Goal: Task Accomplishment & Management: Use online tool/utility

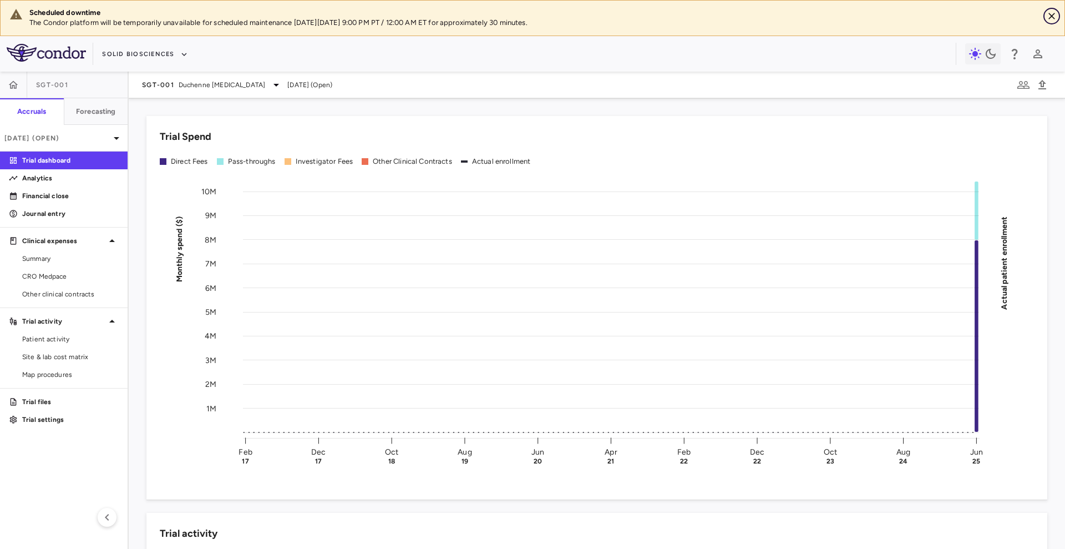
click at [852, 19] on icon "Close" at bounding box center [1051, 16] width 11 height 11
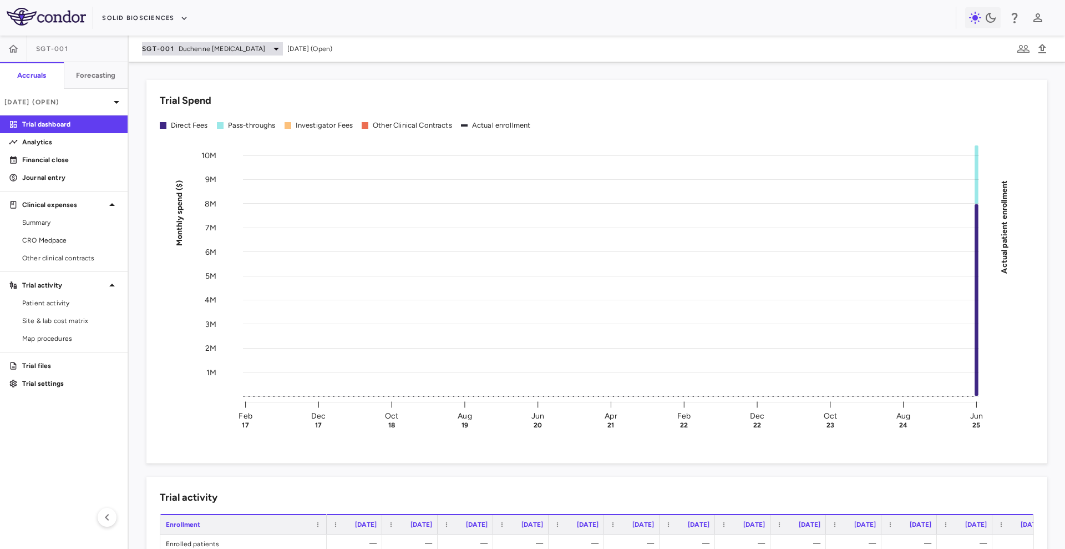
click at [222, 50] on span "Duchenne [MEDICAL_DATA]" at bounding box center [222, 49] width 87 height 10
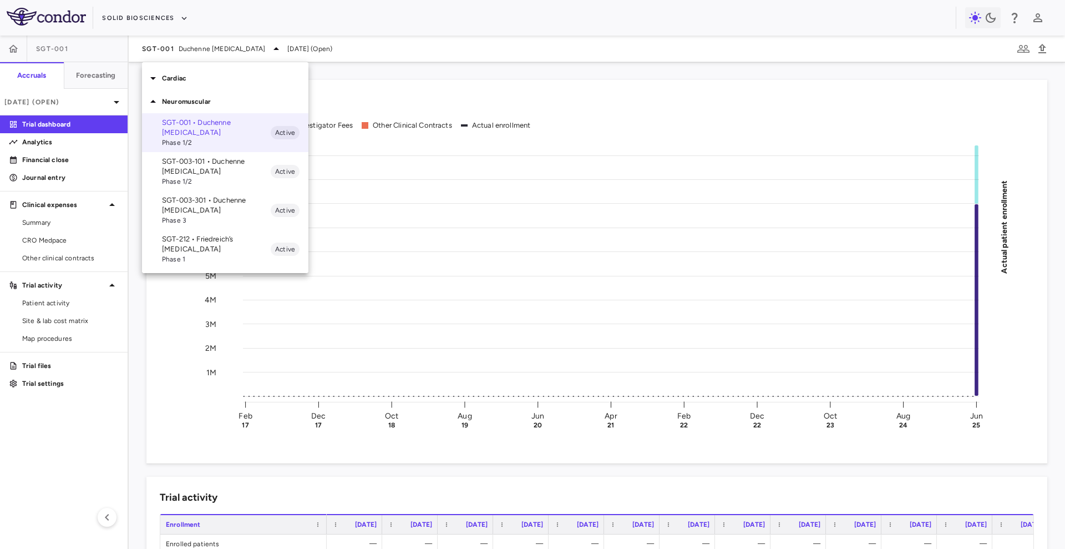
click at [229, 205] on p "SGT-003-301 • Duchenne muscular dystrophy" at bounding box center [216, 205] width 109 height 20
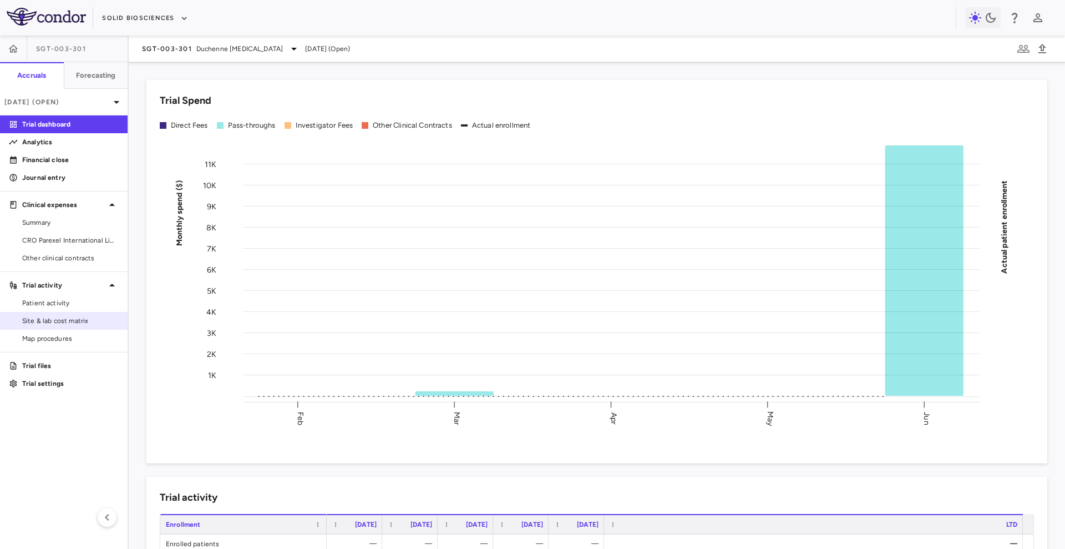
click at [84, 317] on span "Site & lab cost matrix" at bounding box center [70, 321] width 97 height 10
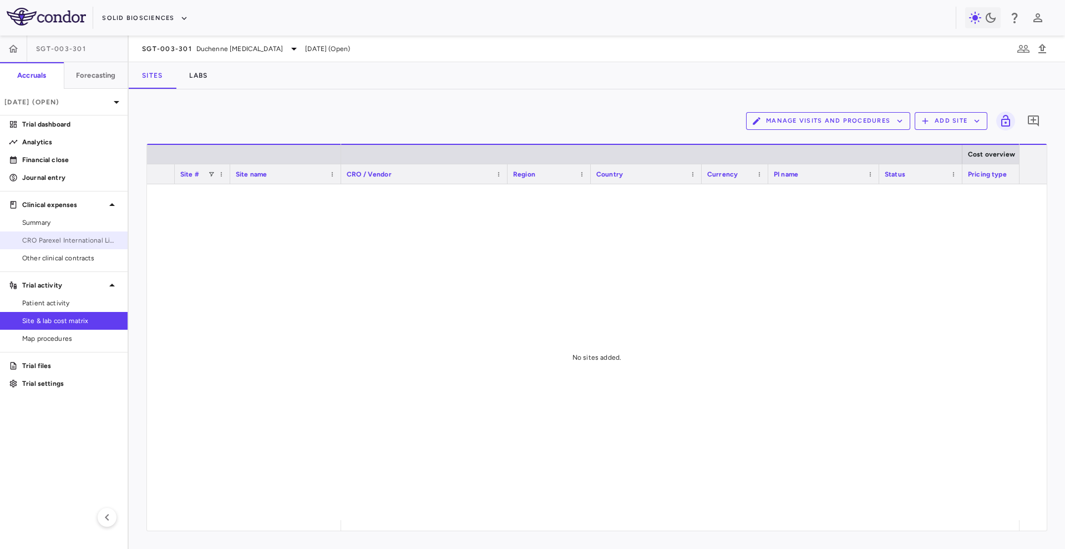
click at [86, 240] on span "CRO Parexel International Limited" at bounding box center [70, 240] width 97 height 10
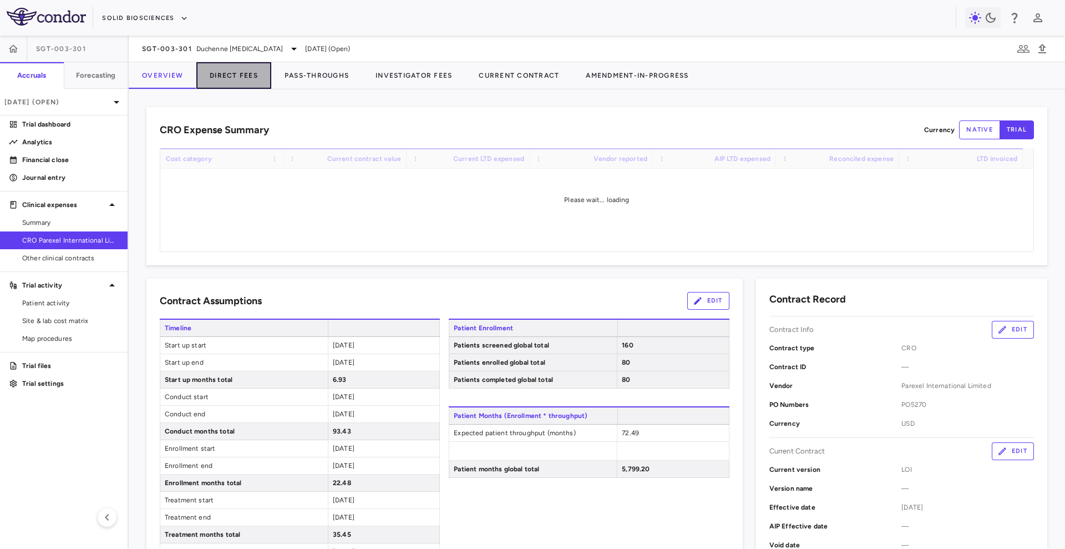
click at [245, 79] on button "Direct Fees" at bounding box center [233, 75] width 75 height 27
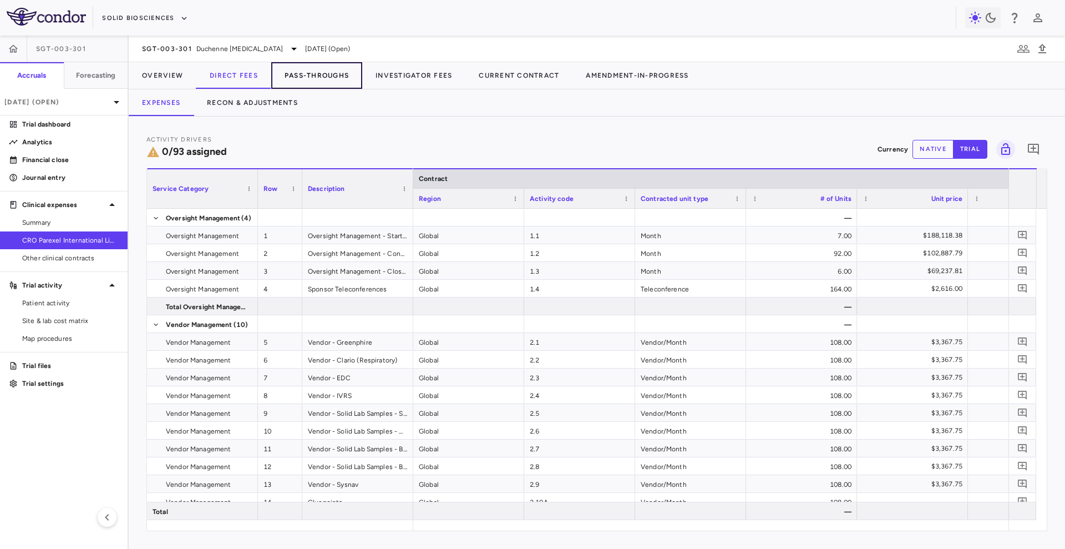
click at [320, 75] on button "Pass-Throughs" at bounding box center [316, 75] width 91 height 27
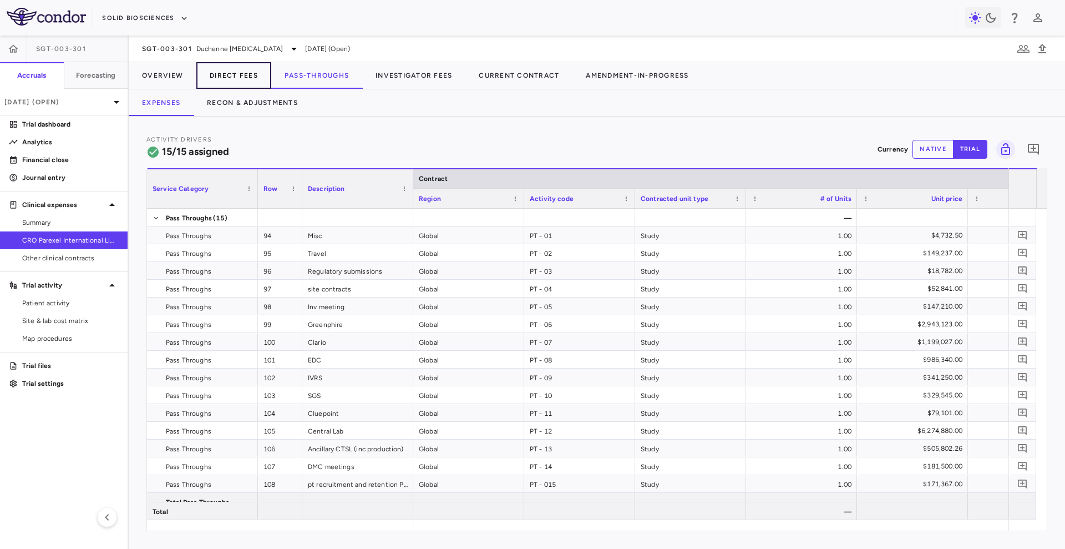
click at [231, 70] on button "Direct Fees" at bounding box center [233, 75] width 75 height 27
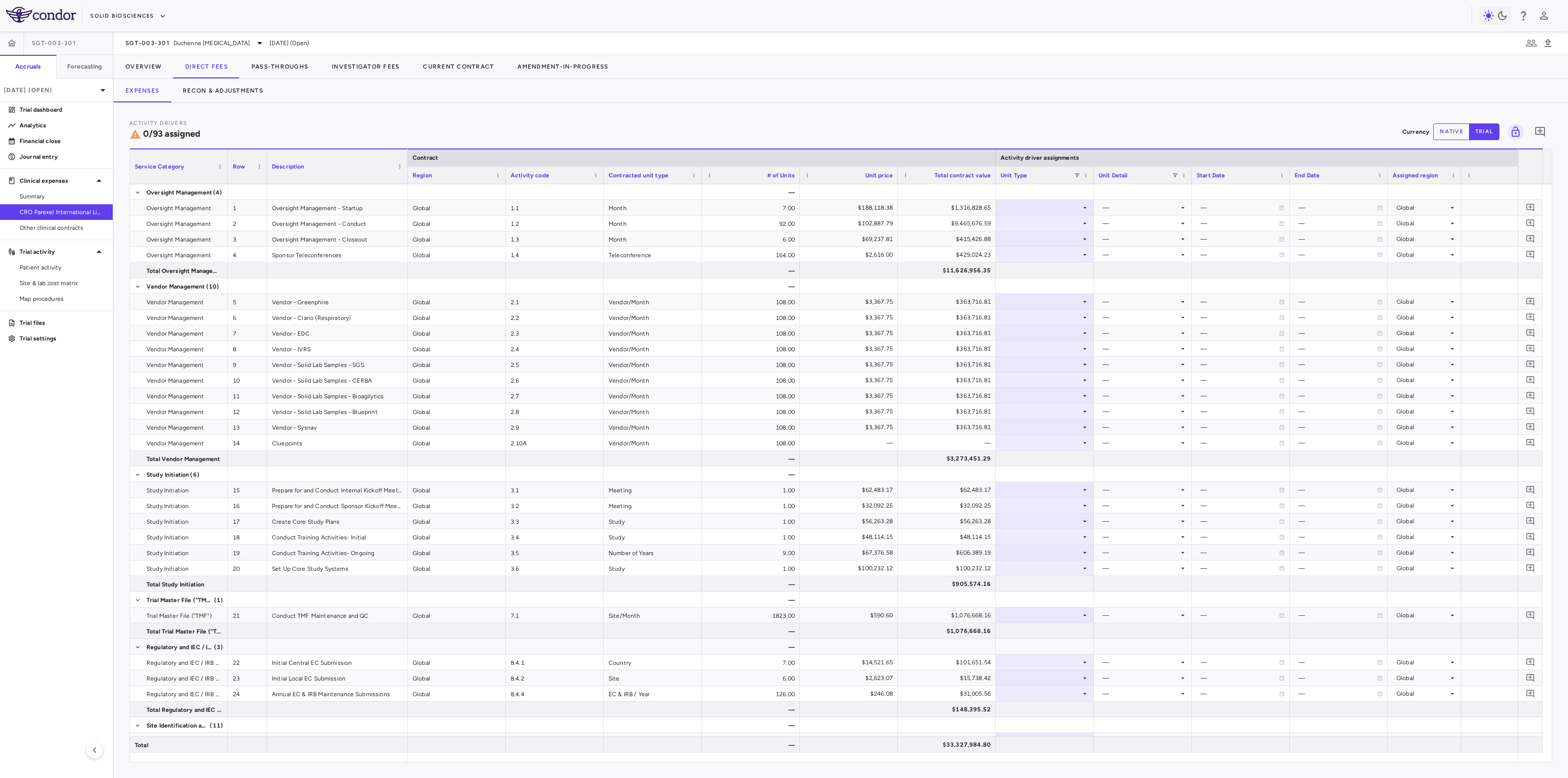
drag, startPoint x: 364, startPoint y: 171, endPoint x: 407, endPoint y: 186, distance: 45.5
click at [407, 186] on div "Service Category Row Description Contract Activity driver assignments 1" at bounding box center [841, 455] width 1421 height 614
click at [752, 206] on div at bounding box center [1045, 208] width 88 height 14
click at [752, 277] on li "Month" at bounding box center [1045, 284] width 97 height 15
click at [752, 205] on div at bounding box center [1143, 208] width 88 height 14
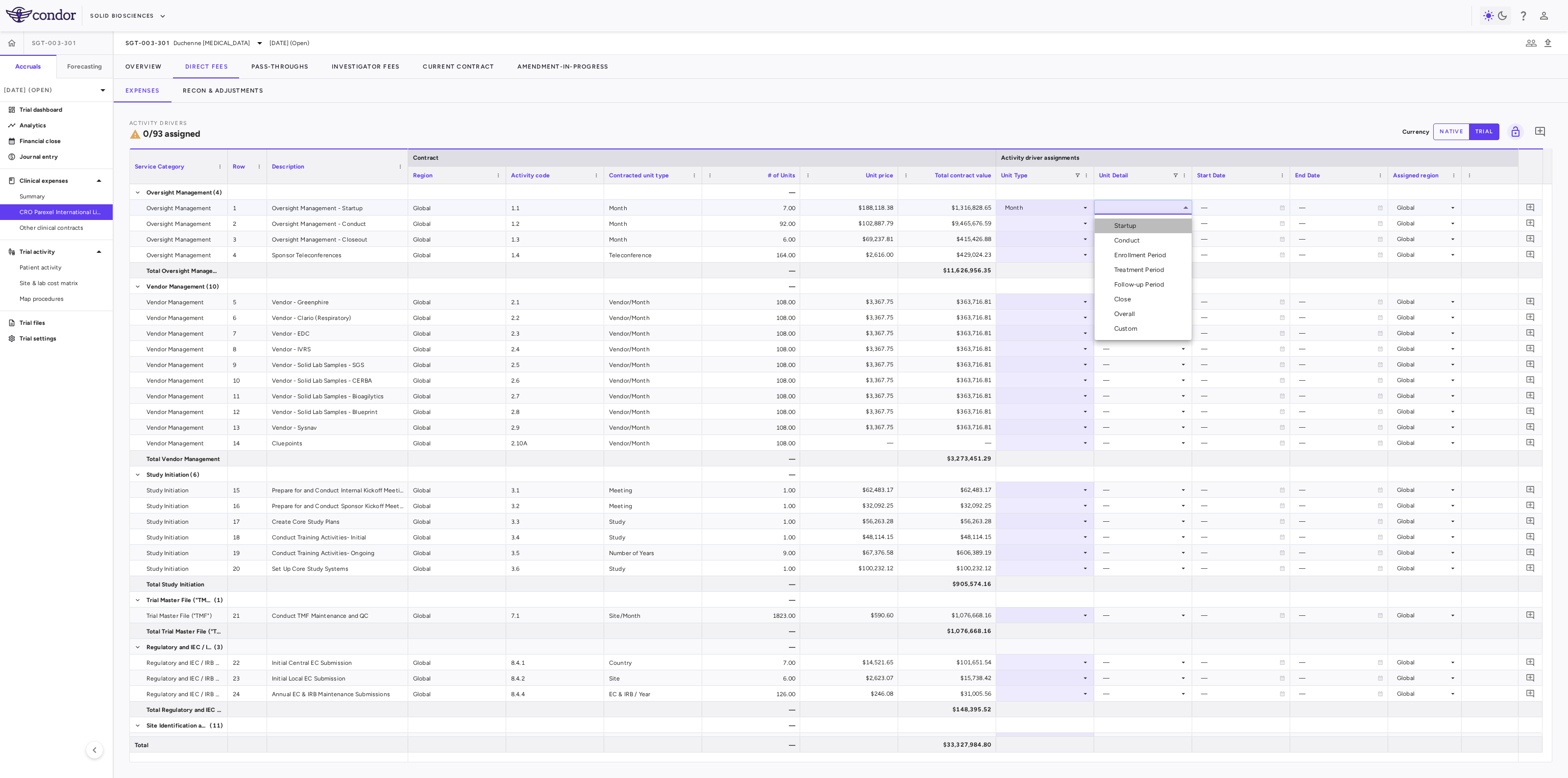
click at [752, 228] on div "Startup" at bounding box center [1127, 226] width 26 height 9
click at [752, 157] on div at bounding box center [995, 157] width 4 height 17
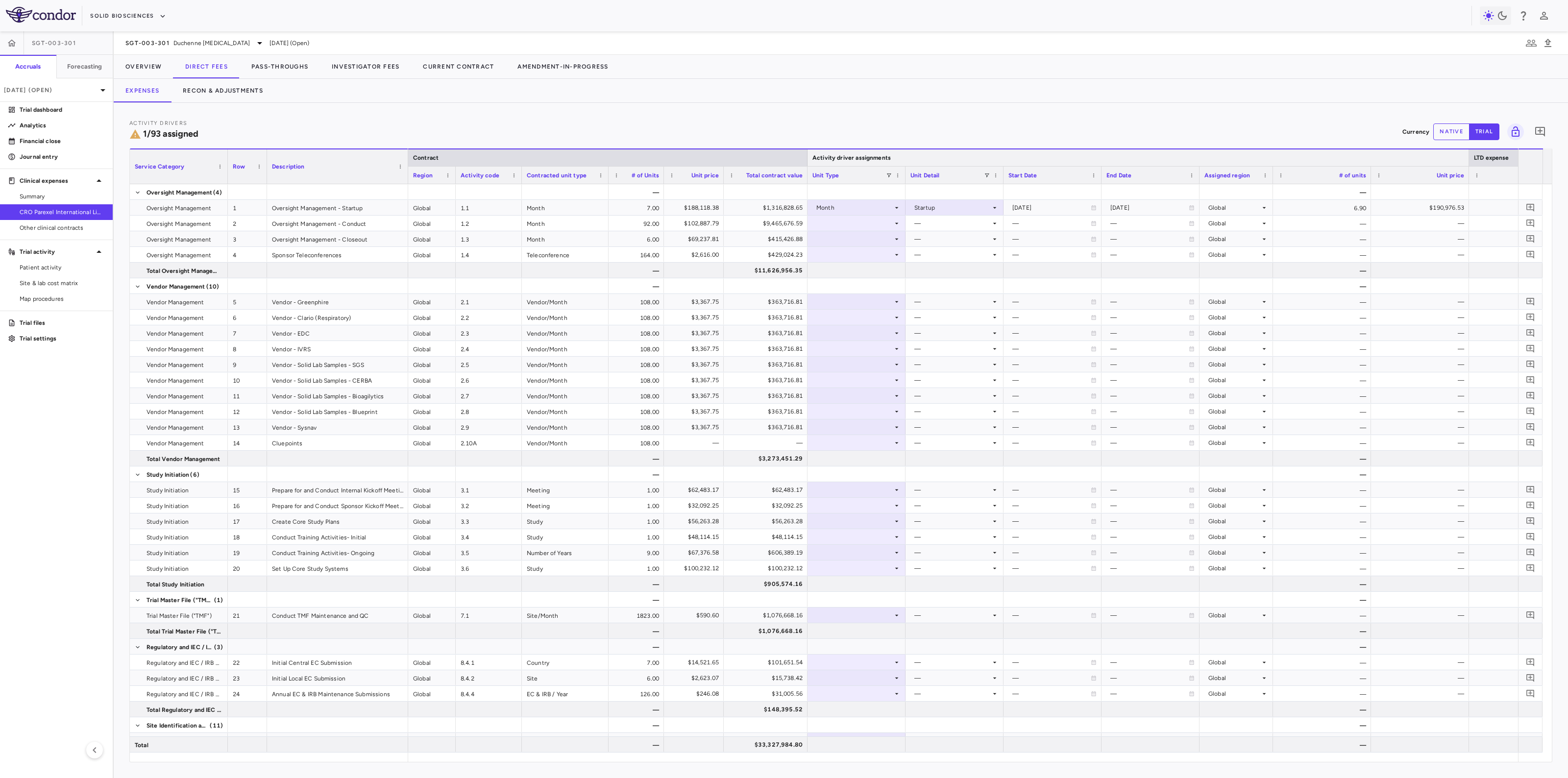
click at [752, 160] on div at bounding box center [1468, 157] width 4 height 17
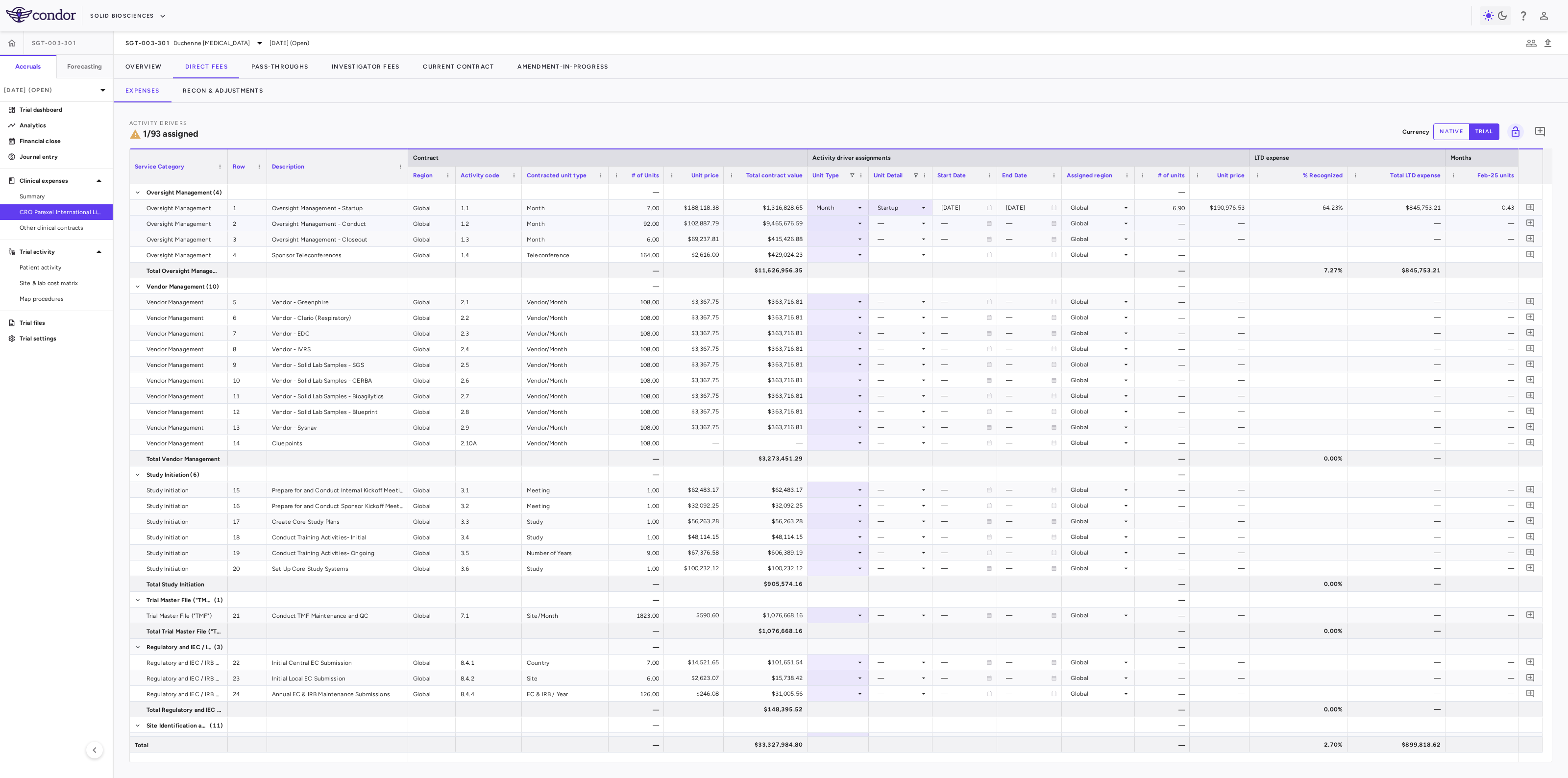
click at [752, 220] on icon at bounding box center [859, 223] width 8 height 8
click at [752, 294] on li "Month" at bounding box center [839, 300] width 65 height 15
click at [752, 229] on div at bounding box center [900, 223] width 54 height 14
click at [752, 256] on div "Conduct" at bounding box center [896, 256] width 29 height 9
click at [140, 69] on button "Overview" at bounding box center [144, 66] width 60 height 24
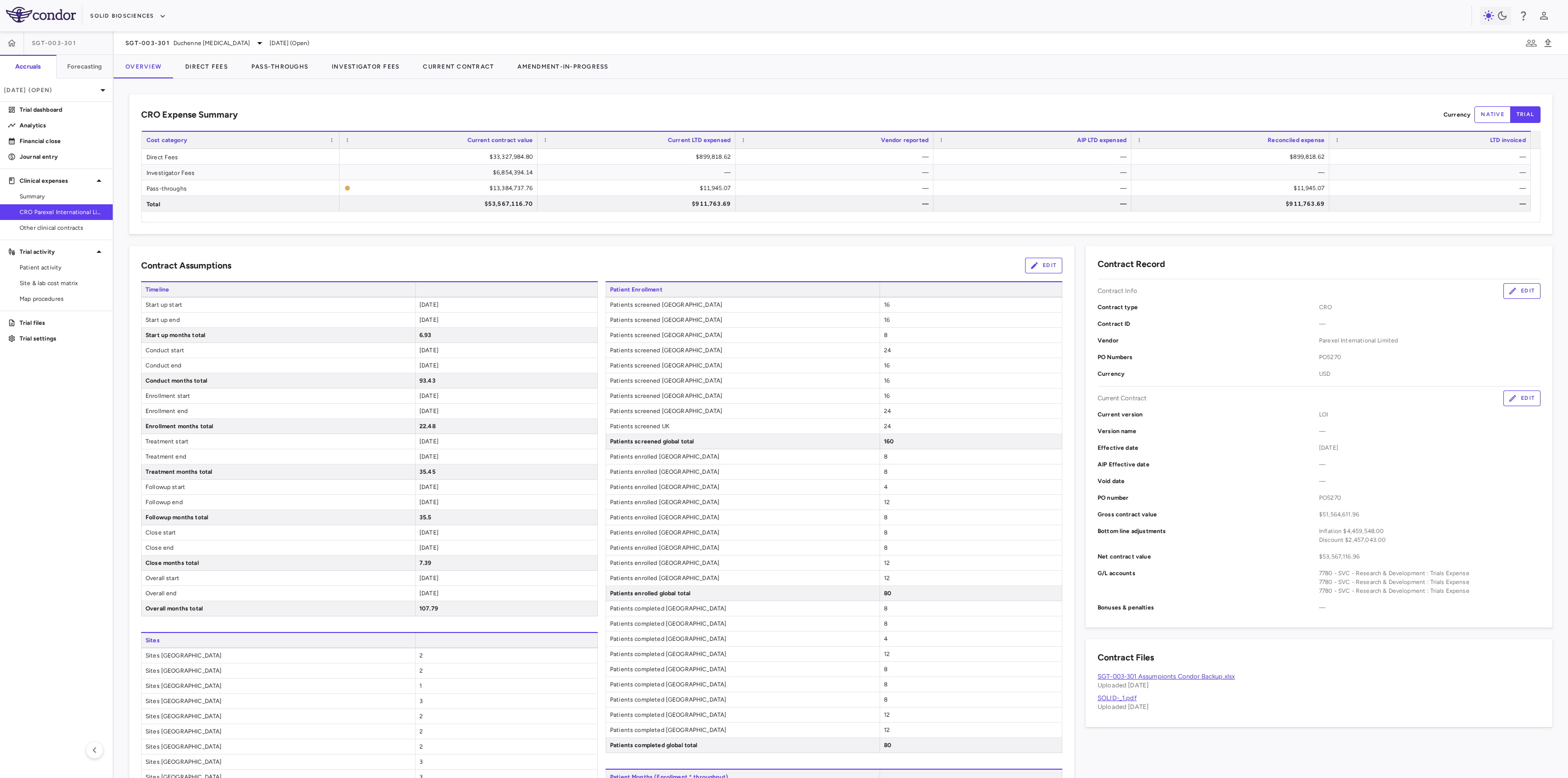
click at [433, 301] on span "2025-02-17" at bounding box center [429, 305] width 19 height 7
click at [752, 261] on button "Edit" at bounding box center [1044, 266] width 37 height 16
type input "**********"
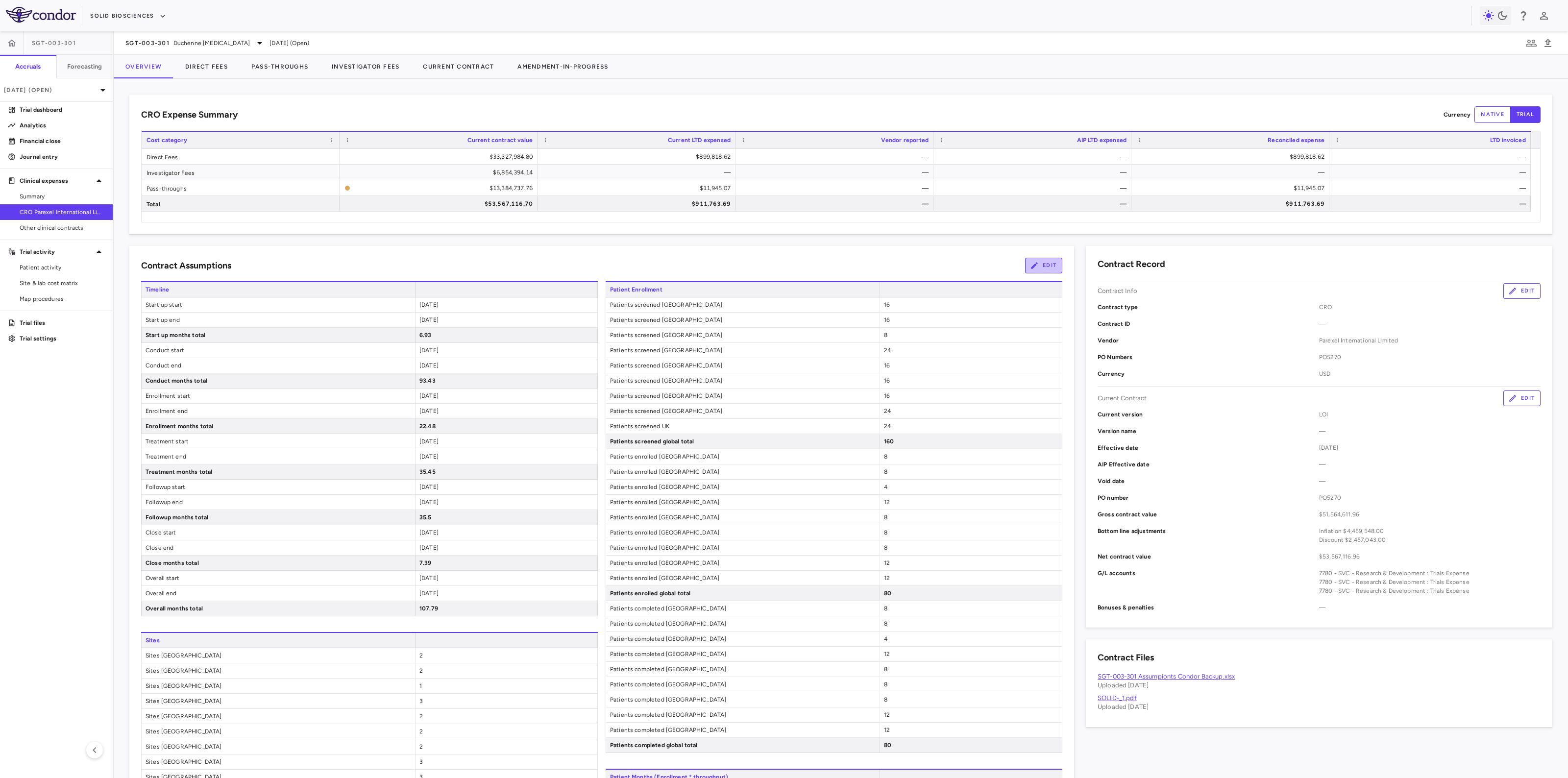
click at [752, 272] on button "Edit" at bounding box center [1044, 266] width 37 height 16
drag, startPoint x: 348, startPoint y: 135, endPoint x: 349, endPoint y: 128, distance: 7.1
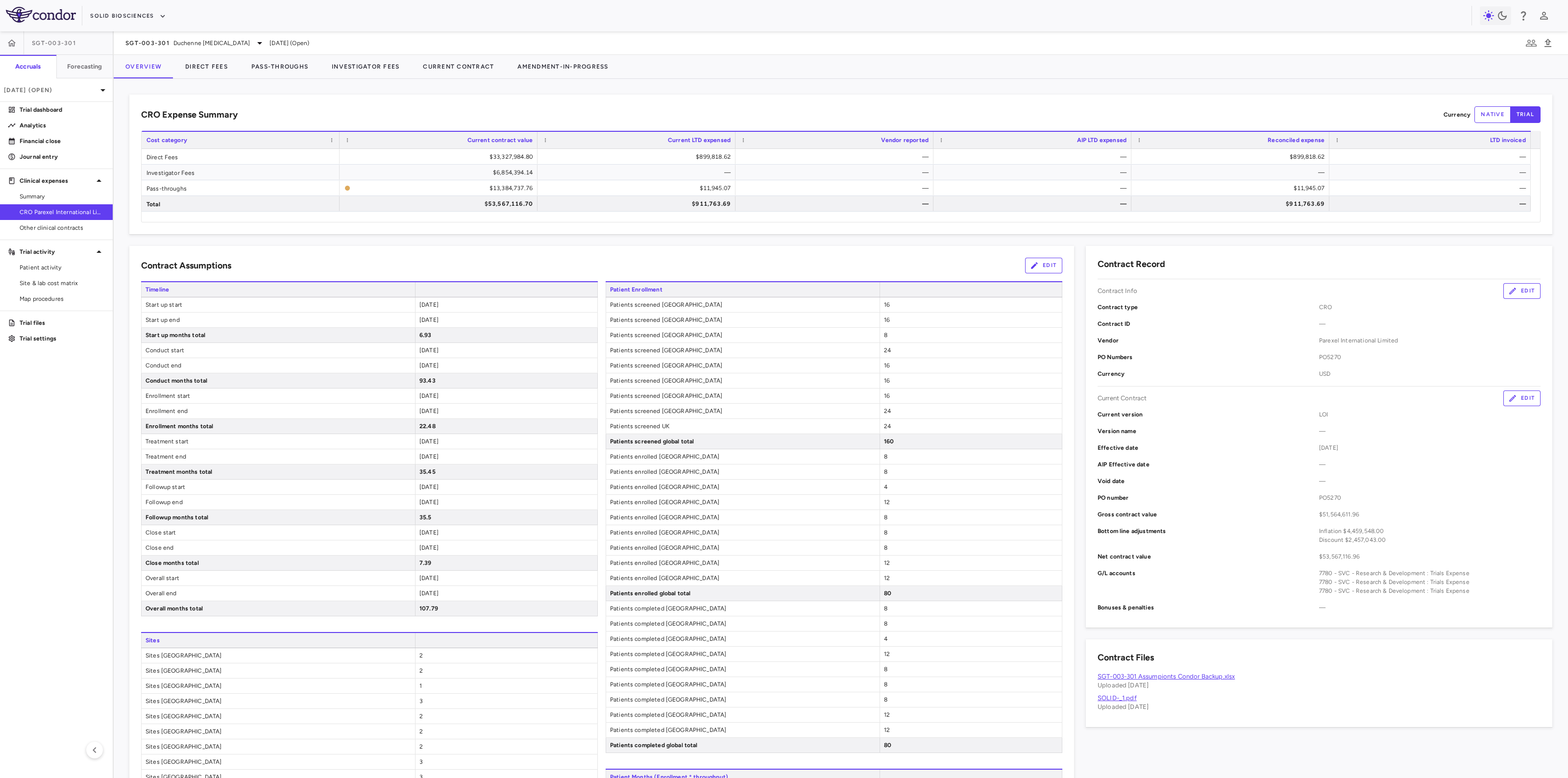
type input "**********"
drag, startPoint x: 348, startPoint y: 142, endPoint x: 351, endPoint y: 136, distance: 6.7
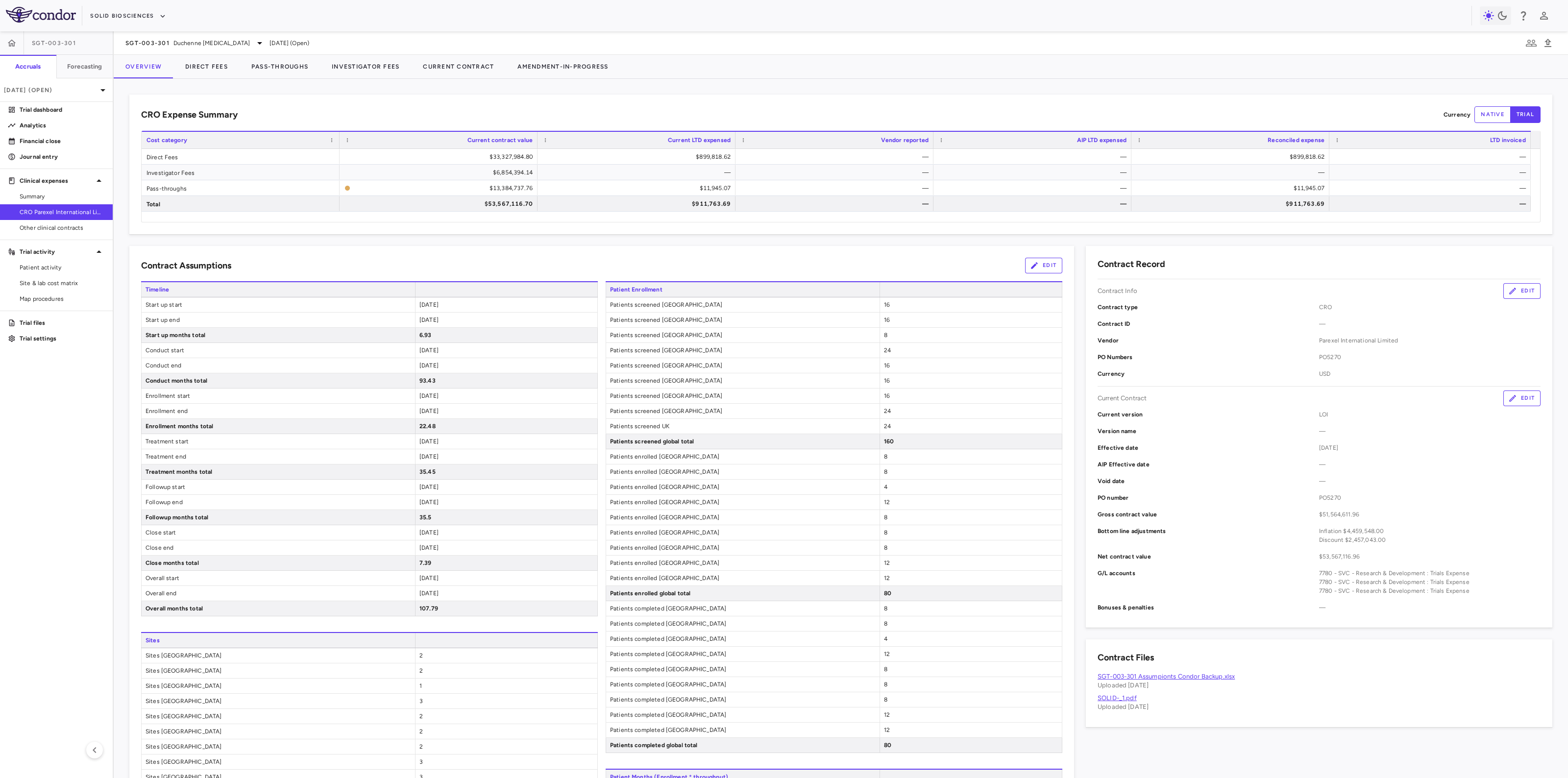
type input "**********"
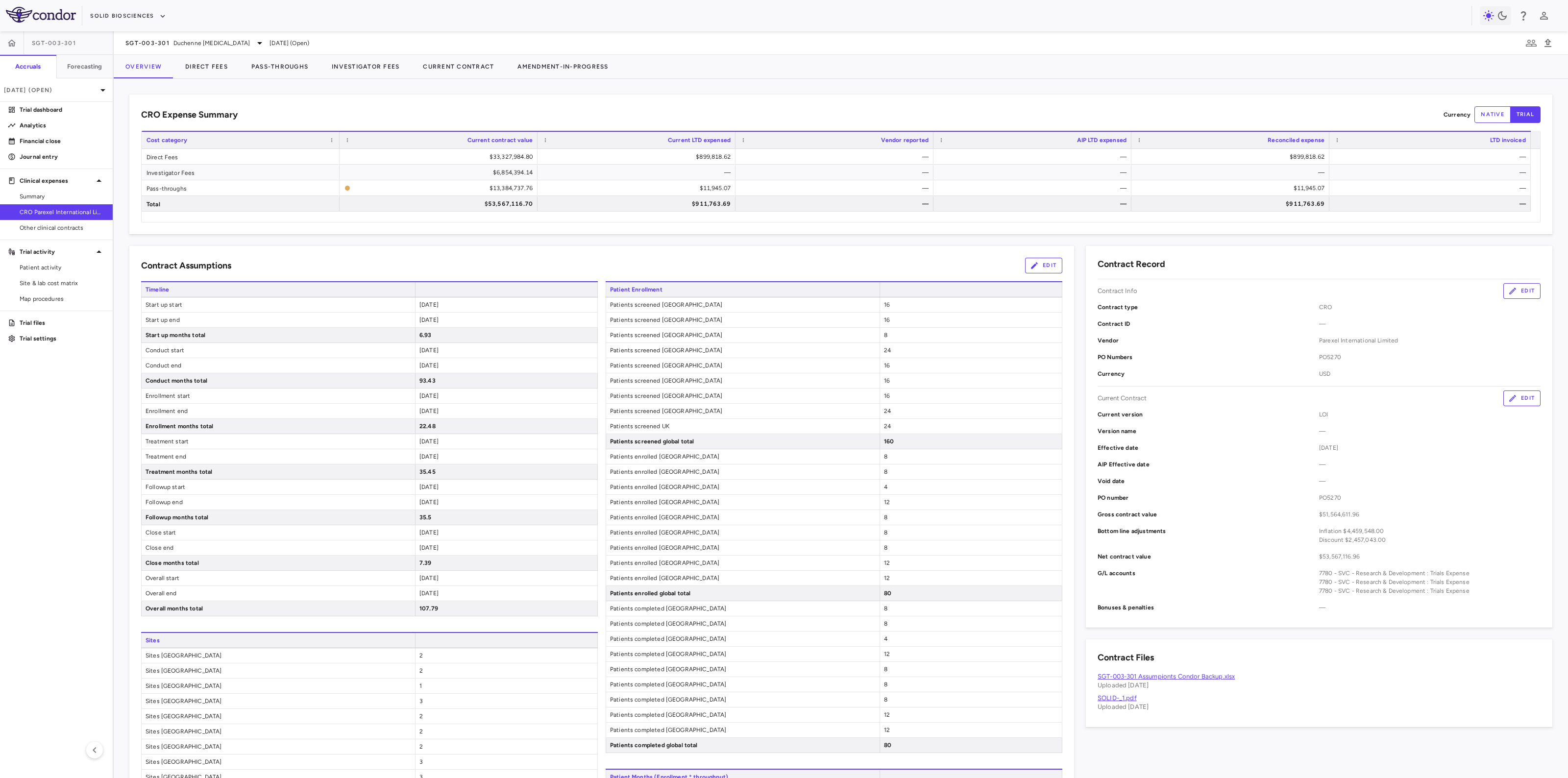
type input "**********"
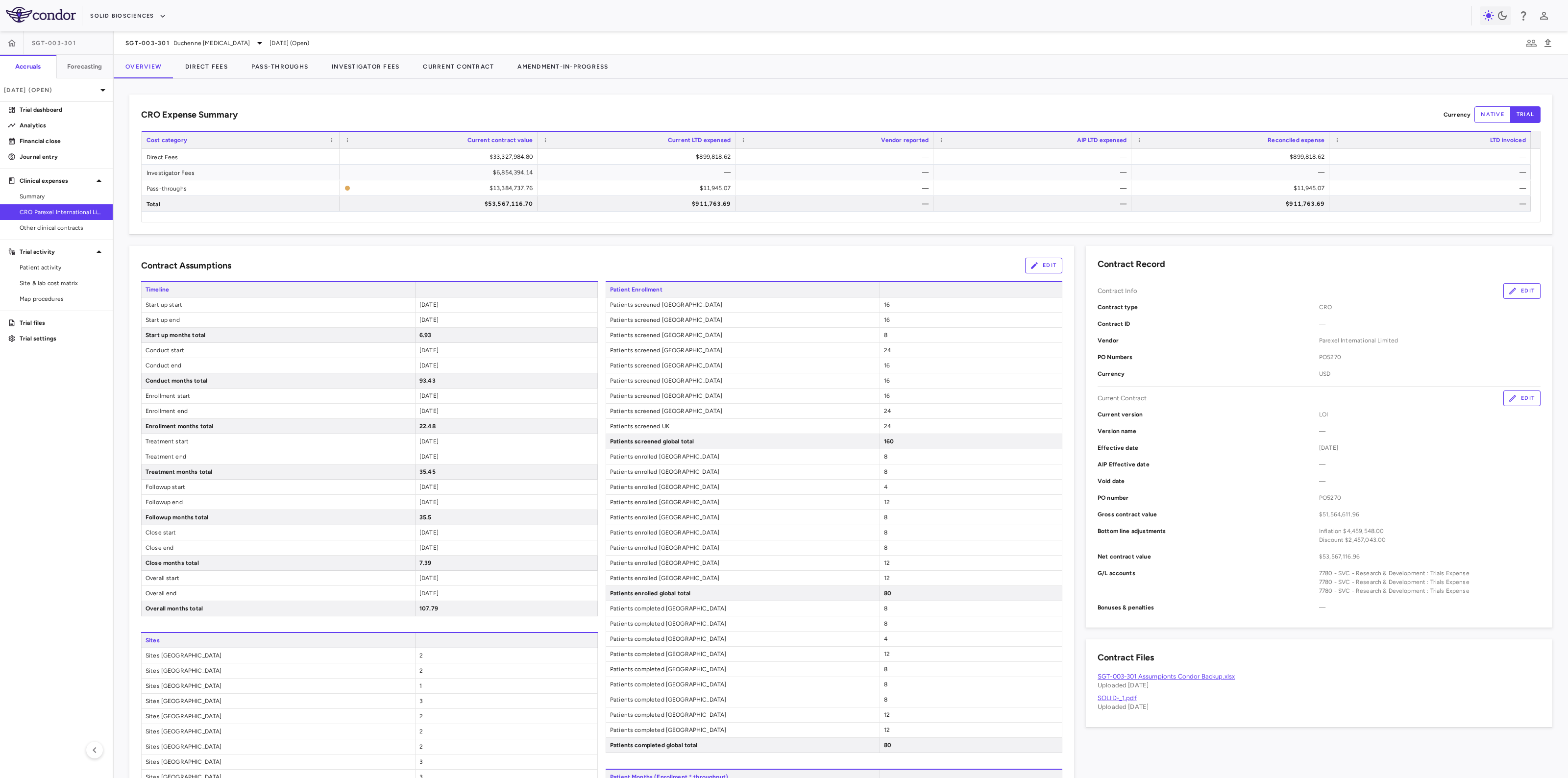
type input "**********"
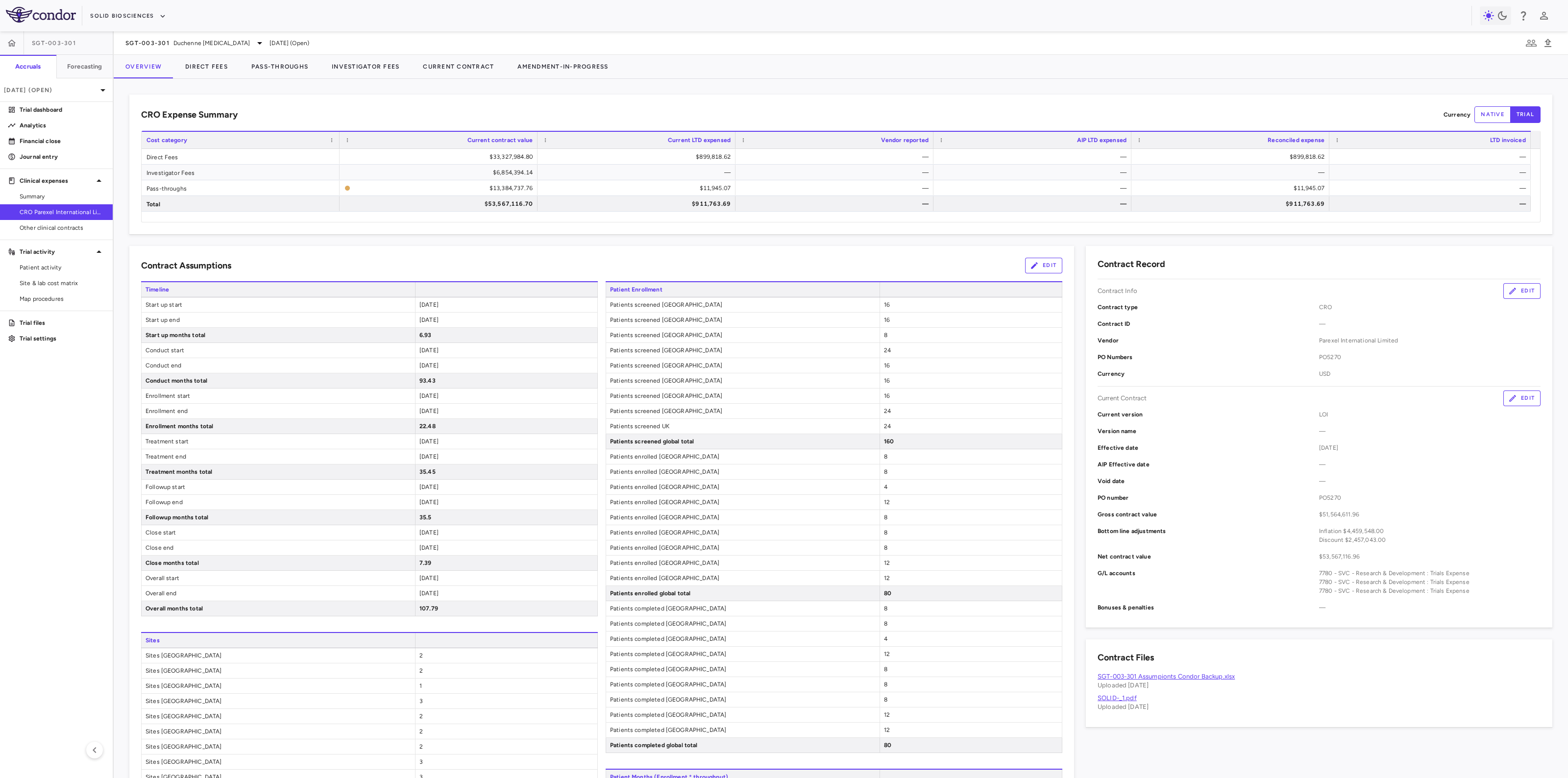
type input "**********"
click at [192, 63] on button "Direct Fees" at bounding box center [206, 66] width 66 height 24
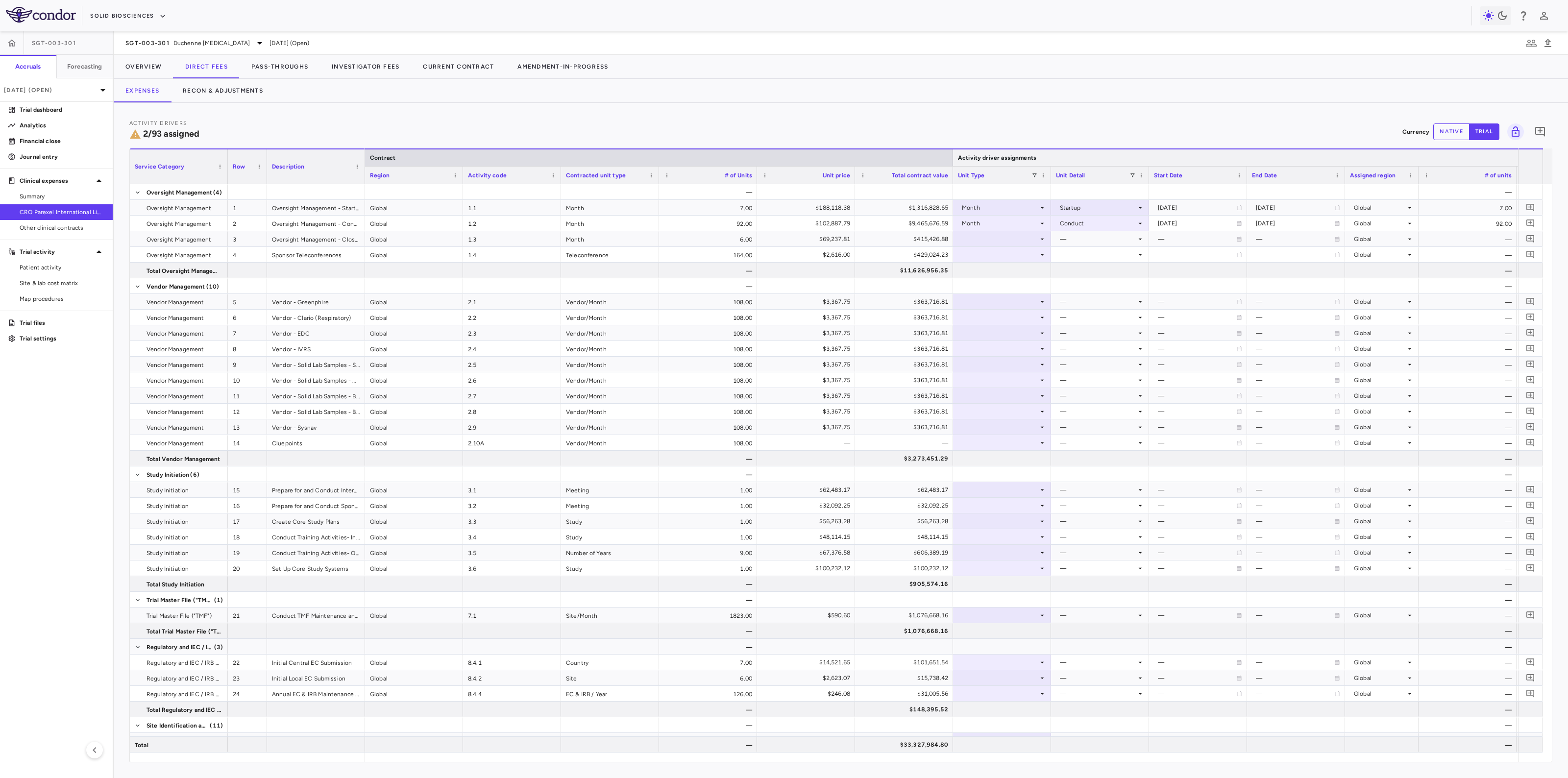
click at [752, 155] on div "Activity driver assignments" at bounding box center [1283, 157] width 661 height 18
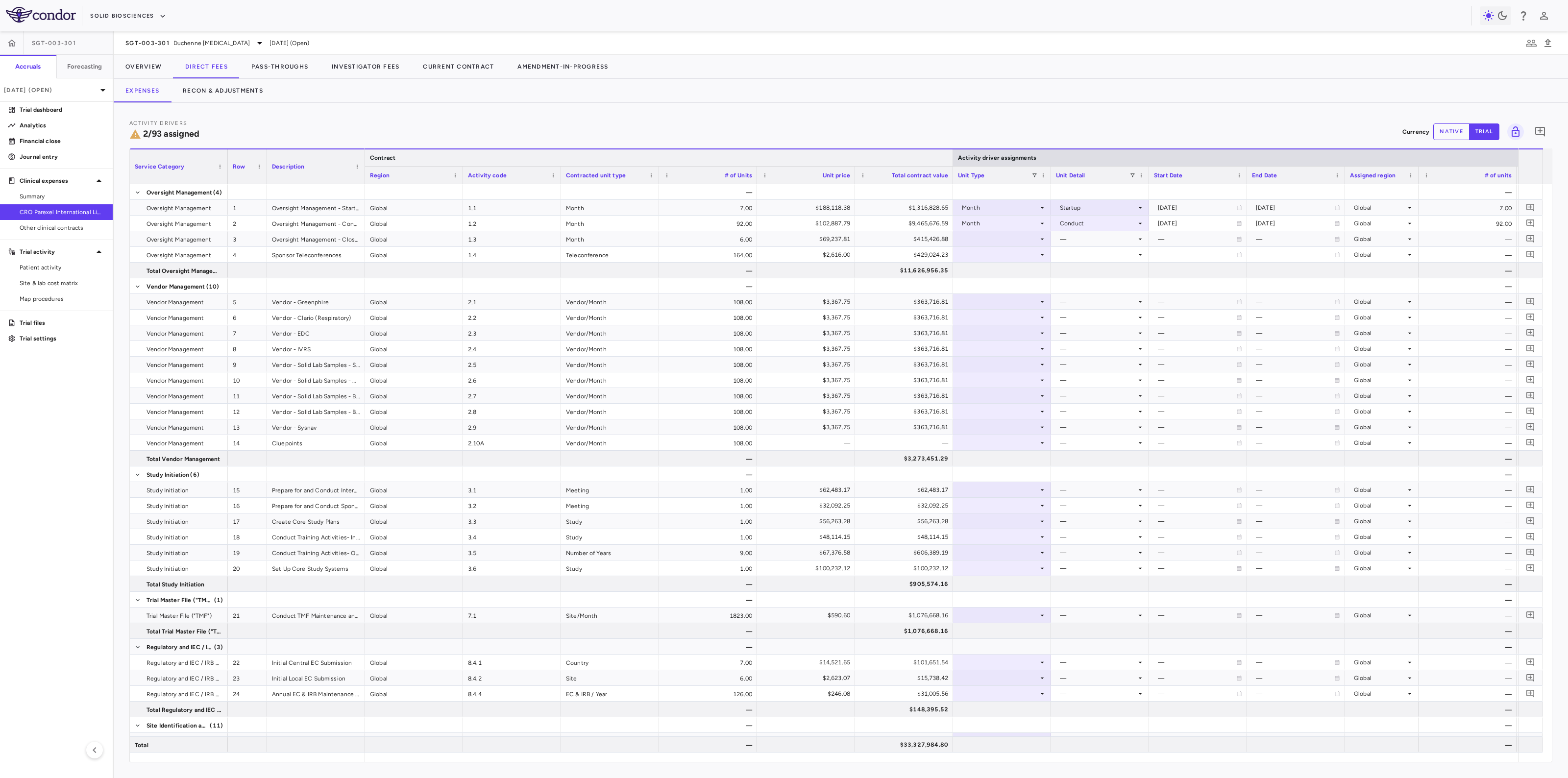
click at [752, 160] on div at bounding box center [952, 157] width 4 height 17
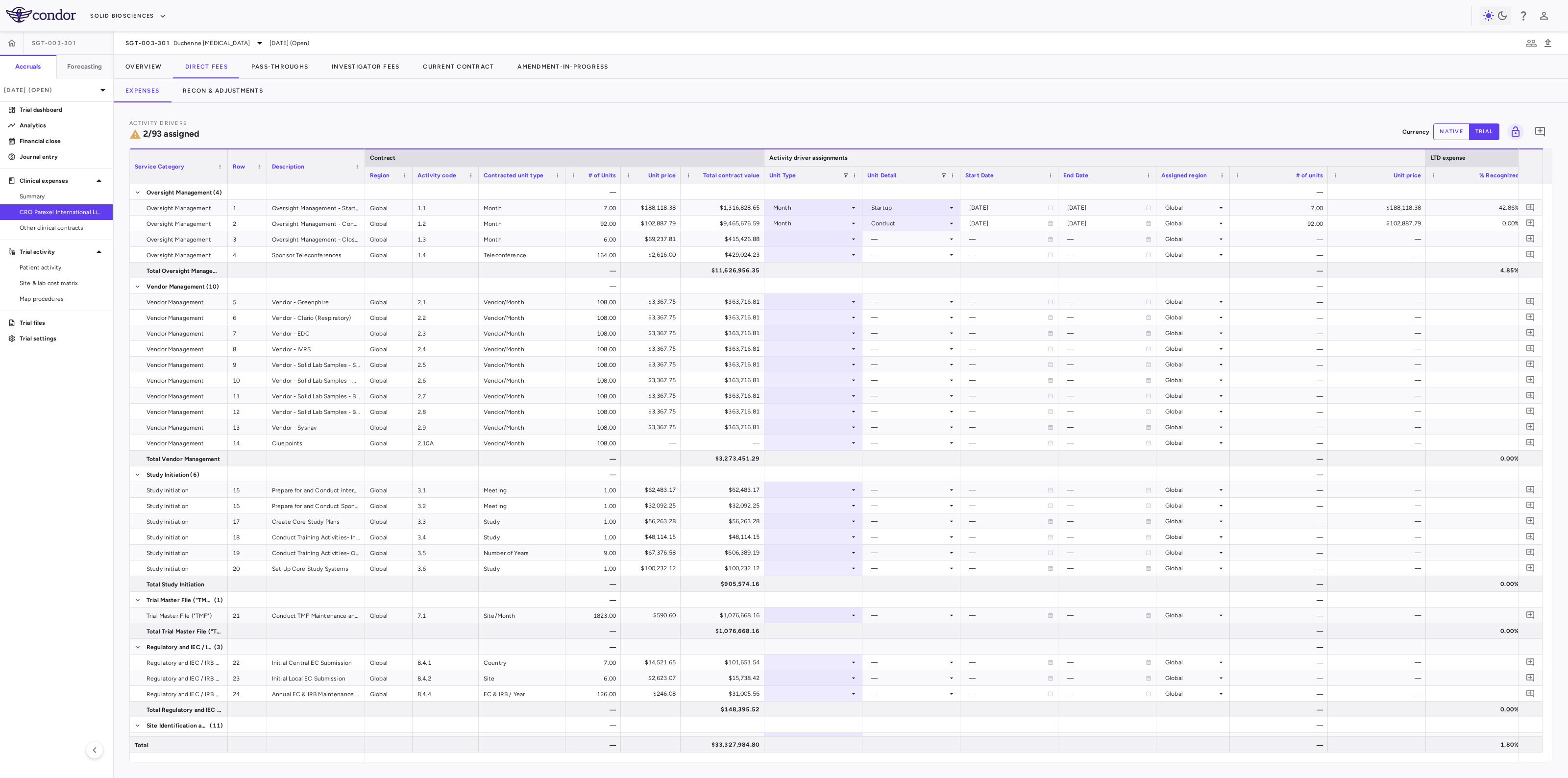
click at [752, 155] on div at bounding box center [1425, 157] width 4 height 17
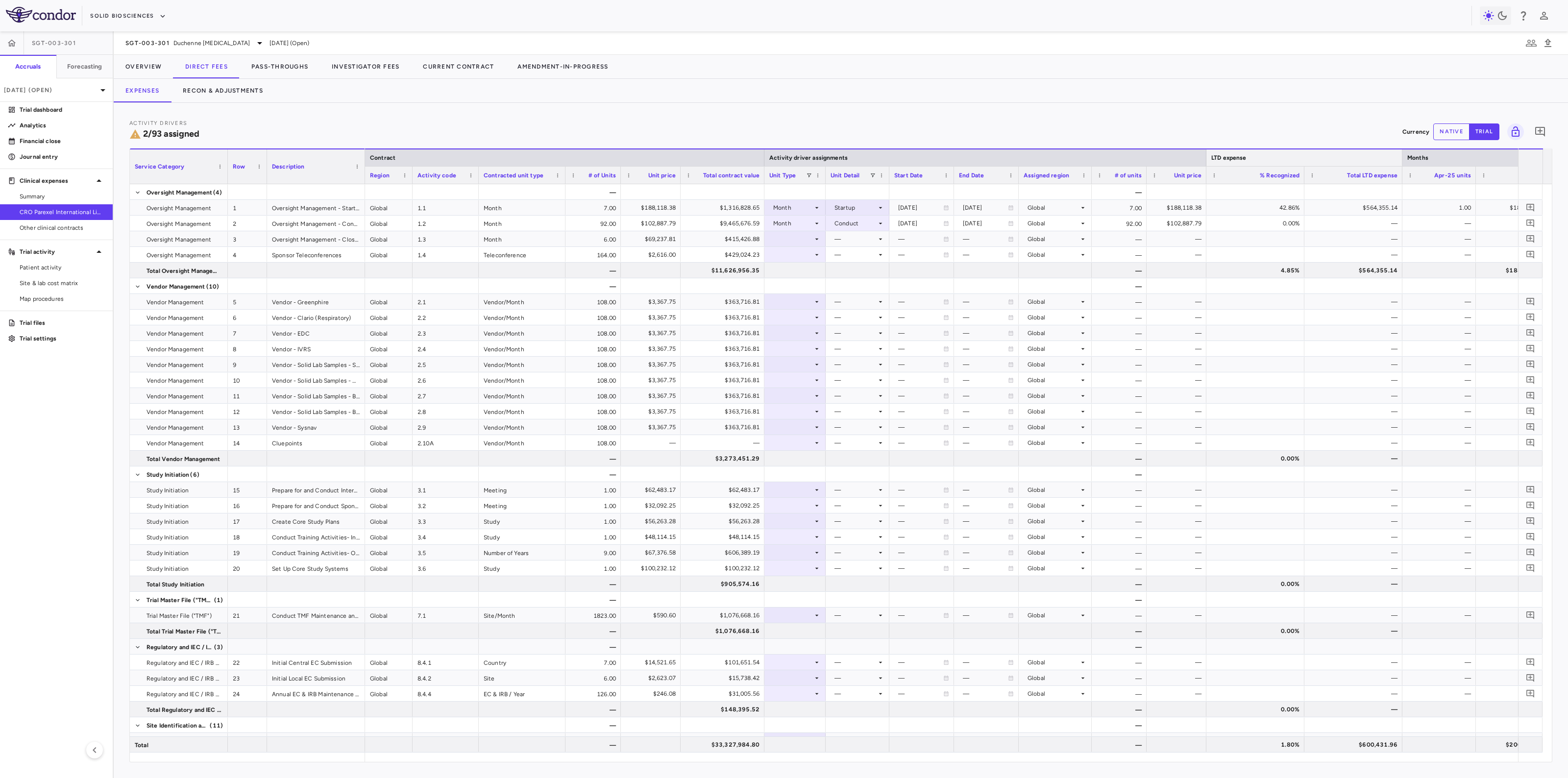
click at [752, 155] on div at bounding box center [1401, 157] width 4 height 17
click at [752, 236] on icon at bounding box center [816, 238] width 8 height 8
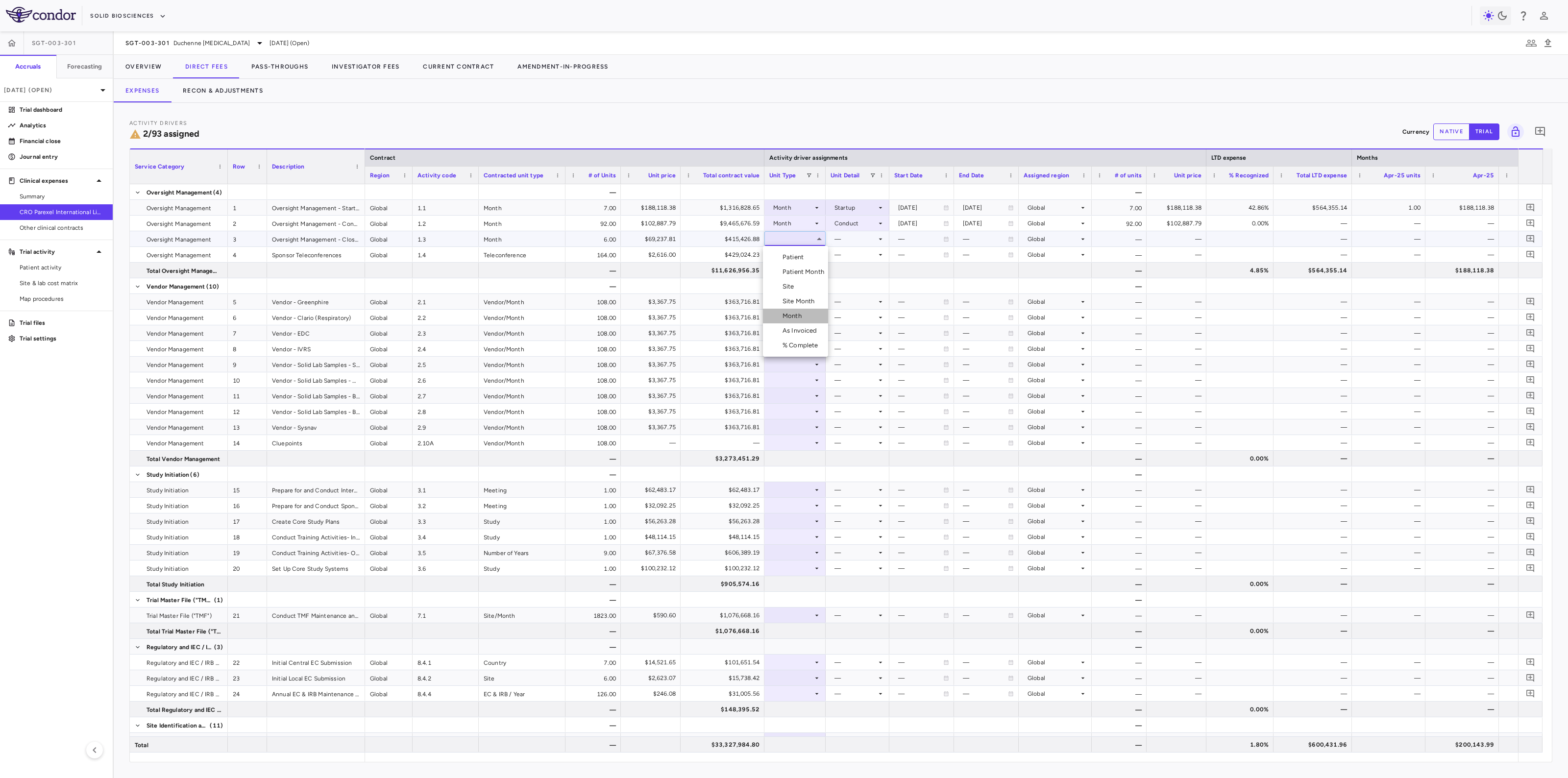
click at [752, 317] on li "Month" at bounding box center [795, 316] width 65 height 15
click at [752, 238] on div at bounding box center [856, 238] width 54 height 14
click at [752, 331] on div "Close" at bounding box center [848, 331] width 20 height 9
click at [752, 260] on div at bounding box center [795, 254] width 51 height 14
click at [752, 336] on li "Month" at bounding box center [795, 331] width 65 height 15
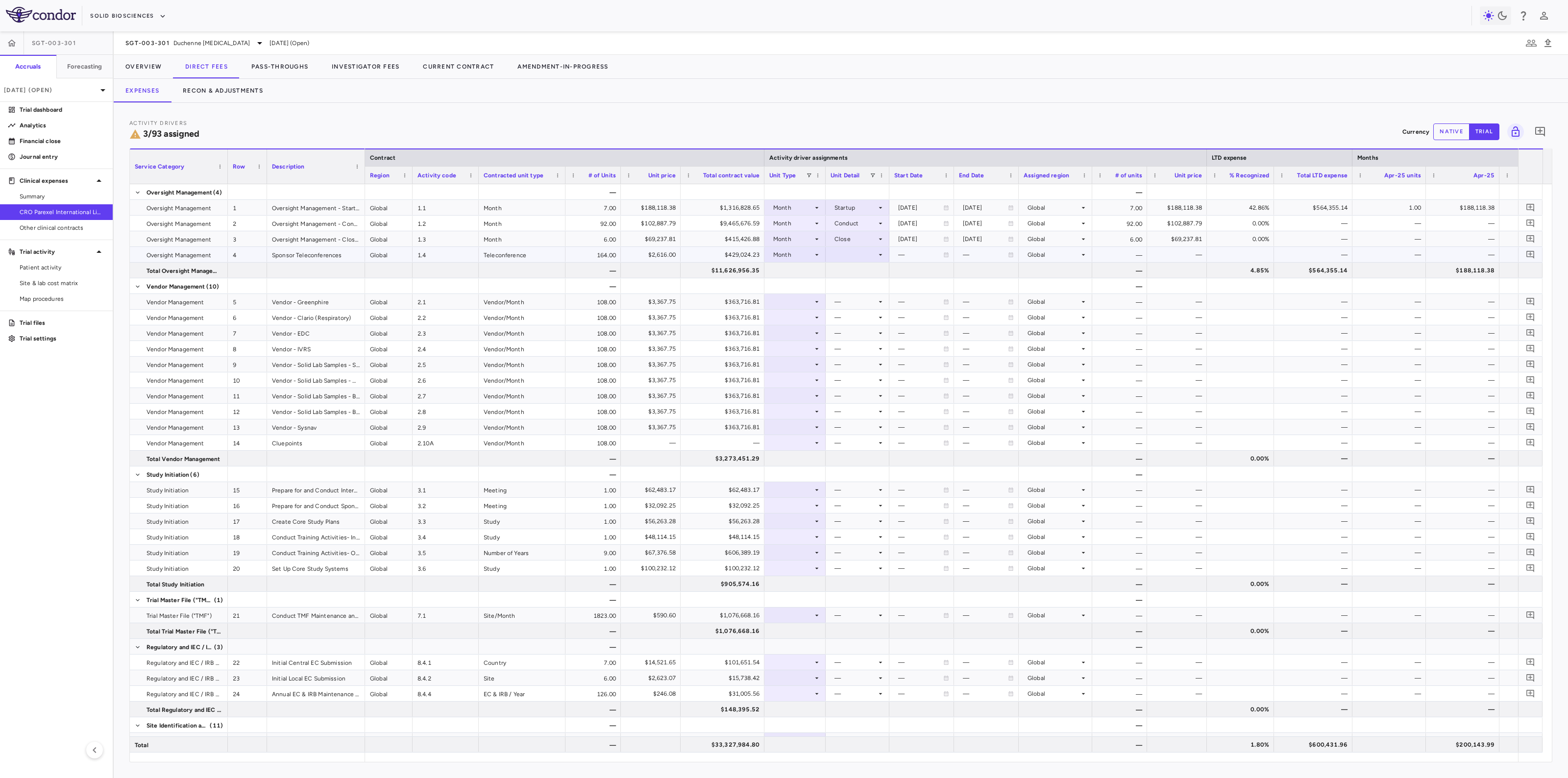
click at [752, 255] on div at bounding box center [856, 254] width 54 height 14
click at [752, 364] on div "Overall" at bounding box center [851, 361] width 25 height 9
click at [752, 298] on div at bounding box center [795, 301] width 51 height 14
click at [752, 374] on li "Month" at bounding box center [795, 379] width 65 height 15
click at [752, 297] on div at bounding box center [856, 301] width 54 height 14
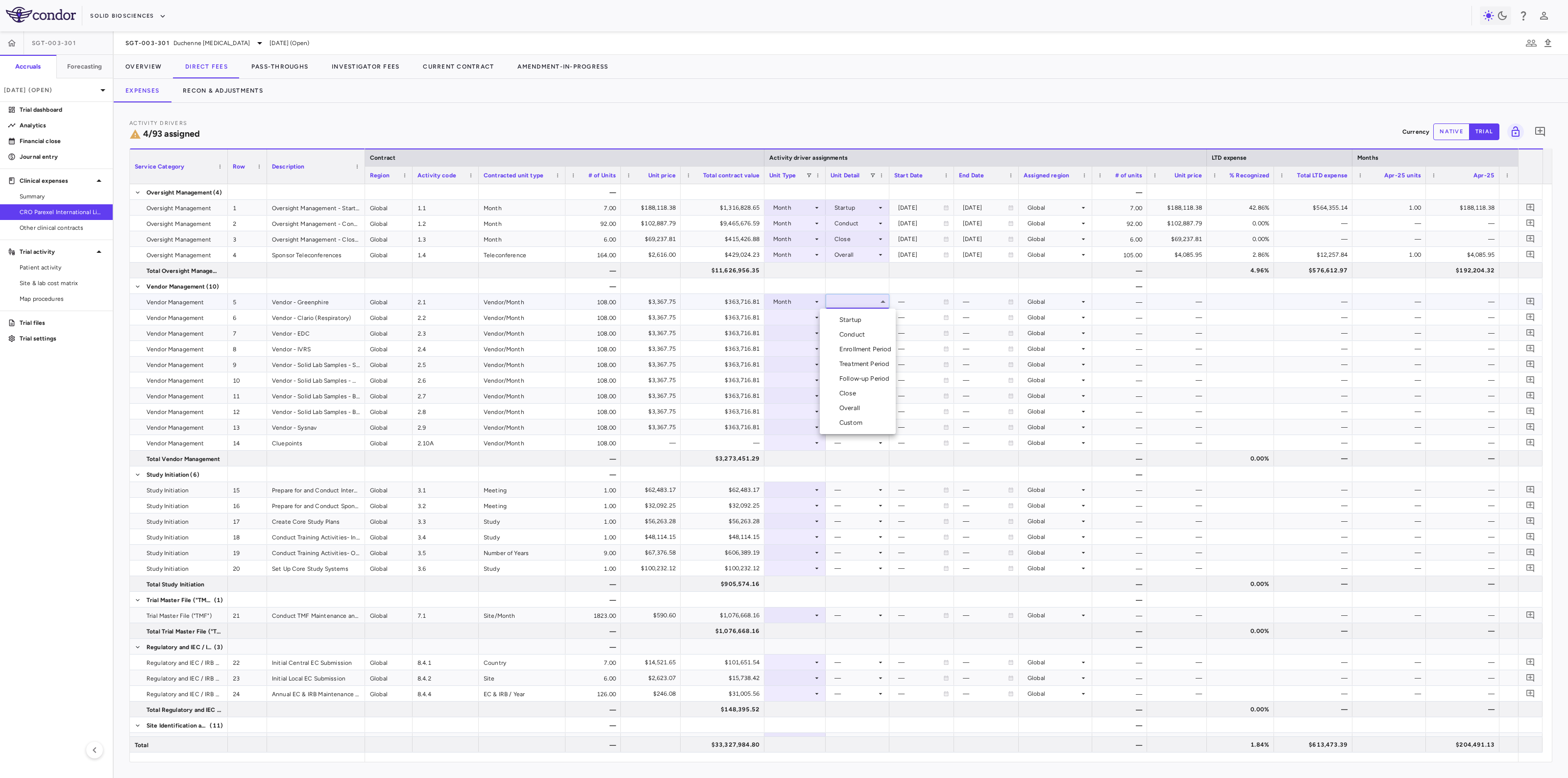
click at [752, 387] on div "Custom" at bounding box center [852, 423] width 27 height 9
click at [752, 300] on div at bounding box center [922, 301] width 55 height 14
click at [752, 300] on input "**********" at bounding box center [930, 303] width 79 height 18
type input "**********"
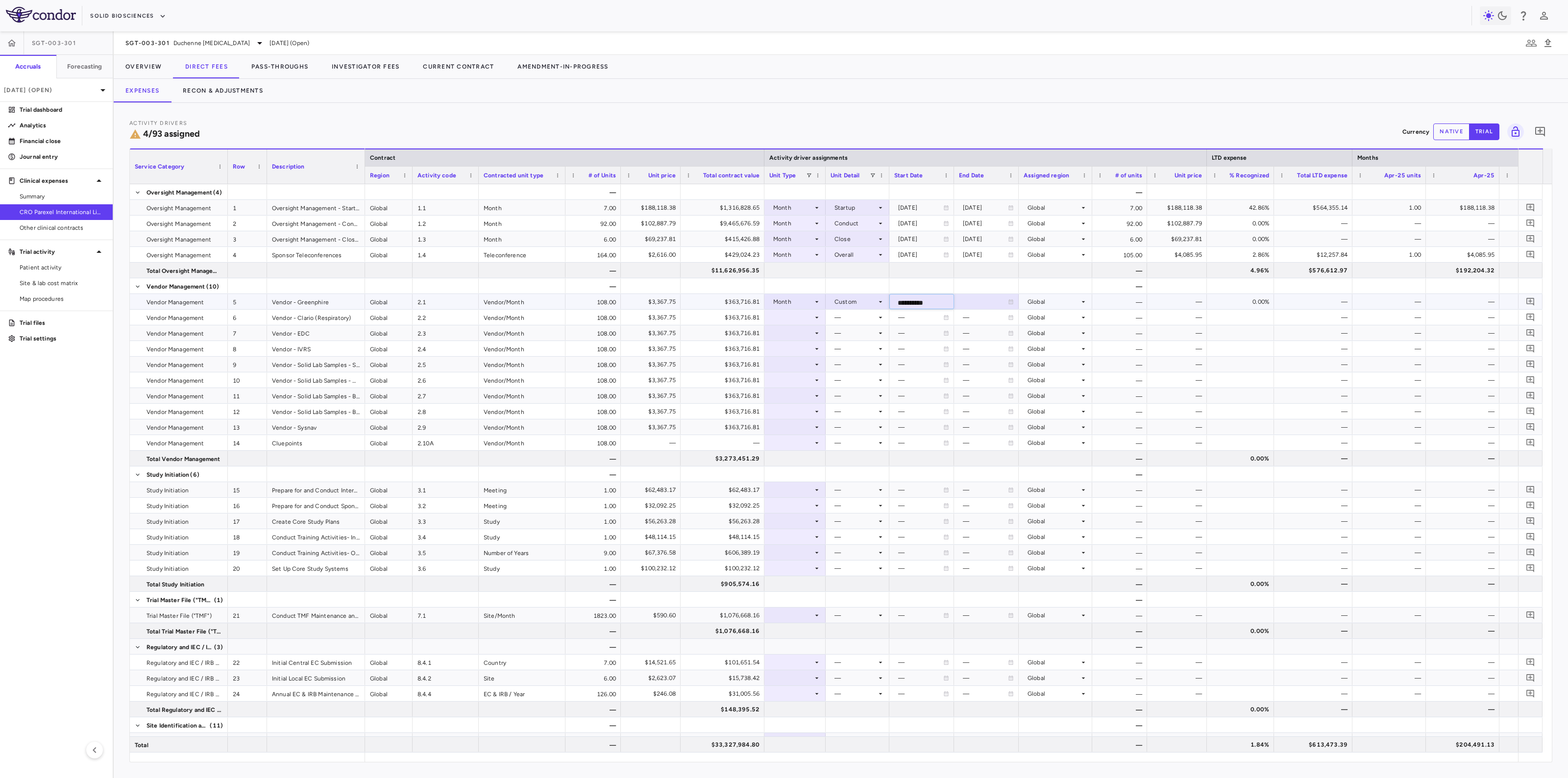
click at [752, 306] on div at bounding box center [986, 301] width 55 height 14
click at [752, 303] on input "**********" at bounding box center [994, 303] width 79 height 18
type input "**********"
click at [752, 300] on div "2034-02-28" at bounding box center [984, 302] width 45 height 16
click at [752, 300] on input "**********" at bounding box center [994, 303] width 79 height 18
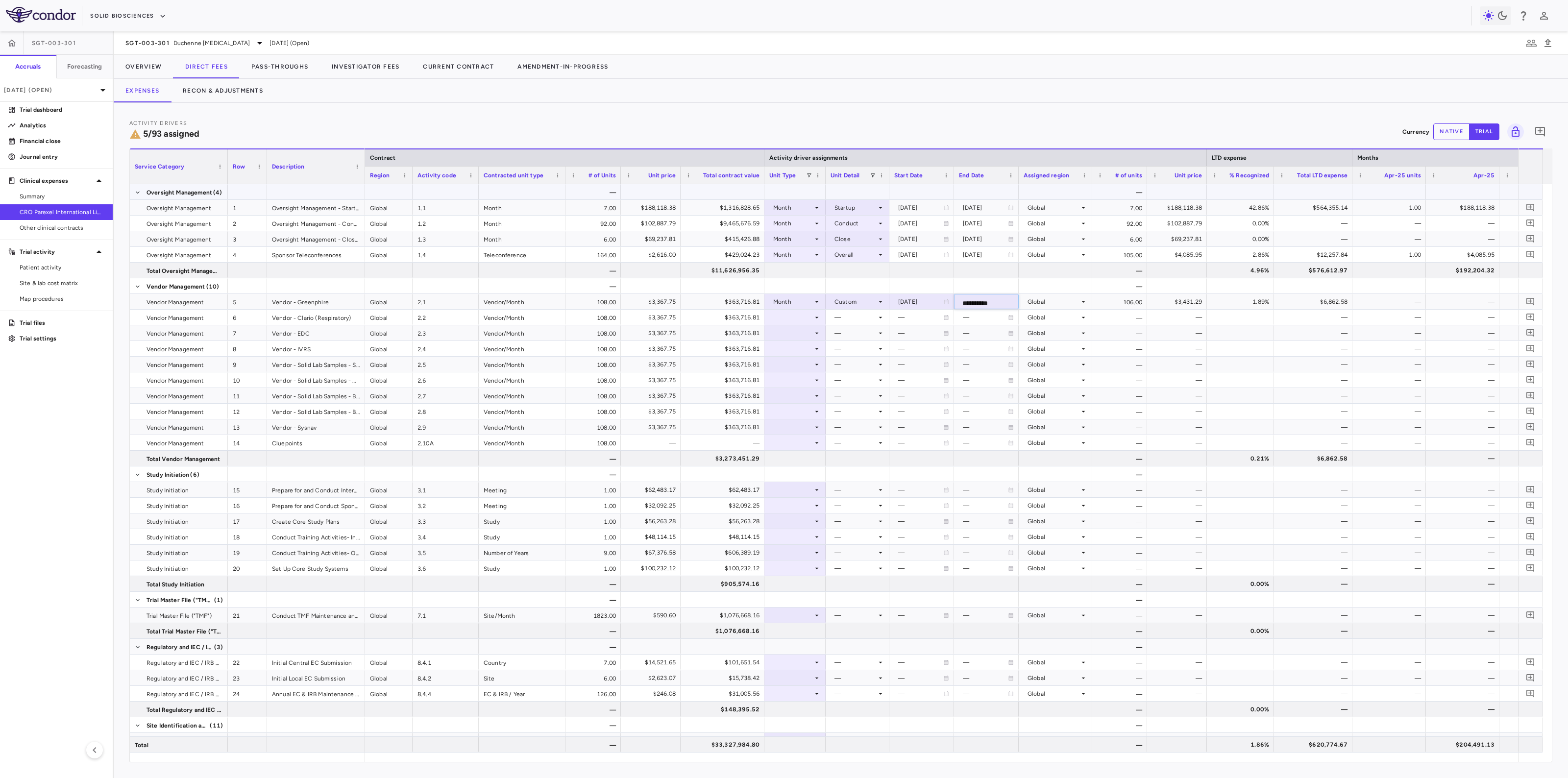
type input "**********"
click at [752, 316] on div "$363,716.81" at bounding box center [724, 318] width 70 height 16
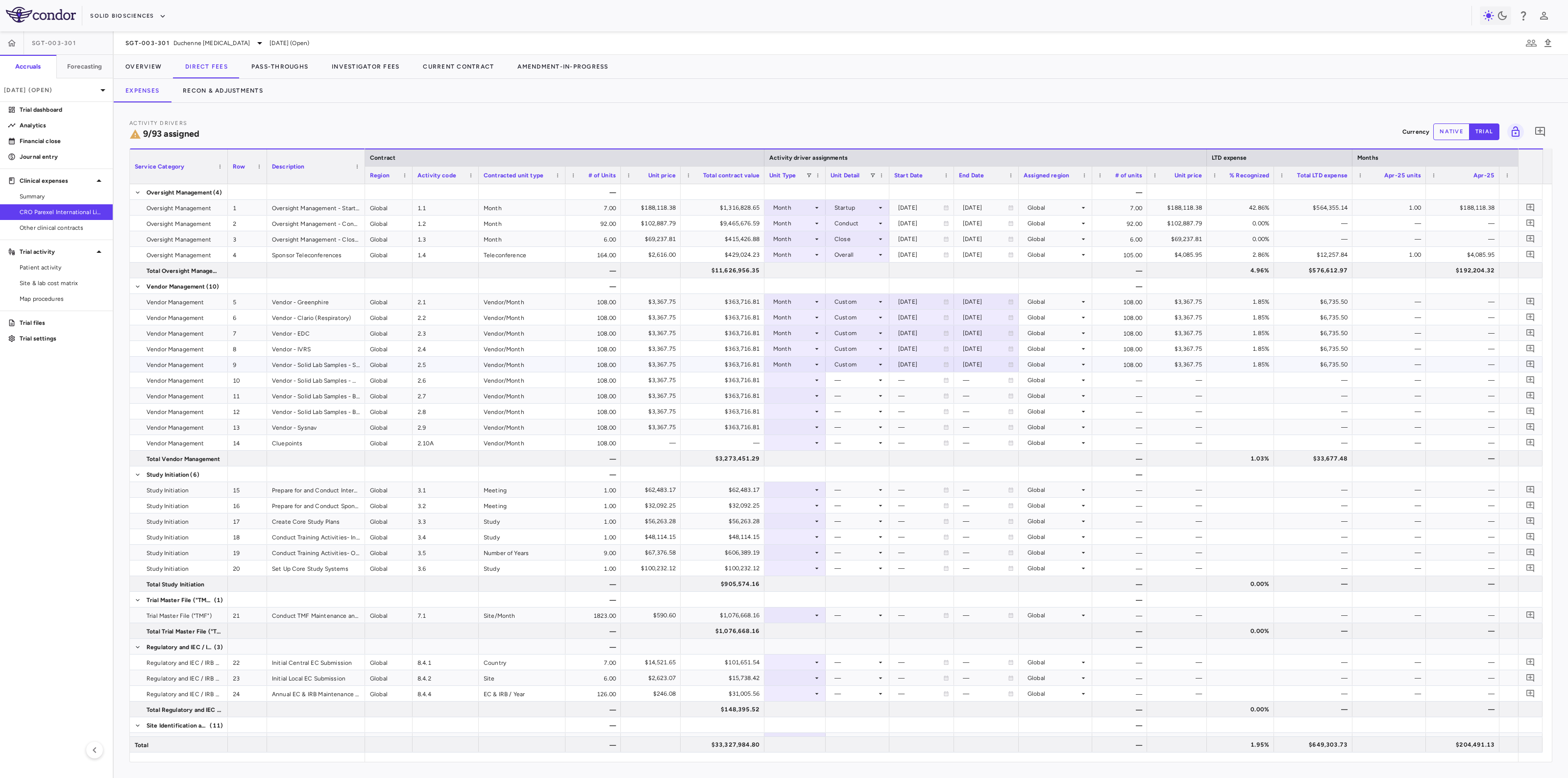
click at [736, 363] on div "$363,716.81" at bounding box center [724, 365] width 70 height 16
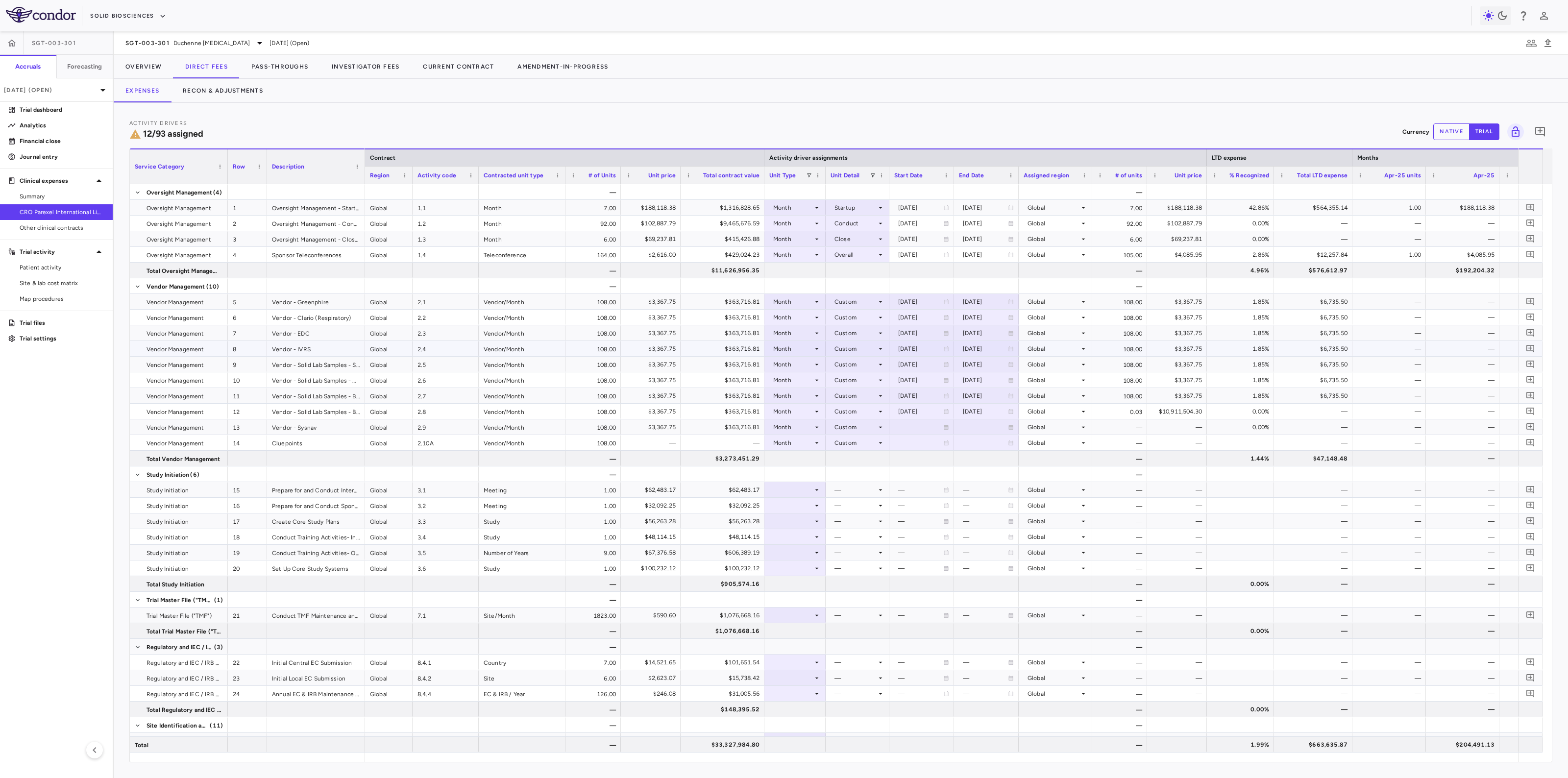
scroll to position [25, 0]
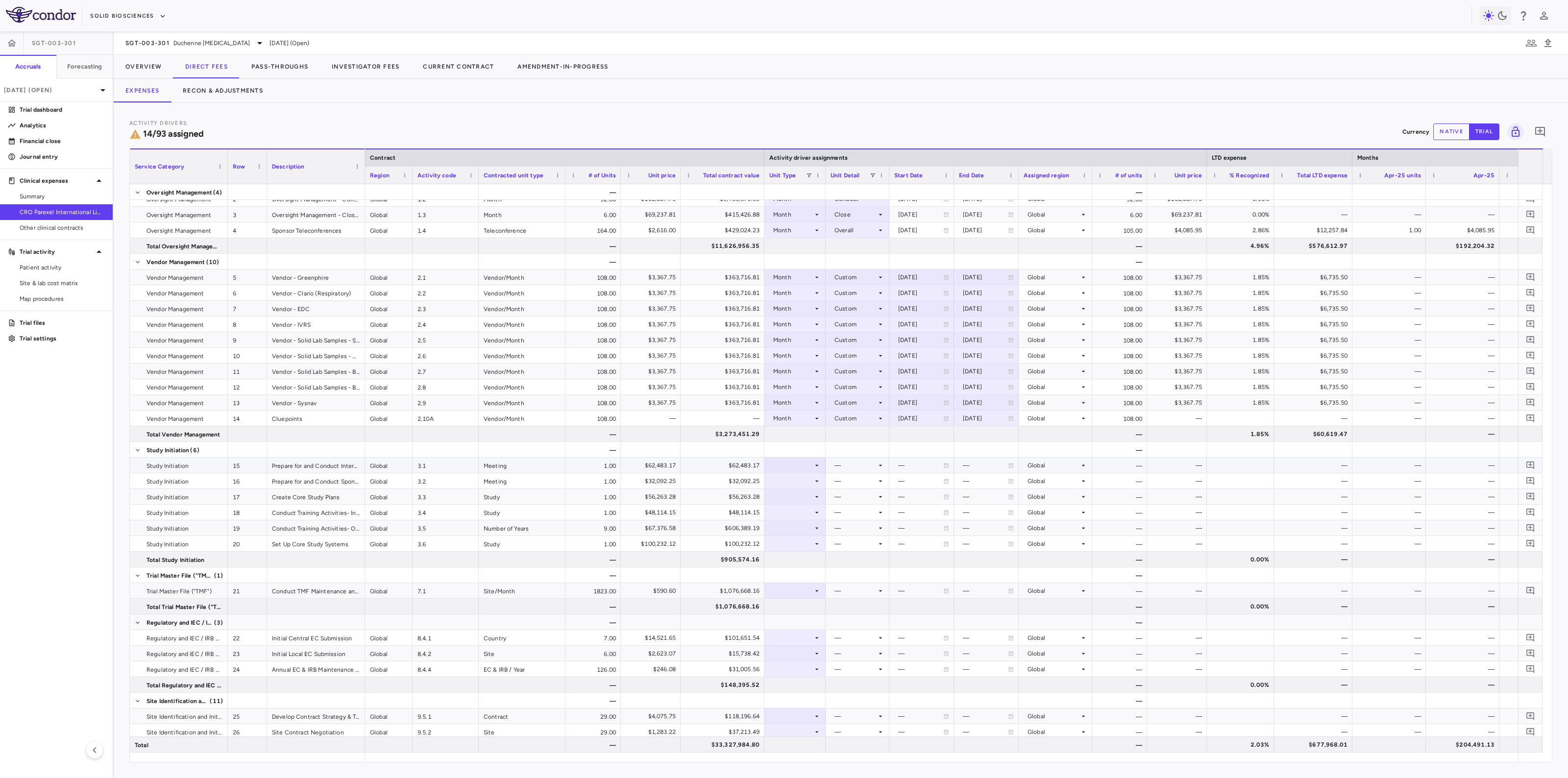
click at [752, 387] on icon at bounding box center [816, 465] width 8 height 8
click at [752, 387] on li "Month" at bounding box center [795, 542] width 65 height 15
click at [752, 387] on div at bounding box center [856, 465] width 54 height 14
click at [752, 387] on li "Custom" at bounding box center [857, 586] width 76 height 15
click at [752, 387] on input "**********" at bounding box center [930, 467] width 79 height 18
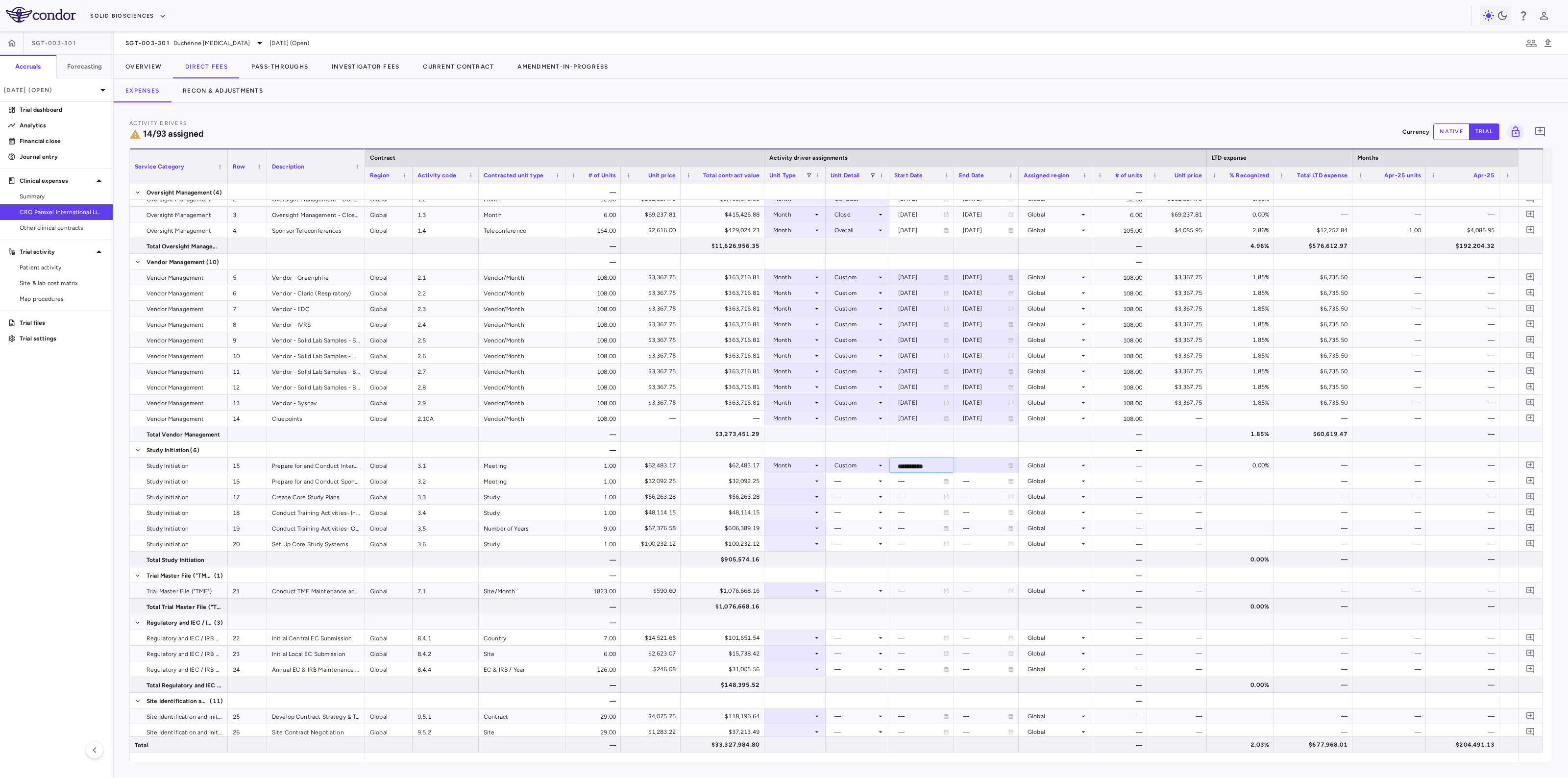
type input "**********"
click at [752, 192] on div at bounding box center [985, 192] width 64 height 15
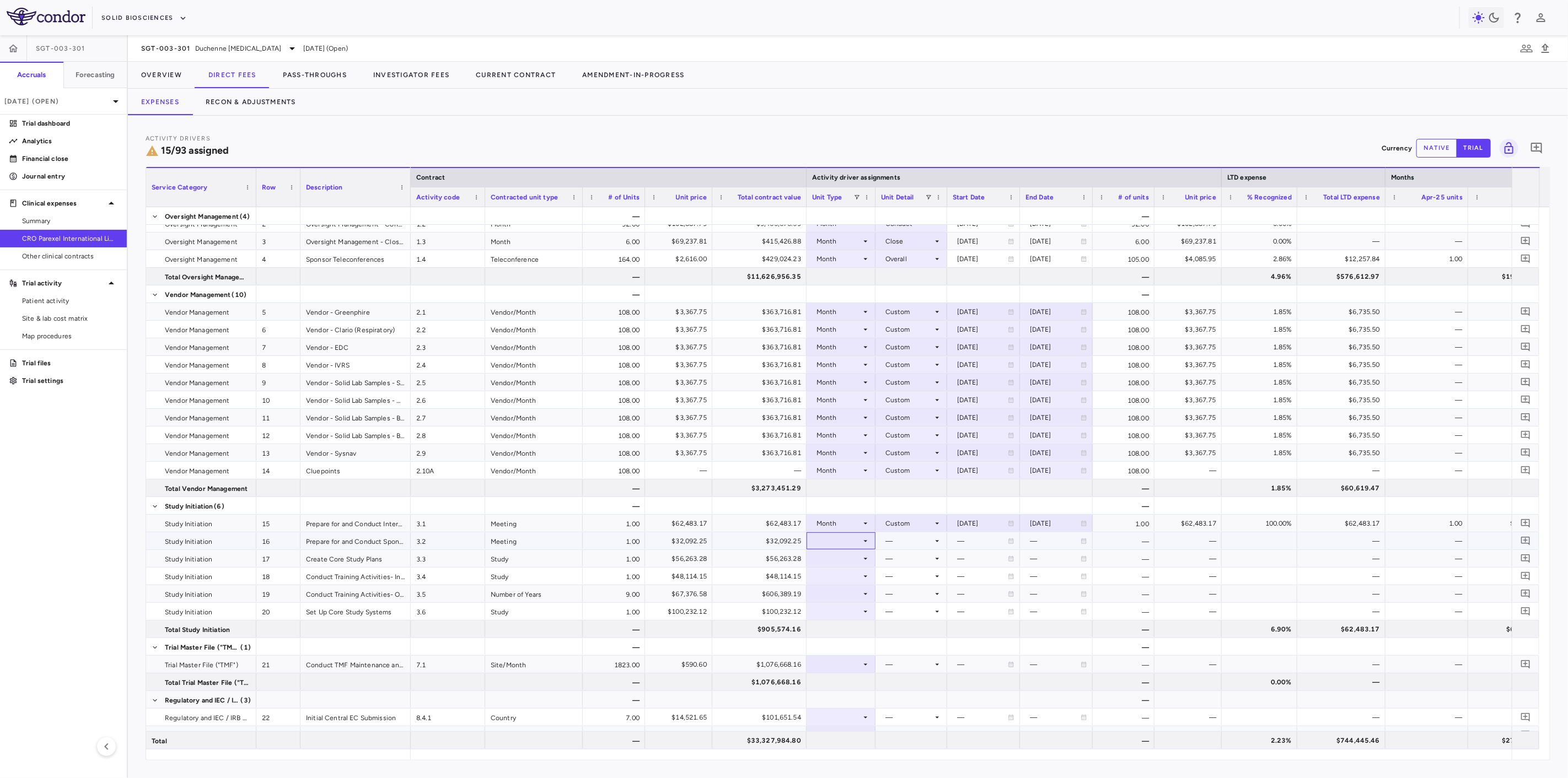
click at [842, 435] on div at bounding box center [841, 542] width 58 height 16
click at [846, 435] on div "Month" at bounding box center [840, 628] width 26 height 10
click at [847, 435] on div at bounding box center [911, 542] width 61 height 16
click at [847, 435] on div "Custom" at bounding box center [906, 678] width 31 height 10
click at [847, 435] on div at bounding box center [984, 488] width 62 height 16
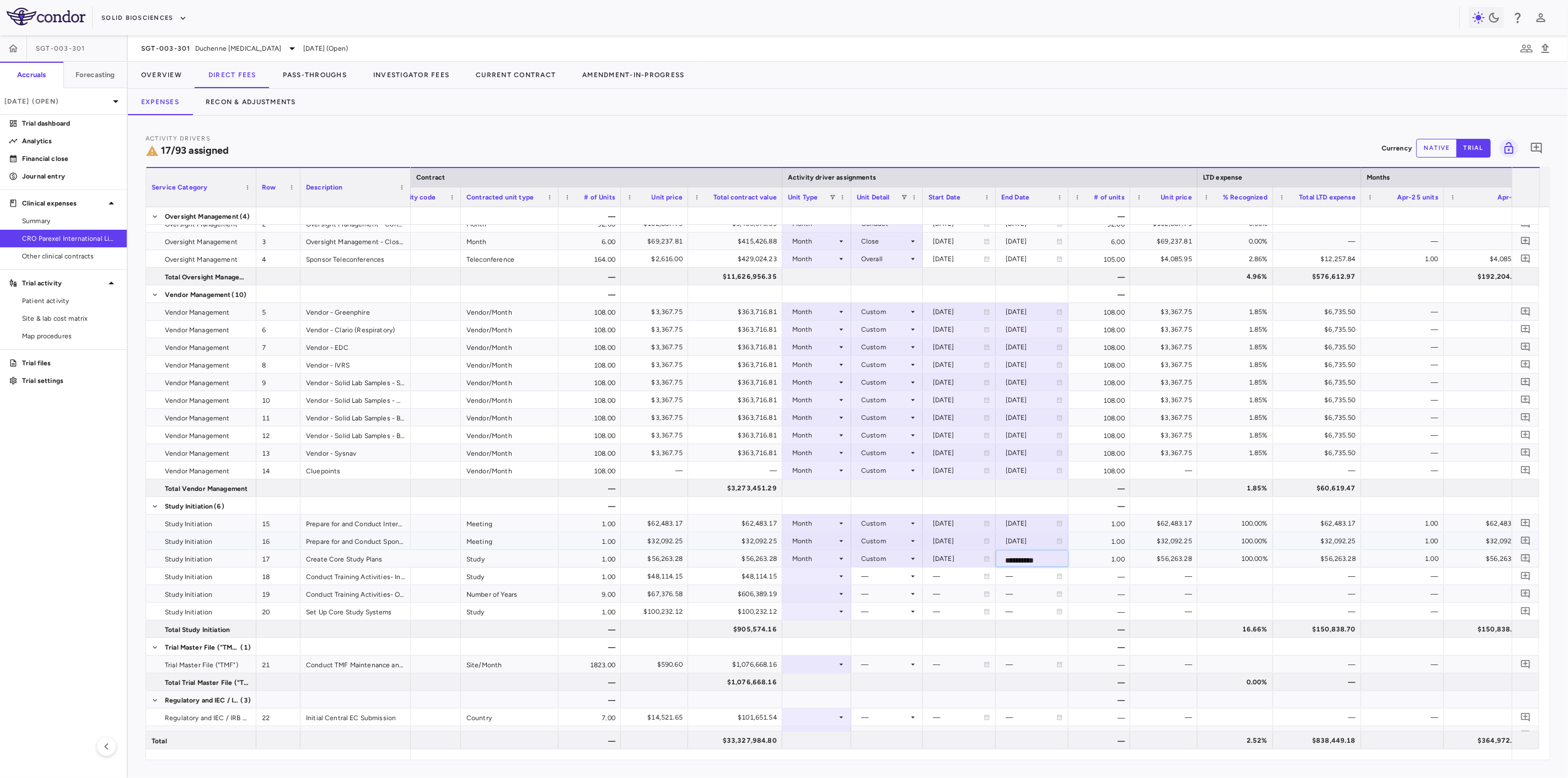
scroll to position [0, 0]
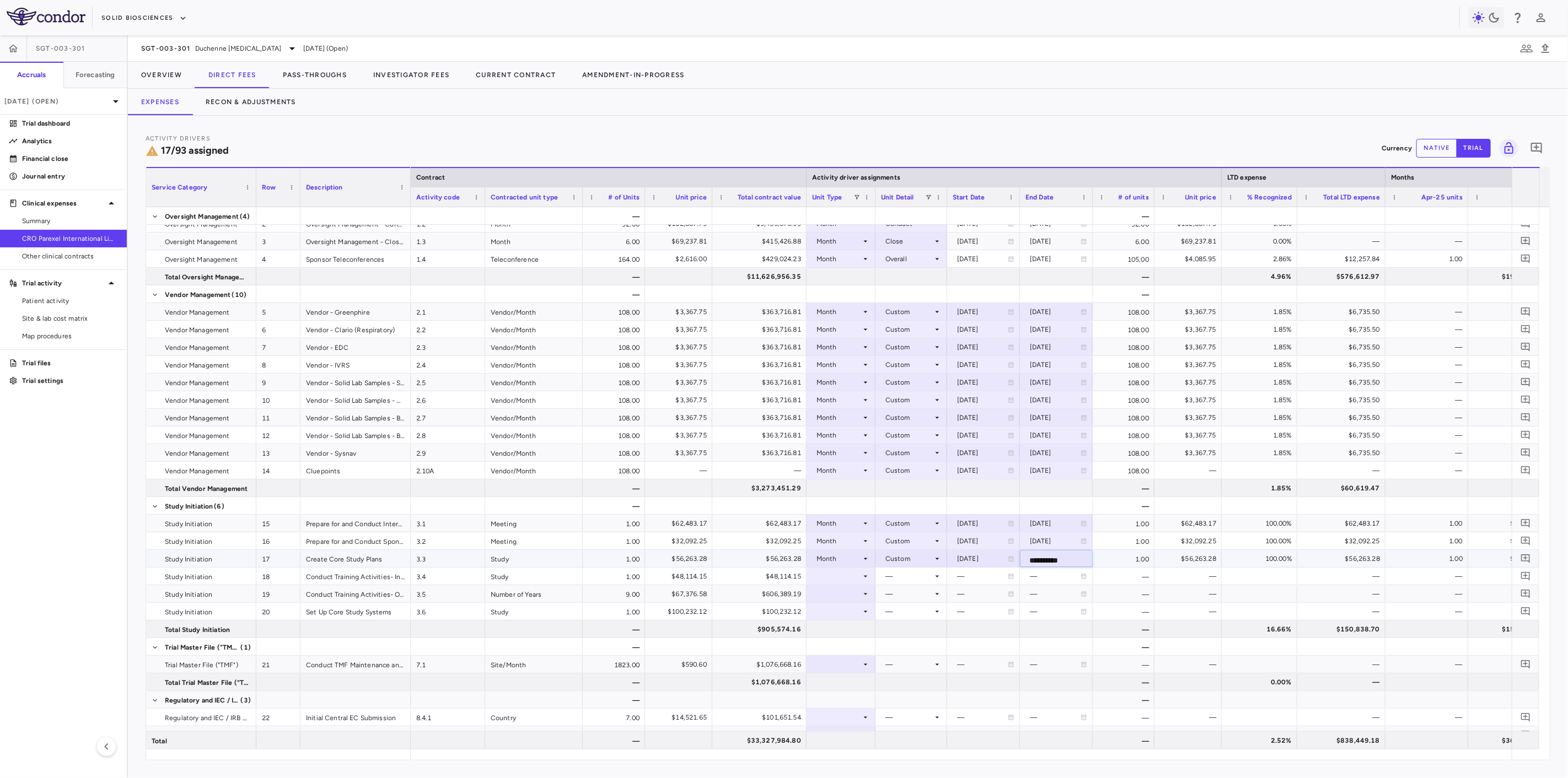
click at [847, 435] on input "**********" at bounding box center [1065, 560] width 89 height 20
type input "**********"
click at [822, 435] on div at bounding box center [841, 576] width 58 height 16
click at [847, 435] on li "Month" at bounding box center [842, 663] width 74 height 17
click at [847, 435] on div at bounding box center [911, 576] width 61 height 16
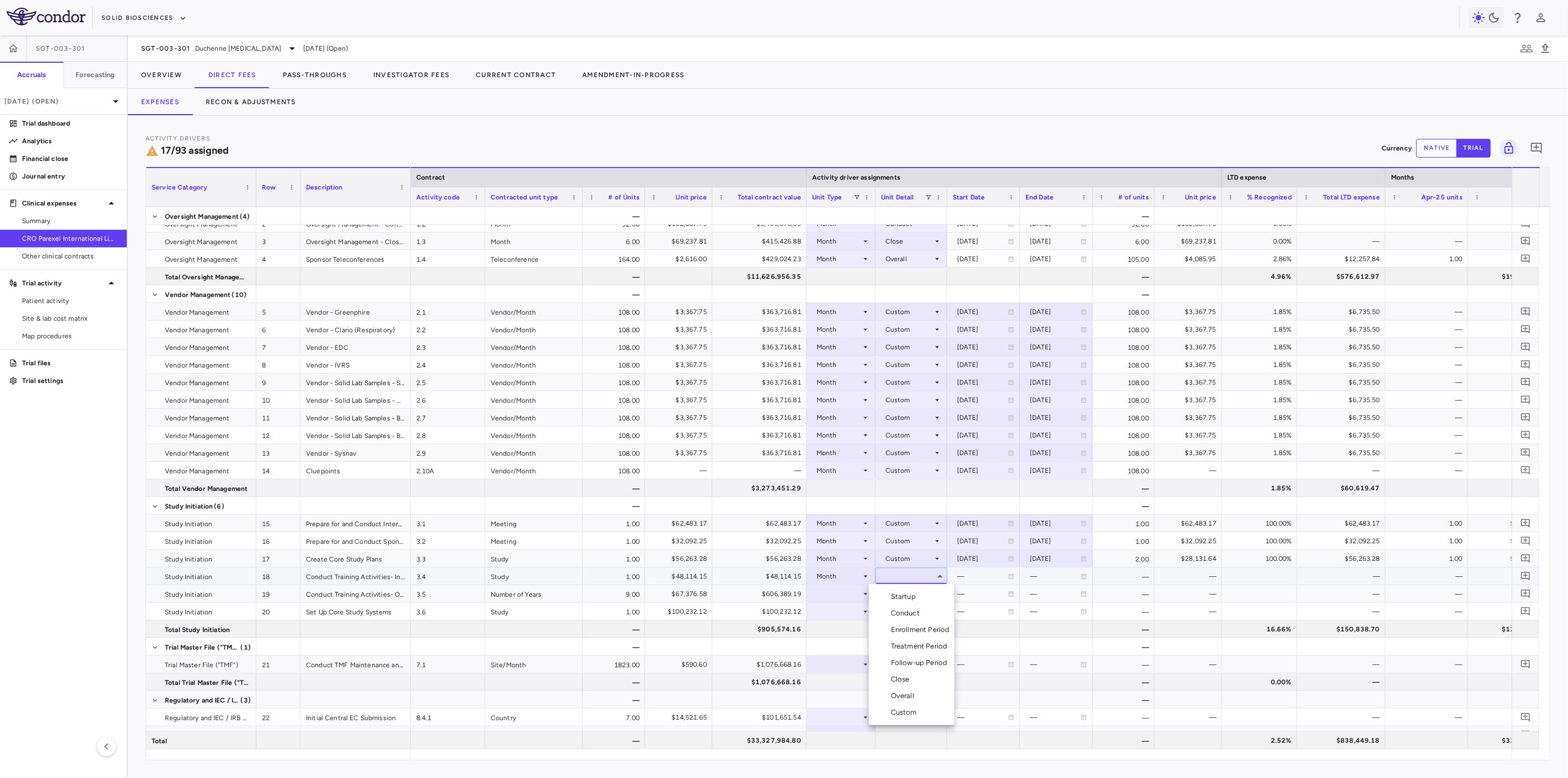
click at [847, 435] on li "Custom" at bounding box center [911, 712] width 85 height 17
click at [847, 435] on div "—" at bounding box center [982, 576] width 51 height 18
click at [847, 435] on div at bounding box center [984, 576] width 62 height 16
click at [847, 435] on input "**********" at bounding box center [993, 578] width 89 height 20
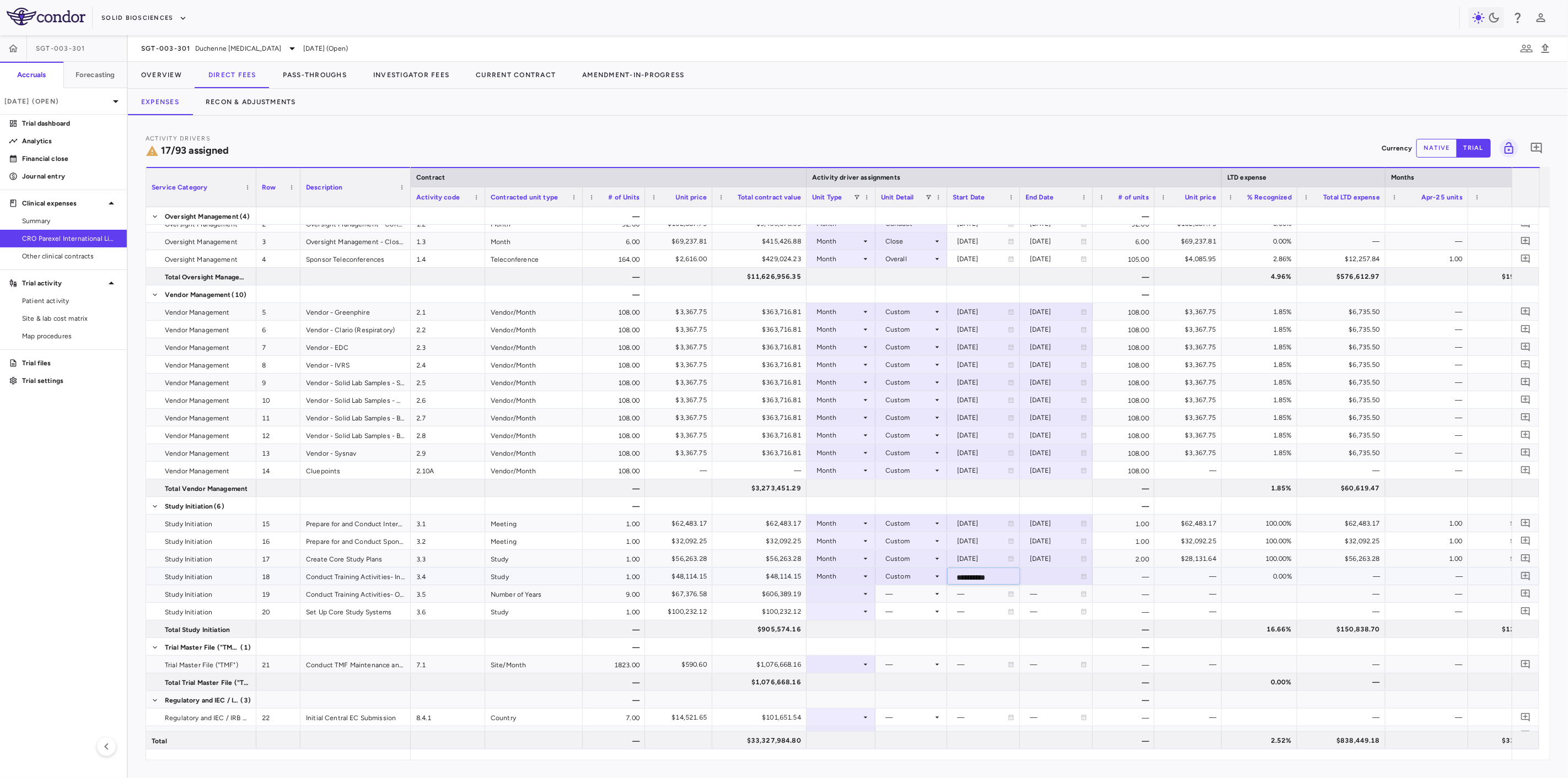
type input "**********"
click at [829, 435] on div at bounding box center [841, 594] width 58 height 16
click at [846, 435] on li "Month" at bounding box center [842, 681] width 74 height 17
click at [847, 435] on icon at bounding box center [937, 594] width 9 height 9
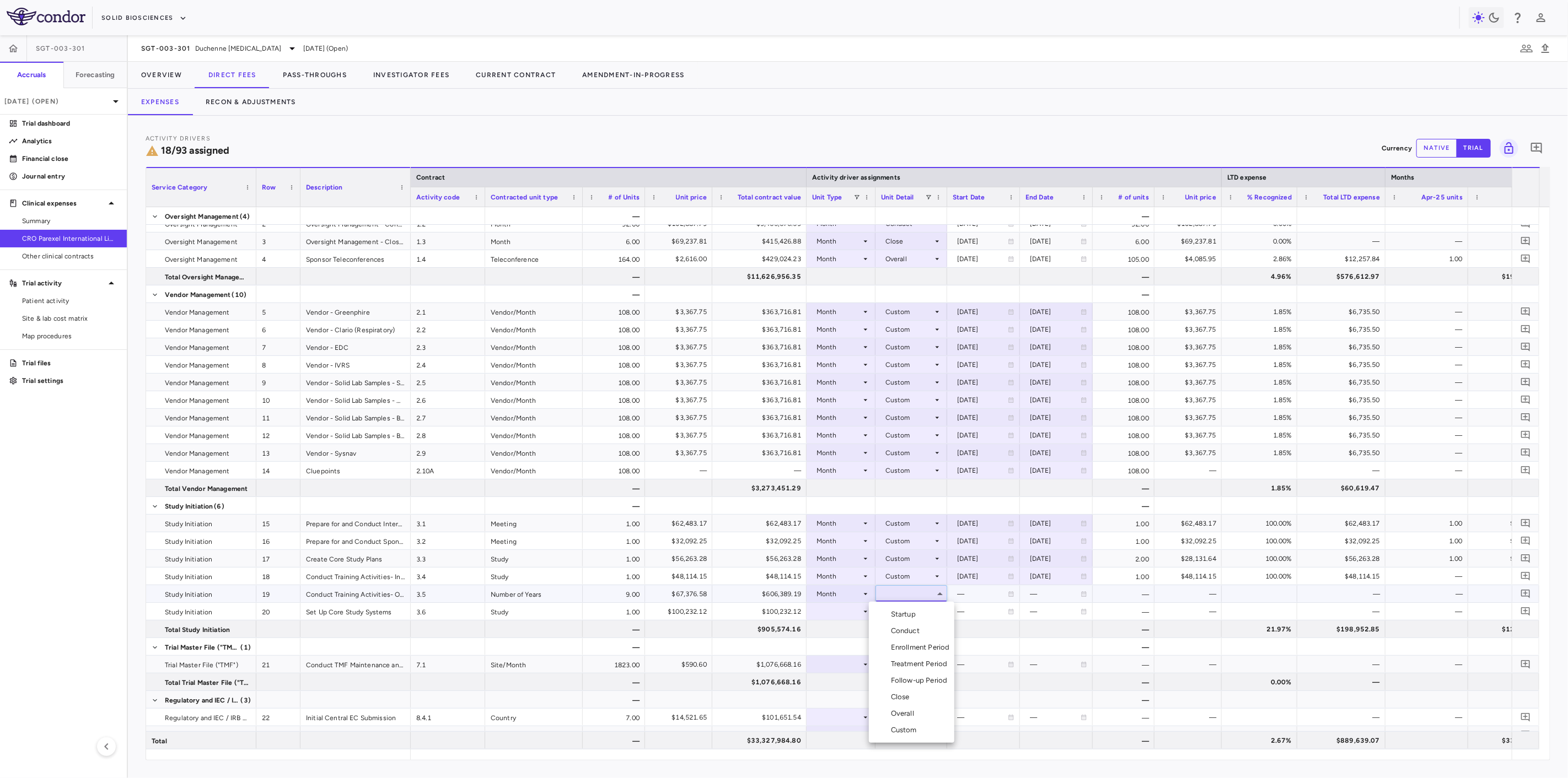
click at [847, 435] on li "Custom" at bounding box center [911, 730] width 85 height 17
click at [847, 435] on div at bounding box center [984, 594] width 62 height 16
click at [847, 435] on input "**********" at bounding box center [993, 596] width 89 height 20
type input "**********"
click at [847, 435] on div at bounding box center [1056, 594] width 62 height 16
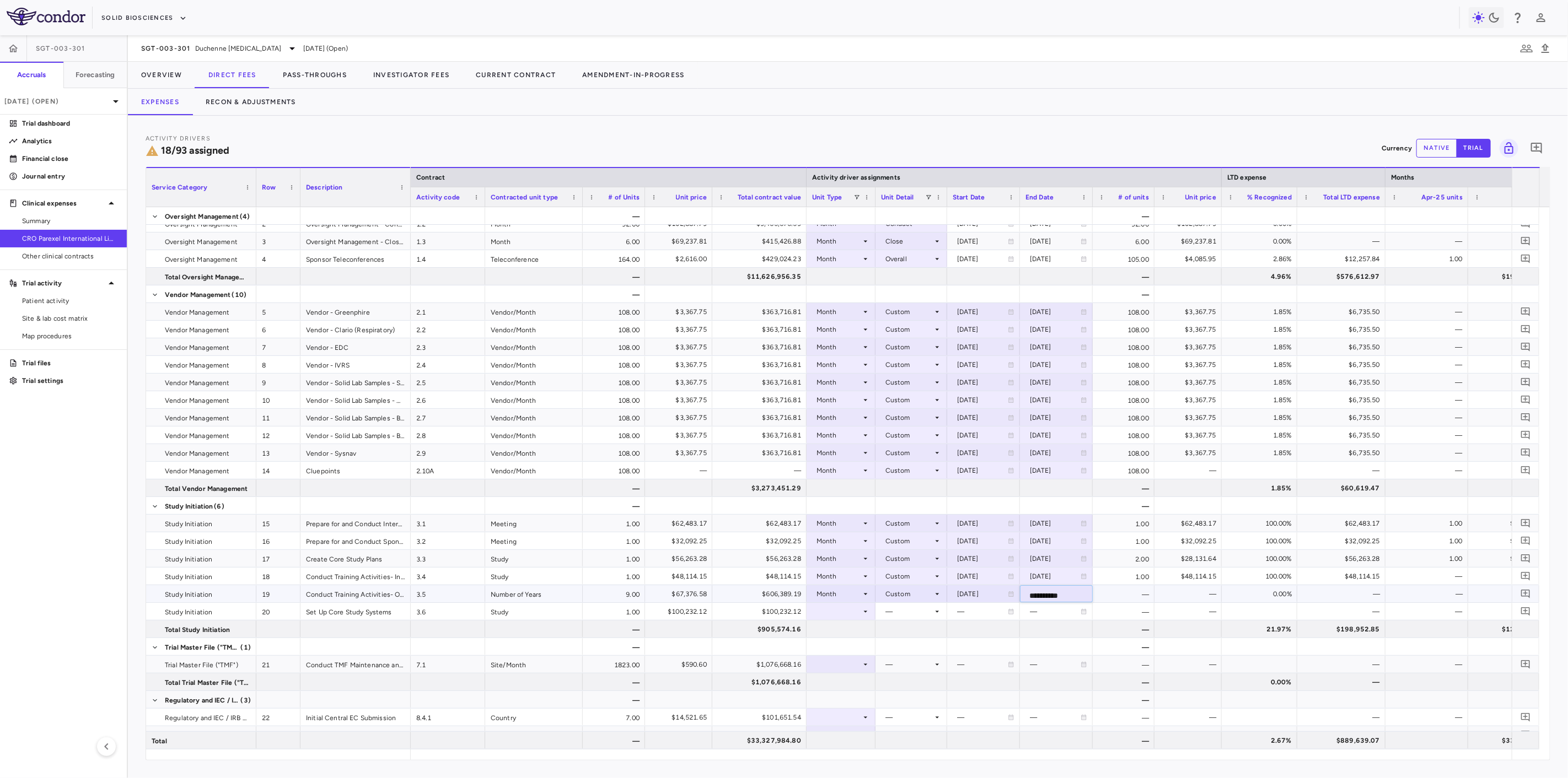
click at [847, 435] on input "**********" at bounding box center [1065, 596] width 89 height 20
type input "**********"
click at [847, 435] on div "Custom" at bounding box center [911, 593] width 72 height 17
click at [847, 435] on li "Overall" at bounding box center [911, 713] width 85 height 17
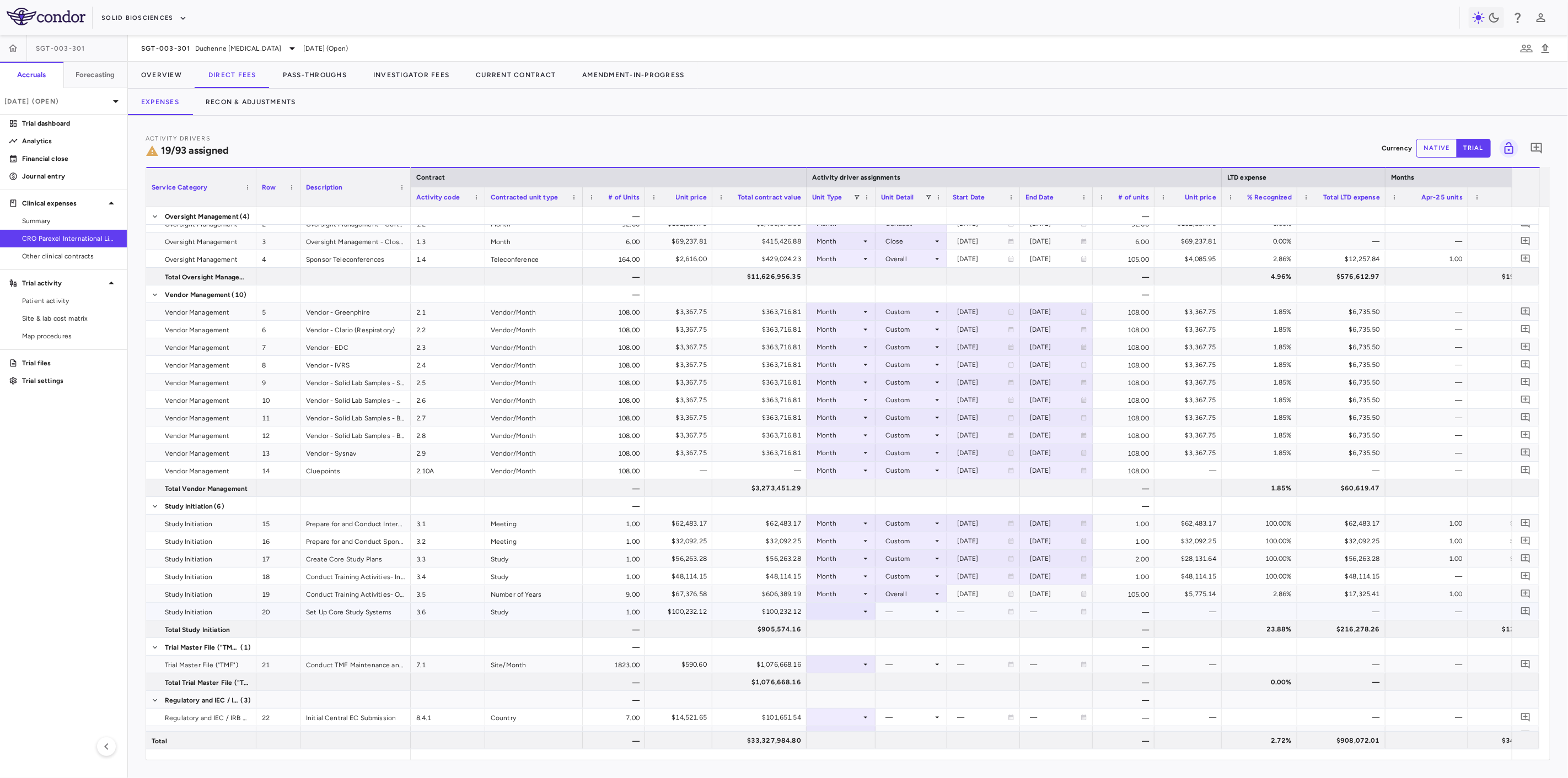
click at [850, 610] on div at bounding box center [841, 612] width 58 height 16
click at [847, 701] on div "Month" at bounding box center [840, 699] width 26 height 10
click at [902, 615] on div at bounding box center [911, 612] width 61 height 16
click at [913, 745] on div "Custom" at bounding box center [906, 748] width 31 height 10
click at [972, 615] on div "—" at bounding box center [982, 612] width 51 height 18
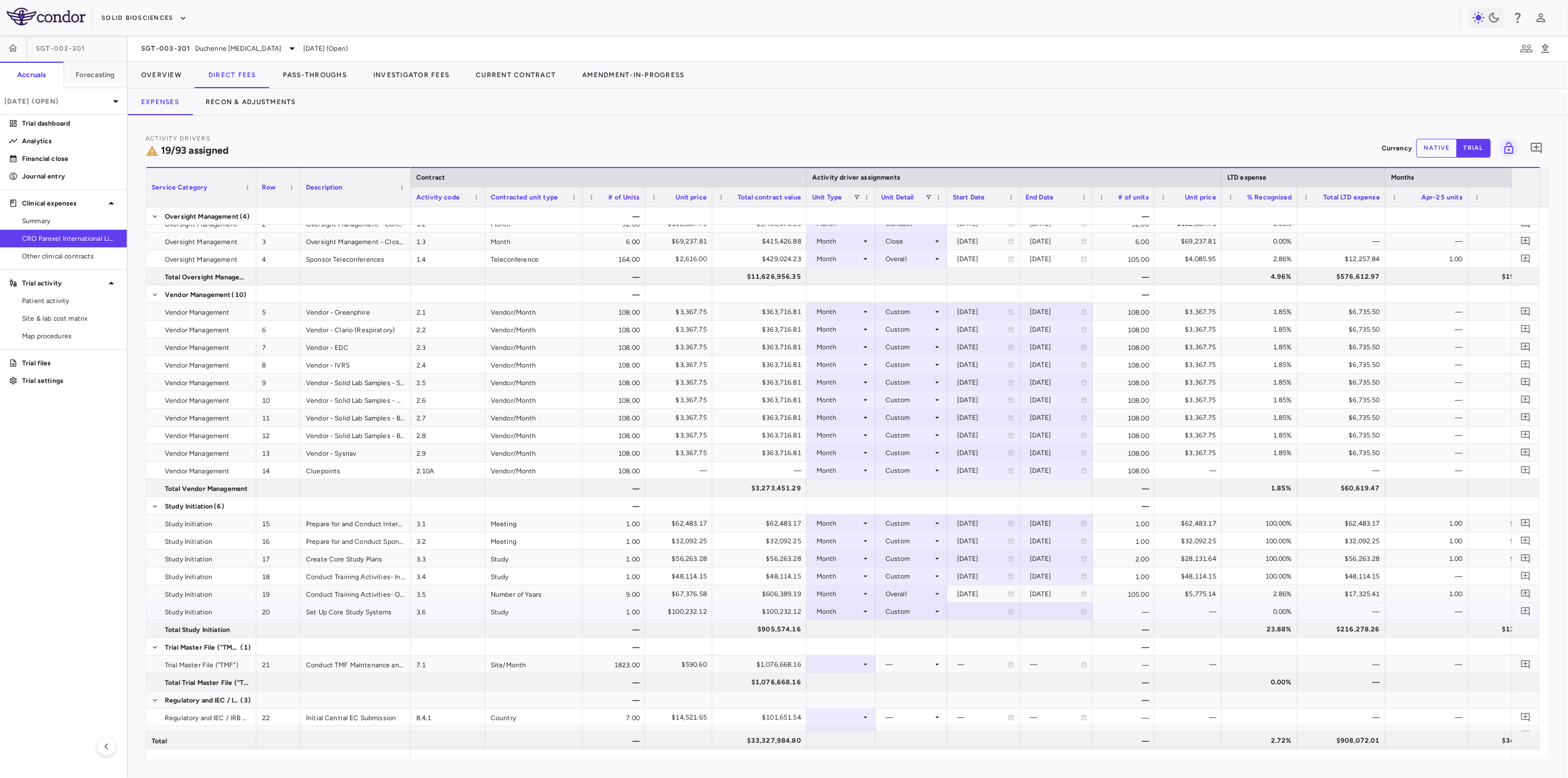
click at [967, 613] on div at bounding box center [984, 612] width 62 height 16
click at [968, 613] on input "**********" at bounding box center [974, 613] width 52 height 18
type input "**********"
click at [1042, 616] on div at bounding box center [1056, 612] width 62 height 16
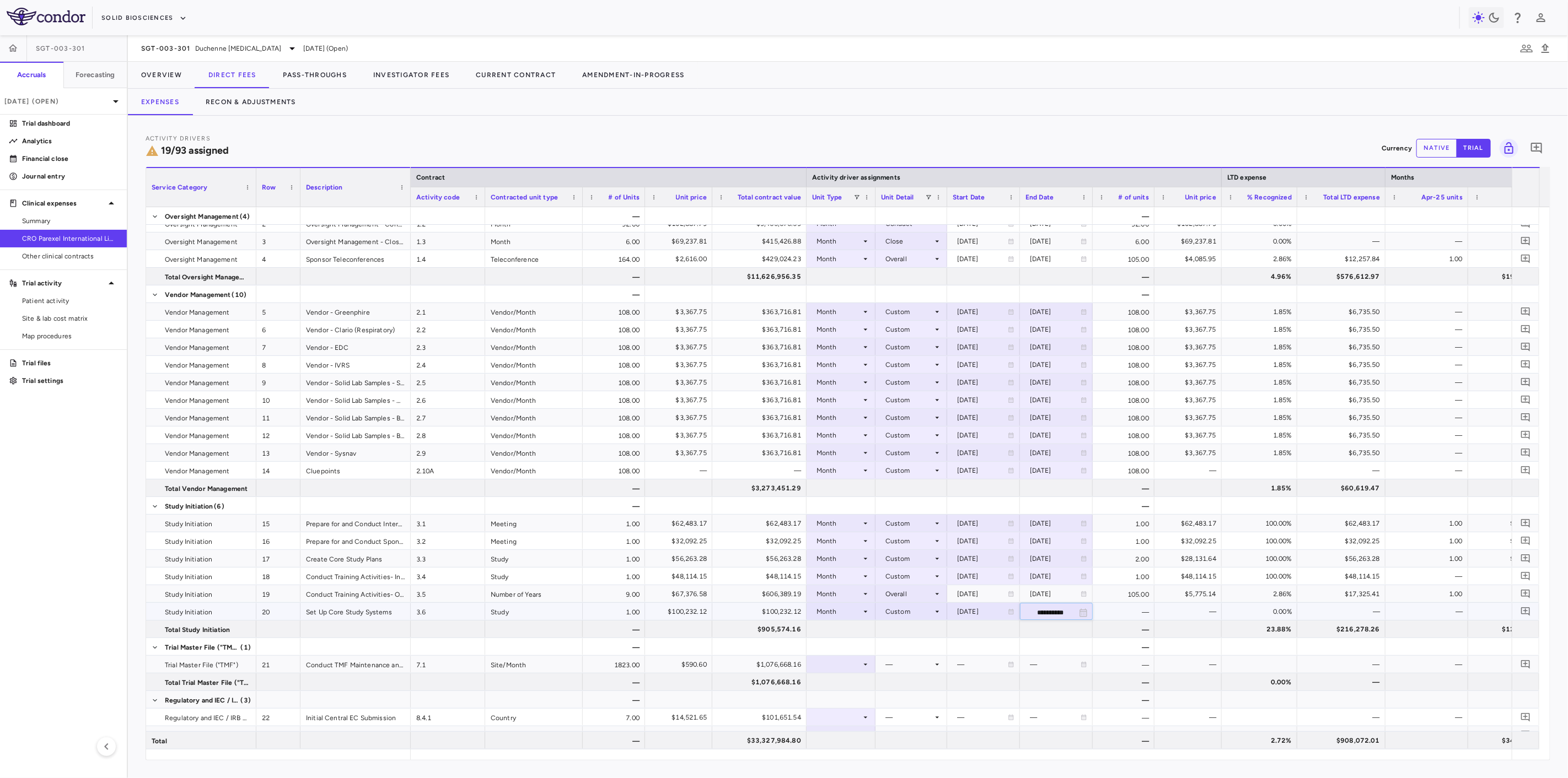
click at [1043, 614] on input "**********" at bounding box center [1046, 613] width 52 height 18
type input "**********"
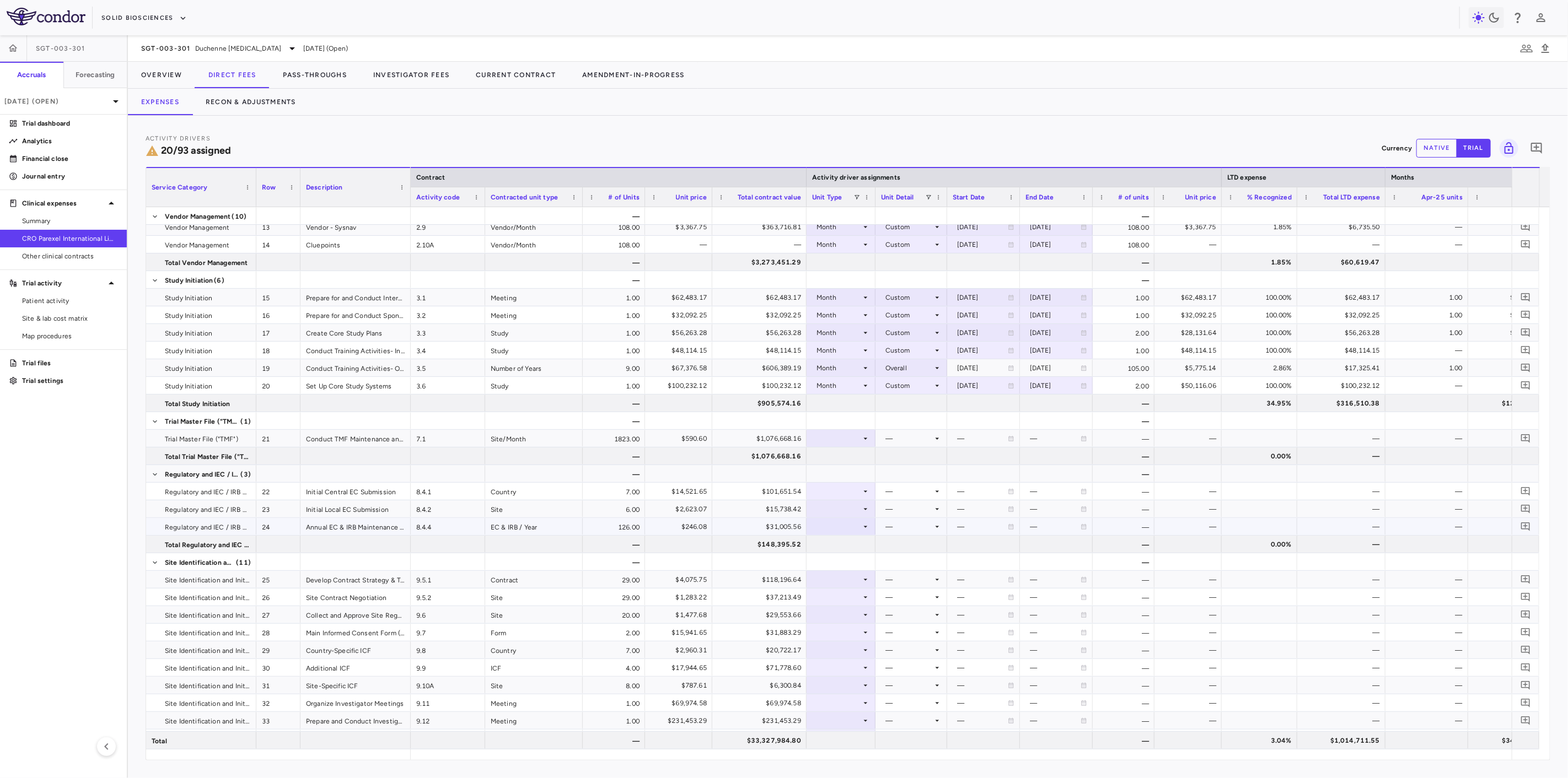
scroll to position [272, 0]
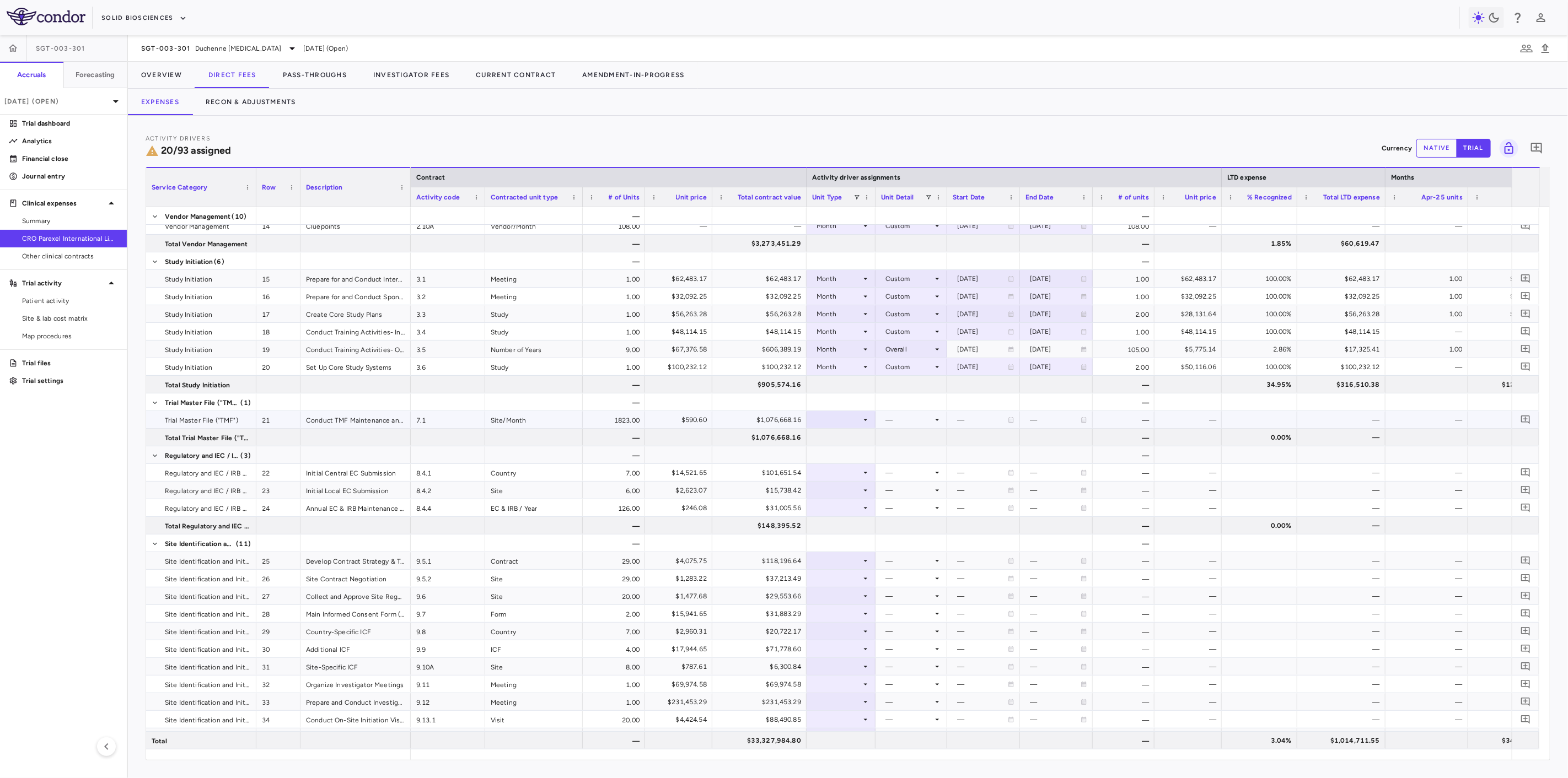
click at [827, 421] on div at bounding box center [841, 419] width 58 height 16
click at [838, 495] on div "Site Month" at bounding box center [847, 490] width 41 height 10
click at [901, 412] on div at bounding box center [911, 419] width 61 height 16
click at [901, 436] on div "As Initiated" at bounding box center [919, 440] width 43 height 10
click at [861, 466] on div at bounding box center [841, 473] width 58 height 16
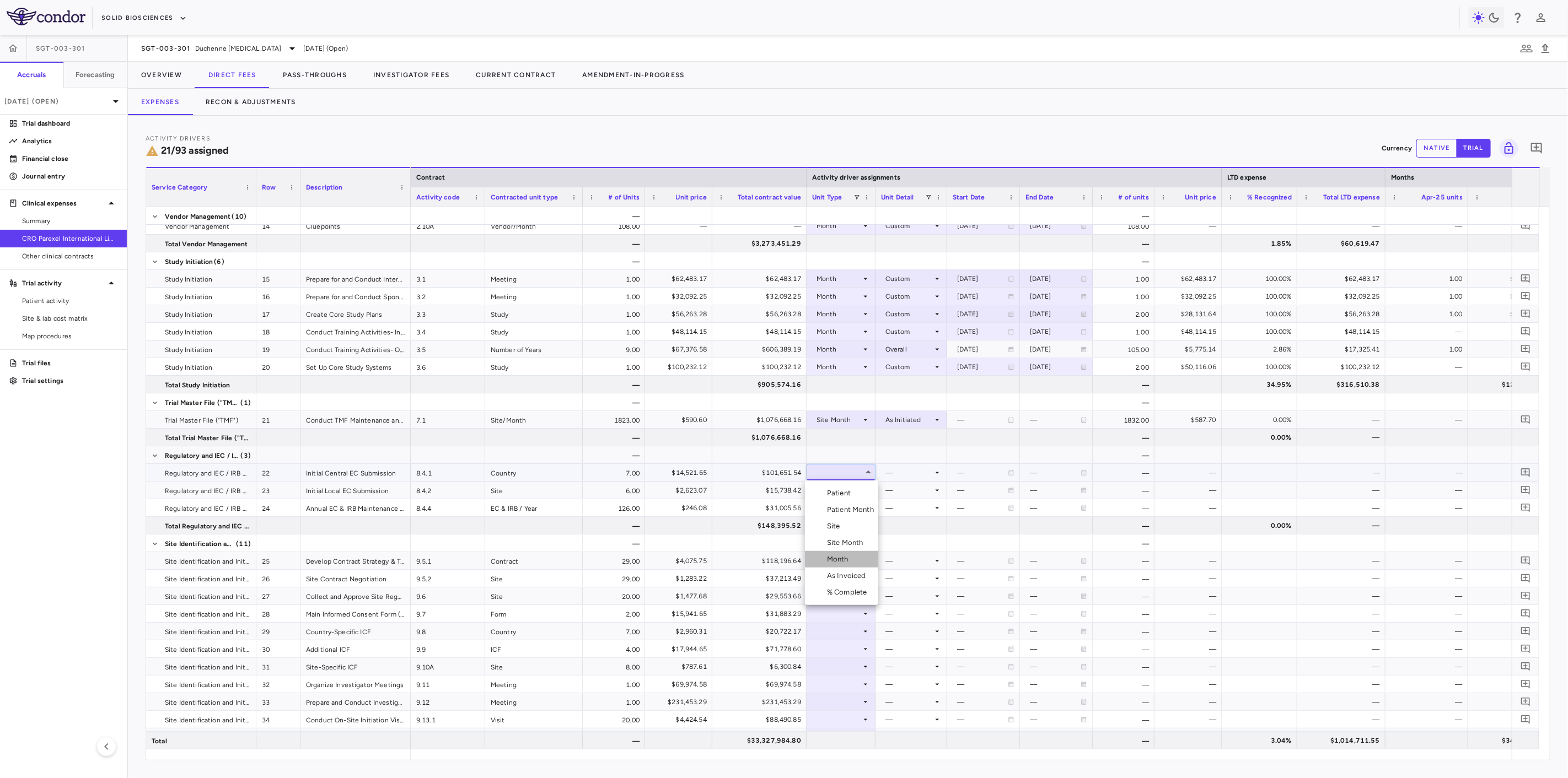
click at [869, 562] on li "Month" at bounding box center [842, 559] width 74 height 17
click at [916, 468] on div at bounding box center [911, 473] width 61 height 16
click at [927, 497] on li "Startup" at bounding box center [911, 493] width 85 height 17
click at [842, 474] on div "Month" at bounding box center [839, 473] width 45 height 18
click at [848, 531] on li "Site" at bounding box center [842, 527] width 74 height 17
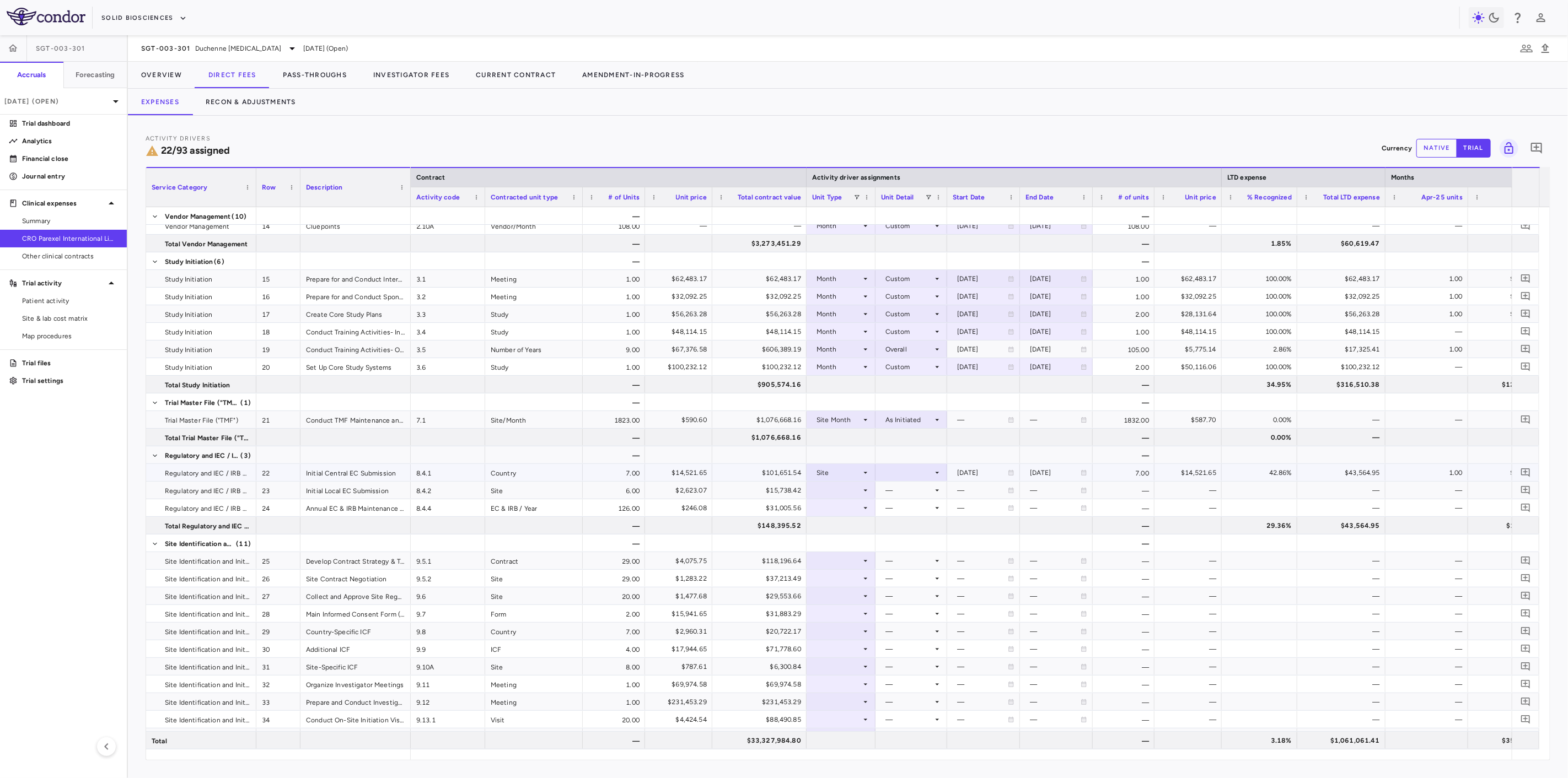
click at [900, 475] on div at bounding box center [911, 473] width 61 height 16
click at [912, 513] on div "Initiated" at bounding box center [914, 510] width 32 height 10
click at [856, 485] on div at bounding box center [841, 490] width 58 height 16
drag, startPoint x: 857, startPoint y: 552, endPoint x: 854, endPoint y: 546, distance: 6.7
click at [854, 546] on ul "Select Patient Patient Month Site Site Month Month As Invoiced % Complete" at bounding box center [842, 560] width 74 height 124
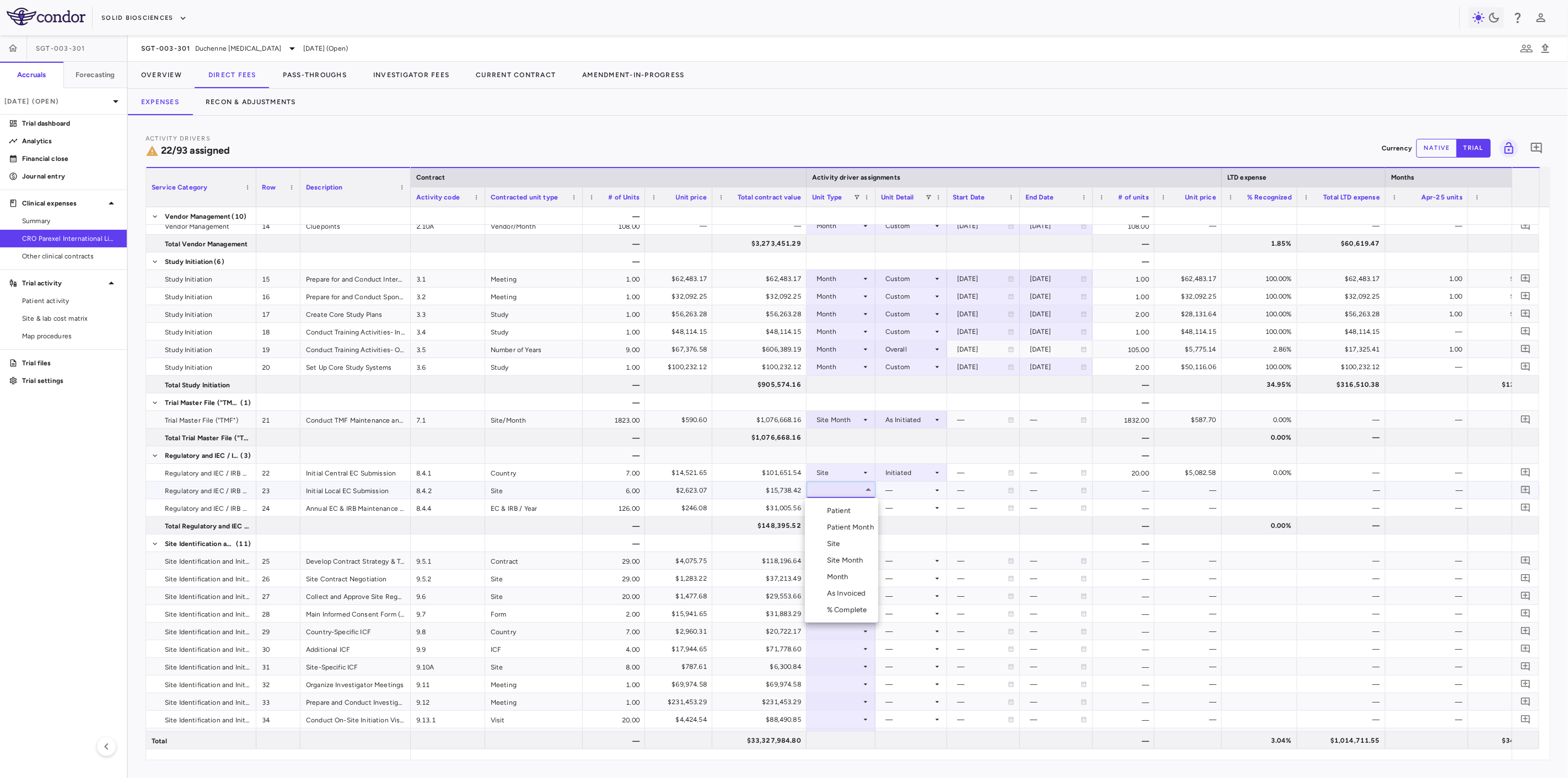
click at [854, 546] on li "Site" at bounding box center [842, 544] width 74 height 17
click at [890, 497] on div at bounding box center [911, 490] width 61 height 16
click at [896, 527] on div "Initiated" at bounding box center [903, 528] width 54 height 10
click at [834, 511] on div at bounding box center [841, 508] width 58 height 16
click at [837, 599] on div "Month" at bounding box center [840, 595] width 26 height 10
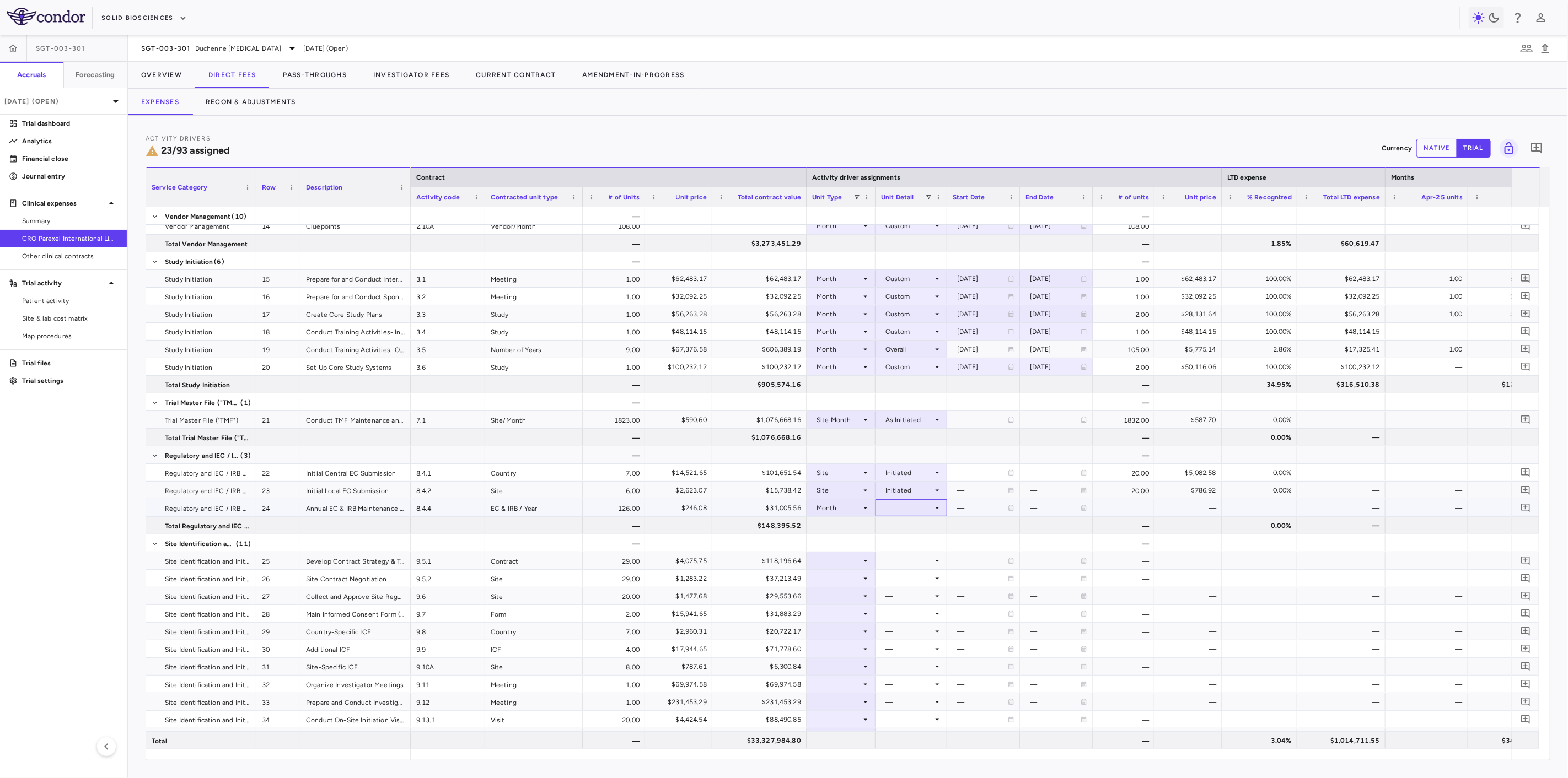
click at [892, 513] on div at bounding box center [911, 508] width 61 height 16
click at [902, 629] on div "Overall" at bounding box center [905, 628] width 28 height 10
click at [750, 389] on div "$905,574.16" at bounding box center [761, 385] width 78 height 18
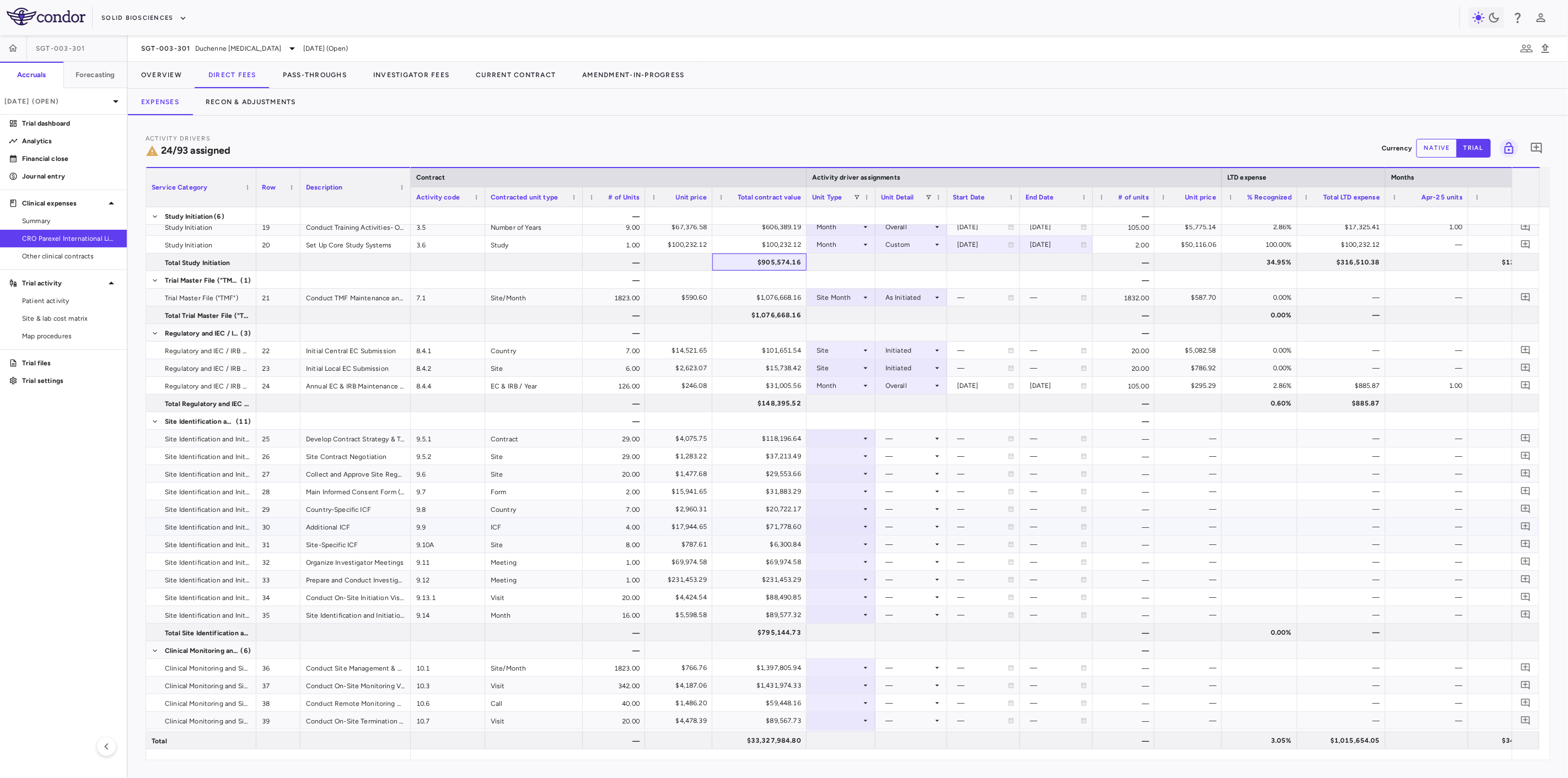
scroll to position [456, 0]
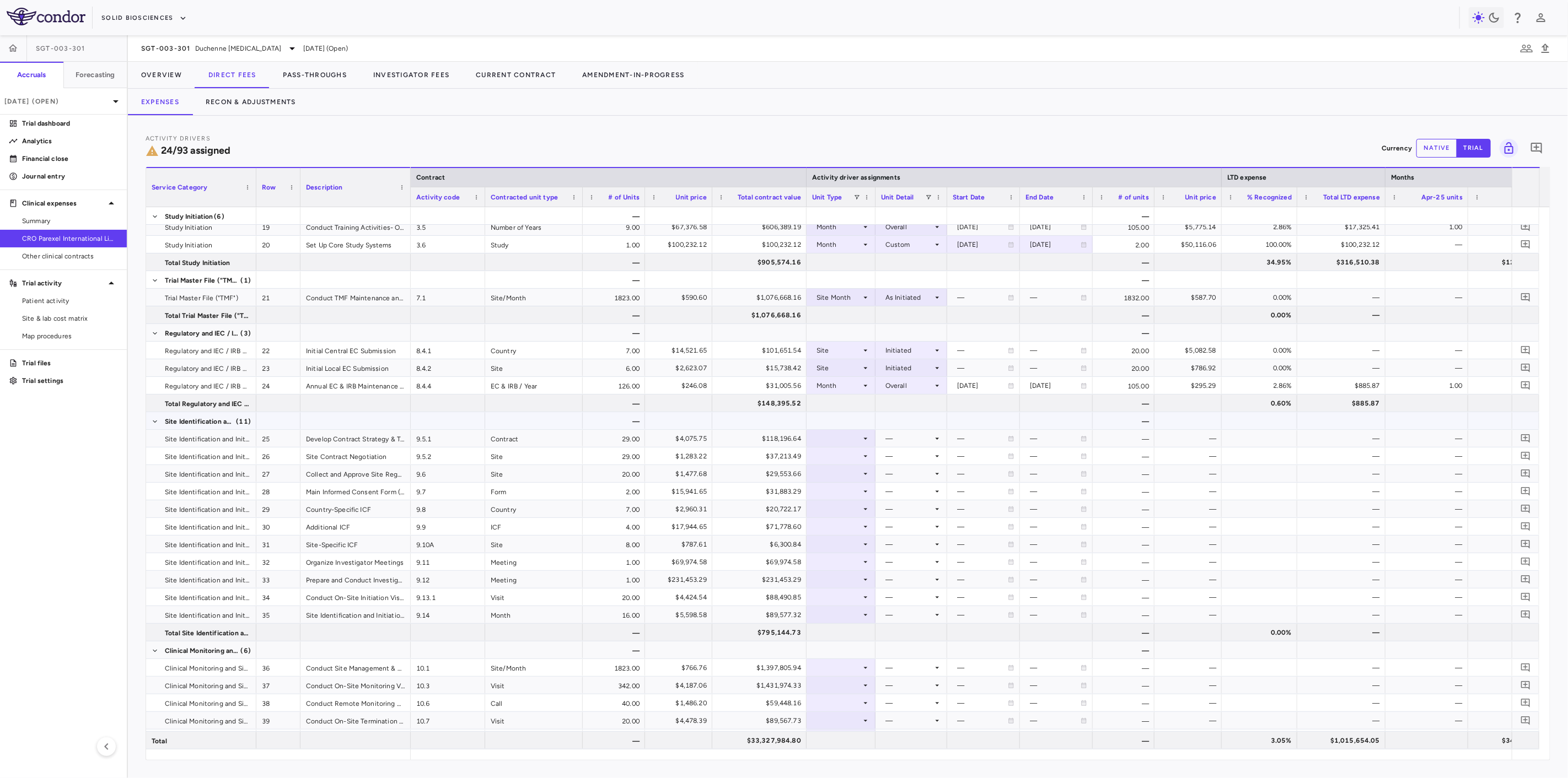
click at [838, 438] on div at bounding box center [841, 438] width 58 height 16
click at [840, 524] on div "Month" at bounding box center [840, 525] width 26 height 10
click at [927, 437] on div at bounding box center [911, 438] width 61 height 16
click at [923, 460] on li "Startup" at bounding box center [911, 458] width 85 height 17
click at [1324, 438] on div "$50,655.70" at bounding box center [1343, 439] width 73 height 18
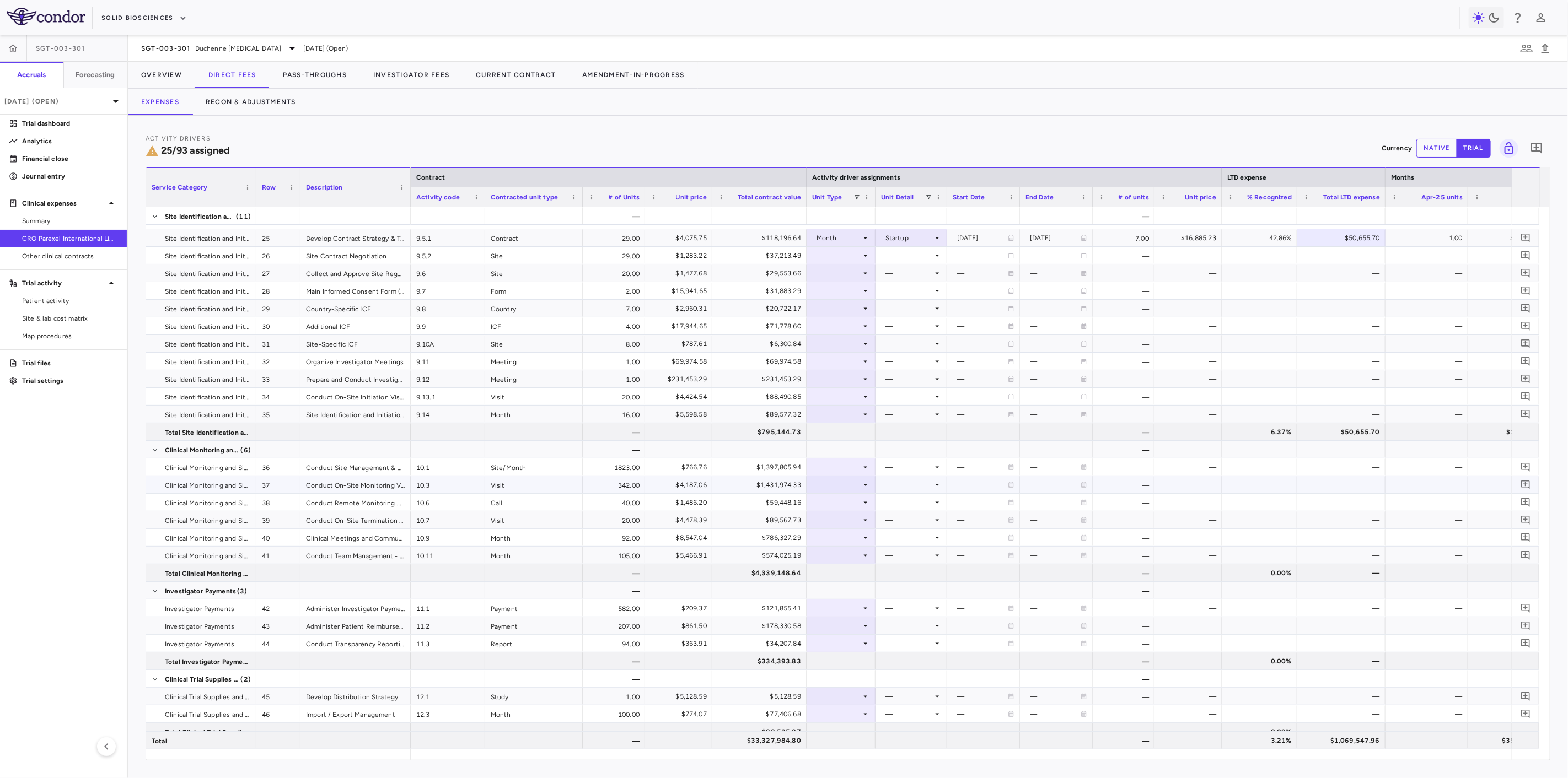
scroll to position [612, 0]
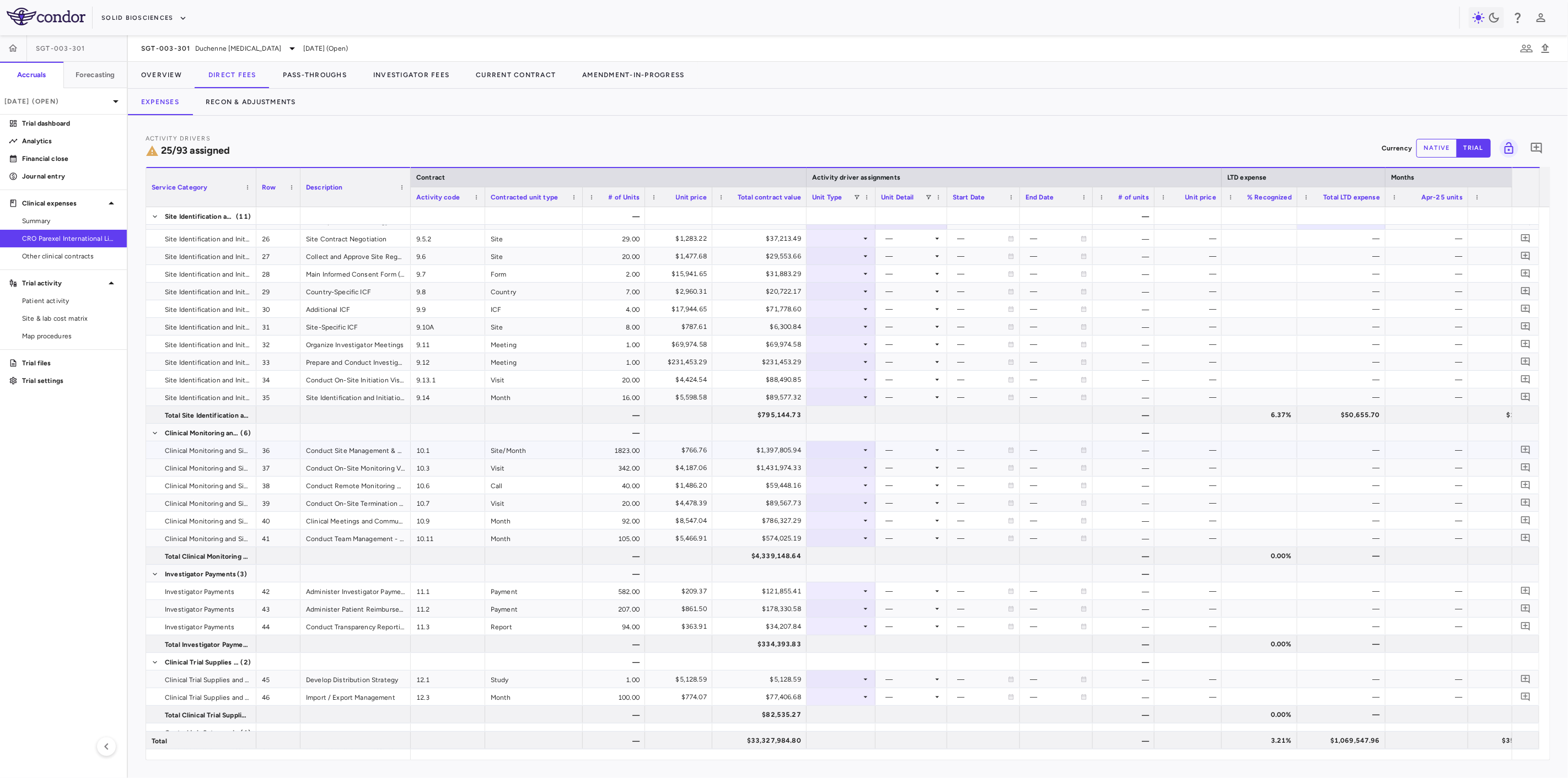
click at [833, 449] on div at bounding box center [841, 450] width 58 height 16
click at [852, 522] on div "Site Month" at bounding box center [847, 521] width 41 height 10
click at [890, 448] on div at bounding box center [911, 450] width 61 height 16
click at [895, 470] on div "As Initiated" at bounding box center [908, 471] width 65 height 10
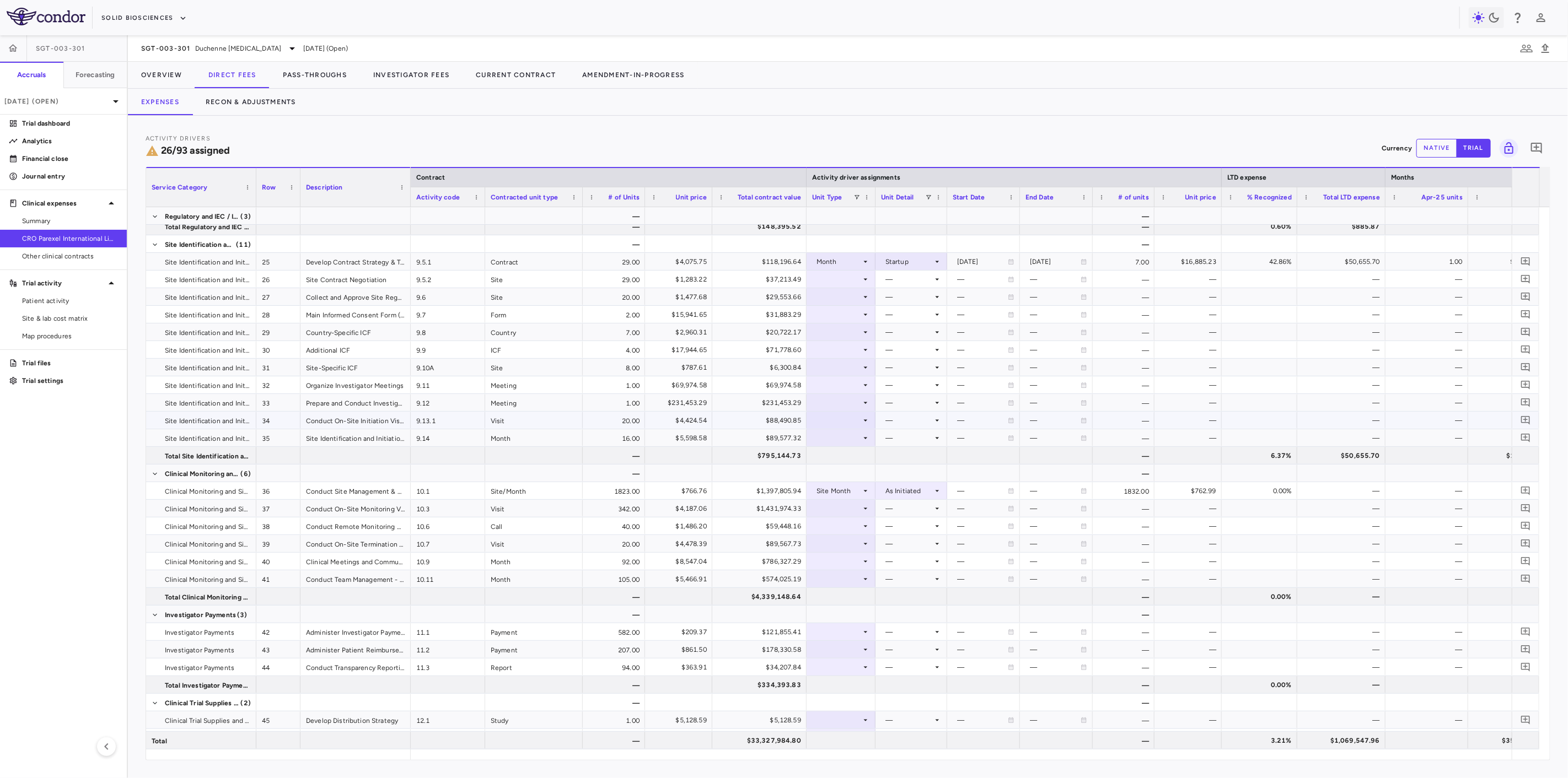
scroll to position [551, 0]
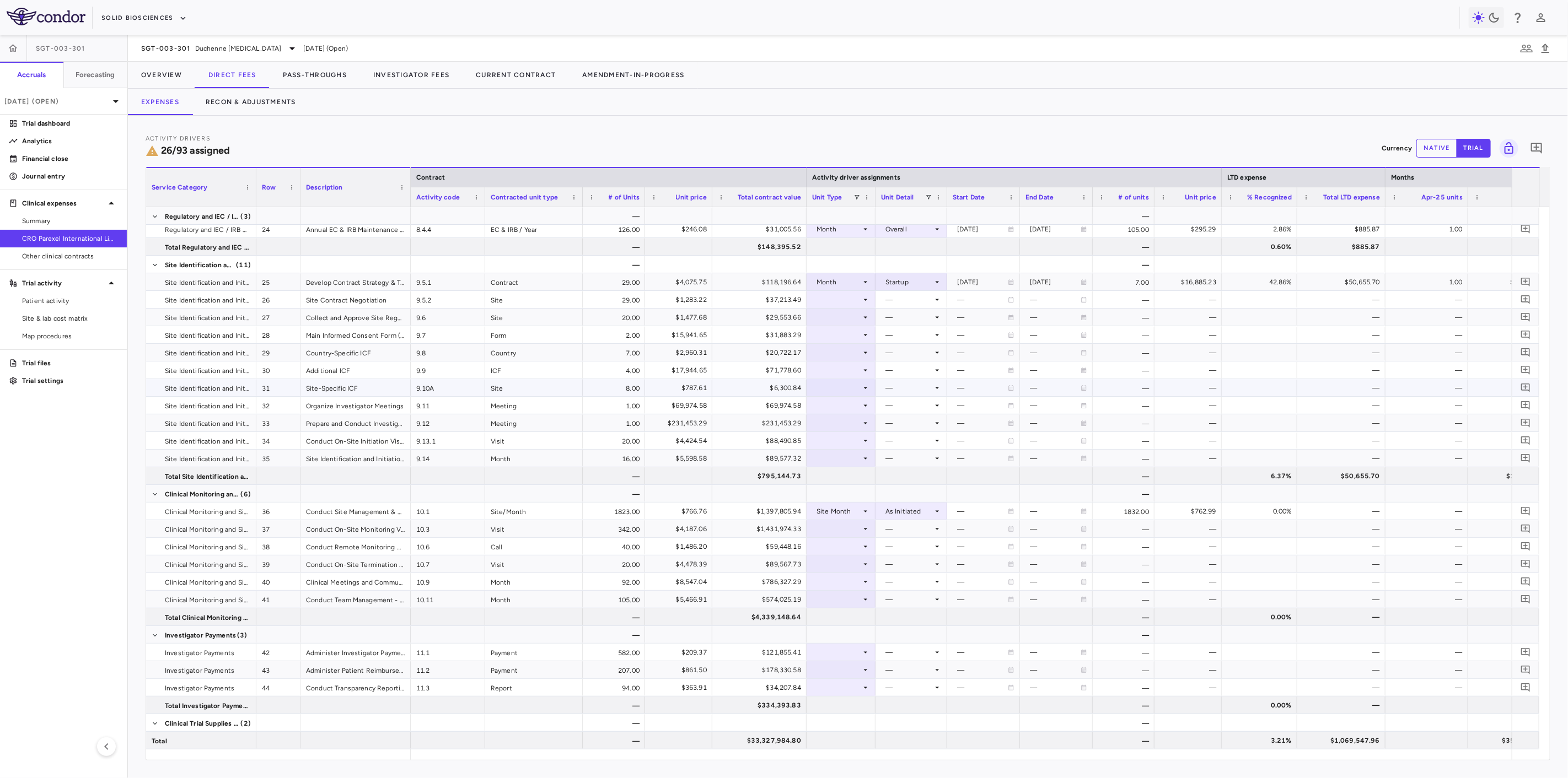
click at [830, 386] on div at bounding box center [841, 388] width 58 height 16
click at [858, 442] on li "Site" at bounding box center [842, 441] width 74 height 17
click at [908, 384] on div at bounding box center [911, 388] width 61 height 16
click at [919, 410] on div "Recruited" at bounding box center [916, 408] width 36 height 10
click at [849, 300] on div at bounding box center [841, 300] width 58 height 16
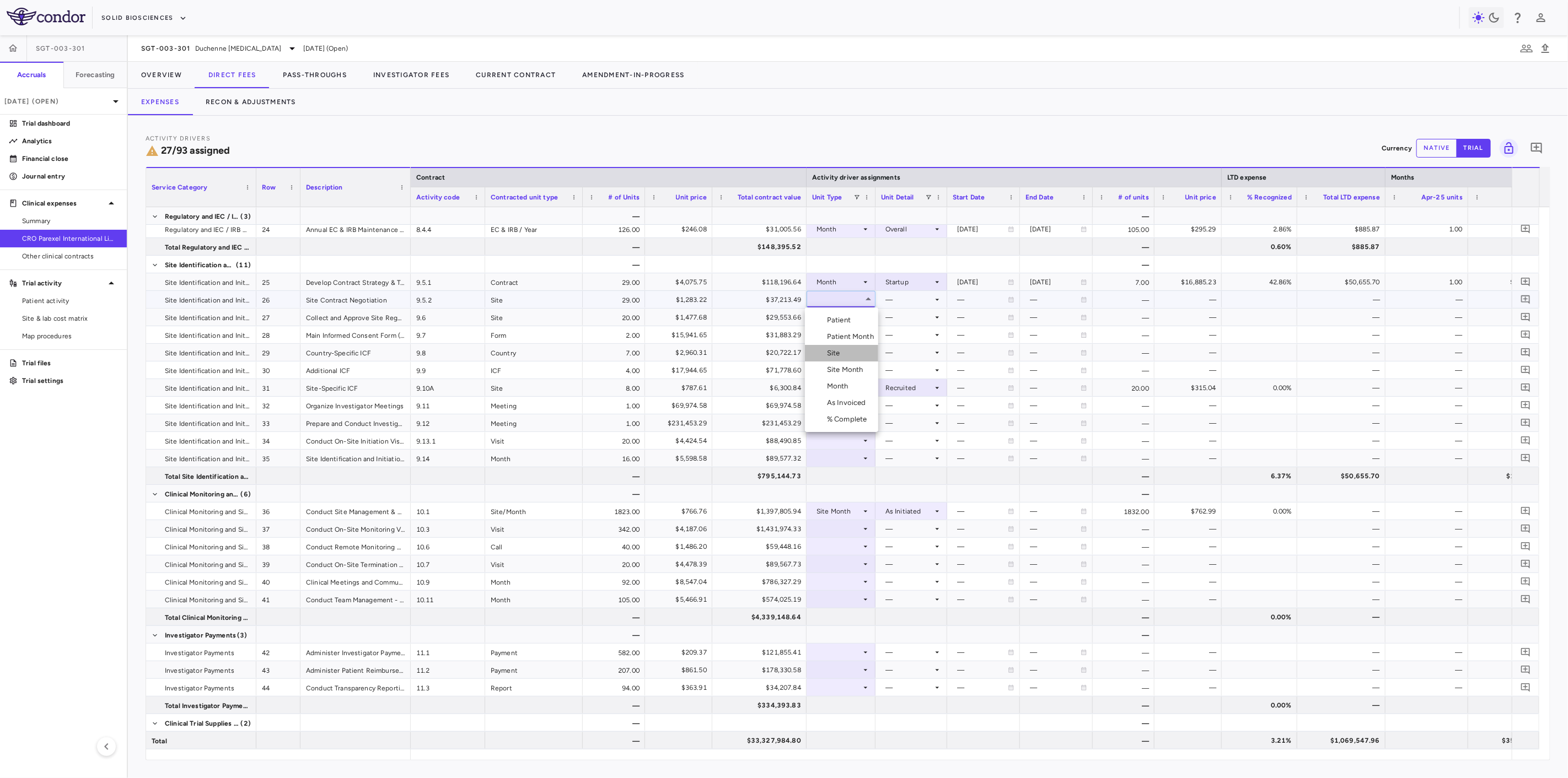
click at [857, 356] on li "Site" at bounding box center [842, 353] width 74 height 17
click at [896, 306] on div at bounding box center [911, 300] width 61 height 16
click at [903, 335] on div "Initiated" at bounding box center [914, 337] width 32 height 10
click at [847, 288] on div "Month" at bounding box center [839, 282] width 45 height 18
click at [849, 329] on div at bounding box center [841, 335] width 58 height 16
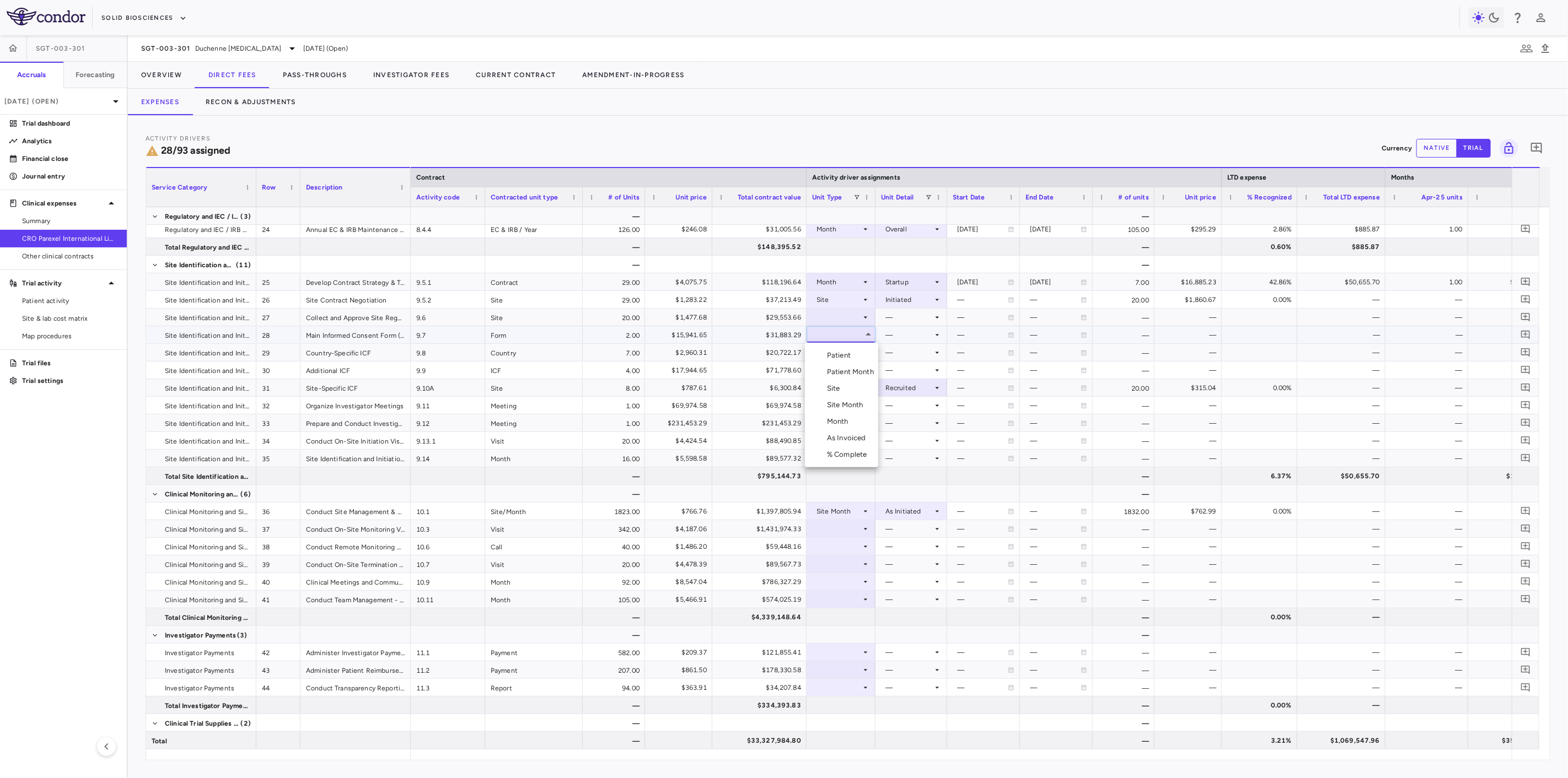
click at [848, 285] on div at bounding box center [784, 389] width 1568 height 778
click at [848, 285] on div "Month" at bounding box center [839, 282] width 45 height 18
click at [852, 330] on li "Site" at bounding box center [842, 336] width 74 height 17
click at [892, 289] on div at bounding box center [911, 282] width 61 height 16
click at [902, 314] on li "Initiated" at bounding box center [911, 319] width 71 height 17
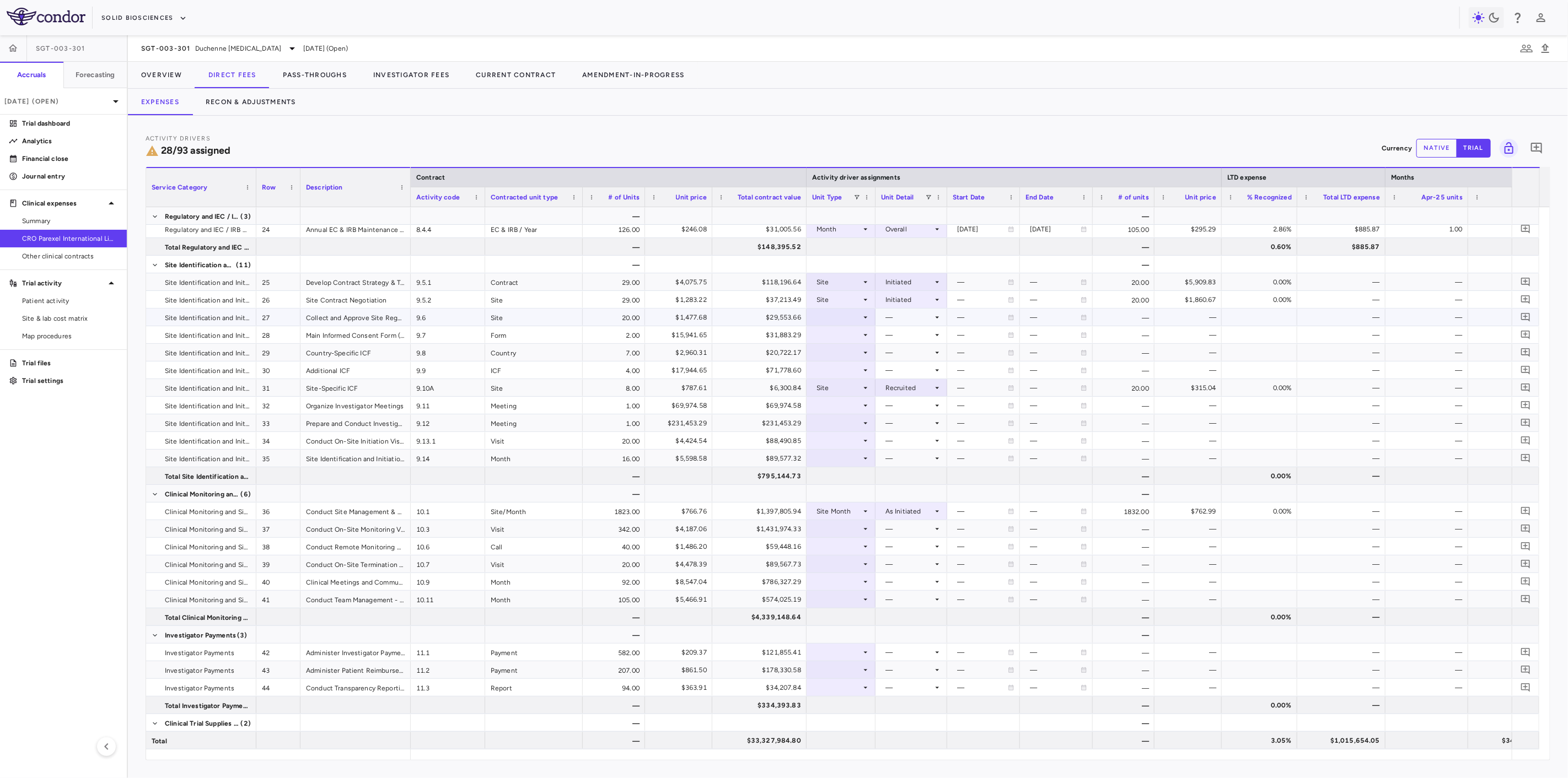
click at [855, 320] on div at bounding box center [841, 317] width 58 height 16
click at [859, 370] on li "Site" at bounding box center [842, 371] width 74 height 17
click at [893, 318] on div at bounding box center [911, 317] width 61 height 16
click at [900, 353] on div "Initiated" at bounding box center [914, 355] width 32 height 10
click at [842, 337] on div at bounding box center [841, 335] width 58 height 16
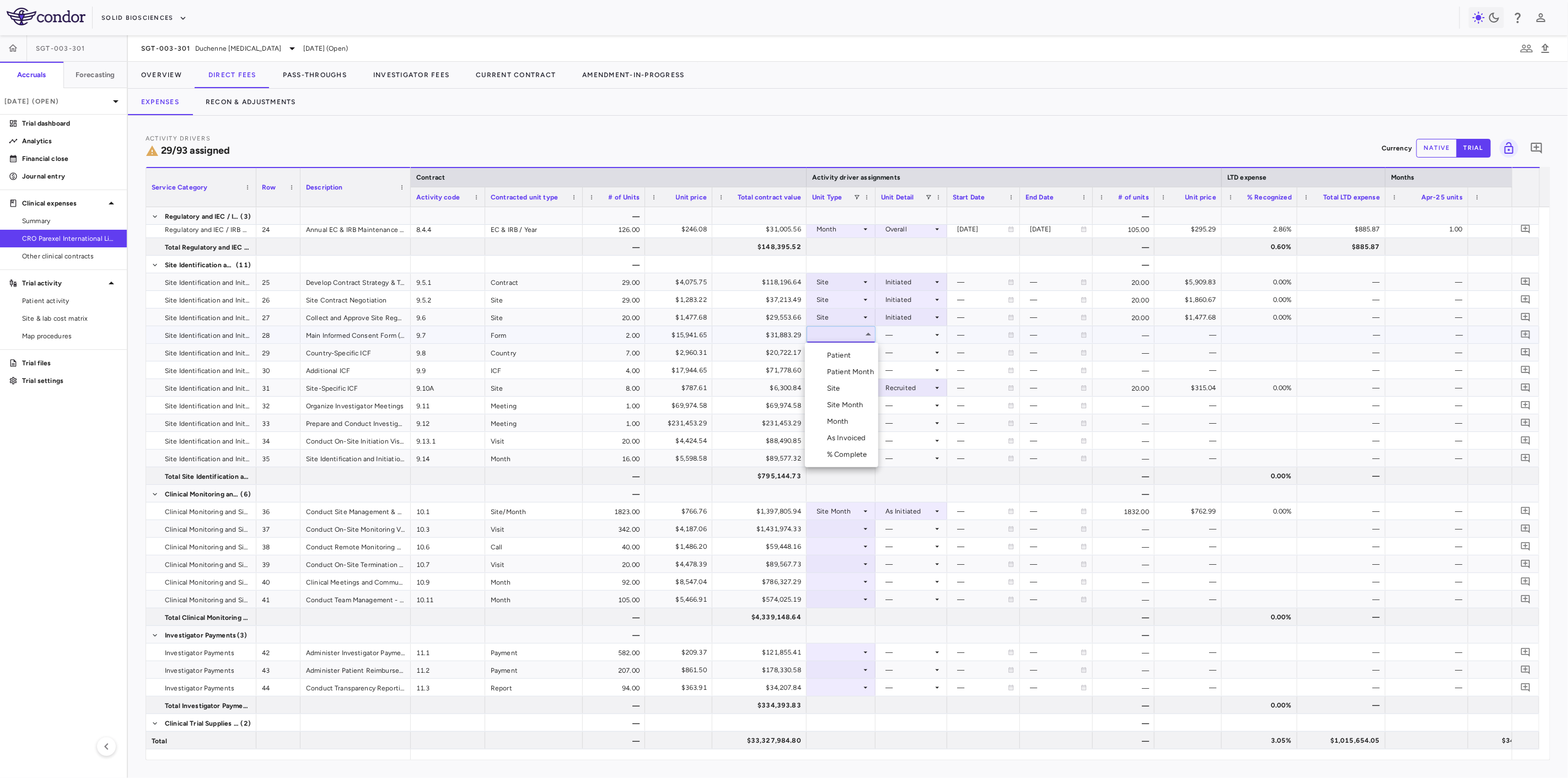
click at [853, 437] on div "As Invoiced" at bounding box center [849, 438] width 44 height 10
click at [926, 334] on div at bounding box center [911, 335] width 61 height 16
click at [924, 361] on li "As occurred" at bounding box center [911, 356] width 71 height 17
click at [1440, 151] on button "native" at bounding box center [1436, 148] width 41 height 19
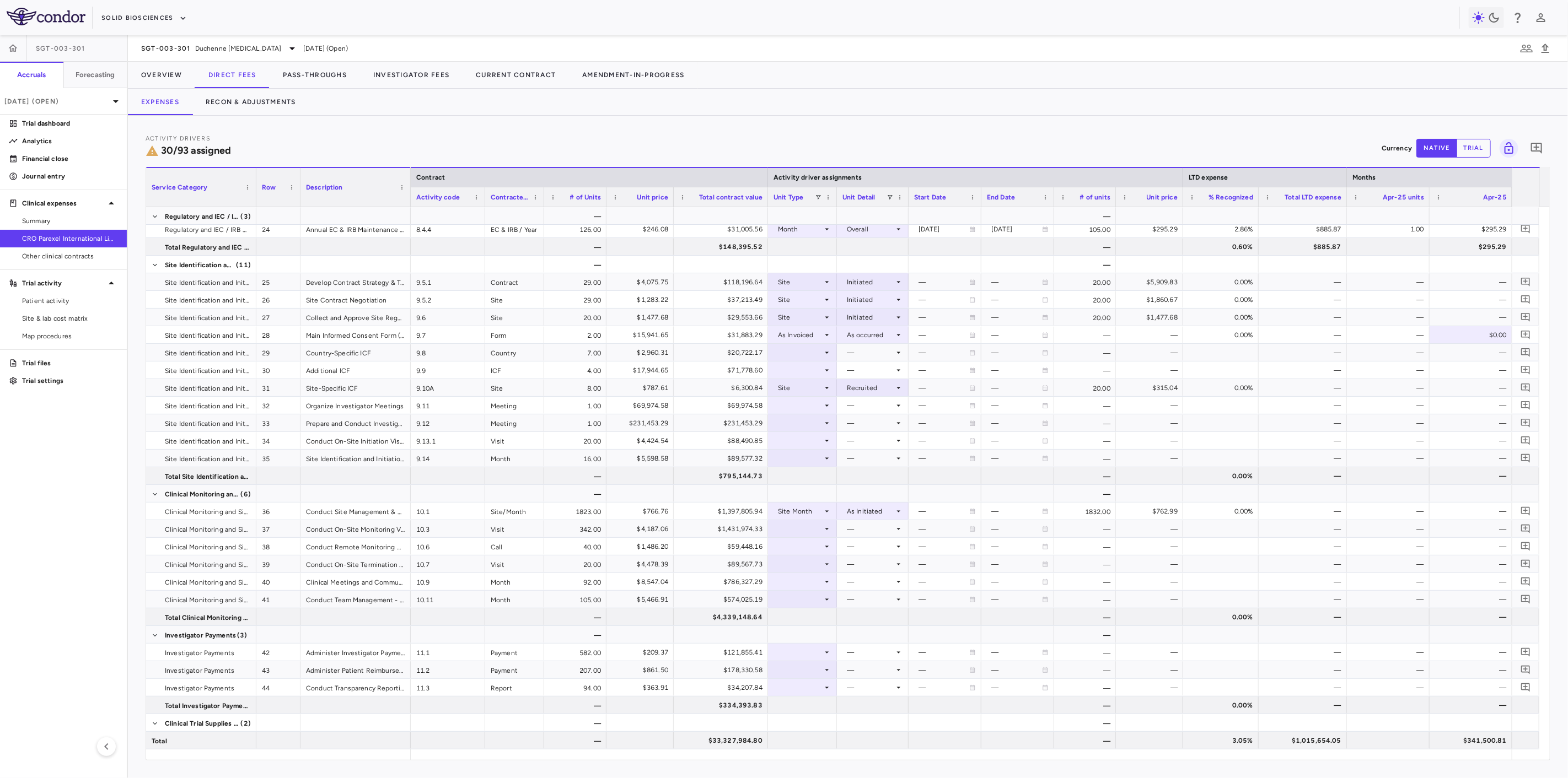
drag, startPoint x: 580, startPoint y: 203, endPoint x: 542, endPoint y: 201, distance: 38.1
click at [542, 201] on div at bounding box center [544, 197] width 4 height 19
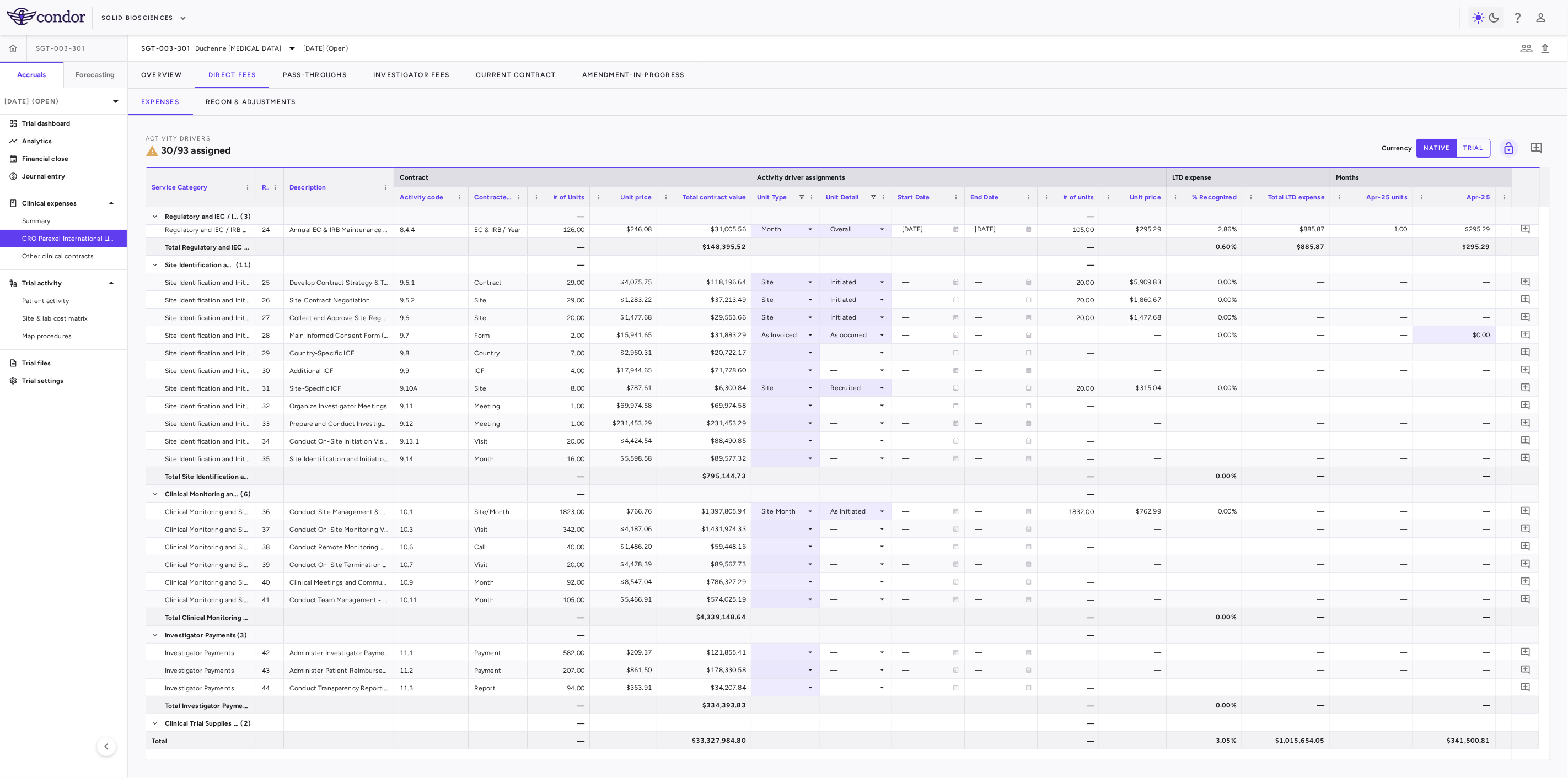
drag, startPoint x: 298, startPoint y: 200, endPoint x: 282, endPoint y: 198, distance: 16.1
click at [282, 198] on div at bounding box center [283, 187] width 4 height 39
click at [1330, 178] on div at bounding box center [1330, 177] width 4 height 19
drag, startPoint x: 1239, startPoint y: 196, endPoint x: 1211, endPoint y: 191, distance: 28.4
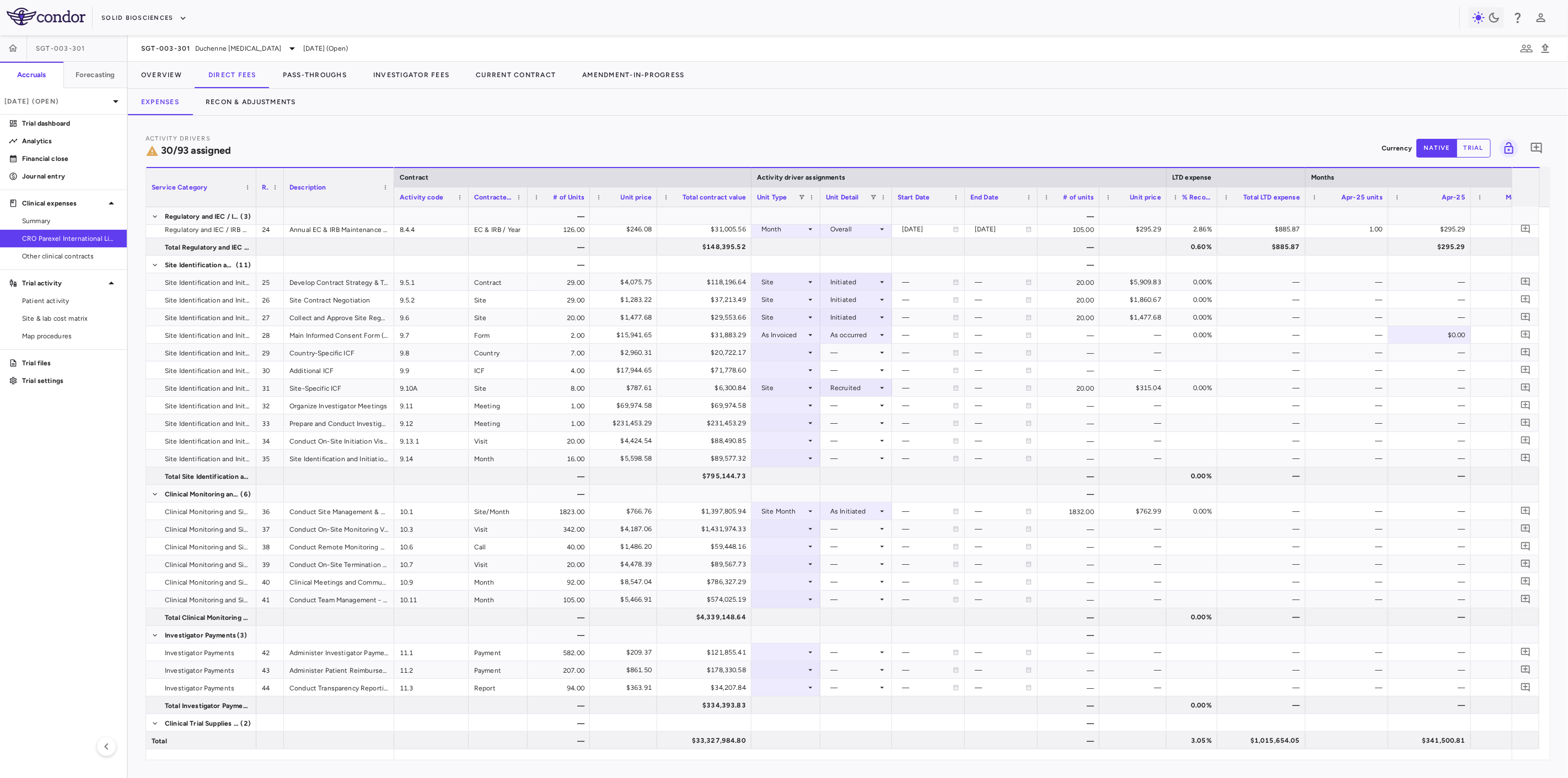
click at [1214, 191] on div at bounding box center [1216, 197] width 4 height 19
drag, startPoint x: 1301, startPoint y: 200, endPoint x: 1271, endPoint y: 200, distance: 30.0
click at [1271, 200] on div at bounding box center [1271, 197] width 4 height 19
click at [1395, 333] on div "$0.00" at bounding box center [1398, 335] width 68 height 18
type input "********"
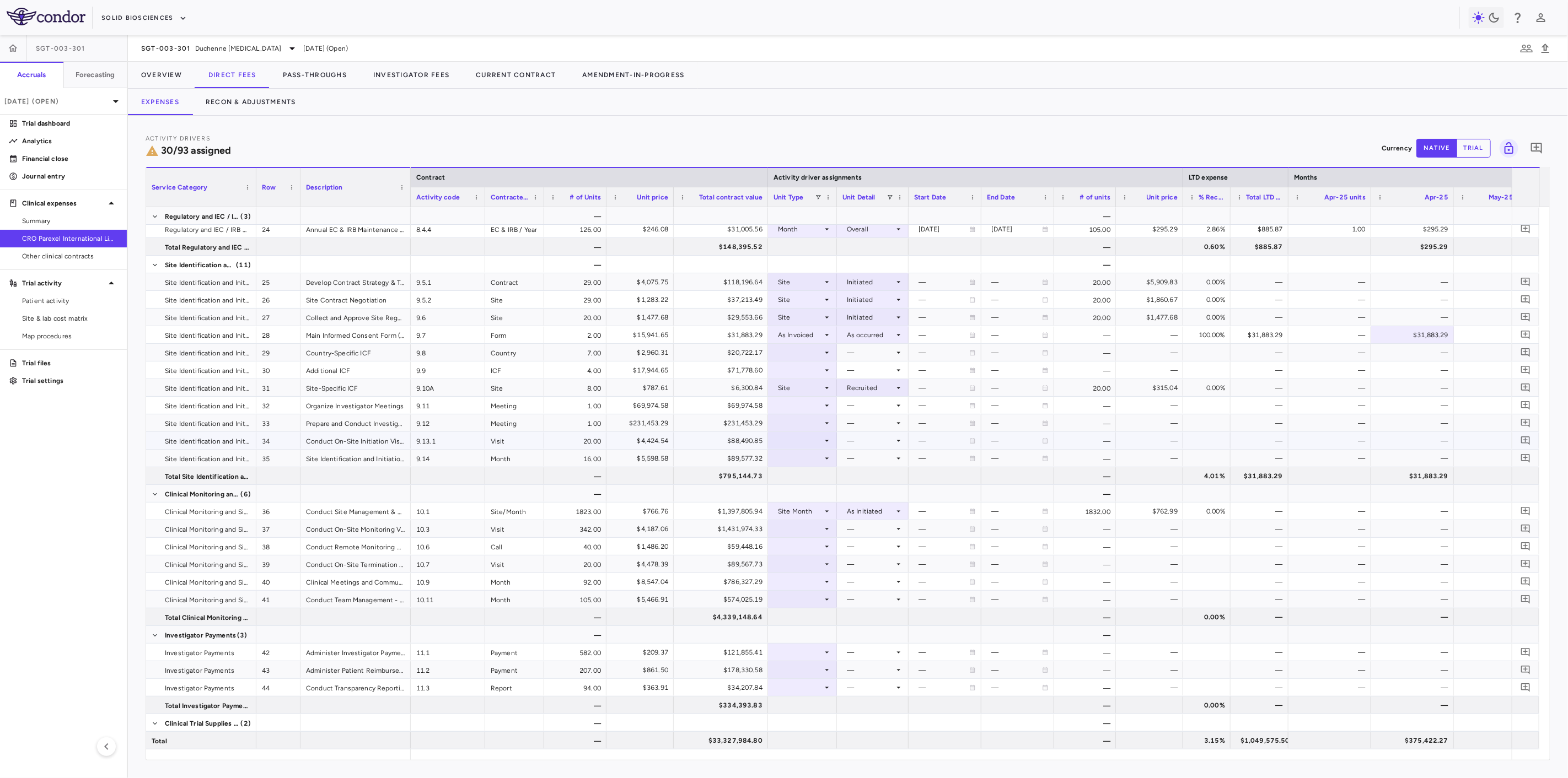
click at [833, 443] on div at bounding box center [802, 440] width 69 height 17
click at [829, 443] on div at bounding box center [784, 389] width 1568 height 778
click at [829, 443] on icon at bounding box center [827, 440] width 9 height 9
click at [811, 498] on li "Site" at bounding box center [803, 494] width 74 height 17
click at [884, 434] on div at bounding box center [872, 441] width 61 height 16
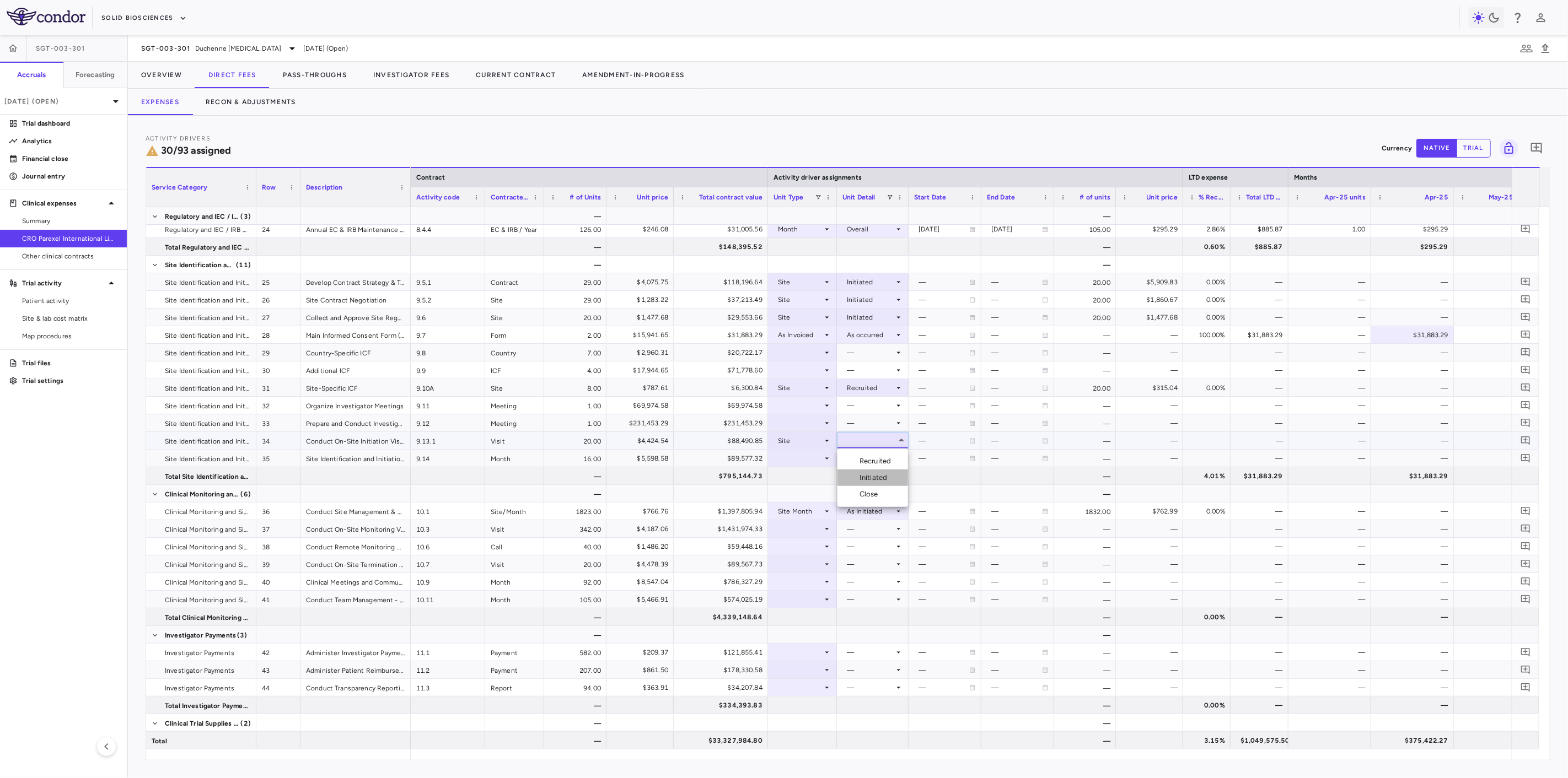
click at [879, 473] on div "Initiated" at bounding box center [875, 478] width 32 height 10
click at [818, 462] on div at bounding box center [802, 458] width 58 height 16
click at [821, 539] on li "Month" at bounding box center [803, 545] width 74 height 17
click at [879, 459] on div at bounding box center [872, 458] width 61 height 16
click at [877, 591] on li "Custom" at bounding box center [873, 594] width 85 height 17
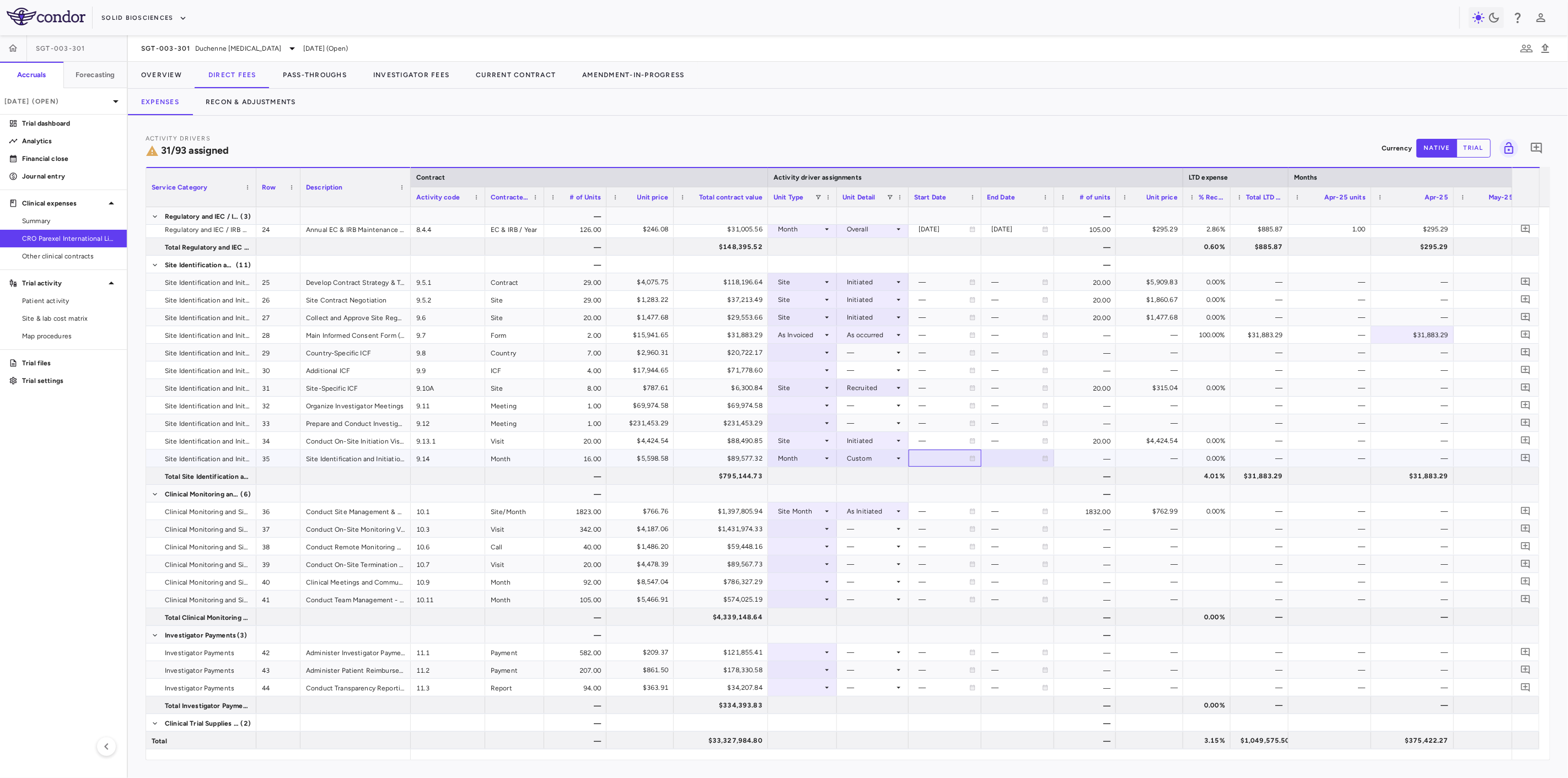
click at [946, 456] on div at bounding box center [945, 458] width 62 height 16
click at [928, 458] on input "**********" at bounding box center [935, 459] width 52 height 18
type input "**********"
click at [991, 458] on div at bounding box center [1018, 458] width 62 height 16
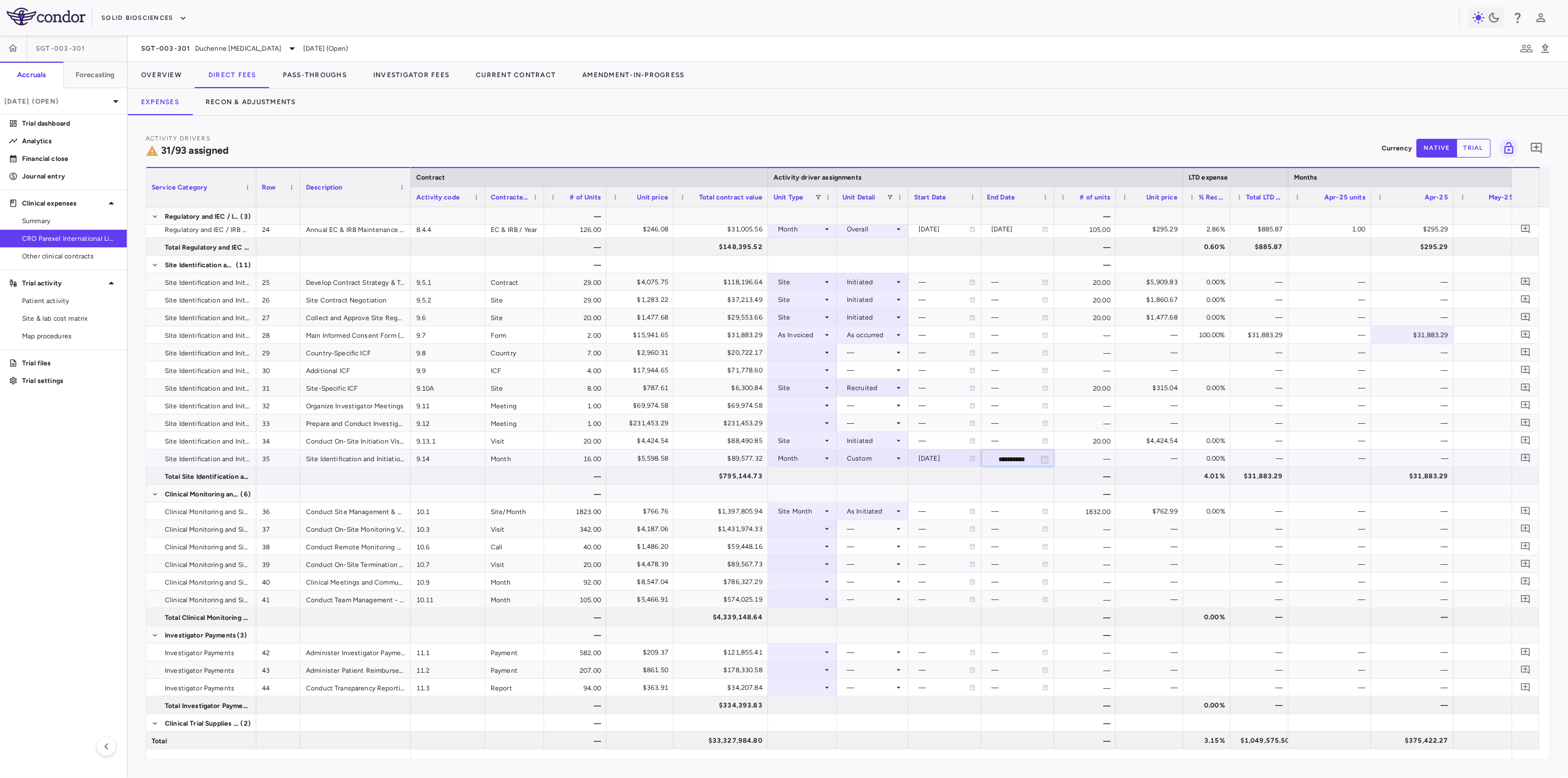
click at [998, 458] on input "**********" at bounding box center [1008, 459] width 52 height 18
type input "**********"
click at [811, 424] on div at bounding box center [802, 423] width 58 height 16
click at [828, 524] on div "As Invoiced" at bounding box center [810, 527] width 44 height 10
click at [882, 429] on div at bounding box center [872, 423] width 61 height 16
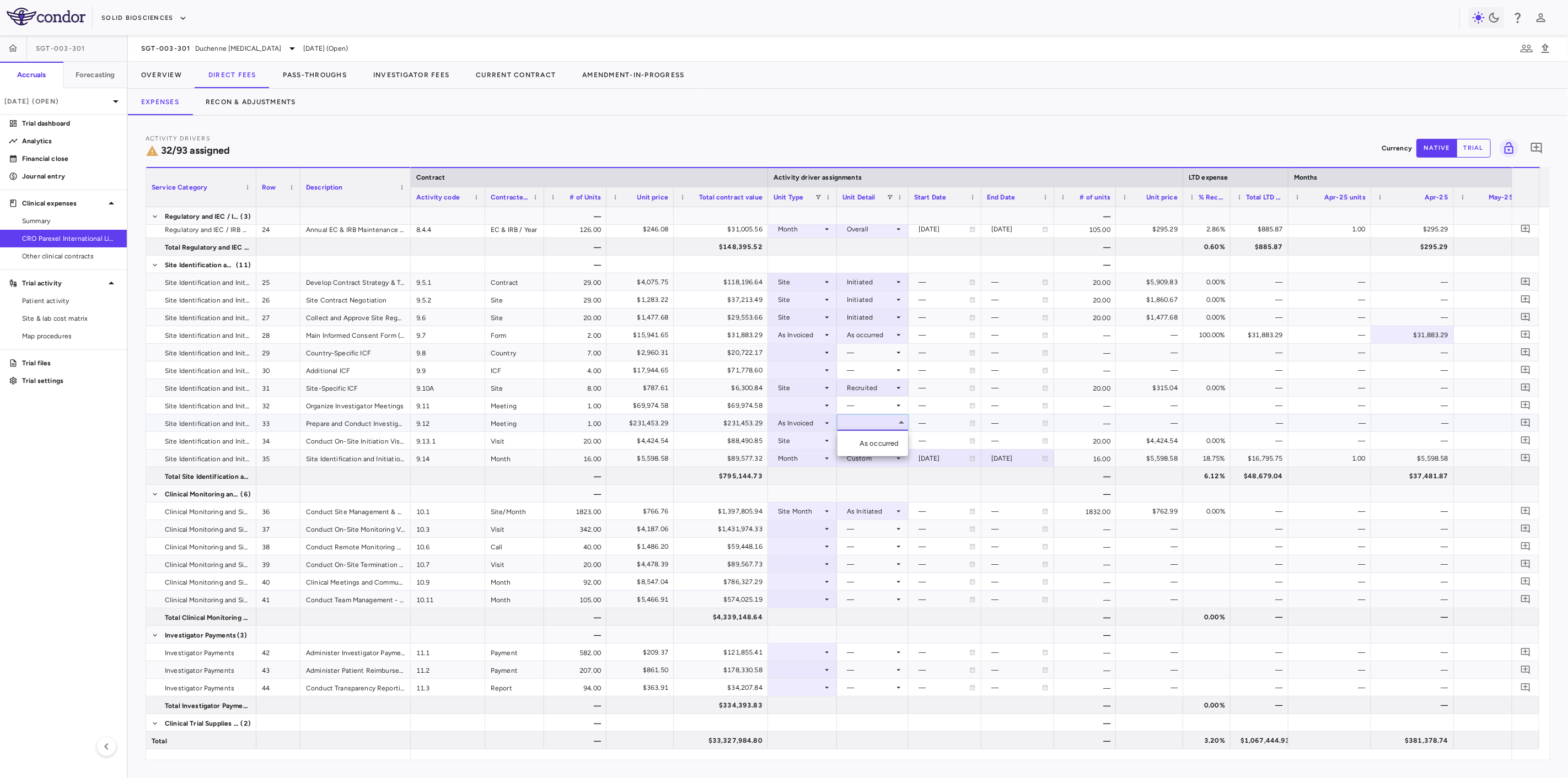
click at [883, 440] on div "As occurred" at bounding box center [881, 444] width 44 height 10
click at [824, 400] on div at bounding box center [802, 405] width 58 height 16
drag, startPoint x: 801, startPoint y: 510, endPoint x: 802, endPoint y: 477, distance: 33.0
click at [803, 400] on div at bounding box center [802, 405] width 58 height 16
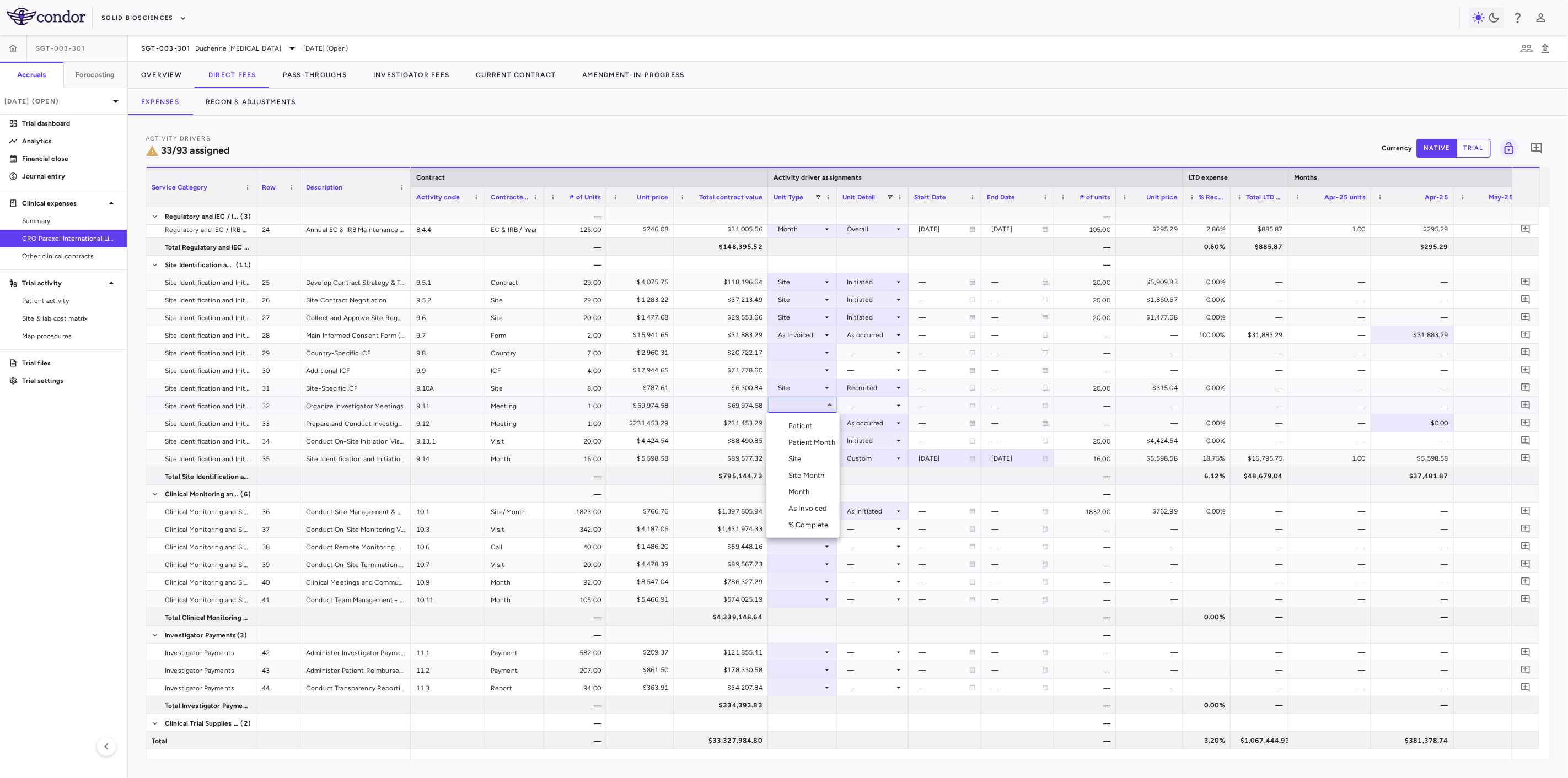
click at [806, 505] on div "As Invoiced" at bounding box center [810, 509] width 44 height 10
click at [856, 408] on div at bounding box center [872, 405] width 61 height 16
click at [860, 429] on div "As occurred" at bounding box center [881, 426] width 44 height 10
click at [830, 354] on icon at bounding box center [827, 353] width 9 height 9
drag, startPoint x: 813, startPoint y: 414, endPoint x: 811, endPoint y: 405, distance: 9.2
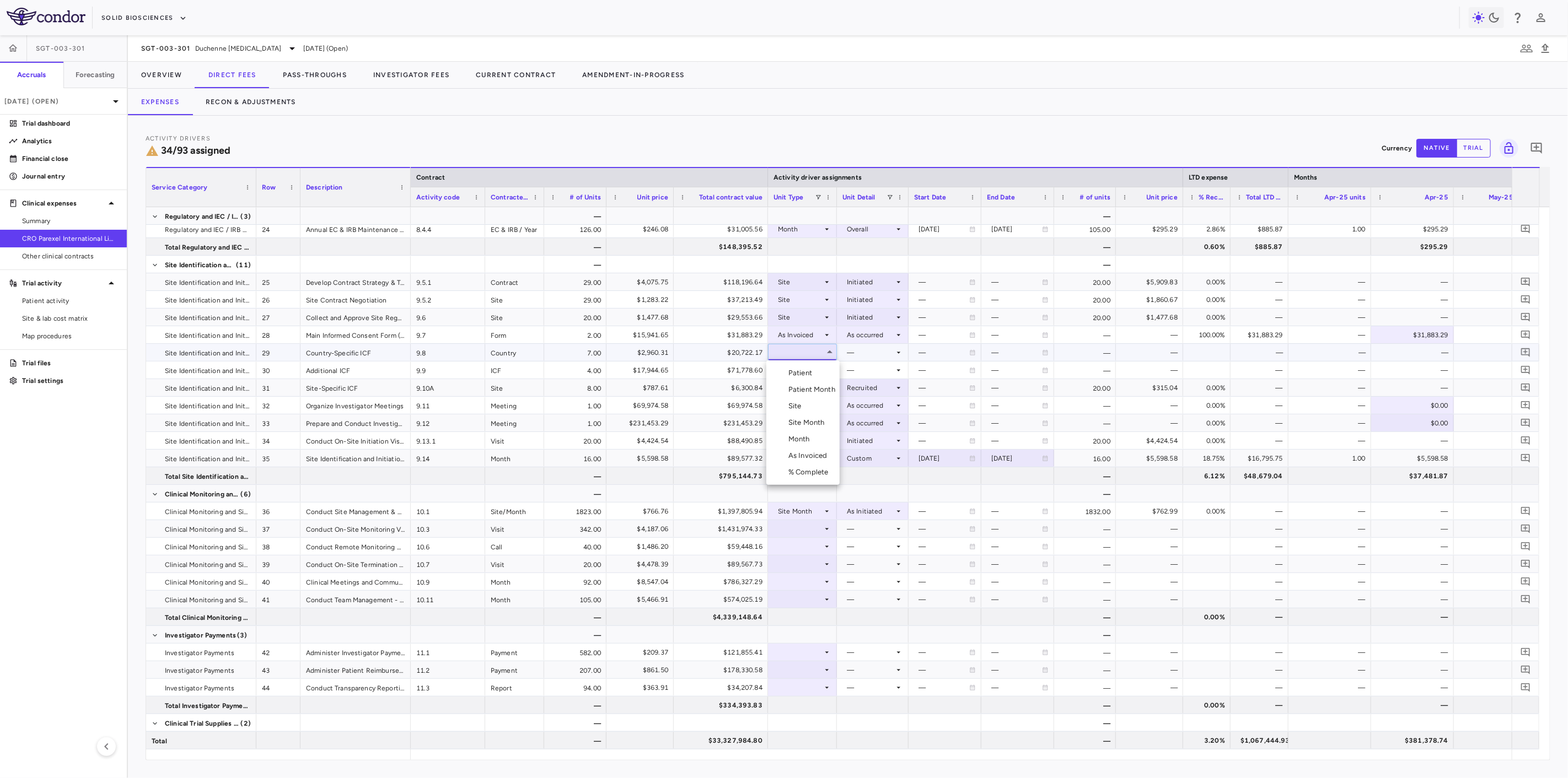
click at [811, 405] on ul "Select Patient Patient Month Site Site Month Month As Invoiced % Complete" at bounding box center [803, 422] width 74 height 124
click at [811, 405] on li "Site" at bounding box center [803, 406] width 74 height 17
click at [851, 354] on div at bounding box center [872, 353] width 61 height 16
click at [861, 387] on div "Initiated" at bounding box center [875, 389] width 32 height 10
click at [781, 354] on div "Site" at bounding box center [800, 353] width 45 height 18
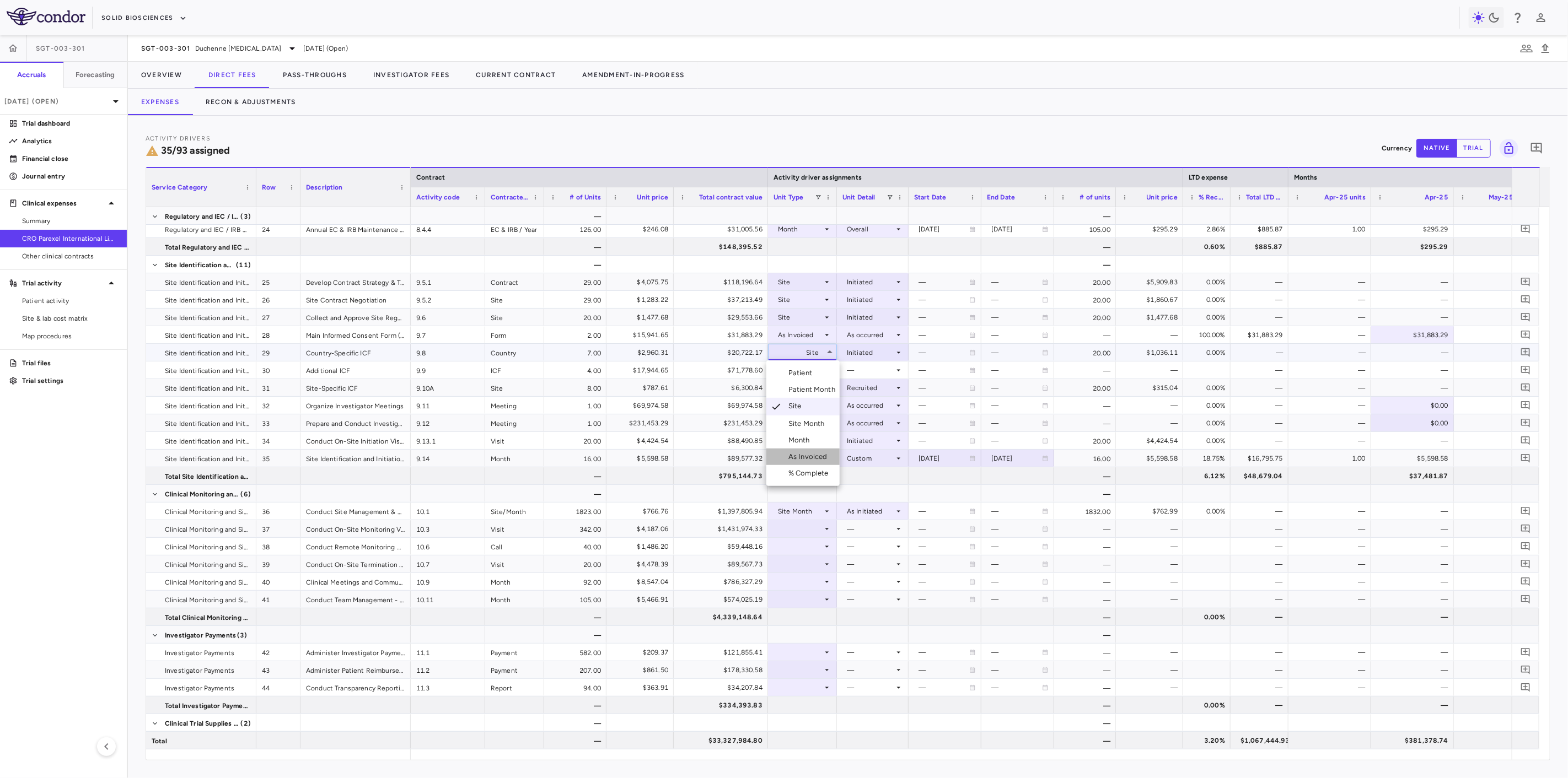
click at [808, 456] on div "As Invoiced" at bounding box center [810, 457] width 44 height 10
click at [867, 360] on div at bounding box center [872, 352] width 72 height 17
click at [867, 375] on div "As occurred" at bounding box center [881, 374] width 44 height 10
click at [806, 370] on div at bounding box center [802, 371] width 58 height 16
click at [797, 376] on div at bounding box center [802, 371] width 58 height 16
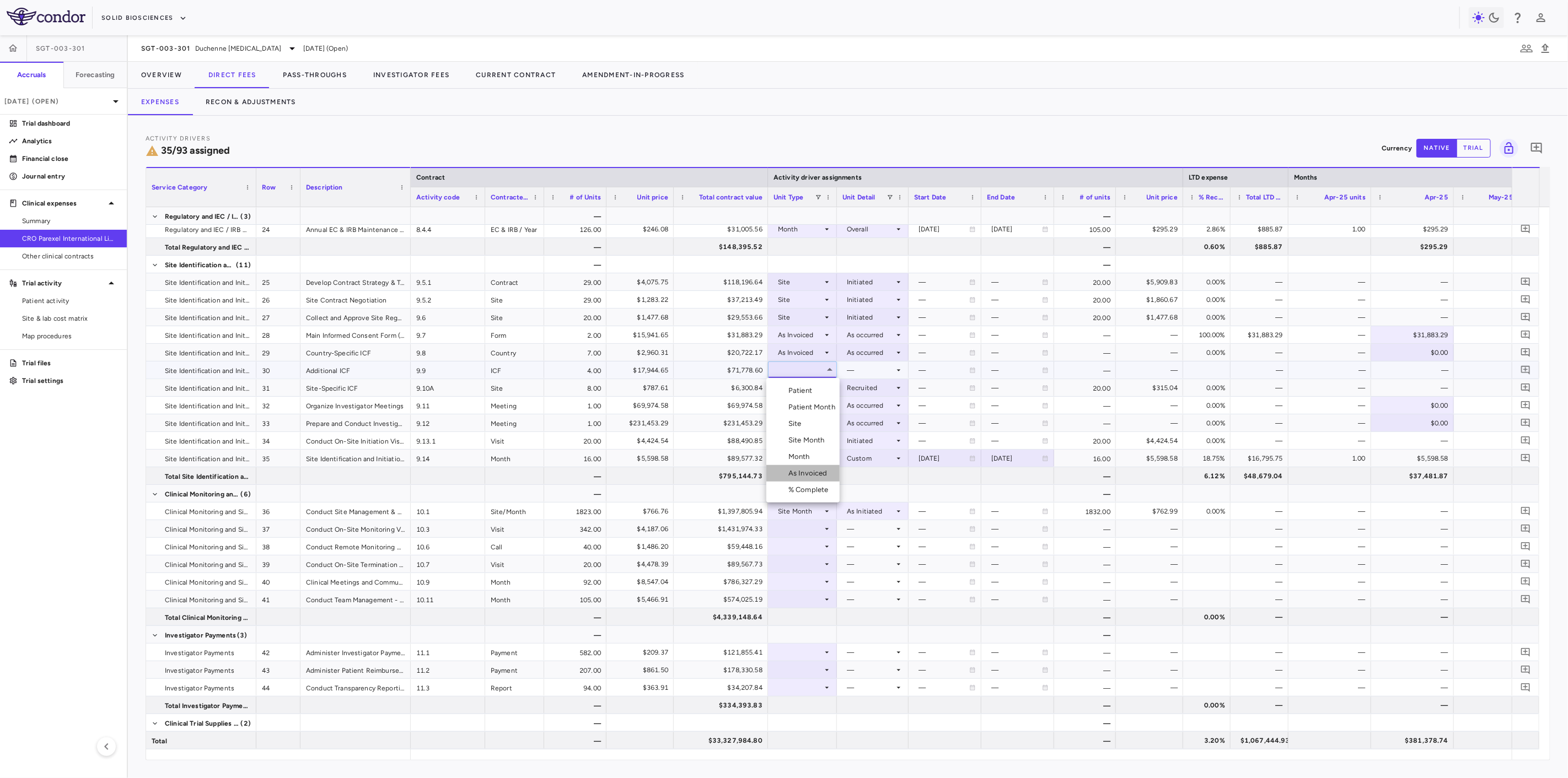
click at [808, 465] on li "As Invoiced" at bounding box center [803, 473] width 74 height 17
click at [856, 372] on div at bounding box center [872, 371] width 61 height 16
click at [862, 392] on div "As occurred" at bounding box center [881, 390] width 44 height 10
click at [1395, 354] on div "$0.00" at bounding box center [1415, 353] width 68 height 18
type input "*******"
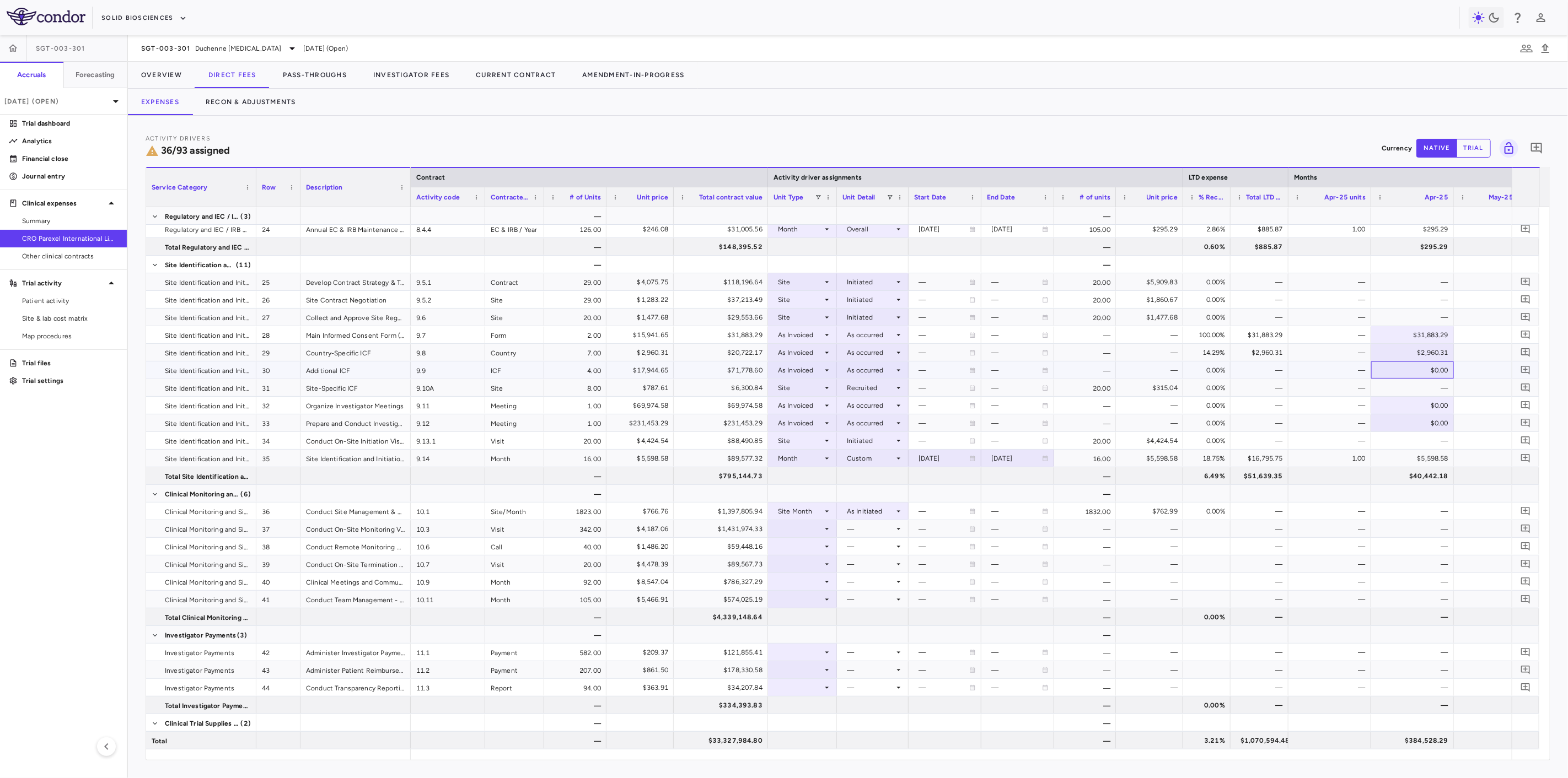
click at [1394, 376] on div "$0.00" at bounding box center [1415, 371] width 68 height 18
type input "********"
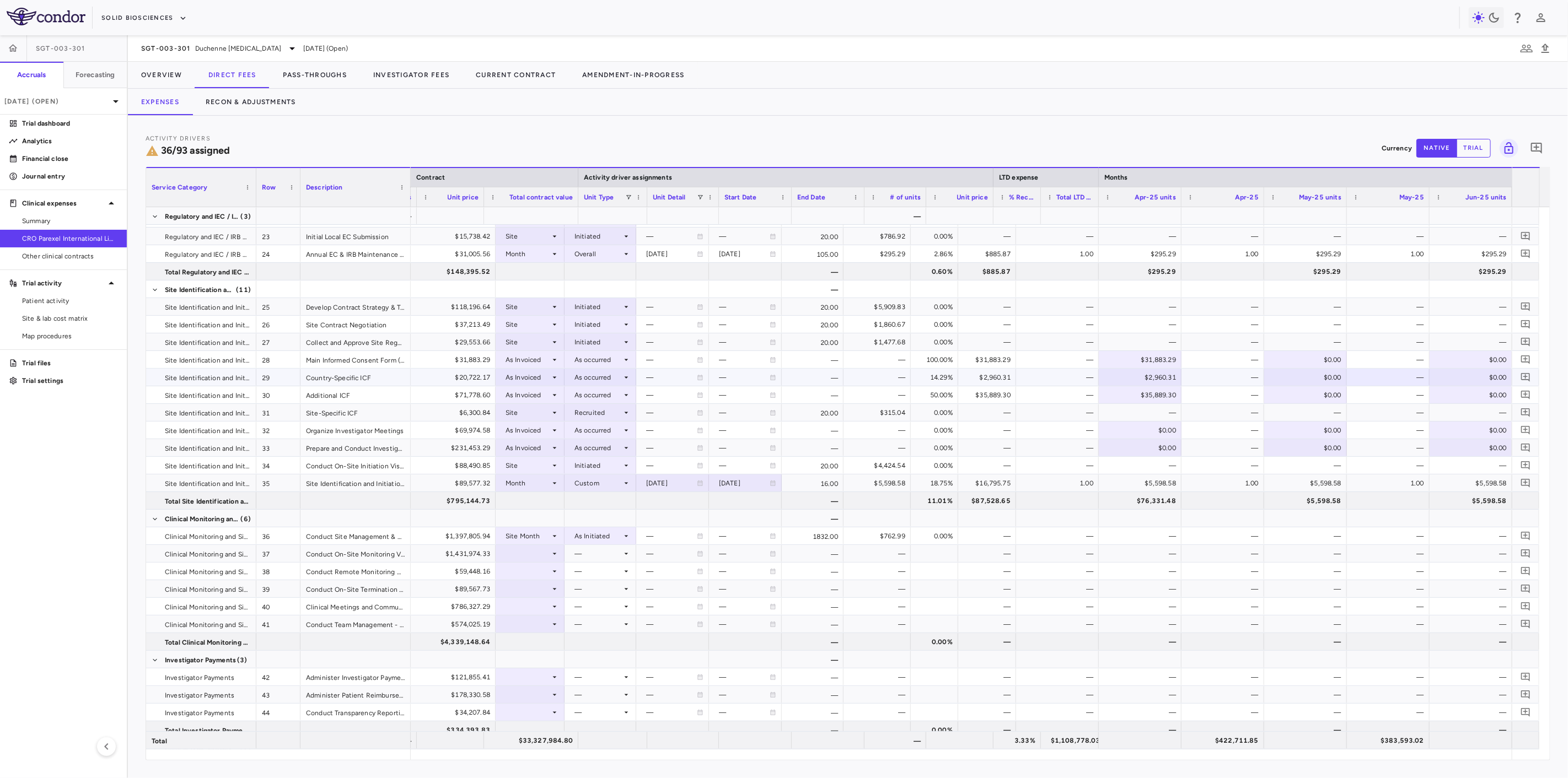
scroll to position [0, 272]
type input "*******"
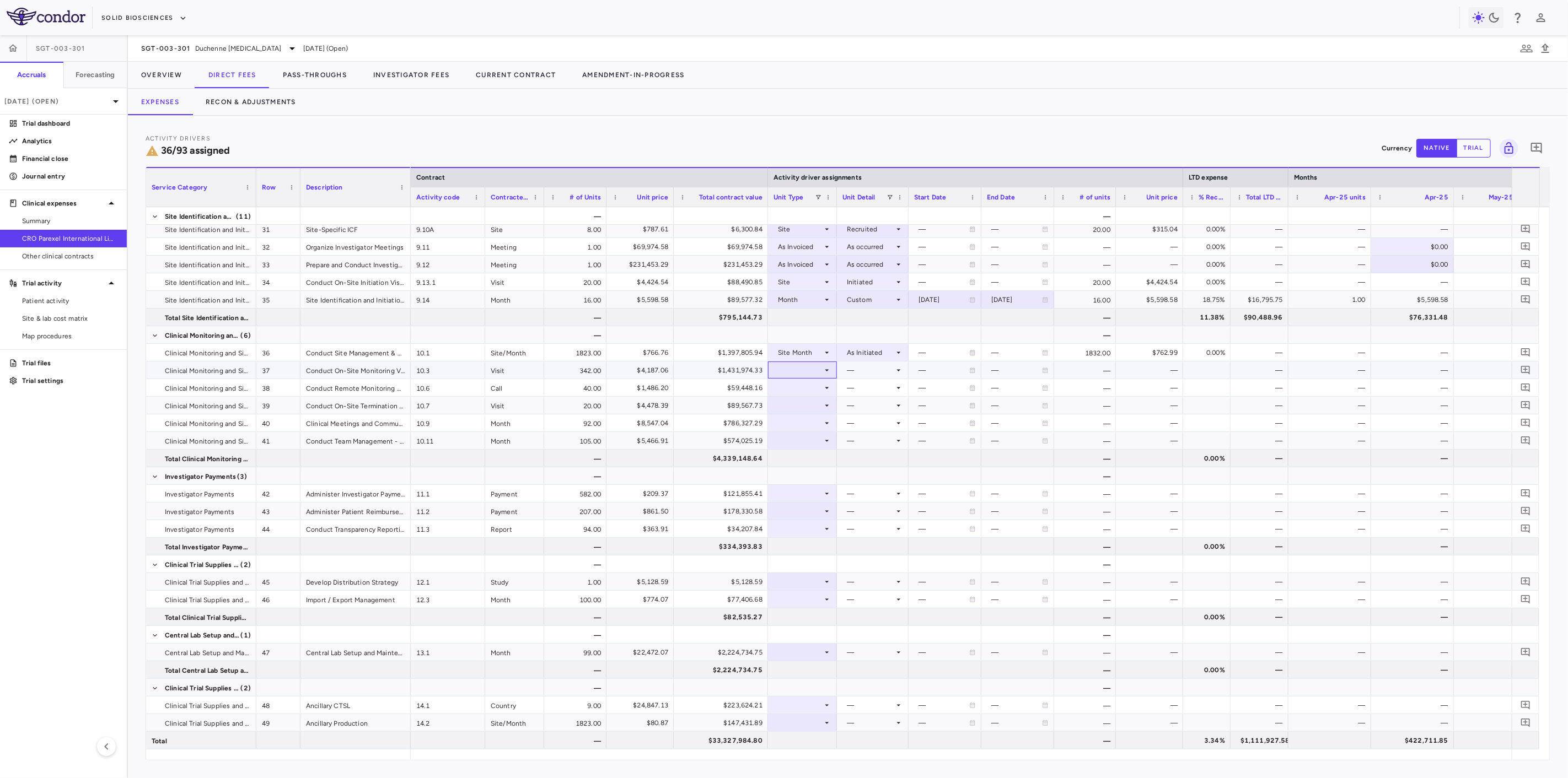
click at [778, 367] on div at bounding box center [802, 371] width 58 height 16
click at [816, 410] on div "Patient Month" at bounding box center [814, 406] width 52 height 10
click at [872, 366] on div at bounding box center [872, 371] width 61 height 16
click at [878, 387] on div "As occurred" at bounding box center [881, 390] width 44 height 10
click at [806, 388] on div at bounding box center [802, 388] width 58 height 16
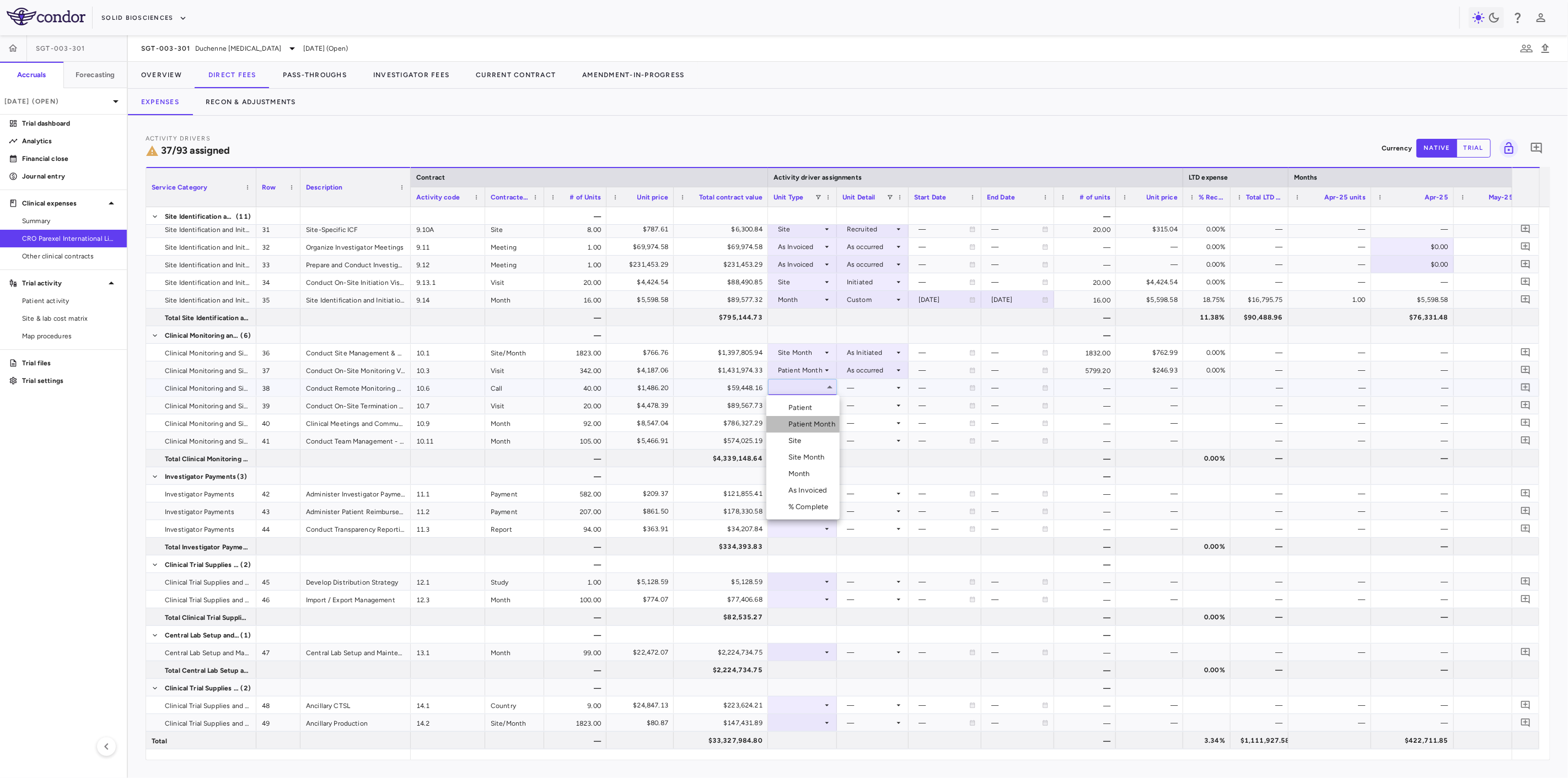
click at [815, 428] on div "Patient Month" at bounding box center [814, 424] width 52 height 10
click at [876, 385] on div at bounding box center [872, 388] width 61 height 16
click at [879, 404] on div "As occurred" at bounding box center [881, 408] width 44 height 10
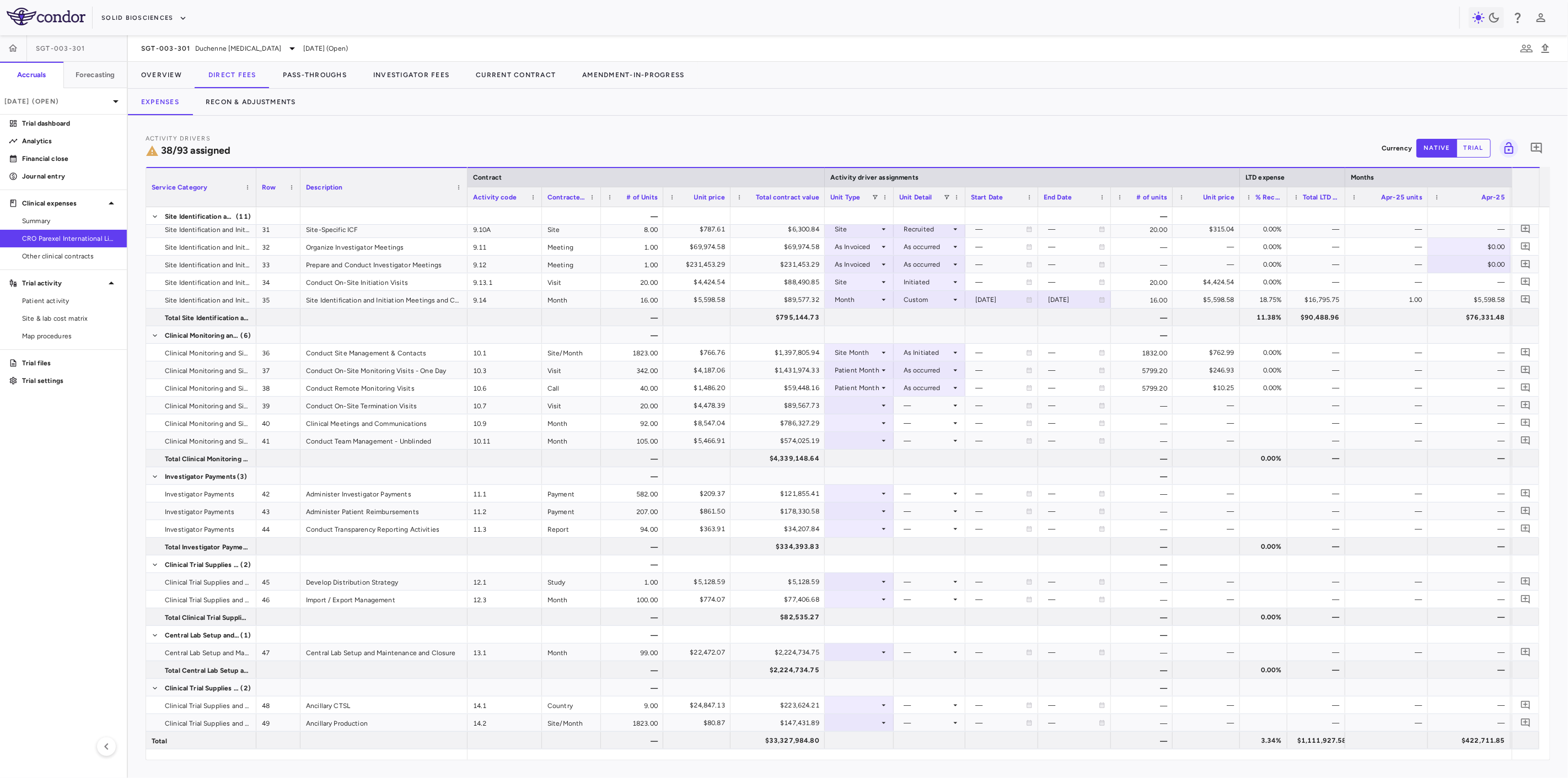
drag, startPoint x: 409, startPoint y: 194, endPoint x: 466, endPoint y: 212, distance: 59.8
click at [466, 212] on div "Service Category Row Description Contract Activity driver assignments 22" at bounding box center [848, 463] width 1404 height 593
click at [858, 410] on div at bounding box center [860, 405] width 58 height 16
click at [870, 487] on div "Month" at bounding box center [859, 492] width 26 height 10
click at [854, 401] on div "Month" at bounding box center [857, 405] width 45 height 18
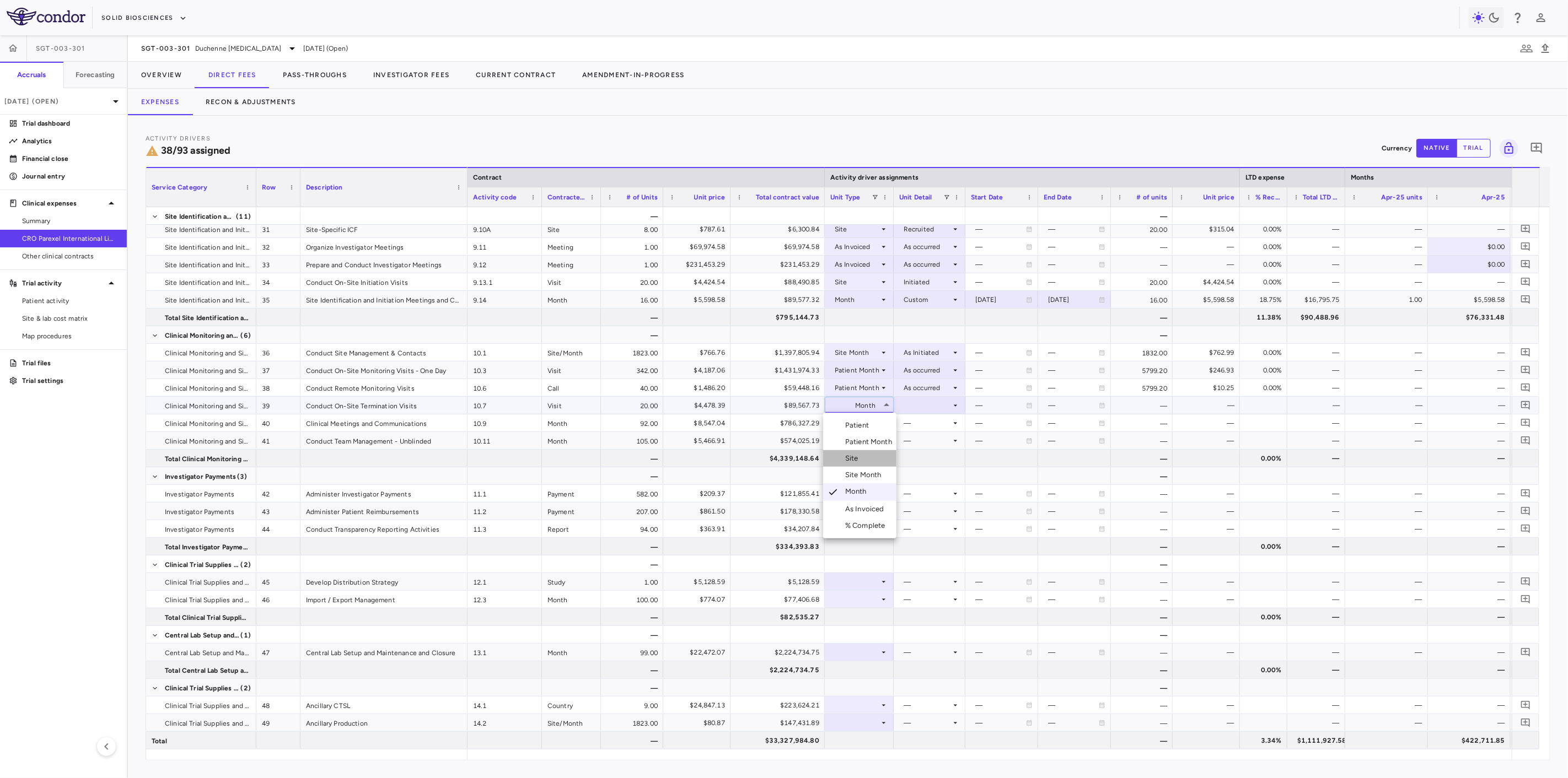
click at [867, 460] on li "Site" at bounding box center [860, 458] width 74 height 17
click at [939, 397] on div at bounding box center [929, 405] width 61 height 16
click at [943, 452] on li "Close" at bounding box center [929, 458] width 71 height 17
drag, startPoint x: 255, startPoint y: 194, endPoint x: 249, endPoint y: 213, distance: 19.9
click at [249, 213] on div "Service Category Row Description Contract Activity driver assignments 22" at bounding box center [848, 463] width 1404 height 593
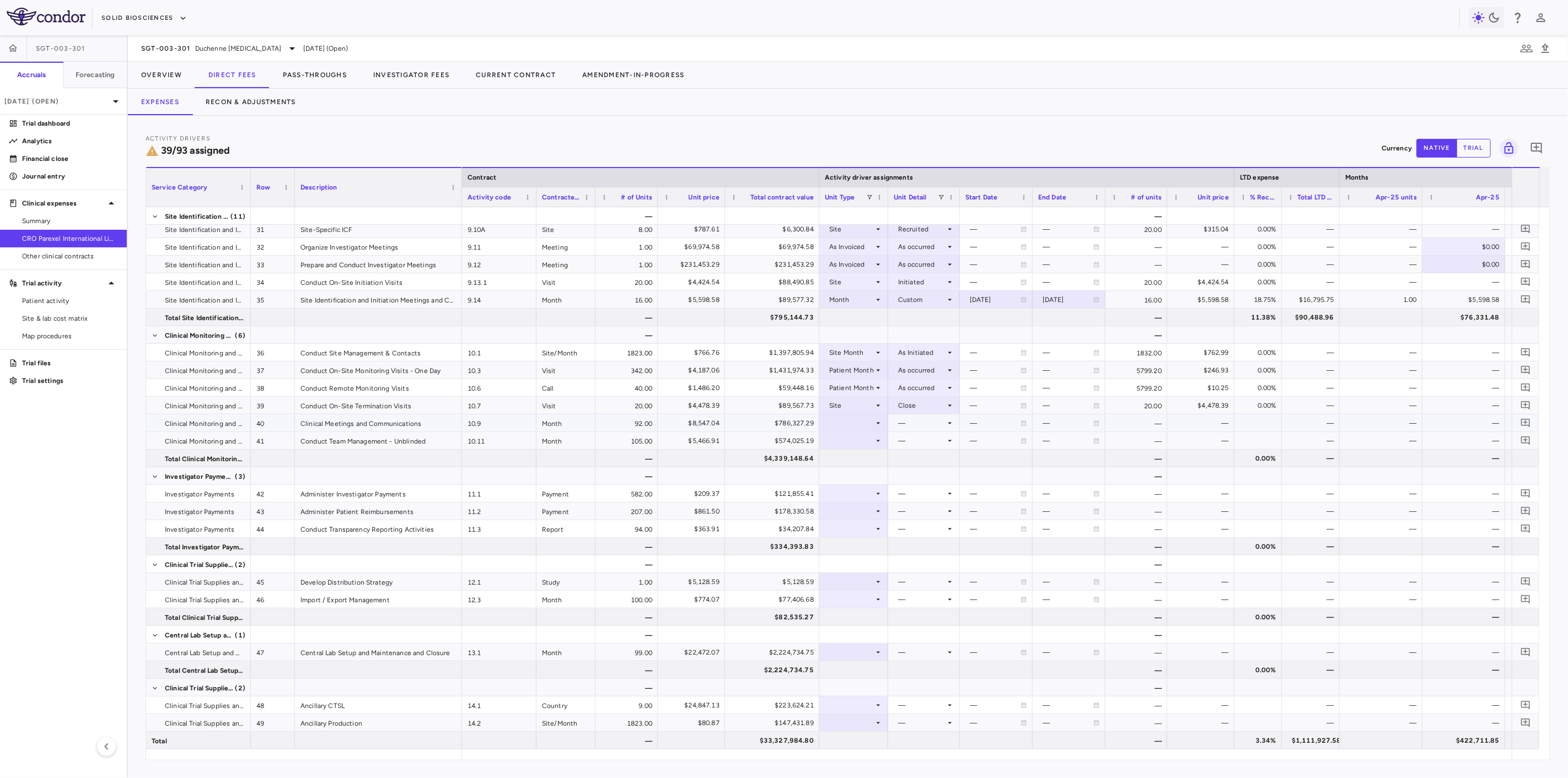
click at [863, 428] on div at bounding box center [854, 423] width 58 height 16
click at [862, 509] on div "Month" at bounding box center [853, 510] width 26 height 10
click at [928, 428] on div at bounding box center [923, 423] width 61 height 16
click at [932, 544] on li "Overall" at bounding box center [924, 543] width 85 height 17
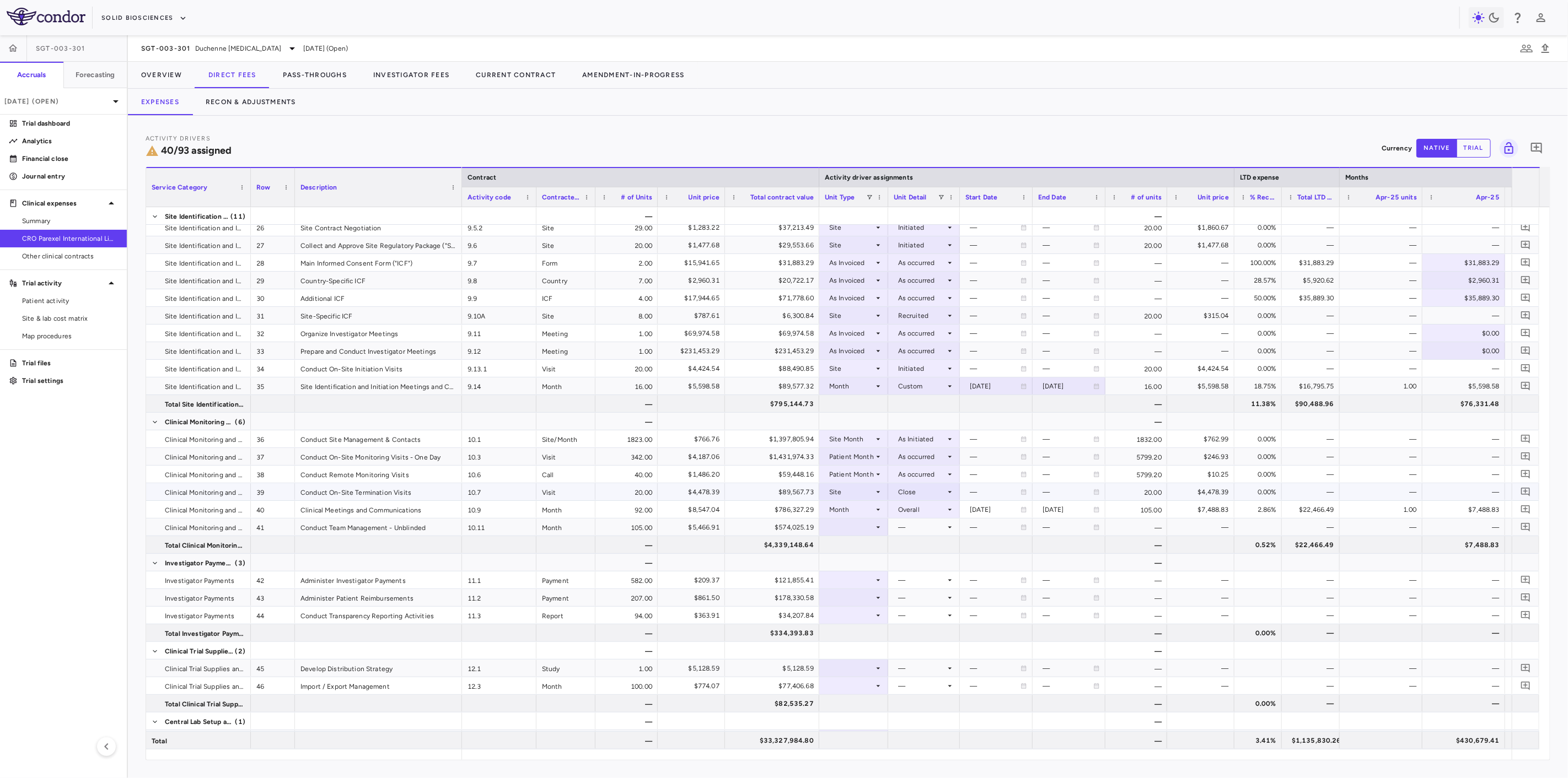
scroll to position [674, 0]
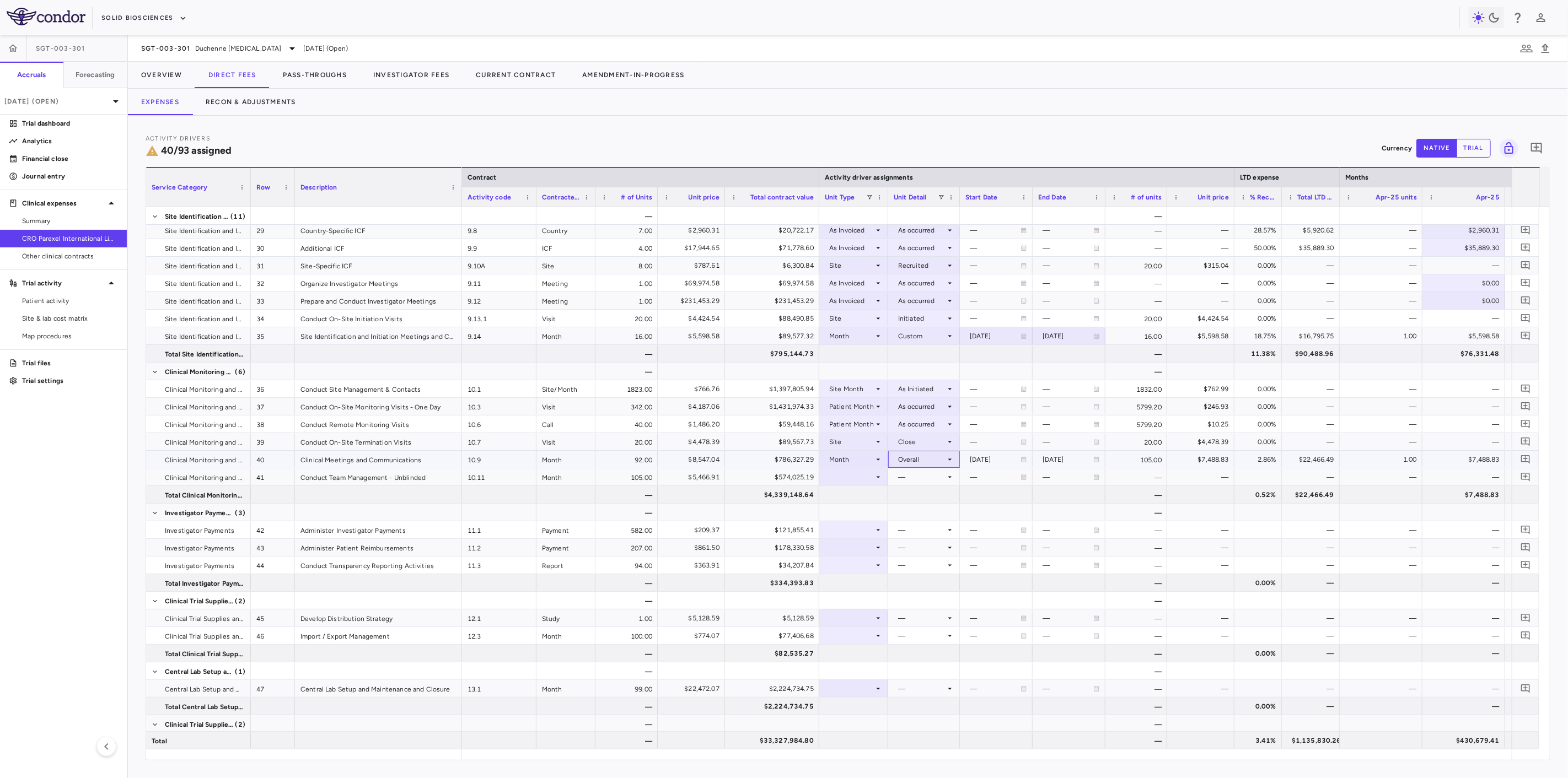
click at [933, 460] on div "Overall" at bounding box center [922, 460] width 48 height 18
click at [933, 497] on div "Conduct" at bounding box center [919, 497] width 33 height 10
click at [855, 481] on div at bounding box center [854, 477] width 58 height 16
click at [861, 565] on div "Month" at bounding box center [853, 564] width 26 height 10
click at [936, 482] on div at bounding box center [923, 477] width 61 height 16
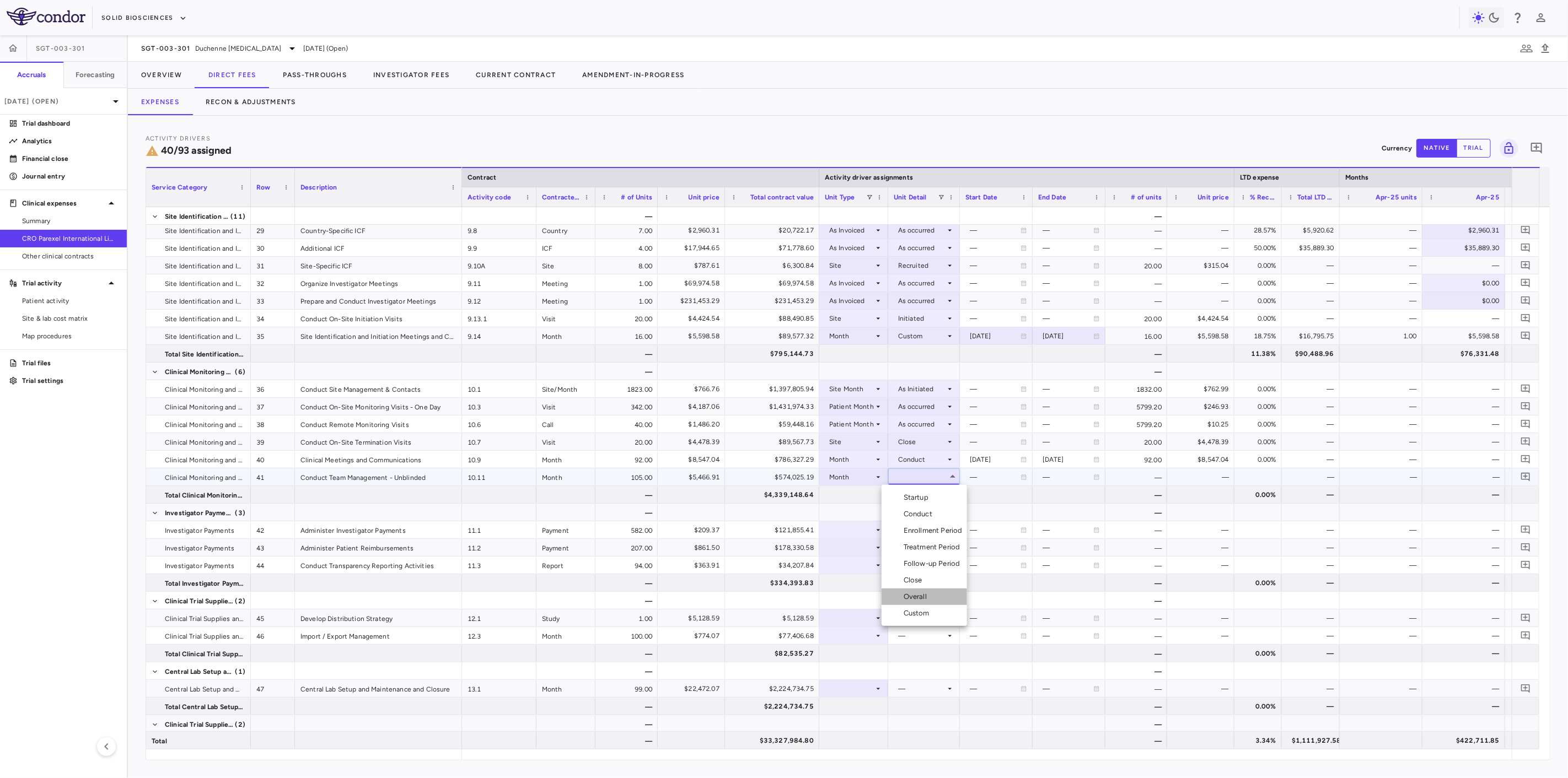
click at [935, 599] on li "Overall" at bounding box center [924, 597] width 85 height 17
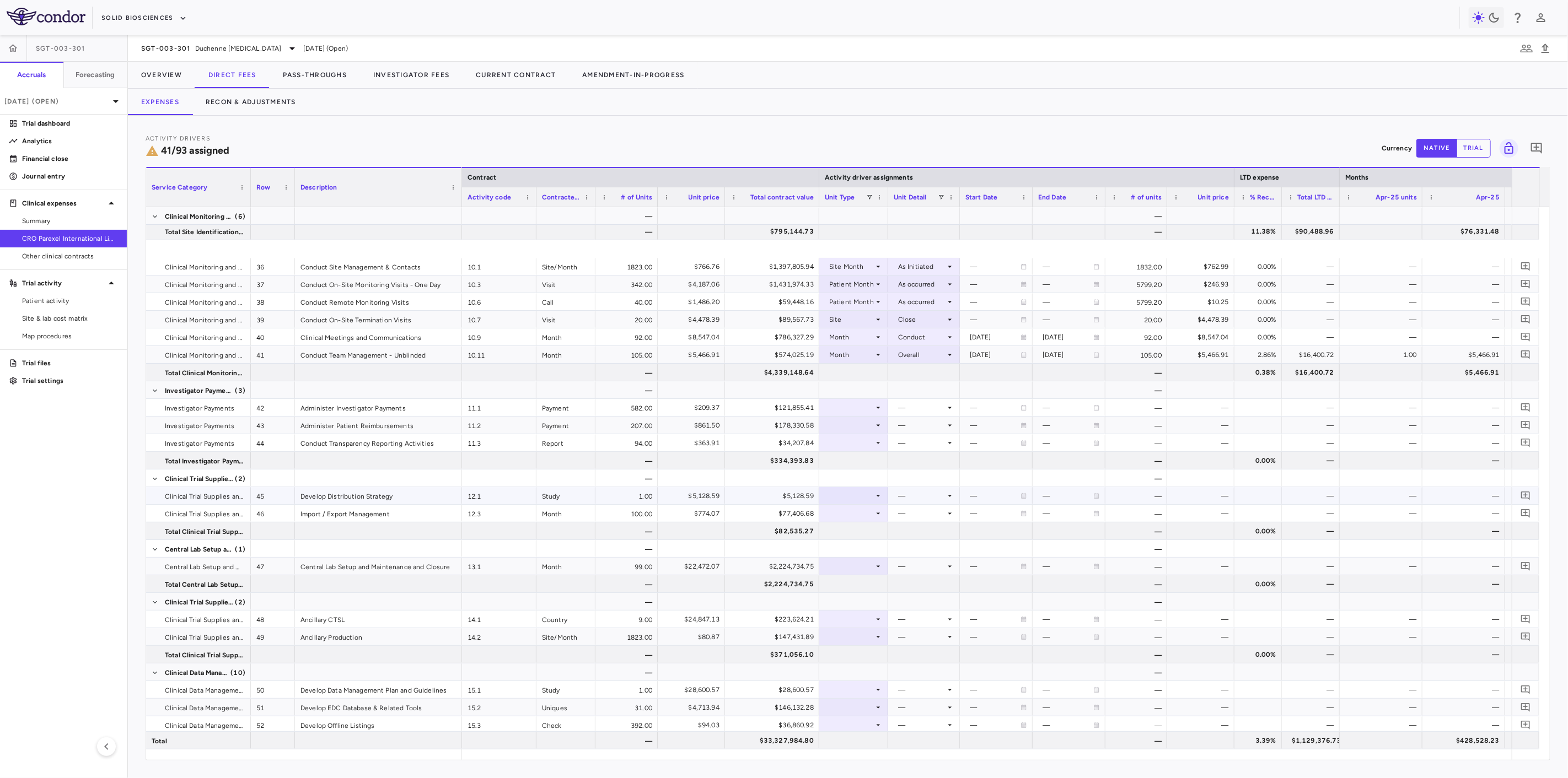
scroll to position [857, 0]
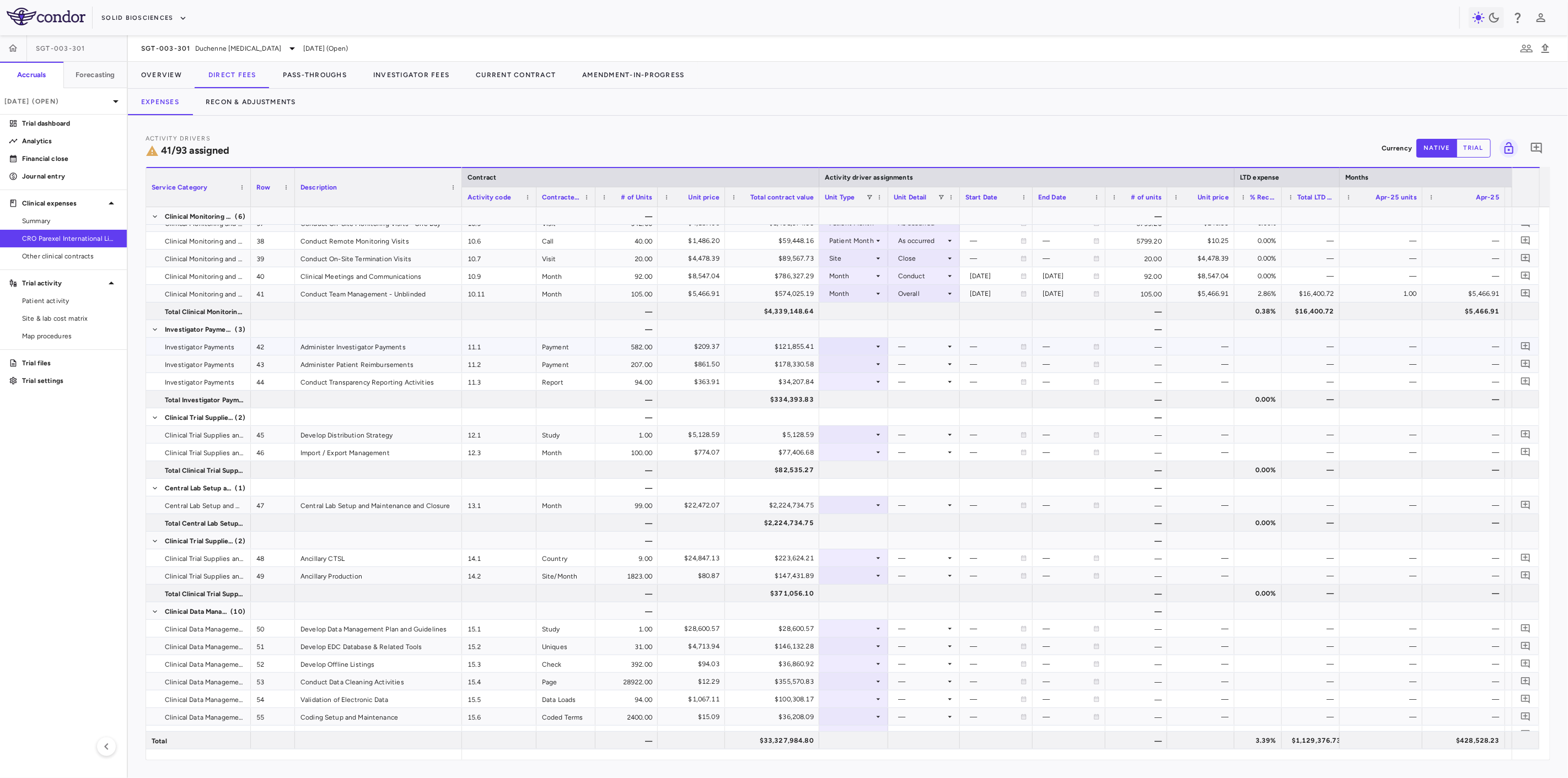
click at [861, 346] on div at bounding box center [854, 347] width 58 height 16
drag, startPoint x: 866, startPoint y: 388, endPoint x: 875, endPoint y: 380, distance: 12.0
click at [866, 388] on div "Patient Month" at bounding box center [865, 384] width 52 height 10
click at [916, 359] on div "—" at bounding box center [922, 365] width 48 height 18
click at [918, 356] on div "—" at bounding box center [924, 364] width 72 height 17
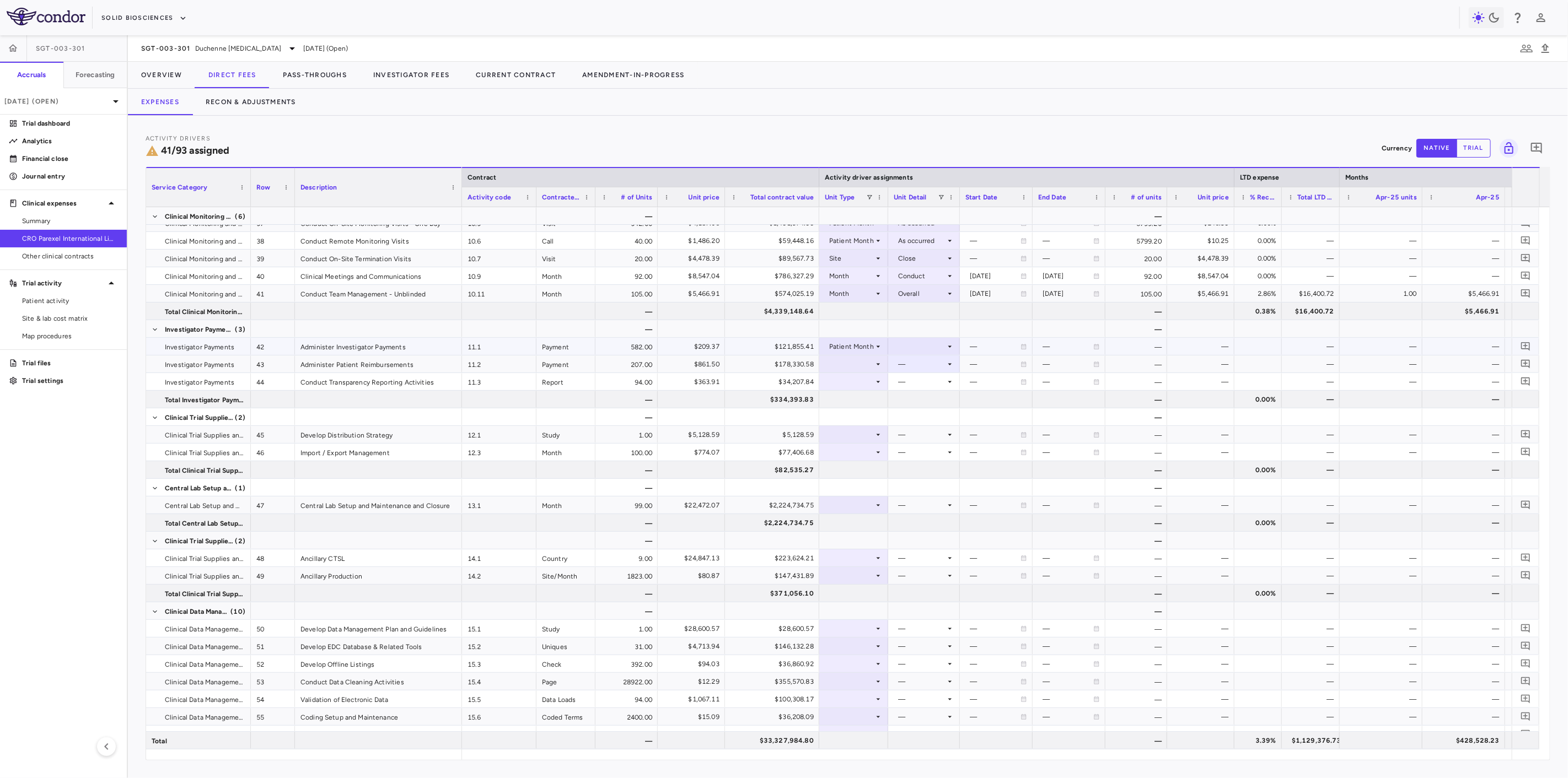
click at [919, 352] on div at bounding box center [923, 347] width 61 height 16
click at [923, 364] on div "As occurred" at bounding box center [933, 368] width 44 height 10
click at [854, 364] on div at bounding box center [854, 364] width 58 height 16
click at [859, 404] on div "Patient Month" at bounding box center [865, 401] width 52 height 10
click at [927, 368] on div at bounding box center [923, 364] width 61 height 16
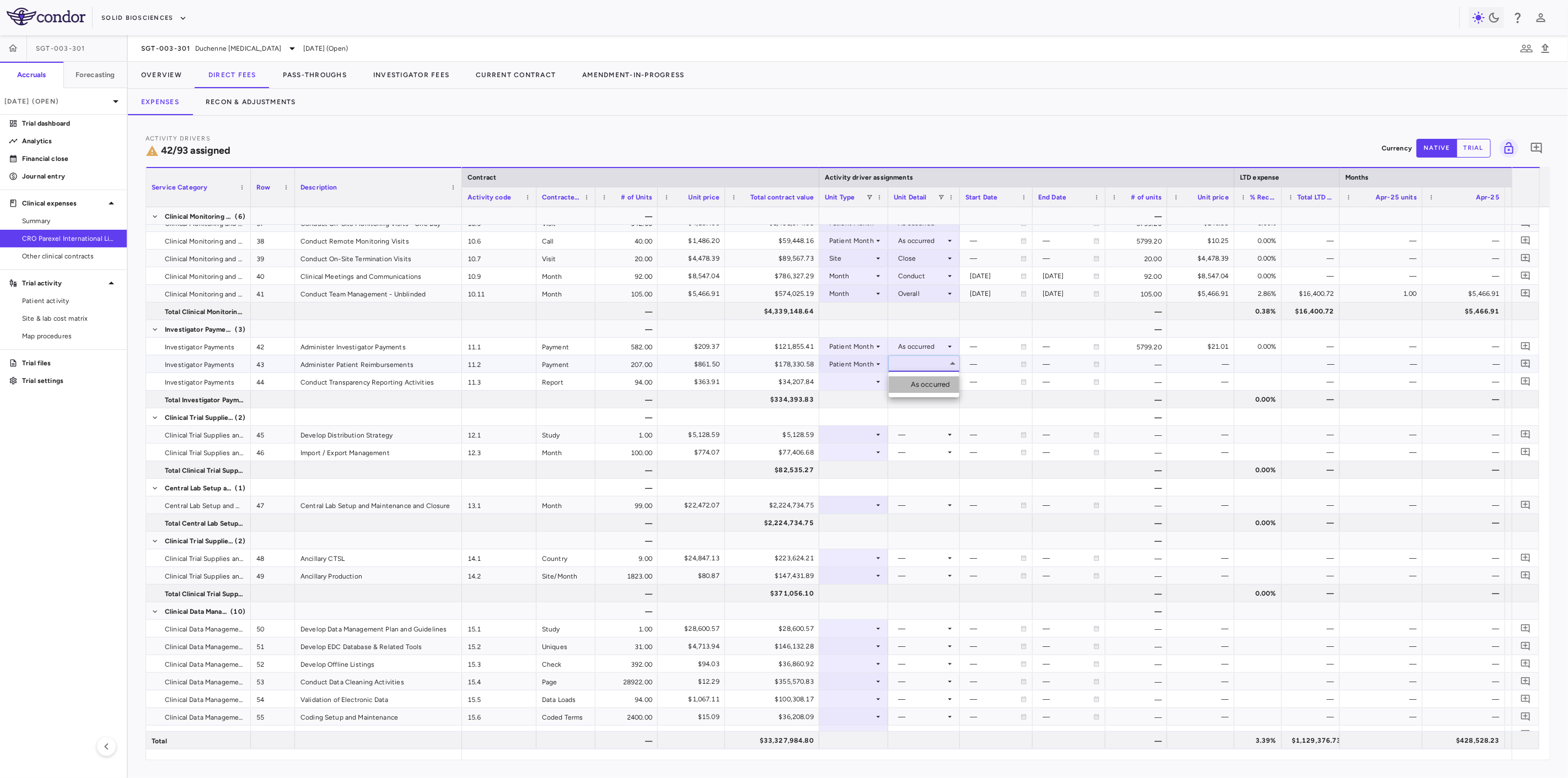
click at [933, 389] on div "As occurred" at bounding box center [933, 385] width 44 height 10
click at [874, 384] on icon at bounding box center [877, 382] width 9 height 9
drag, startPoint x: 859, startPoint y: 465, endPoint x: 883, endPoint y: 429, distance: 43.3
click at [859, 465] on div "Month" at bounding box center [853, 469] width 26 height 10
click at [916, 386] on div at bounding box center [923, 382] width 61 height 16
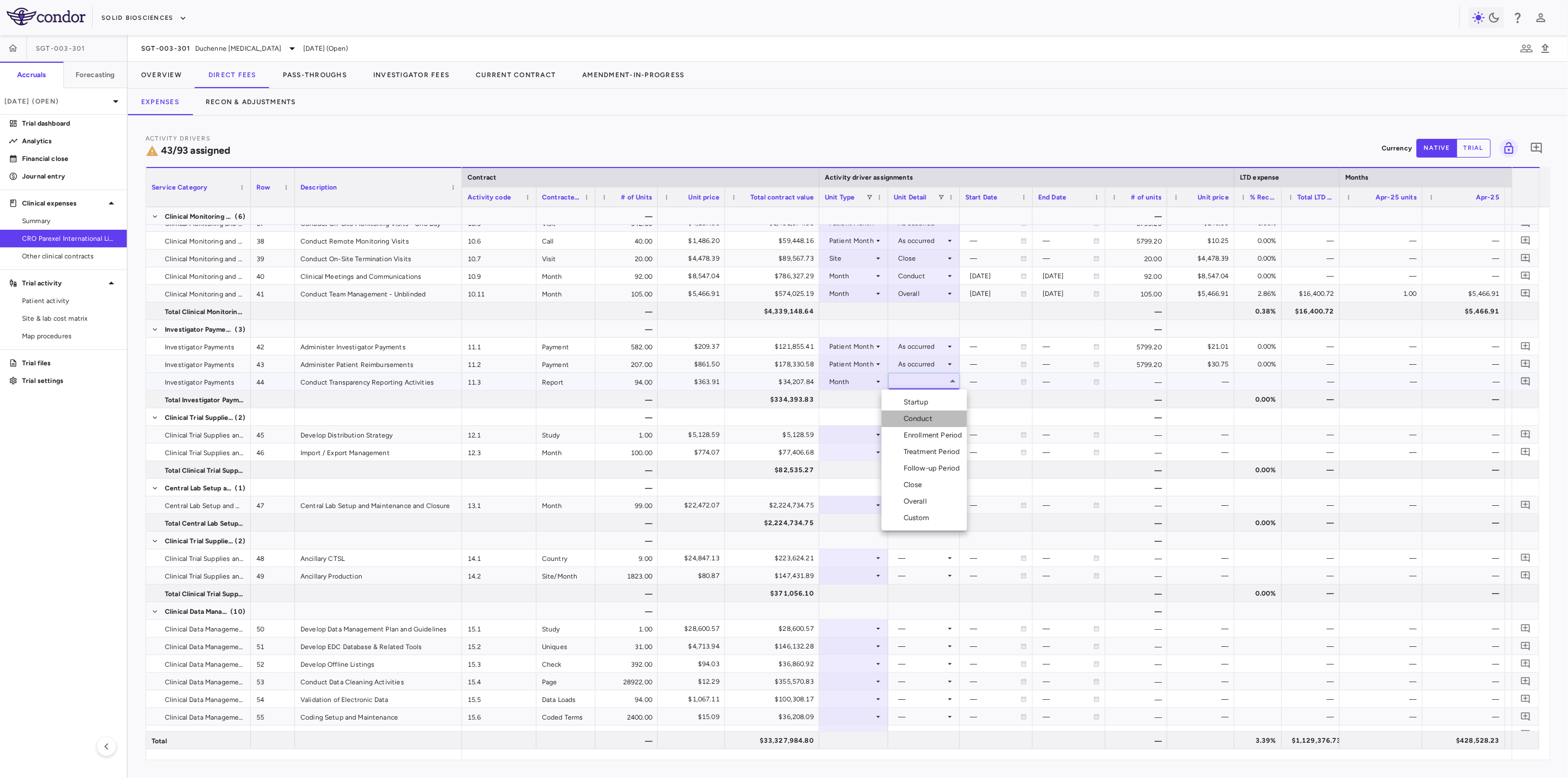
click at [917, 420] on div "Conduct" at bounding box center [919, 419] width 33 height 10
click at [838, 424] on div at bounding box center [854, 417] width 58 height 16
click at [836, 433] on div at bounding box center [854, 434] width 58 height 16
click at [869, 525] on li "Month" at bounding box center [855, 522] width 74 height 17
click at [933, 434] on div at bounding box center [923, 434] width 61 height 16
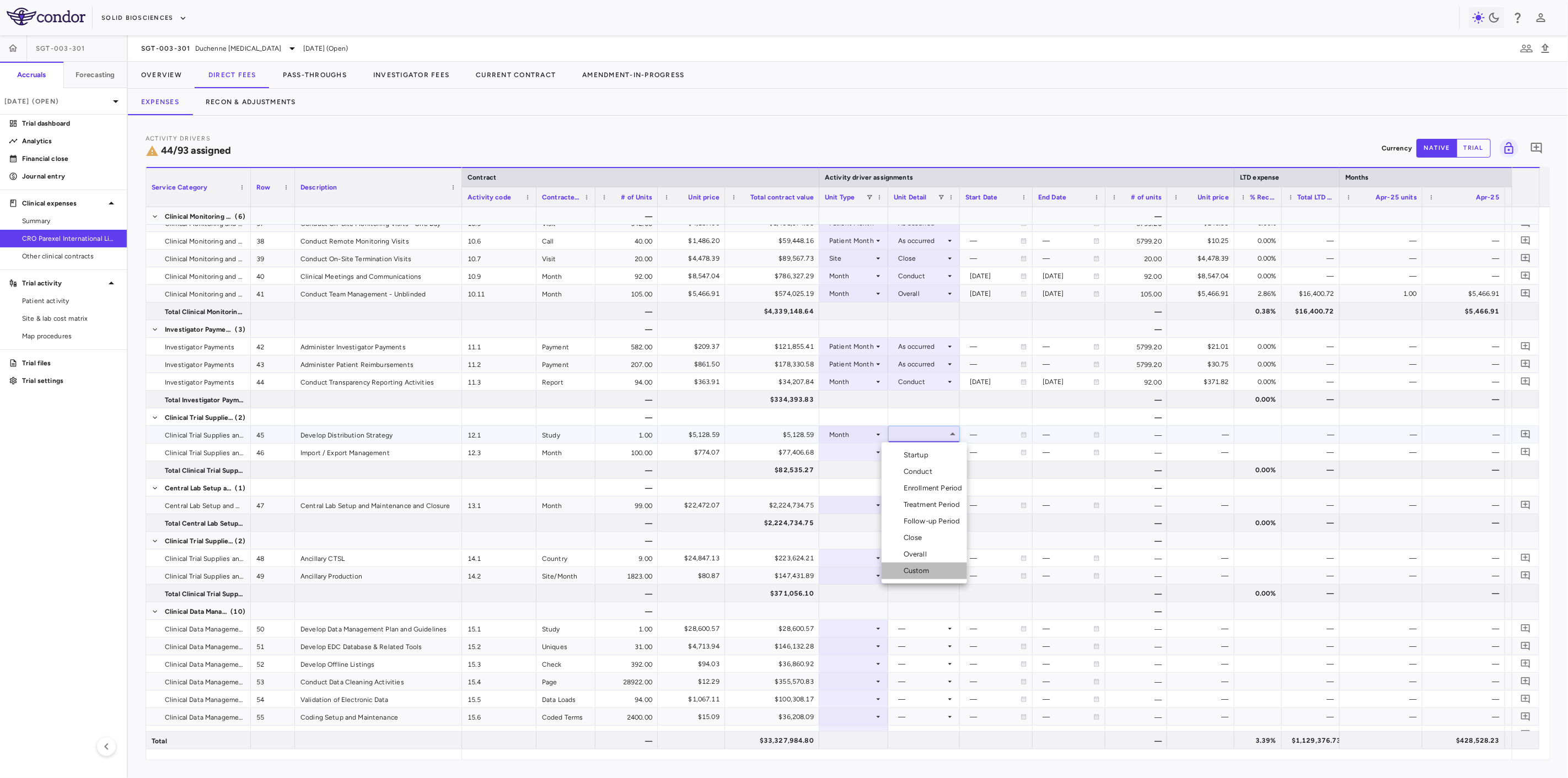
click at [931, 573] on div "Custom" at bounding box center [918, 571] width 31 height 10
click at [968, 439] on div at bounding box center [997, 434] width 62 height 16
click at [979, 436] on input "**********" at bounding box center [987, 435] width 52 height 18
type input "**********"
drag, startPoint x: 1029, startPoint y: 197, endPoint x: 1041, endPoint y: 202, distance: 13.0
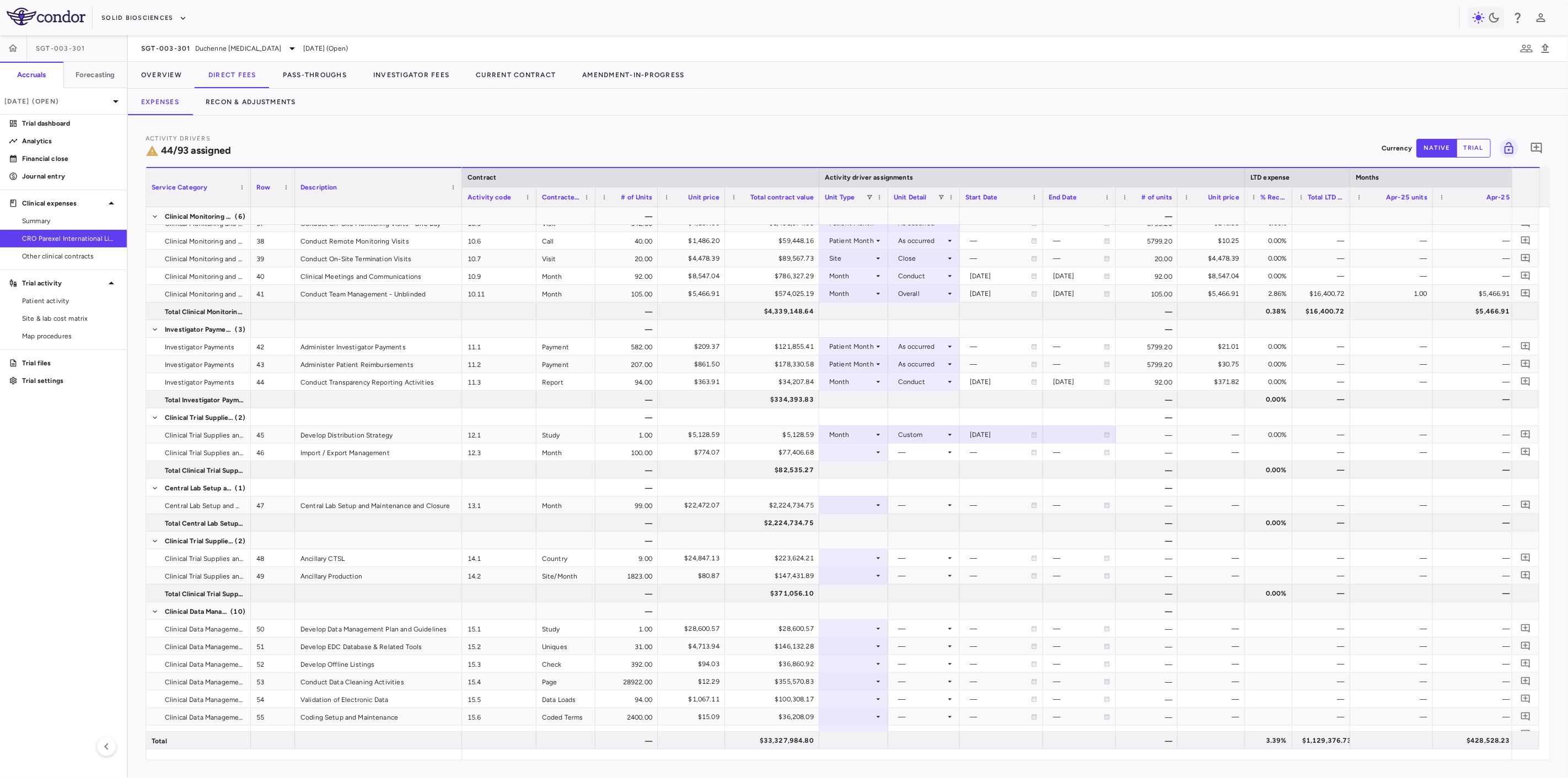
click at [1041, 202] on div at bounding box center [1042, 197] width 4 height 19
drag, startPoint x: 1115, startPoint y: 196, endPoint x: 1120, endPoint y: 201, distance: 7.1
click at [1120, 201] on div at bounding box center [1121, 197] width 4 height 19
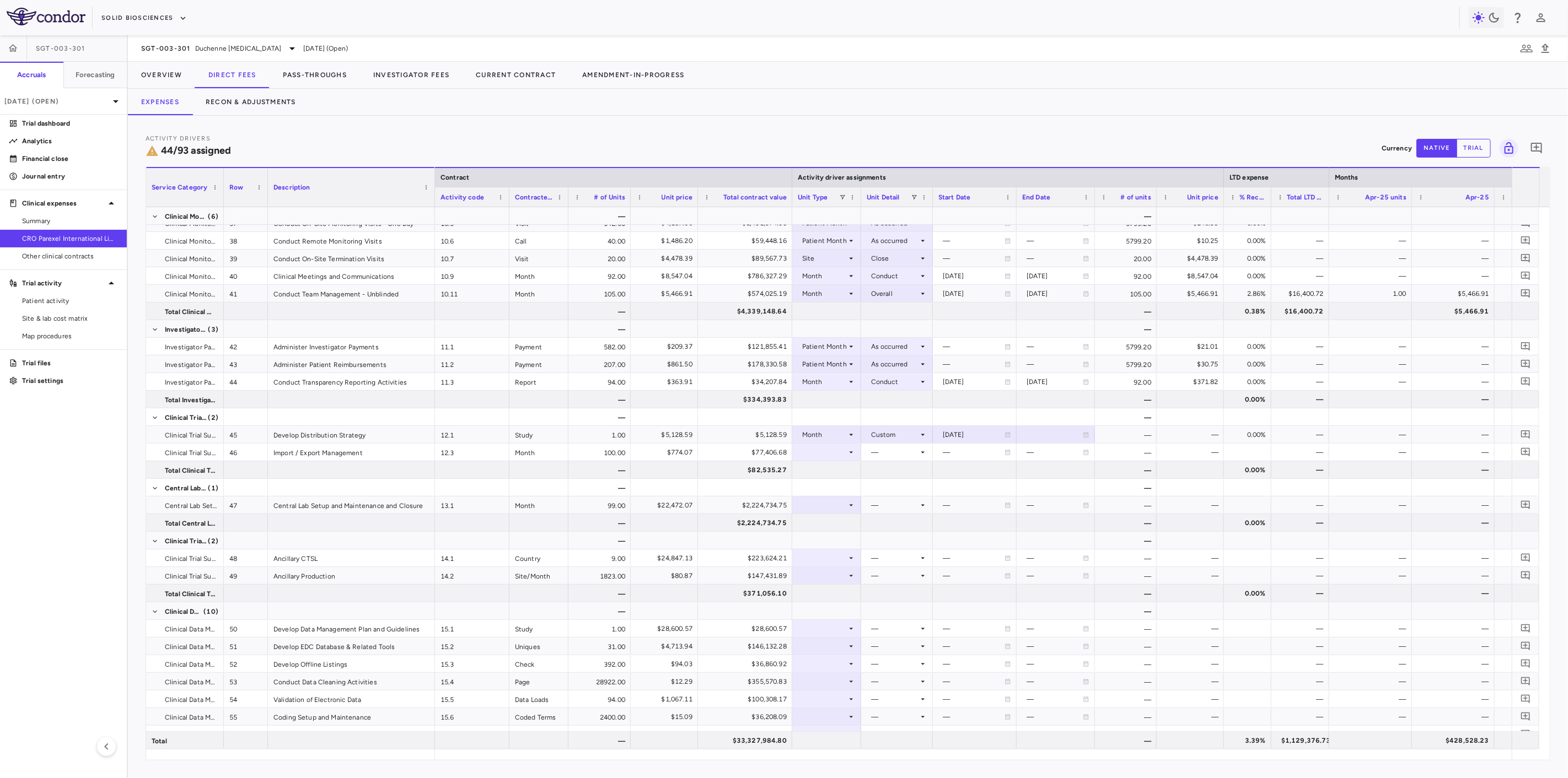
drag, startPoint x: 249, startPoint y: 202, endPoint x: 223, endPoint y: 204, distance: 26.1
click at [223, 204] on div at bounding box center [223, 187] width 4 height 39
click at [1035, 430] on div at bounding box center [1056, 434] width 68 height 16
click at [1043, 433] on input "**********" at bounding box center [1046, 435] width 58 height 18
type input "**********"
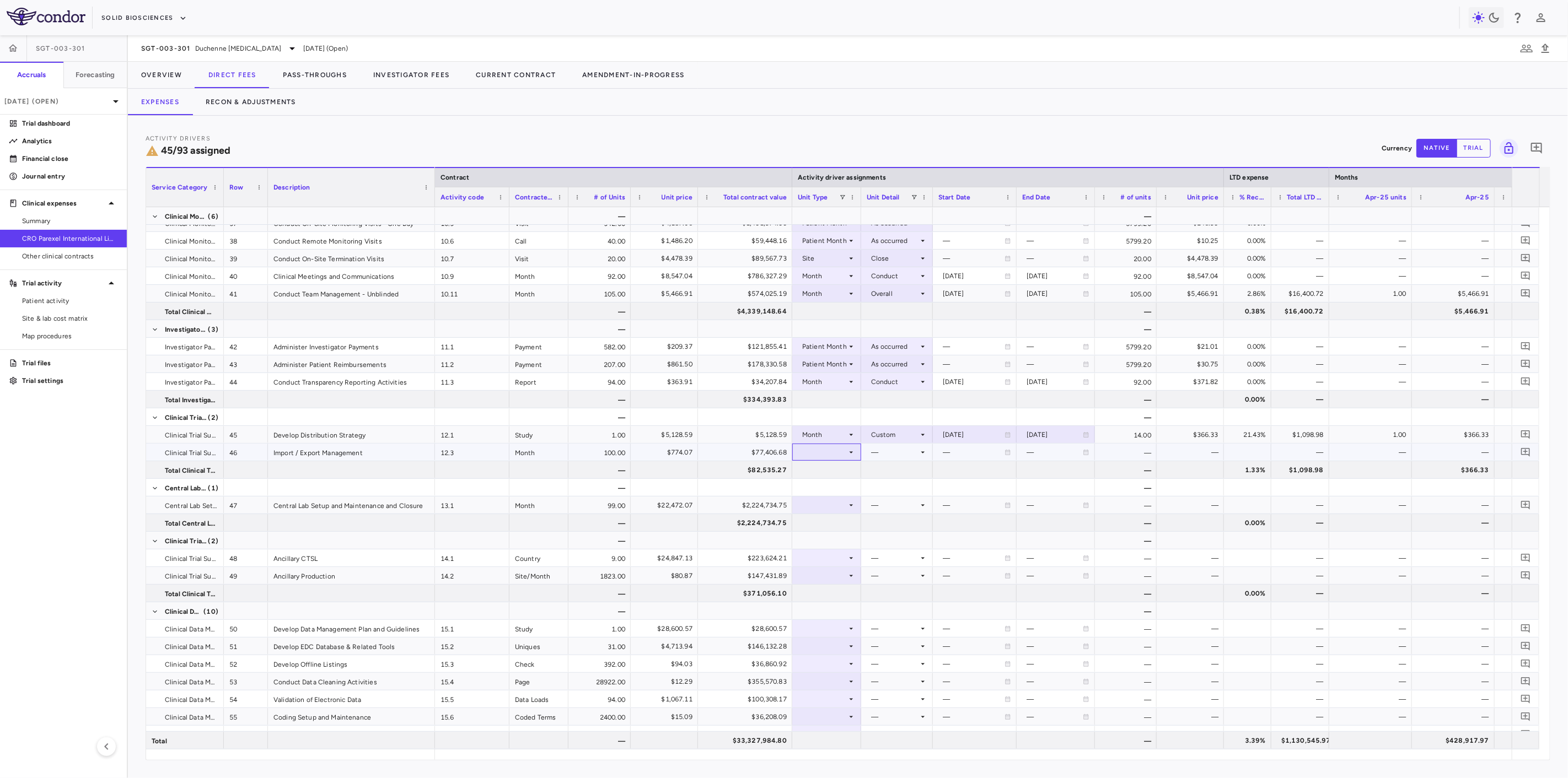
click at [825, 456] on div at bounding box center [827, 452] width 58 height 16
click at [820, 531] on li "Month" at bounding box center [828, 539] width 74 height 17
click at [891, 458] on div at bounding box center [896, 452] width 61 height 16
click at [906, 568] on li "Overall" at bounding box center [897, 572] width 85 height 17
click at [830, 512] on div at bounding box center [827, 505] width 58 height 16
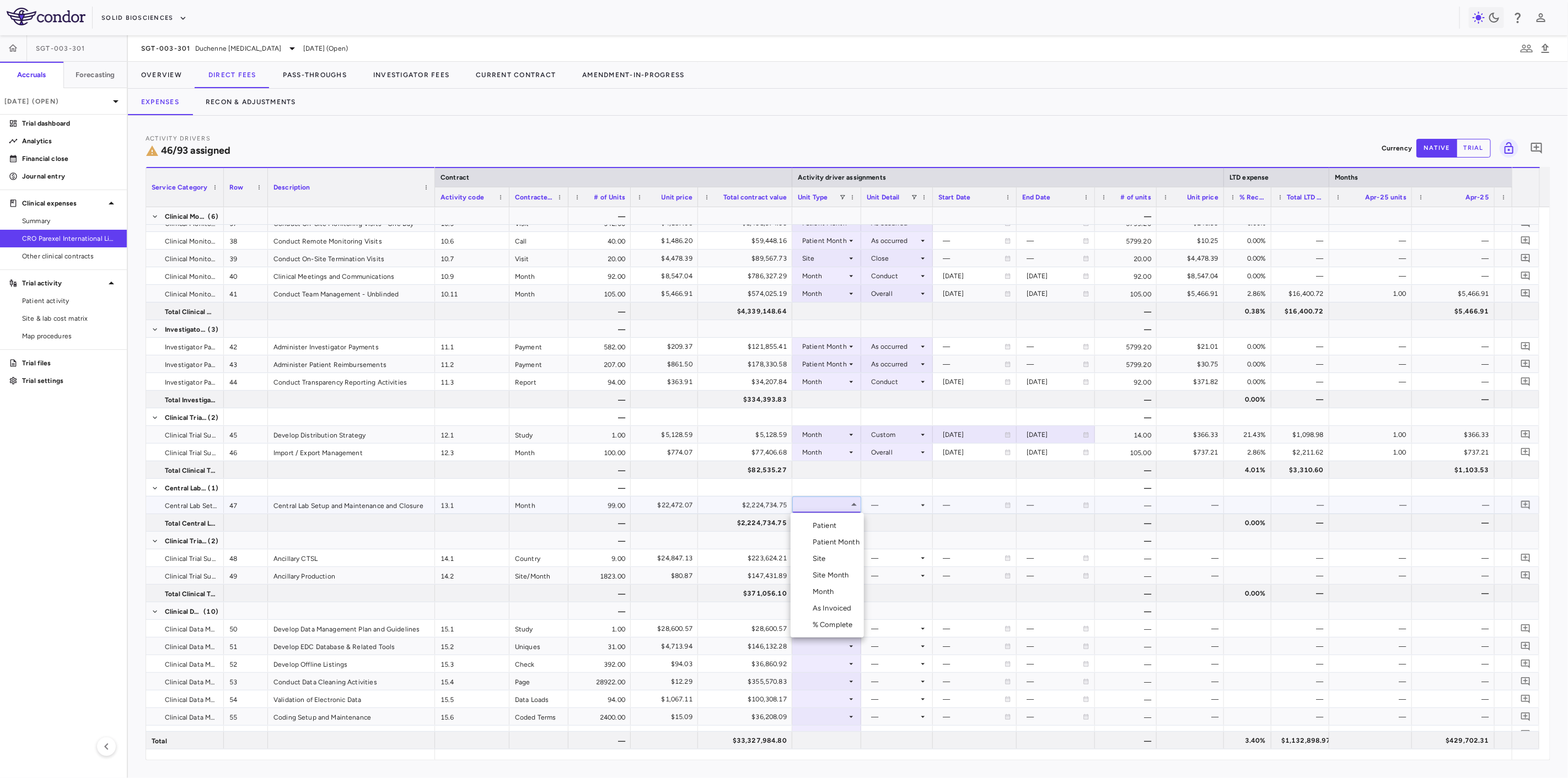
click at [834, 595] on div "Month" at bounding box center [826, 592] width 26 height 10
click at [889, 511] on div at bounding box center [896, 505] width 61 height 16
click at [890, 630] on div "Overall" at bounding box center [890, 625] width 28 height 10
click at [902, 503] on div "Overall" at bounding box center [895, 506] width 48 height 18
click at [905, 637] on li "Custom" at bounding box center [897, 643] width 85 height 17
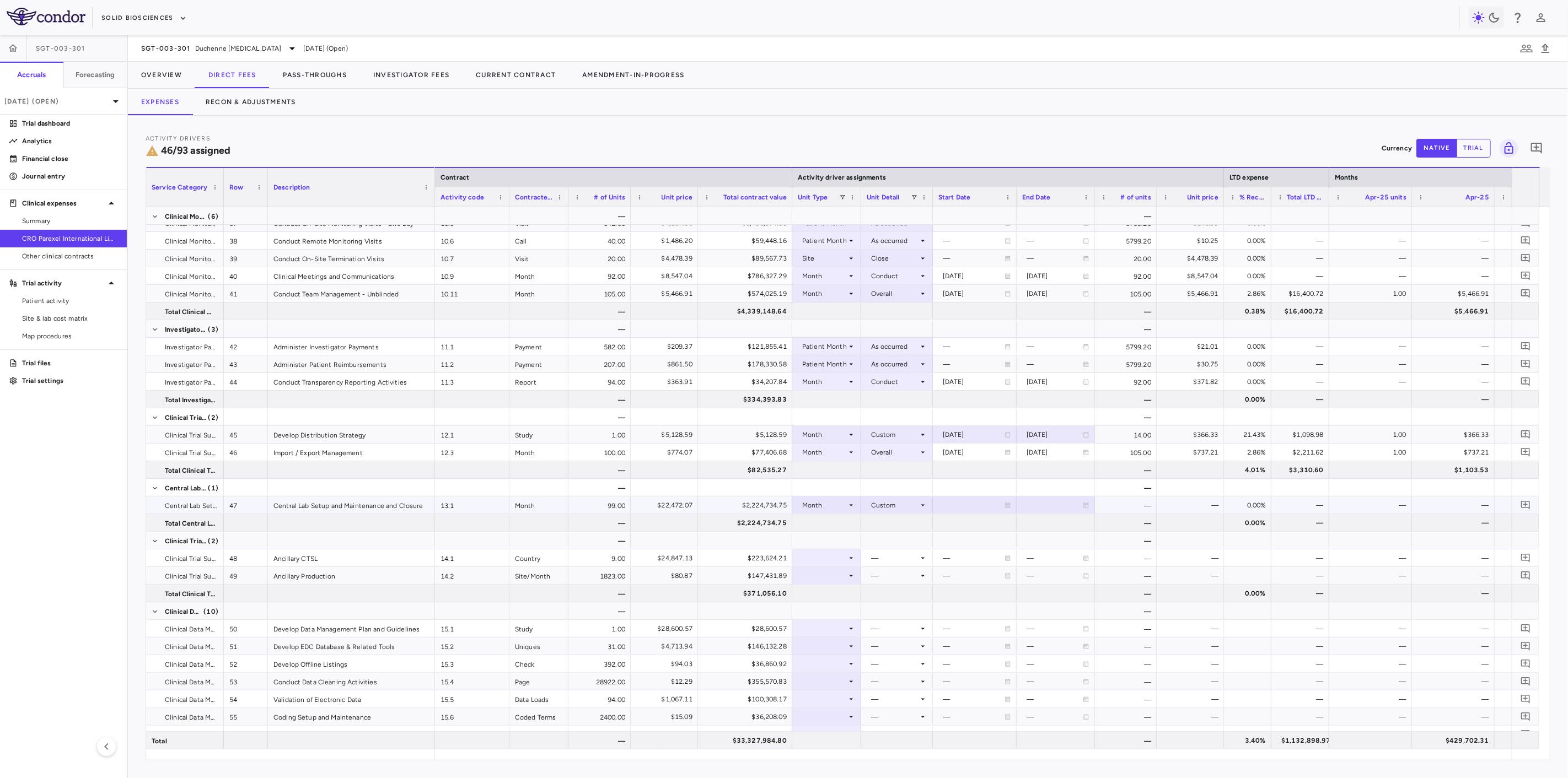
click at [961, 506] on div at bounding box center [974, 505] width 73 height 16
click at [968, 504] on input "**********" at bounding box center [964, 506] width 63 height 18
type input "**********"
click at [1049, 505] on div "2032-08-13" at bounding box center [1054, 506] width 57 height 18
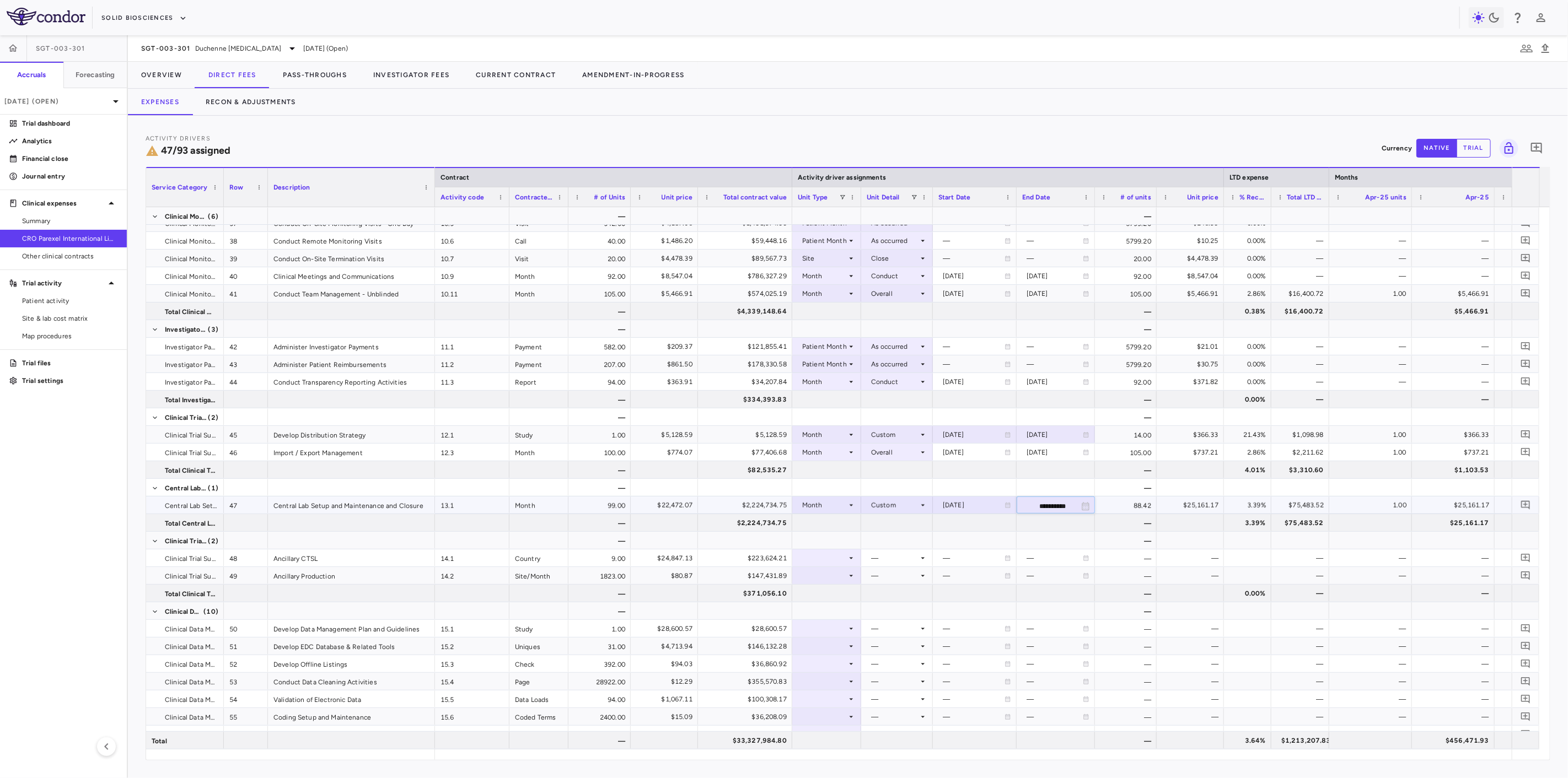
click at [1037, 505] on input "**********" at bounding box center [1046, 506] width 58 height 18
type input "**********"
click at [839, 555] on div at bounding box center [827, 558] width 58 height 16
click at [831, 616] on li "Site" at bounding box center [828, 612] width 74 height 17
click at [881, 557] on div at bounding box center [896, 558] width 61 height 16
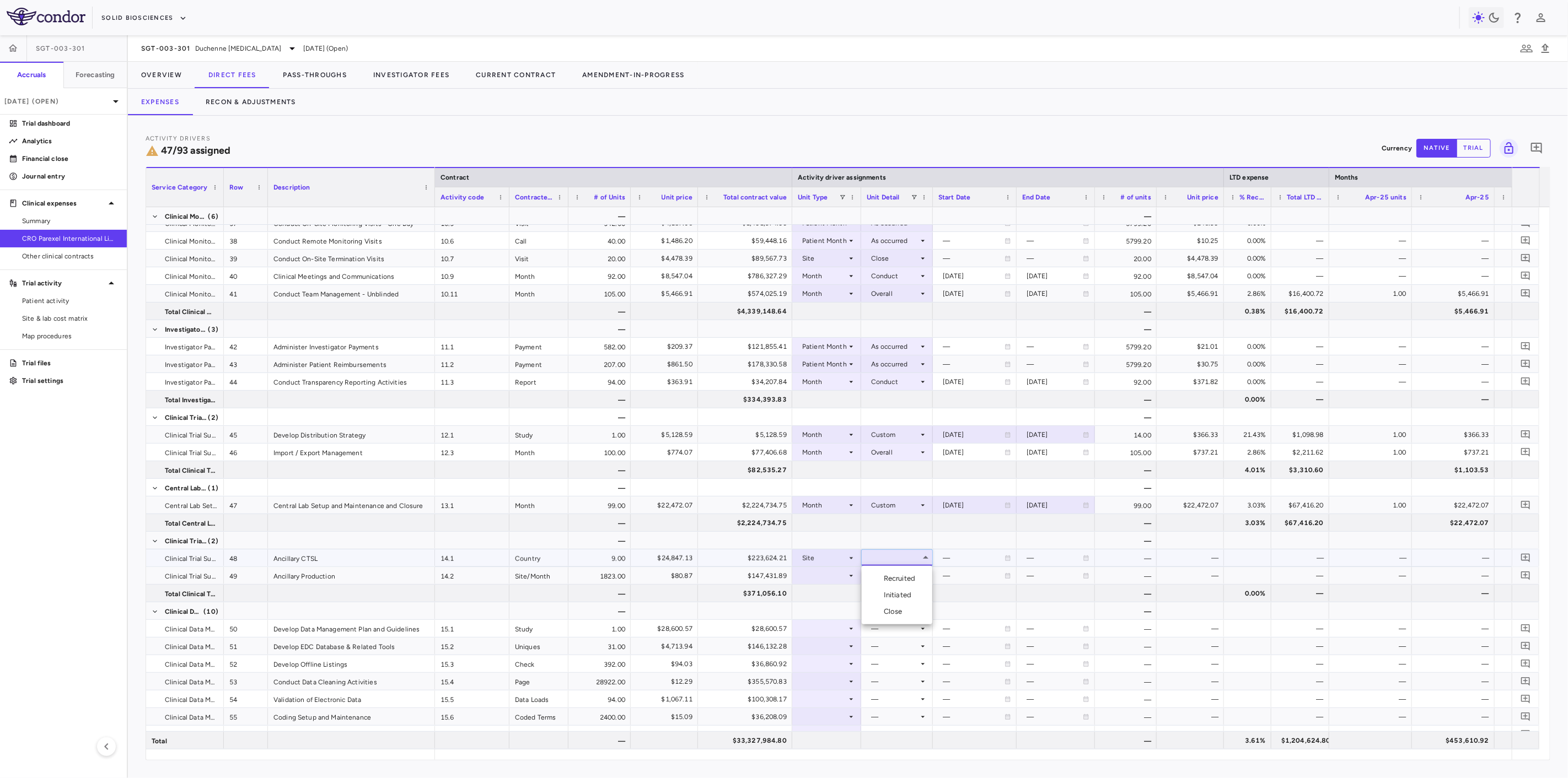
click at [890, 592] on div "Initiated" at bounding box center [899, 595] width 32 height 10
click at [831, 577] on div at bounding box center [827, 575] width 58 height 16
click at [833, 643] on div "Site Month" at bounding box center [833, 646] width 41 height 10
click at [890, 580] on div at bounding box center [896, 575] width 61 height 16
click at [890, 611] on div "As Recruited" at bounding box center [906, 613] width 47 height 10
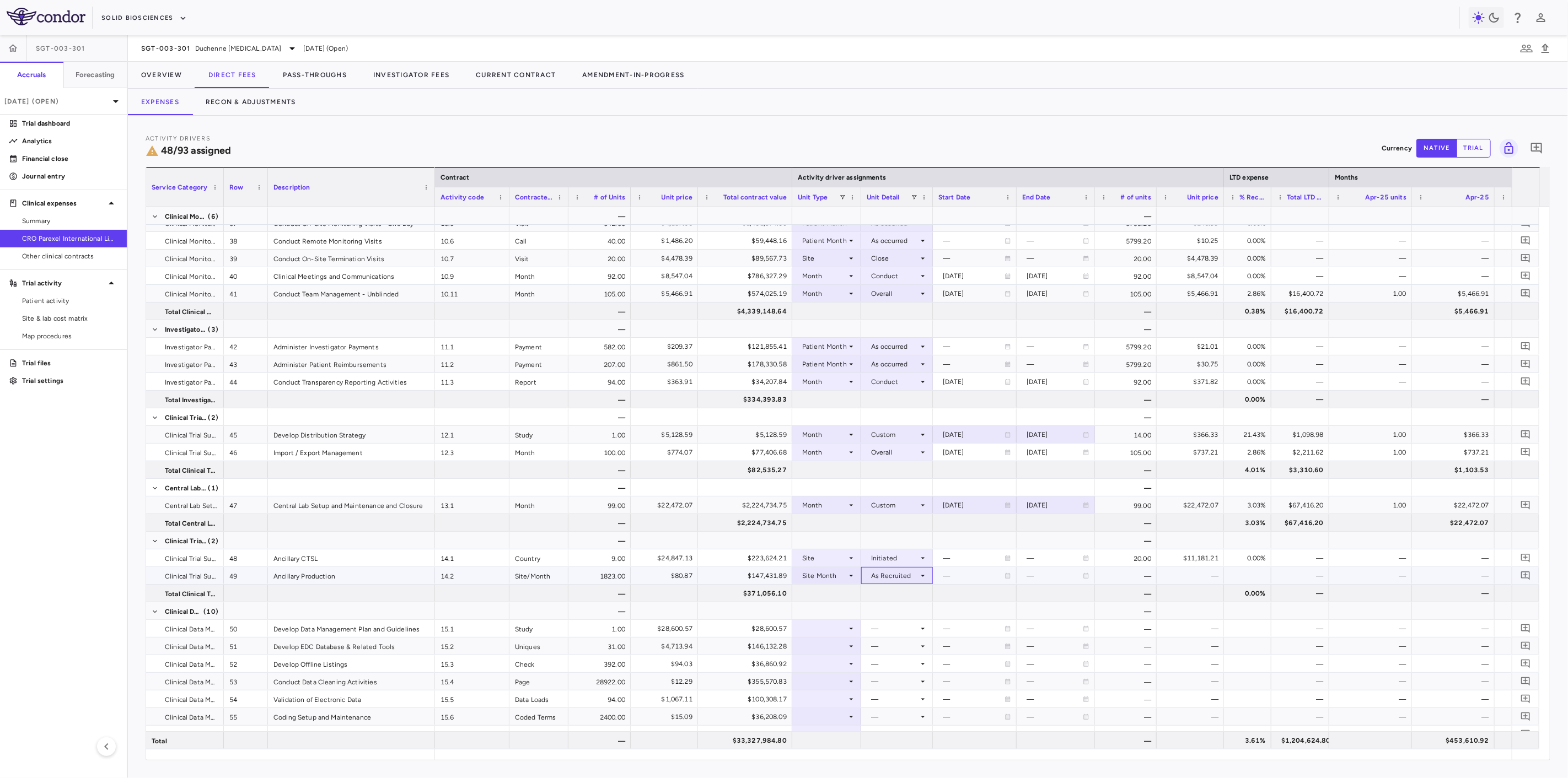
click at [895, 575] on div "As Recruited" at bounding box center [895, 576] width 48 height 18
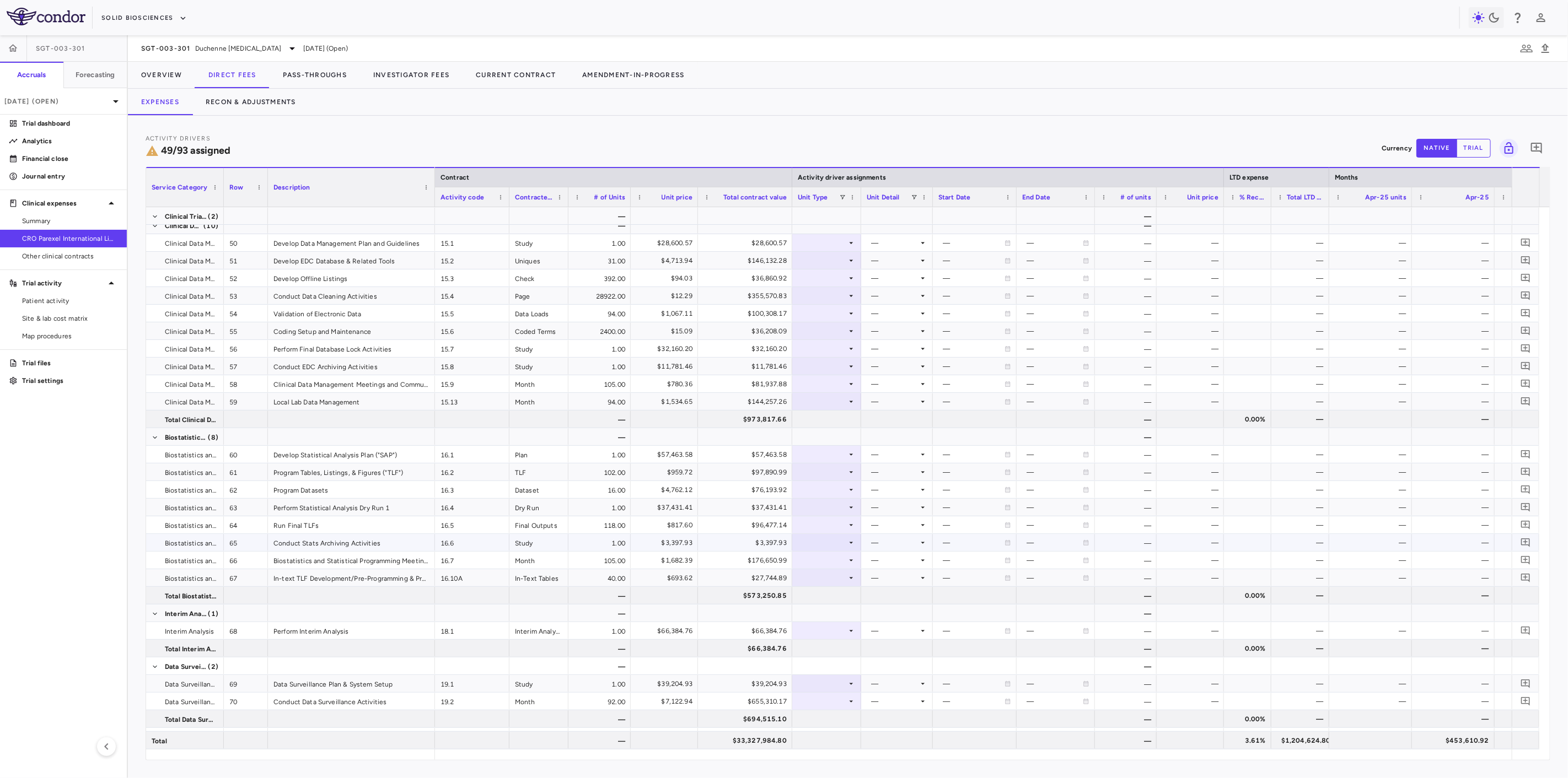
scroll to position [1225, 0]
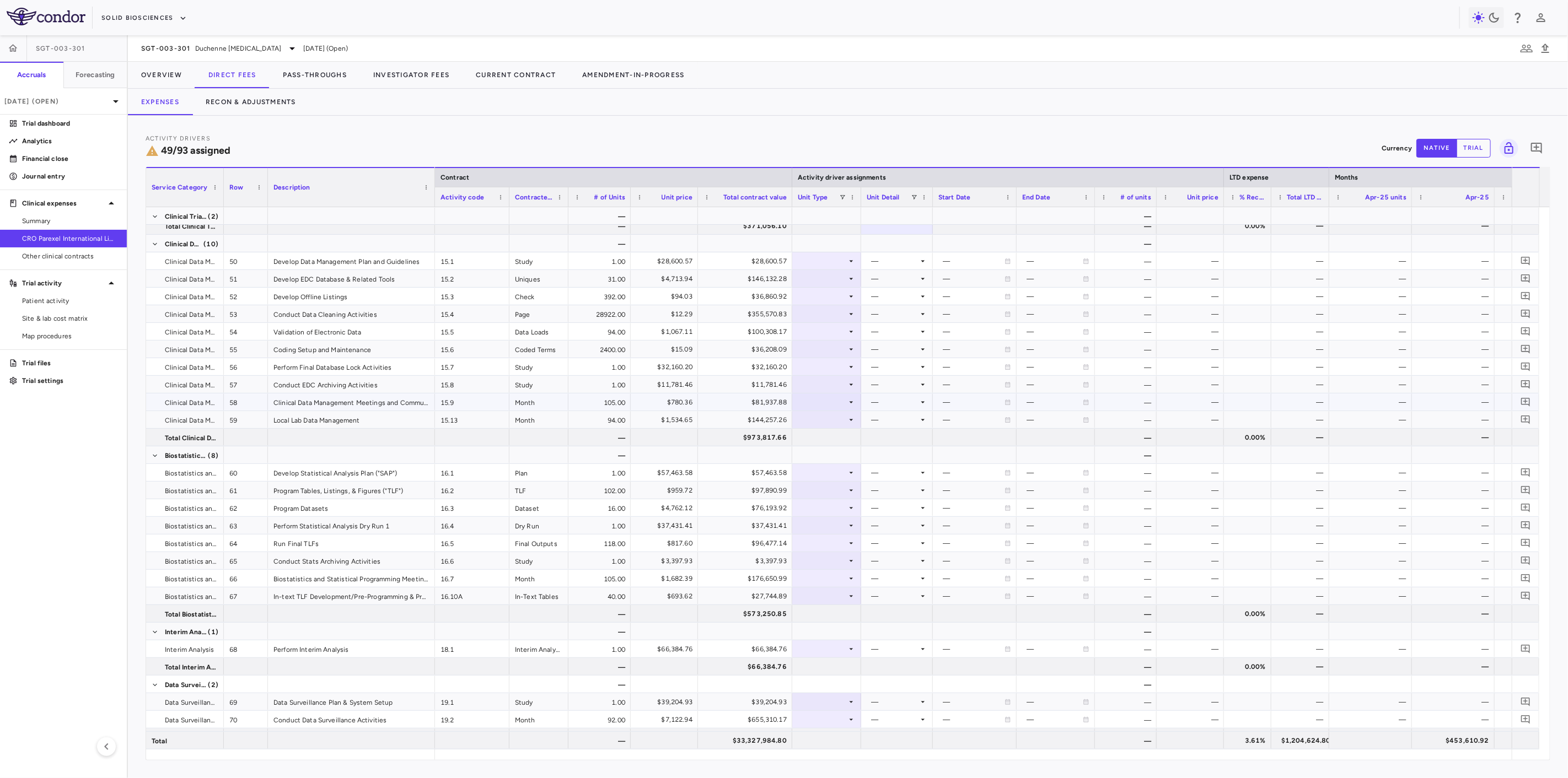
click at [817, 402] on div at bounding box center [827, 402] width 58 height 16
click at [826, 490] on div "Month" at bounding box center [826, 489] width 26 height 10
click at [876, 402] on div at bounding box center [896, 402] width 61 height 16
click at [882, 527] on li "Overall" at bounding box center [897, 522] width 85 height 17
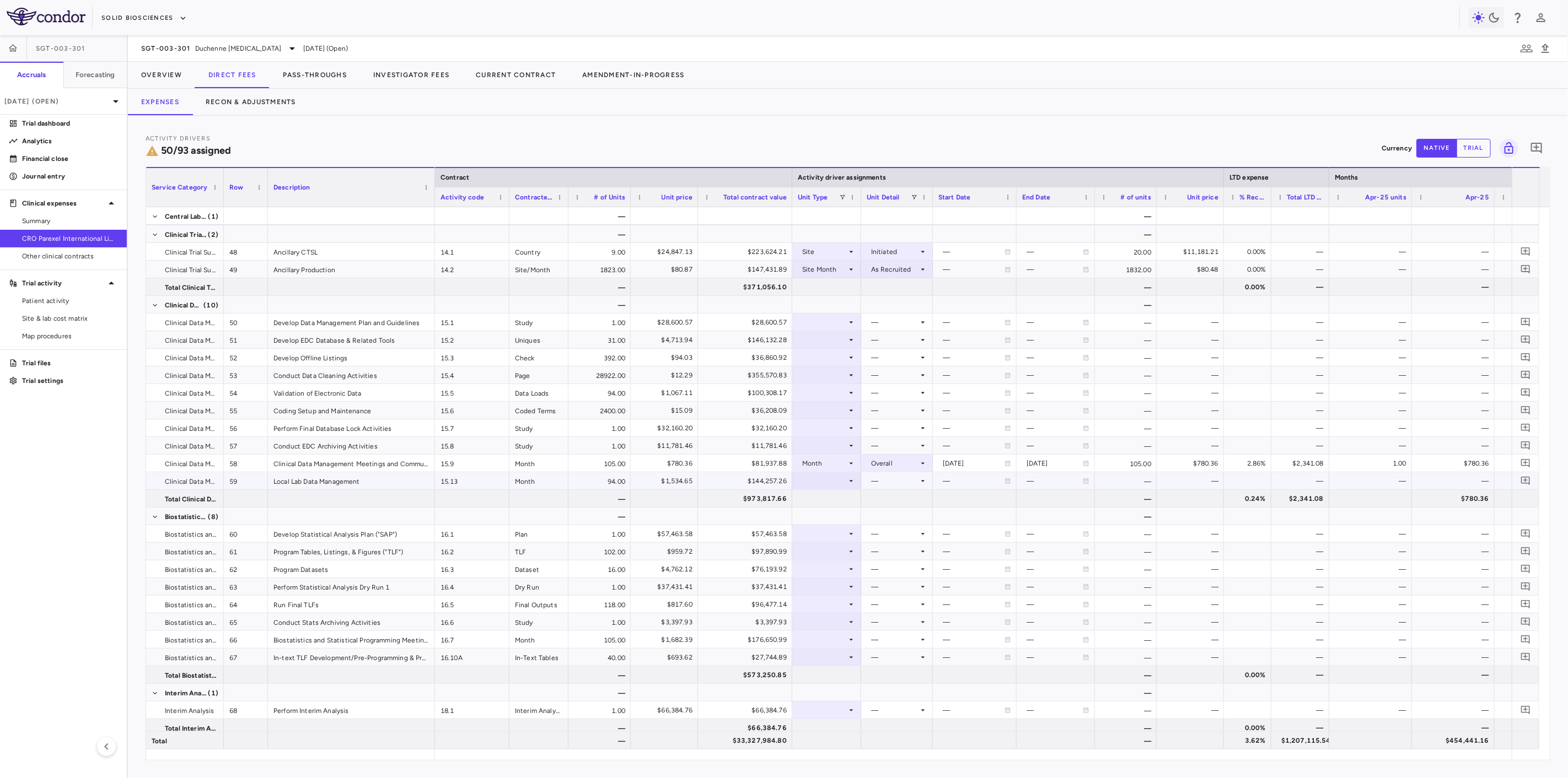
click at [844, 480] on div at bounding box center [827, 481] width 58 height 16
click at [821, 568] on div "Month" at bounding box center [826, 568] width 26 height 10
click at [888, 484] on div at bounding box center [896, 481] width 61 height 16
click at [890, 514] on div "Conduct" at bounding box center [892, 519] width 33 height 10
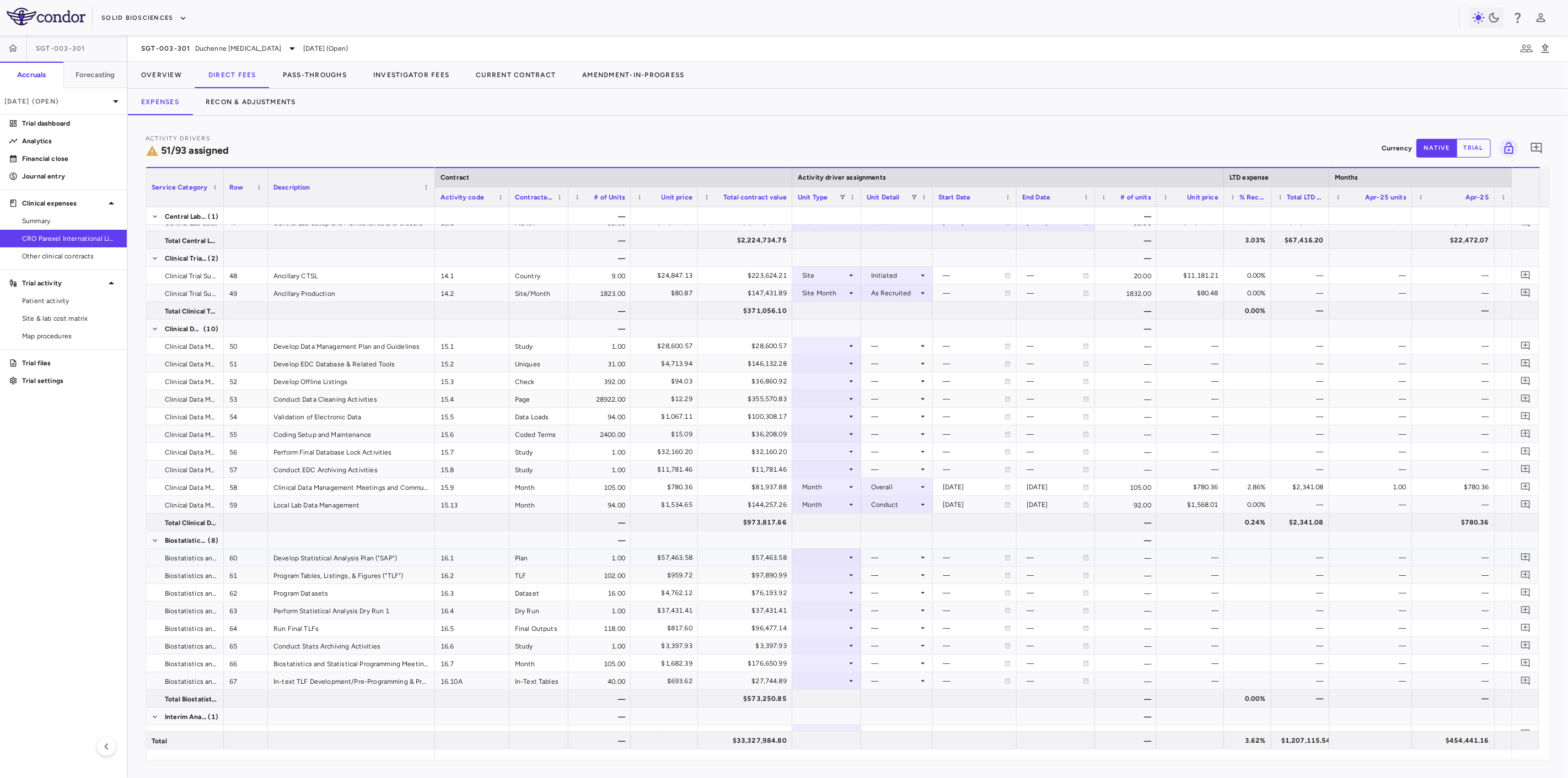
scroll to position [1103, 0]
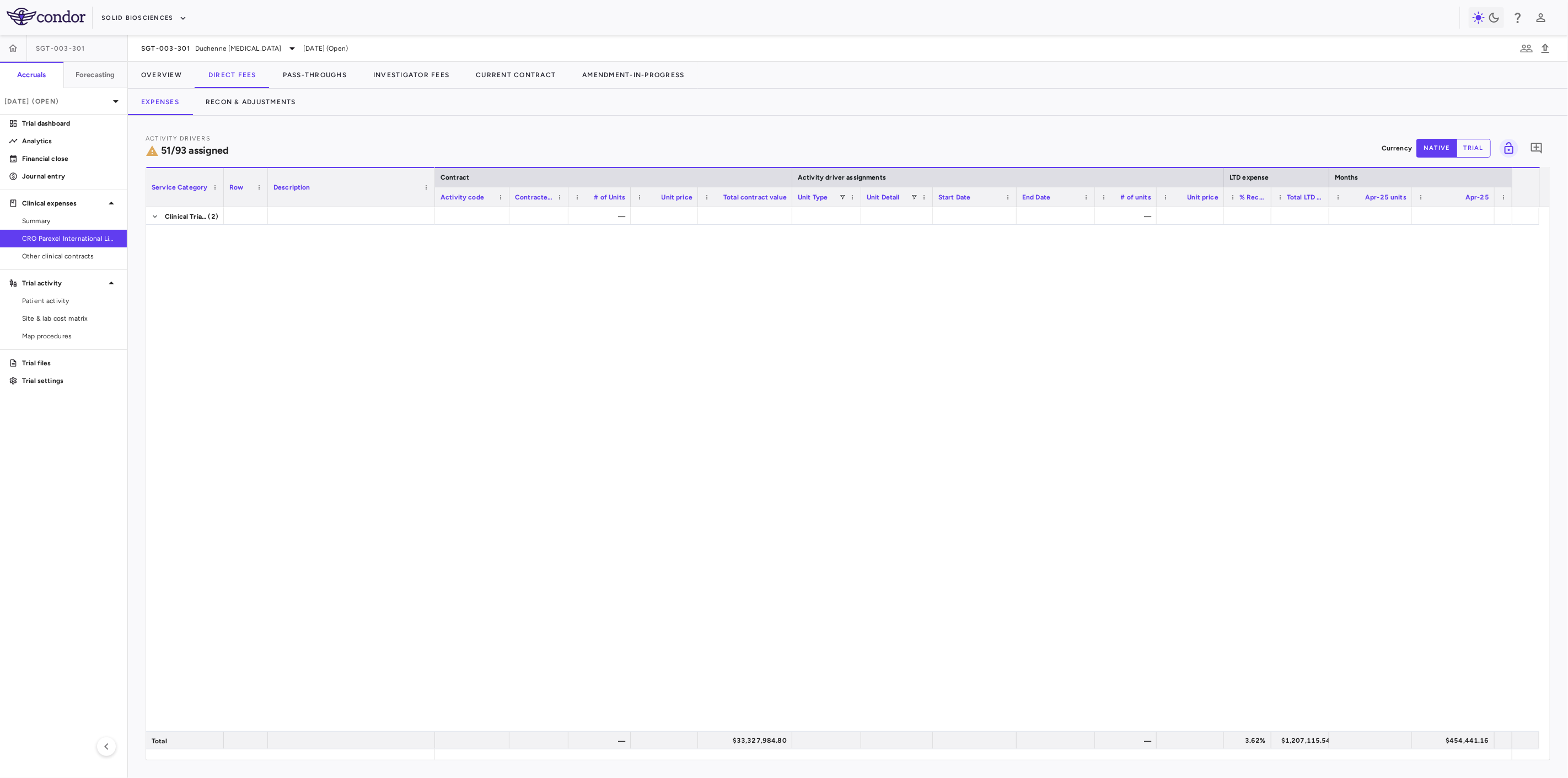
scroll to position [1103, 0]
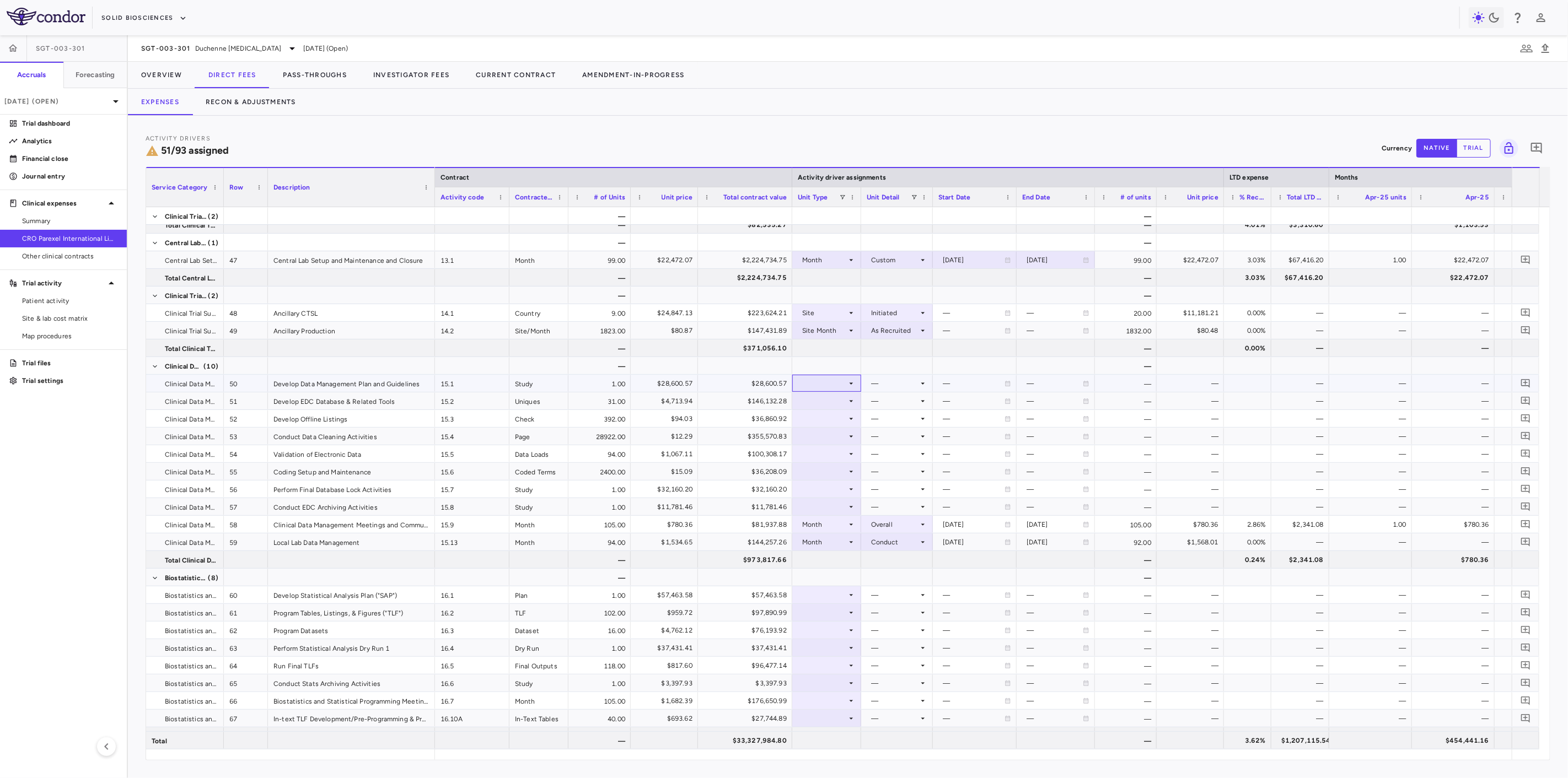
click at [812, 384] on div at bounding box center [827, 384] width 58 height 16
click at [818, 468] on div "Month" at bounding box center [826, 470] width 26 height 10
click at [874, 385] on div at bounding box center [896, 384] width 61 height 16
click at [890, 517] on div "Custom" at bounding box center [891, 520] width 31 height 10
click at [993, 385] on div at bounding box center [974, 384] width 73 height 16
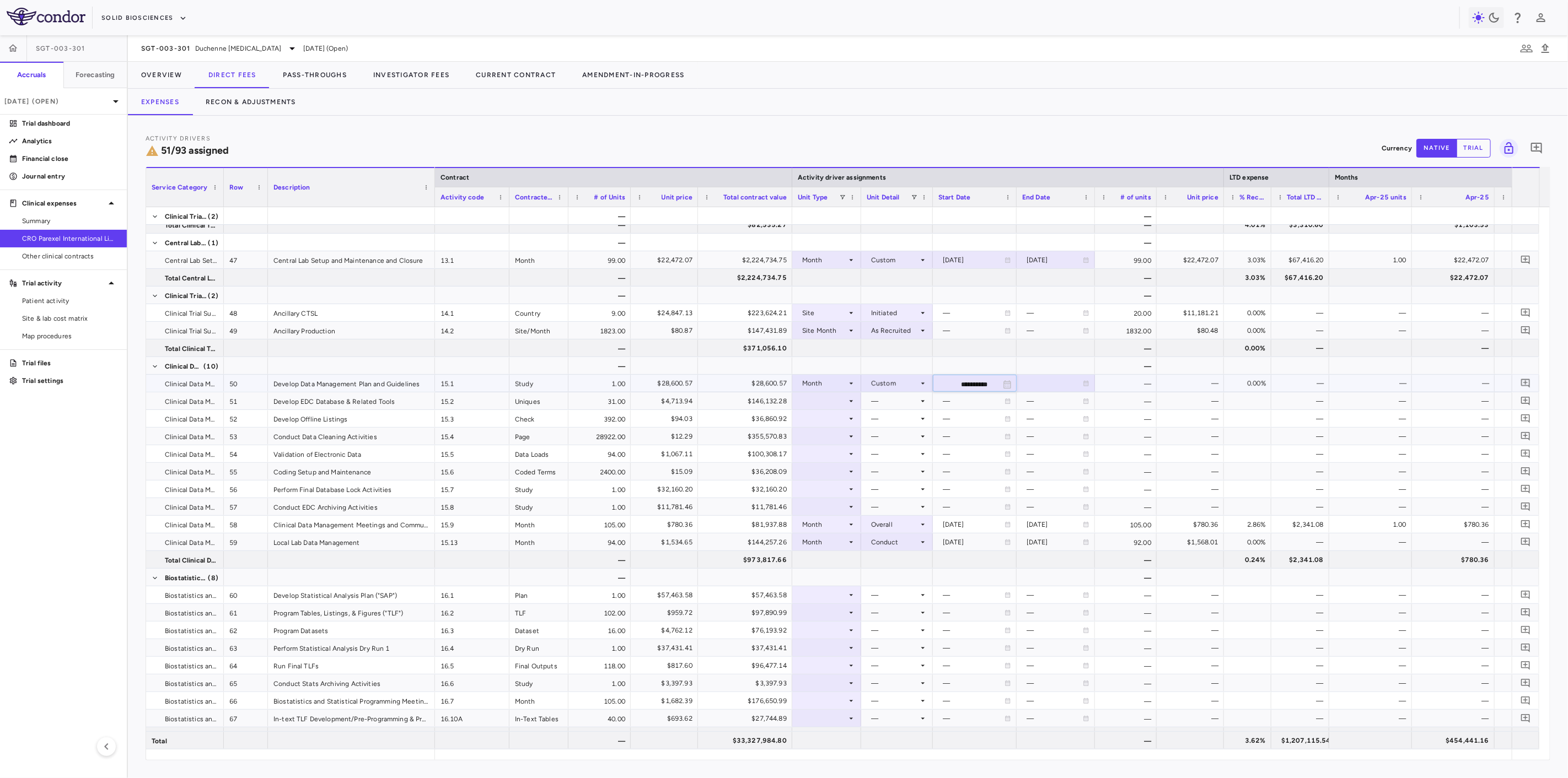
click at [969, 386] on input "**********" at bounding box center [964, 385] width 63 height 18
type input "**********"
click at [1057, 388] on div at bounding box center [1056, 384] width 68 height 16
click at [1050, 384] on input "**********" at bounding box center [1046, 385] width 58 height 18
type input "**********"
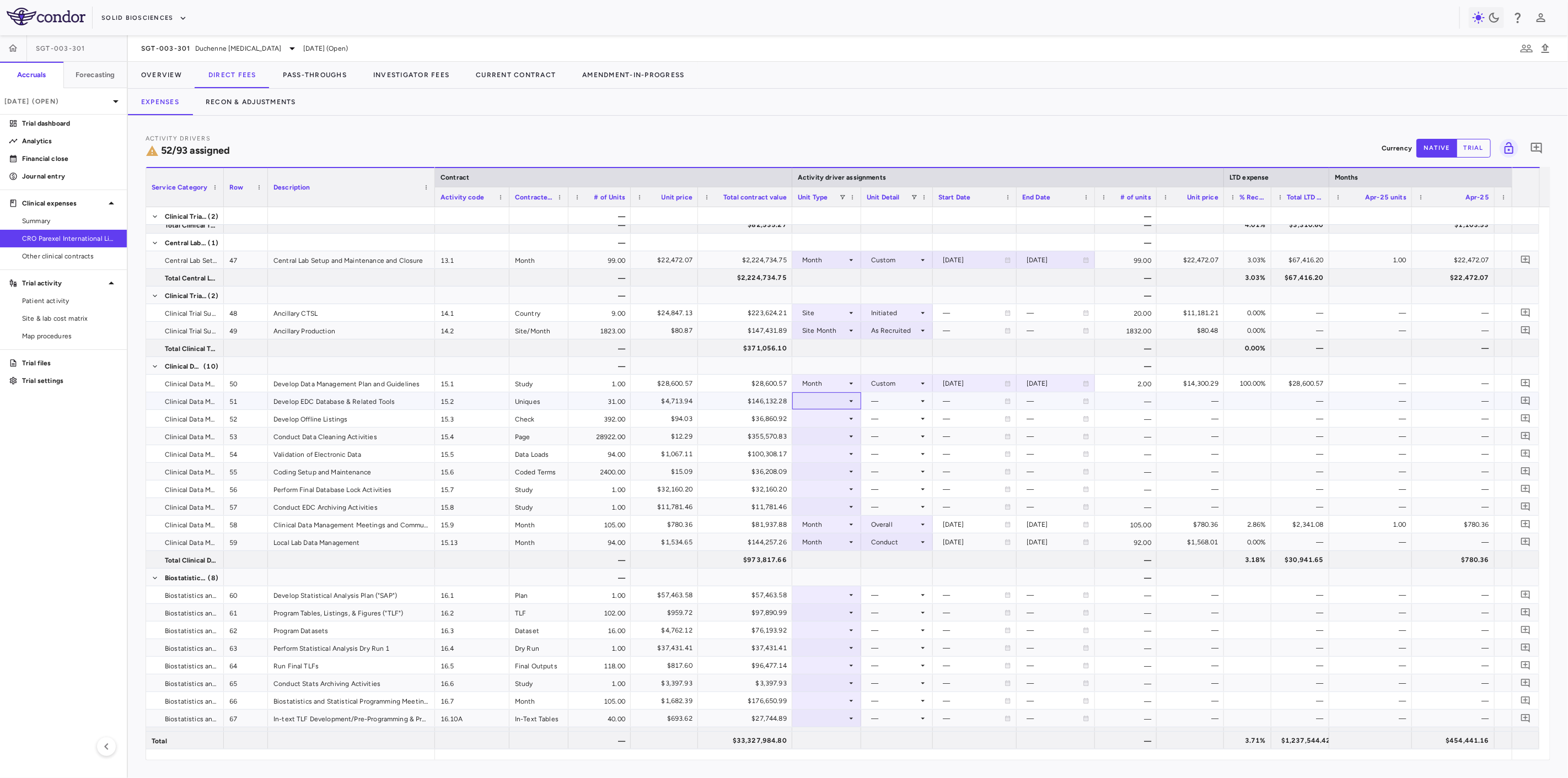
click at [828, 403] on div at bounding box center [827, 401] width 58 height 16
click at [850, 500] on div "As Invoiced" at bounding box center [835, 505] width 44 height 10
click at [886, 396] on div at bounding box center [896, 401] width 61 height 16
click at [890, 415] on li "As occurred" at bounding box center [896, 421] width 71 height 17
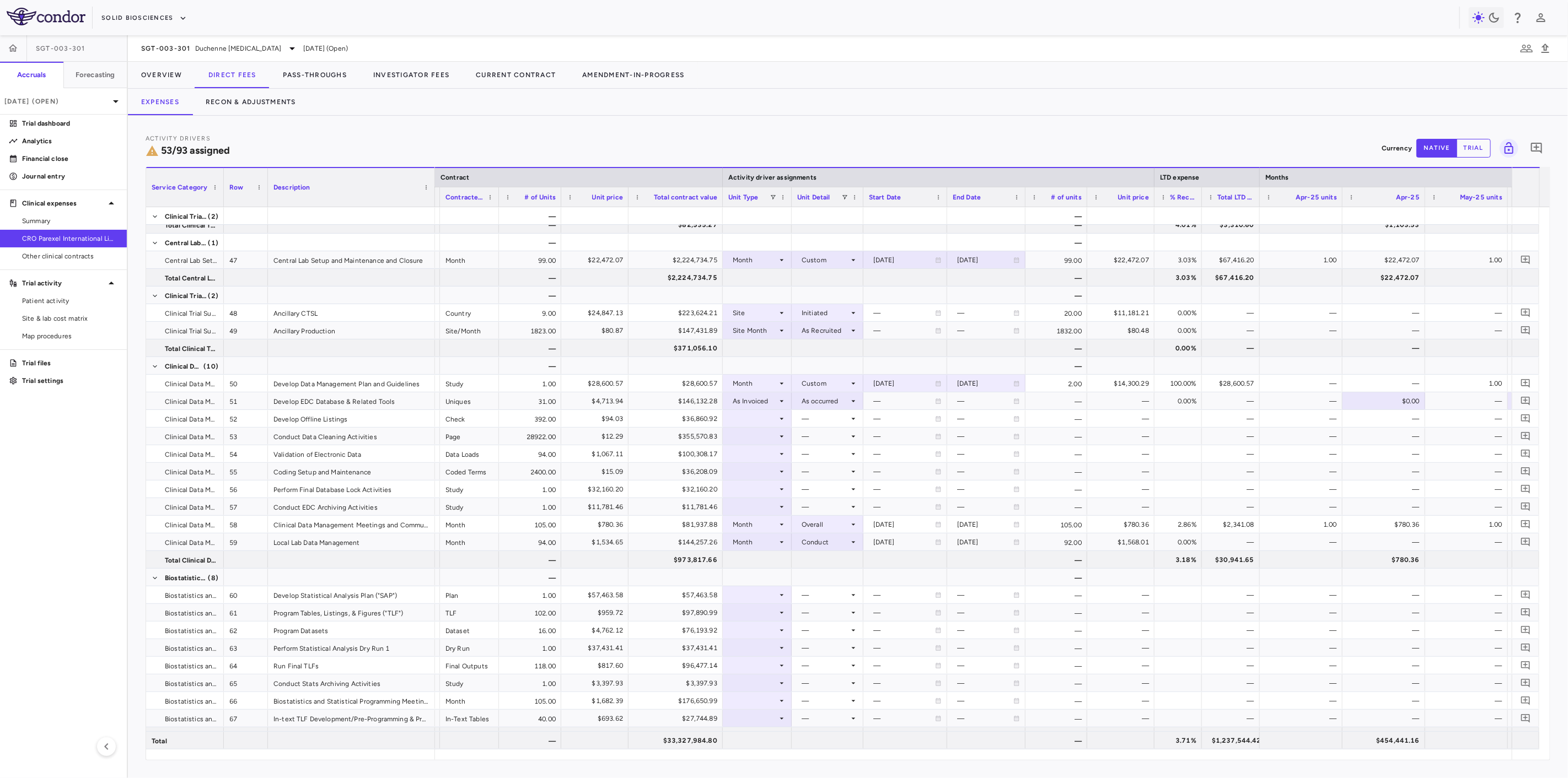
scroll to position [0, 0]
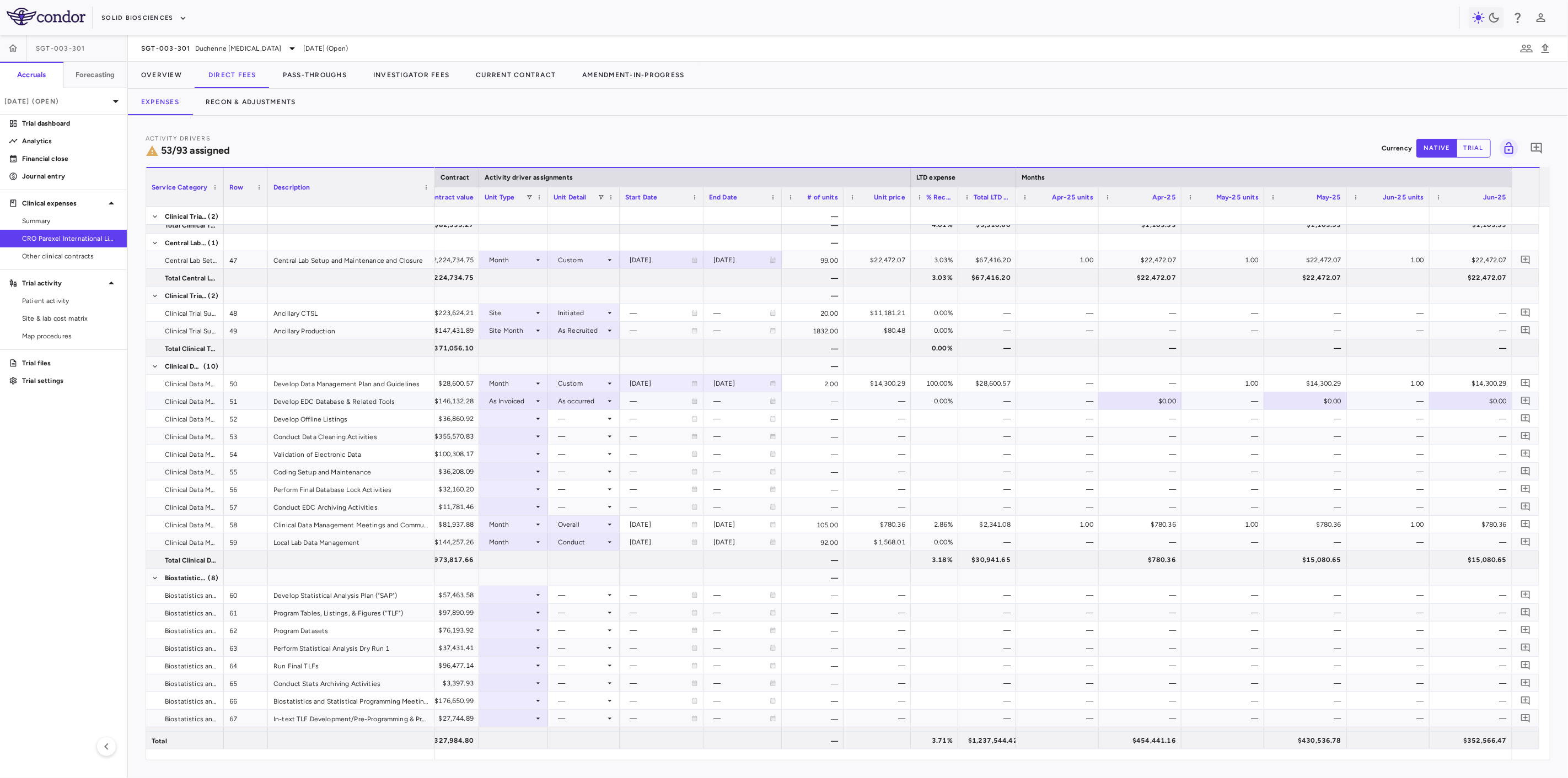
click at [1470, 395] on div "$0.00" at bounding box center [1474, 401] width 68 height 18
type input "********"
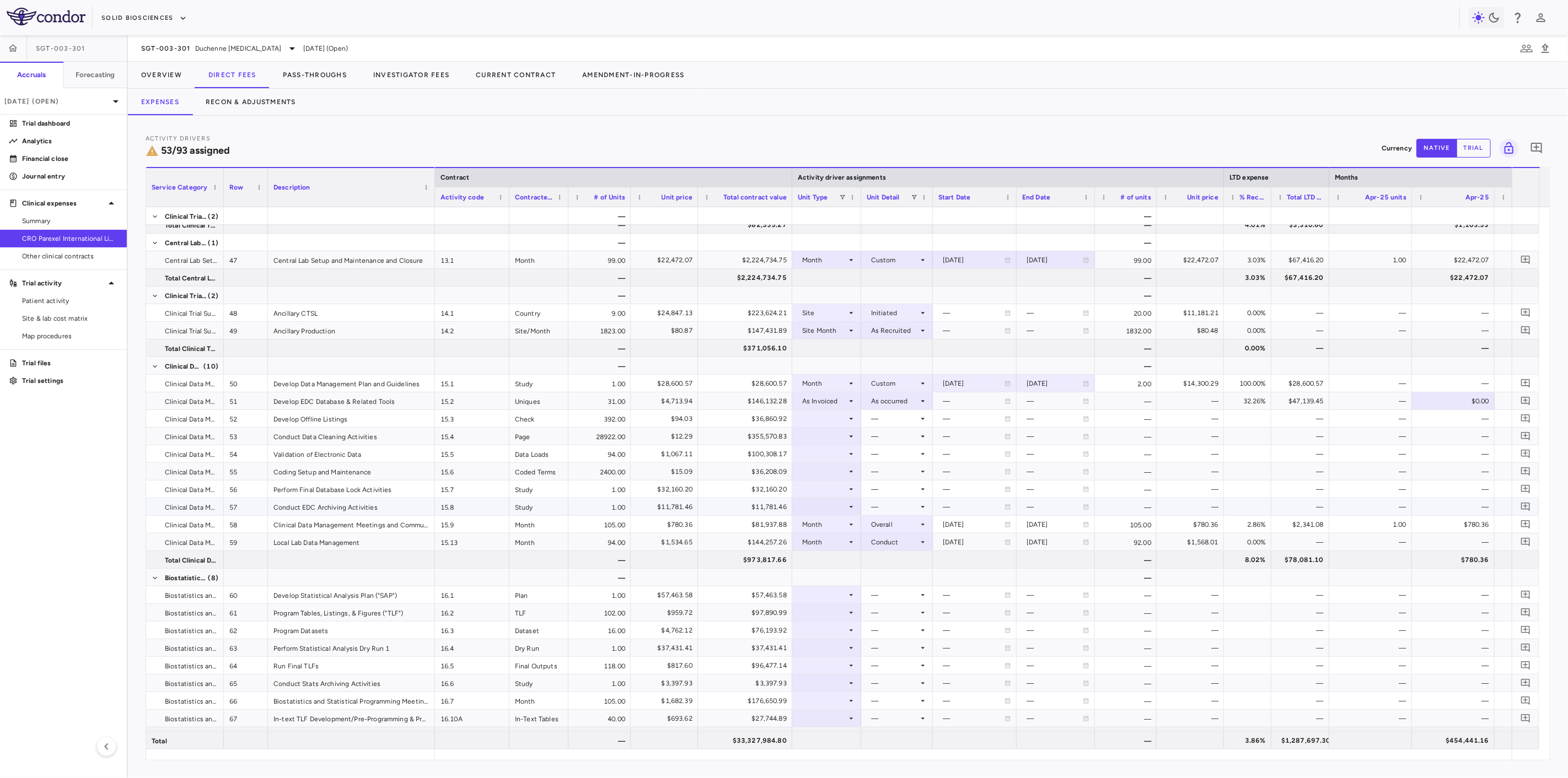
click at [820, 509] on div at bounding box center [827, 507] width 58 height 16
click at [832, 591] on div "Month" at bounding box center [826, 594] width 26 height 10
click at [871, 512] on div at bounding box center [896, 507] width 61 height 16
click at [884, 614] on div "Close" at bounding box center [887, 610] width 23 height 10
click at [833, 494] on div at bounding box center [827, 489] width 58 height 16
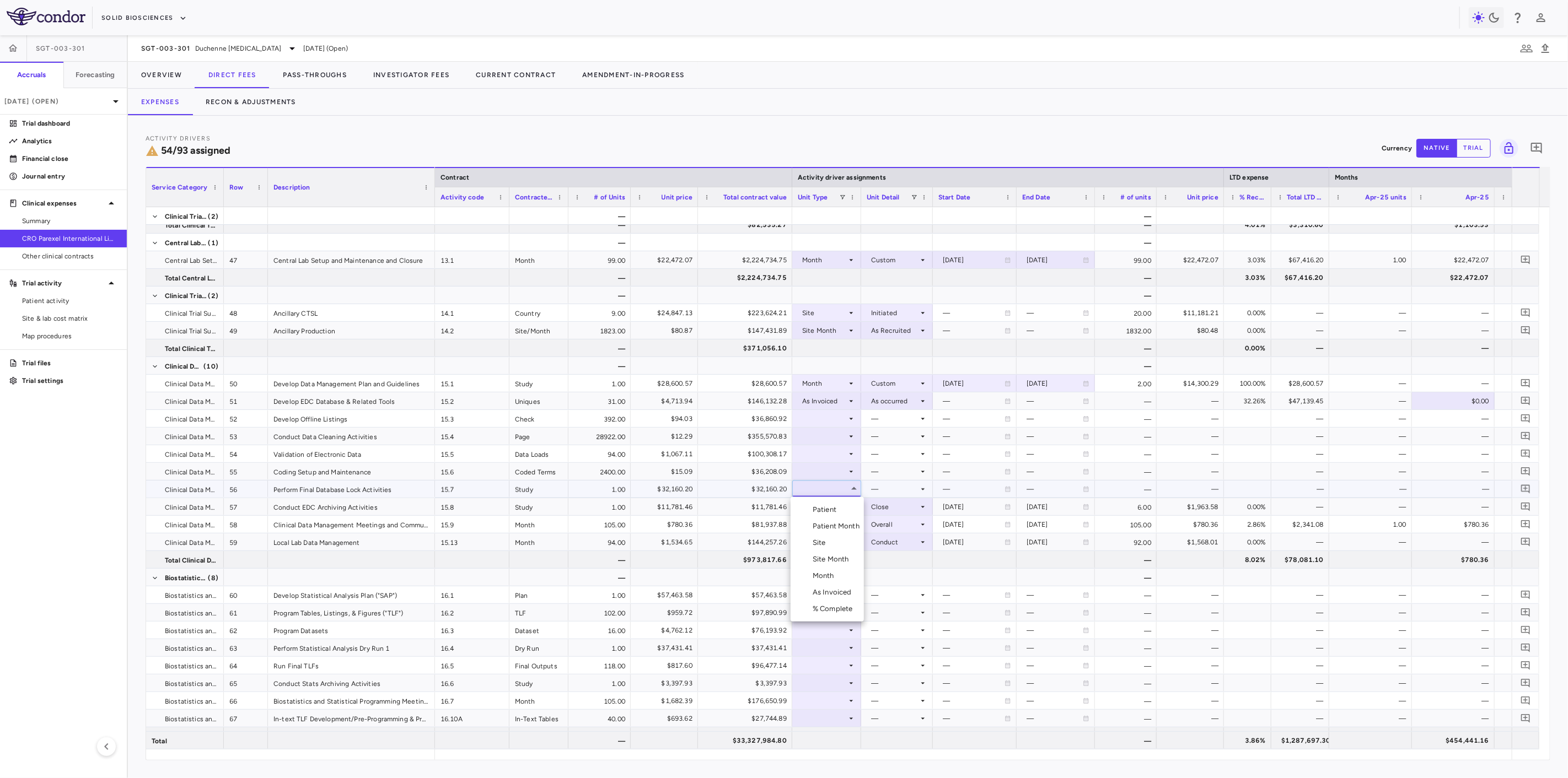
click at [826, 571] on div "Month" at bounding box center [826, 576] width 26 height 10
click at [884, 492] on div at bounding box center [896, 489] width 61 height 16
click at [890, 592] on div "Close" at bounding box center [887, 592] width 23 height 10
click at [820, 470] on div at bounding box center [827, 472] width 58 height 16
click at [836, 555] on div "Month" at bounding box center [826, 558] width 26 height 10
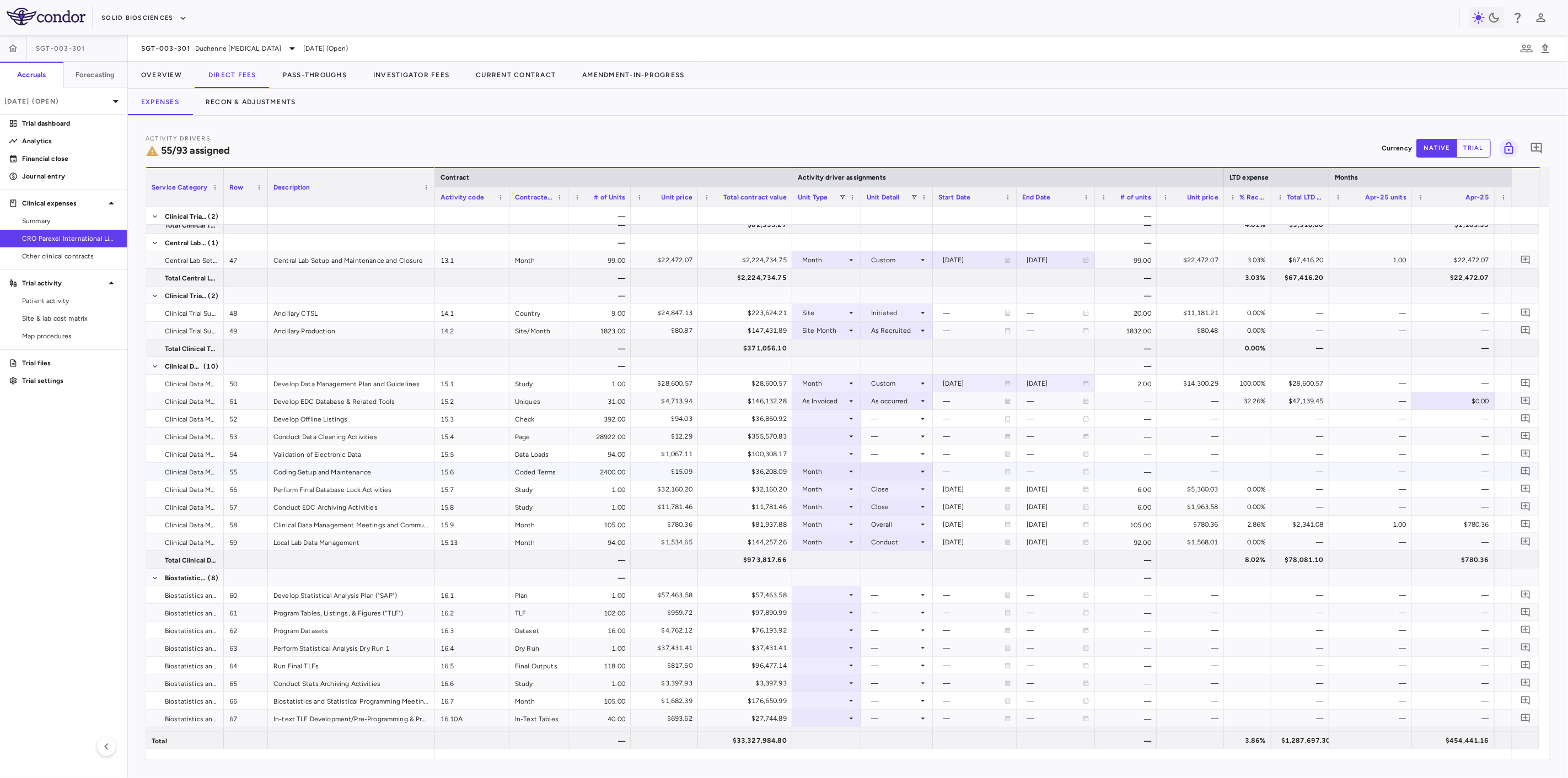
click at [872, 477] on div at bounding box center [896, 472] width 61 height 16
click at [878, 512] on div "Conduct" at bounding box center [892, 509] width 33 height 10
click at [830, 454] on div at bounding box center [827, 454] width 58 height 16
drag, startPoint x: 832, startPoint y: 537, endPoint x: 884, endPoint y: 468, distance: 86.4
click at [832, 536] on div "Month" at bounding box center [826, 541] width 26 height 10
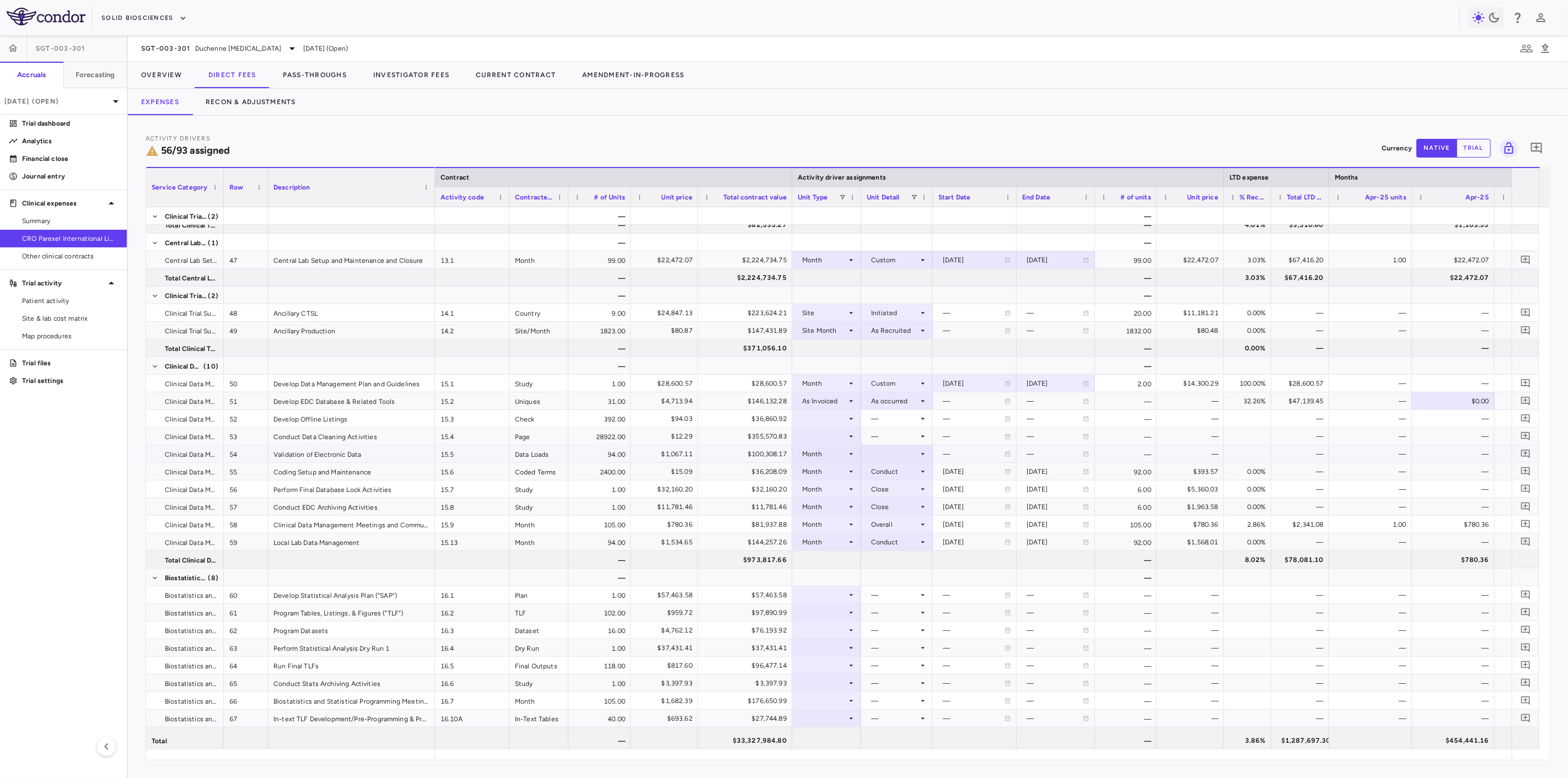
click at [894, 455] on div at bounding box center [896, 454] width 61 height 16
click at [902, 494] on div "Conduct" at bounding box center [892, 491] width 33 height 10
click at [845, 441] on div at bounding box center [827, 436] width 58 height 16
click at [840, 521] on li "Month" at bounding box center [828, 523] width 74 height 17
click at [883, 436] on div at bounding box center [896, 436] width 61 height 16
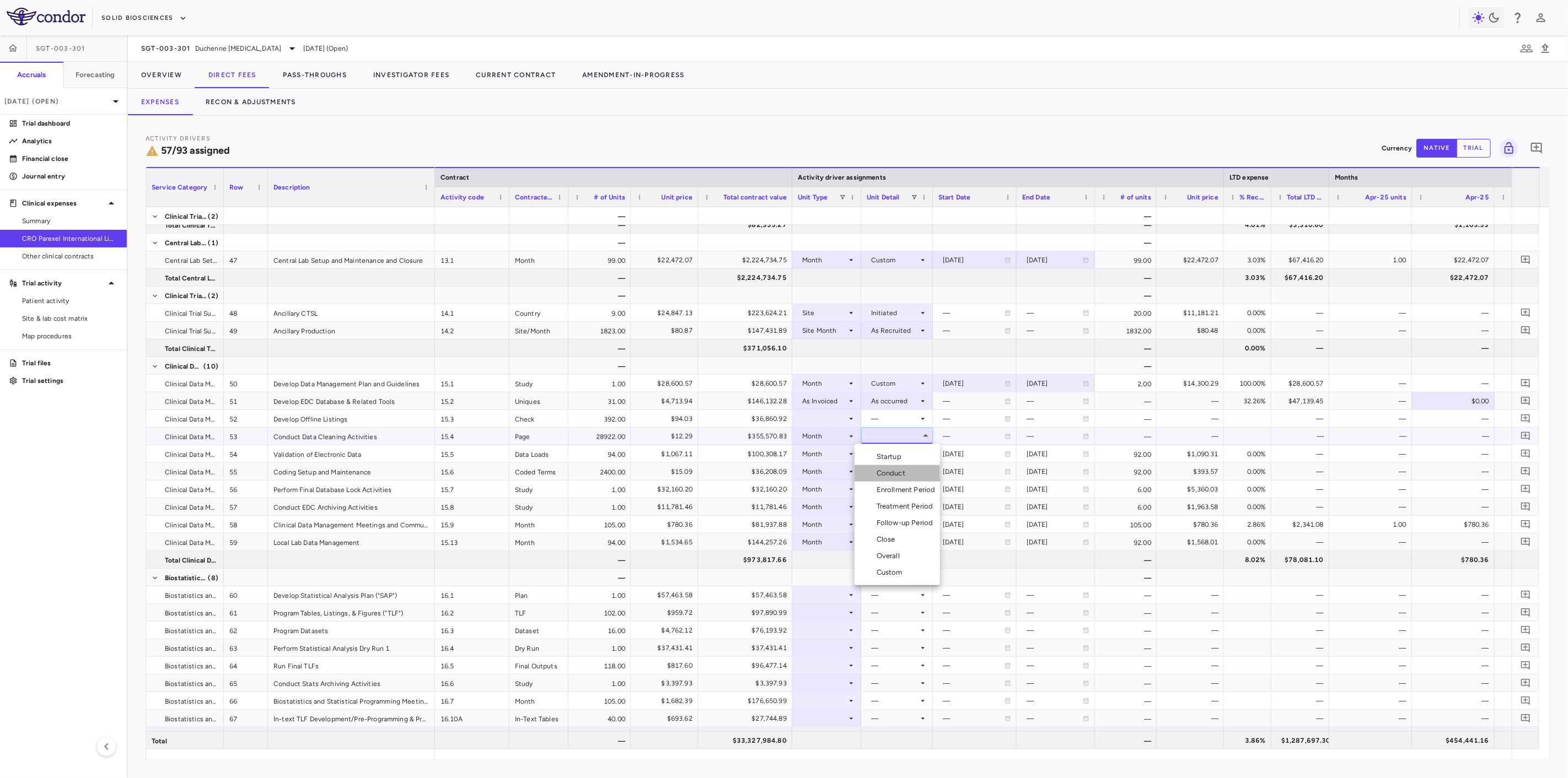
click at [906, 479] on li "Conduct" at bounding box center [897, 473] width 85 height 17
click at [822, 420] on div at bounding box center [827, 418] width 58 height 16
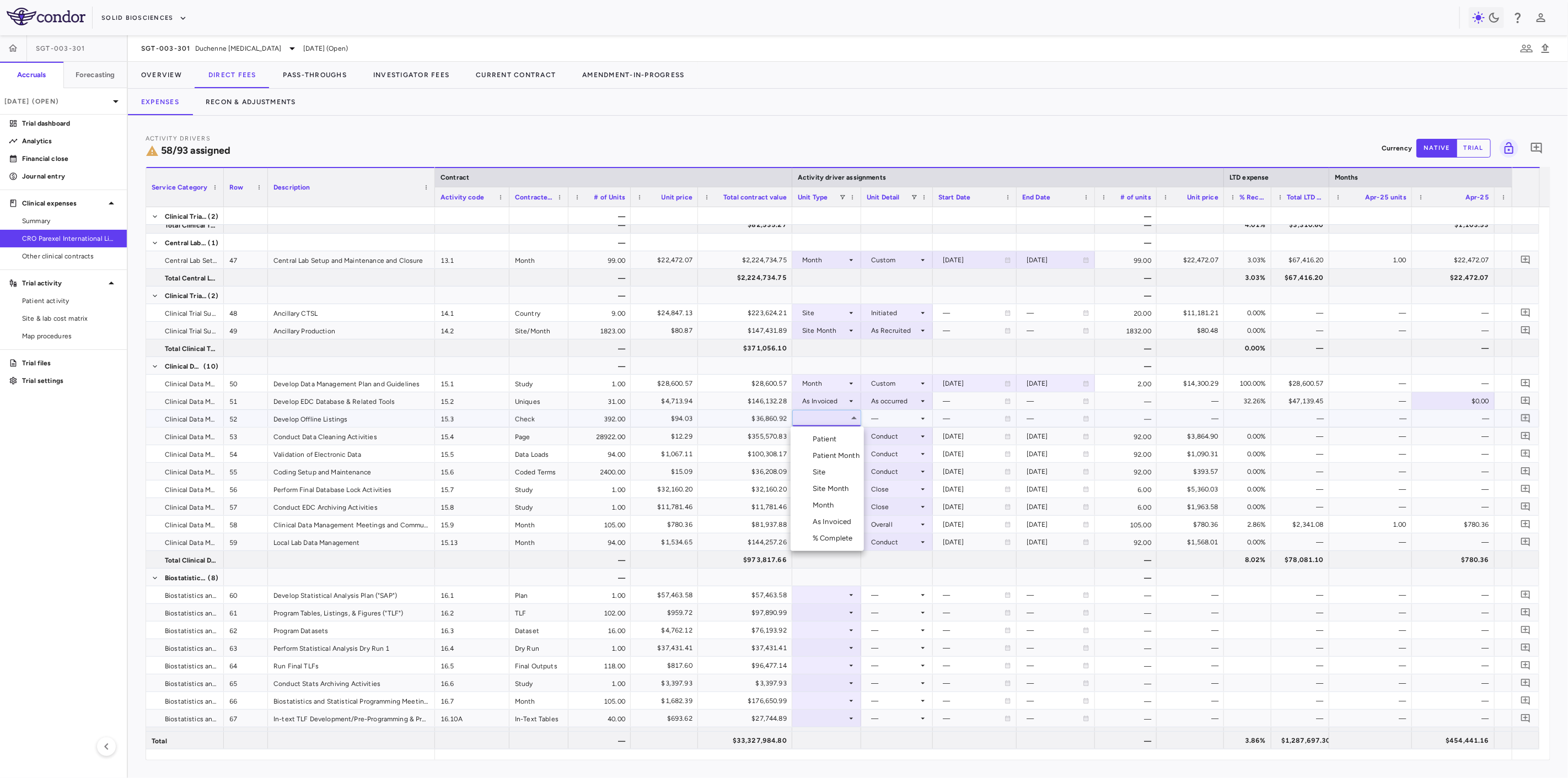
click at [817, 505] on div "Month" at bounding box center [826, 506] width 26 height 10
click at [888, 416] on div at bounding box center [896, 418] width 61 height 16
click at [890, 456] on div "Conduct" at bounding box center [892, 456] width 33 height 10
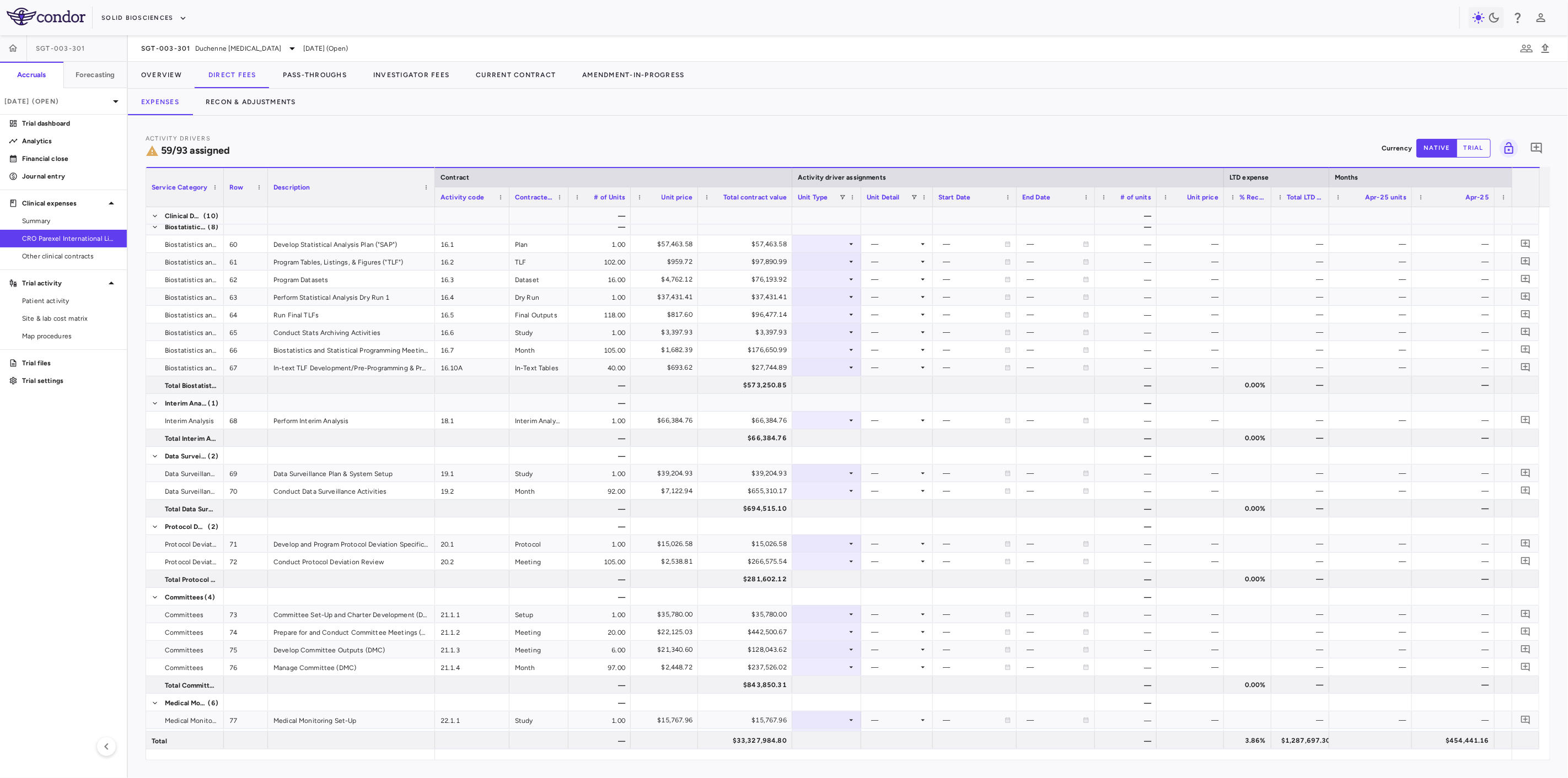
scroll to position [1446, 0]
click at [826, 246] on div at bounding box center [827, 252] width 58 height 16
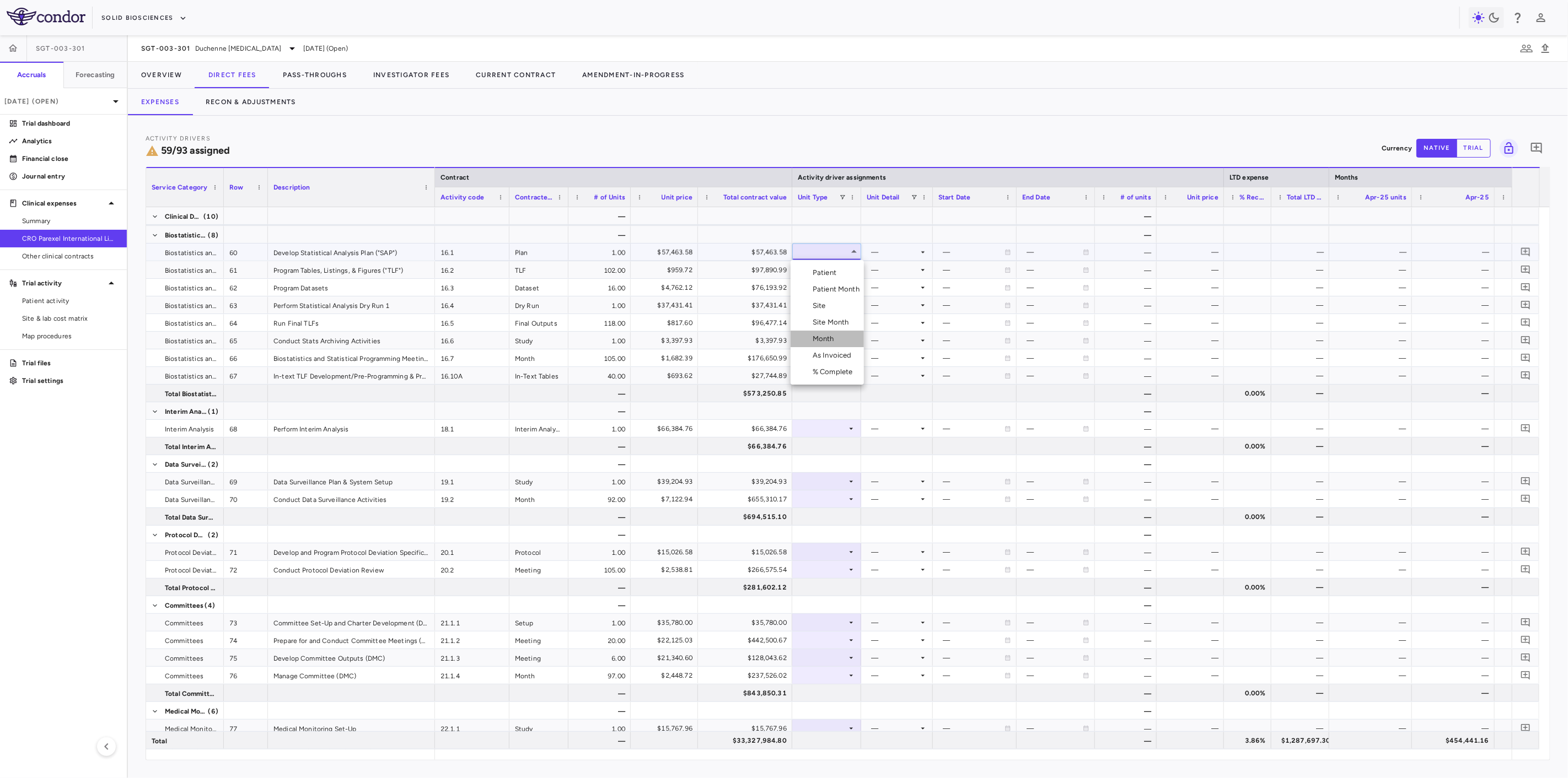
click at [818, 344] on div "Month" at bounding box center [826, 339] width 26 height 10
click at [879, 255] on div at bounding box center [896, 252] width 61 height 16
click at [886, 386] on div "Custom" at bounding box center [891, 389] width 31 height 10
click at [974, 249] on div at bounding box center [974, 252] width 73 height 16
click at [967, 249] on input "**********" at bounding box center [964, 253] width 63 height 18
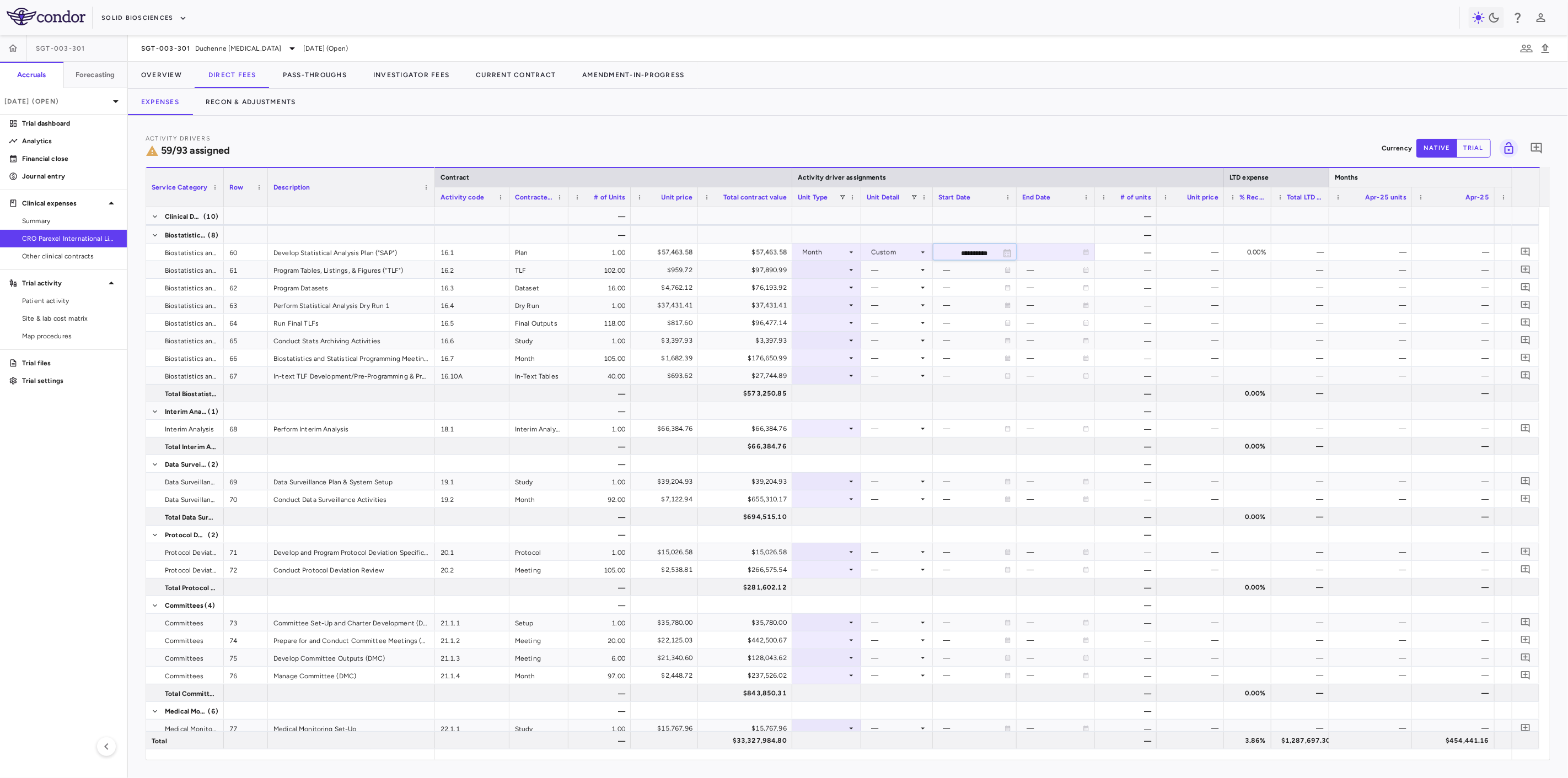
type input "**********"
click at [833, 328] on div at bounding box center [827, 323] width 58 height 16
click at [833, 402] on li "Month" at bounding box center [828, 409] width 74 height 17
click at [897, 323] on div at bounding box center [896, 323] width 61 height 16
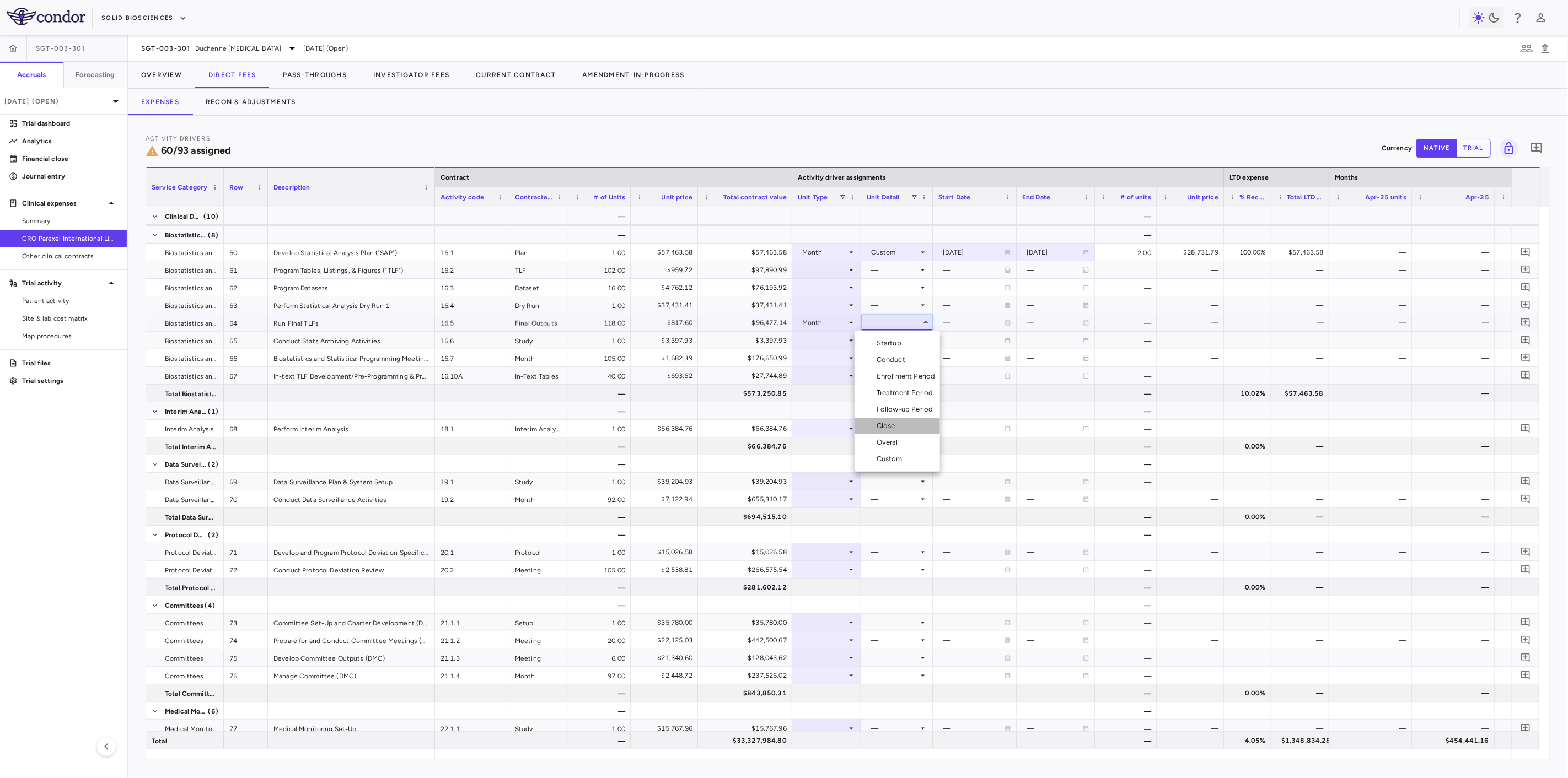
click at [897, 427] on div "Close" at bounding box center [887, 426] width 23 height 10
click at [821, 344] on div at bounding box center [827, 341] width 58 height 16
click at [828, 426] on div "Month" at bounding box center [826, 427] width 26 height 10
click at [887, 337] on div at bounding box center [896, 341] width 61 height 16
click at [895, 441] on div "Close" at bounding box center [887, 444] width 23 height 10
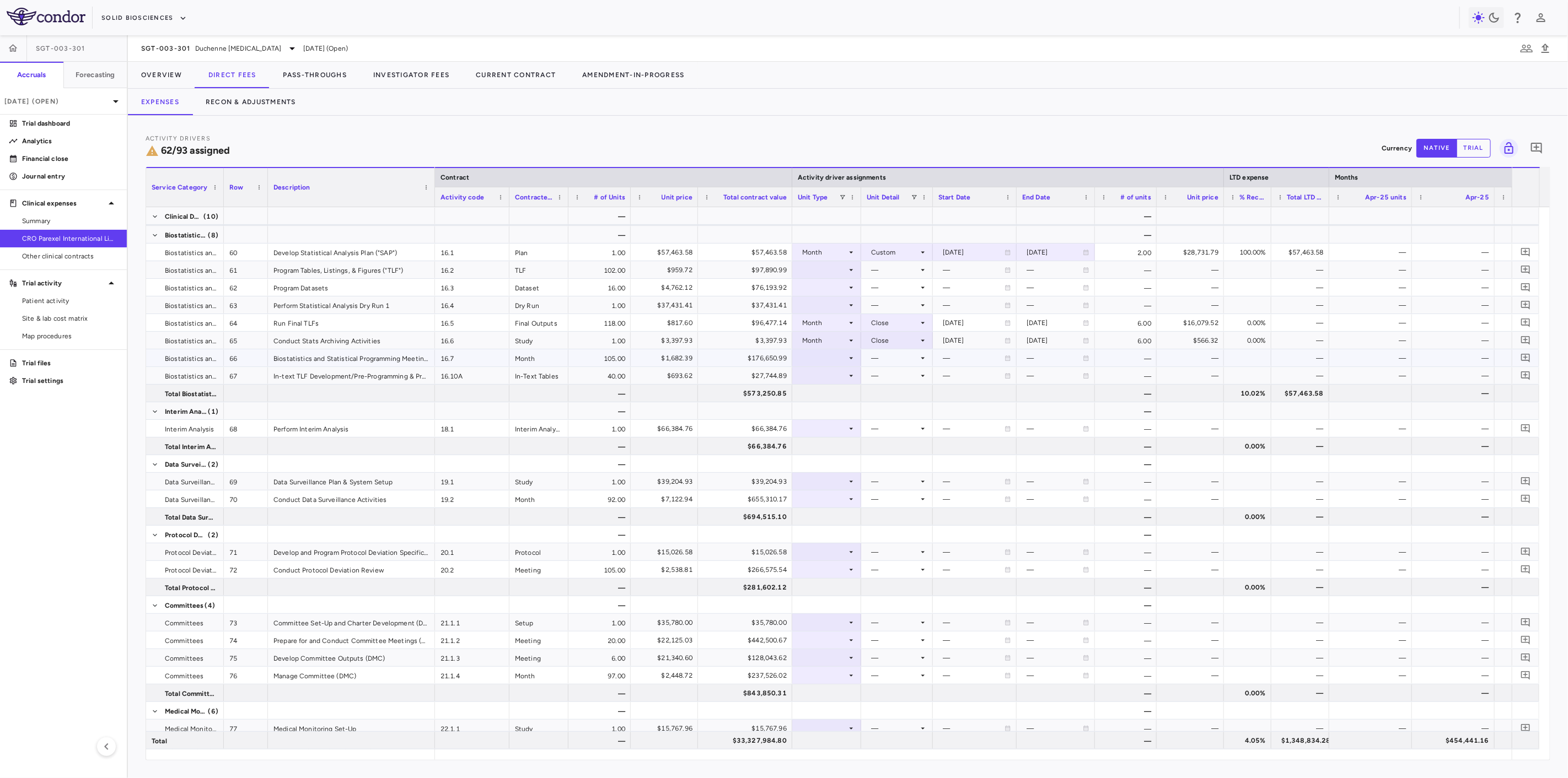
click at [835, 356] on div at bounding box center [827, 358] width 58 height 16
click at [846, 440] on li "Month" at bounding box center [828, 444] width 74 height 17
click at [880, 363] on div at bounding box center [896, 358] width 61 height 16
click at [895, 482] on div "Overall" at bounding box center [890, 478] width 28 height 10
click at [820, 376] on div at bounding box center [827, 376] width 58 height 16
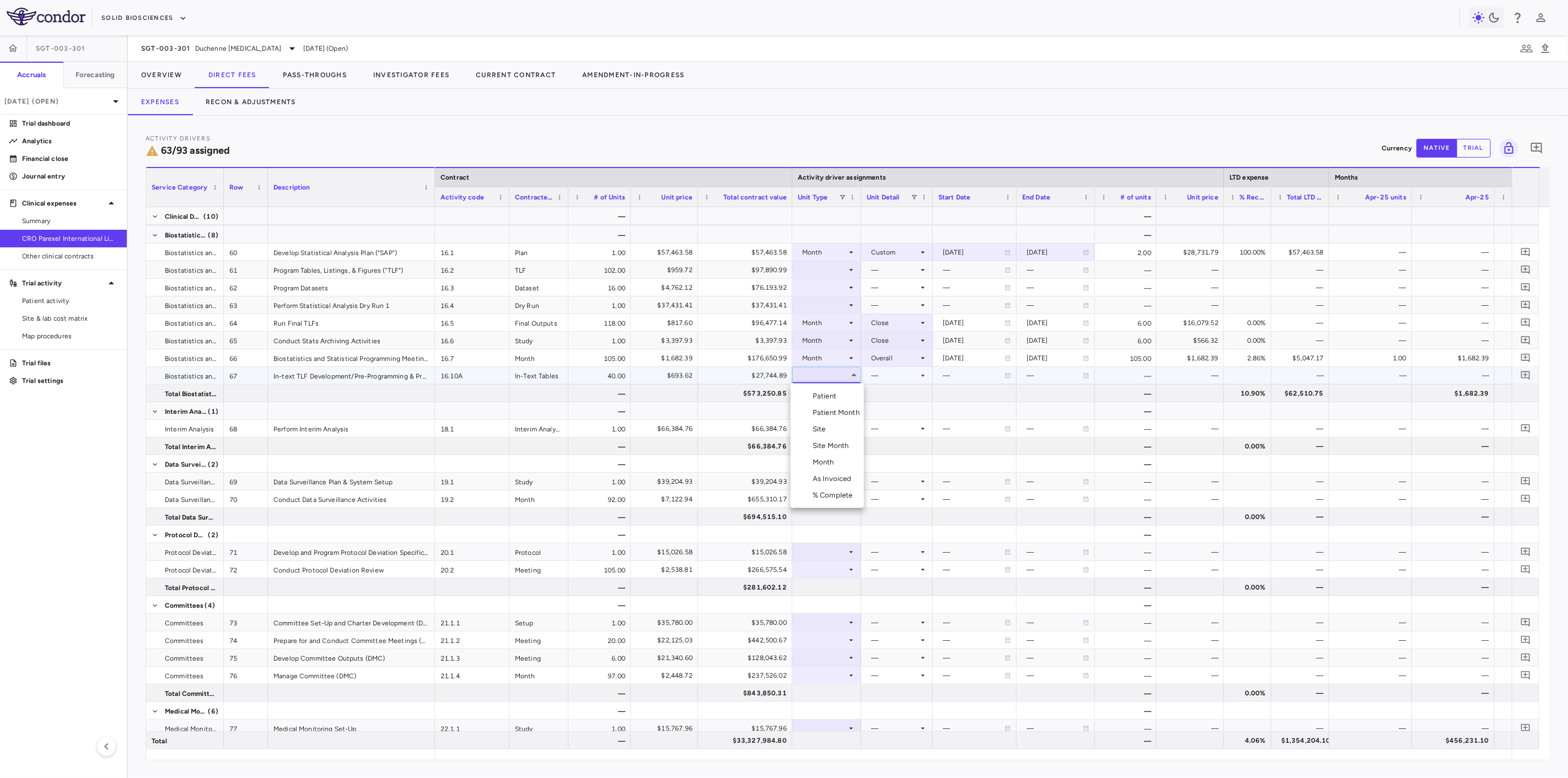
click at [829, 458] on div "Month" at bounding box center [826, 463] width 26 height 10
click at [888, 376] on div at bounding box center [896, 376] width 61 height 16
click at [905, 414] on div "Conduct" at bounding box center [892, 413] width 33 height 10
click at [883, 375] on div "Conduct" at bounding box center [895, 377] width 48 height 18
click at [891, 481] on div "Close" at bounding box center [887, 480] width 23 height 10
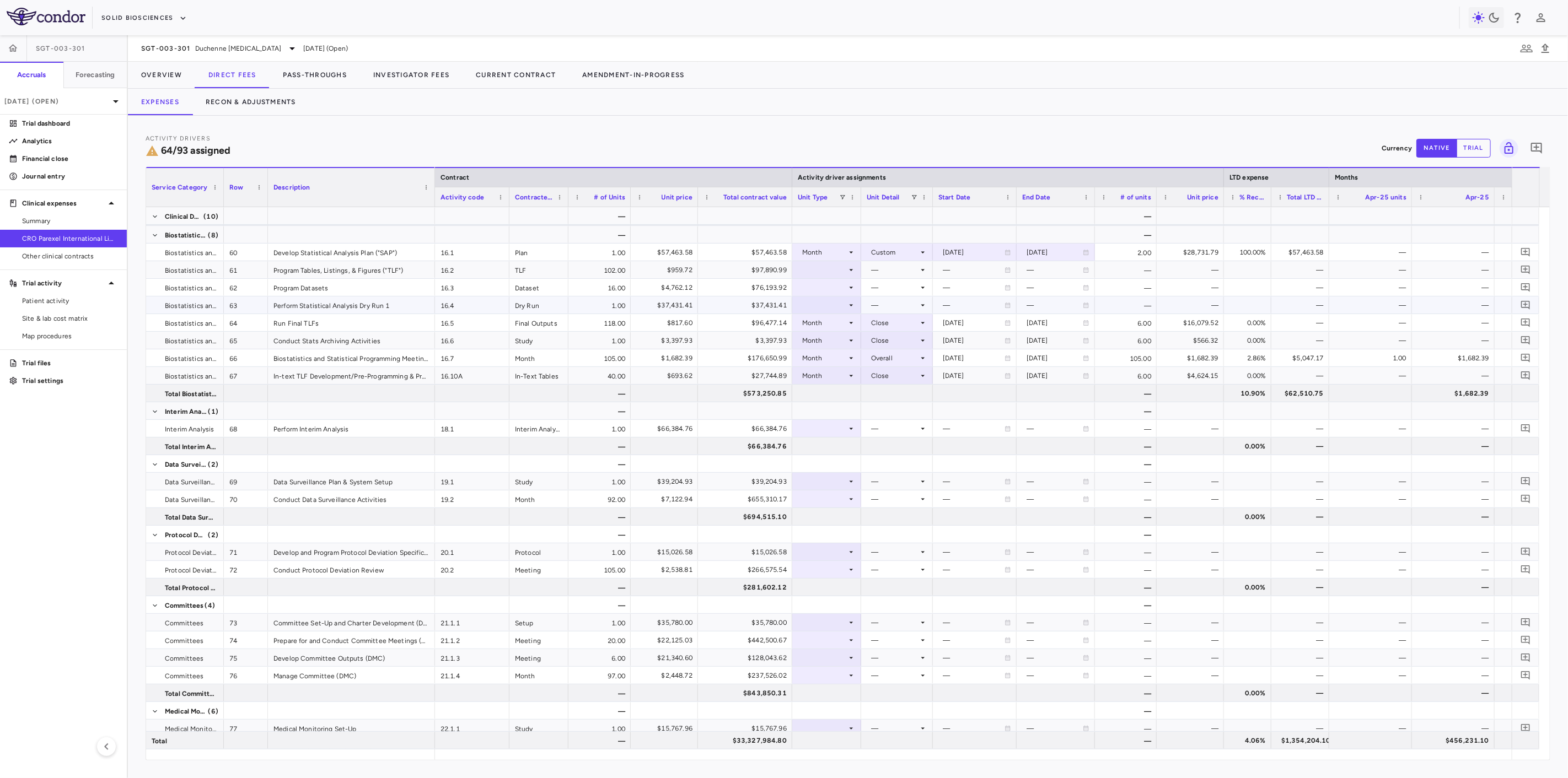
click at [813, 309] on div at bounding box center [827, 305] width 58 height 16
click at [818, 395] on div "Month" at bounding box center [826, 392] width 26 height 10
click at [873, 309] on div at bounding box center [896, 305] width 61 height 16
click at [878, 340] on div "Conduct" at bounding box center [892, 343] width 33 height 10
click at [847, 293] on div at bounding box center [827, 287] width 58 height 16
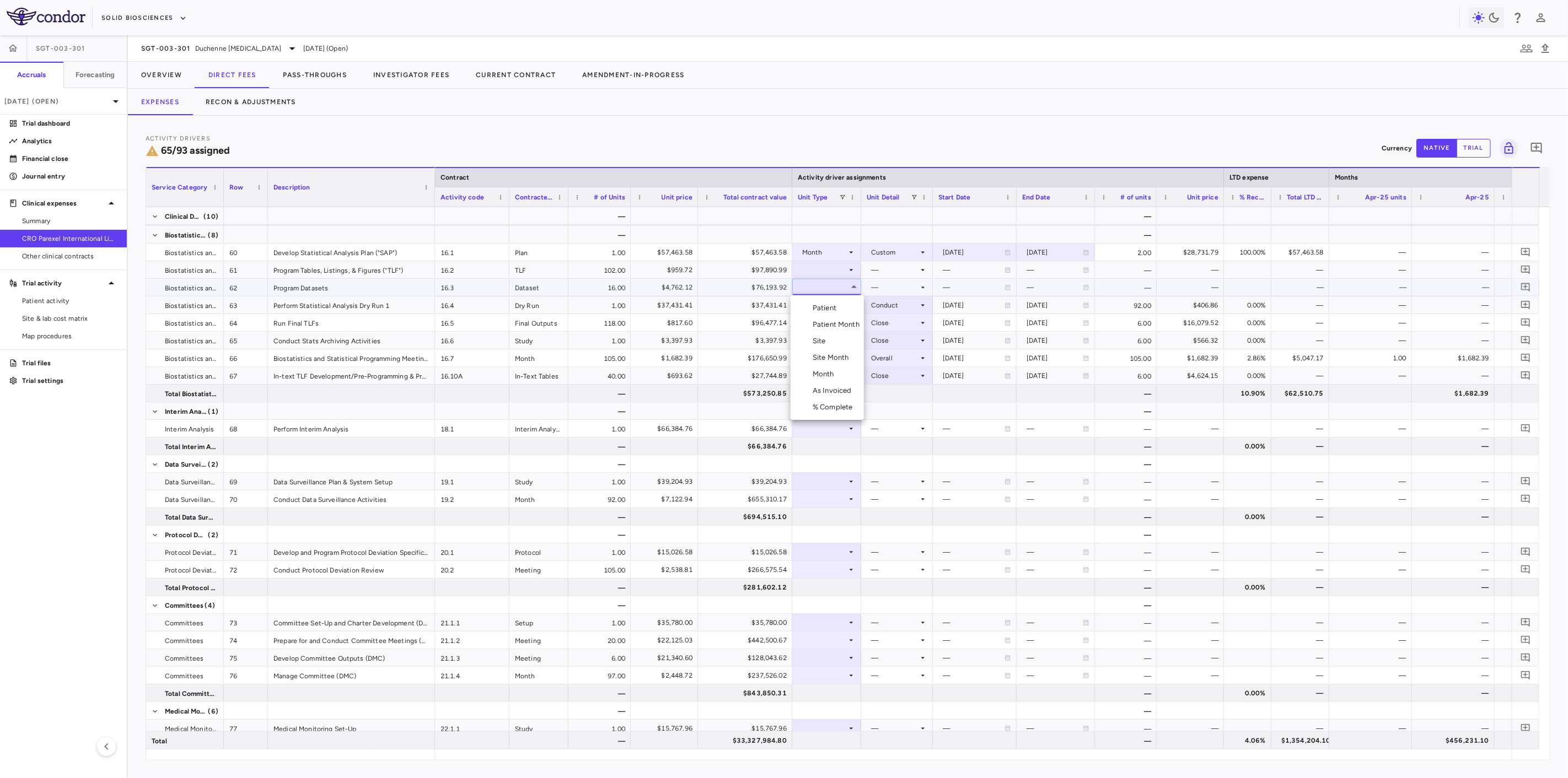
click at [849, 370] on ul "Select Patient Patient Month Site Site Month Month As Invoiced % Complete" at bounding box center [828, 357] width 74 height 124
click at [849, 370] on li "Month" at bounding box center [828, 374] width 74 height 17
click at [896, 284] on div at bounding box center [896, 287] width 61 height 16
click at [902, 344] on div "Enrollment Period" at bounding box center [908, 341] width 64 height 10
click at [894, 302] on div "Conduct" at bounding box center [895, 306] width 48 height 18
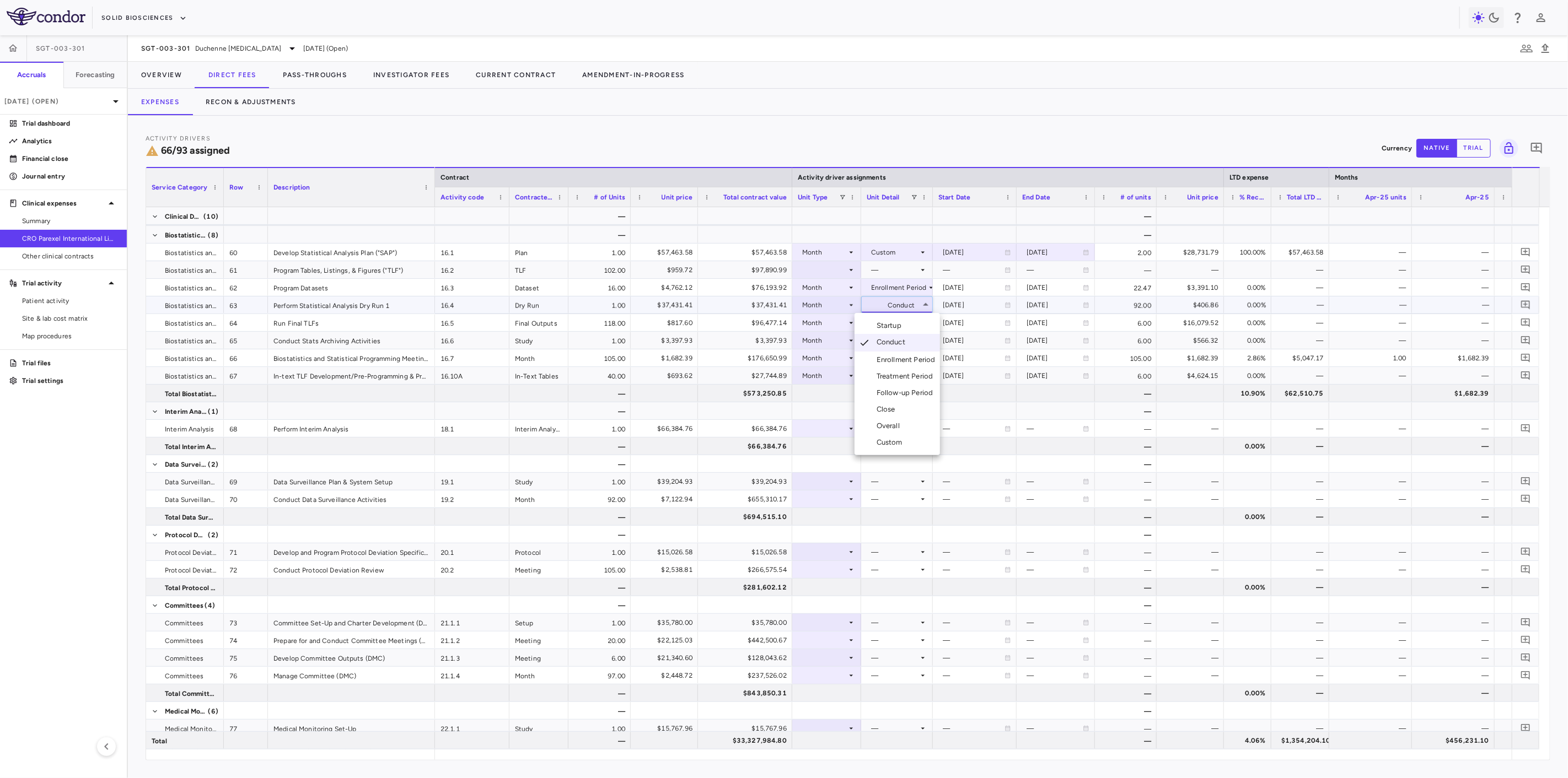
click at [901, 360] on div "Enrollment Period" at bounding box center [908, 360] width 64 height 10
click at [842, 267] on div at bounding box center [827, 270] width 58 height 16
click at [852, 360] on li "Month" at bounding box center [828, 357] width 74 height 17
click at [893, 277] on div at bounding box center [896, 270] width 61 height 16
click at [901, 311] on div "Conduct" at bounding box center [892, 307] width 33 height 10
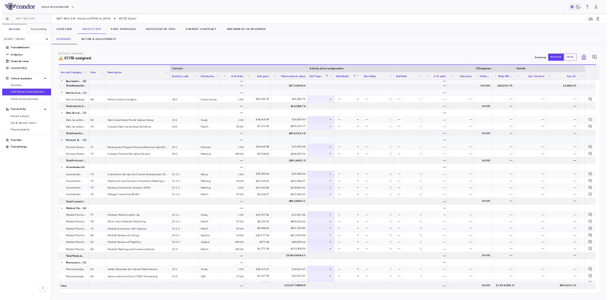
scroll to position [1640, 0]
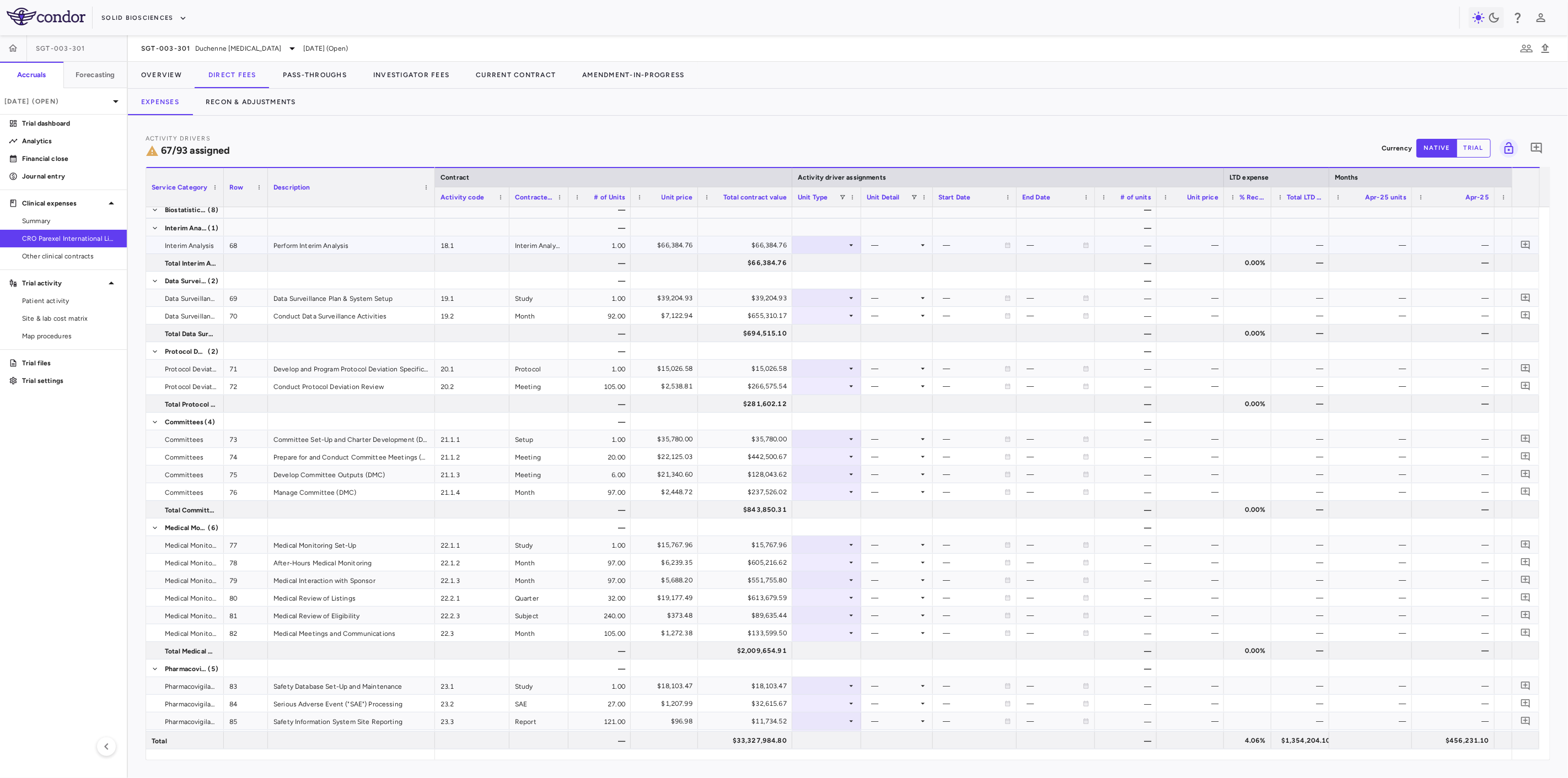
click at [833, 247] on div at bounding box center [827, 245] width 58 height 16
click at [839, 328] on li "Month" at bounding box center [828, 332] width 74 height 17
click at [883, 247] on div at bounding box center [896, 245] width 61 height 16
click at [888, 284] on div "Conduct" at bounding box center [892, 282] width 33 height 10
click at [844, 293] on div at bounding box center [827, 298] width 58 height 16
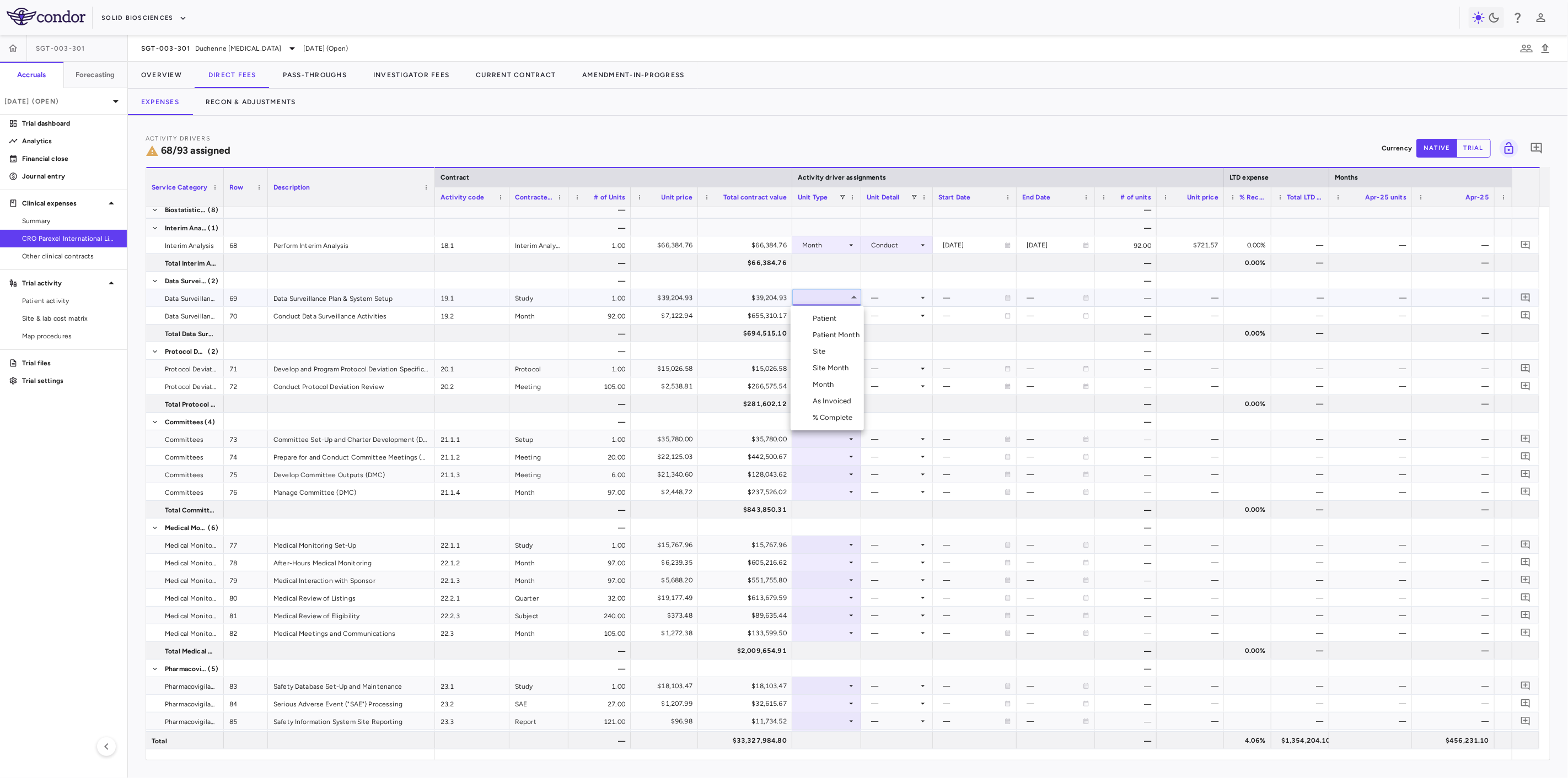
click at [851, 381] on li "Month" at bounding box center [828, 385] width 74 height 17
click at [902, 294] on div at bounding box center [896, 298] width 61 height 16
click at [900, 430] on div "Custom" at bounding box center [891, 434] width 31 height 10
click at [961, 294] on div at bounding box center [974, 298] width 73 height 16
drag, startPoint x: 971, startPoint y: 298, endPoint x: 982, endPoint y: 299, distance: 11.0
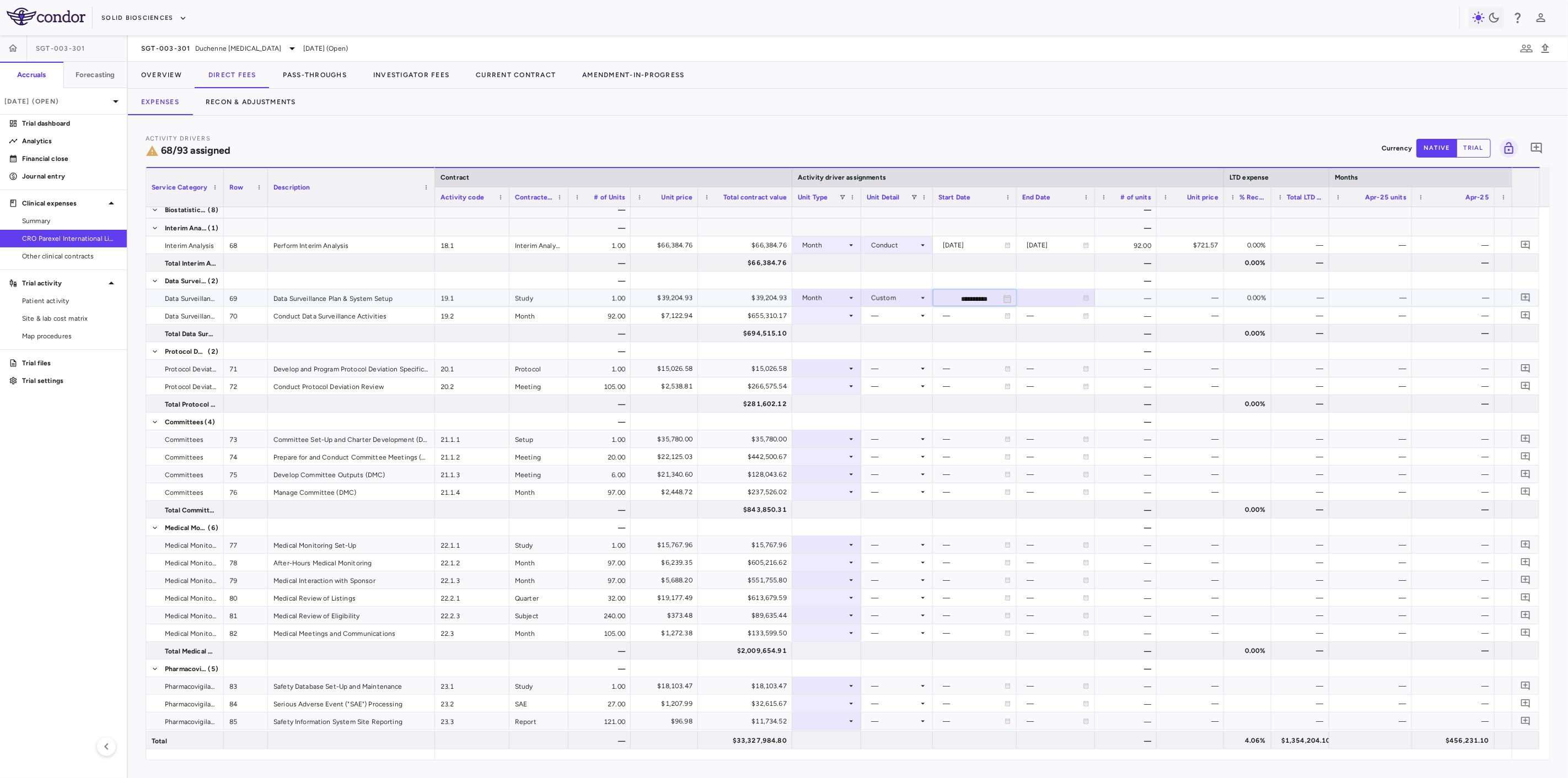
click at [971, 299] on input "**********" at bounding box center [964, 299] width 63 height 18
type input "**********"
click at [1051, 297] on div at bounding box center [1056, 298] width 68 height 16
click at [1050, 300] on input "**********" at bounding box center [1046, 299] width 58 height 18
type input "**********"
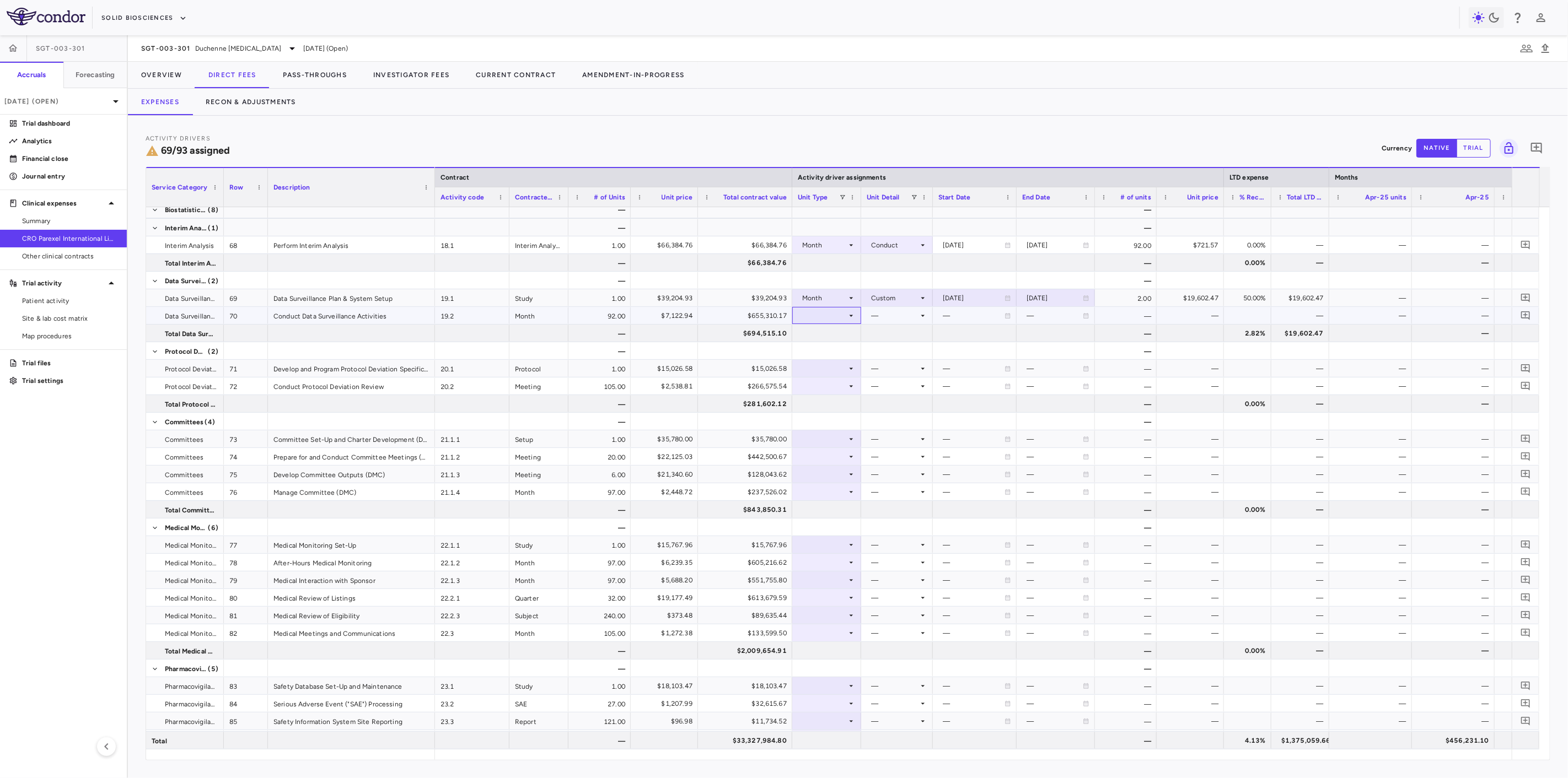
click at [808, 318] on div at bounding box center [827, 316] width 58 height 16
click at [840, 401] on li "Month" at bounding box center [828, 402] width 74 height 17
click at [912, 310] on div at bounding box center [896, 316] width 61 height 16
click at [919, 358] on li "Conduct" at bounding box center [897, 353] width 85 height 17
click at [817, 367] on div at bounding box center [827, 369] width 58 height 16
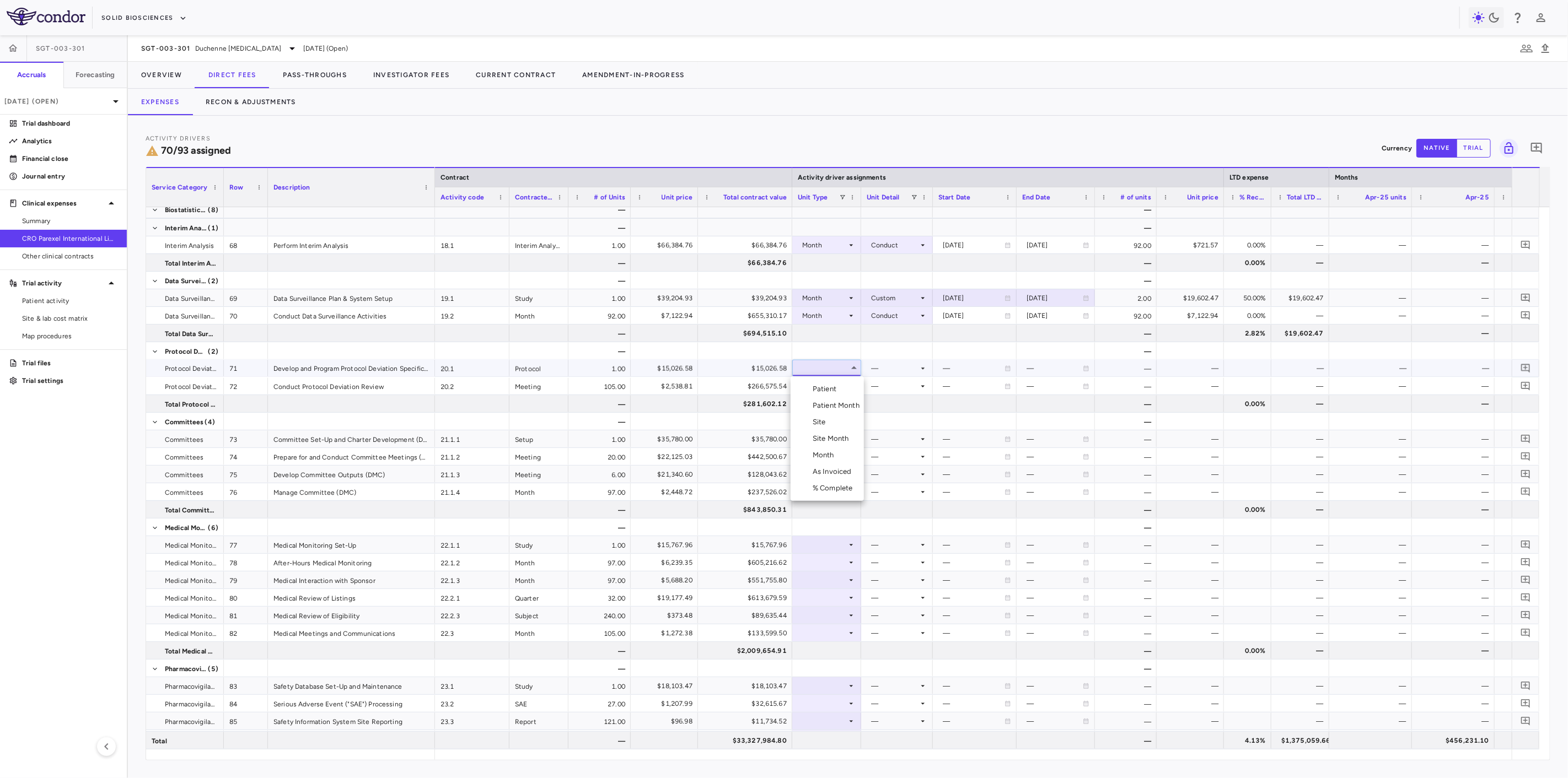
click at [828, 455] on div "Month" at bounding box center [826, 455] width 26 height 10
click at [908, 362] on div at bounding box center [896, 369] width 61 height 16
click at [914, 502] on li "Custom" at bounding box center [897, 505] width 85 height 17
click at [973, 368] on div "—" at bounding box center [974, 369] width 62 height 18
click at [968, 370] on div at bounding box center [974, 369] width 73 height 16
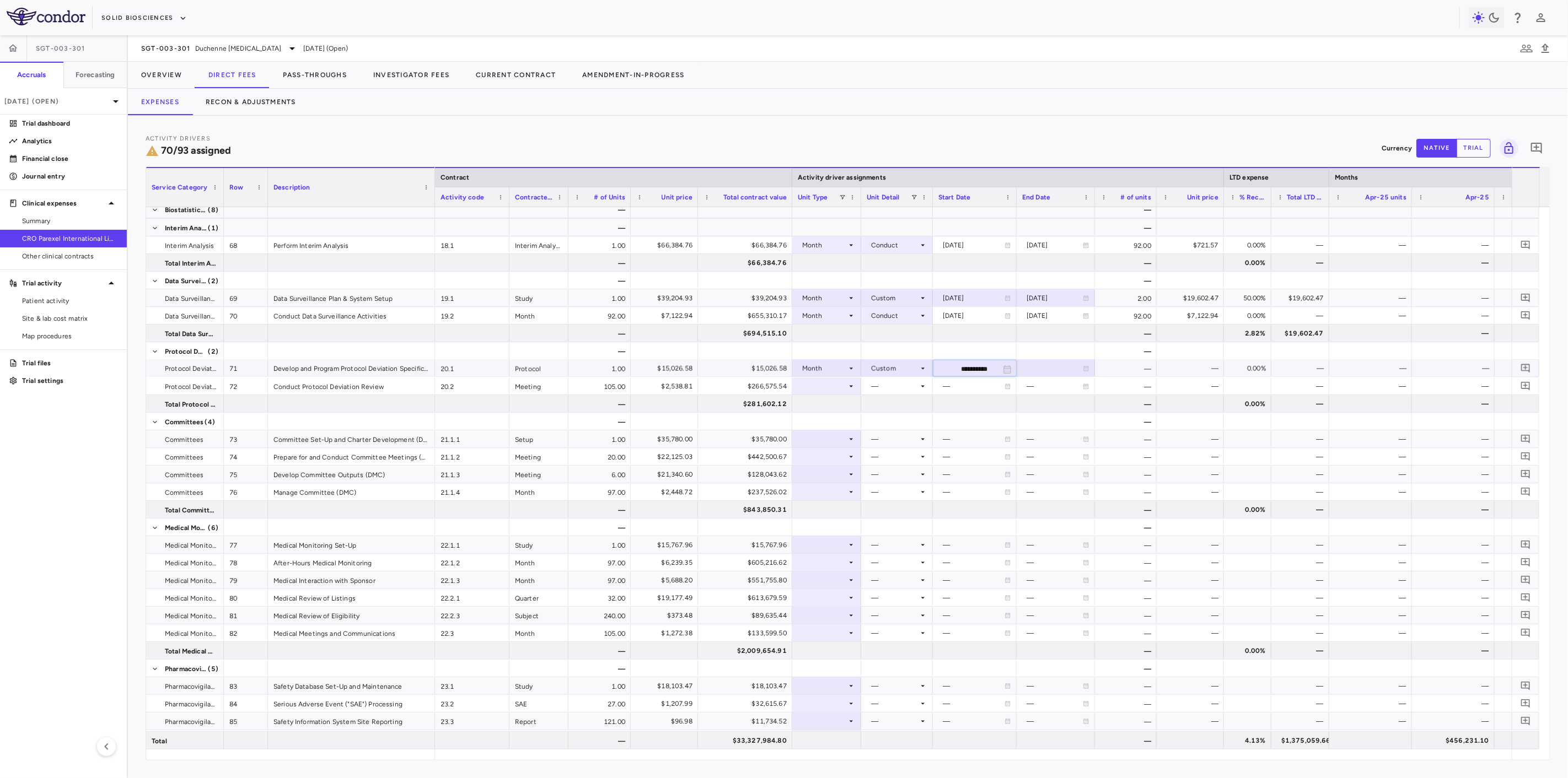
click at [977, 365] on input "**********" at bounding box center [964, 370] width 63 height 18
type input "**********"
click at [1064, 369] on div at bounding box center [1056, 369] width 68 height 16
click at [1051, 370] on input "**********" at bounding box center [1046, 370] width 58 height 18
type input "**********"
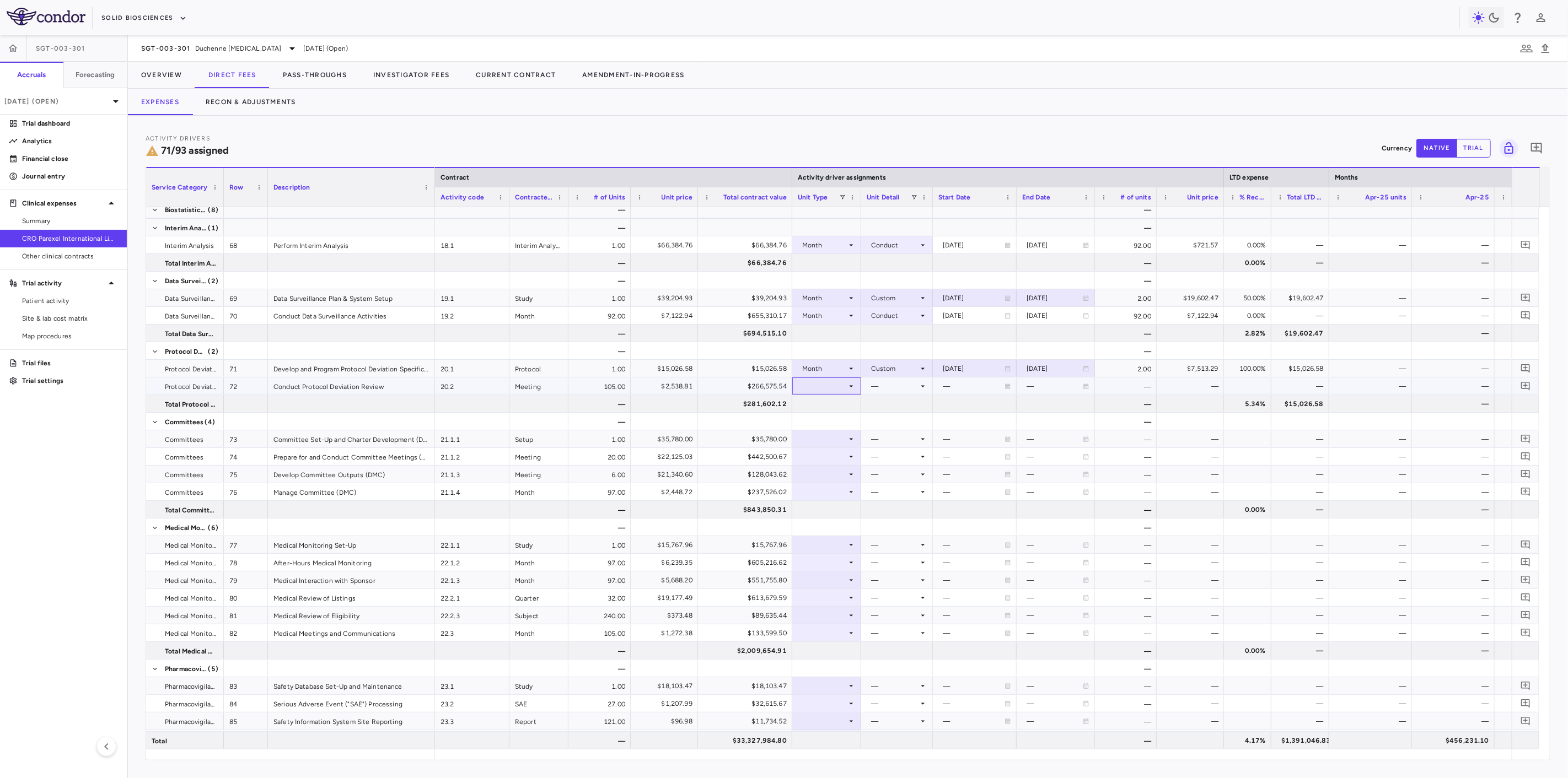
click at [805, 387] on div at bounding box center [827, 387] width 58 height 16
click at [825, 476] on div "Month" at bounding box center [826, 473] width 26 height 10
click at [896, 392] on div at bounding box center [896, 387] width 61 height 16
click at [917, 426] on li "Conduct" at bounding box center [897, 423] width 85 height 17
click at [814, 438] on div at bounding box center [827, 439] width 58 height 16
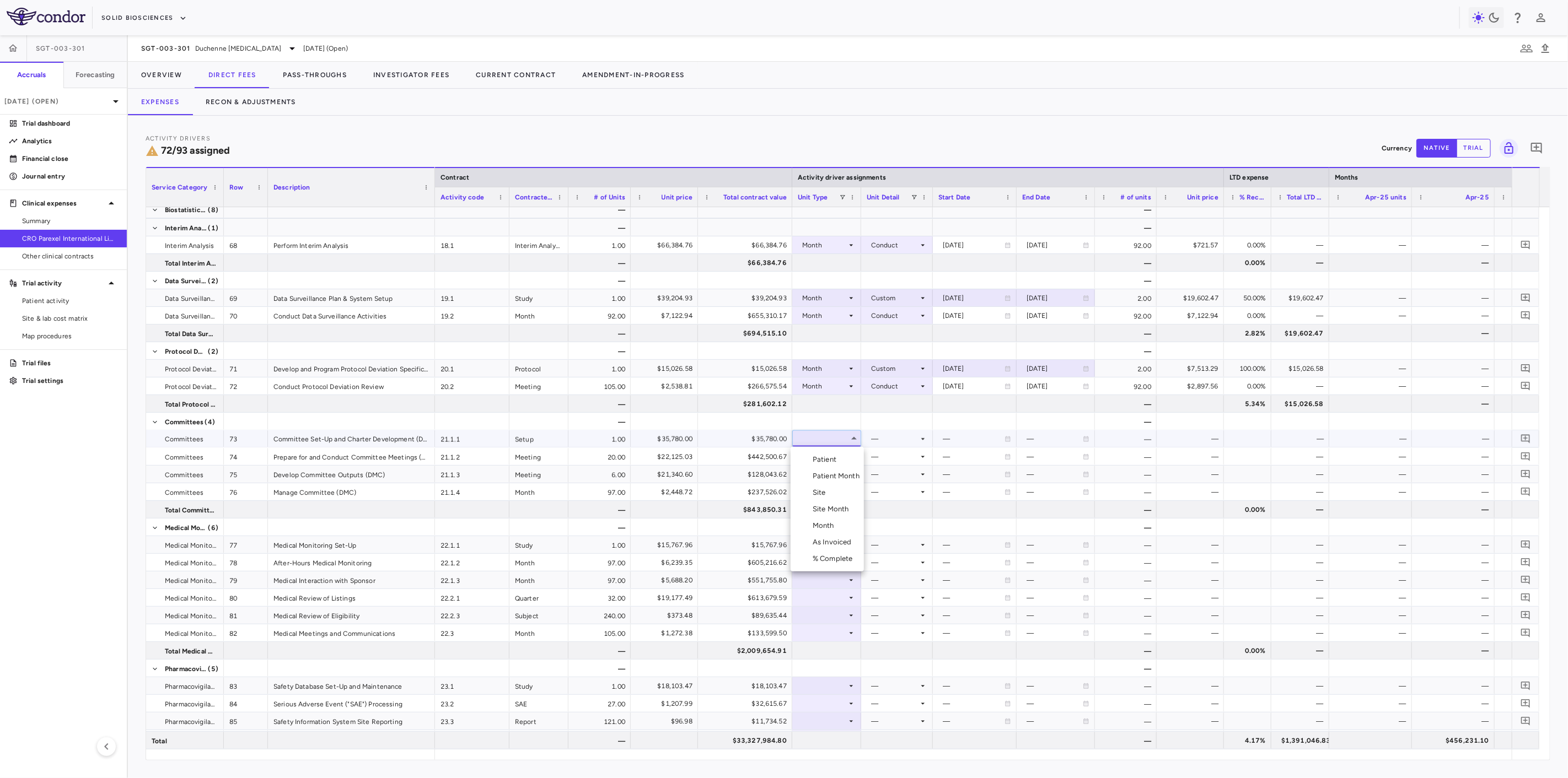
click at [831, 525] on div "Month" at bounding box center [826, 526] width 26 height 10
click at [901, 442] on div at bounding box center [896, 439] width 61 height 16
click at [836, 445] on div at bounding box center [784, 389] width 1568 height 778
click at [801, 436] on div "Month" at bounding box center [827, 439] width 58 height 16
click at [893, 441] on div at bounding box center [784, 389] width 1568 height 778
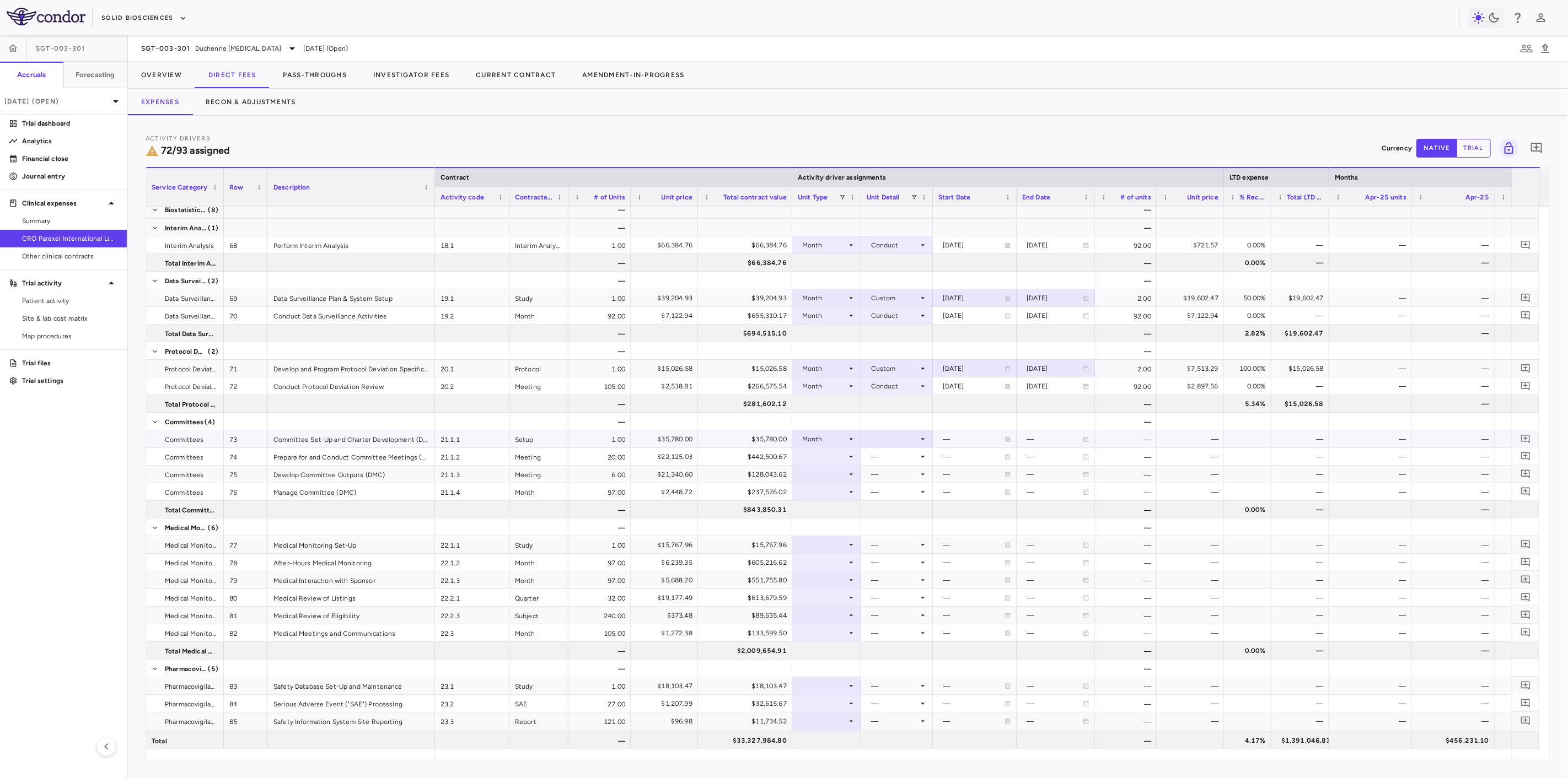
click at [896, 439] on div at bounding box center [896, 439] width 61 height 16
click at [896, 575] on div "Custom" at bounding box center [891, 575] width 31 height 10
click at [969, 438] on div "—" at bounding box center [974, 439] width 62 height 18
click at [956, 435] on div at bounding box center [974, 439] width 73 height 16
click at [968, 440] on input "**********" at bounding box center [964, 440] width 63 height 18
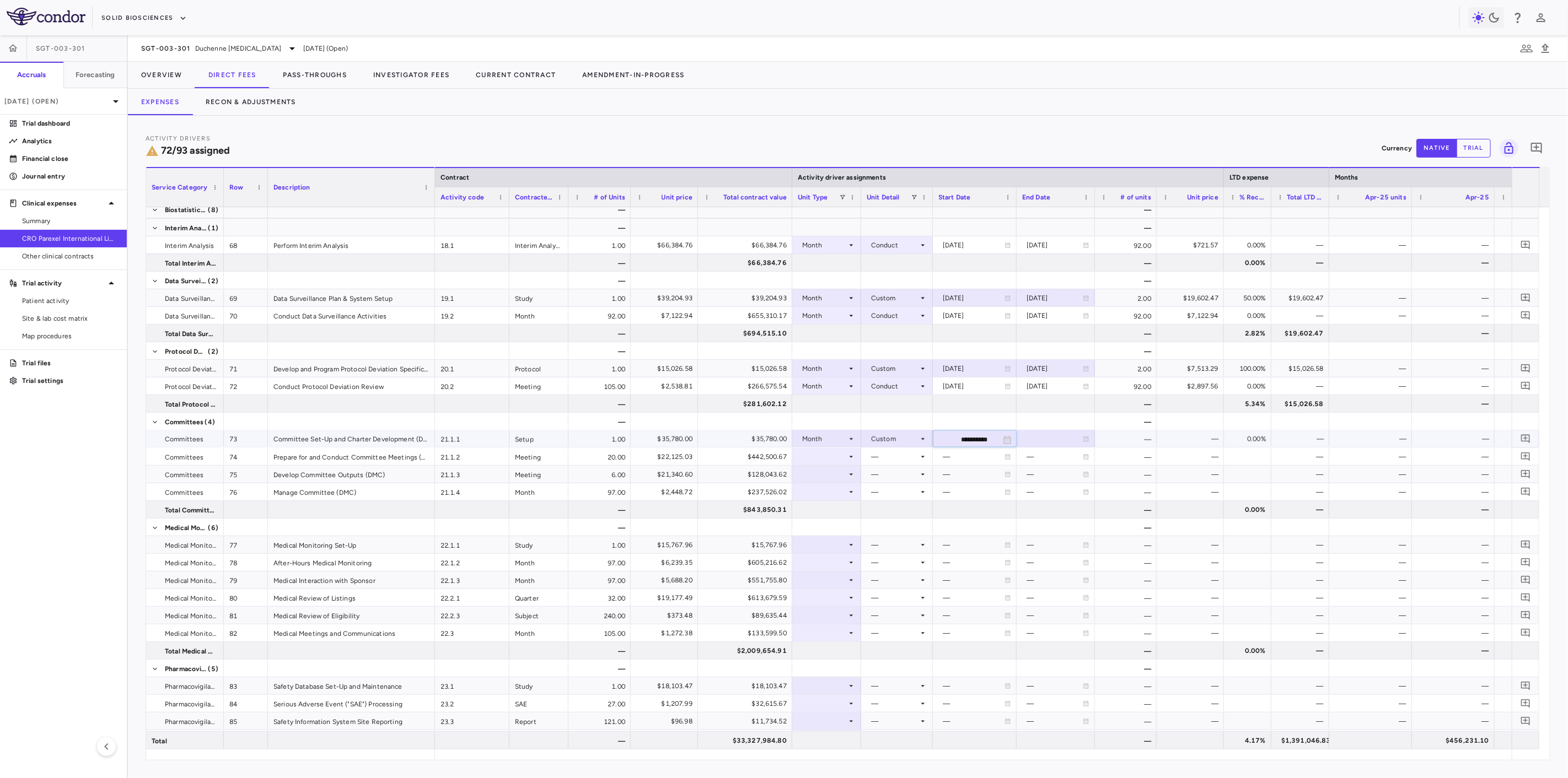
type input "**********"
click at [1046, 441] on div at bounding box center [1056, 439] width 68 height 16
click at [1054, 434] on input "**********" at bounding box center [1046, 440] width 58 height 18
type input "**********"
click at [918, 442] on icon at bounding box center [922, 439] width 9 height 9
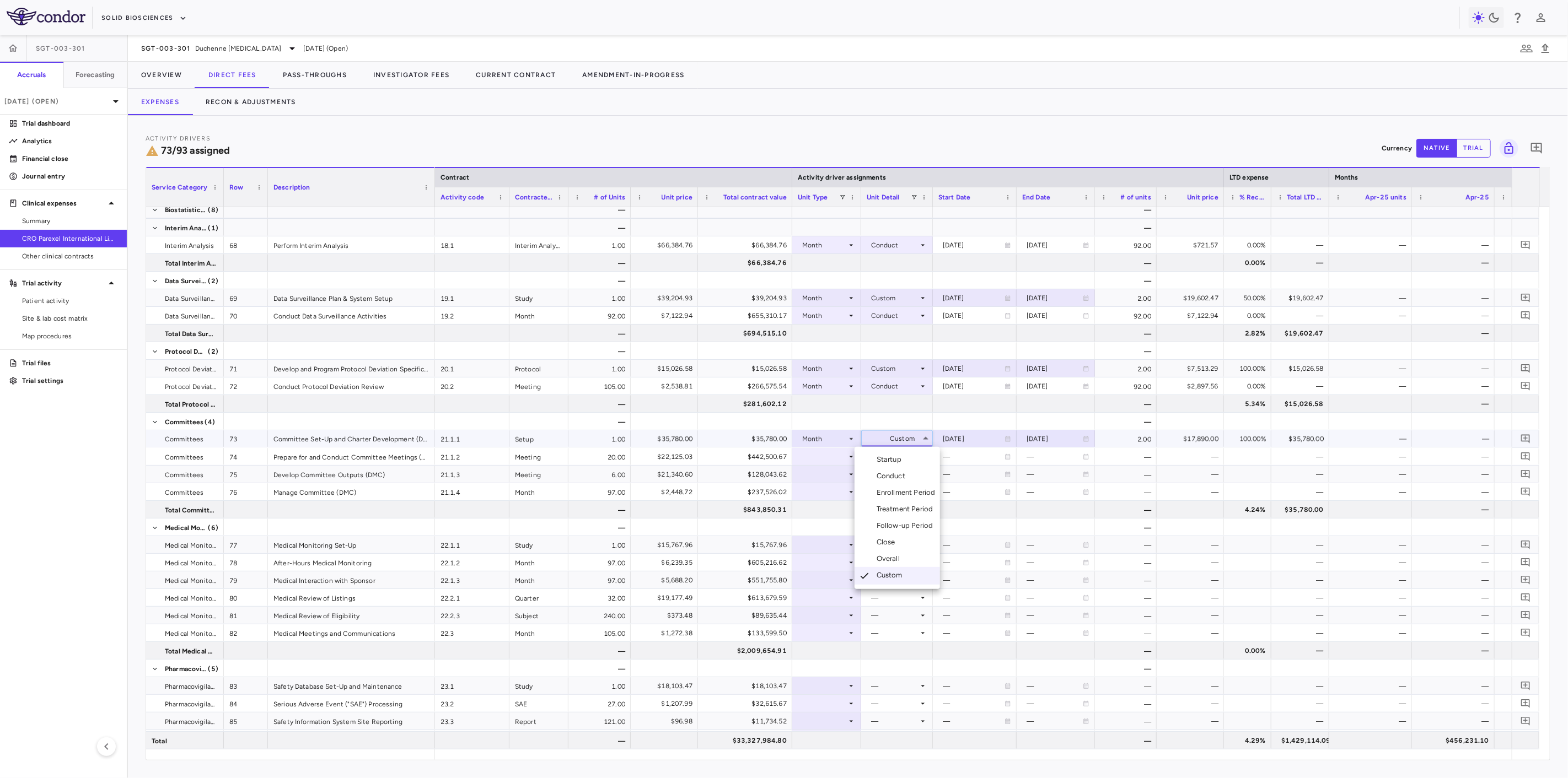
click at [978, 441] on div at bounding box center [784, 389] width 1568 height 778
click at [962, 439] on div "[DATE]" at bounding box center [974, 439] width 62 height 18
click at [966, 436] on input "**********" at bounding box center [964, 440] width 63 height 18
click at [972, 440] on input "**********" at bounding box center [964, 440] width 63 height 18
type input "**********"
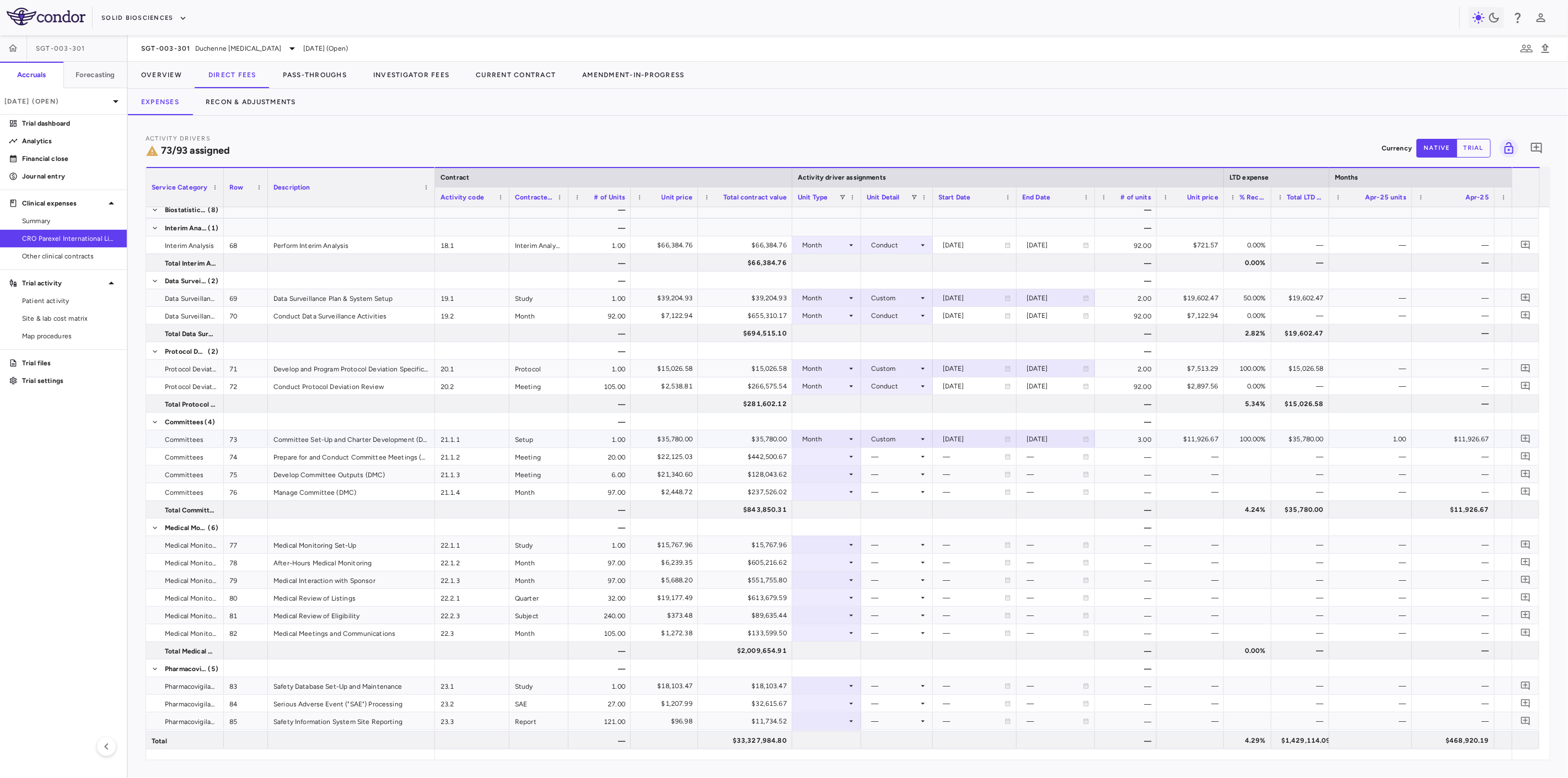
click at [1053, 435] on div "[DATE]" at bounding box center [1054, 439] width 57 height 18
click at [1052, 442] on input "**********" at bounding box center [1046, 440] width 58 height 18
type input "**********"
click at [818, 454] on div at bounding box center [827, 457] width 58 height 16
click at [833, 546] on div "Month" at bounding box center [826, 544] width 26 height 10
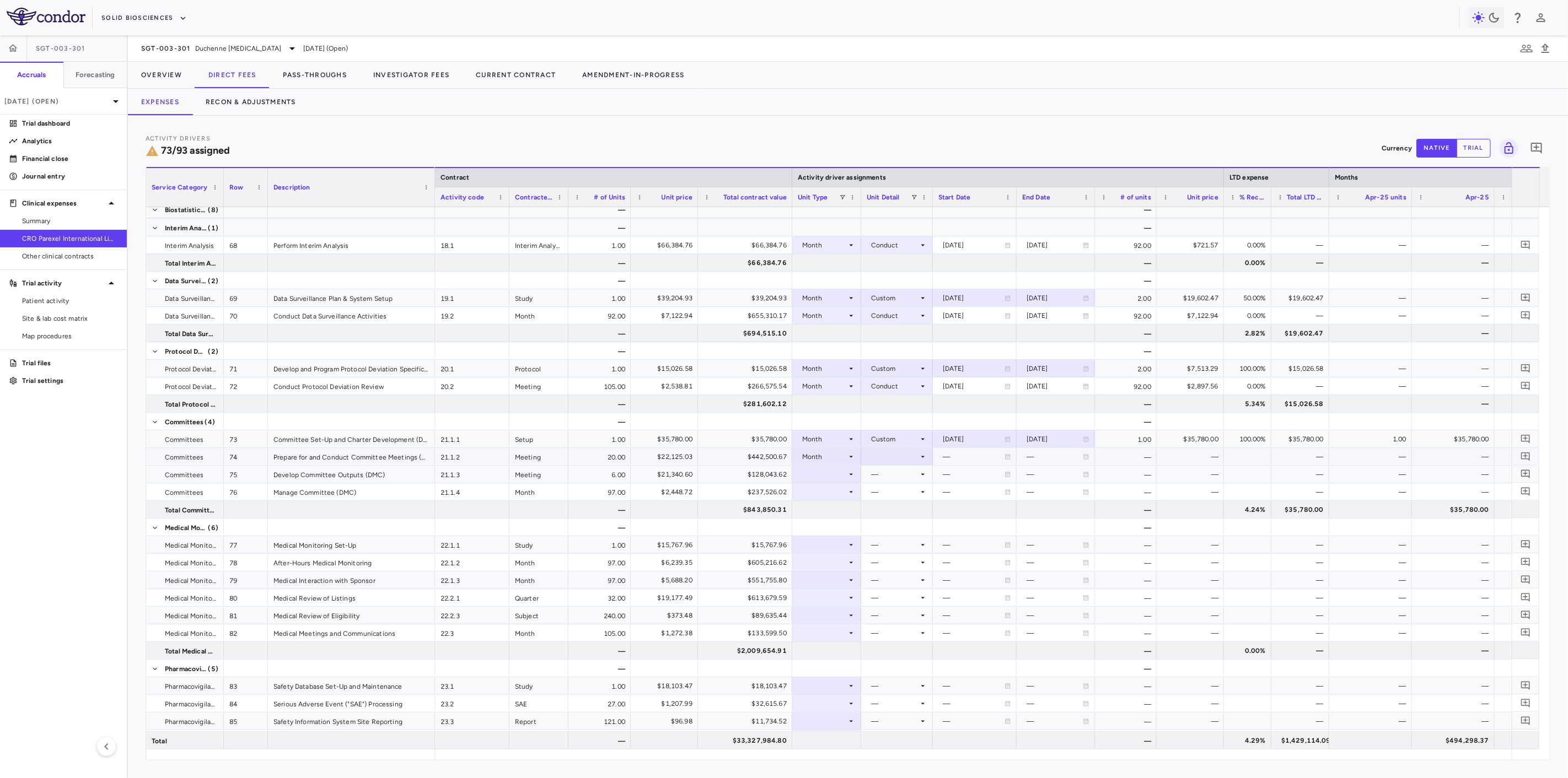
click at [867, 454] on div at bounding box center [896, 457] width 61 height 16
click at [910, 497] on li "Conduct" at bounding box center [897, 494] width 85 height 17
click at [815, 472] on div at bounding box center [827, 474] width 58 height 16
click at [828, 562] on div "Month" at bounding box center [826, 561] width 26 height 10
click at [924, 475] on icon at bounding box center [922, 474] width 9 height 9
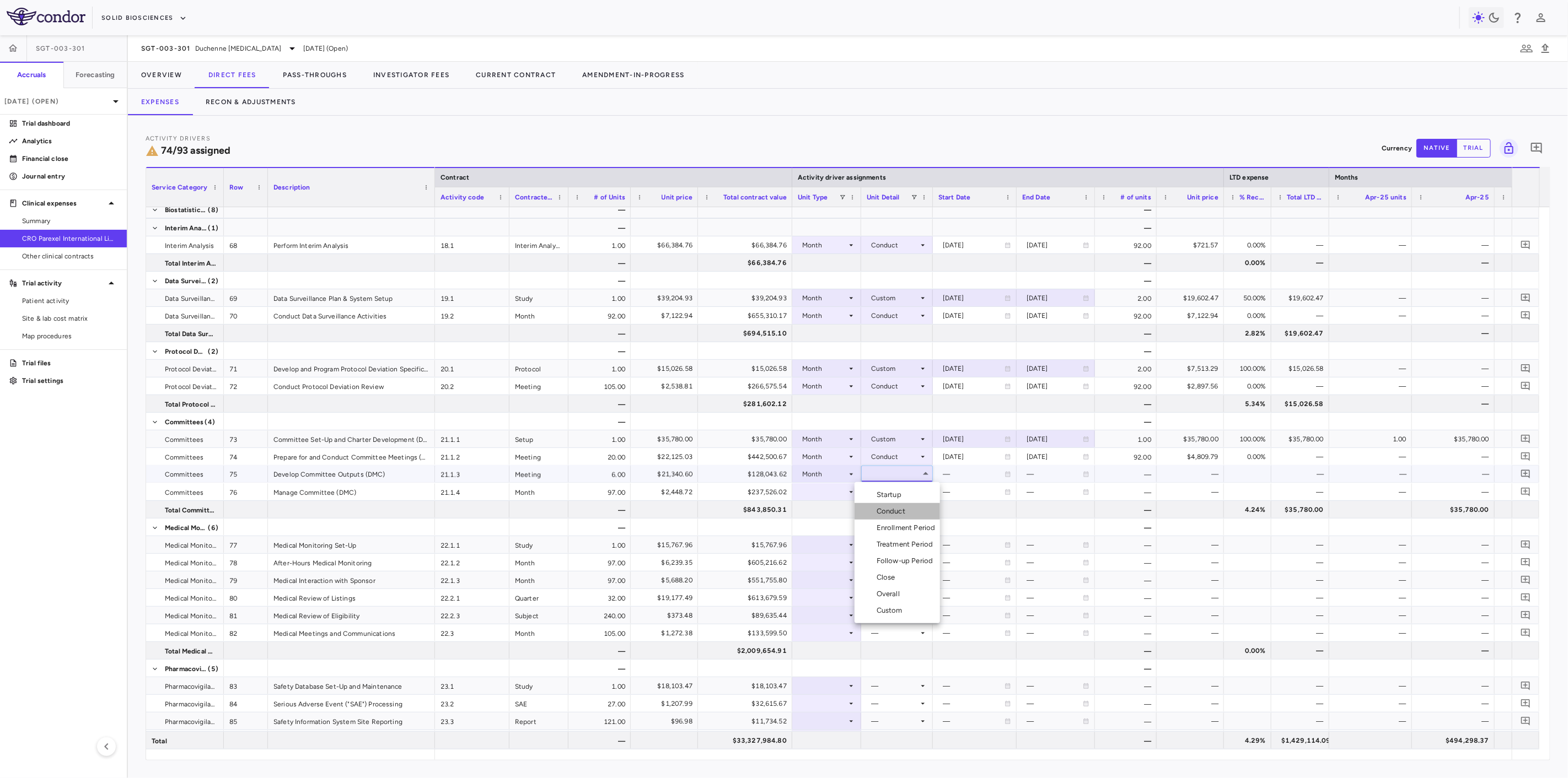
click at [905, 510] on div "Conduct" at bounding box center [892, 512] width 33 height 10
click at [817, 493] on div at bounding box center [827, 492] width 58 height 16
click at [812, 574] on div "Month" at bounding box center [815, 579] width 48 height 10
click at [893, 495] on div at bounding box center [896, 492] width 61 height 16
click at [921, 533] on li "Conduct" at bounding box center [897, 529] width 85 height 17
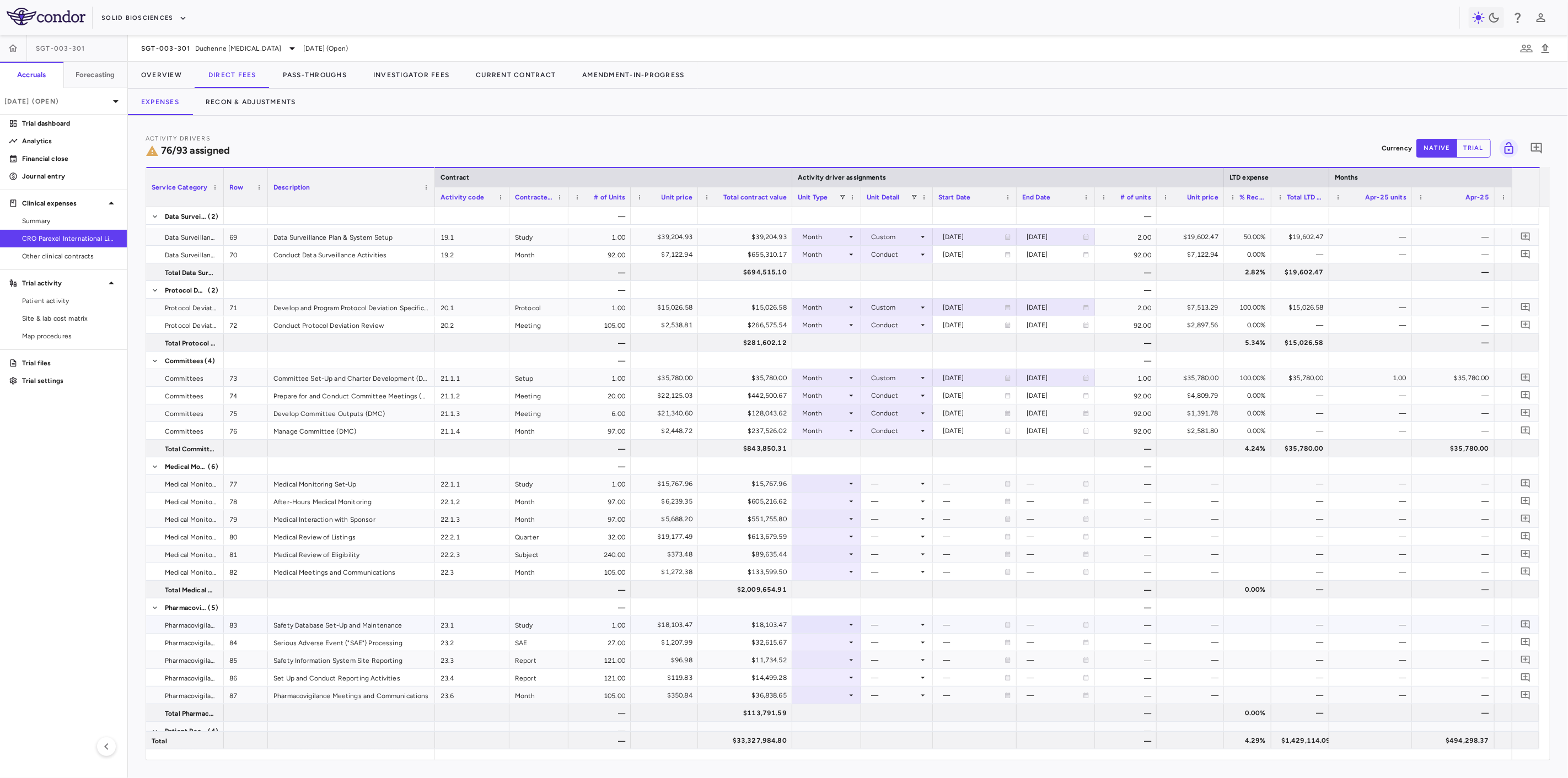
scroll to position [1752, 0]
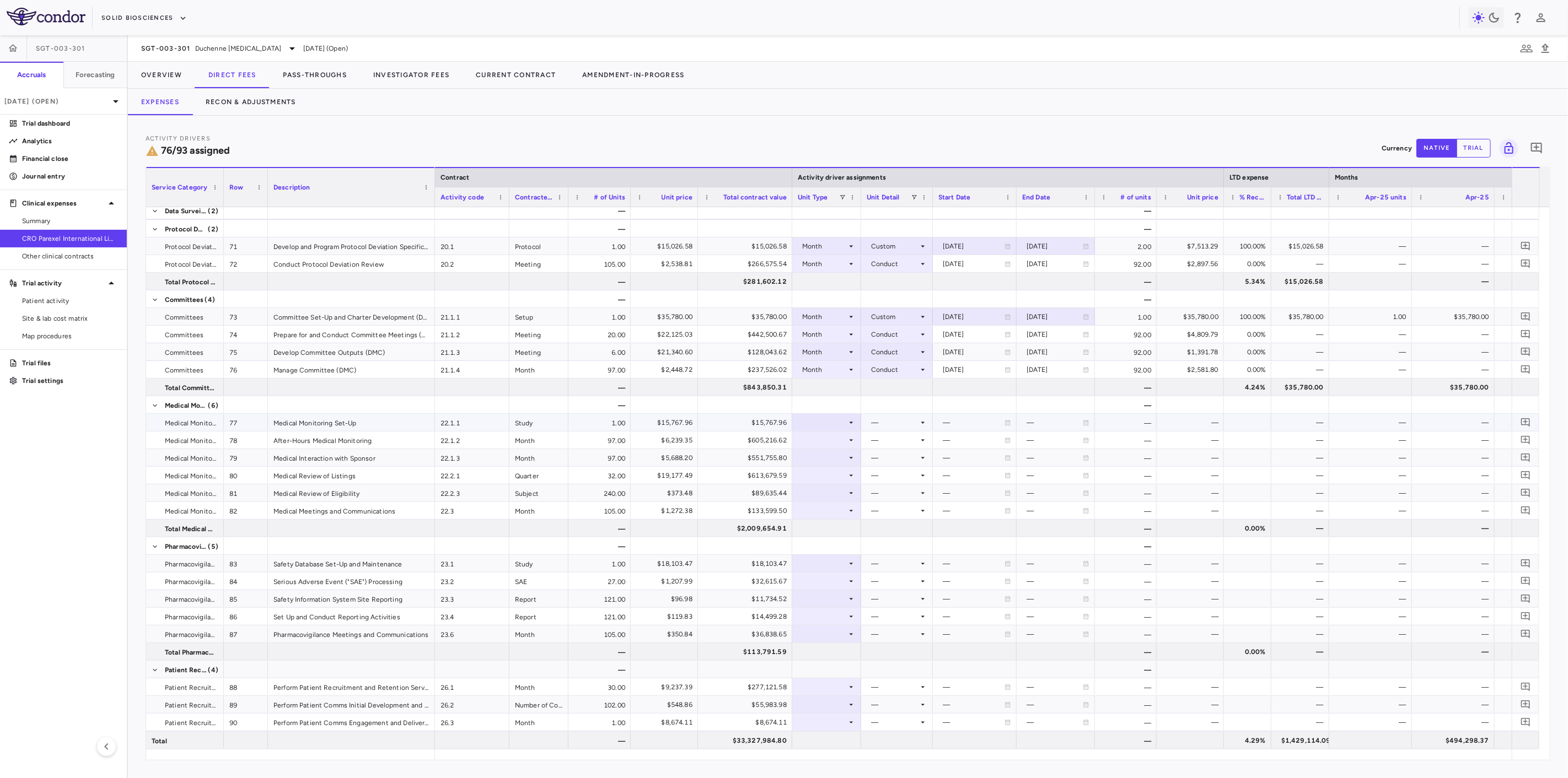
click at [828, 420] on div at bounding box center [827, 422] width 58 height 16
click at [847, 509] on li "Month" at bounding box center [828, 509] width 74 height 17
click at [919, 423] on icon at bounding box center [922, 422] width 9 height 9
click at [904, 553] on div "Custom" at bounding box center [891, 558] width 31 height 10
click at [968, 415] on div "—" at bounding box center [974, 423] width 62 height 18
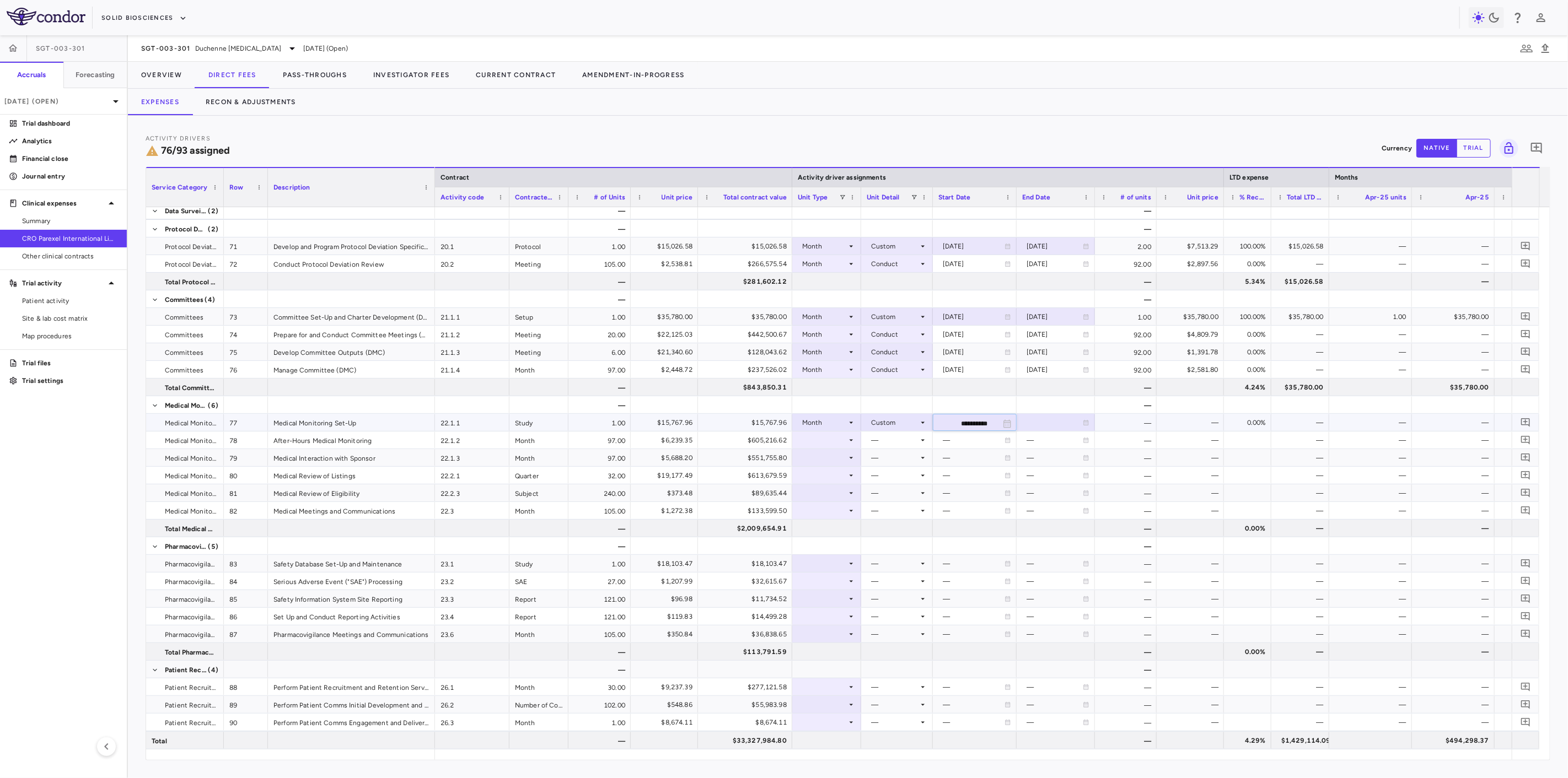
click at [972, 422] on input "**********" at bounding box center [964, 423] width 63 height 18
type input "**********"
click at [1040, 416] on div at bounding box center [1056, 422] width 68 height 16
click at [1049, 424] on input "**********" at bounding box center [1046, 423] width 58 height 18
type input "**********"
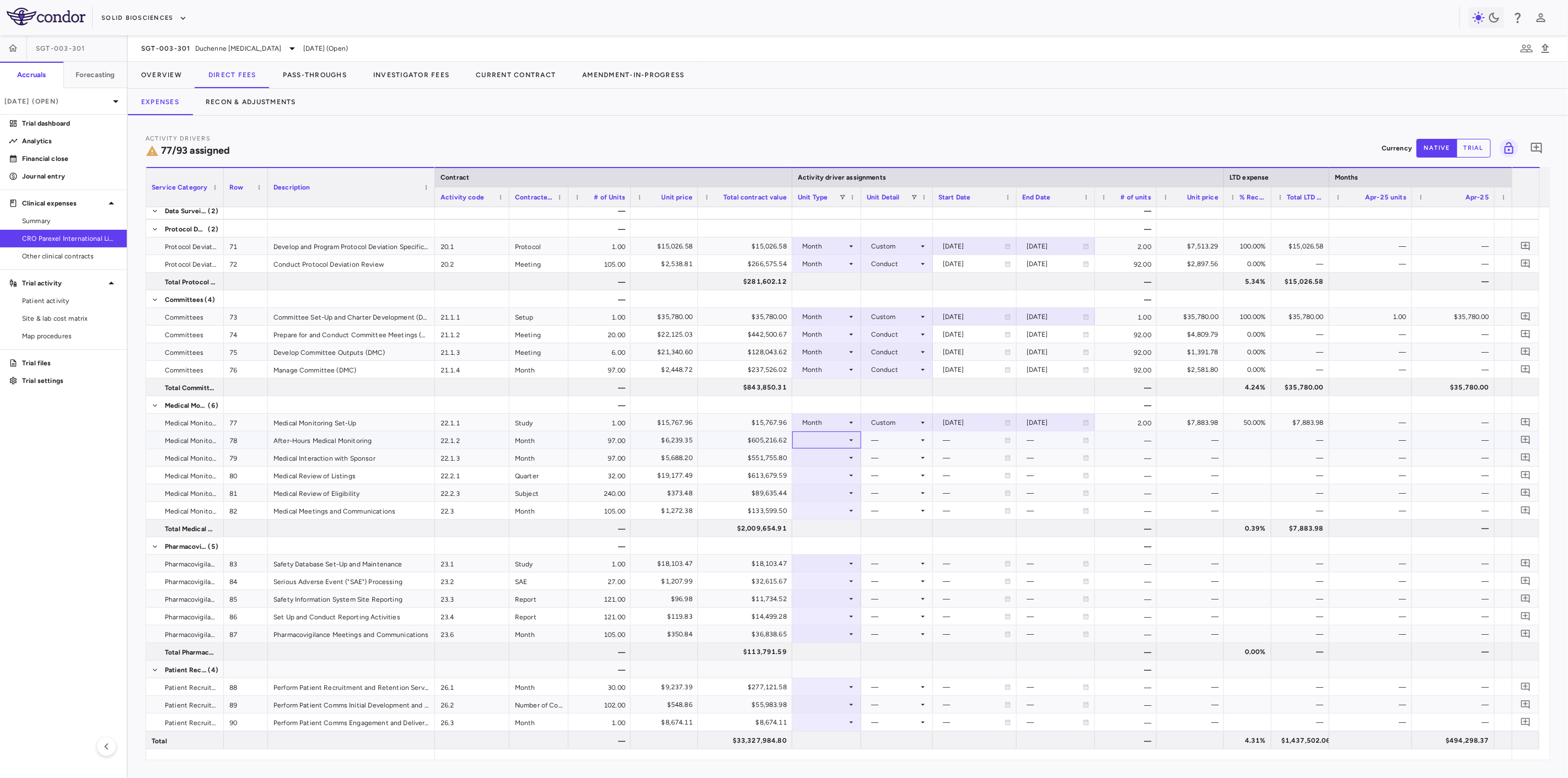
click at [813, 441] on div at bounding box center [827, 440] width 58 height 16
click at [829, 531] on div "Month" at bounding box center [826, 527] width 26 height 10
click at [902, 443] on div at bounding box center [896, 440] width 61 height 16
click at [903, 546] on li "Close" at bounding box center [897, 543] width 85 height 17
click at [897, 439] on div "Close" at bounding box center [895, 440] width 48 height 18
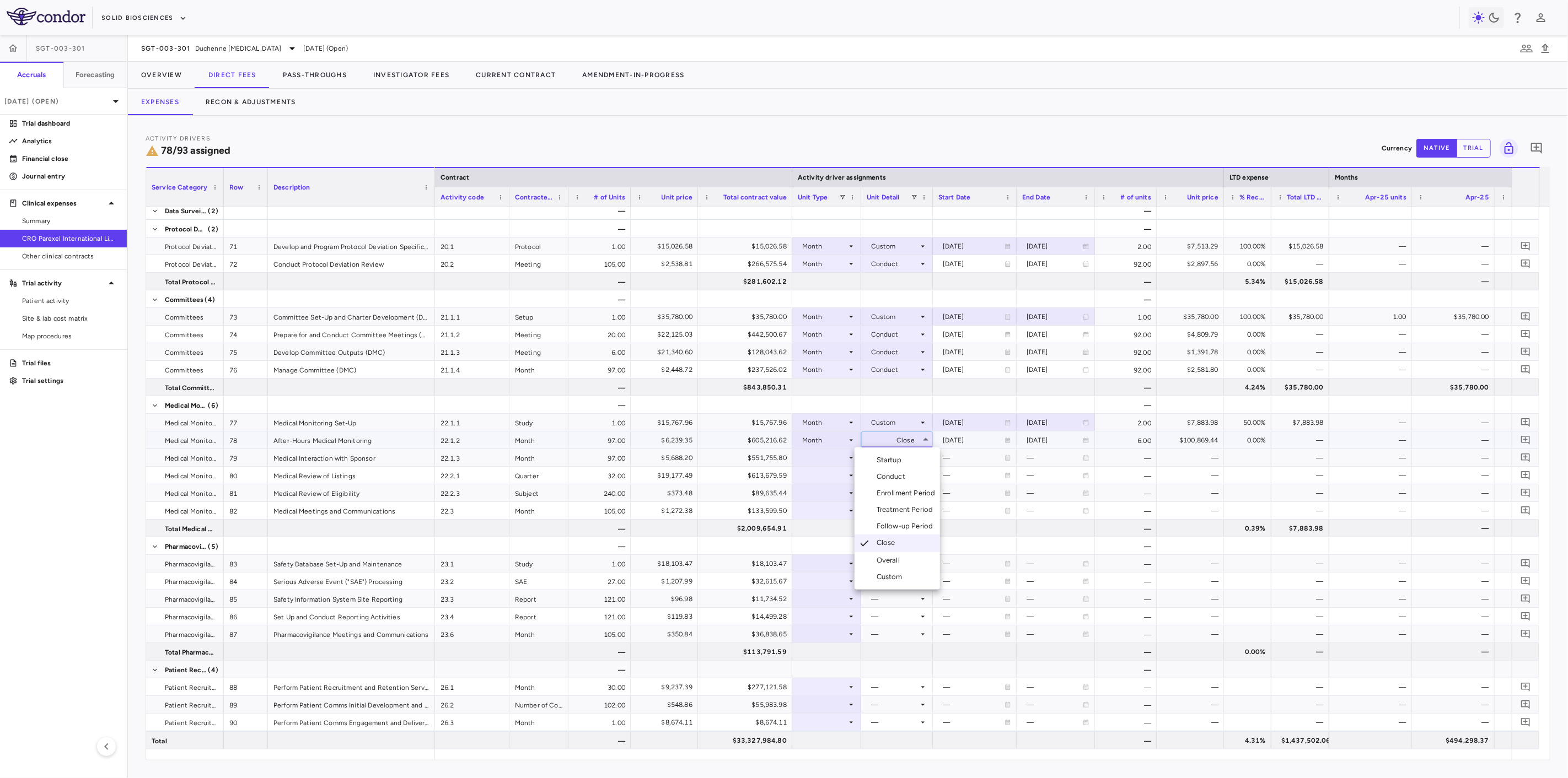
click at [907, 473] on div "Conduct" at bounding box center [892, 477] width 33 height 10
click at [824, 452] on div at bounding box center [827, 458] width 58 height 16
click at [837, 540] on li "Month" at bounding box center [828, 544] width 74 height 17
click at [886, 460] on div at bounding box center [896, 458] width 61 height 16
click at [902, 492] on div "Conduct" at bounding box center [892, 495] width 33 height 10
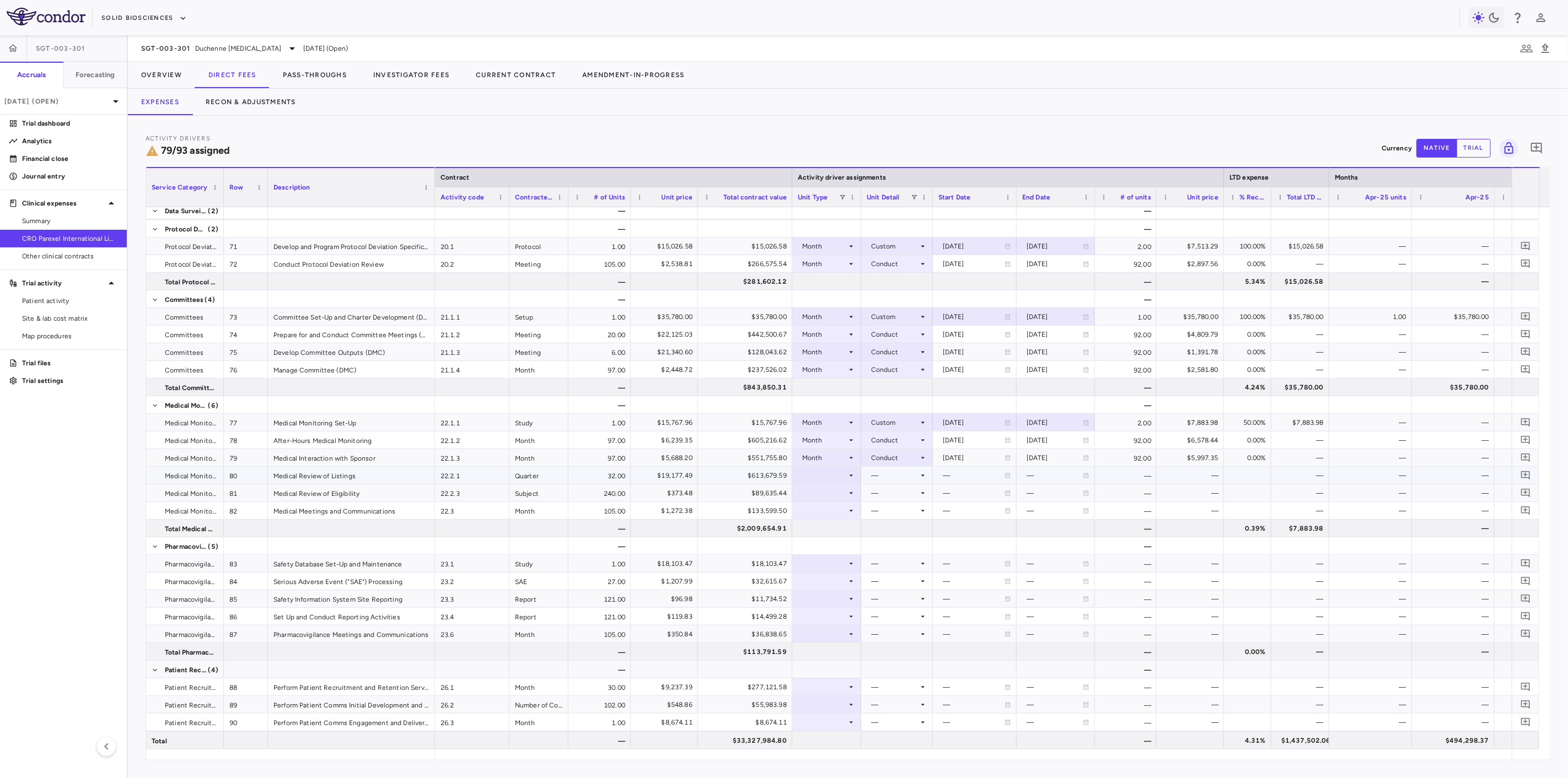
click at [826, 474] on div at bounding box center [827, 476] width 58 height 16
click at [839, 558] on li "Month" at bounding box center [828, 561] width 74 height 17
click at [883, 481] on div at bounding box center [896, 476] width 61 height 16
click at [898, 598] on div "Overall" at bounding box center [890, 595] width 28 height 10
click at [823, 494] on div at bounding box center [827, 493] width 58 height 16
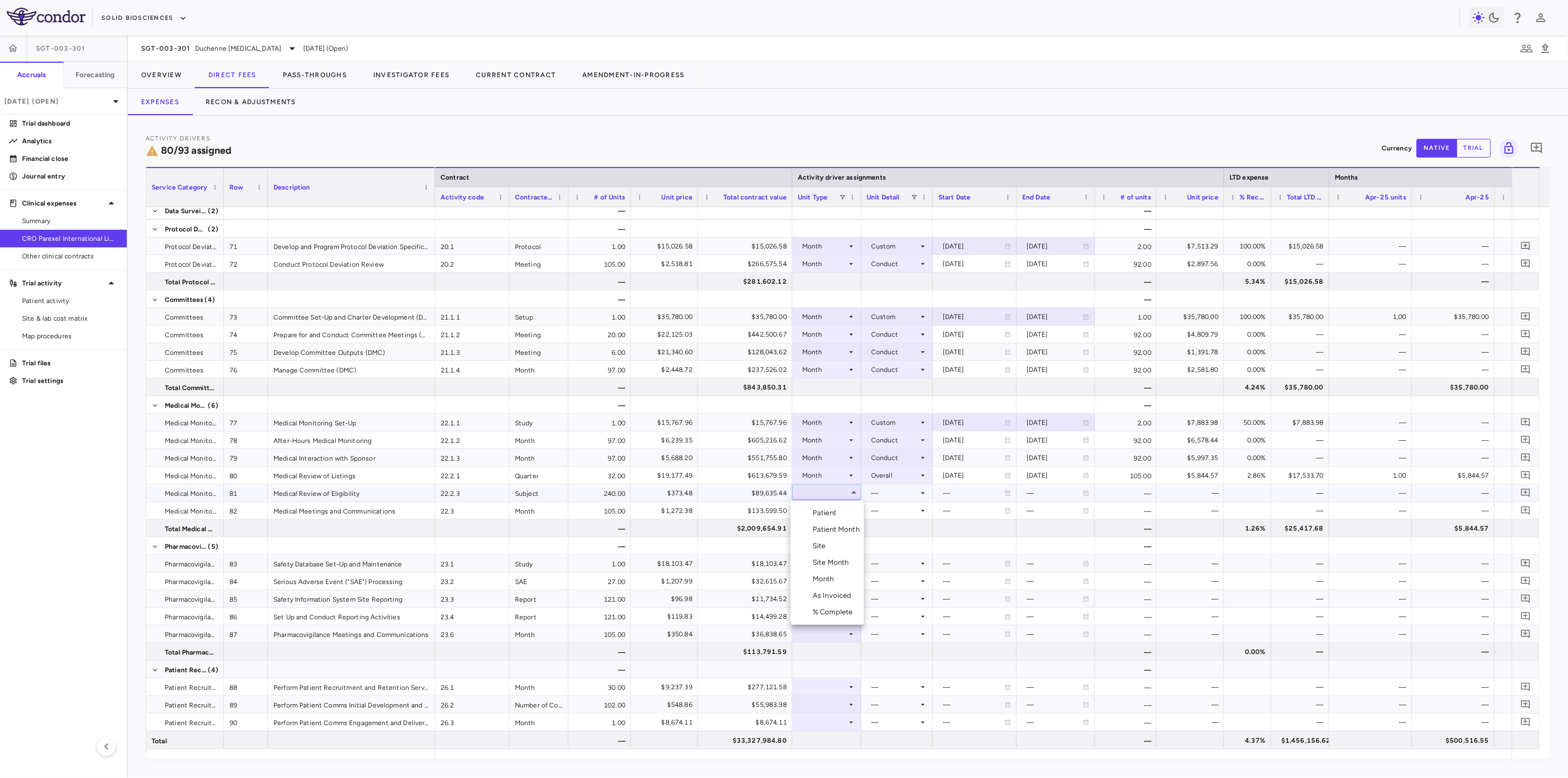
click at [823, 494] on div at bounding box center [784, 389] width 1568 height 778
click at [823, 494] on div at bounding box center [827, 493] width 58 height 16
click at [848, 521] on li "Patient" at bounding box center [828, 513] width 74 height 17
click at [886, 491] on div at bounding box center [896, 493] width 61 height 16
click at [900, 517] on li "Enrolled" at bounding box center [897, 513] width 96 height 17
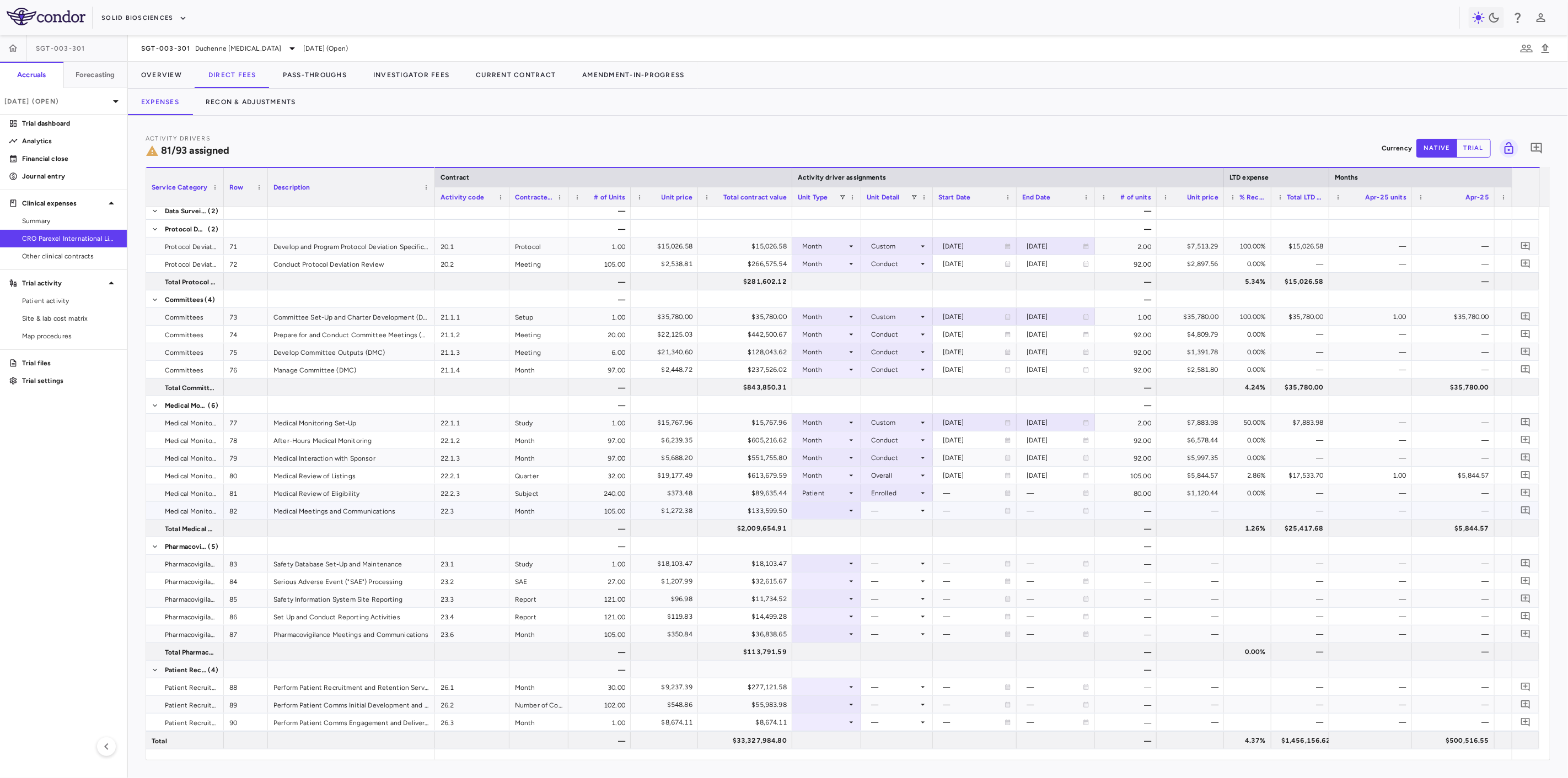
click at [833, 514] on div at bounding box center [827, 511] width 58 height 16
click at [825, 597] on div "Month" at bounding box center [826, 597] width 26 height 10
click at [891, 513] on div at bounding box center [896, 511] width 61 height 16
click at [895, 629] on div "Overall" at bounding box center [890, 630] width 28 height 10
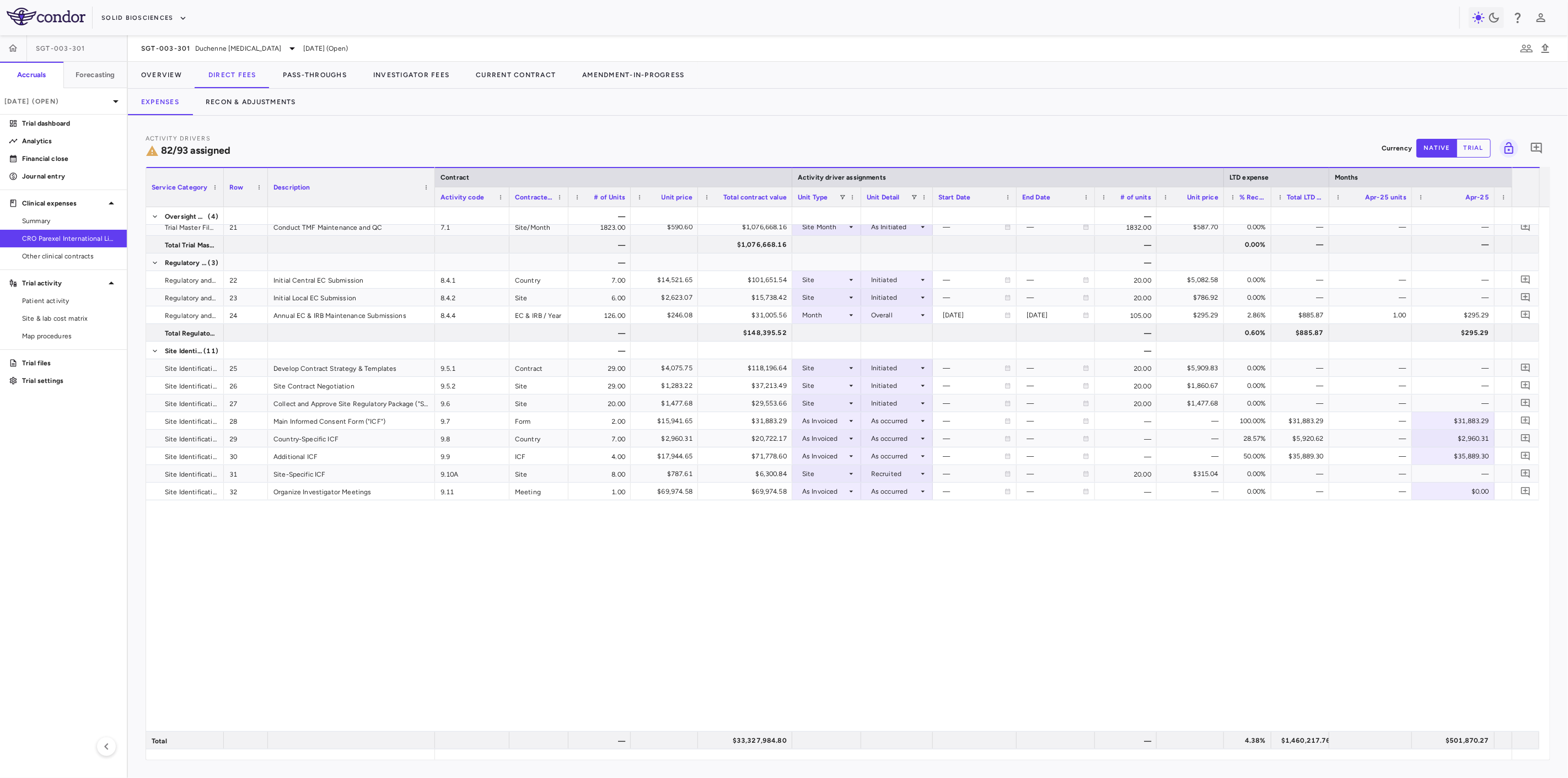
scroll to position [0, 0]
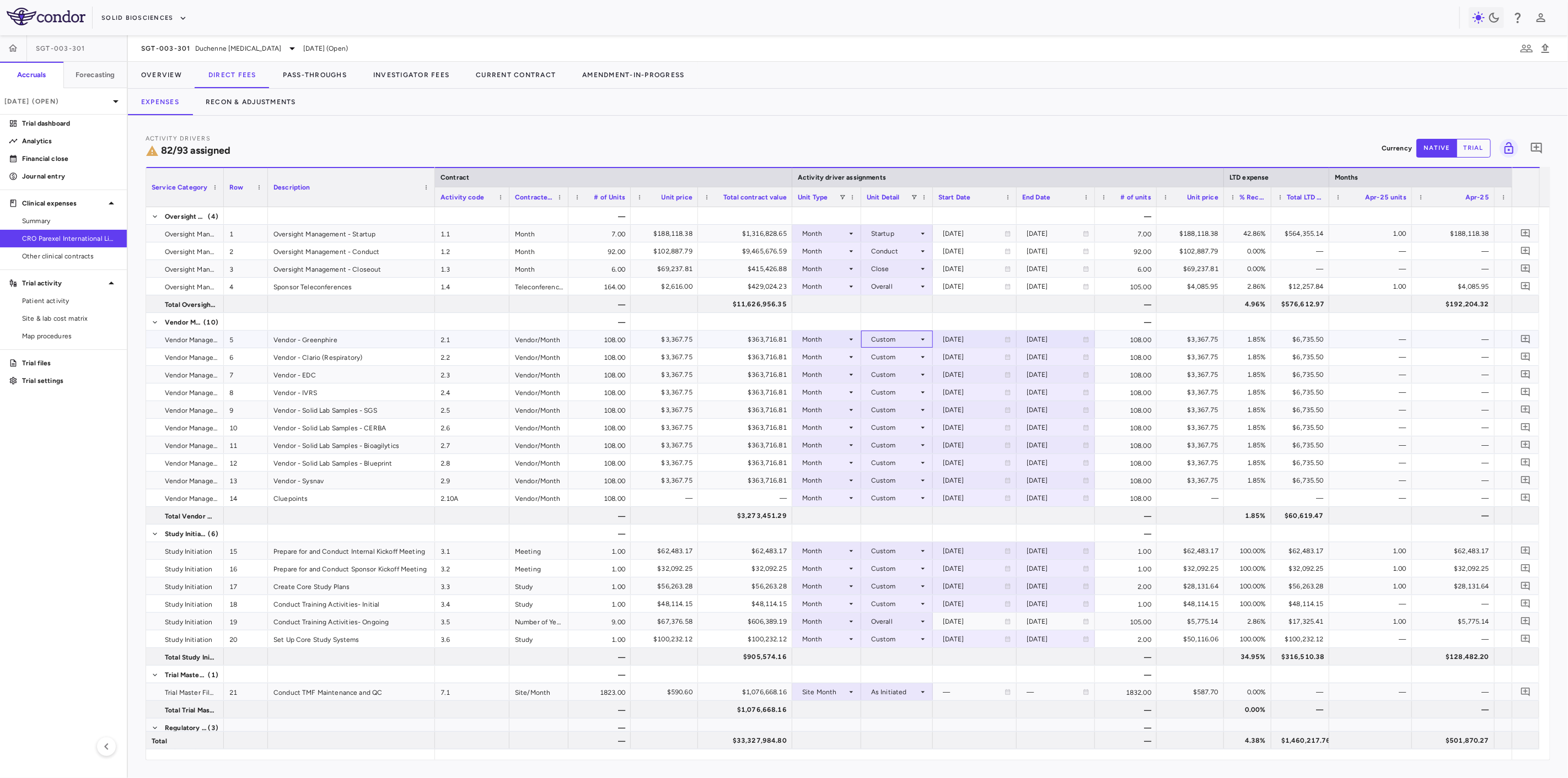
click at [888, 343] on div "Custom" at bounding box center [895, 340] width 48 height 18
click at [893, 455] on div "Overall" at bounding box center [890, 459] width 28 height 10
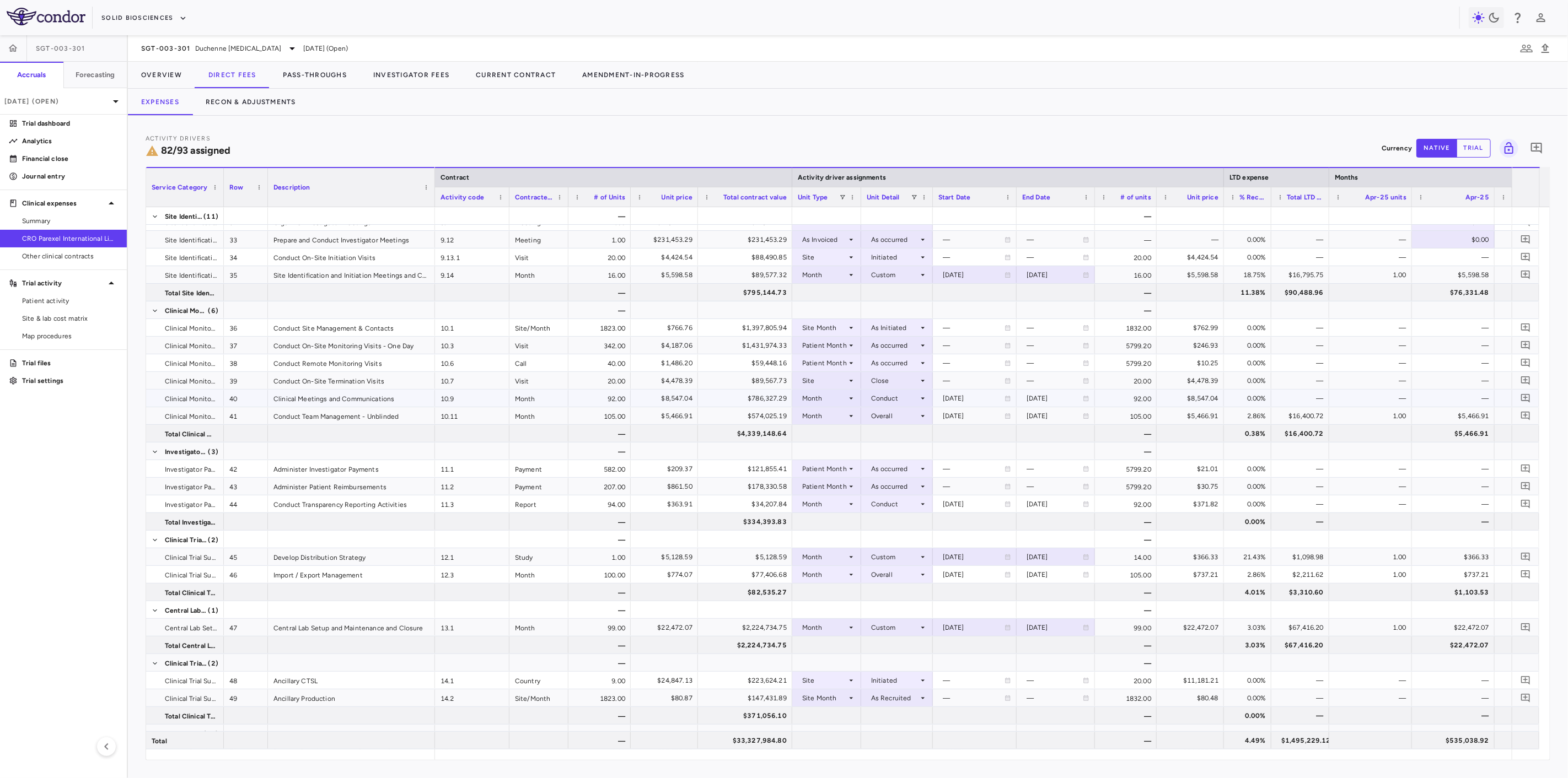
scroll to position [800, 0]
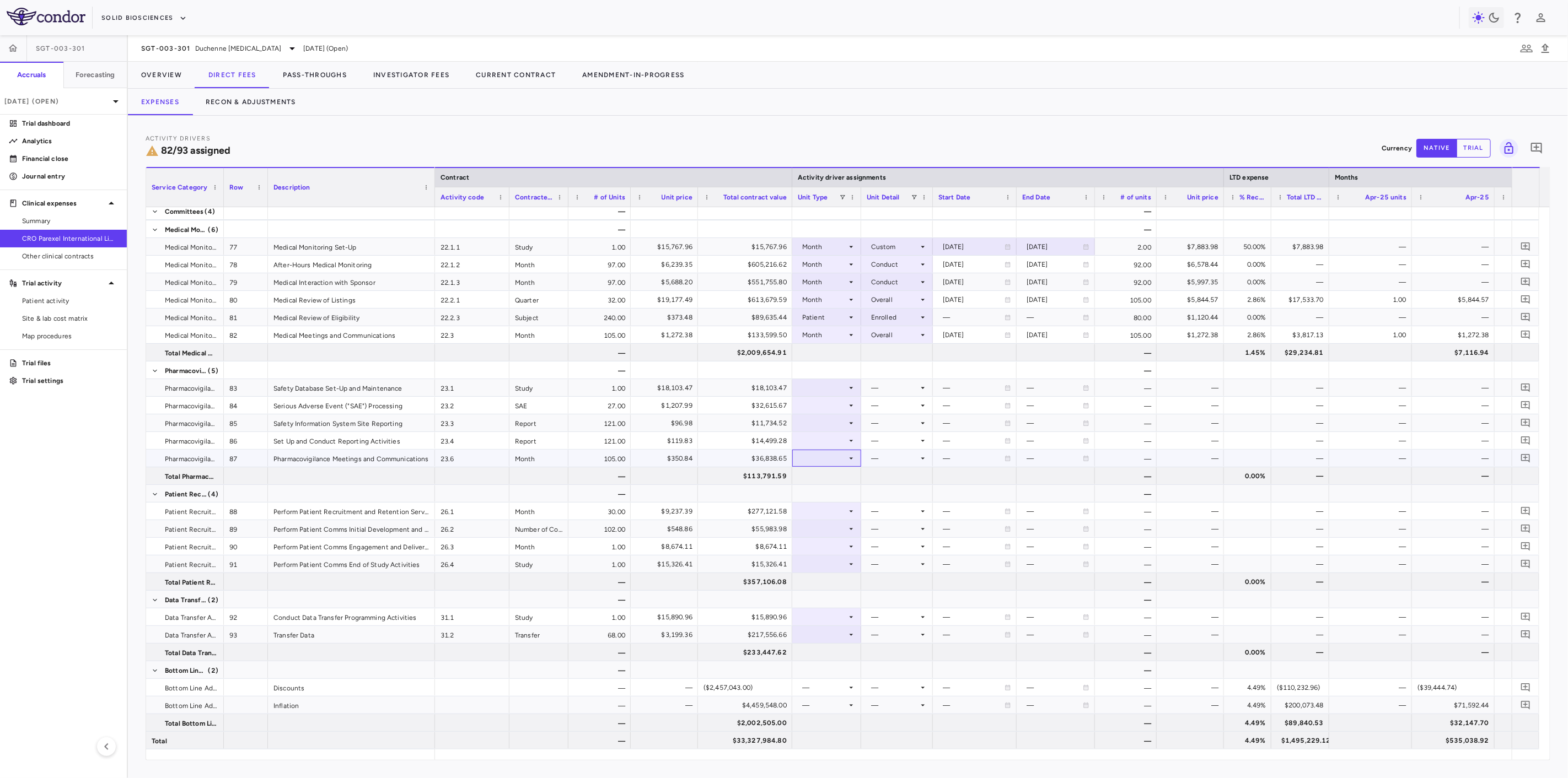
click at [856, 454] on div at bounding box center [826, 458] width 69 height 17
click at [841, 548] on li "Month" at bounding box center [828, 545] width 74 height 17
click at [898, 461] on div at bounding box center [896, 458] width 61 height 16
click at [904, 579] on li "Overall" at bounding box center [897, 577] width 85 height 17
click at [820, 405] on div at bounding box center [827, 405] width 58 height 16
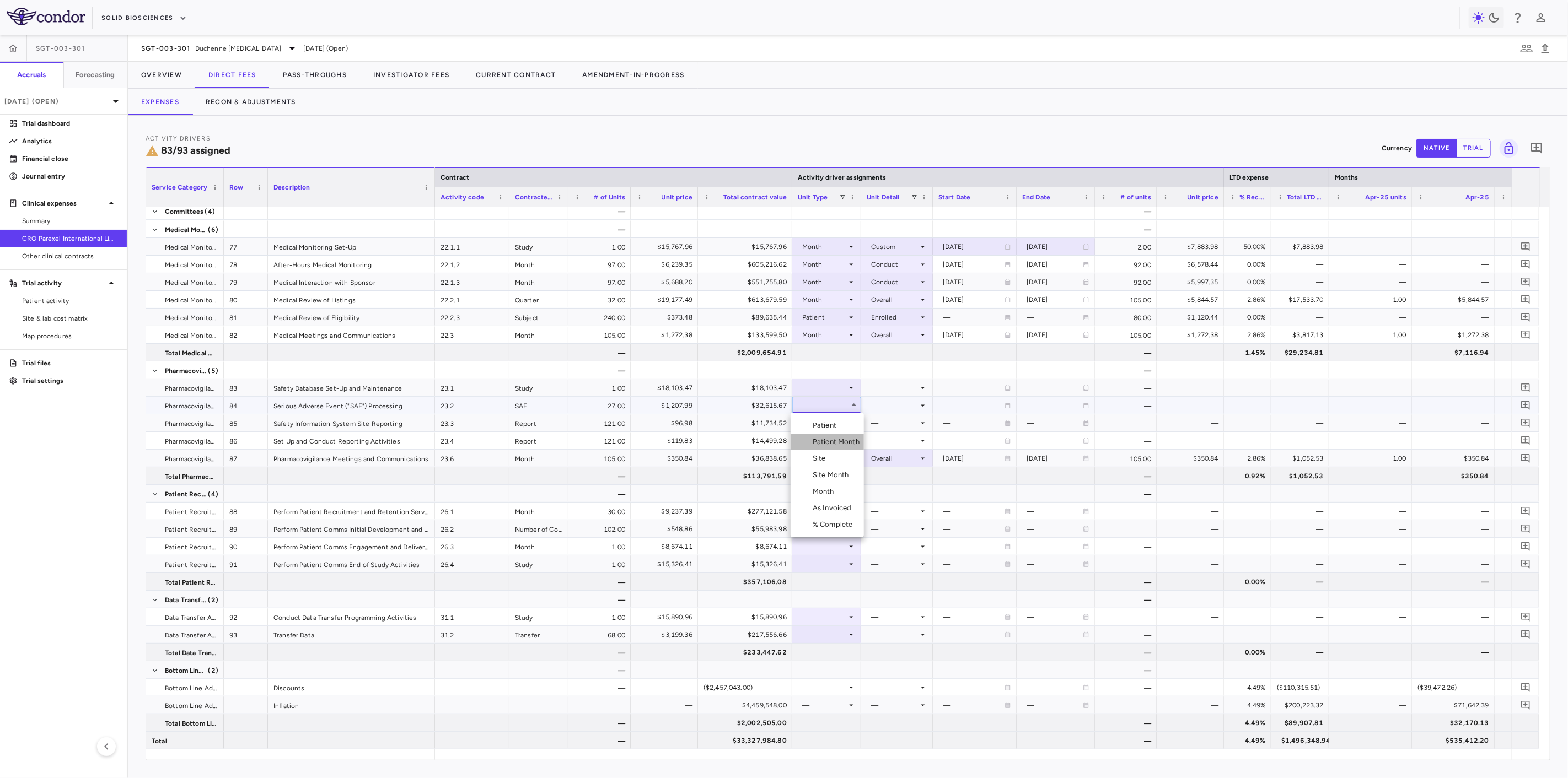
click at [835, 444] on div "Patient Month" at bounding box center [839, 442] width 52 height 10
click at [882, 404] on div at bounding box center [896, 405] width 61 height 16
click at [883, 420] on li "As occurred" at bounding box center [896, 425] width 71 height 17
click at [829, 421] on div at bounding box center [827, 423] width 58 height 16
click at [833, 505] on div "Month" at bounding box center [826, 510] width 26 height 10
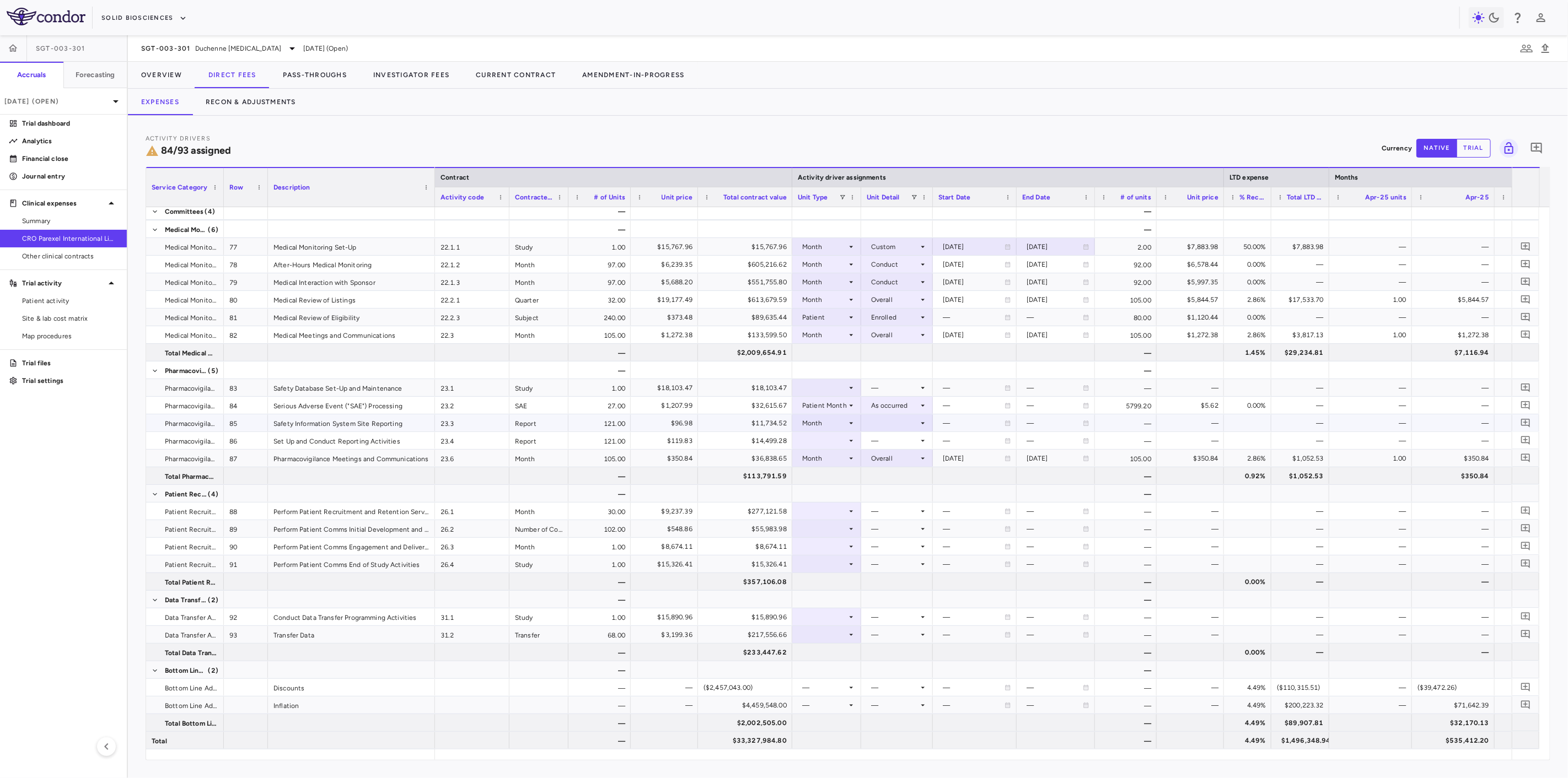
click at [878, 421] on div at bounding box center [896, 423] width 61 height 16
click at [881, 456] on div "Conduct" at bounding box center [892, 460] width 33 height 10
click at [845, 441] on div at bounding box center [827, 441] width 58 height 16
click at [836, 441] on div at bounding box center [827, 441] width 58 height 16
click at [840, 525] on li "Month" at bounding box center [828, 527] width 74 height 17
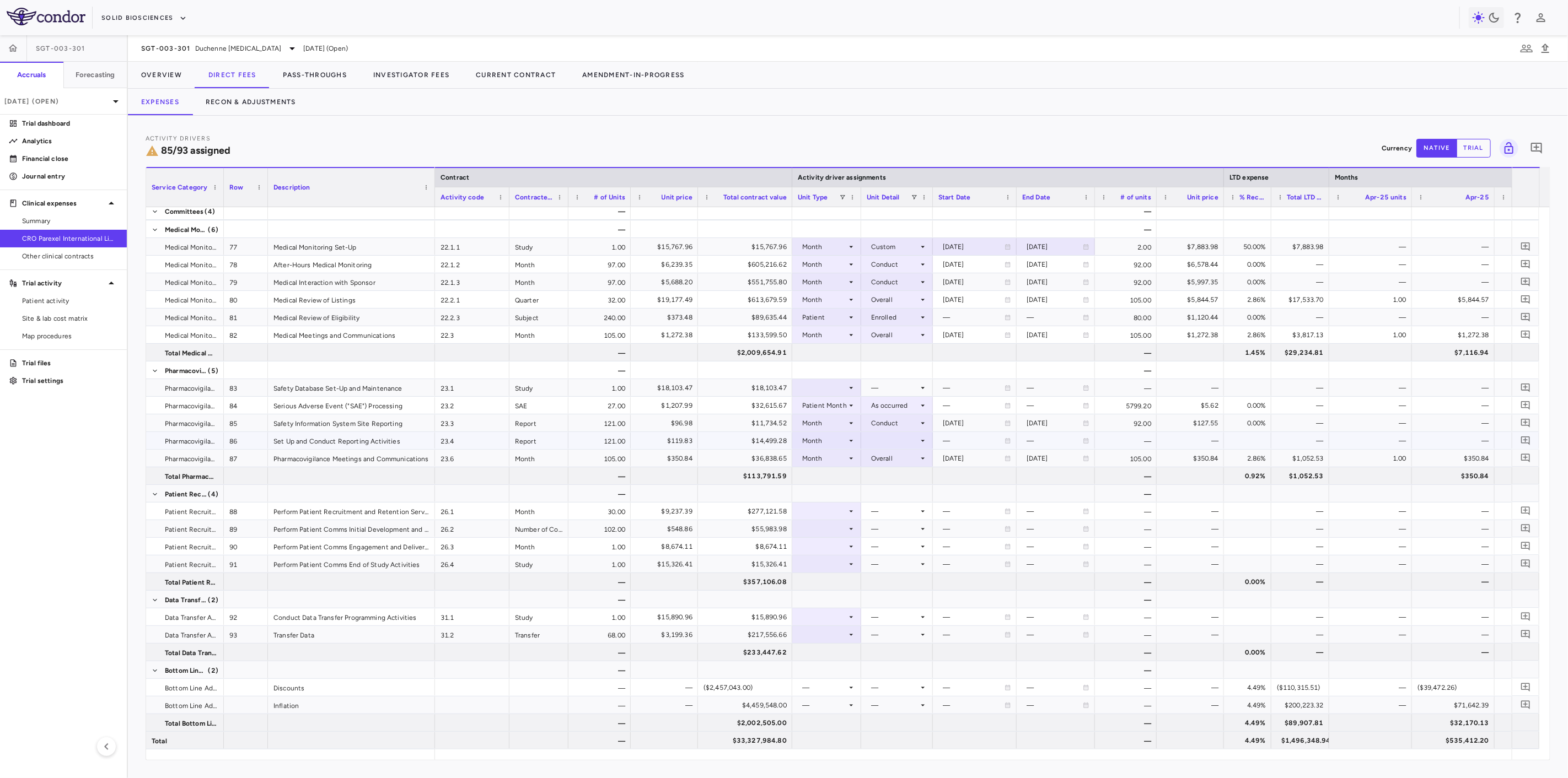
click at [867, 439] on div at bounding box center [896, 441] width 61 height 16
click at [896, 473] on div "Conduct" at bounding box center [892, 478] width 33 height 10
click at [818, 388] on div at bounding box center [827, 388] width 58 height 16
drag, startPoint x: 947, startPoint y: 461, endPoint x: 939, endPoint y: 454, distance: 10.6
click at [947, 461] on div at bounding box center [784, 389] width 1568 height 778
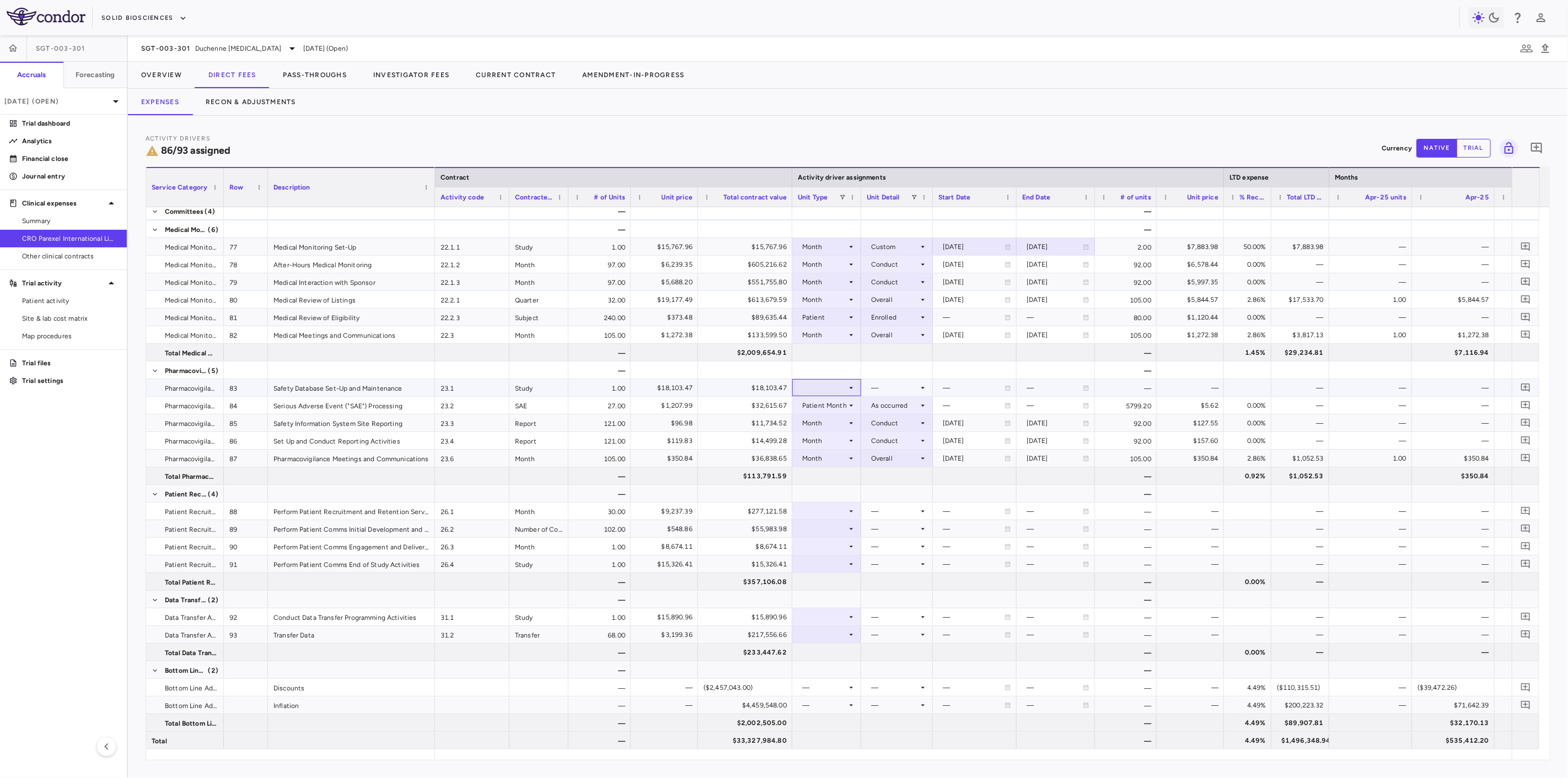
click at [841, 387] on div at bounding box center [827, 388] width 58 height 16
click at [834, 480] on li "Month" at bounding box center [828, 474] width 74 height 17
click at [888, 385] on div at bounding box center [896, 388] width 61 height 16
click at [890, 437] on div "Enrollment Period" at bounding box center [908, 441] width 64 height 10
click at [872, 387] on div "Enrollment Period" at bounding box center [899, 389] width 56 height 18
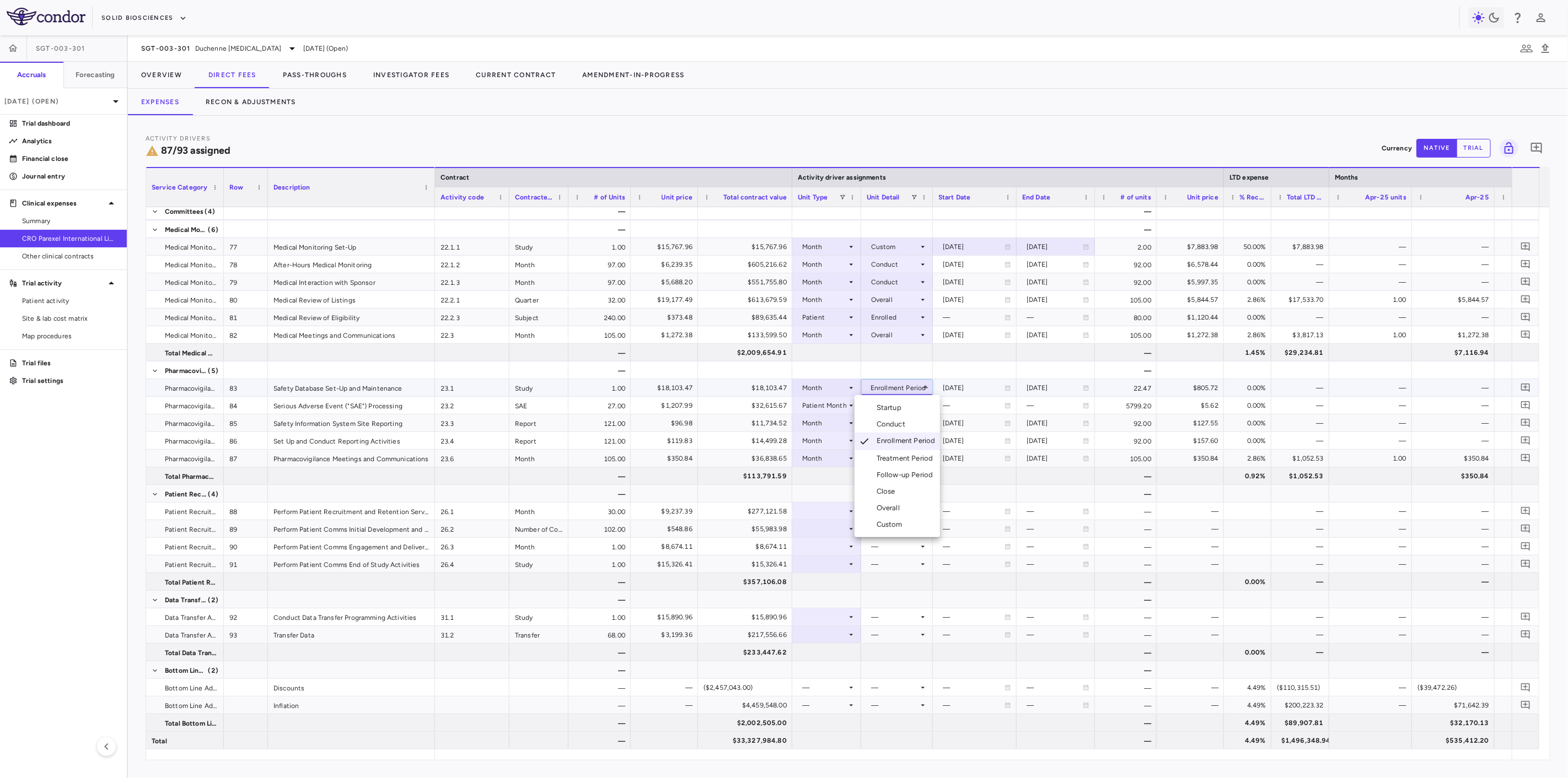
click at [897, 419] on div "Conduct" at bounding box center [892, 424] width 33 height 10
click at [844, 510] on div at bounding box center [827, 512] width 58 height 16
click at [843, 602] on li "Month" at bounding box center [828, 597] width 74 height 17
click at [913, 514] on div at bounding box center [896, 512] width 61 height 16
click at [899, 646] on div "Custom" at bounding box center [891, 647] width 31 height 10
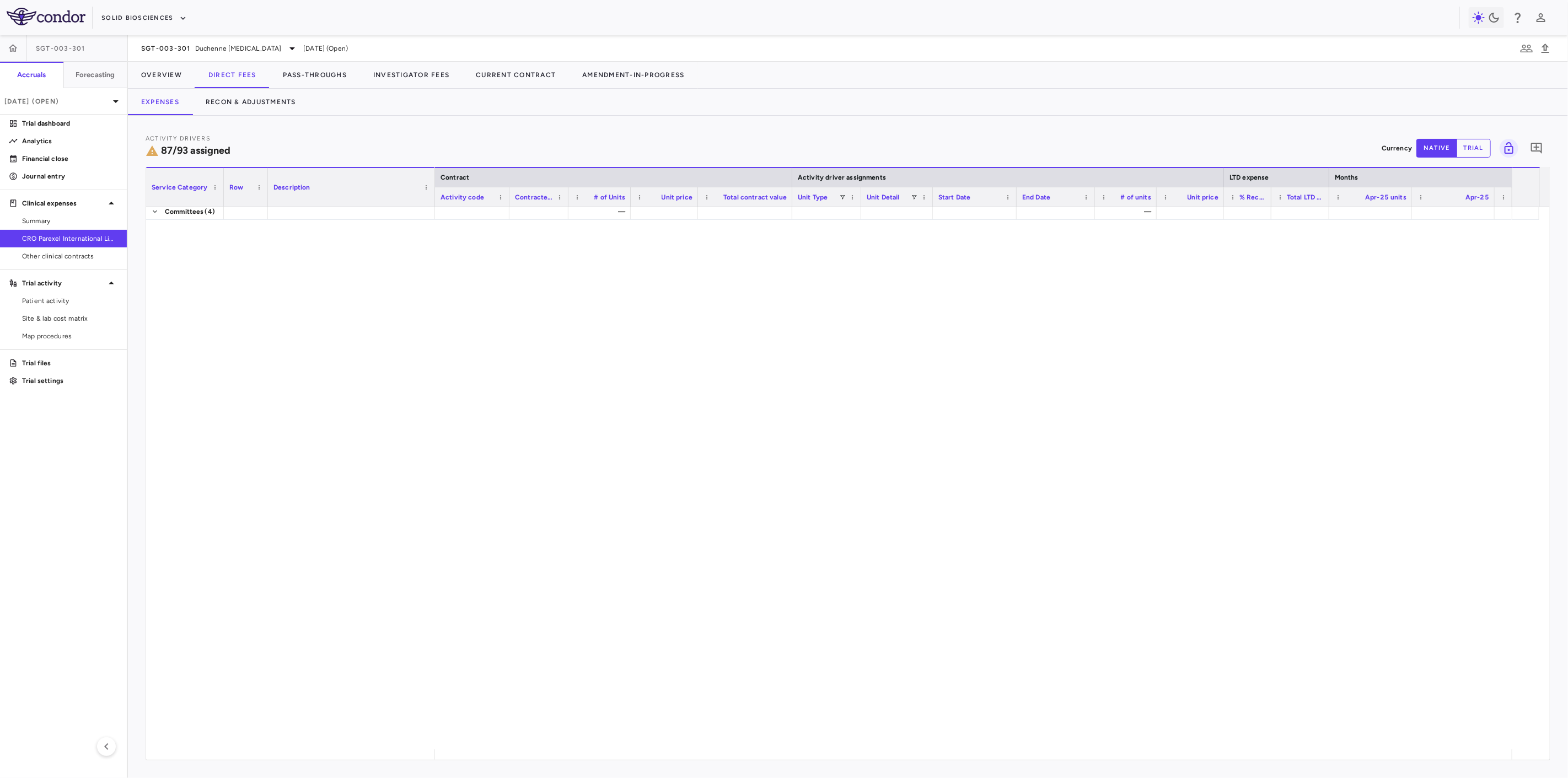
scroll to position [1928, 0]
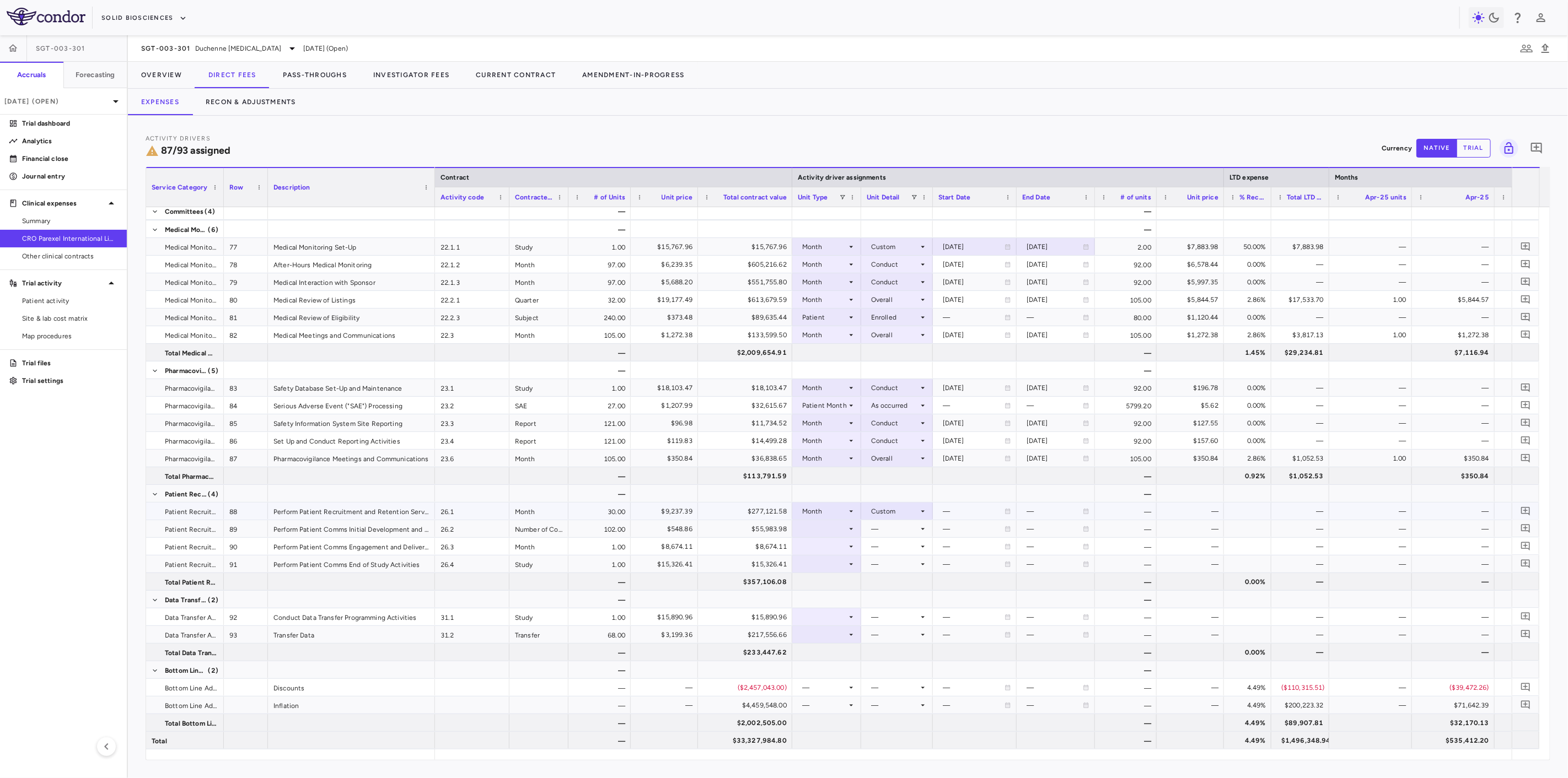
click at [962, 519] on div "—" at bounding box center [974, 512] width 62 height 18
click at [974, 511] on div at bounding box center [974, 512] width 73 height 16
type input "**********"
click at [1049, 516] on div at bounding box center [1056, 512] width 68 height 16
click at [1048, 509] on input "**********" at bounding box center [1046, 513] width 58 height 18
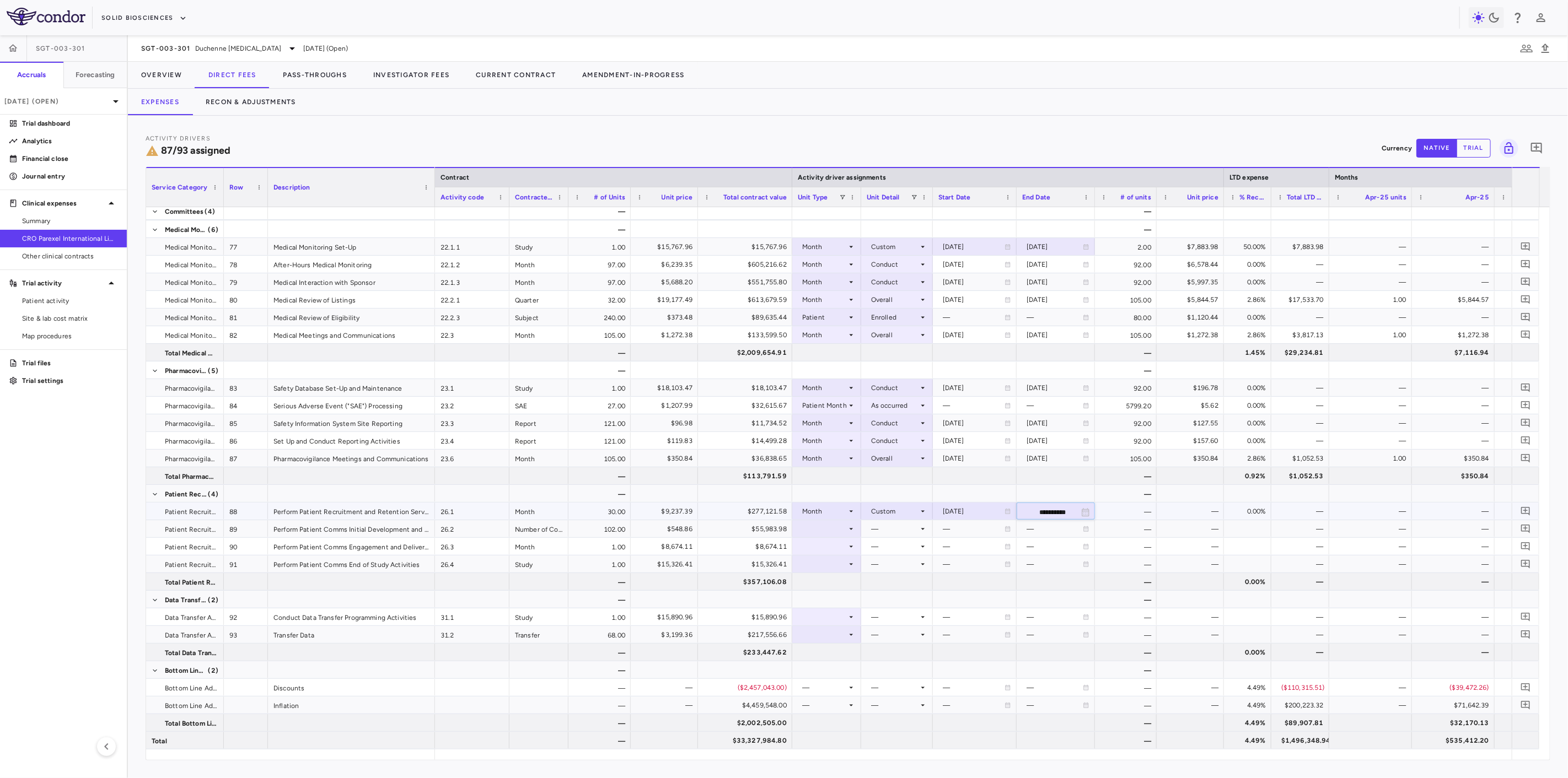
type input "**********"
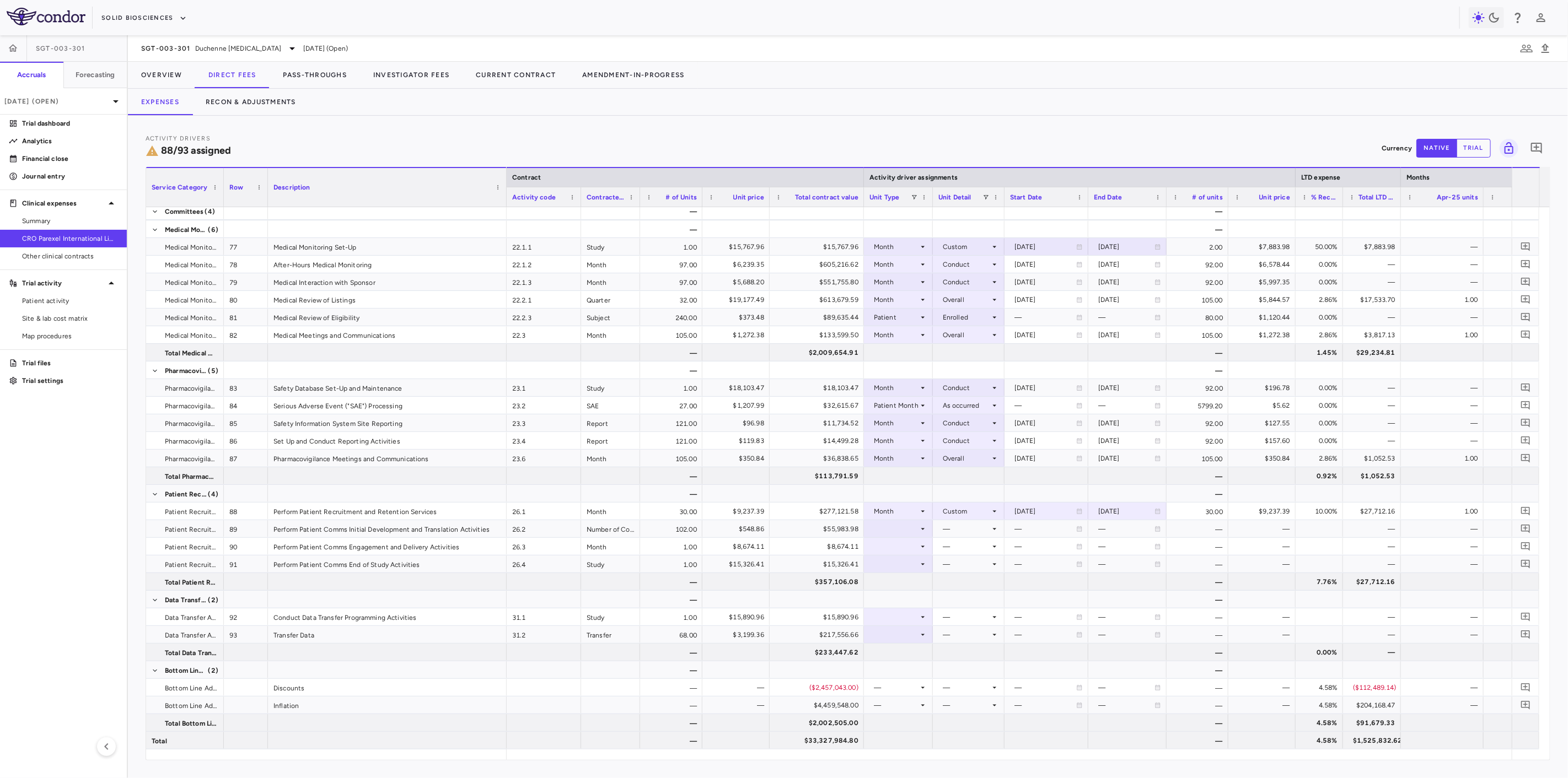
drag, startPoint x: 433, startPoint y: 194, endPoint x: 505, endPoint y: 201, distance: 72.3
click at [505, 201] on div at bounding box center [506, 187] width 4 height 39
click at [912, 529] on div at bounding box center [898, 529] width 58 height 16
click at [908, 631] on div "As Invoiced" at bounding box center [906, 632] width 44 height 10
click at [976, 532] on div at bounding box center [968, 529] width 61 height 16
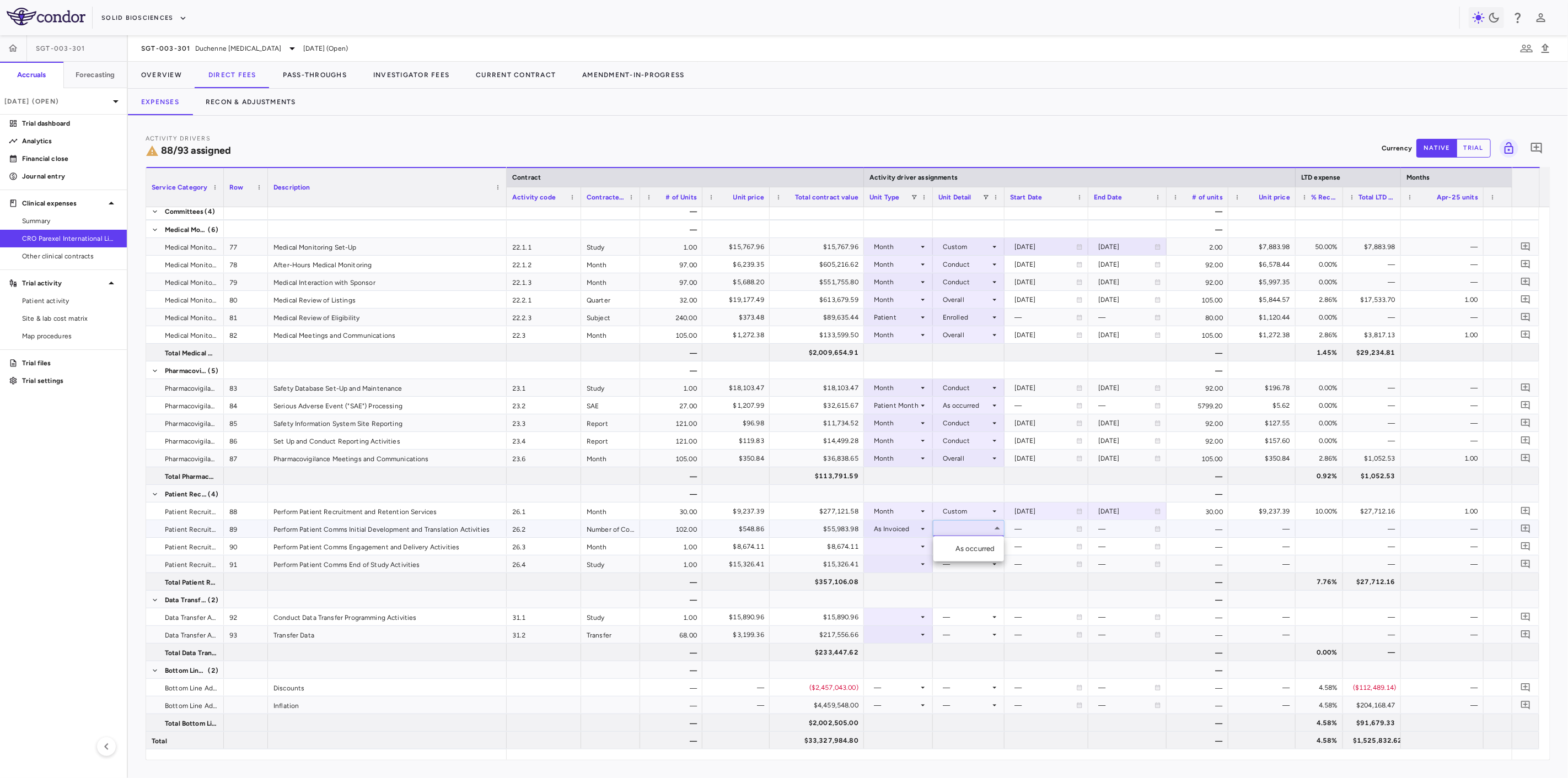
click at [979, 549] on div "As occurred" at bounding box center [978, 549] width 44 height 10
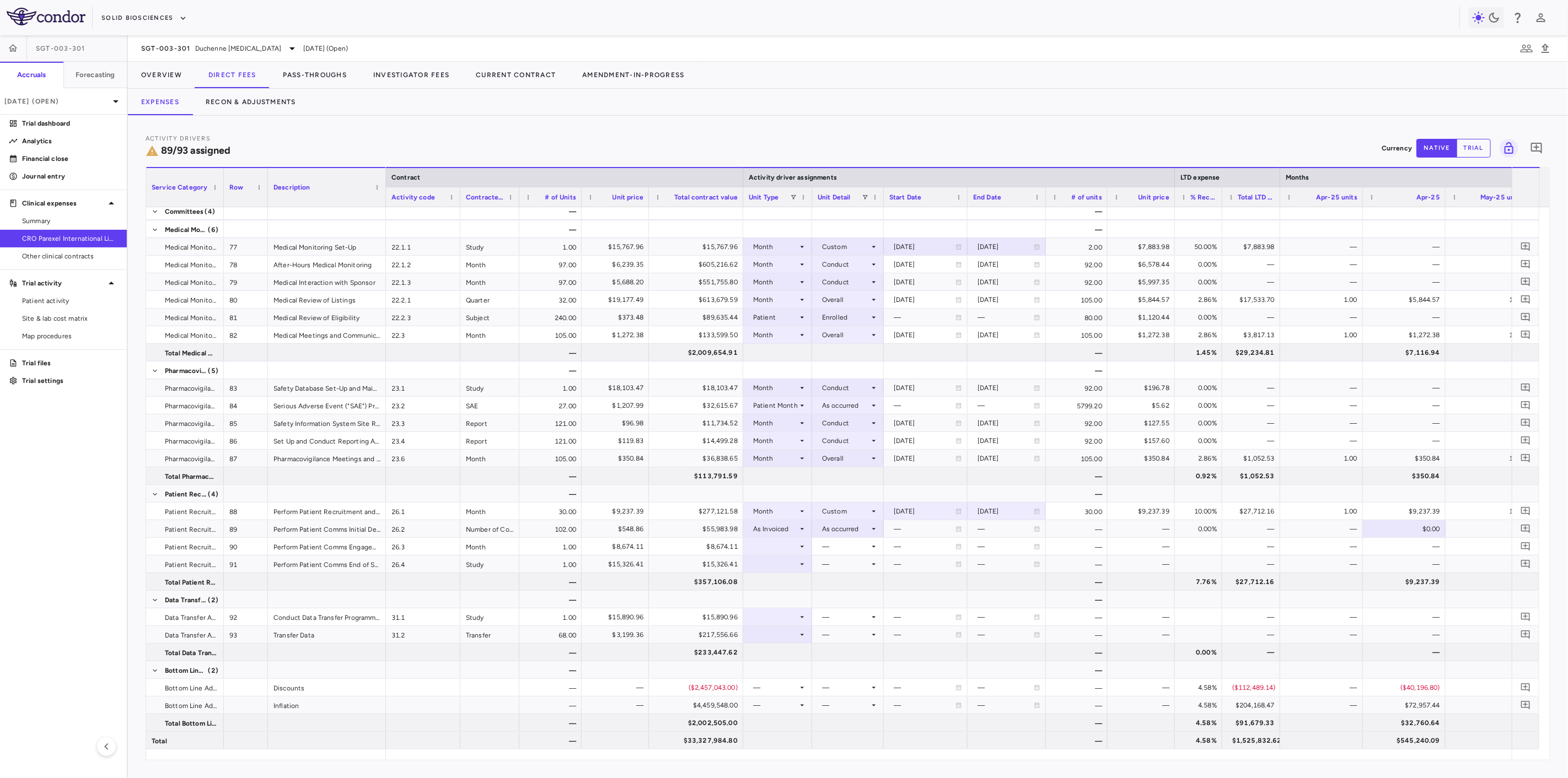
drag, startPoint x: 506, startPoint y: 197, endPoint x: 385, endPoint y: 197, distance: 121.0
click at [385, 197] on div at bounding box center [386, 187] width 4 height 39
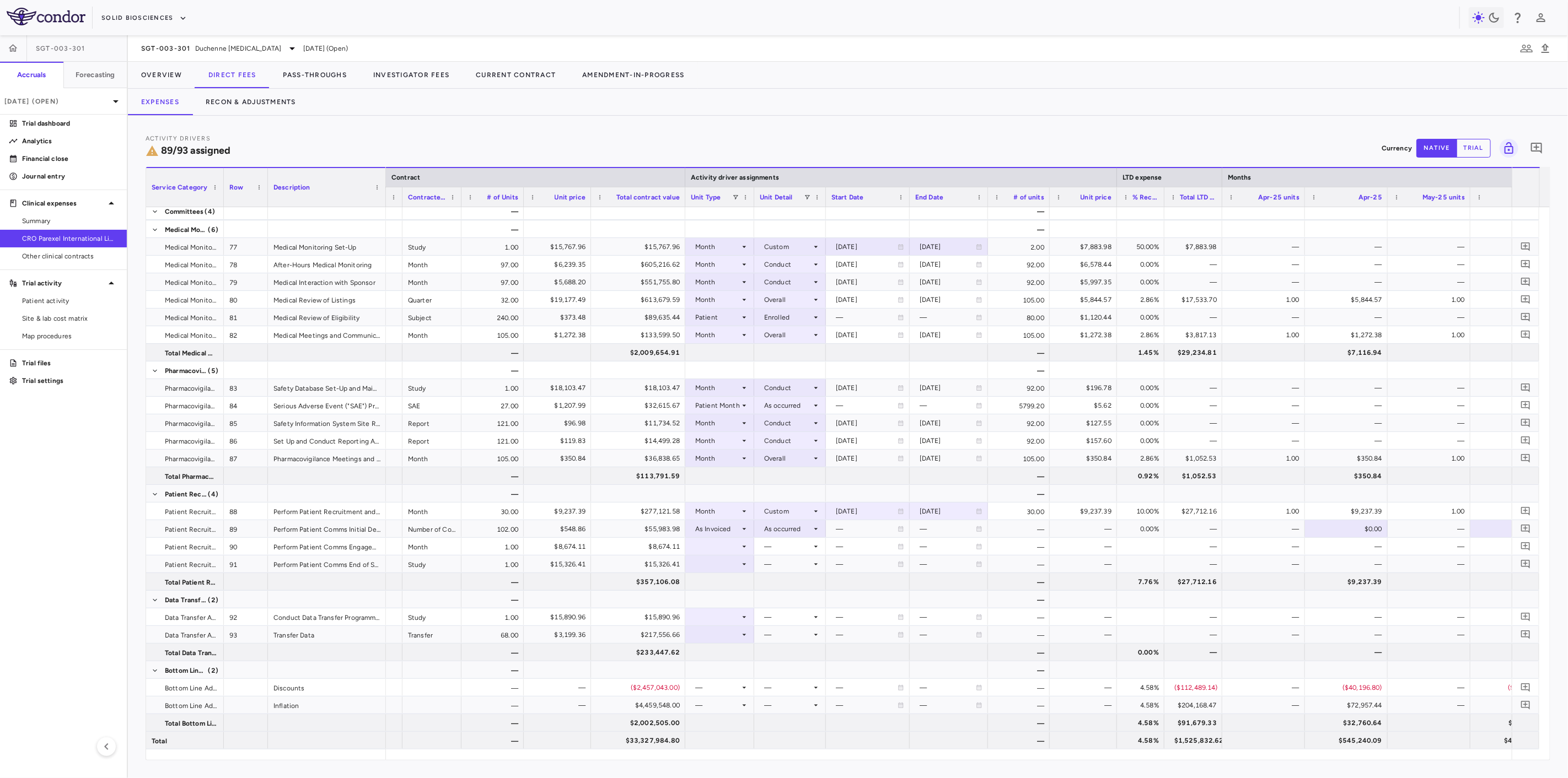
scroll to position [0, 164]
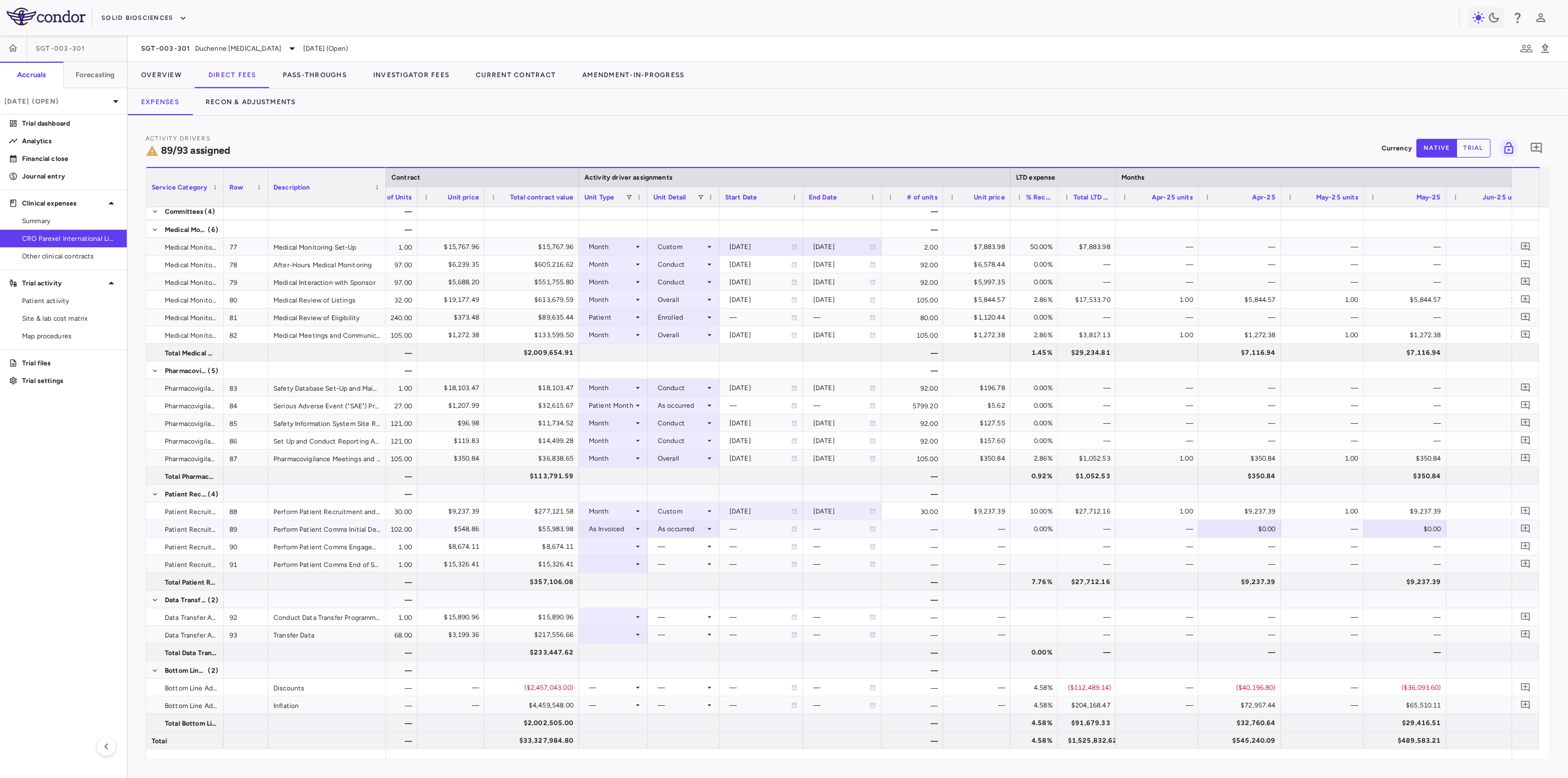
click at [1409, 526] on div "$0.00" at bounding box center [1408, 530] width 68 height 18
type input "*******"
click at [630, 544] on div at bounding box center [613, 546] width 58 height 16
click at [629, 630] on li "Month" at bounding box center [613, 633] width 74 height 17
click at [700, 546] on div at bounding box center [683, 546] width 61 height 16
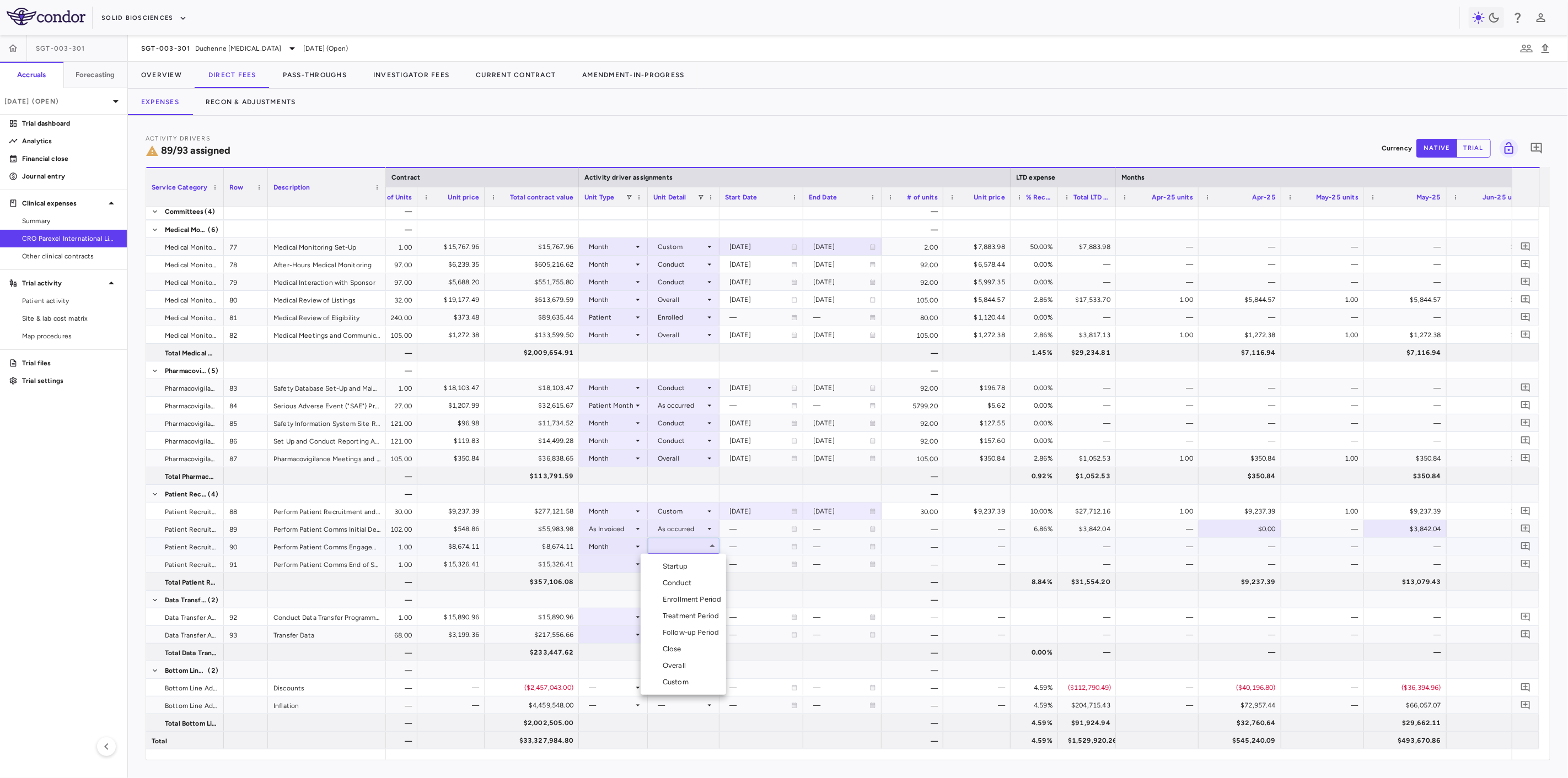
click at [696, 649] on li "Close" at bounding box center [684, 649] width 85 height 17
click at [616, 563] on div at bounding box center [613, 564] width 58 height 16
click at [626, 652] on div at bounding box center [613, 653] width 58 height 16
click at [614, 564] on div at bounding box center [613, 564] width 58 height 16
click at [613, 644] on li "Month" at bounding box center [613, 650] width 74 height 17
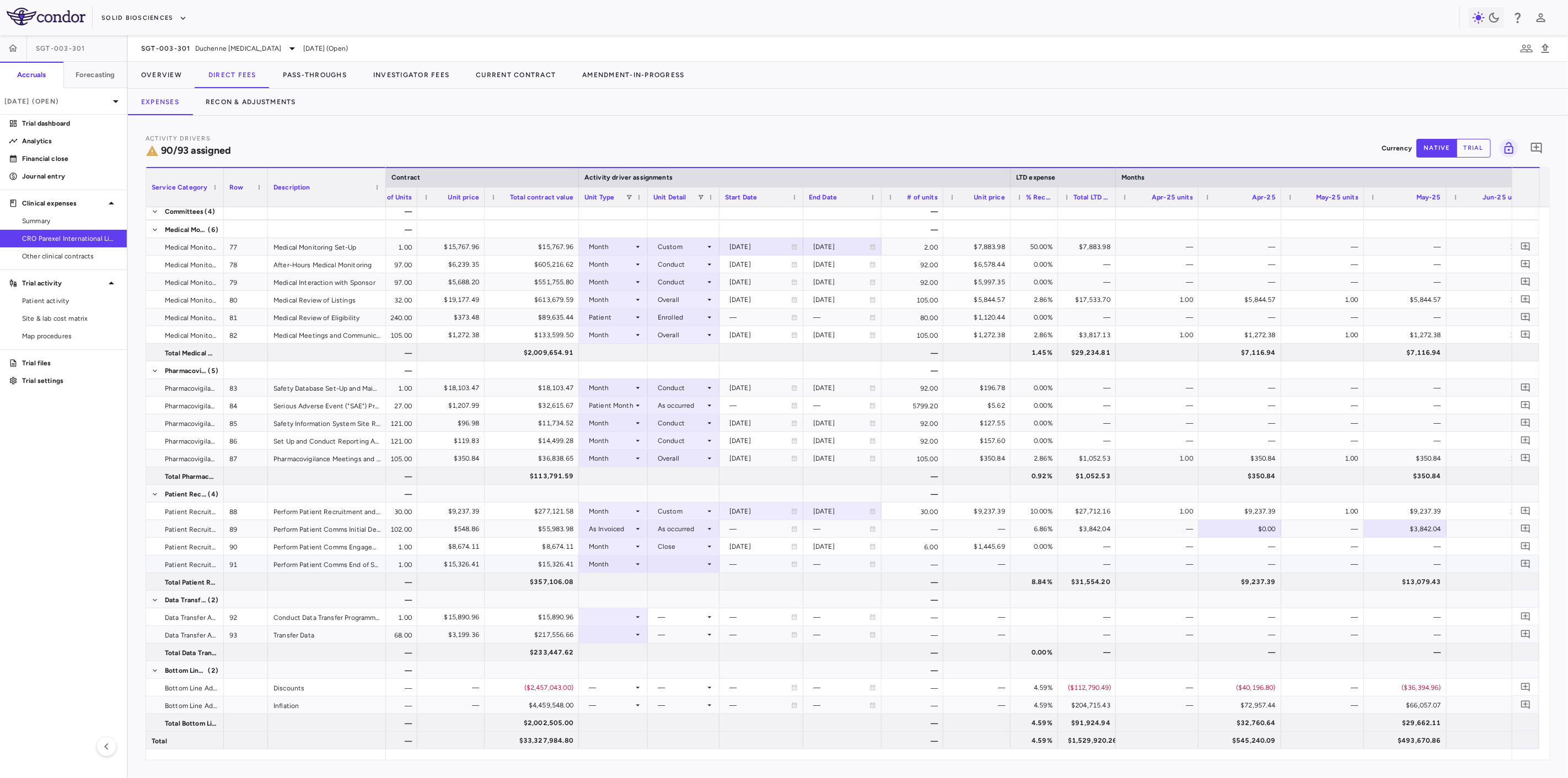
click at [682, 566] on div at bounding box center [683, 564] width 61 height 16
click at [687, 660] on li "Close" at bounding box center [684, 667] width 85 height 17
click at [622, 621] on div at bounding box center [613, 617] width 58 height 16
click at [635, 698] on li "Month" at bounding box center [613, 703] width 74 height 17
click at [706, 617] on icon at bounding box center [709, 617] width 9 height 9
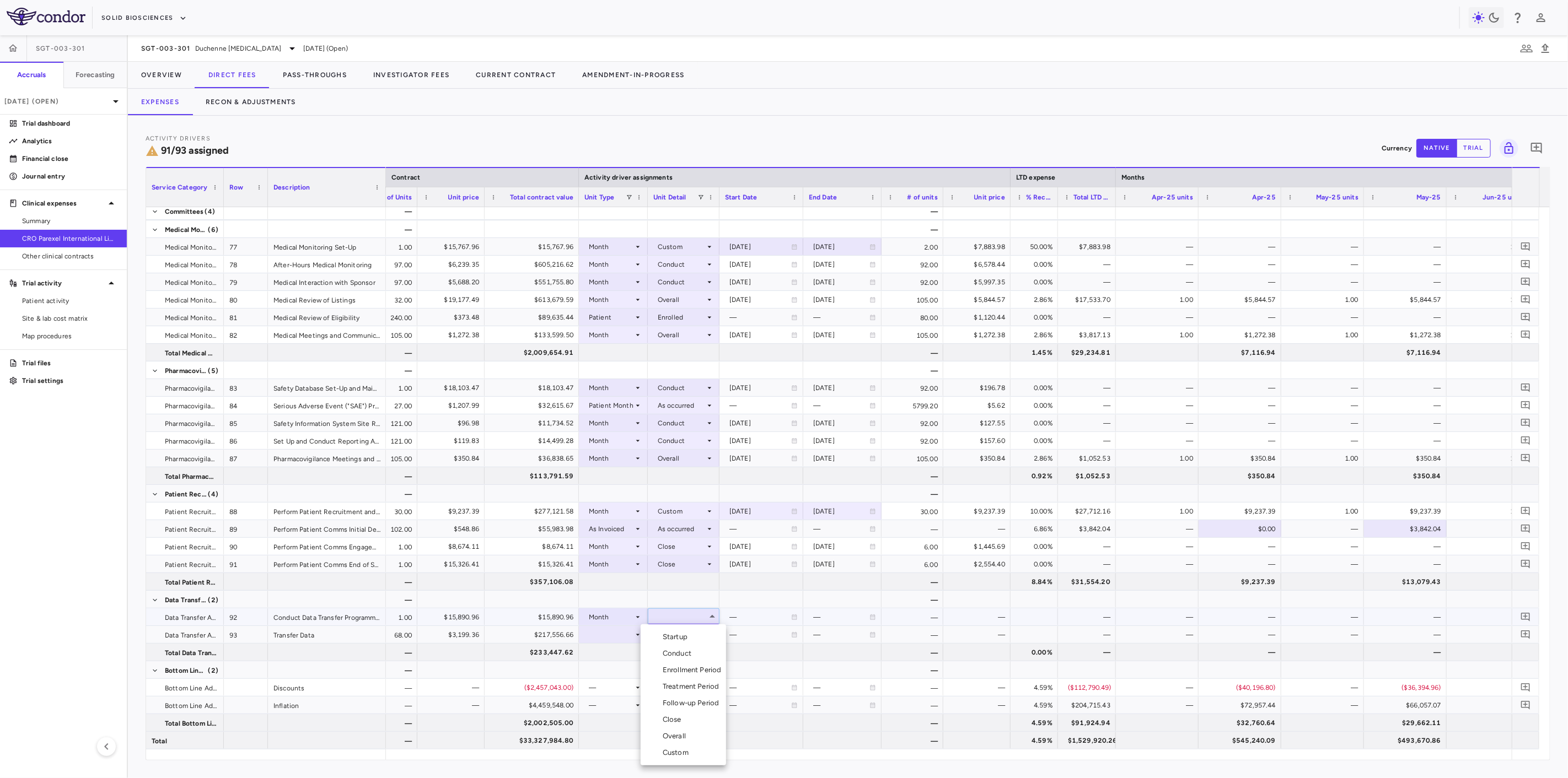
click at [691, 724] on li "Close" at bounding box center [684, 719] width 85 height 17
click at [622, 641] on div at bounding box center [613, 635] width 58 height 16
click at [625, 633] on div at bounding box center [613, 635] width 58 height 16
click at [619, 720] on div "Month" at bounding box center [612, 721] width 26 height 10
click at [677, 636] on div at bounding box center [683, 635] width 61 height 16
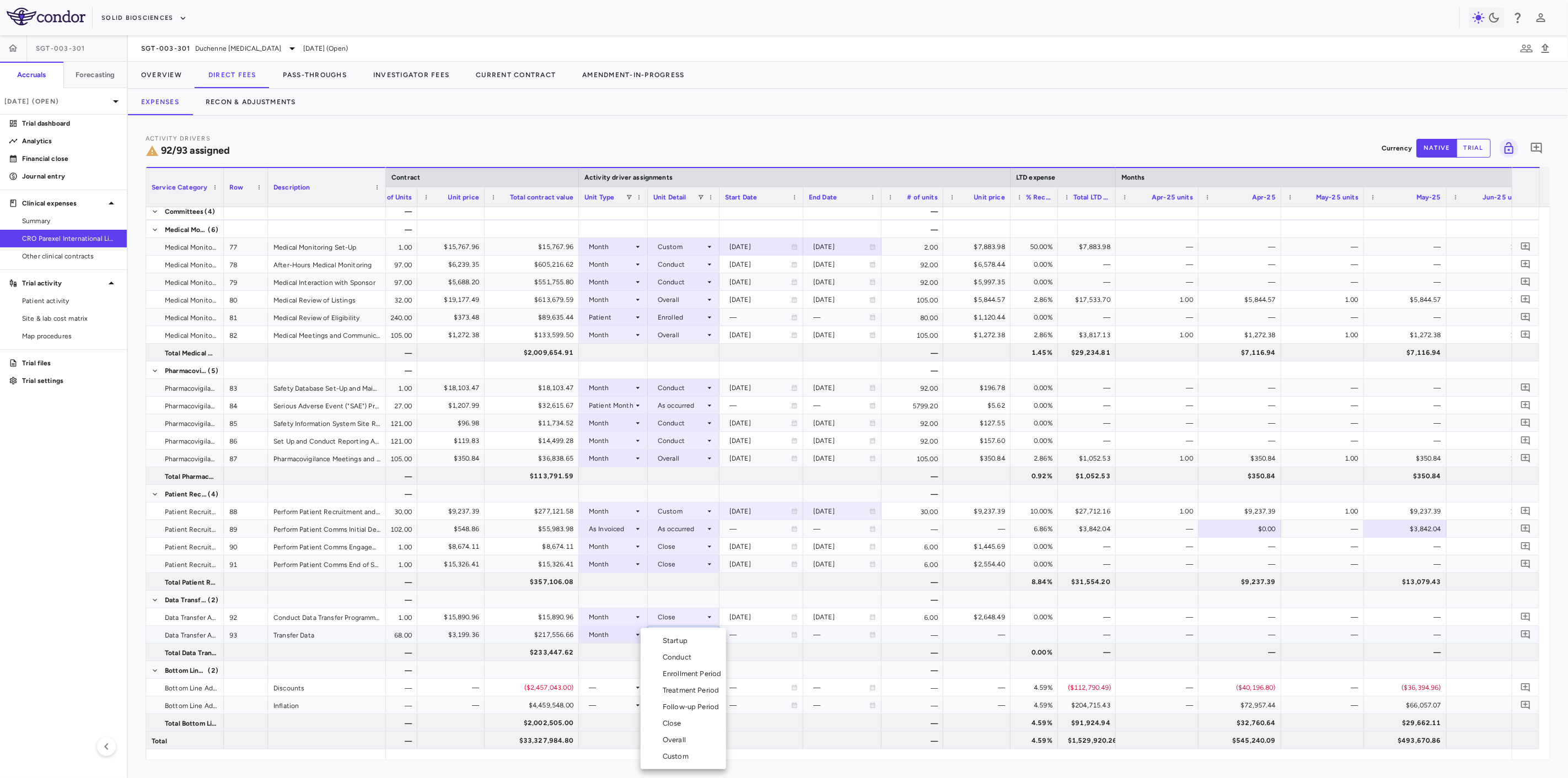
click at [684, 725] on div "Close" at bounding box center [674, 724] width 23 height 10
drag, startPoint x: 274, startPoint y: 111, endPoint x: 270, endPoint y: 117, distance: 7.2
click at [274, 111] on button "Recon & Adjustments" at bounding box center [251, 101] width 117 height 27
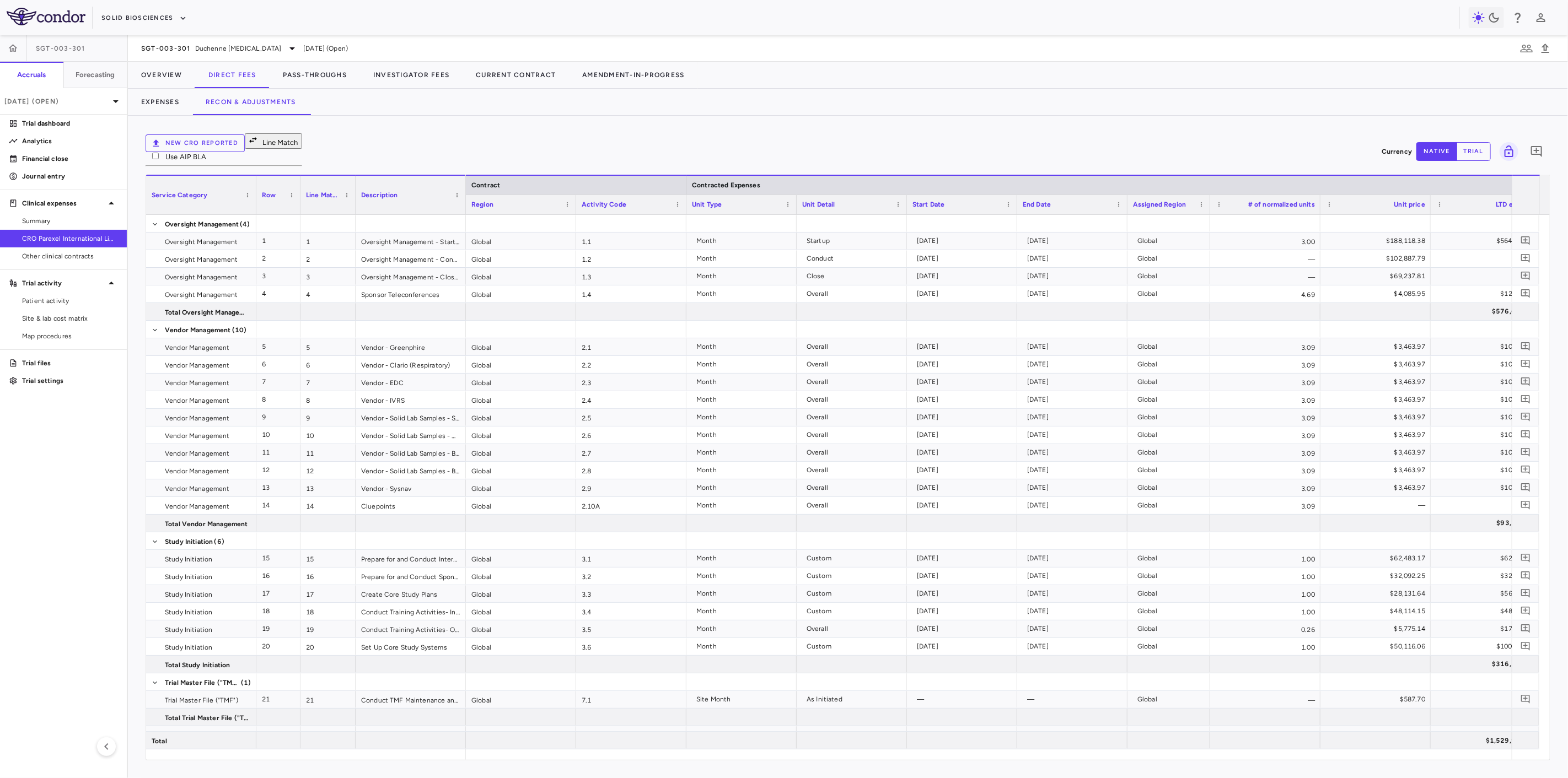
click at [230, 141] on button "New CRO reported" at bounding box center [195, 143] width 99 height 18
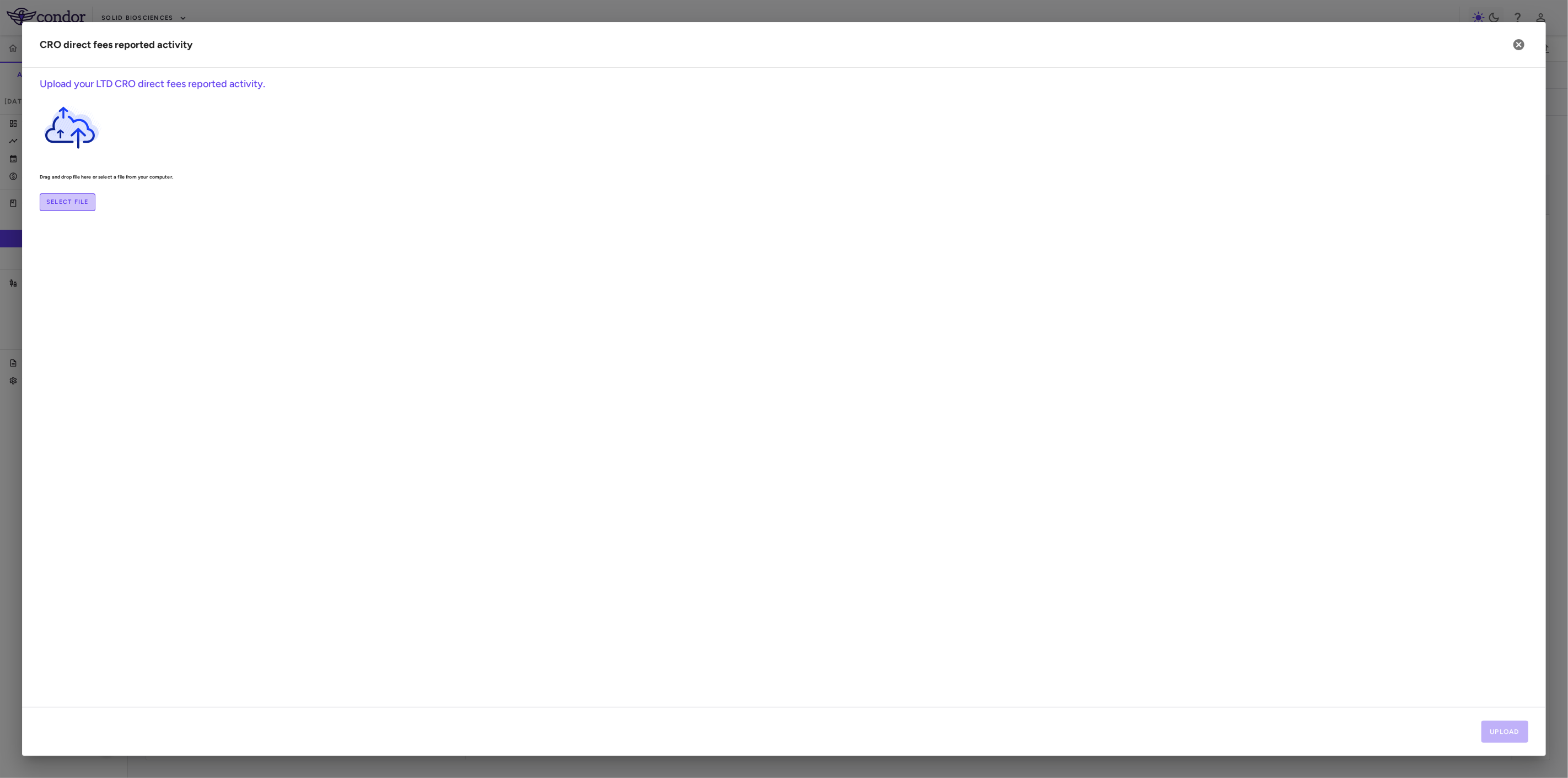
click at [95, 212] on label "Select file" at bounding box center [68, 203] width 56 height 18
click at [0, 0] on input "Select file" at bounding box center [0, 0] width 0 height 0
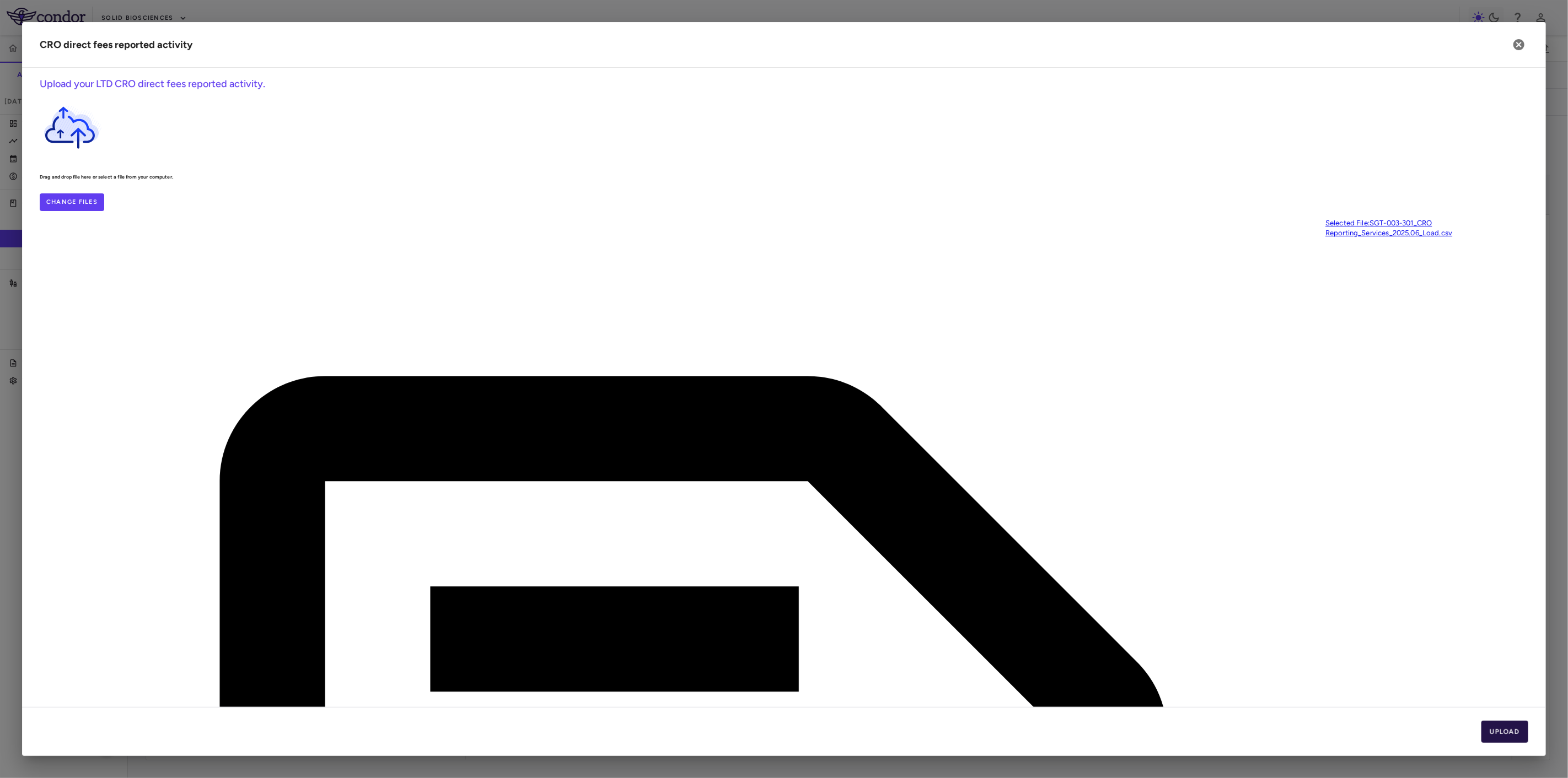
click at [1487, 722] on button "Upload" at bounding box center [1505, 732] width 48 height 22
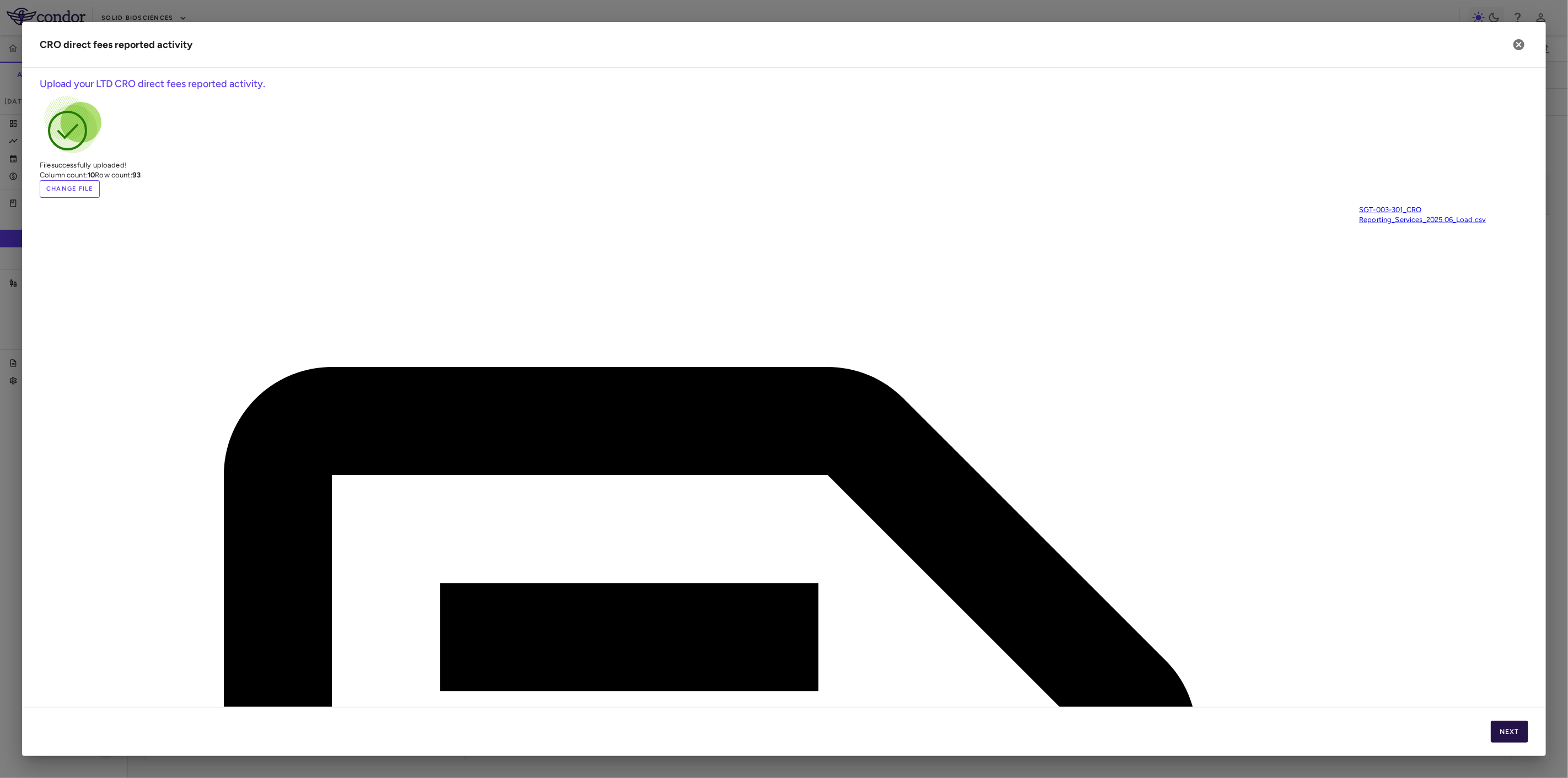
click at [1509, 734] on button "Next" at bounding box center [1509, 732] width 38 height 22
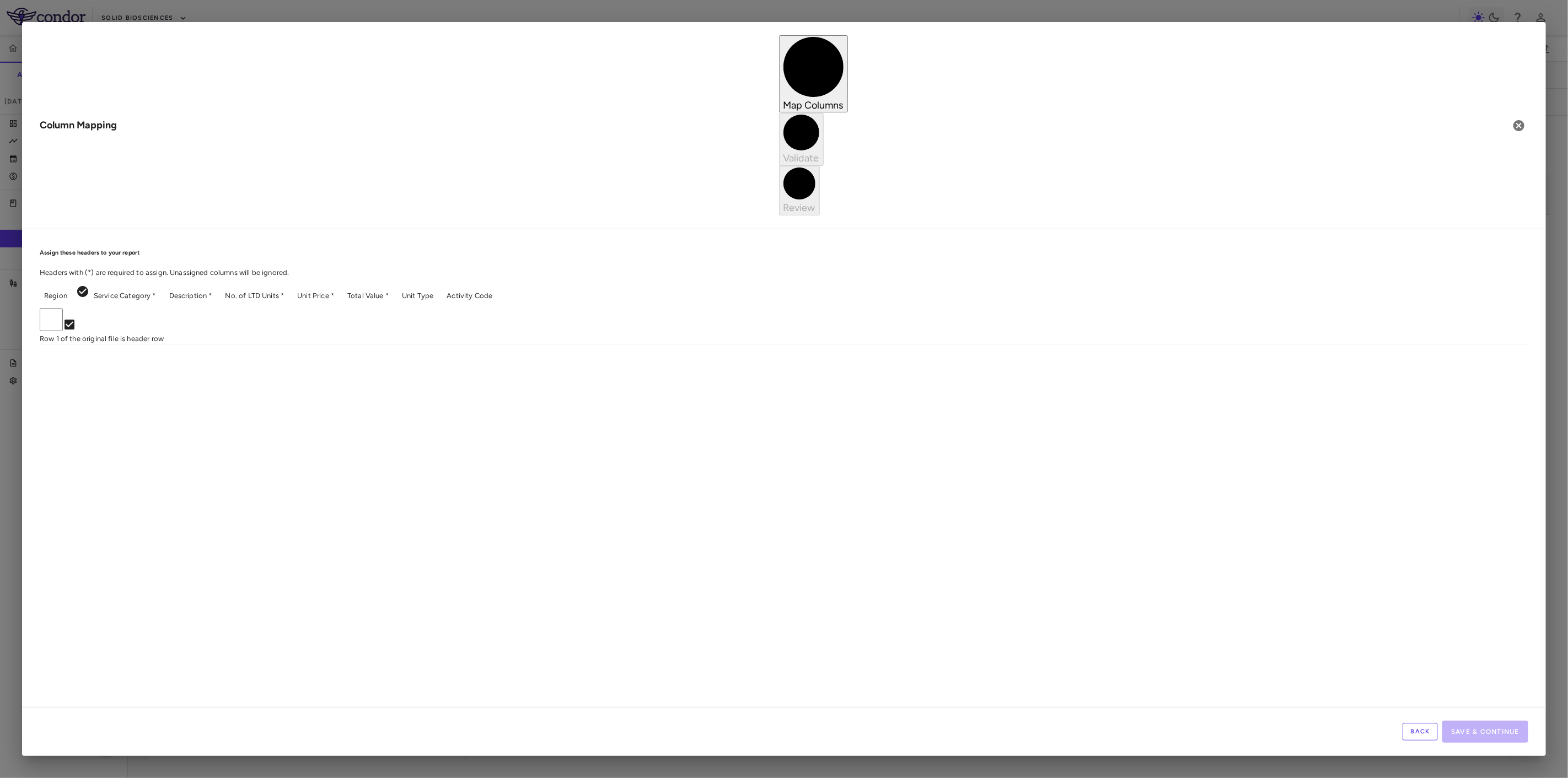
click at [270, 180] on body "Skip to sidebar Skip to main content Solid Biosciences SGT-003-301 Accruals For…" at bounding box center [784, 389] width 1568 height 778
click at [288, 334] on li "Activity Code" at bounding box center [252, 329] width 72 height 10
click at [367, 184] on body "Skip to sidebar Skip to main content Solid Biosciences SGT-003-301 Accruals For…" at bounding box center [784, 389] width 1568 height 778
click at [354, 254] on li "Description Required" at bounding box center [335, 244] width 72 height 20
click at [439, 184] on body "Skip to sidebar Skip to main content Solid Biosciences SGT-003-301 Accruals For…" at bounding box center [784, 389] width 1568 height 778
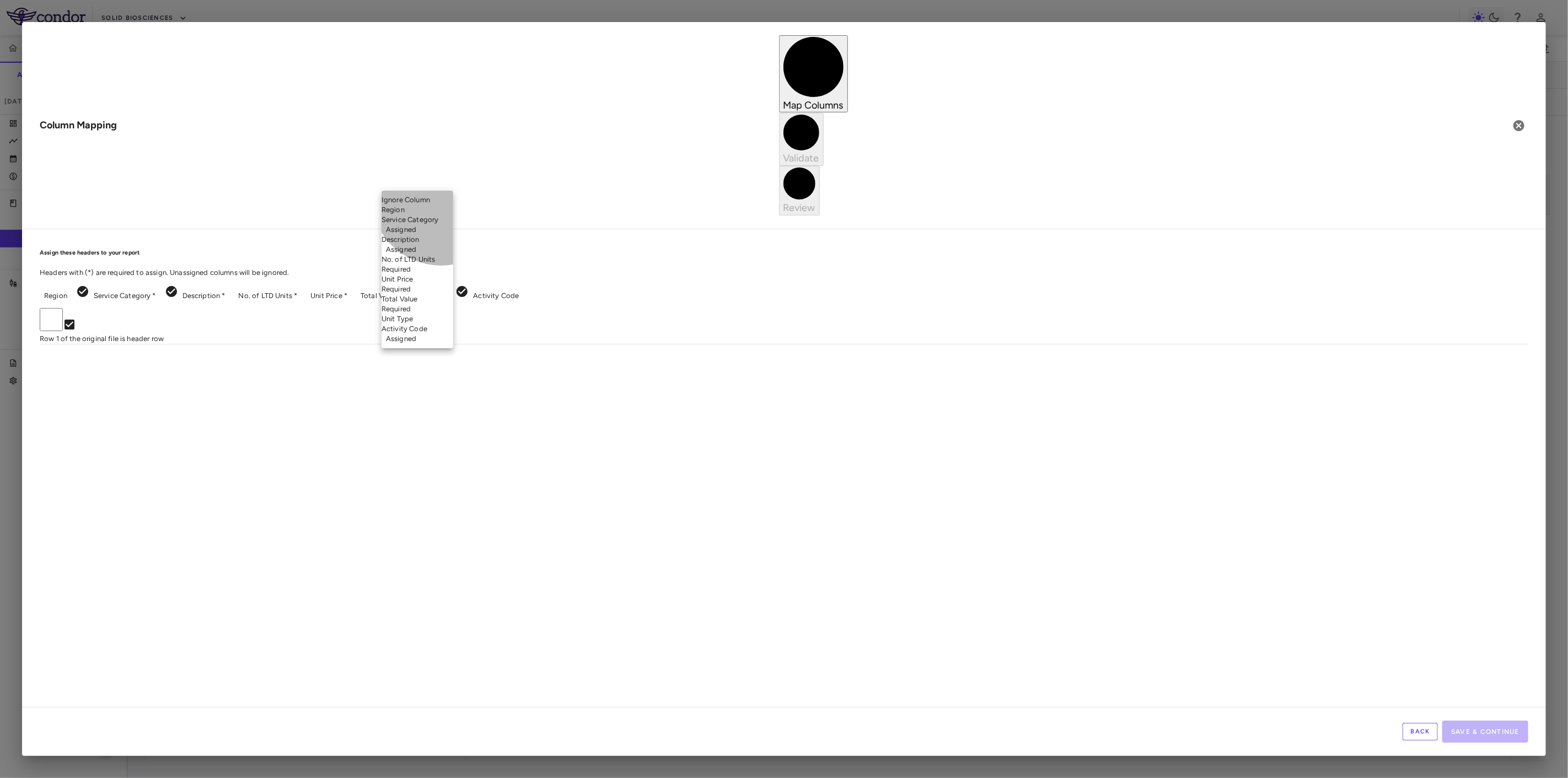
click at [441, 324] on li "Unit Type" at bounding box center [417, 319] width 72 height 10
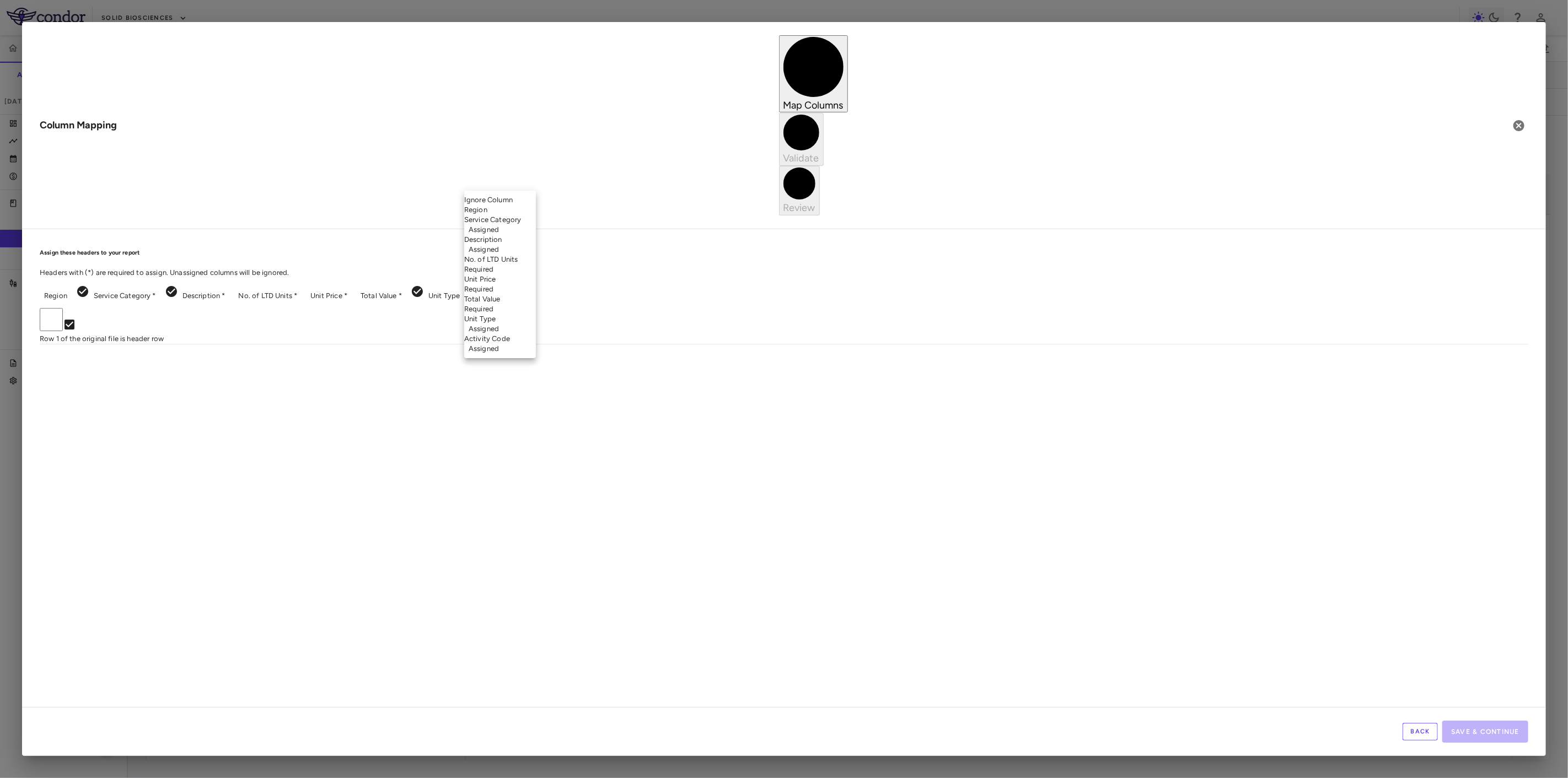
click at [546, 186] on body "Skip to sidebar Skip to main content Solid Biosciences SGT-003-301 Accruals For…" at bounding box center [784, 389] width 1568 height 778
click at [608, 175] on div at bounding box center [784, 389] width 1568 height 778
click at [609, 182] on div "Select Ignore Column Region Service Category Assigned Description Assigned No. …" at bounding box center [784, 389] width 1568 height 778
click at [609, 182] on body "Skip to sidebar Skip to main content Solid Biosciences SGT-003-301 Accruals For…" at bounding box center [784, 389] width 1568 height 778
click at [607, 294] on li "Unit Price Required" at bounding box center [582, 284] width 72 height 20
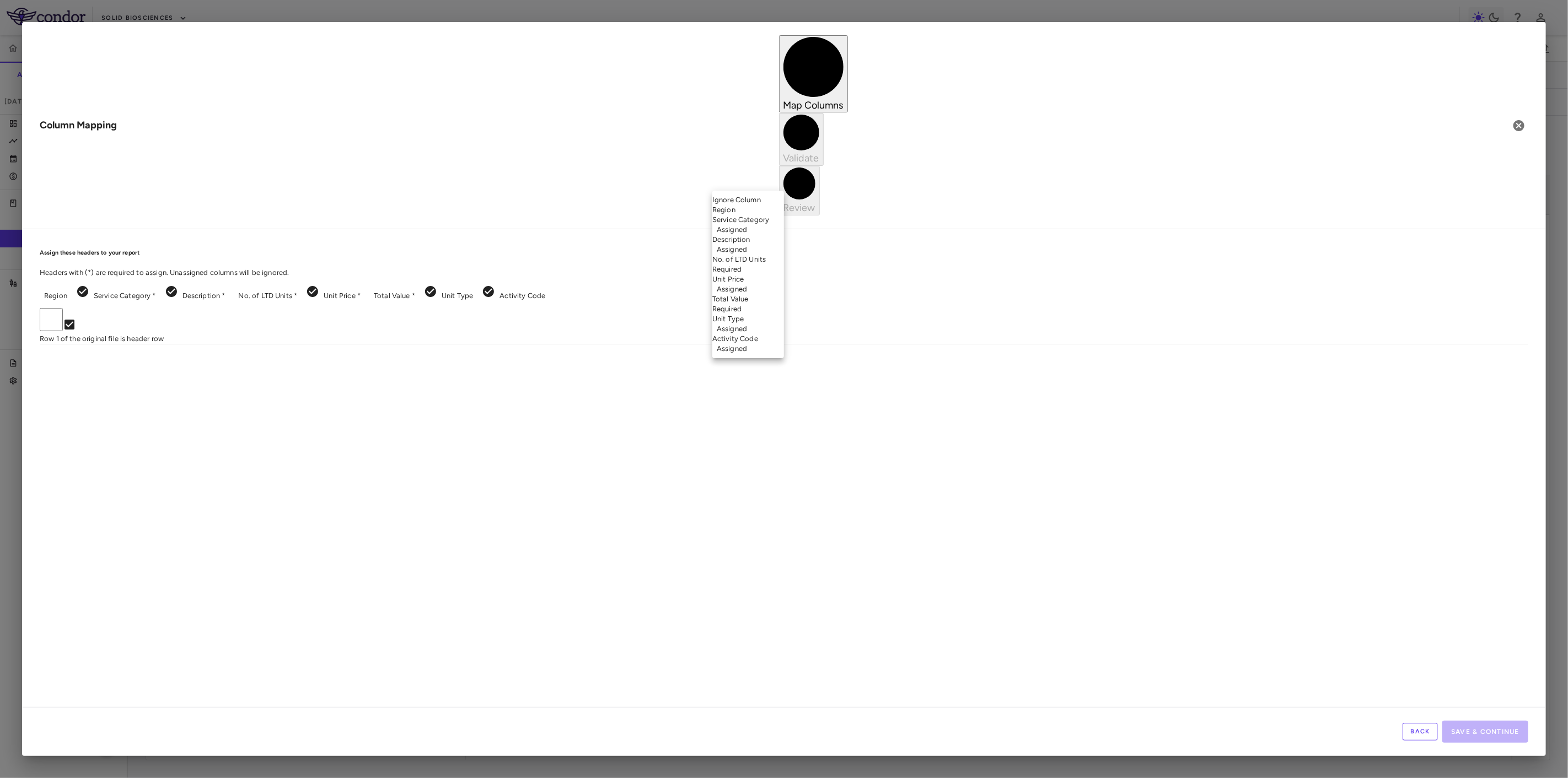
click at [752, 186] on body "Skip to sidebar Skip to main content Solid Biosciences SGT-003-301 Accruals For…" at bounding box center [784, 389] width 1568 height 778
click at [775, 274] on li "No. of LTD Units Required" at bounding box center [748, 264] width 72 height 20
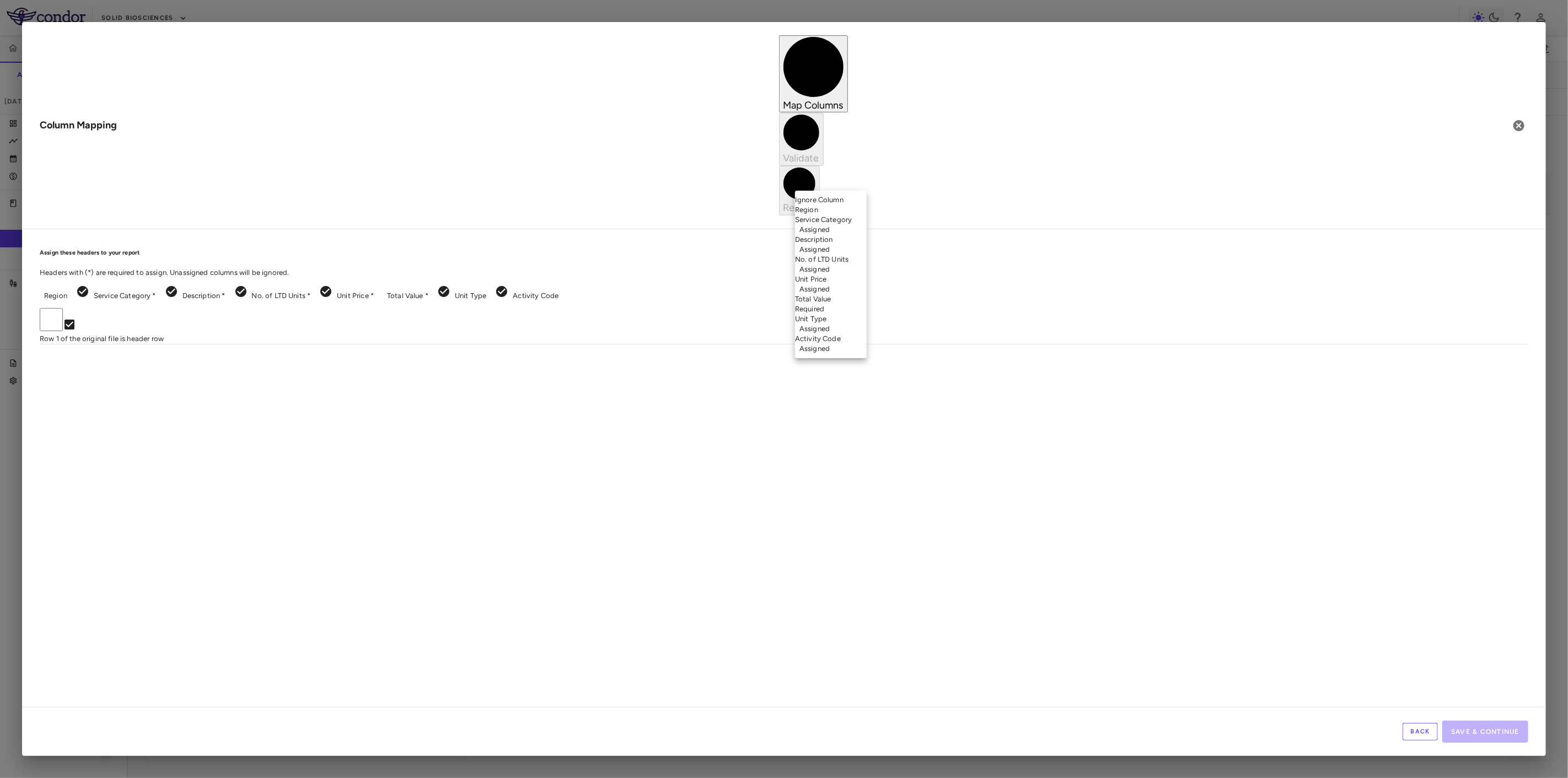
click at [857, 187] on body "Skip to sidebar Skip to main content Solid Biosciences SGT-003-301 Accruals For…" at bounding box center [784, 389] width 1568 height 778
drag, startPoint x: 1354, startPoint y: 681, endPoint x: 1482, endPoint y: 762, distance: 151.5
click at [1369, 700] on div at bounding box center [784, 389] width 1568 height 778
click at [1432, 740] on button "Back" at bounding box center [1421, 732] width 36 height 18
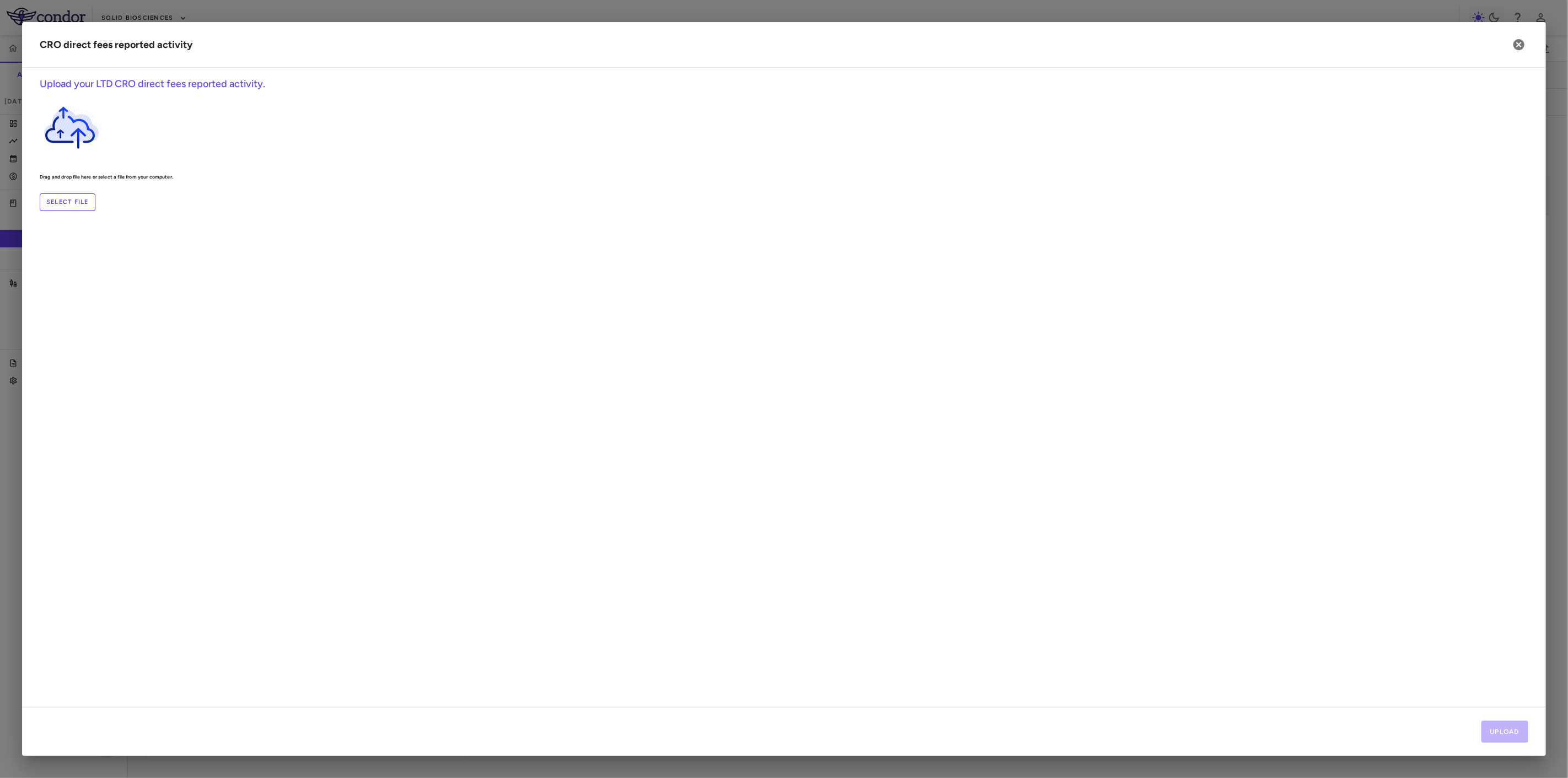
click at [95, 212] on label "Select file" at bounding box center [68, 203] width 56 height 18
click at [0, 0] on input "Select file" at bounding box center [0, 0] width 0 height 0
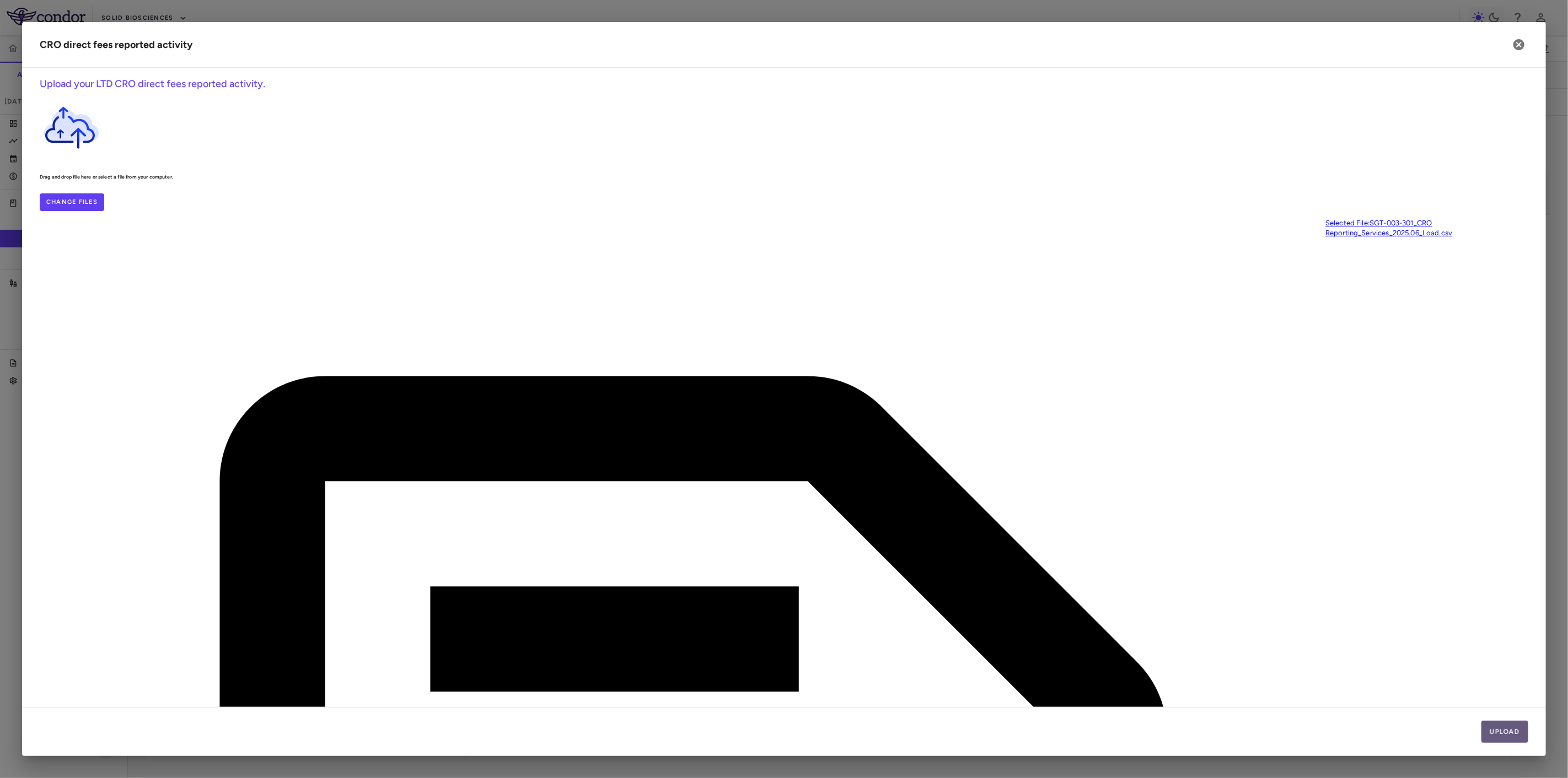
click at [1503, 725] on button "Upload" at bounding box center [1505, 732] width 48 height 22
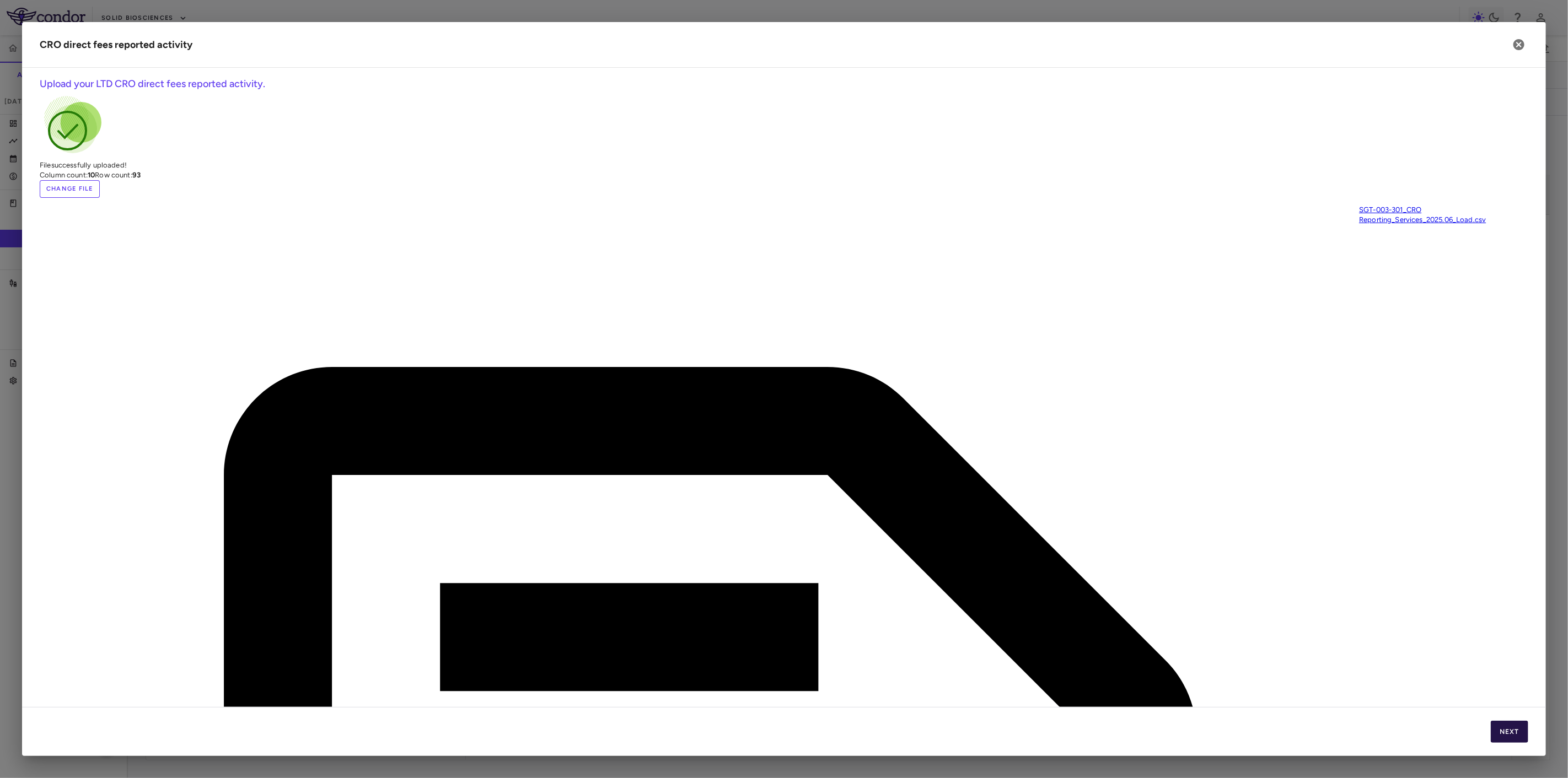
click at [1505, 729] on button "Next" at bounding box center [1509, 732] width 38 height 22
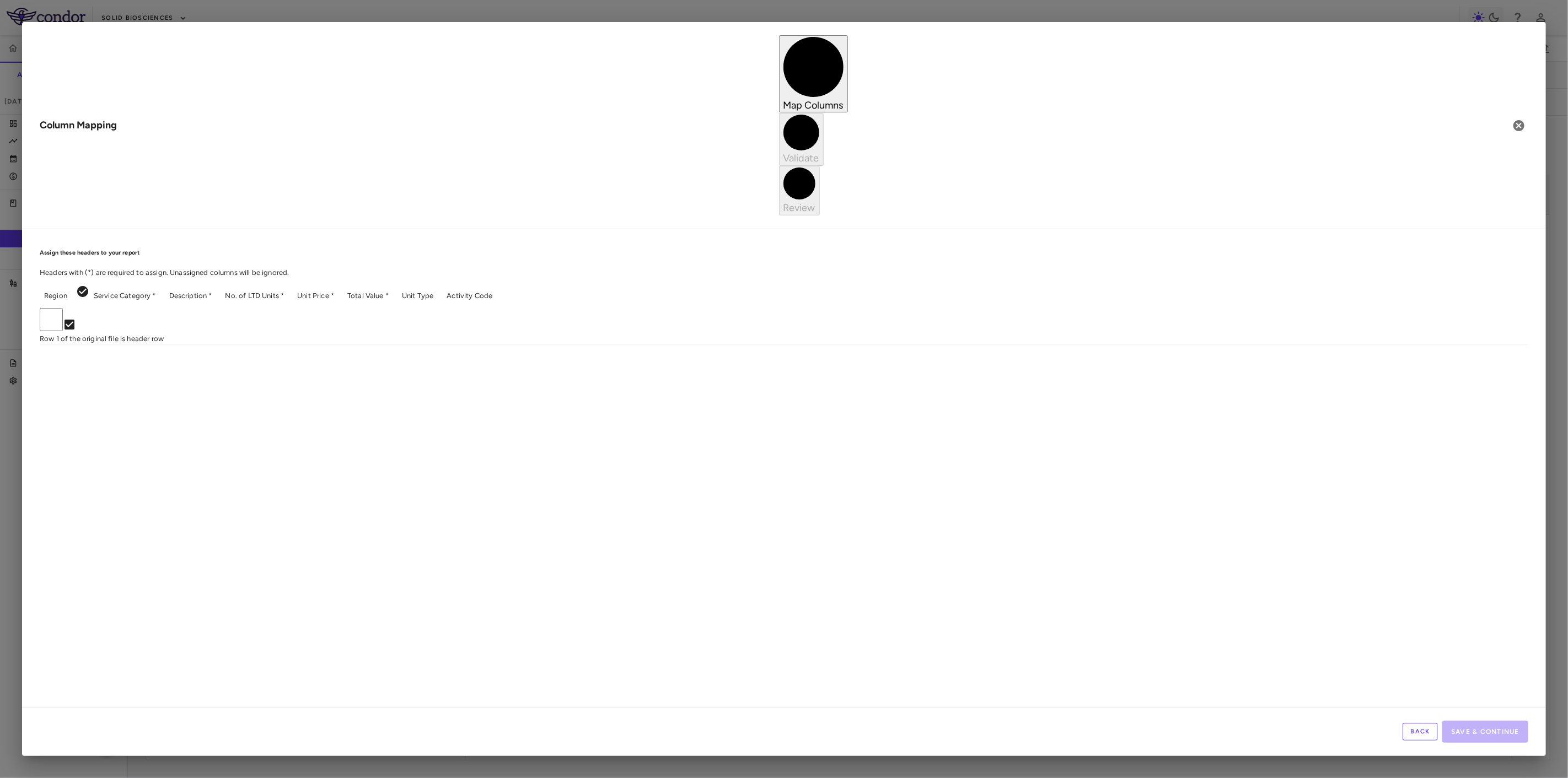
click at [258, 181] on body "Skip to sidebar Skip to main content Solid Biosciences SGT-003-301 Accruals For…" at bounding box center [784, 389] width 1568 height 778
click at [262, 334] on li "Activity Code" at bounding box center [252, 329] width 72 height 10
click at [351, 189] on body "Skip to sidebar Skip to main content Solid Biosciences SGT-003-301 Accruals For…" at bounding box center [784, 389] width 1568 height 778
click at [361, 254] on li "Description Required" at bounding box center [335, 244] width 72 height 20
click at [463, 190] on body "Skip to sidebar Skip to main content Solid Biosciences SGT-003-301 Accruals For…" at bounding box center [784, 389] width 1568 height 778
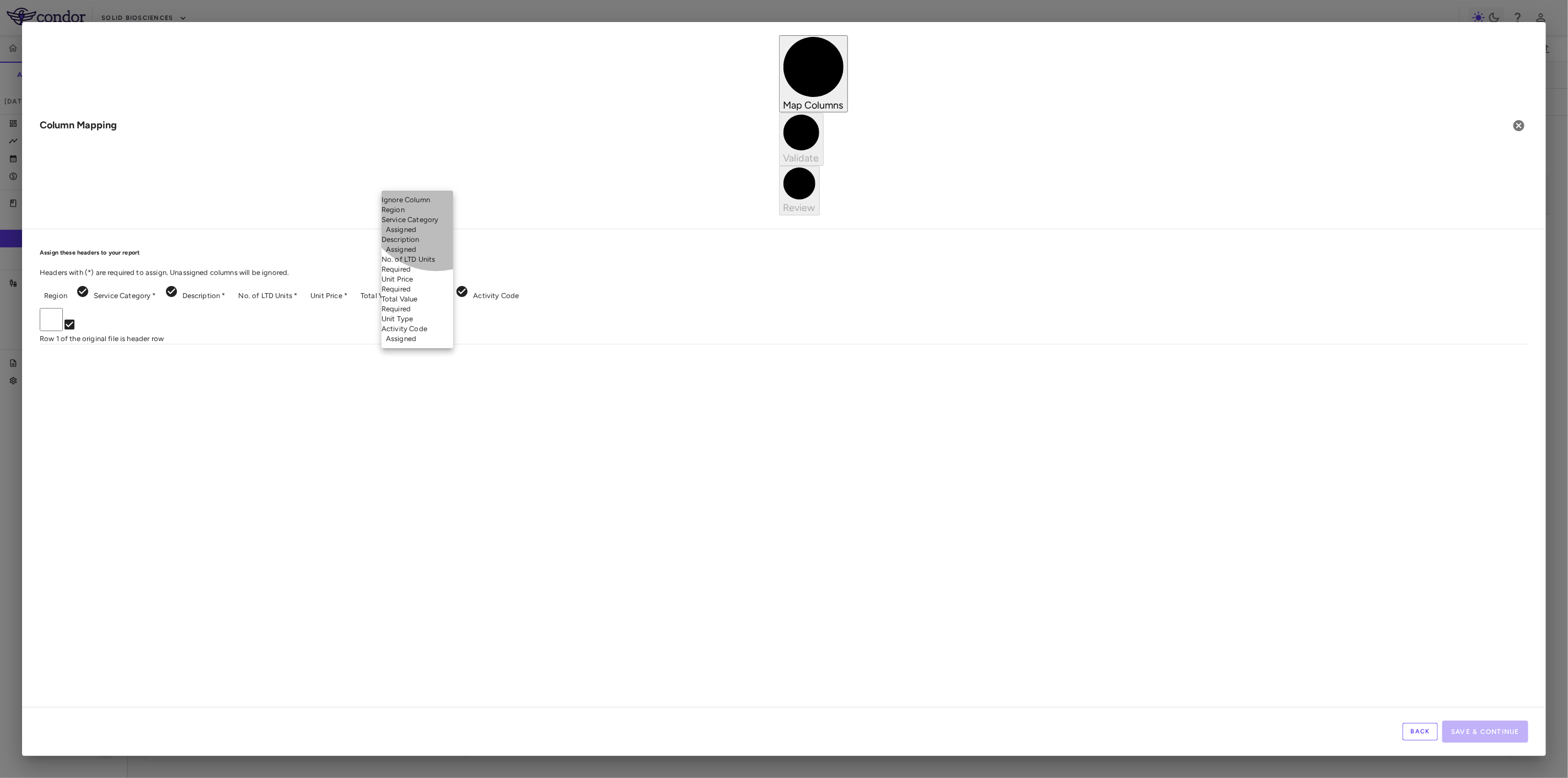
click at [436, 324] on li "Unit Type" at bounding box center [417, 319] width 72 height 10
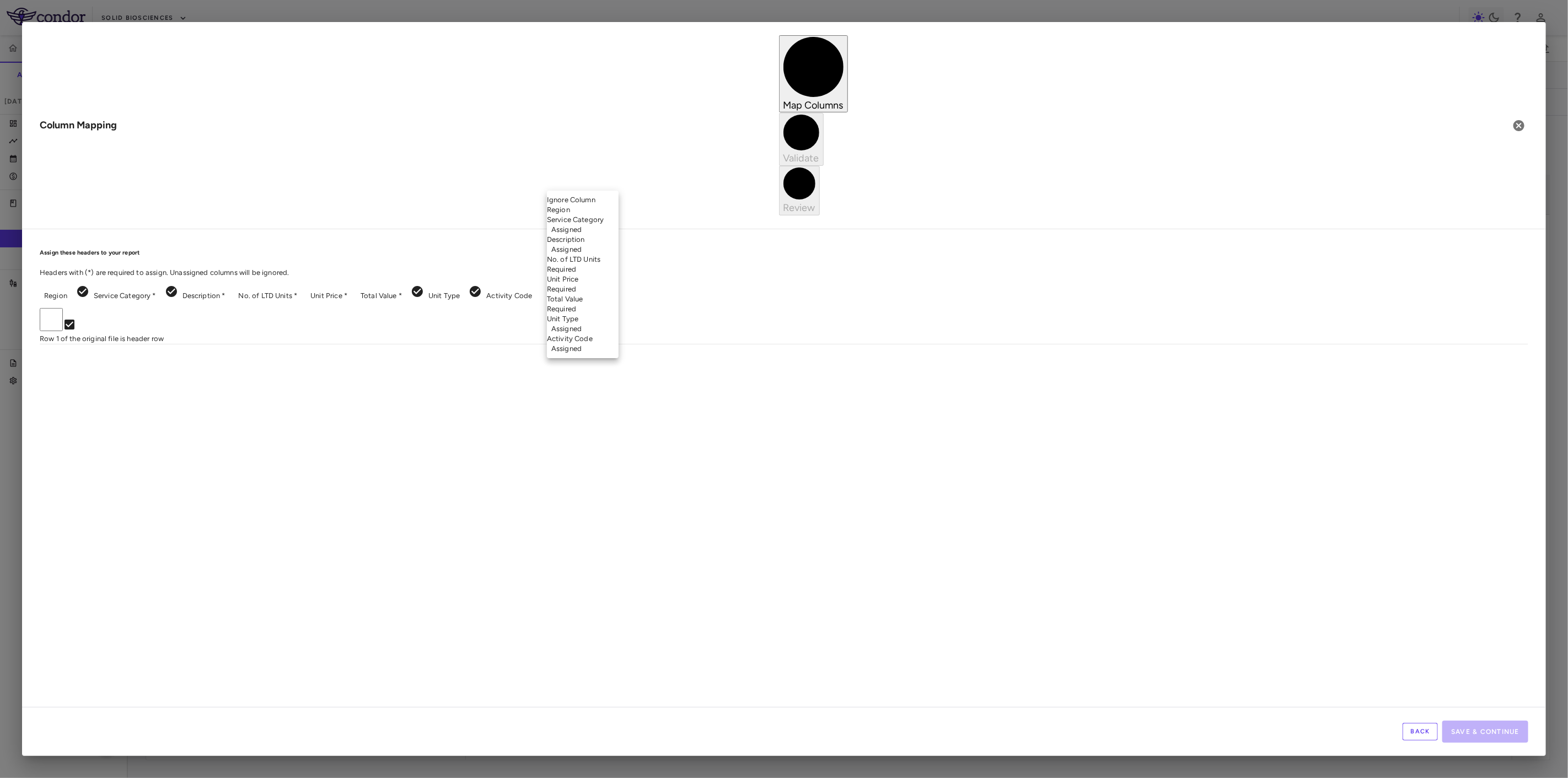
click at [631, 184] on body "Skip to sidebar Skip to main content Solid Biosciences SGT-003-301 Accruals For…" at bounding box center [784, 389] width 1568 height 778
click at [618, 293] on li "Unit Price Required" at bounding box center [582, 284] width 72 height 20
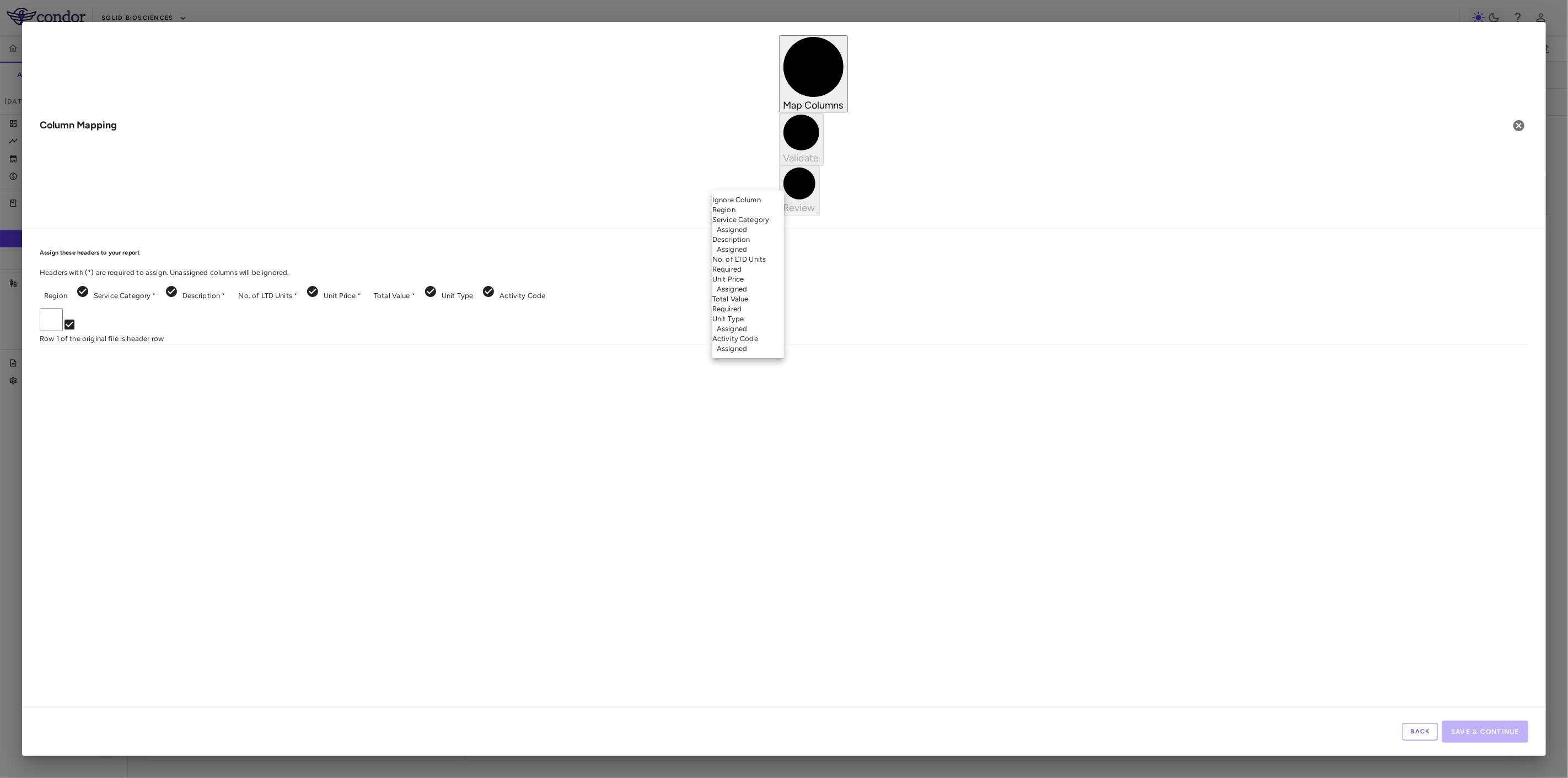
click at [754, 188] on body "Skip to sidebar Skip to main content Solid Biosciences SGT-003-301 Accruals For…" at bounding box center [784, 389] width 1568 height 778
click at [762, 274] on li "No. of LTD Units Required" at bounding box center [748, 264] width 72 height 20
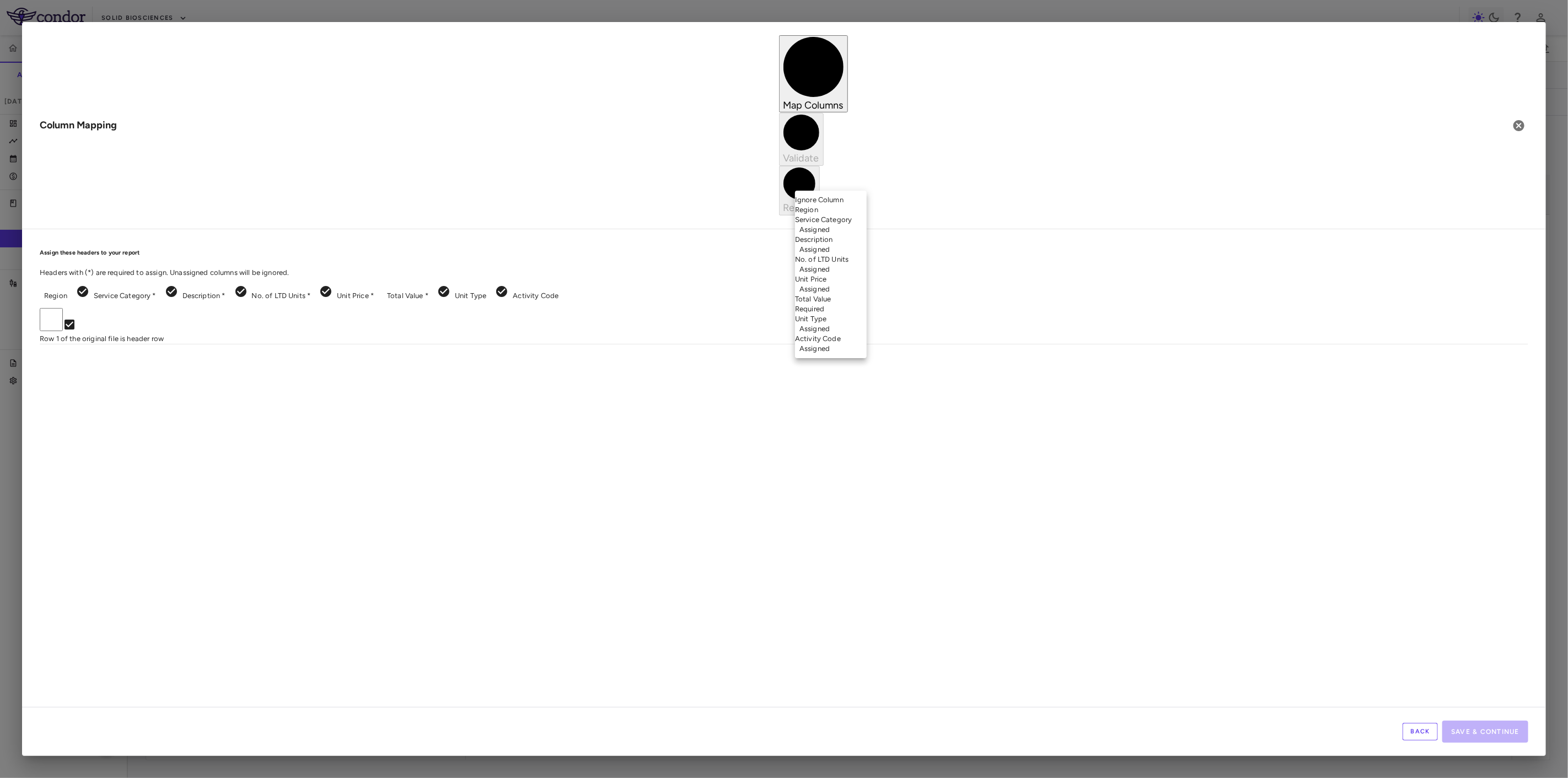
click at [840, 182] on body "Skip to sidebar Skip to main content Solid Biosciences SGT-003-301 Accruals For…" at bounding box center [784, 389] width 1568 height 778
click at [848, 314] on li "Total Value Required" at bounding box center [831, 304] width 72 height 20
click at [1479, 737] on button "Save & Continue" at bounding box center [1485, 732] width 86 height 22
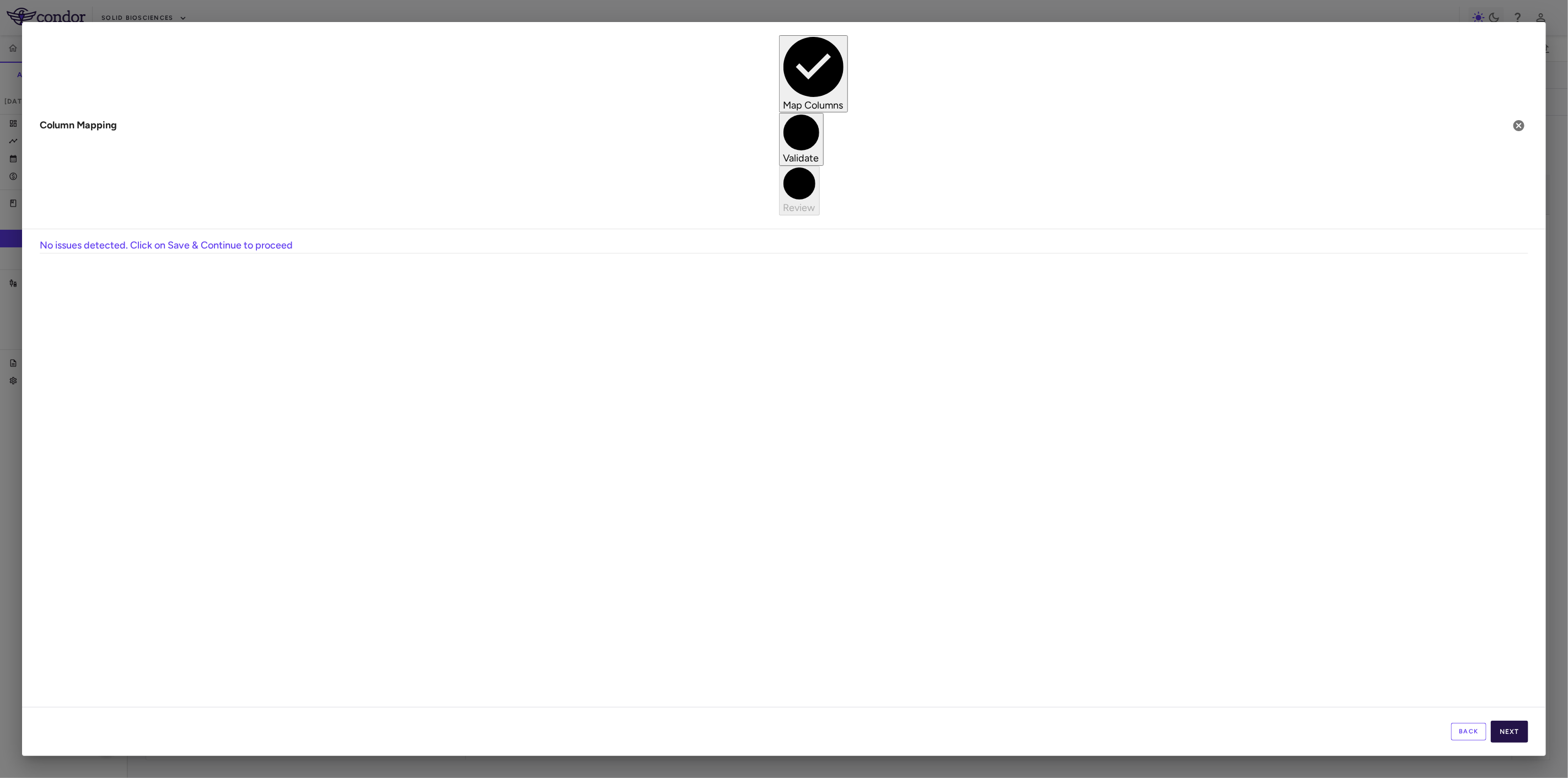
click at [1514, 737] on button "Next" at bounding box center [1509, 732] width 38 height 22
click at [1514, 734] on button "Save" at bounding box center [1509, 732] width 37 height 22
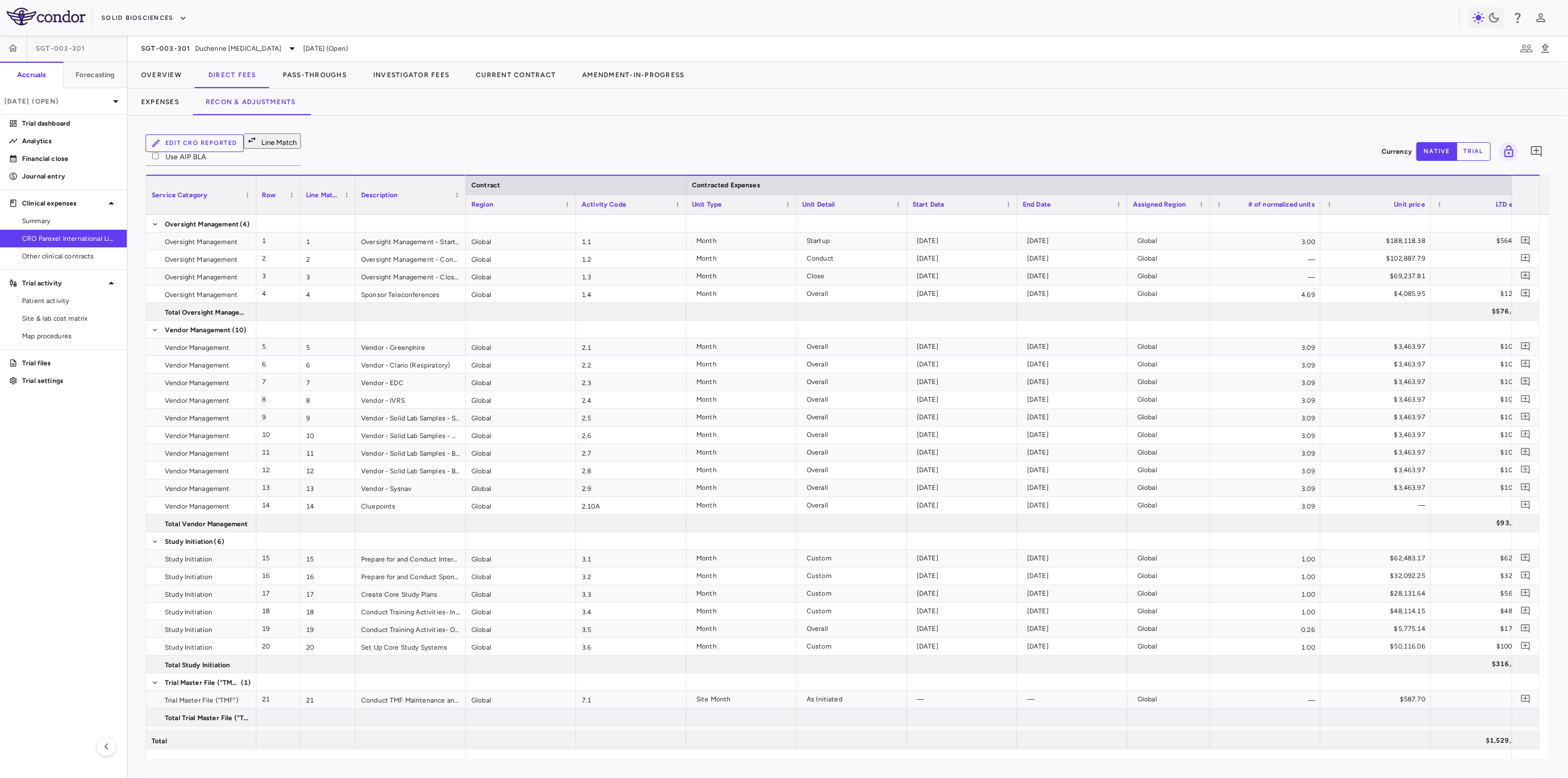
click at [272, 142] on button "Line Match" at bounding box center [272, 141] width 58 height 16
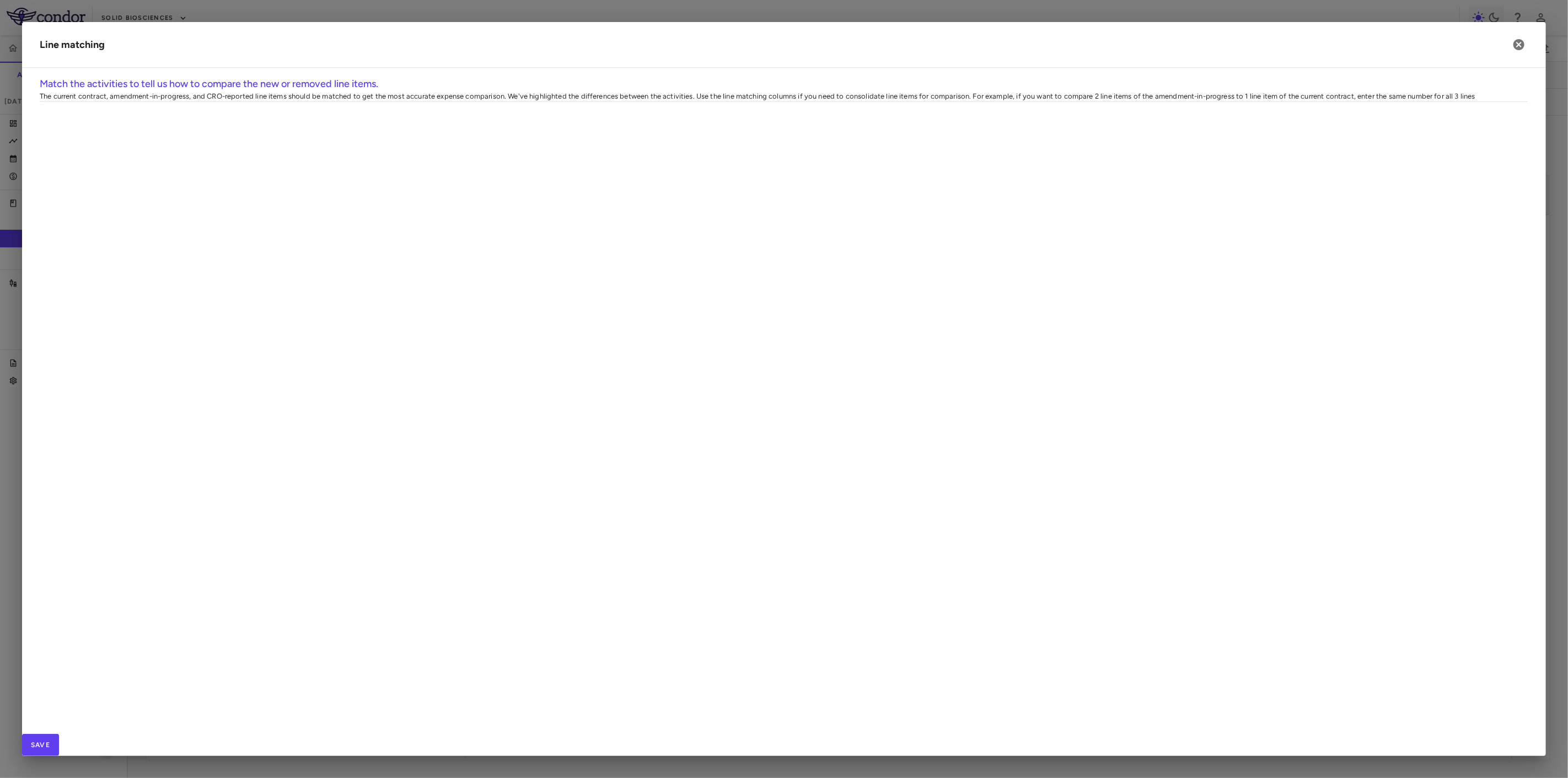
click at [703, 353] on span "Export" at bounding box center [707, 353] width 93 height 16
click at [797, 374] on span "SubMenu" at bounding box center [792, 372] width 13 height 16
click at [519, 158] on div at bounding box center [536, 150] width 110 height 17
drag, startPoint x: 1129, startPoint y: 160, endPoint x: 1155, endPoint y: 161, distance: 26.0
click at [1129, 159] on div at bounding box center [1087, 150] width 110 height 17
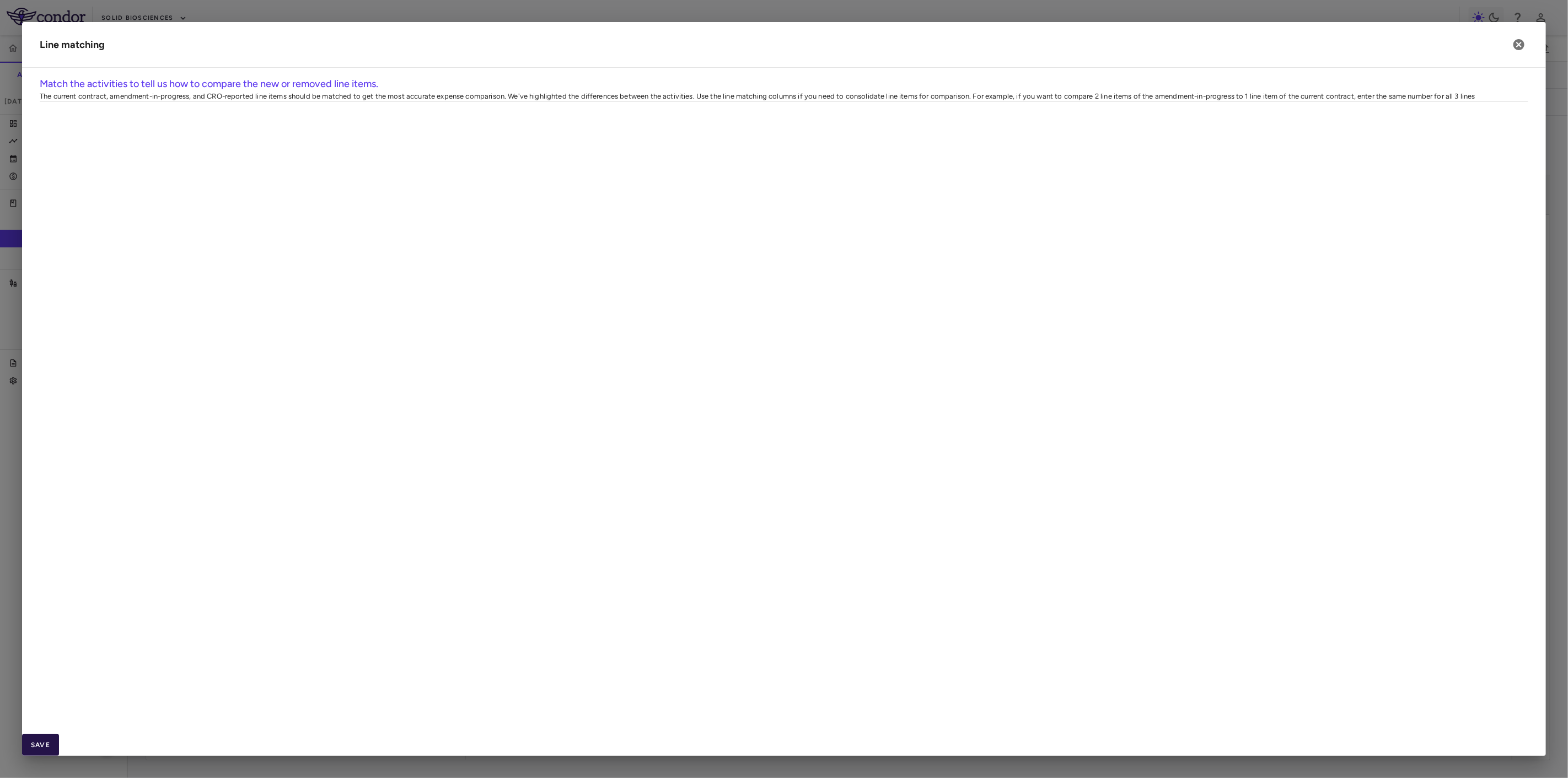
click at [59, 734] on button "Save" at bounding box center [40, 745] width 37 height 22
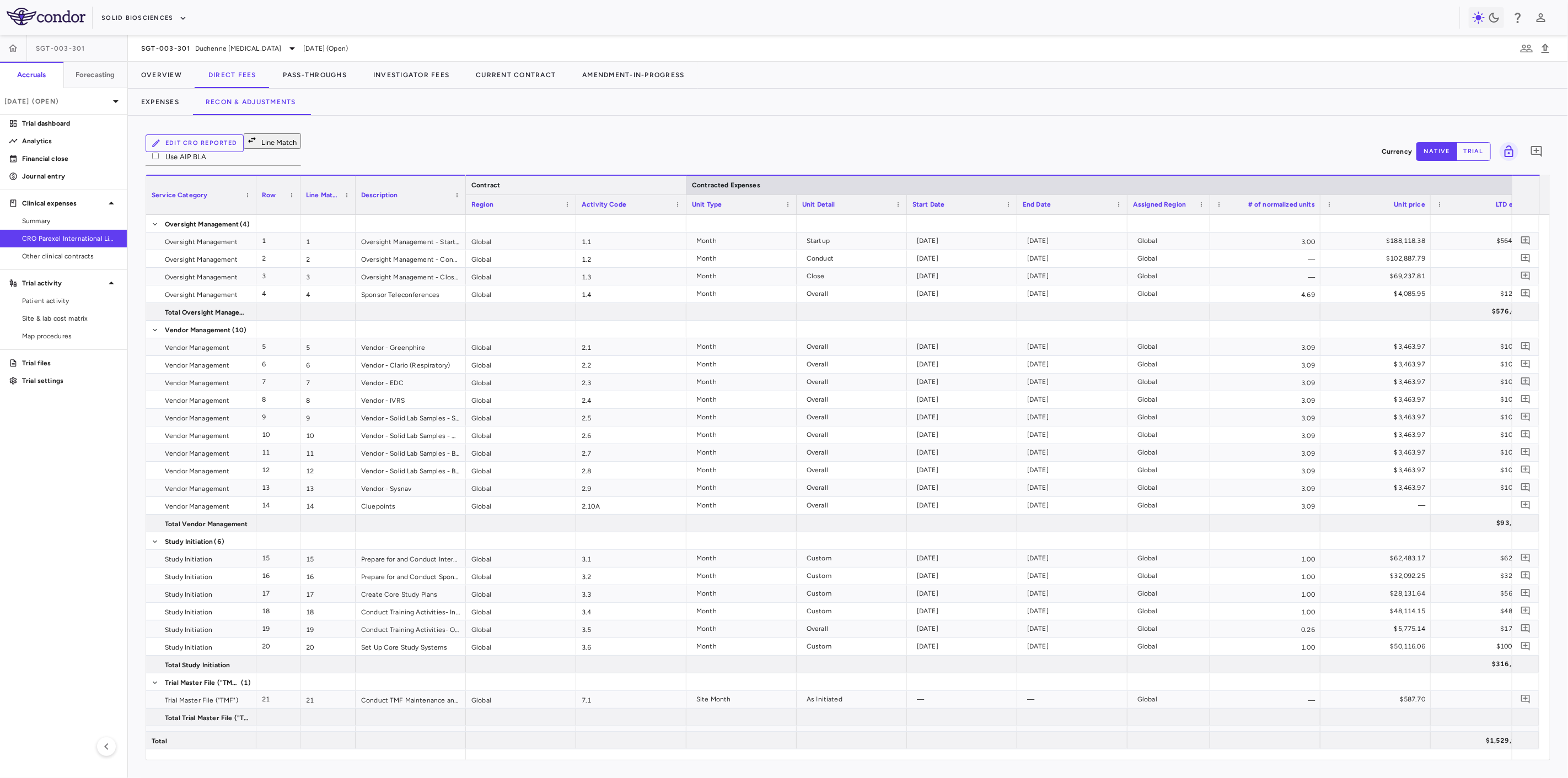
click at [684, 176] on div at bounding box center [686, 185] width 4 height 19
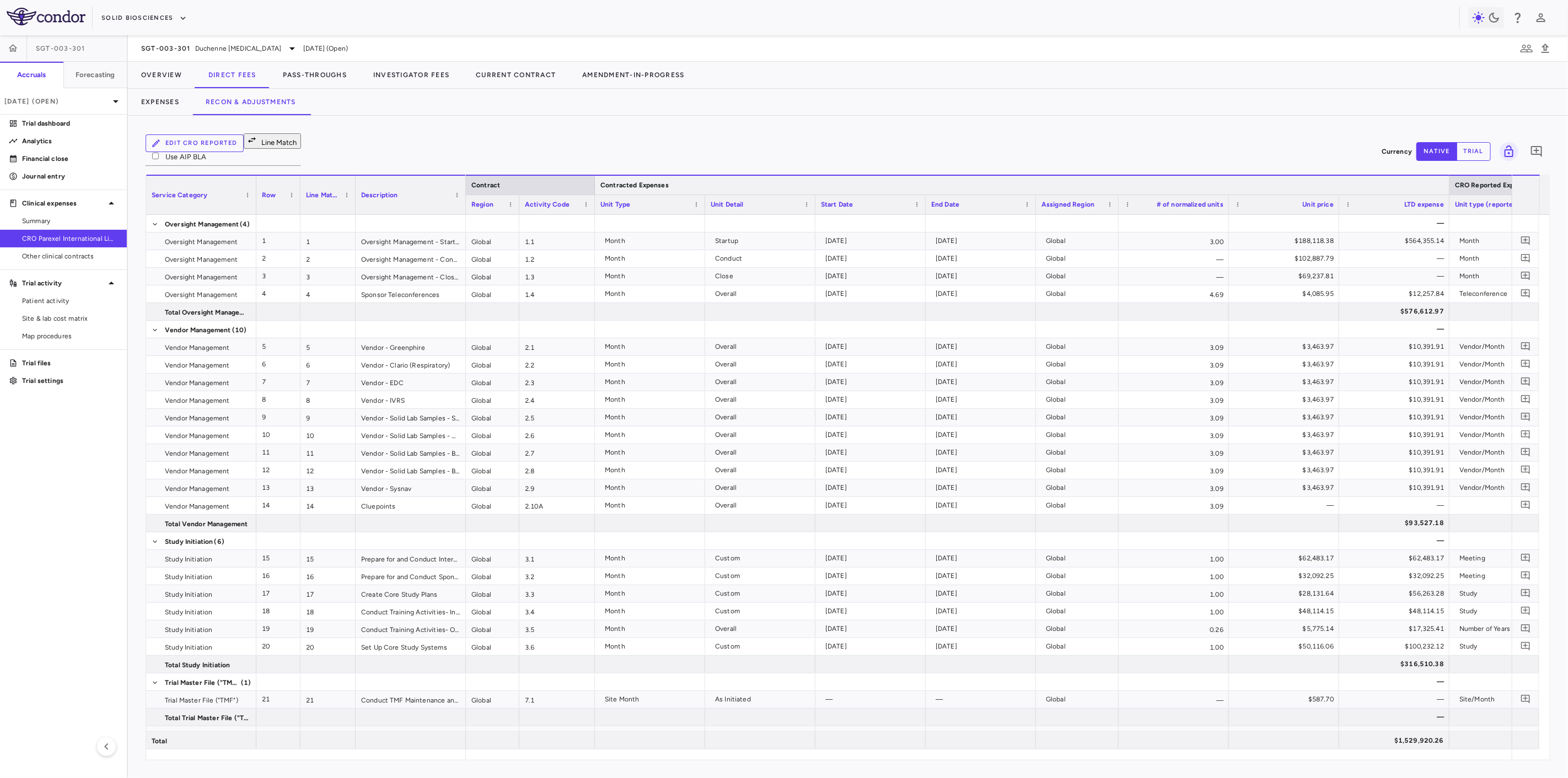
click at [1449, 176] on div at bounding box center [1449, 185] width 4 height 19
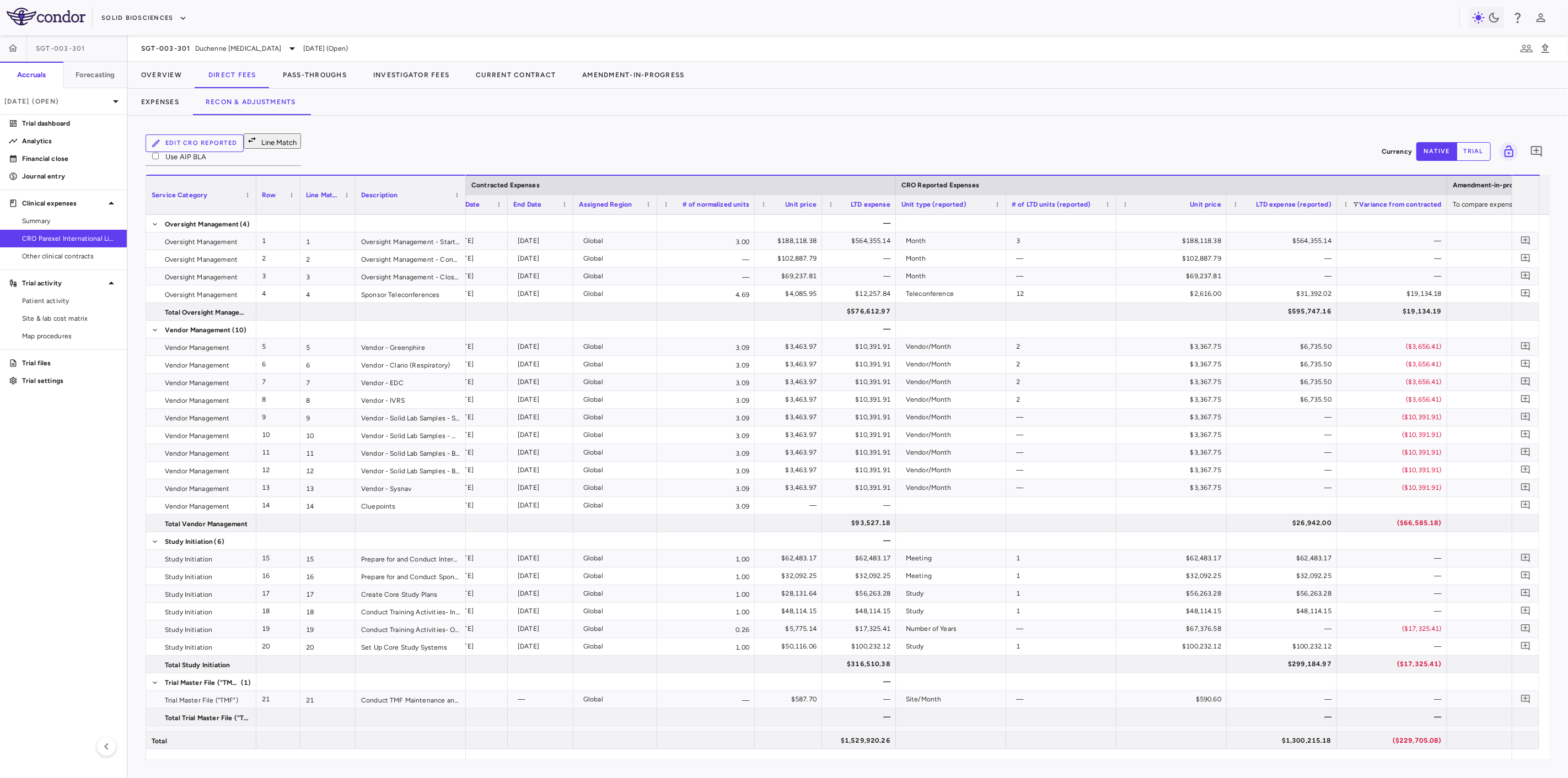
scroll to position [0, 419]
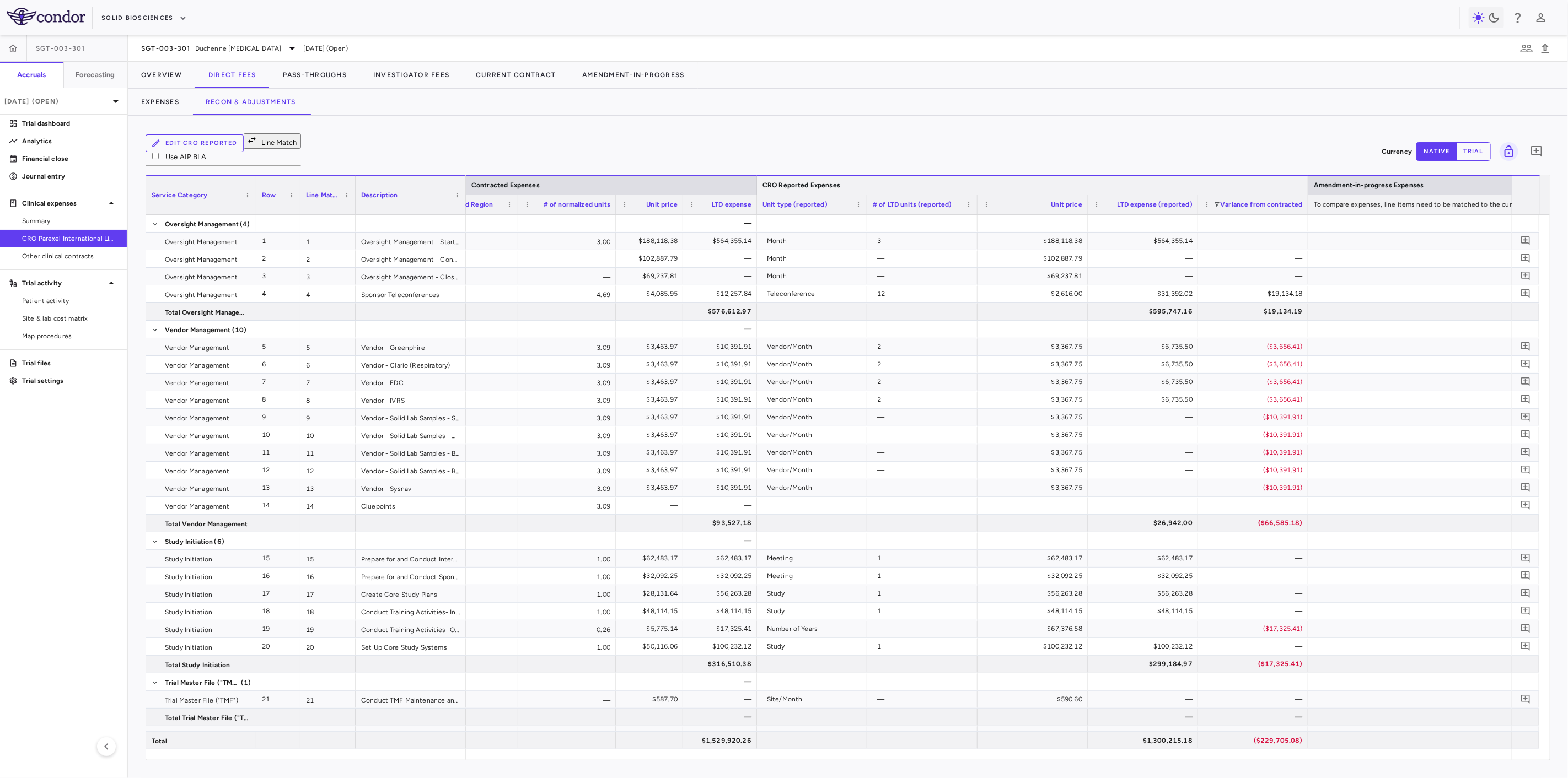
click at [1308, 176] on div at bounding box center [1308, 185] width 4 height 19
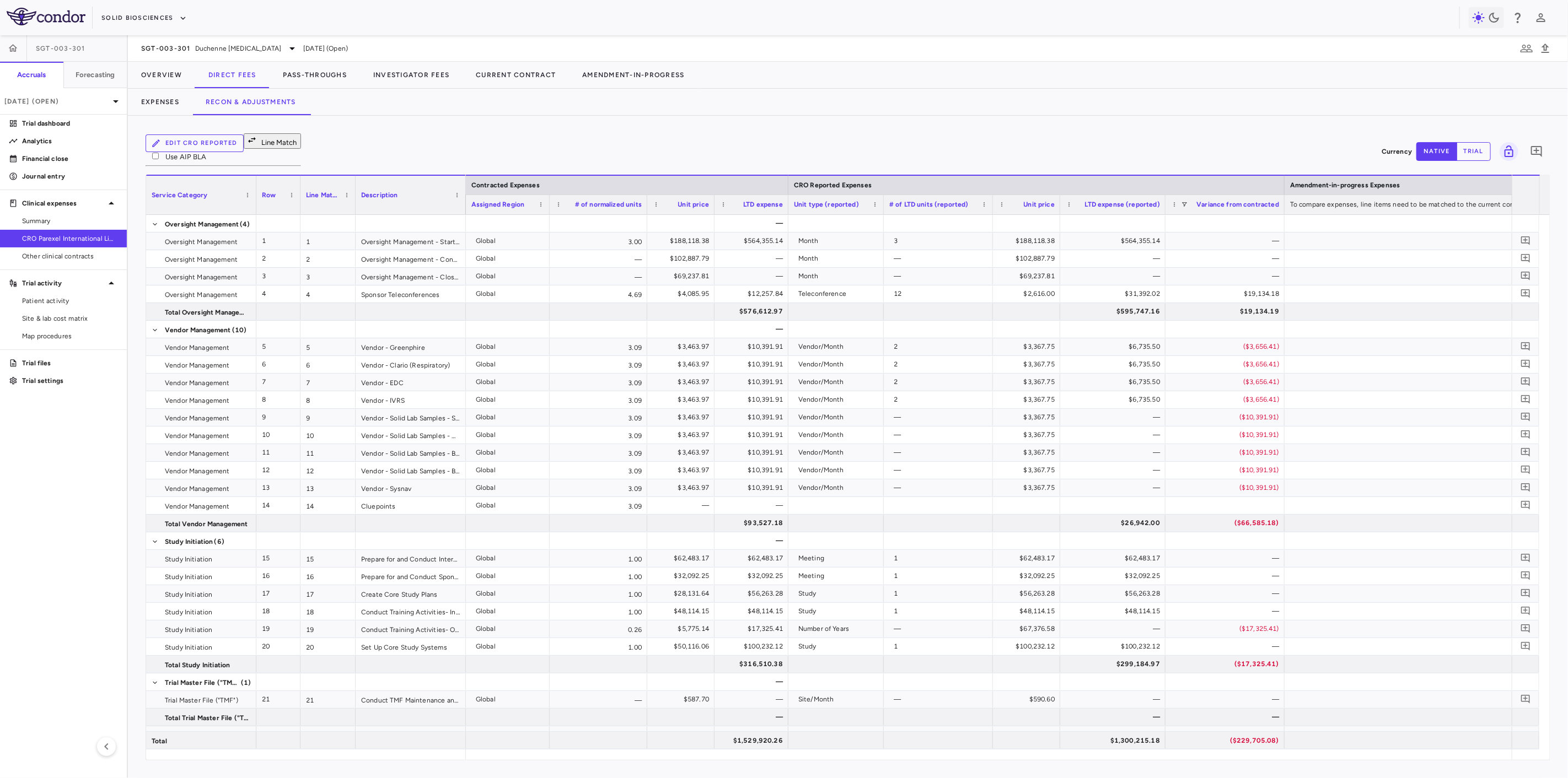
scroll to position [0, 443]
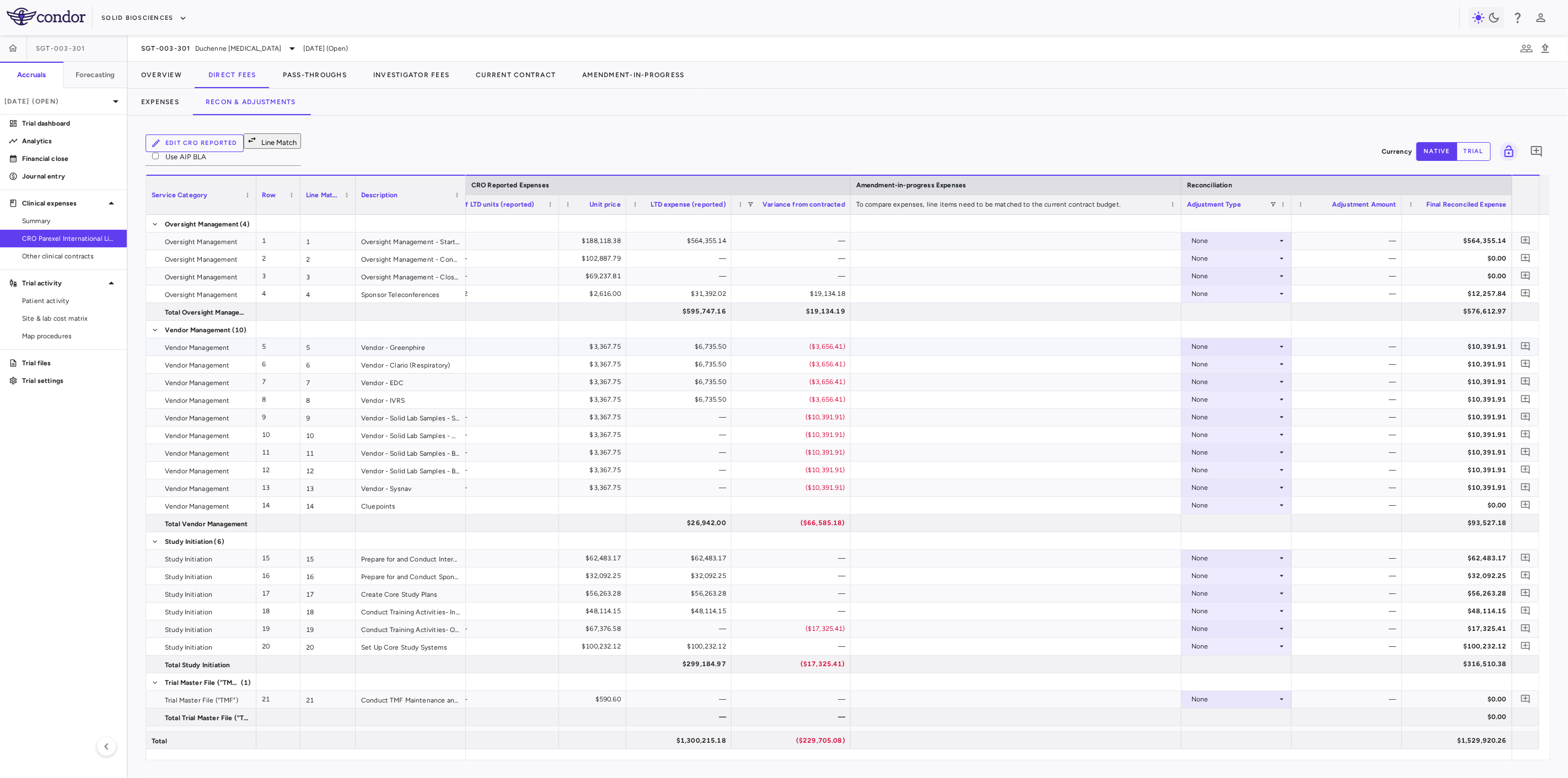
click at [1209, 338] on div "None" at bounding box center [1234, 347] width 86 height 18
click at [1219, 378] on div "CRO Reported" at bounding box center [1230, 376] width 53 height 10
click at [1225, 356] on div "None" at bounding box center [1234, 365] width 86 height 18
click at [1224, 390] on div "None" at bounding box center [1235, 399] width 86 height 18
click at [1231, 359] on div at bounding box center [784, 389] width 1568 height 778
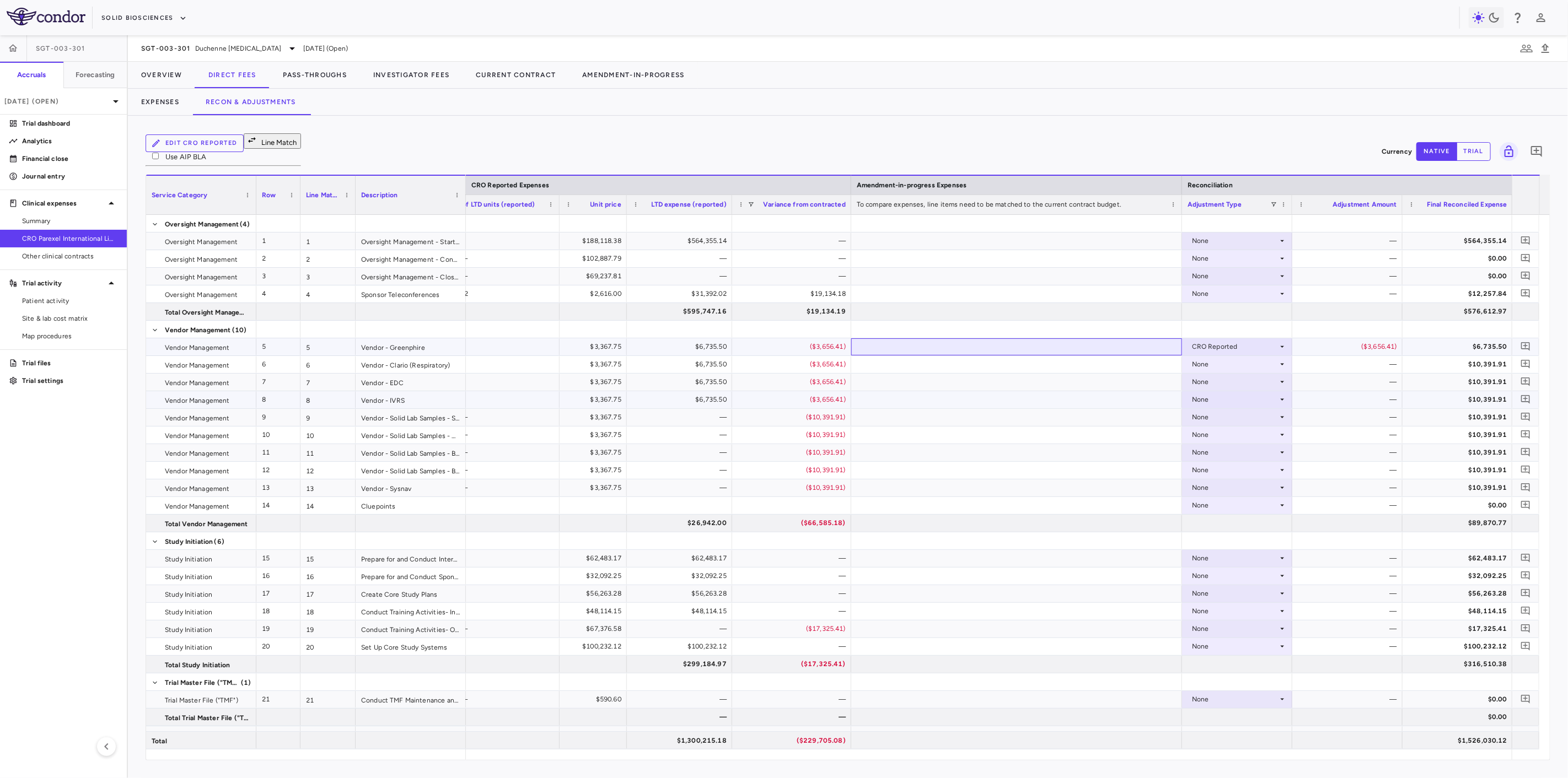
click at [1150, 340] on div at bounding box center [1017, 347] width 331 height 17
click at [1234, 356] on div "CRO Reported" at bounding box center [1235, 365] width 86 height 18
click at [1238, 390] on div "CRO Reported" at bounding box center [1230, 392] width 53 height 10
click at [1252, 374] on div "None" at bounding box center [1235, 383] width 86 height 18
click at [1257, 411] on li "CRO Reported" at bounding box center [1237, 411] width 109 height 17
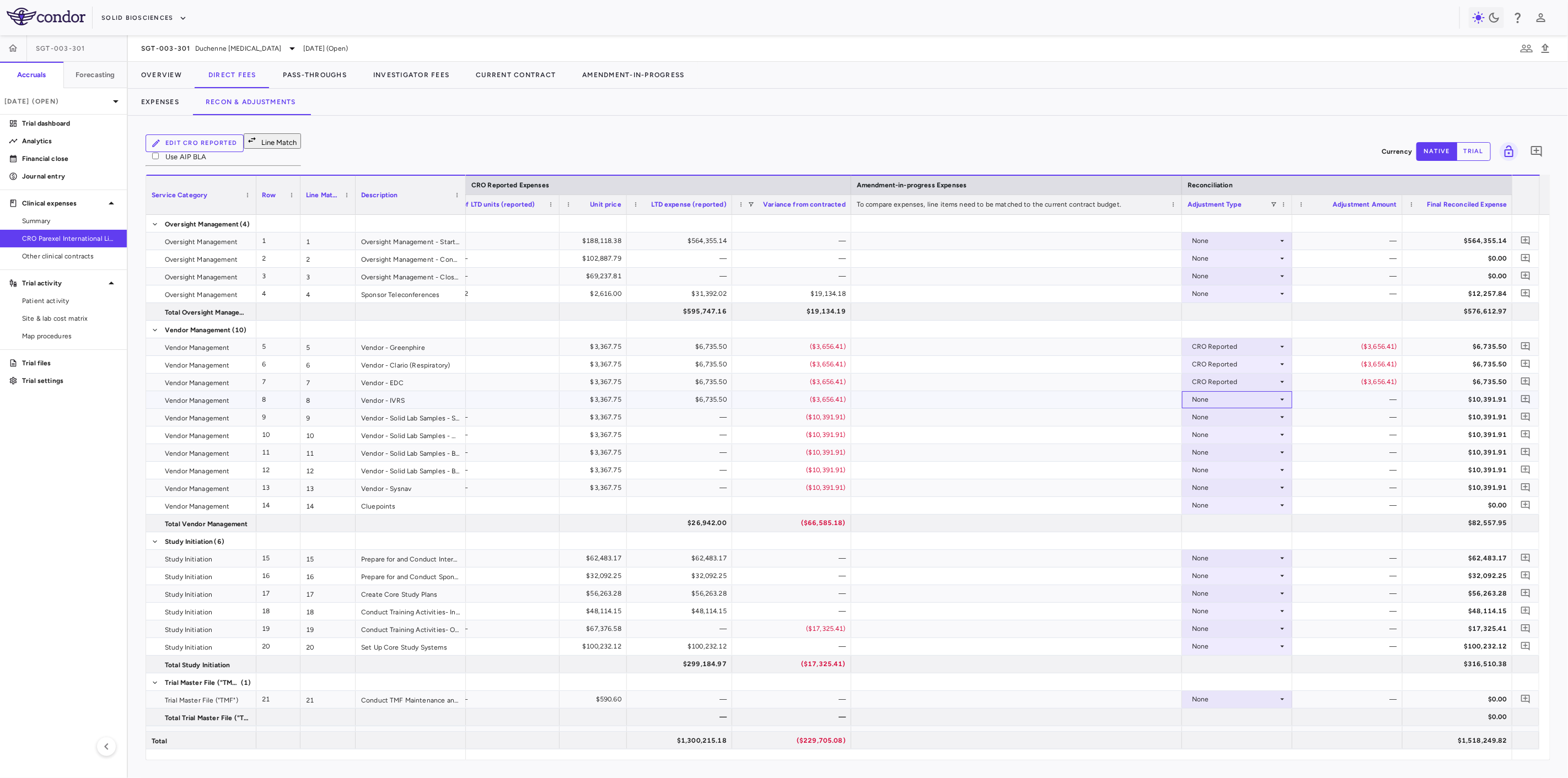
click at [1258, 390] on div "None" at bounding box center [1235, 399] width 86 height 18
click at [1270, 424] on li "CRO Reported" at bounding box center [1237, 428] width 109 height 17
click at [1269, 408] on div "None" at bounding box center [1235, 417] width 86 height 18
click at [1271, 443] on li "CRO Reported" at bounding box center [1237, 446] width 109 height 17
click at [1271, 426] on div "None" at bounding box center [1235, 435] width 86 height 18
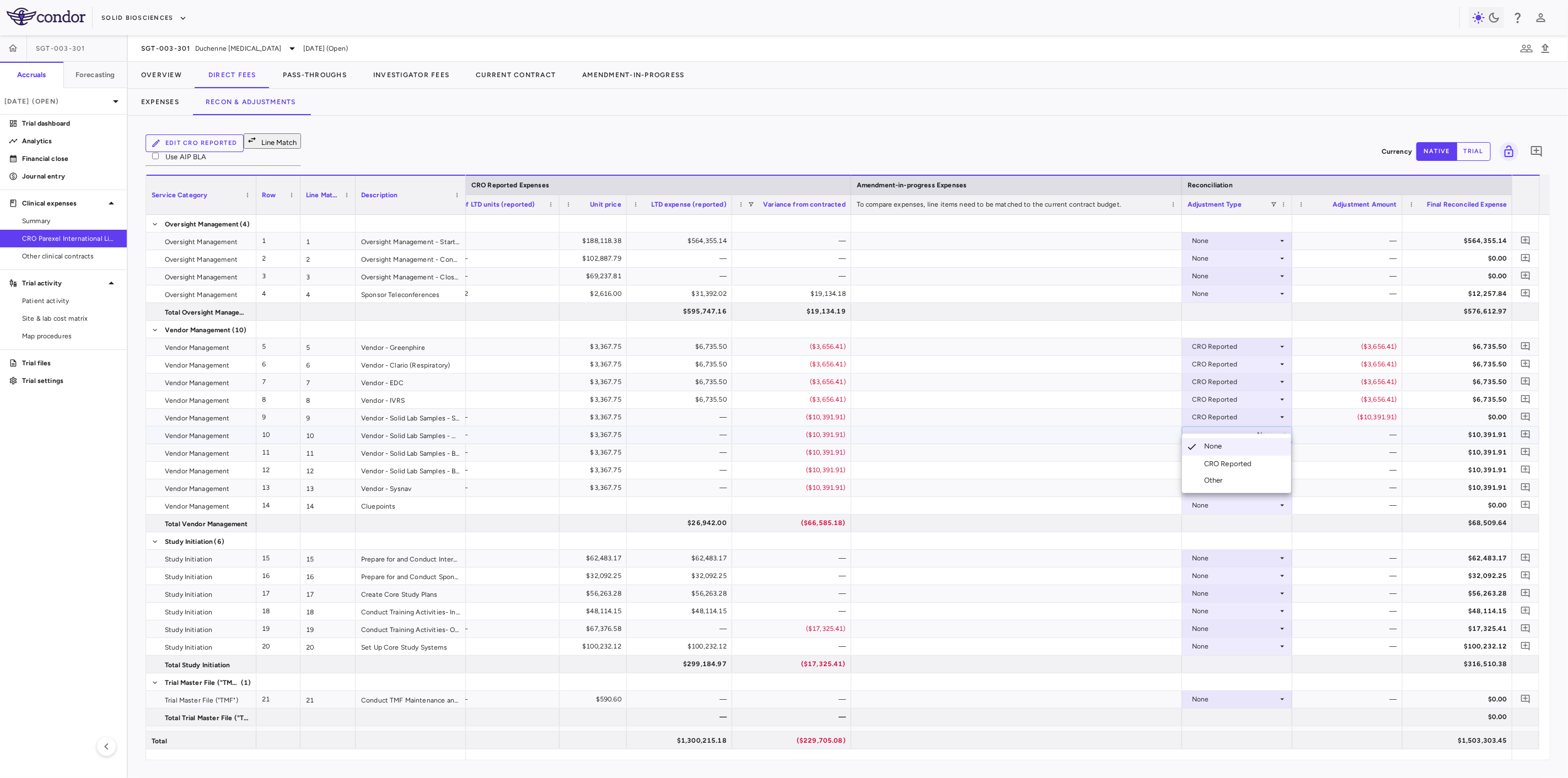
click at [1266, 458] on li "CRO Reported" at bounding box center [1237, 464] width 109 height 17
click at [1265, 444] on div "None" at bounding box center [1235, 453] width 86 height 18
click at [1264, 473] on li "None" at bounding box center [1237, 465] width 109 height 18
click at [1260, 444] on div "None" at bounding box center [1235, 453] width 86 height 18
click at [1258, 479] on li "CRO Reported" at bounding box center [1237, 482] width 109 height 17
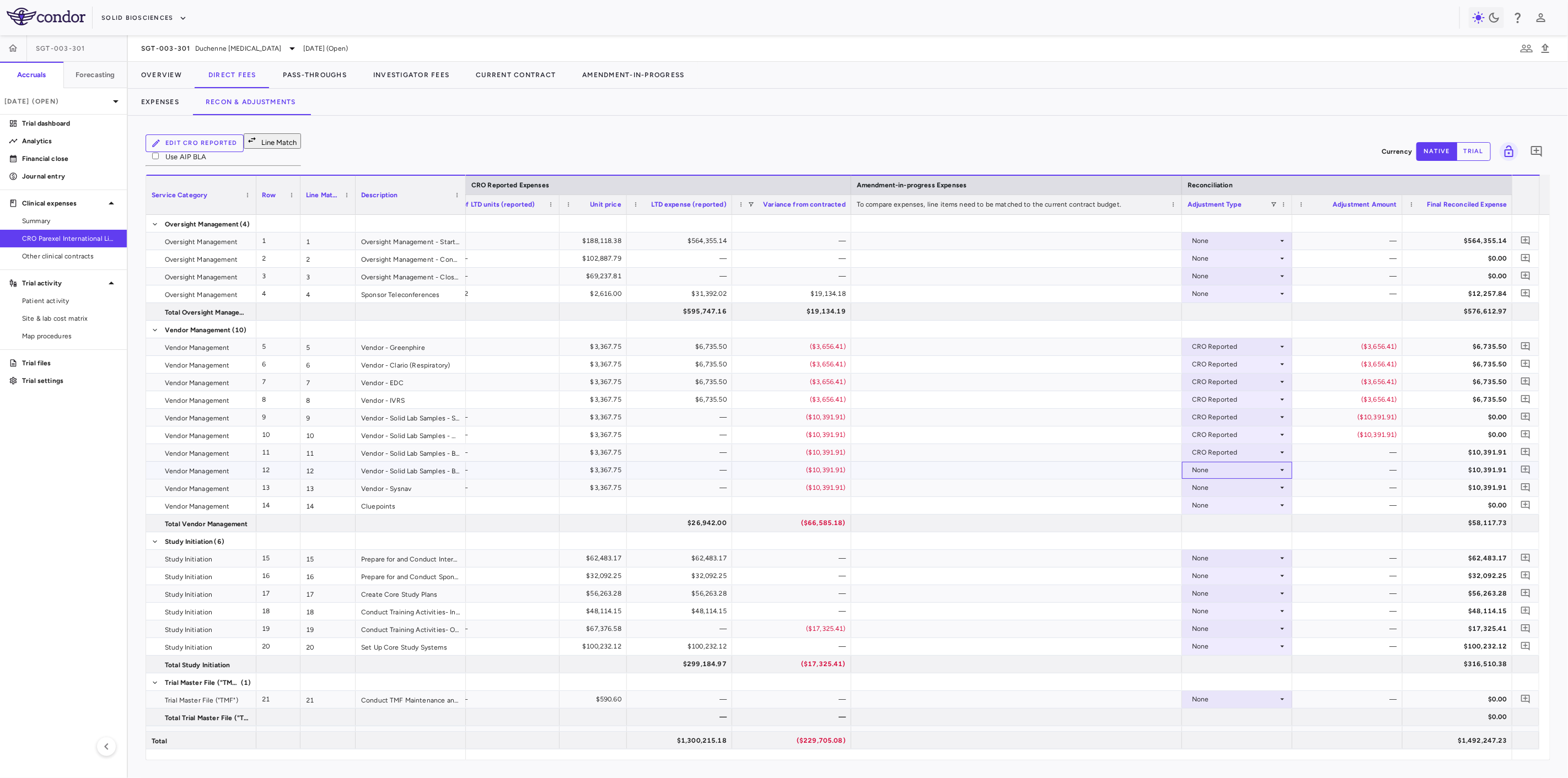
click at [1256, 461] on div "None" at bounding box center [1235, 470] width 86 height 18
click at [1255, 461] on div "None" at bounding box center [1235, 470] width 86 height 18
click at [1252, 502] on div "CRO Reported" at bounding box center [1230, 500] width 53 height 10
drag, startPoint x: 1248, startPoint y: 507, endPoint x: 1247, endPoint y: 516, distance: 9.1
click at [1247, 516] on ul "Select None CRO Reported Other" at bounding box center [1237, 517] width 109 height 60
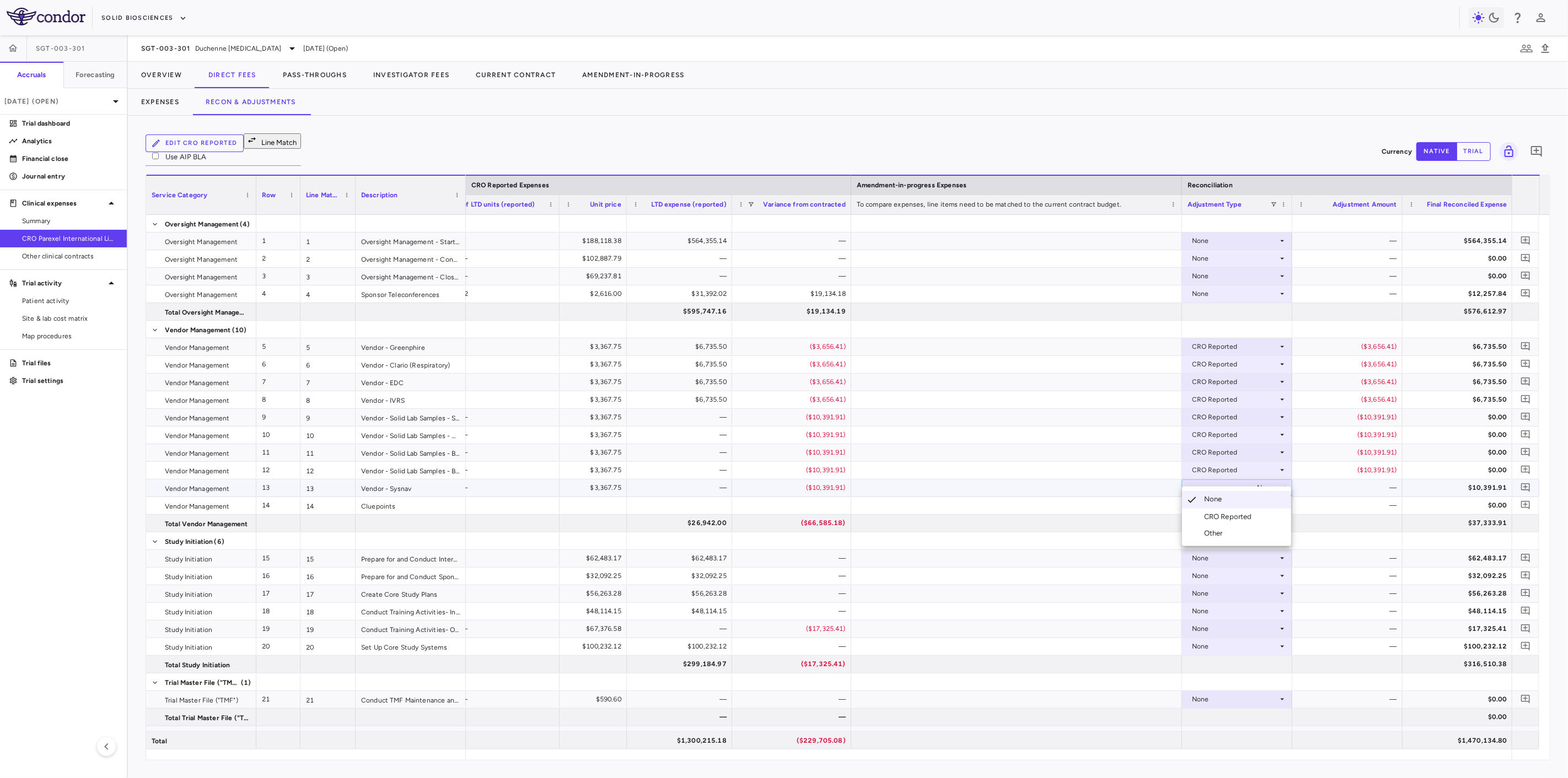
click at [1247, 517] on div "CRO Reported" at bounding box center [1230, 517] width 53 height 10
click at [1246, 497] on div "None" at bounding box center [1235, 506] width 86 height 18
click at [1243, 500] on div "None" at bounding box center [1235, 506] width 86 height 18
click at [1242, 535] on li "Other" at bounding box center [1237, 535] width 109 height 17
click at [1236, 502] on div "Other" at bounding box center [1235, 506] width 86 height 18
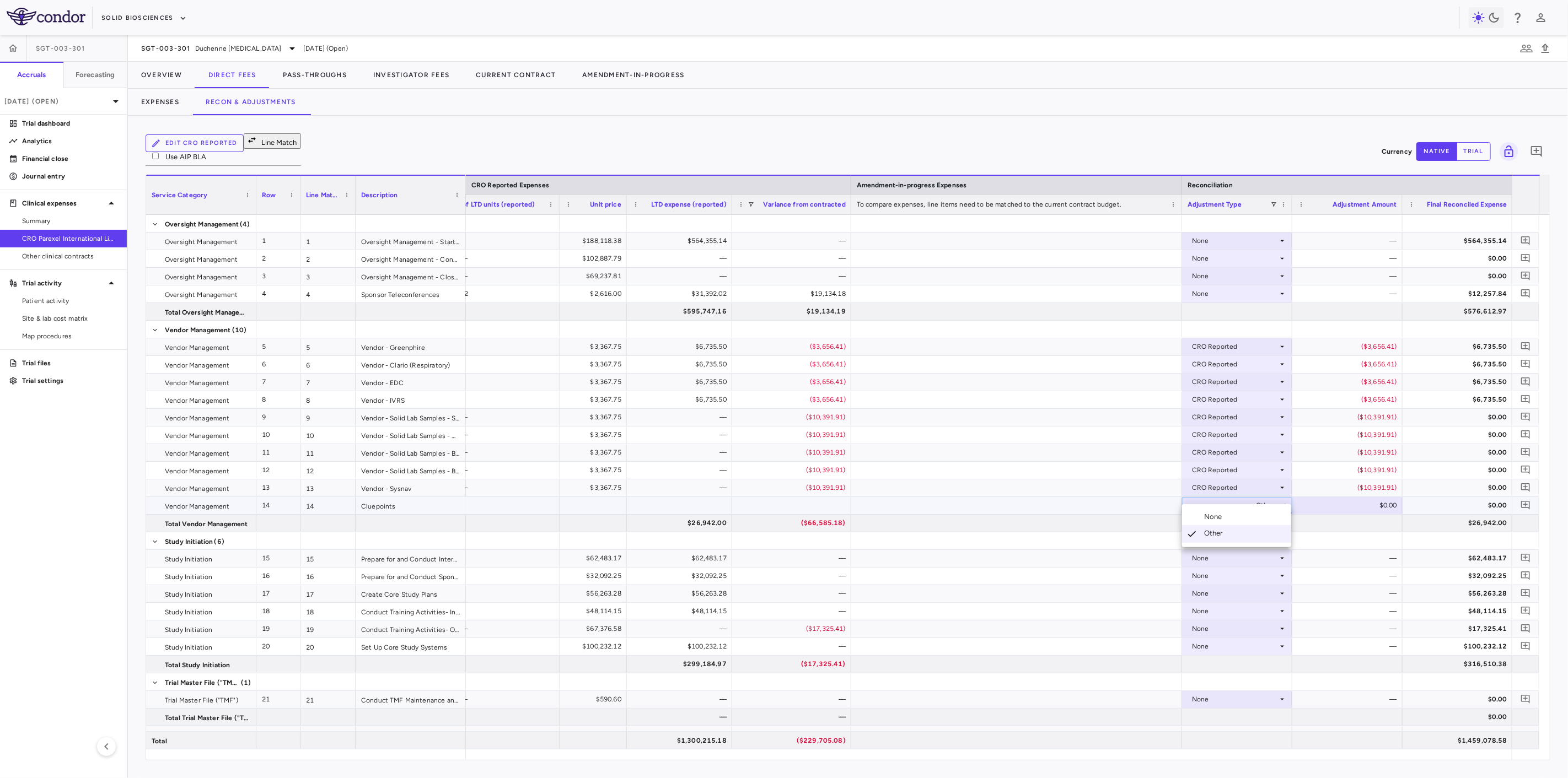
click at [1233, 510] on li "None" at bounding box center [1237, 517] width 109 height 17
click at [1527, 342] on icon "Add comment" at bounding box center [1525, 347] width 11 height 11
click at [1434, 354] on textarea at bounding box center [1471, 347] width 75 height 12
type textarea "**********"
click at [1398, 413] on icon "button" at bounding box center [1390, 406] width 13 height 13
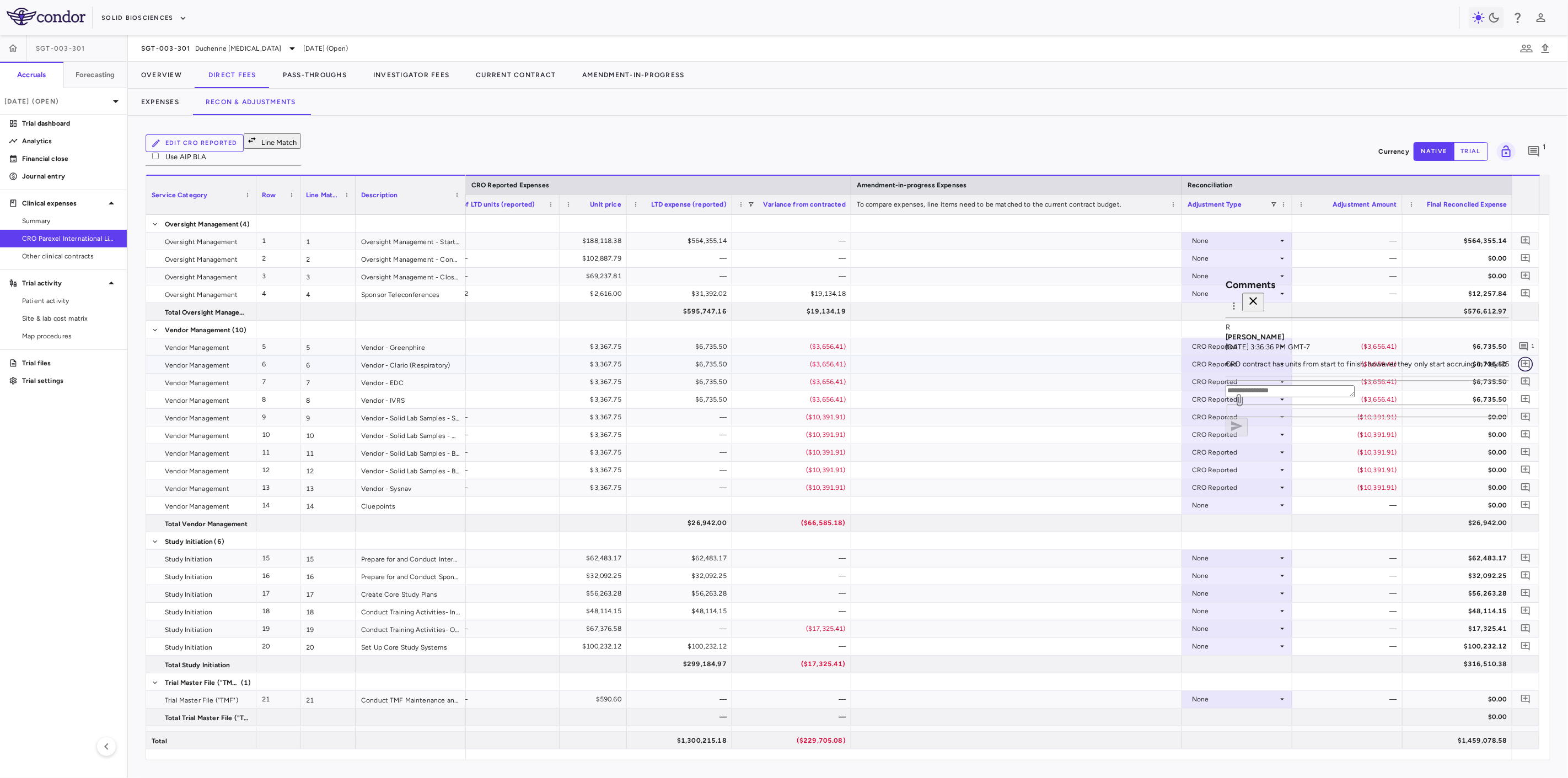
click at [1525, 360] on icon "Add comment" at bounding box center [1525, 364] width 9 height 9
click at [1387, 354] on textarea at bounding box center [1445, 347] width 129 height 12
paste textarea "**********"
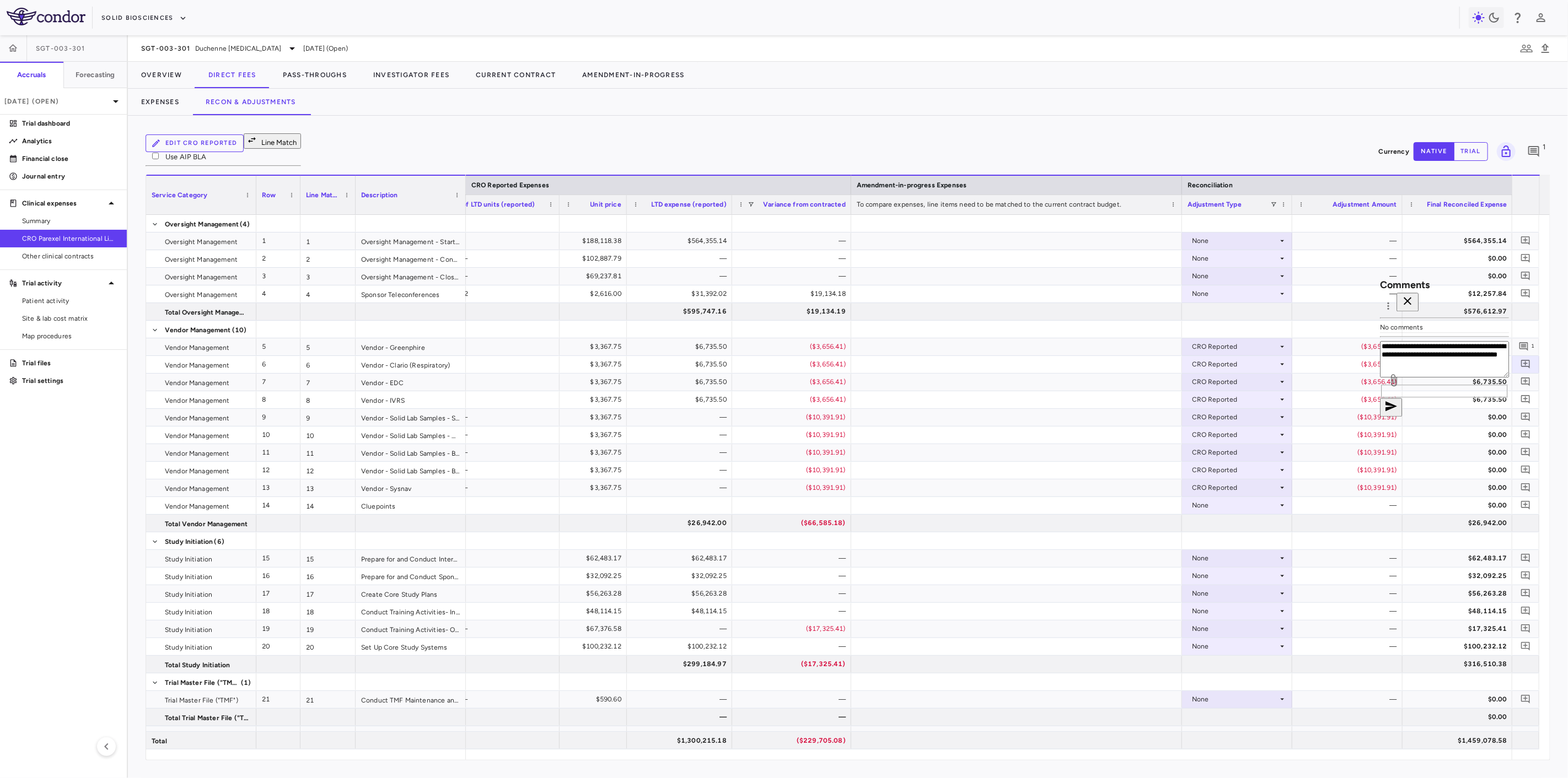
type textarea "**********"
click at [1397, 411] on icon "button" at bounding box center [1391, 406] width 12 height 10
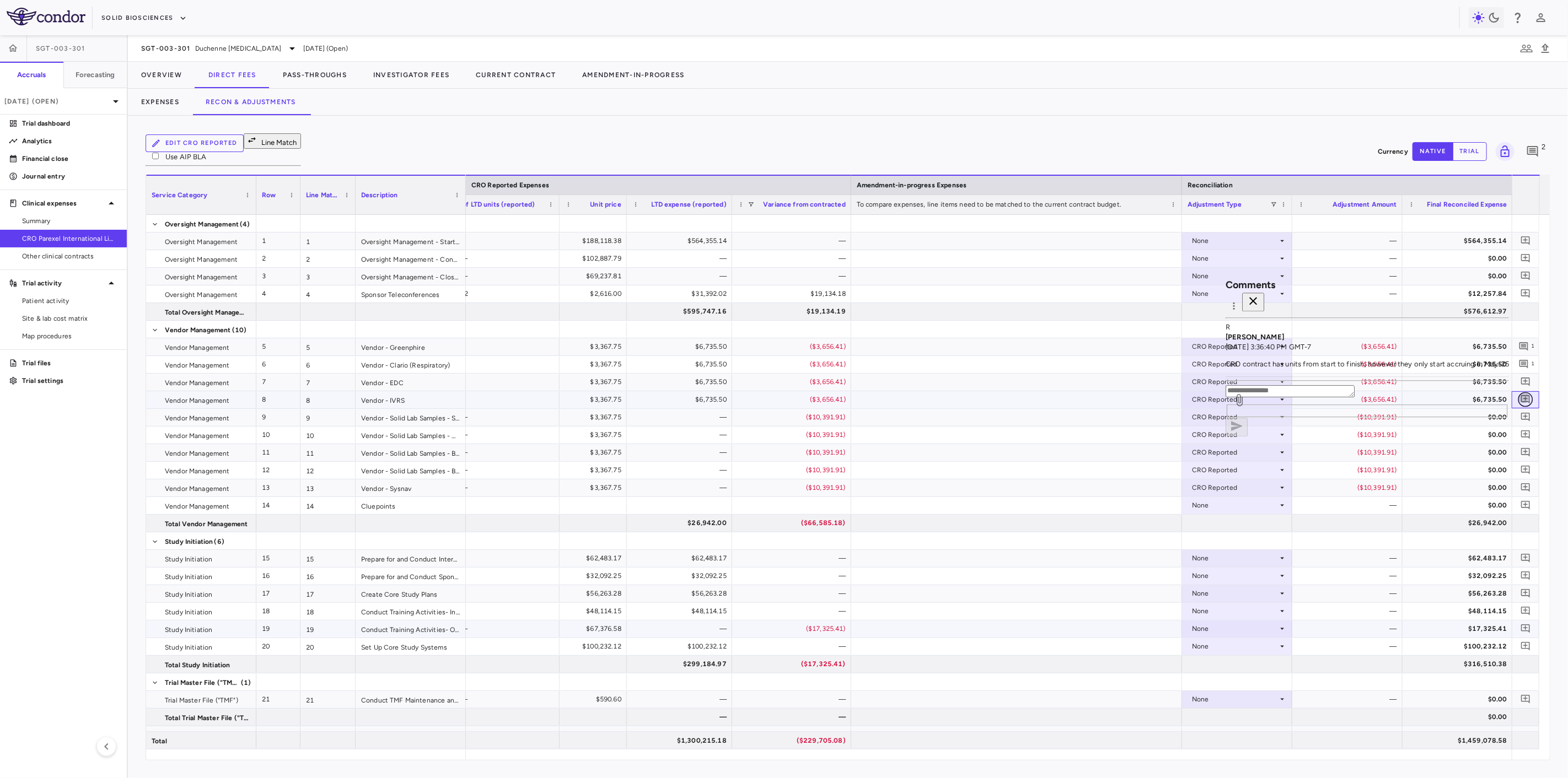
click at [1520, 394] on icon "Add comment" at bounding box center [1525, 399] width 11 height 11
click at [1380, 354] on textarea at bounding box center [1445, 347] width 129 height 12
paste textarea "**********"
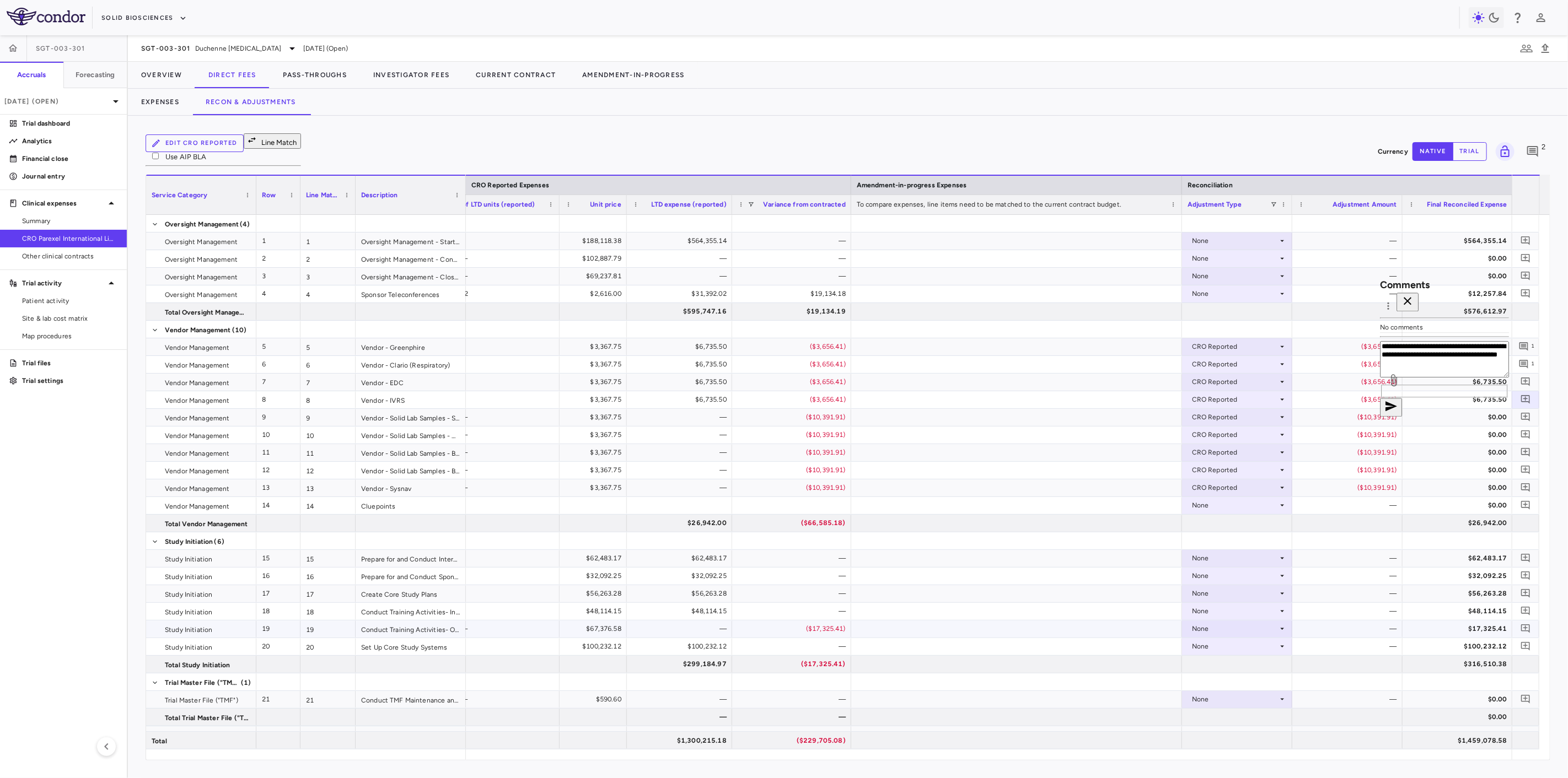
type textarea "**********"
click at [1398, 413] on icon "button" at bounding box center [1390, 406] width 13 height 13
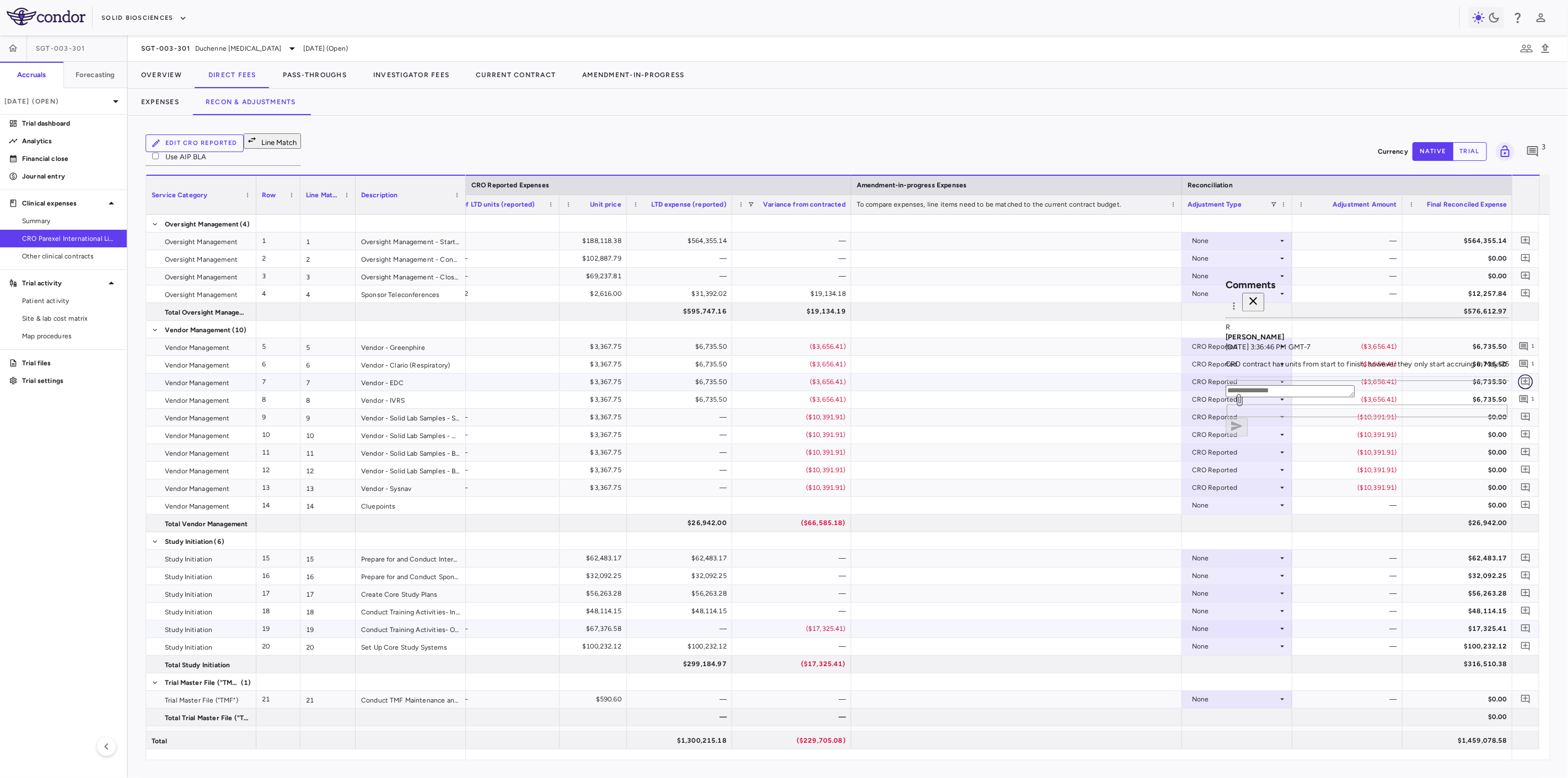
click at [1522, 378] on icon "Add comment" at bounding box center [1525, 383] width 11 height 11
click at [1380, 354] on textarea at bounding box center [1445, 347] width 129 height 12
paste textarea "**********"
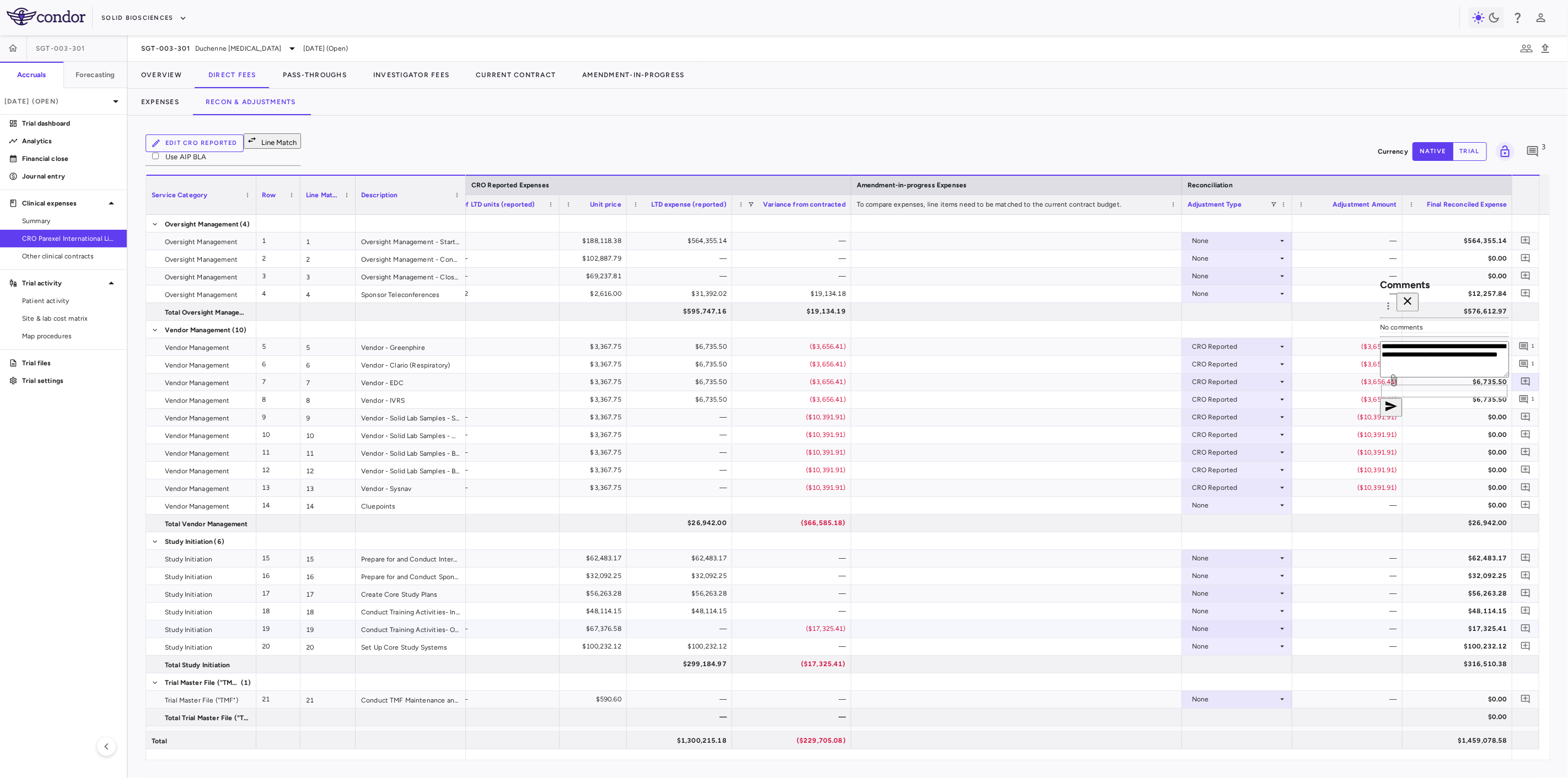
type textarea "**********"
click at [1398, 413] on icon "button" at bounding box center [1390, 406] width 13 height 13
click at [1527, 412] on icon "Add comment" at bounding box center [1525, 417] width 11 height 11
click at [1414, 354] on textarea at bounding box center [1445, 347] width 129 height 12
paste textarea "**********"
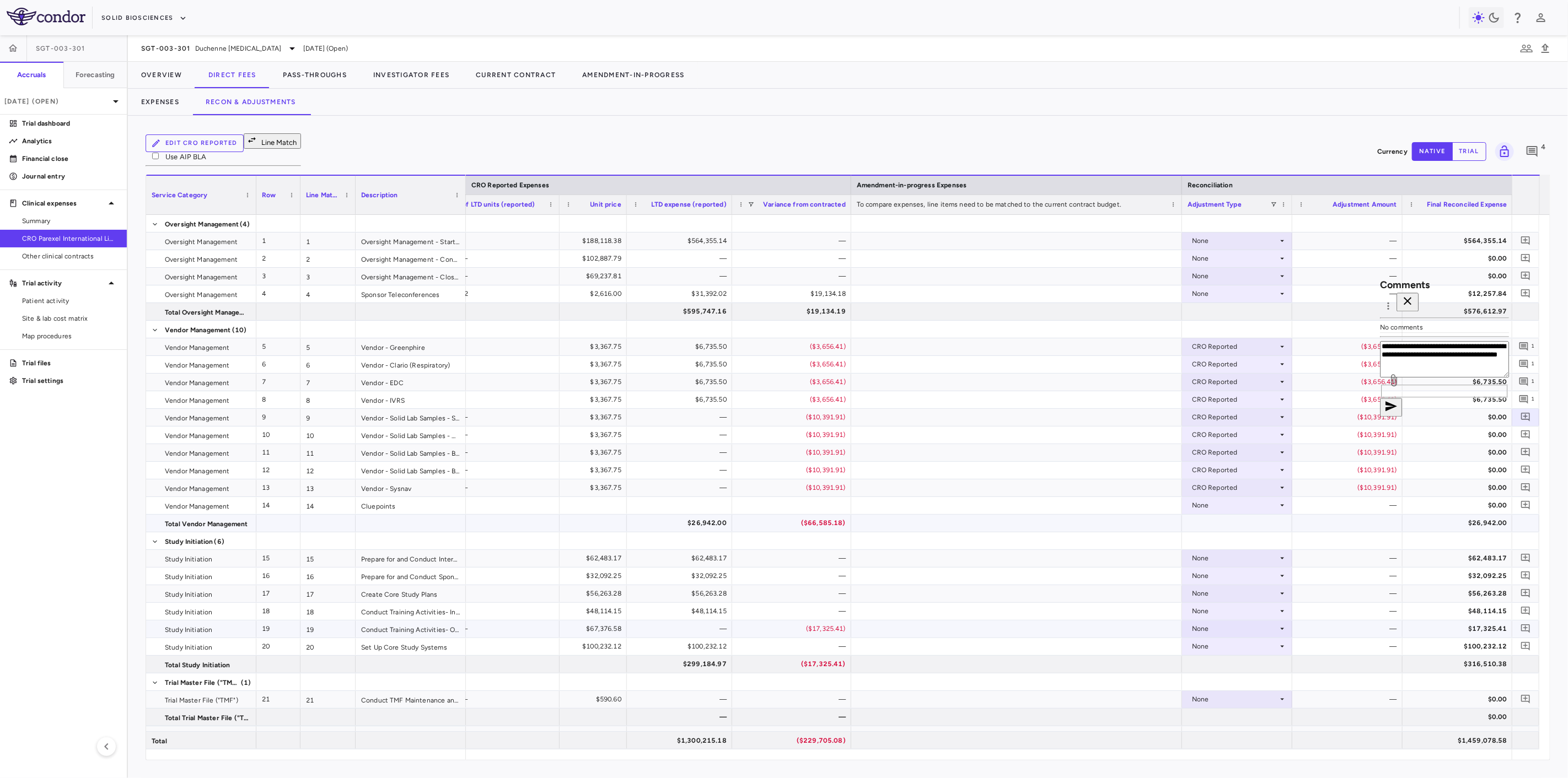
drag, startPoint x: 1404, startPoint y: 752, endPoint x: 1363, endPoint y: 745, distance: 41.6
click at [1380, 378] on textarea "**********" at bounding box center [1445, 359] width 129 height 37
drag, startPoint x: 1424, startPoint y: 753, endPoint x: 1299, endPoint y: 718, distance: 129.8
click at [1380, 417] on div "**********" at bounding box center [1445, 379] width 129 height 77
type textarea "**********"
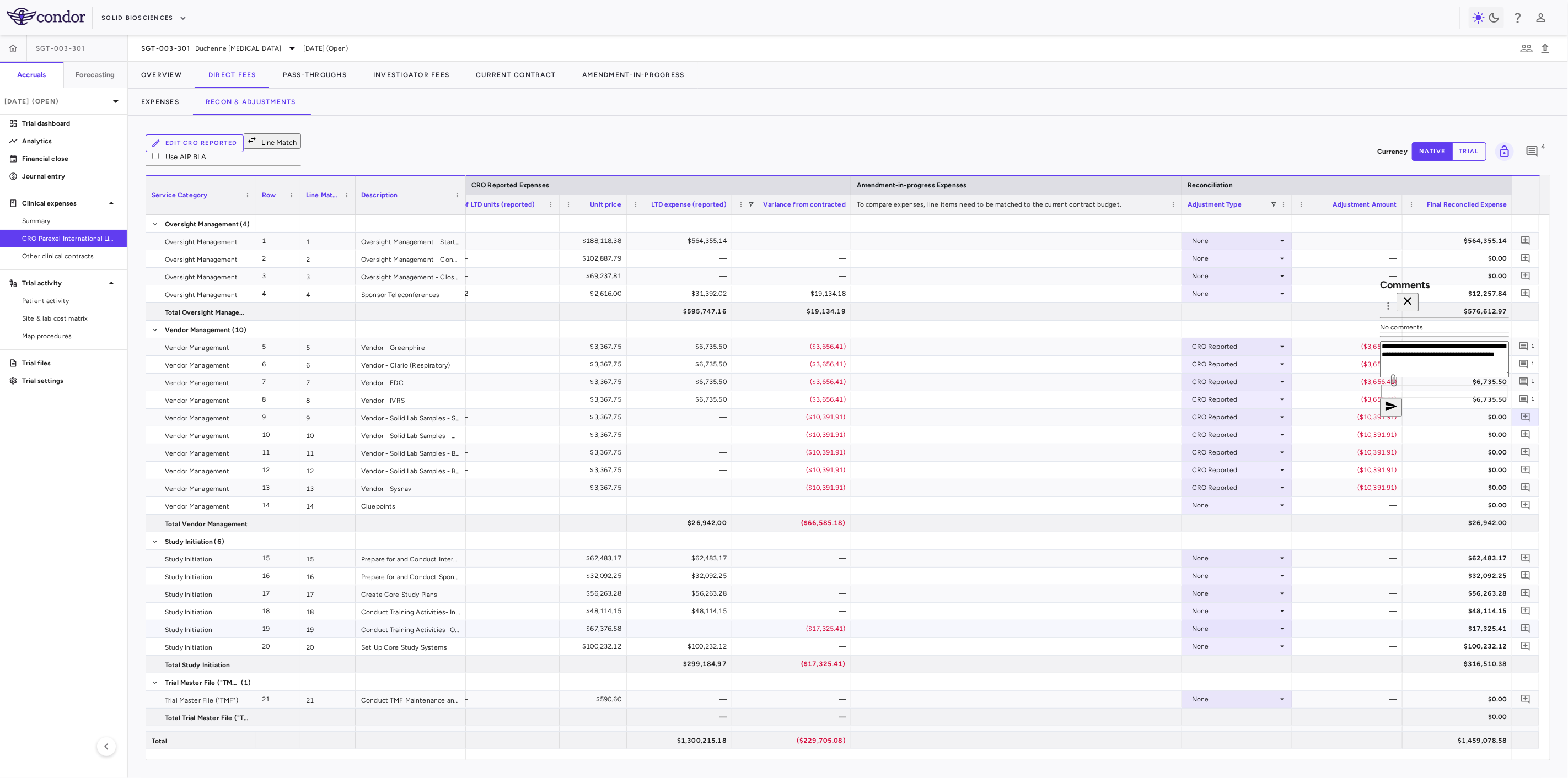
click at [1398, 413] on icon "button" at bounding box center [1390, 406] width 13 height 13
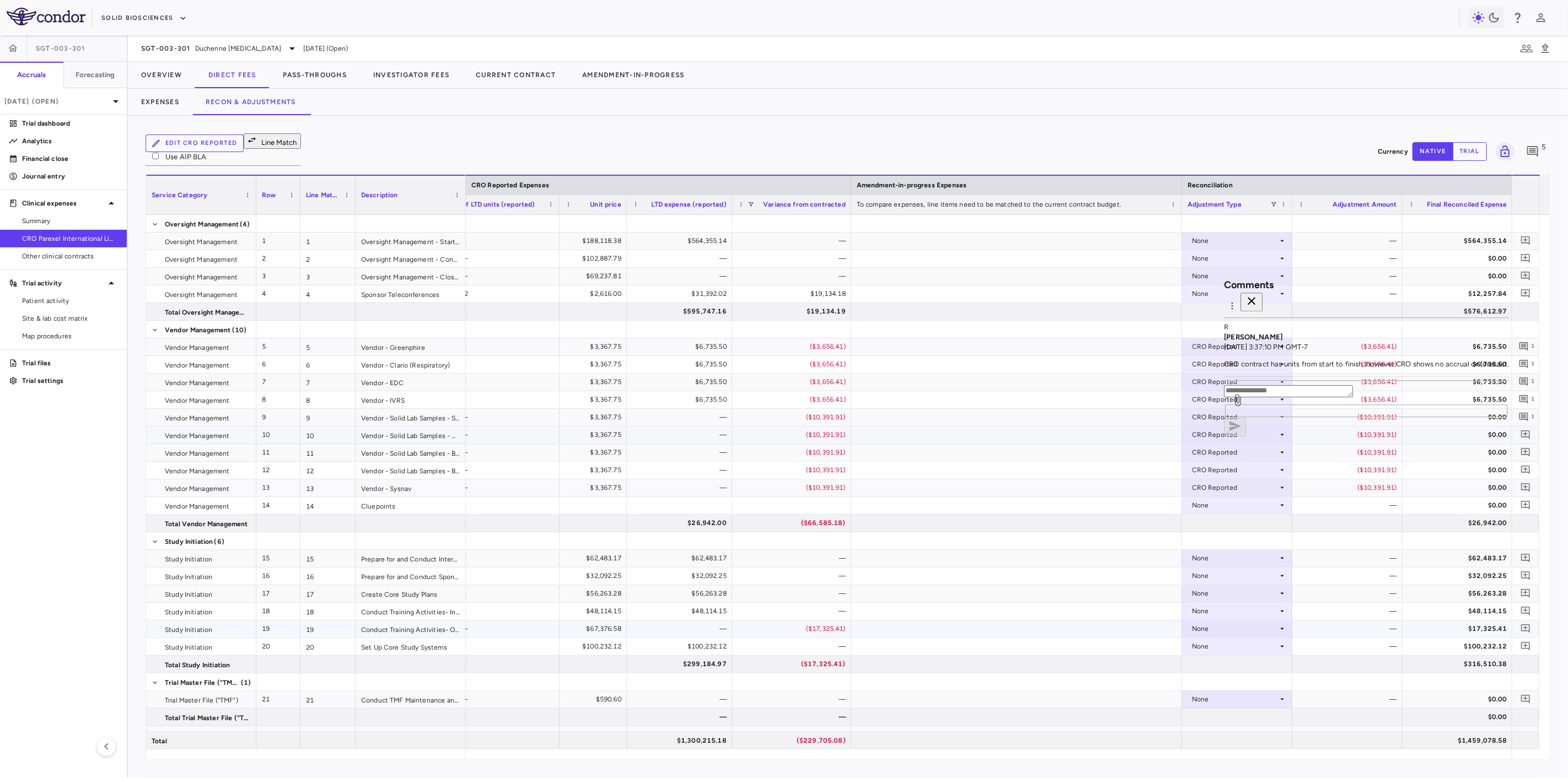
click at [1530, 428] on span at bounding box center [1525, 435] width 15 height 15
click at [1410, 354] on textarea at bounding box center [1445, 347] width 129 height 12
paste textarea "**********"
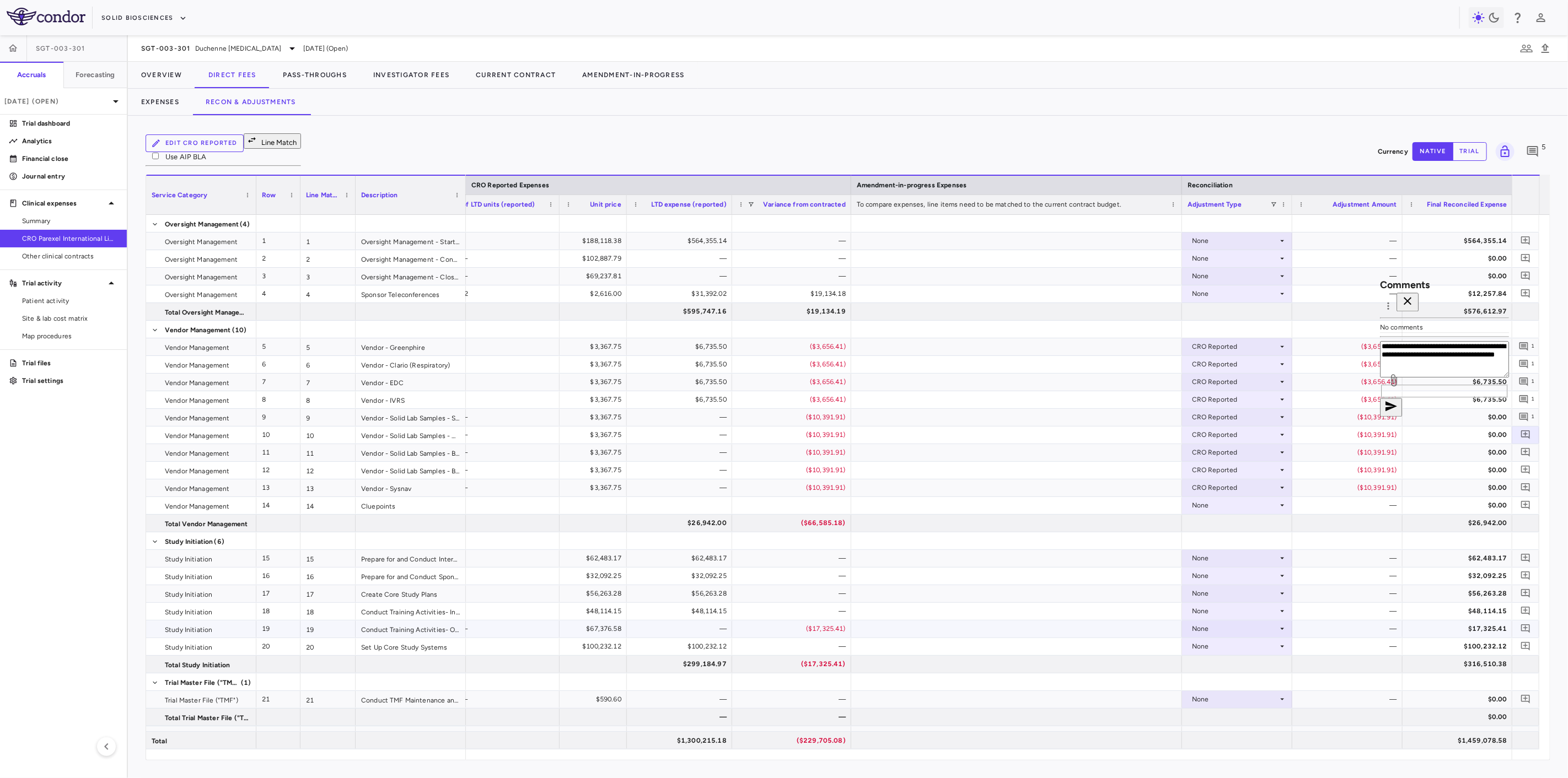
type textarea "**********"
click at [1402, 417] on button "button" at bounding box center [1391, 407] width 22 height 19
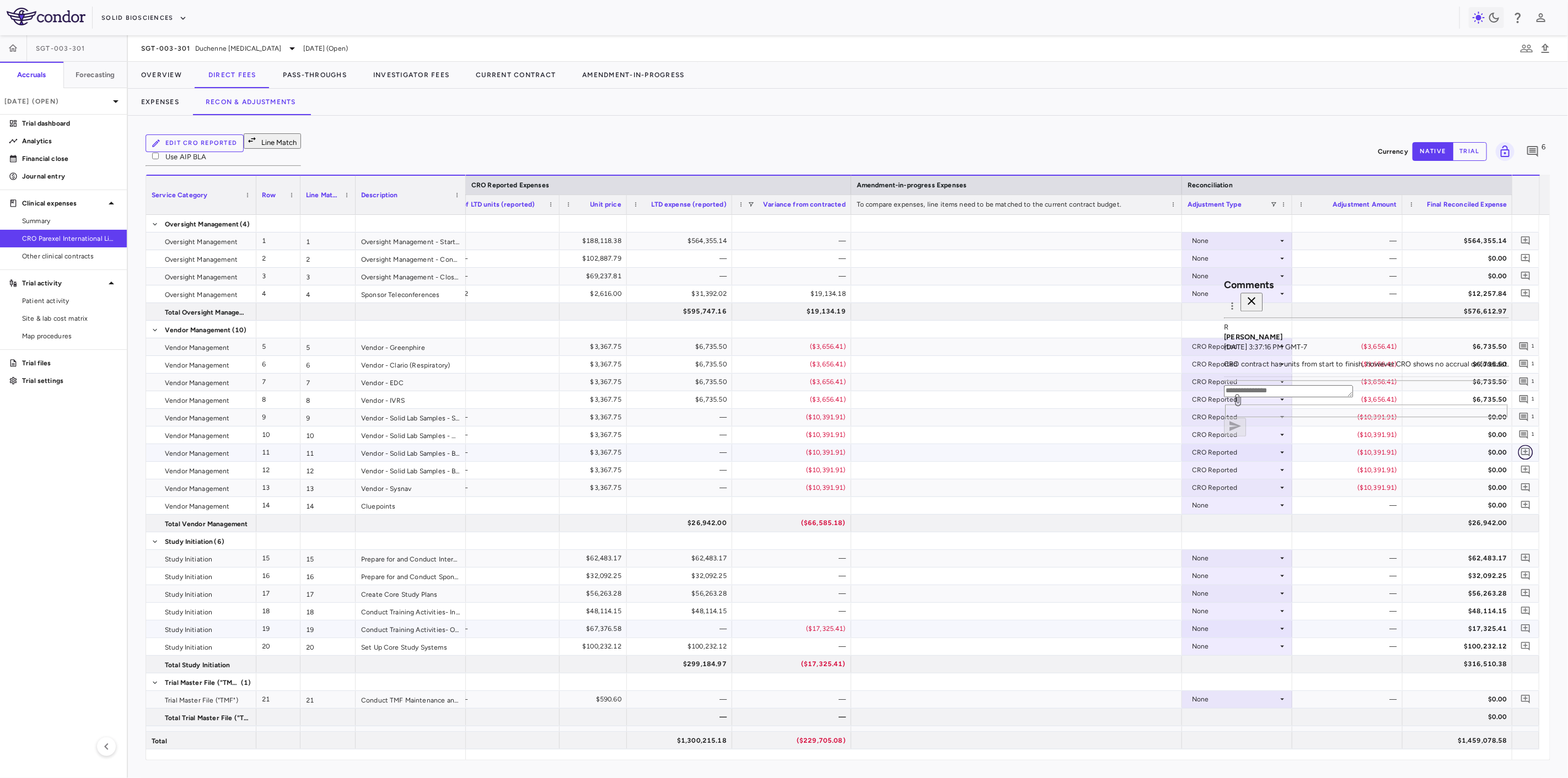
drag, startPoint x: 1522, startPoint y: 439, endPoint x: 1524, endPoint y: 445, distance: 6.3
click at [1522, 448] on icon "Add comment" at bounding box center [1525, 452] width 9 height 9
click at [1391, 354] on textarea at bounding box center [1445, 347] width 129 height 12
paste textarea "**********"
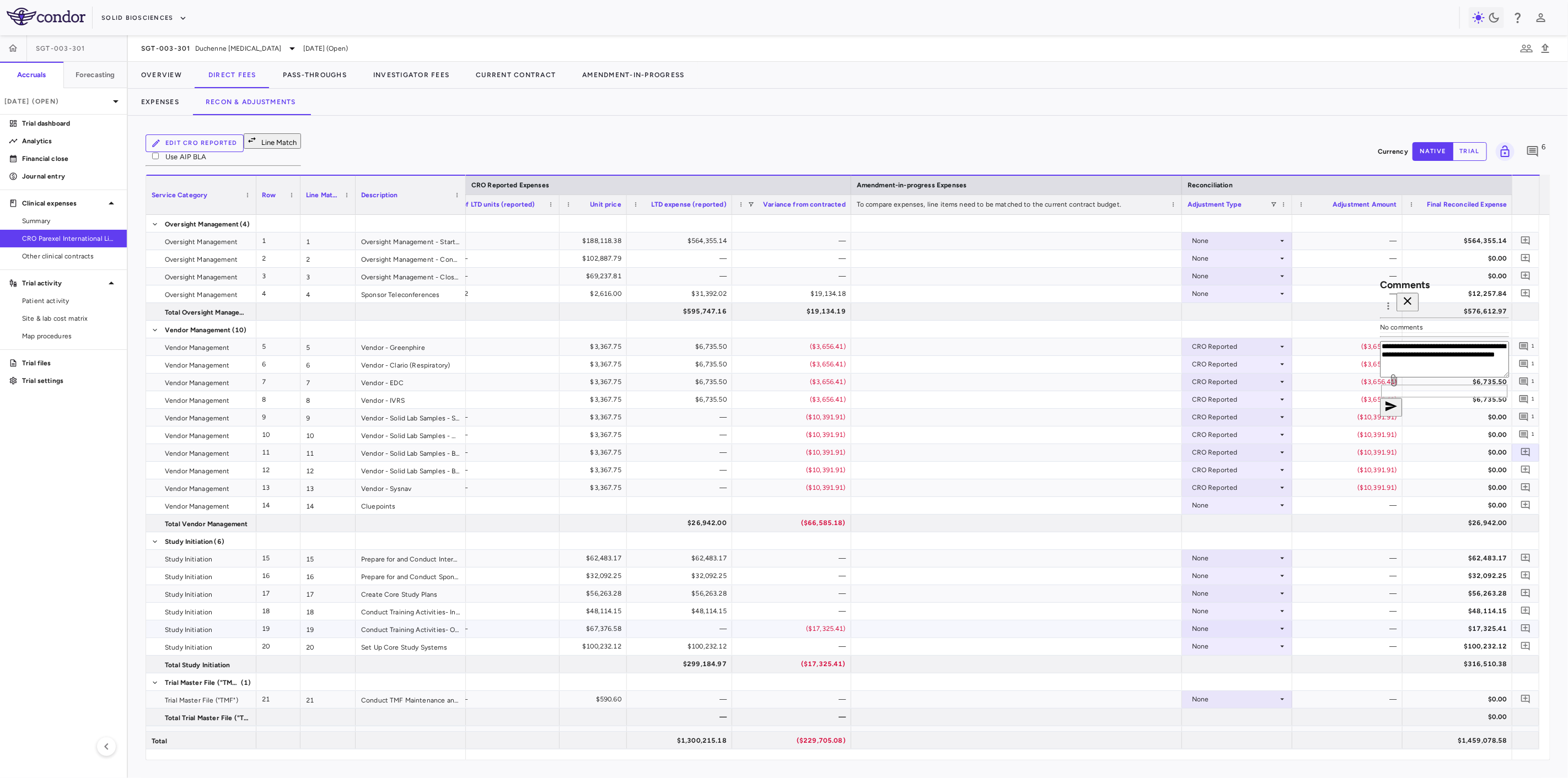
type textarea "**********"
click at [1398, 413] on icon "button" at bounding box center [1390, 406] width 13 height 13
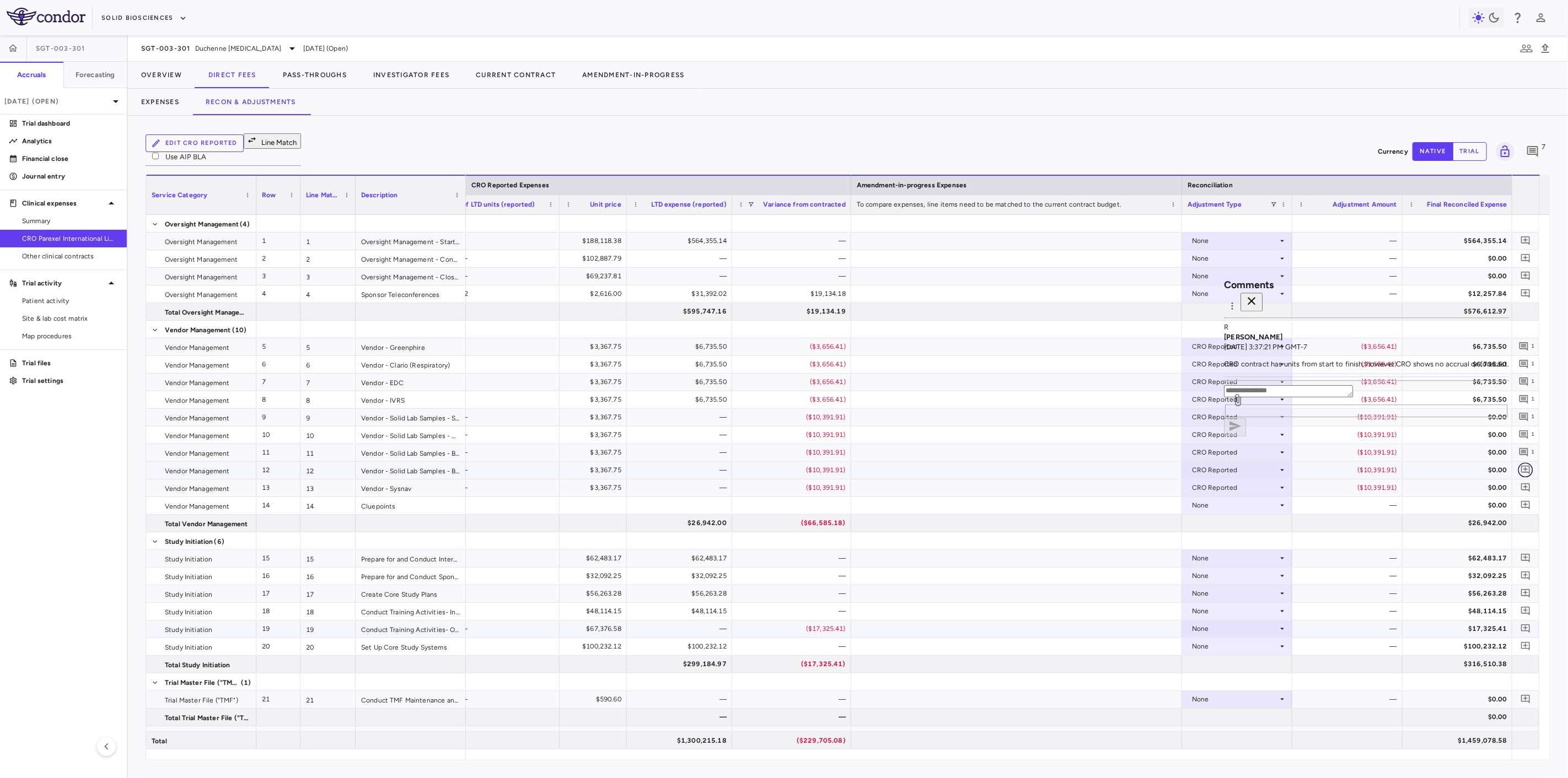
click at [1529, 465] on icon "Add comment" at bounding box center [1525, 470] width 11 height 11
click at [1406, 354] on textarea at bounding box center [1445, 347] width 129 height 12
paste textarea "**********"
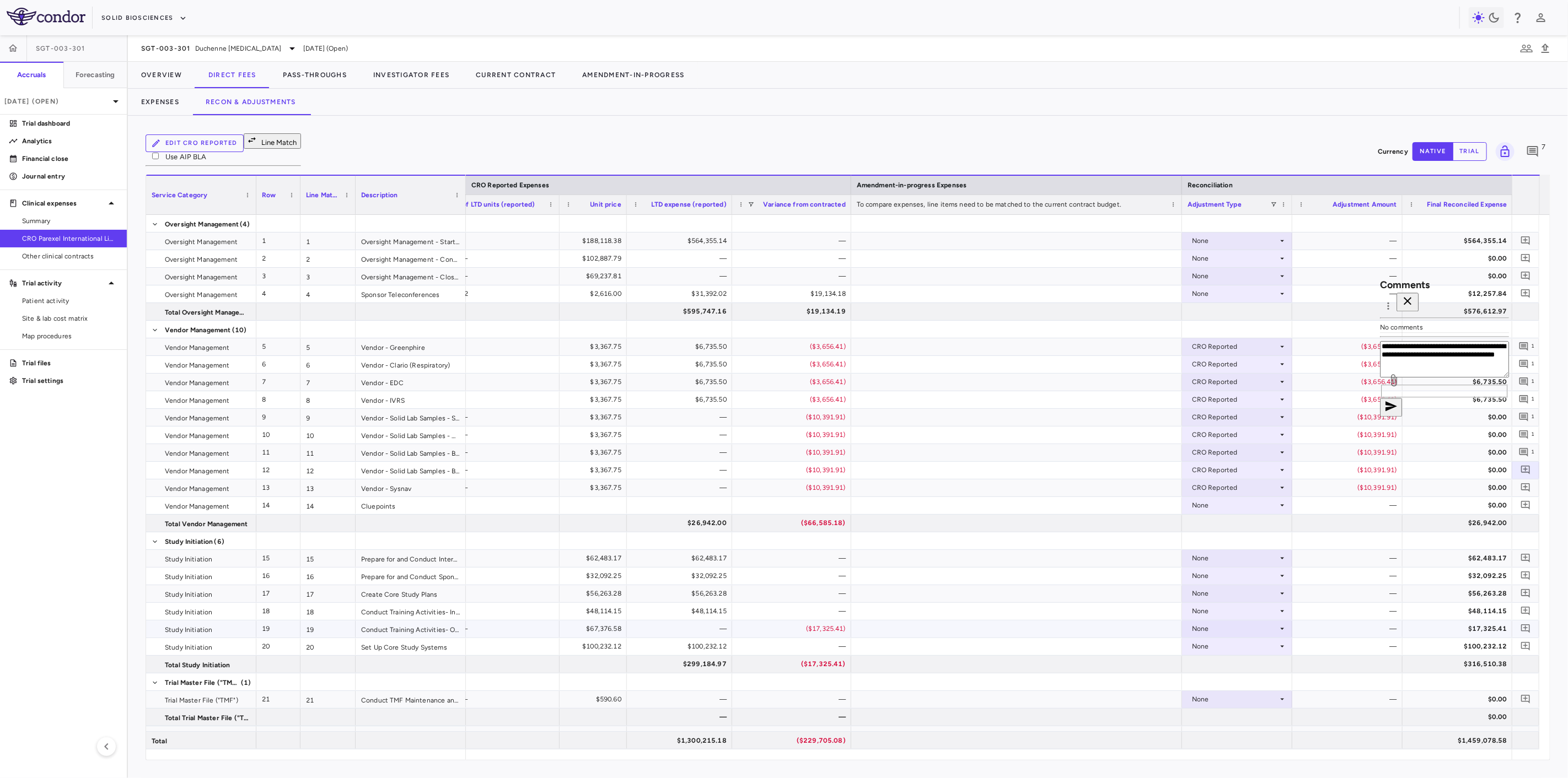
type textarea "**********"
click at [1402, 417] on button "button" at bounding box center [1391, 407] width 22 height 19
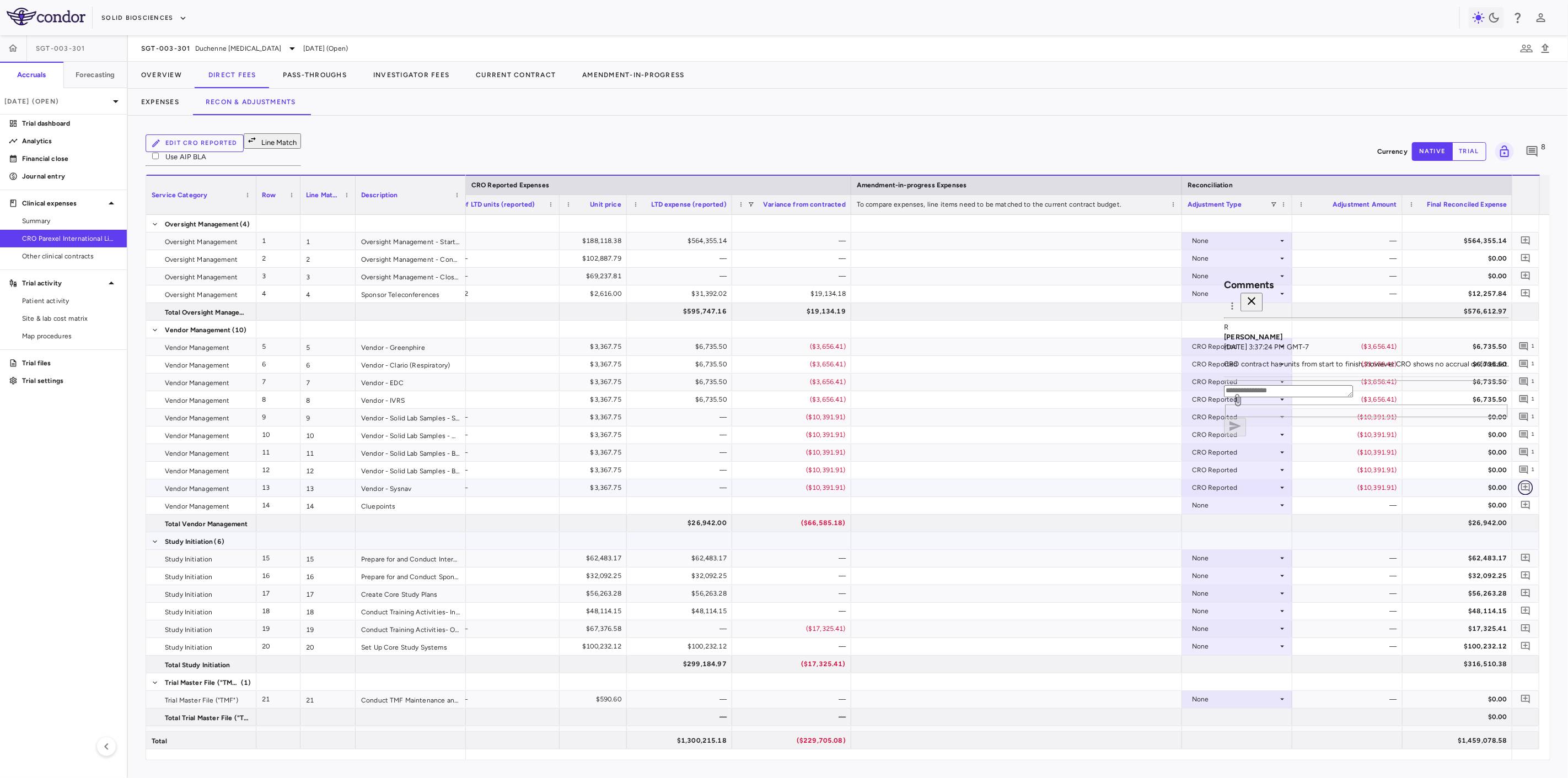
click at [1524, 483] on icon "Add comment" at bounding box center [1525, 488] width 11 height 11
click at [1400, 354] on textarea at bounding box center [1445, 347] width 129 height 12
paste textarea "**********"
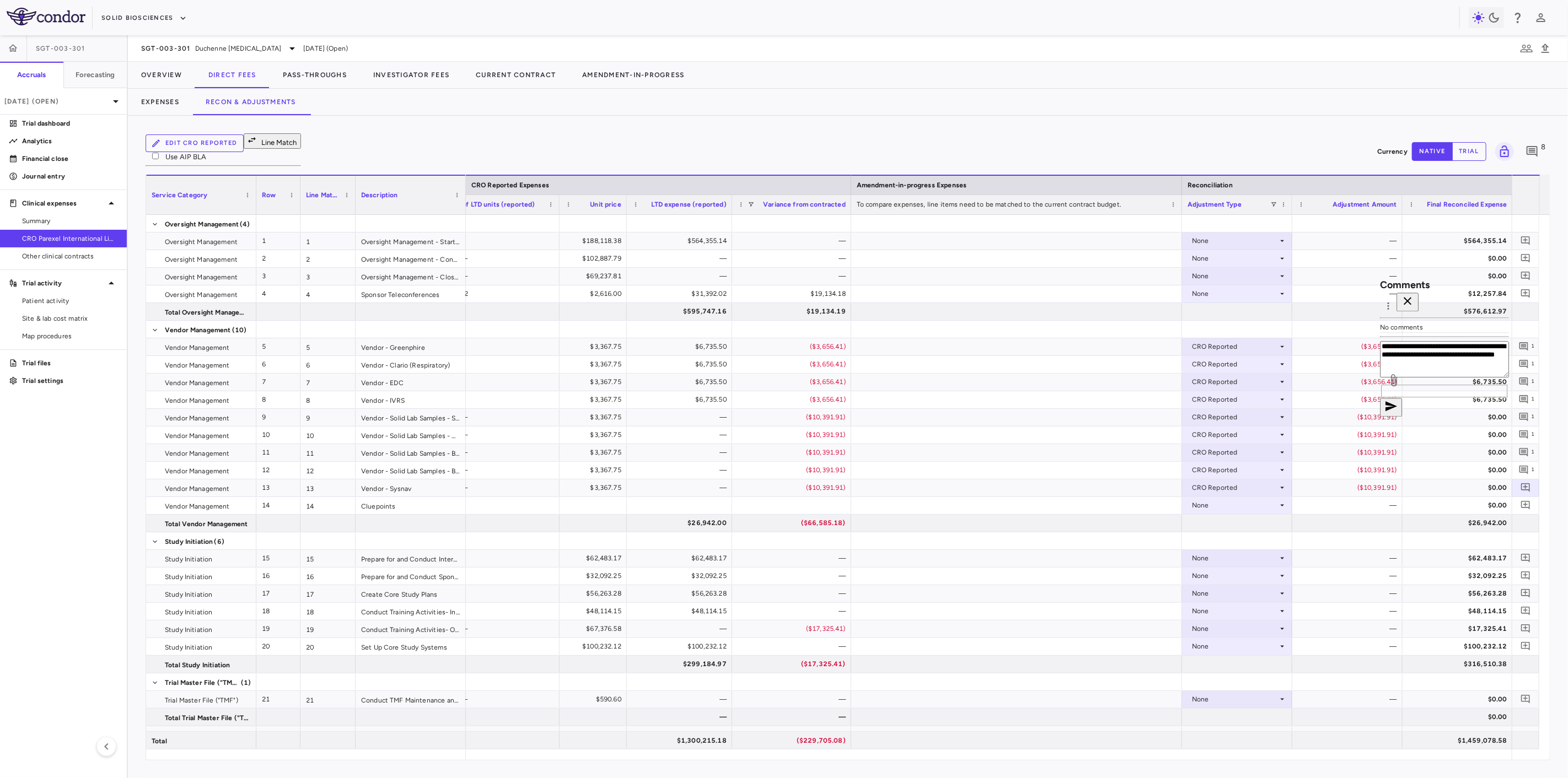
type textarea "**********"
click at [1397, 411] on icon "button" at bounding box center [1391, 406] width 12 height 10
click at [1532, 484] on span "1" at bounding box center [1525, 488] width 18 height 15
click at [1258, 294] on icon "button" at bounding box center [1251, 300] width 13 height 13
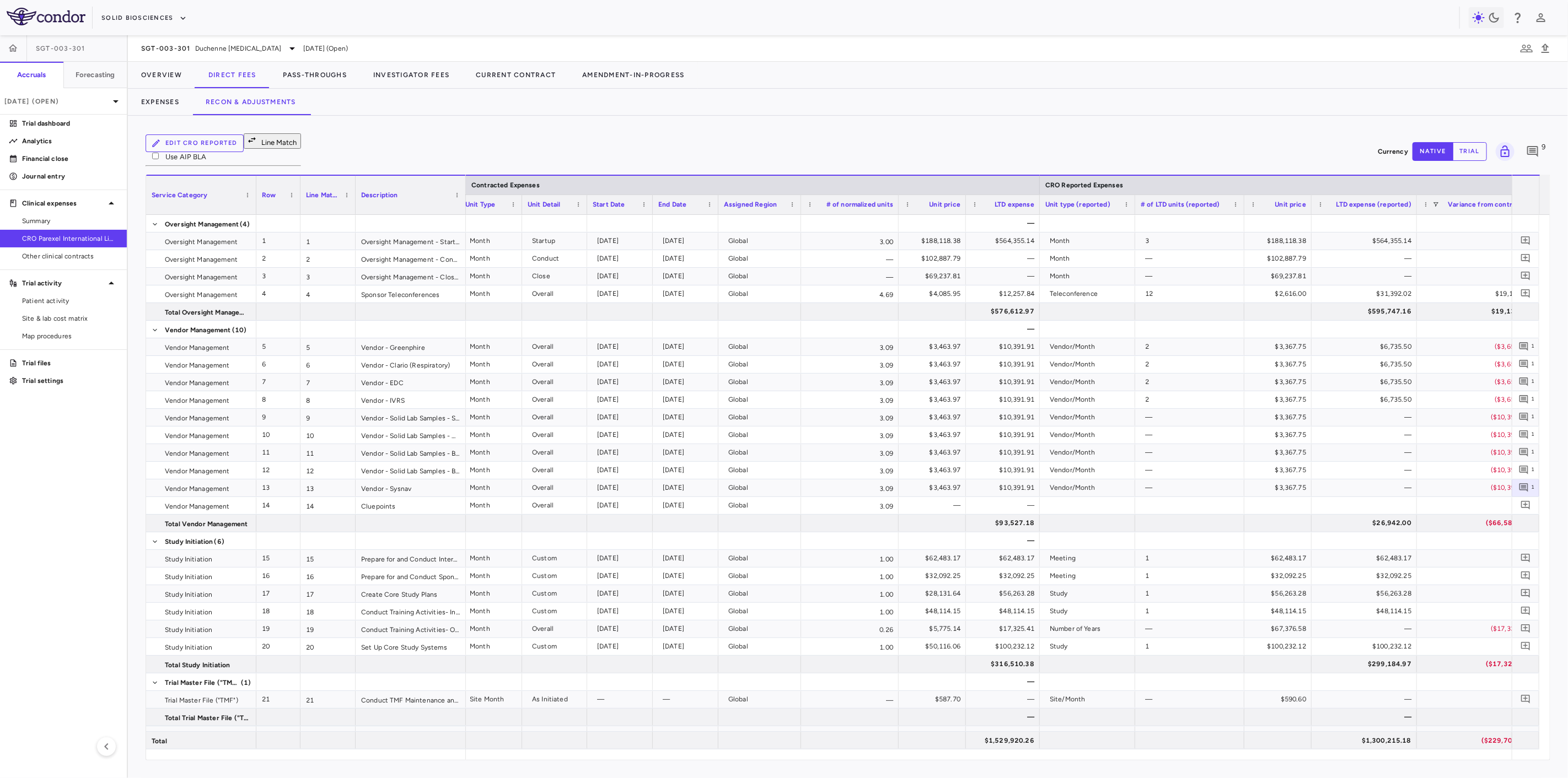
scroll to position [0, 145]
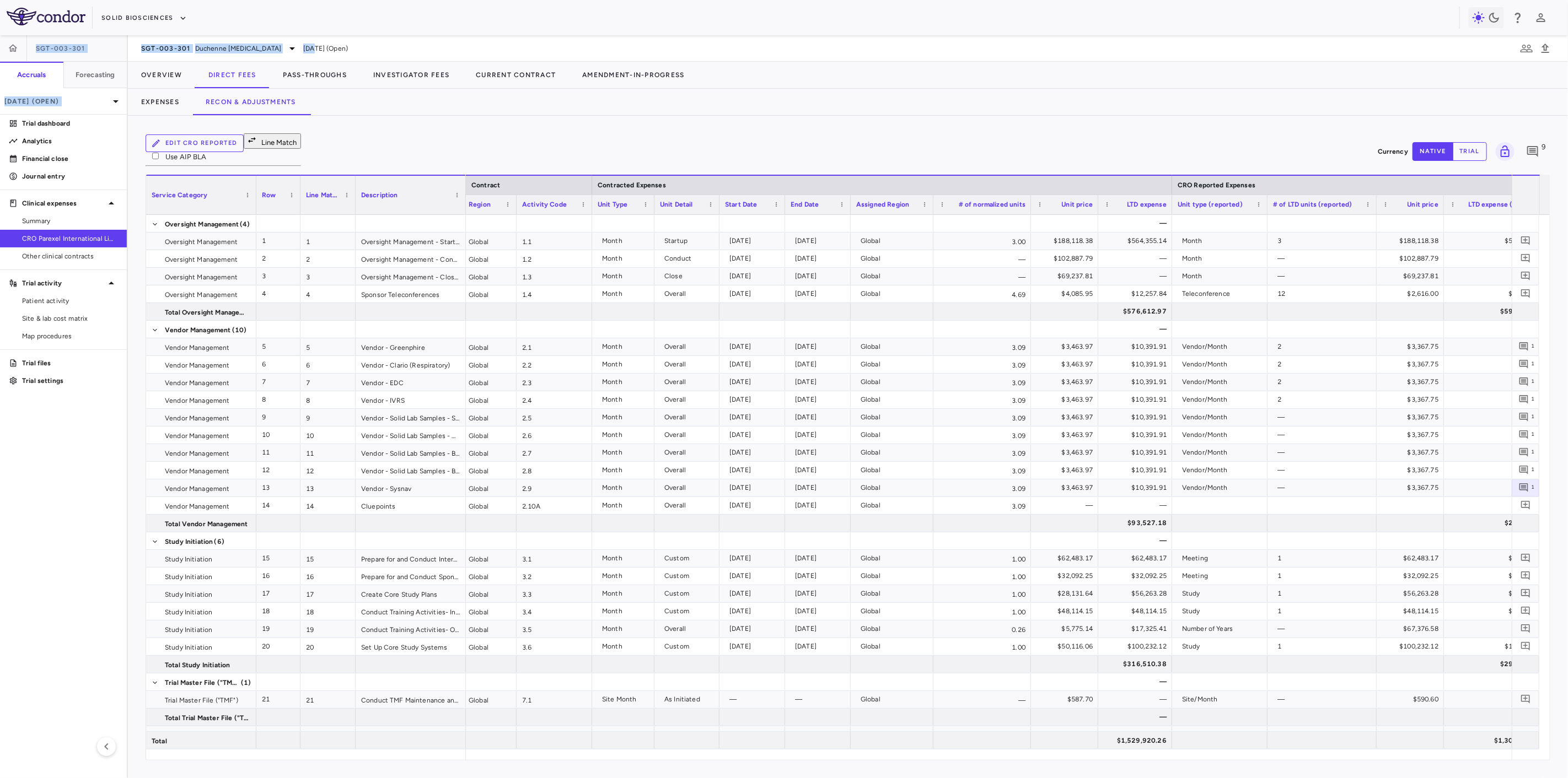
drag, startPoint x: 345, startPoint y: 12, endPoint x: 320, endPoint y: 58, distance: 52.4
click at [320, 58] on div "Skip to sidebar Skip to main content Solid Biosciences SGT-003-301 Accruals For…" at bounding box center [784, 389] width 1568 height 778
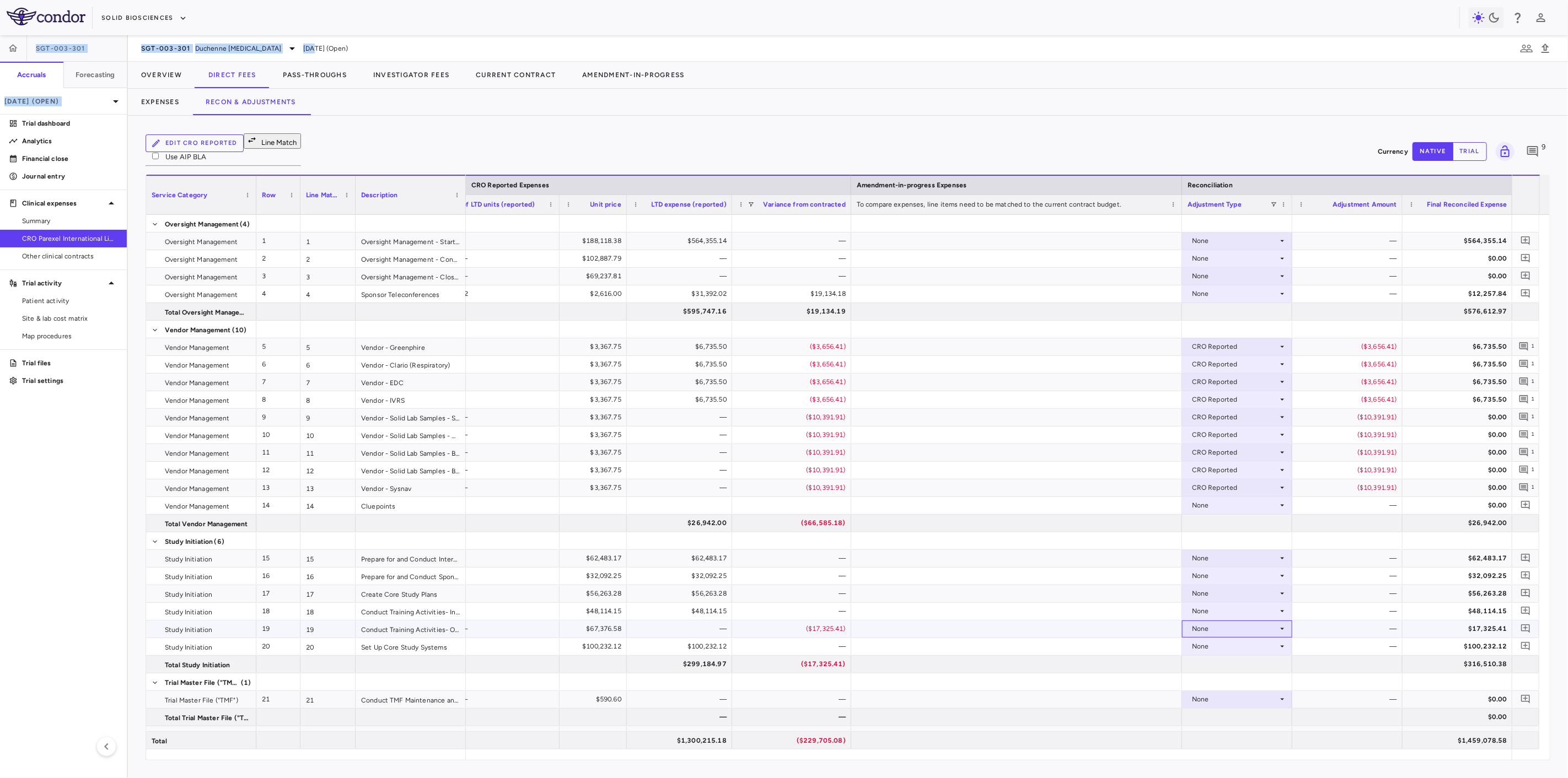
click at [1244, 620] on div "None" at bounding box center [1235, 629] width 86 height 18
click at [1253, 663] on div "CRO Reported" at bounding box center [1230, 658] width 53 height 10
click at [1524, 624] on icon "Add comment" at bounding box center [1525, 629] width 11 height 11
click at [1434, 579] on textarea at bounding box center [1471, 585] width 75 height 12
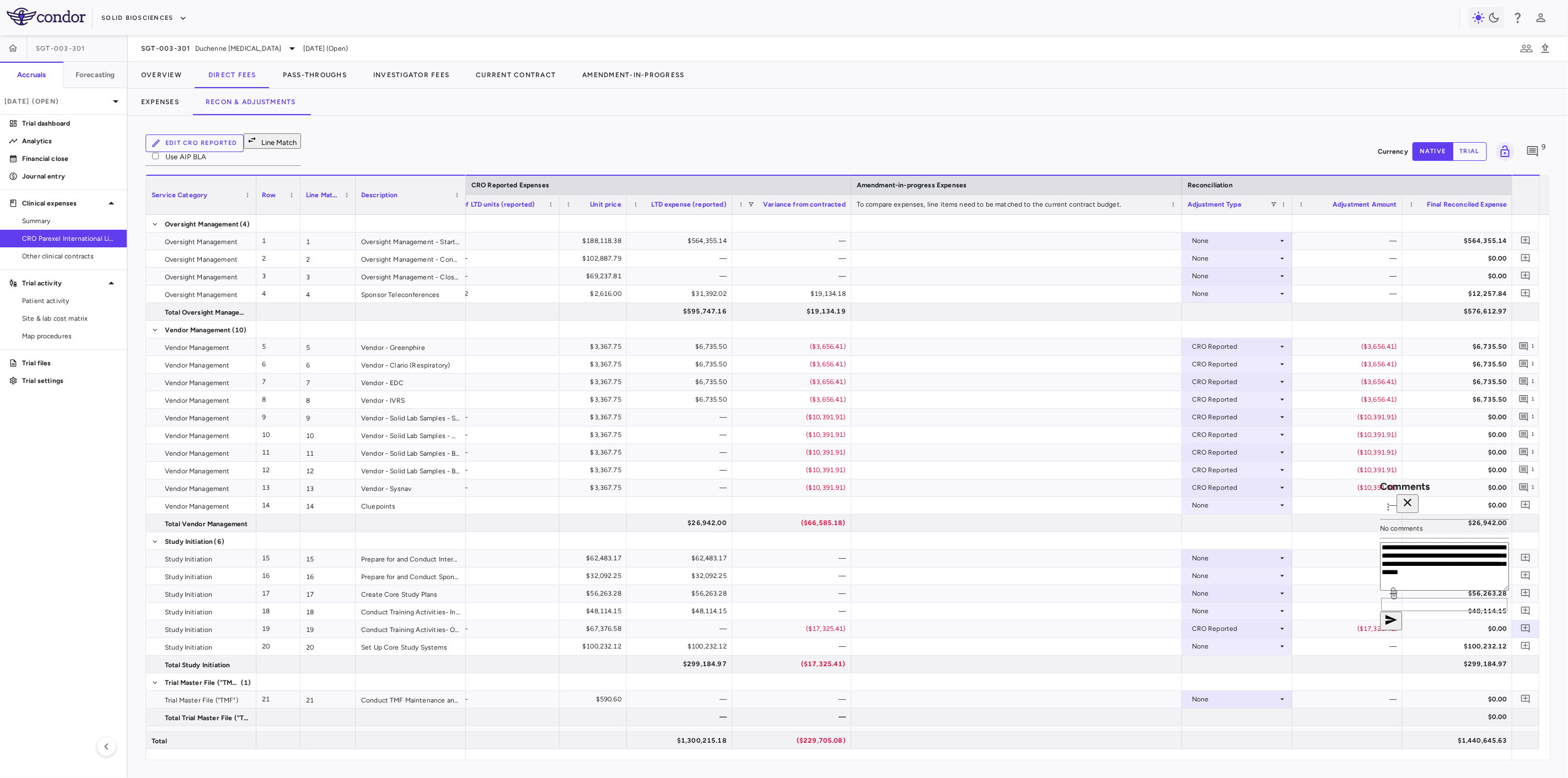
drag, startPoint x: 1438, startPoint y: 584, endPoint x: 1409, endPoint y: 567, distance: 33.6
click at [1409, 567] on textarea "**********" at bounding box center [1445, 567] width 129 height 49
type textarea "**********"
click at [1398, 614] on icon "button" at bounding box center [1390, 620] width 13 height 13
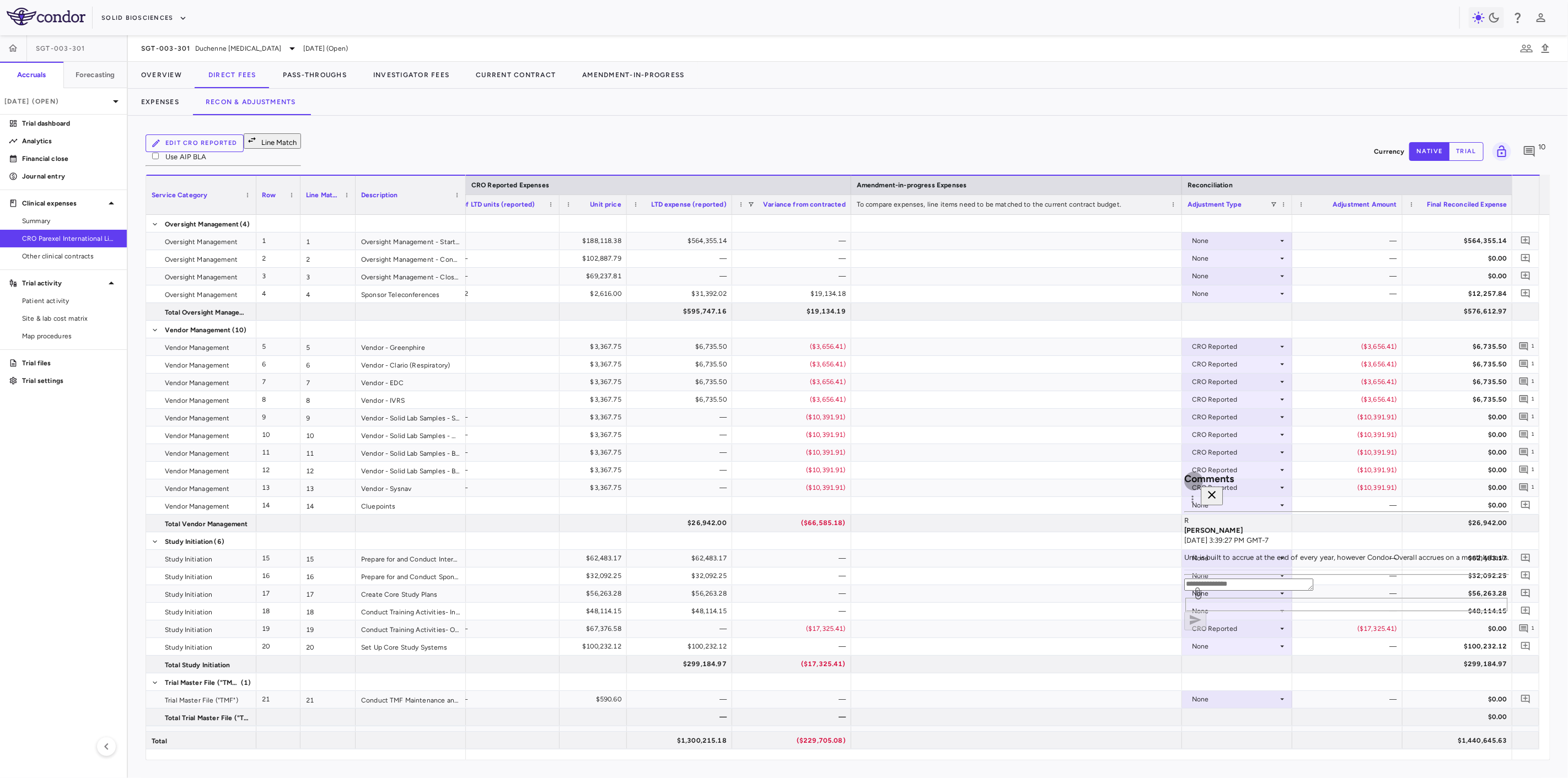
click at [1223, 487] on button "button" at bounding box center [1211, 496] width 22 height 19
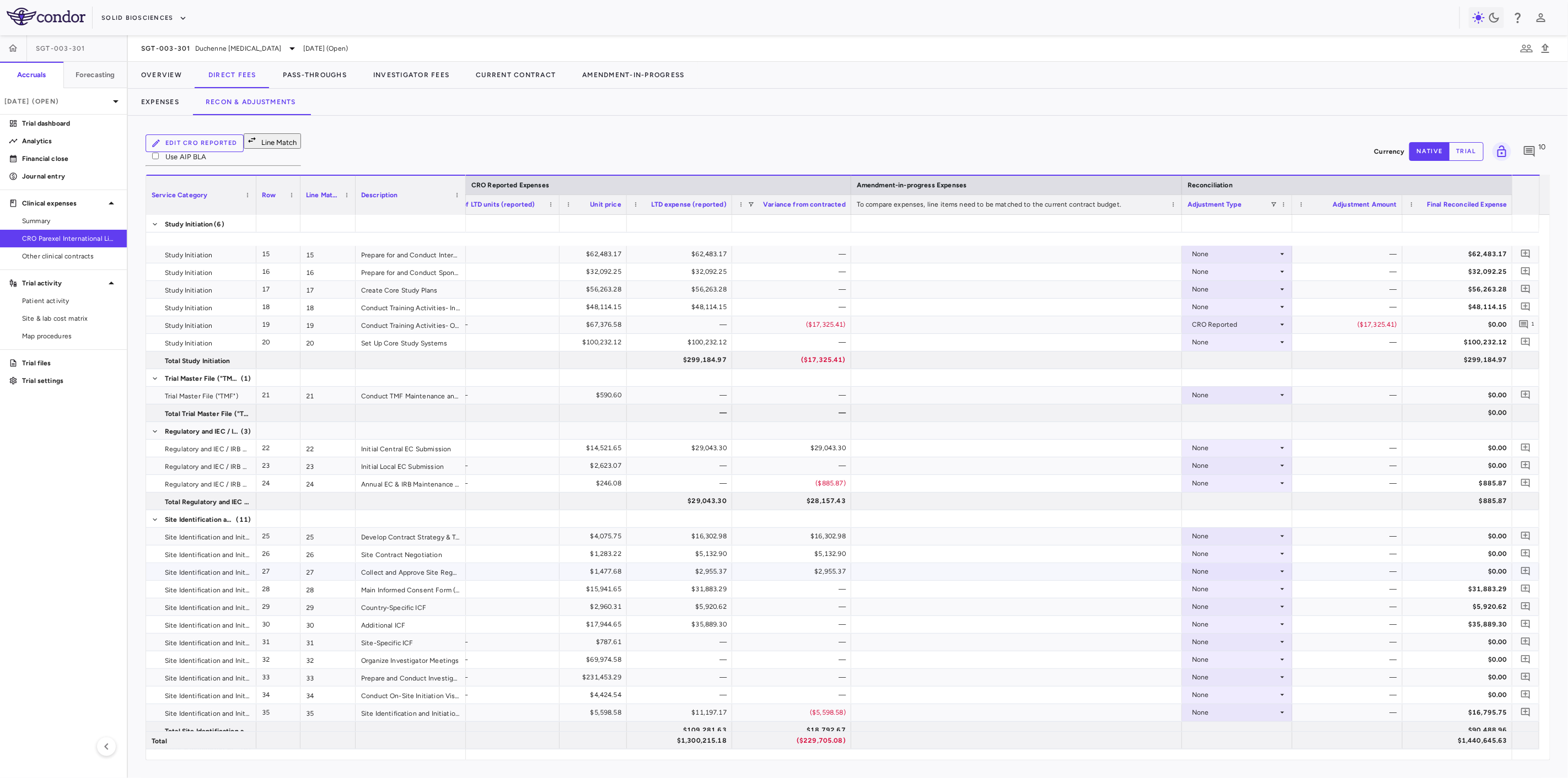
scroll to position [428, 0]
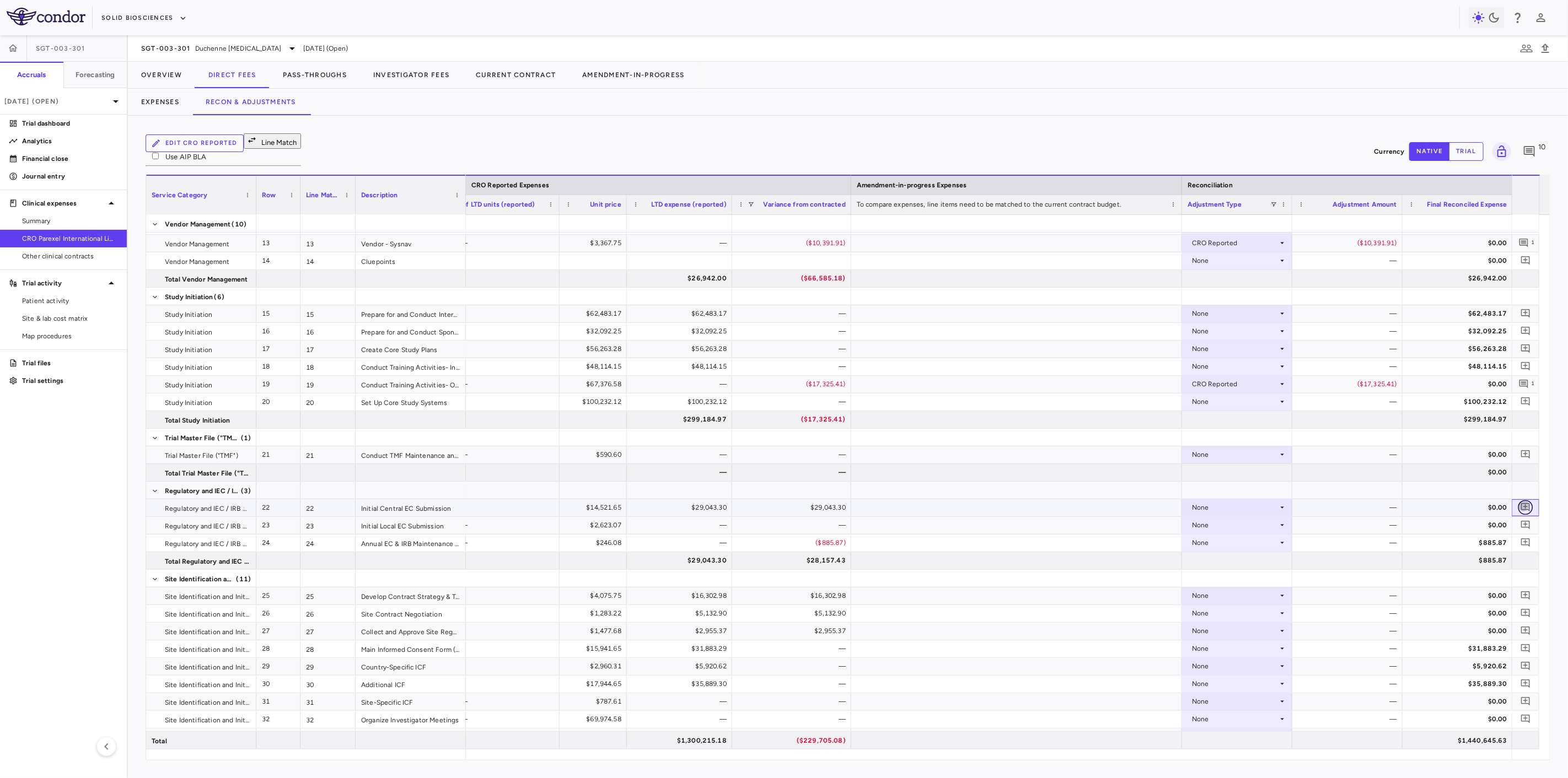
click at [1529, 504] on icon "Add comment" at bounding box center [1525, 508] width 9 height 9
click at [1434, 461] on textarea at bounding box center [1471, 464] width 75 height 12
type textarea "**********"
click at [1402, 491] on button "button" at bounding box center [1391, 500] width 22 height 19
click at [1278, 504] on icon at bounding box center [1282, 508] width 9 height 9
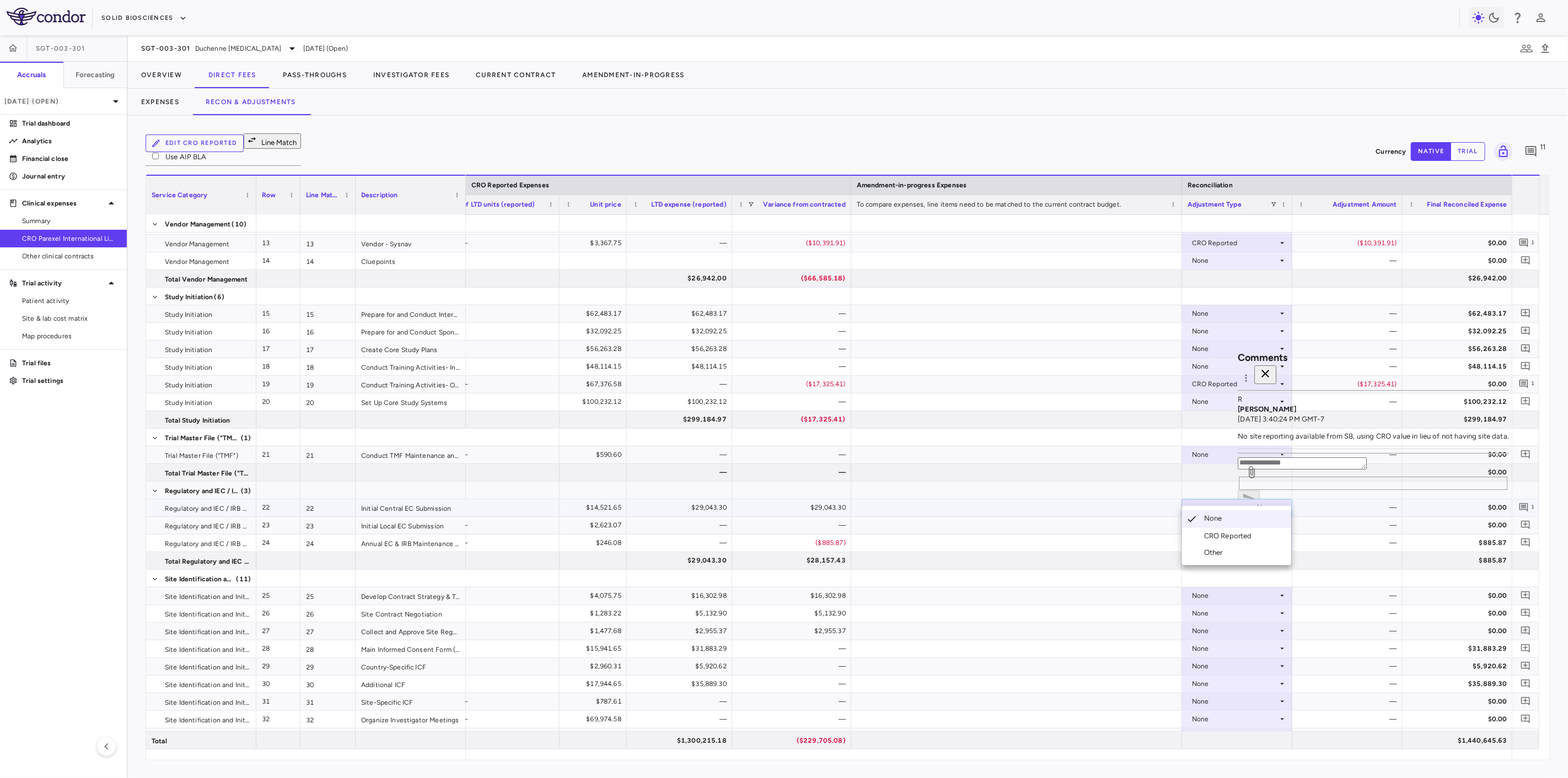
click at [1266, 534] on li "CRO Reported" at bounding box center [1237, 537] width 109 height 17
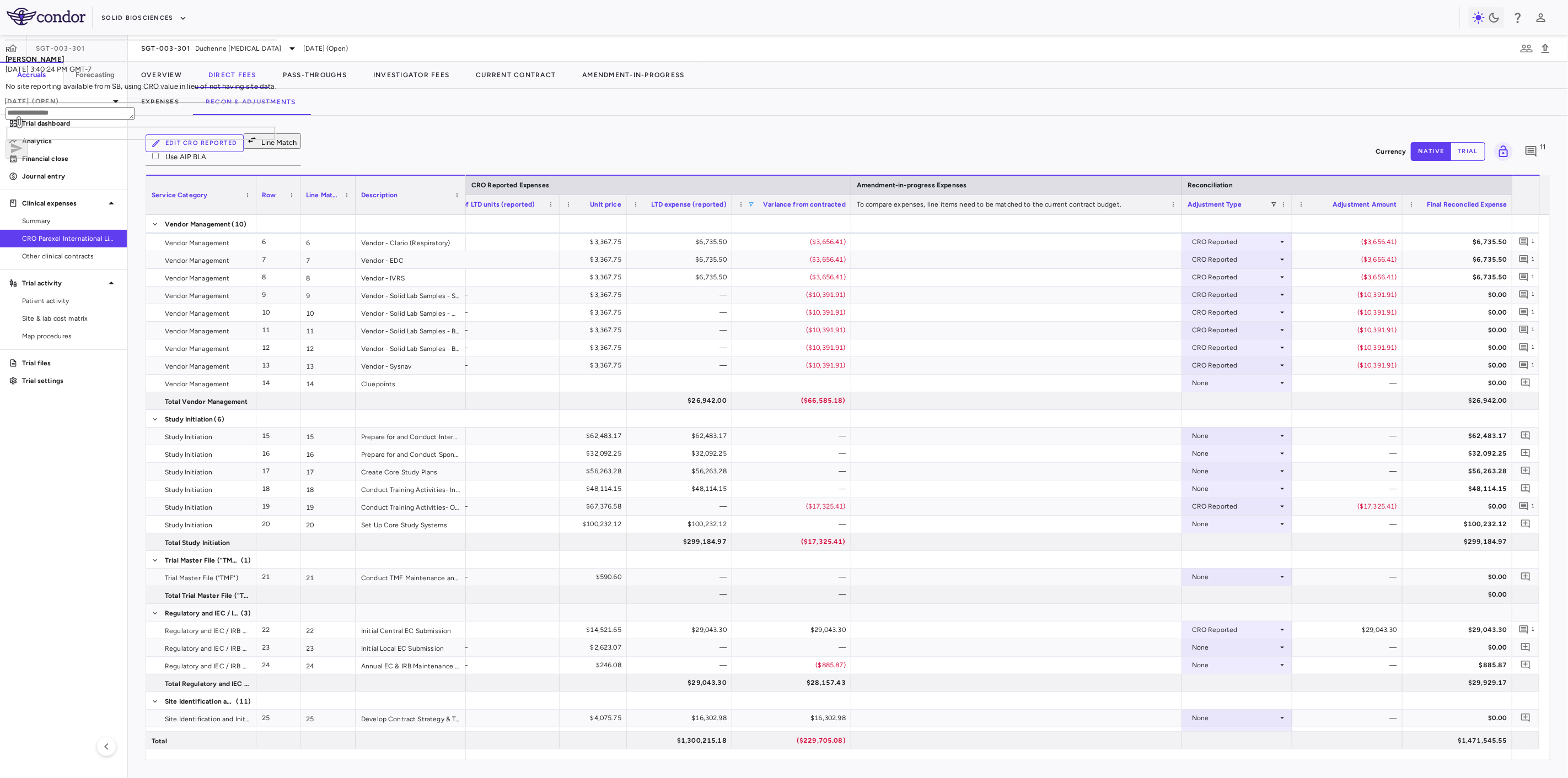
click at [752, 202] on span at bounding box center [750, 205] width 7 height 7
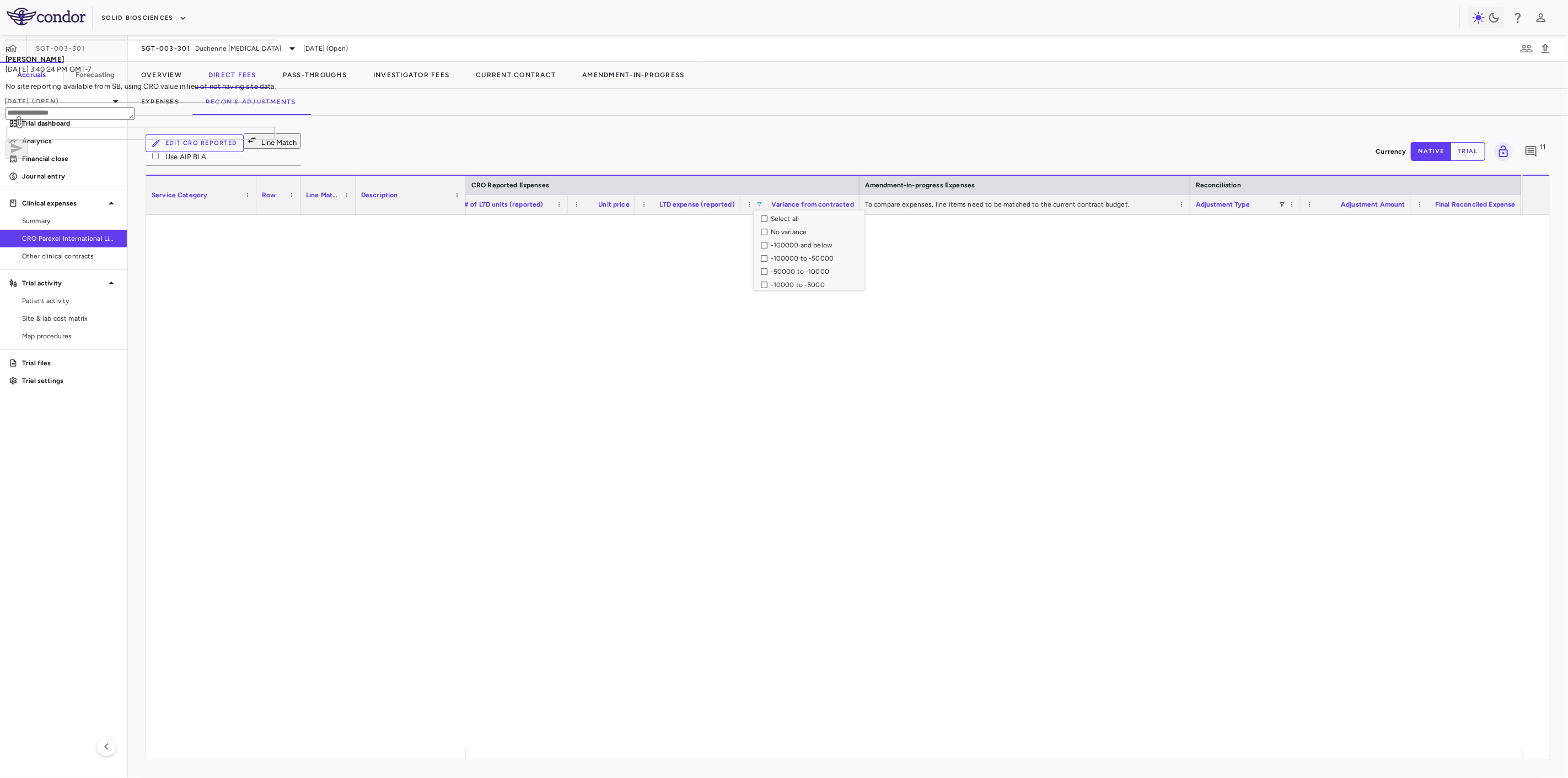
click at [756, 238] on div "-100000 and below" at bounding box center [809, 244] width 110 height 13
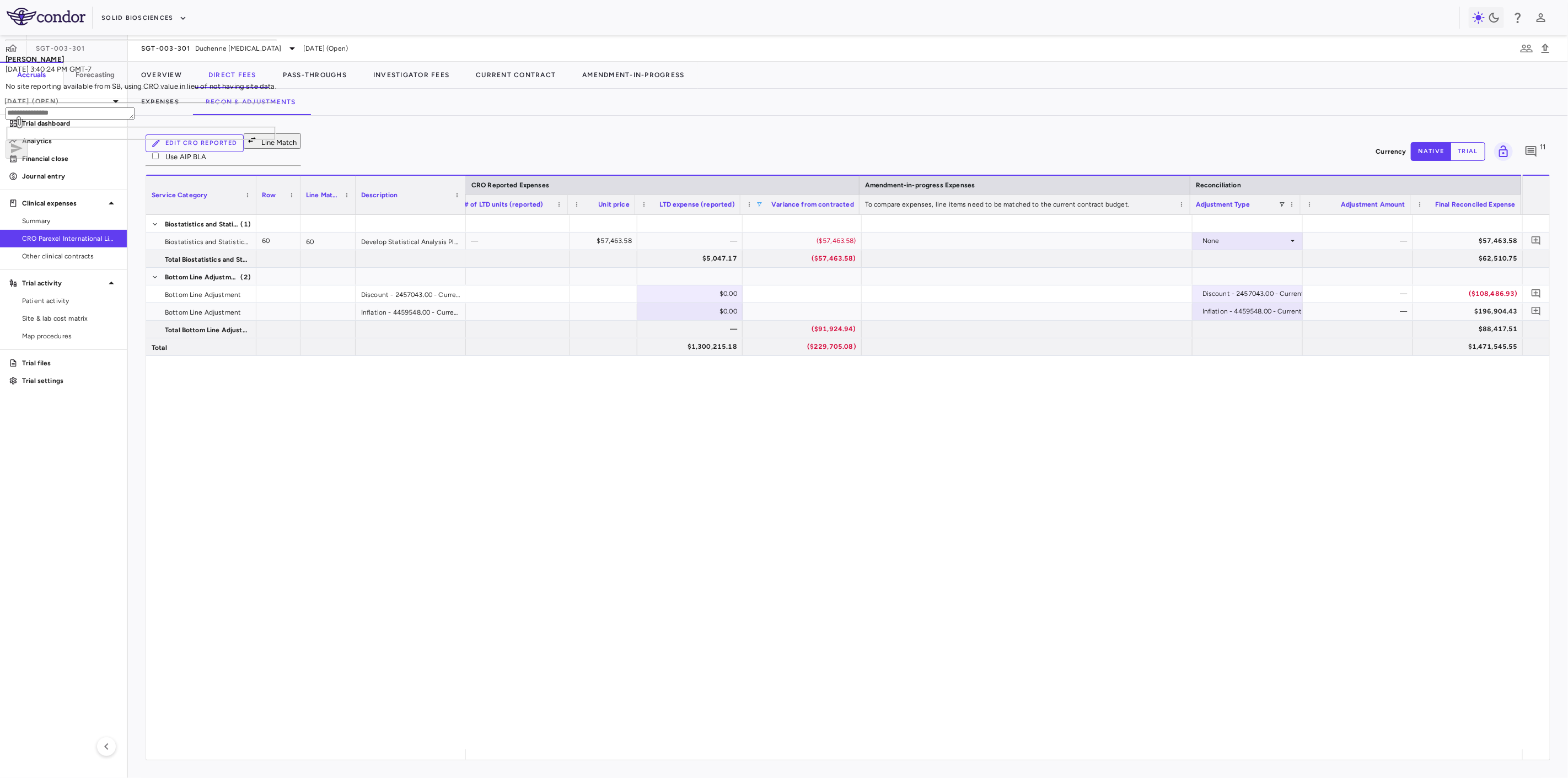
click at [646, 128] on div "Edit CRO reported Line Match Use AIP BLA Currency native trial 11 Press ENTER t…" at bounding box center [848, 447] width 1440 height 663
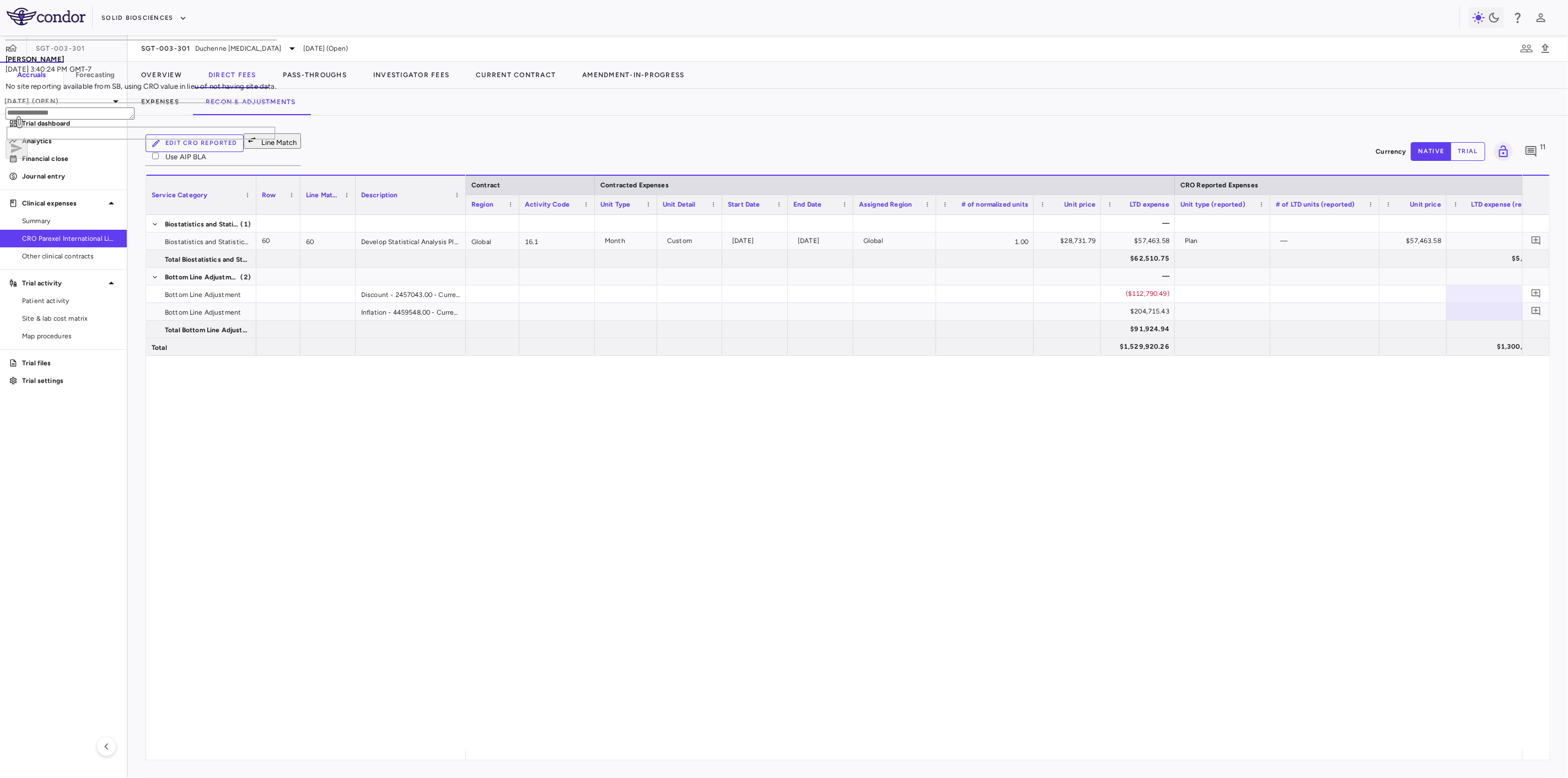
click at [594, 602] on div "— $204,715.43 $0.00 $91,924.94 — ($91,924.94) $1,529,920.26 $1,300,215.18 ($229…" at bounding box center [994, 482] width 1056 height 535
drag, startPoint x: 304, startPoint y: 438, endPoint x: 260, endPoint y: 334, distance: 112.9
click at [304, 438] on div "Bottom Line Adjustment (2) Bottom Line Adjustment Inflation - 4459548.00 - Curr…" at bounding box center [848, 482] width 1404 height 535
click at [301, 140] on div "Edit CRO reported Line Match Use AIP BLA" at bounding box center [223, 151] width 155 height 37
click at [1535, 236] on icon "Add comment" at bounding box center [1535, 240] width 9 height 9
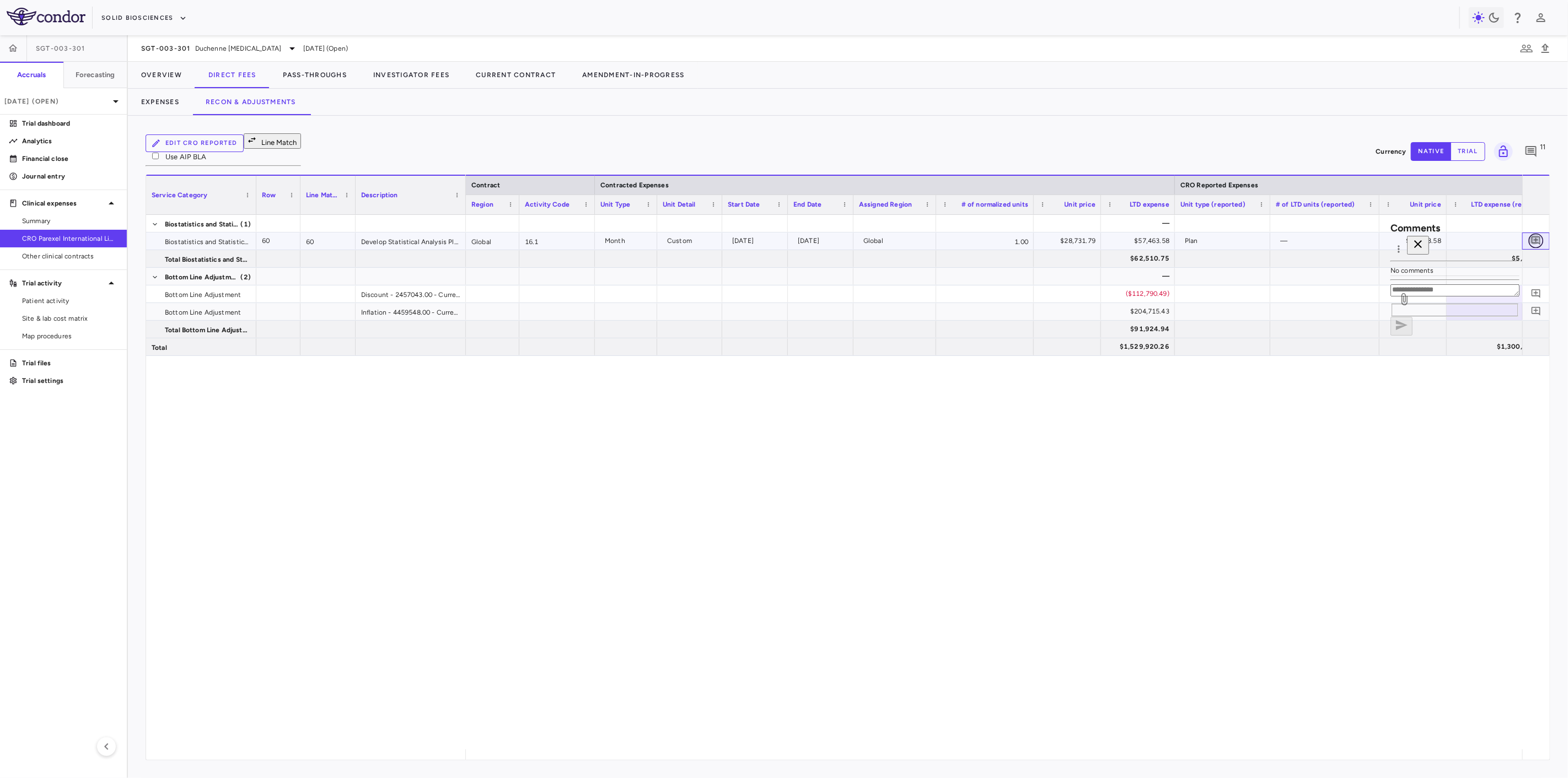
click at [1535, 235] on icon "Add comment" at bounding box center [1536, 240] width 11 height 11
click at [162, 105] on button "Expenses" at bounding box center [160, 101] width 65 height 27
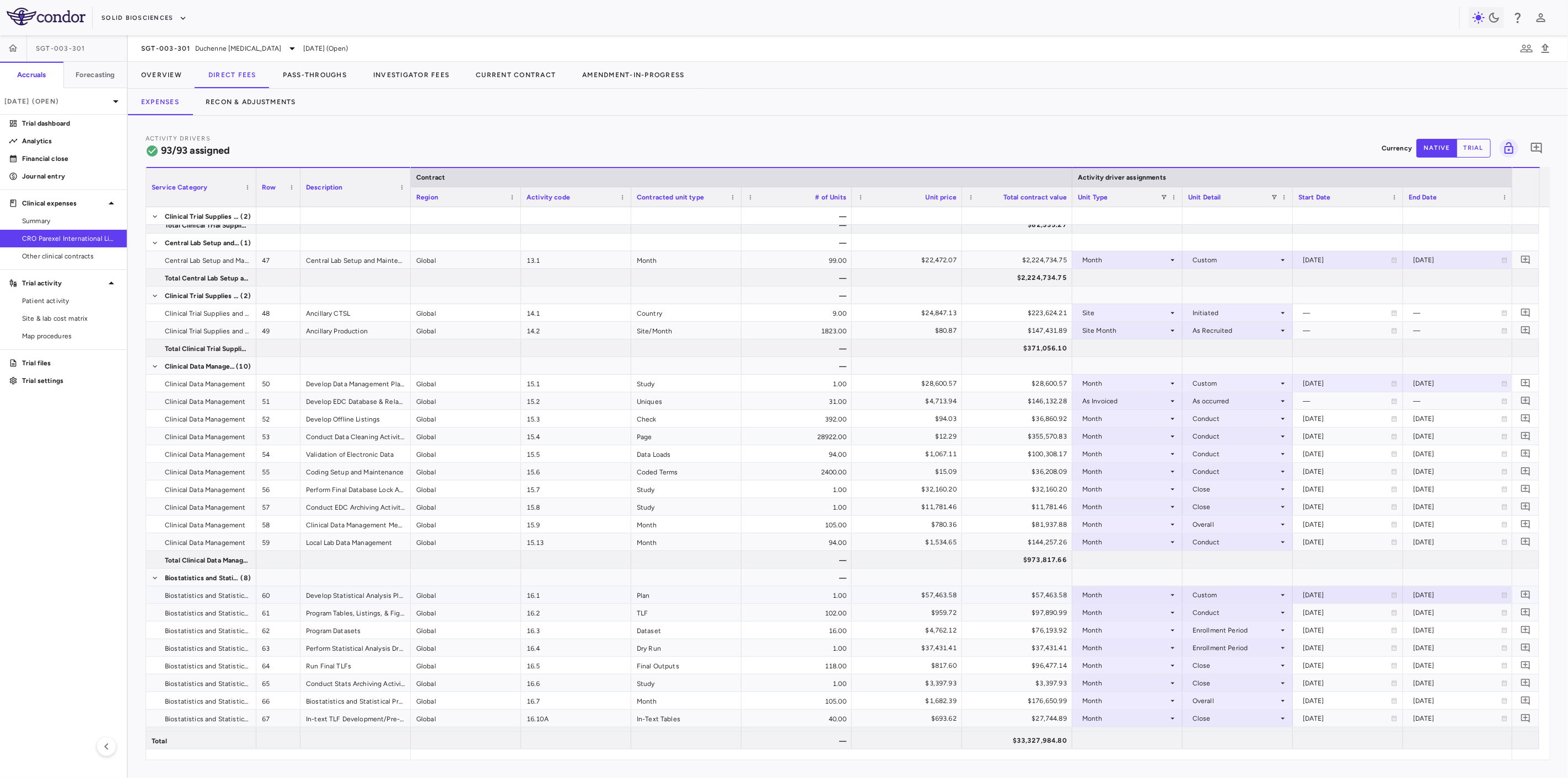
click at [1227, 599] on div "Custom" at bounding box center [1235, 595] width 86 height 18
click at [1233, 647] on div "Enrollment Period" at bounding box center [1237, 649] width 64 height 10
click at [240, 99] on button "Recon & Adjustments" at bounding box center [251, 101] width 117 height 27
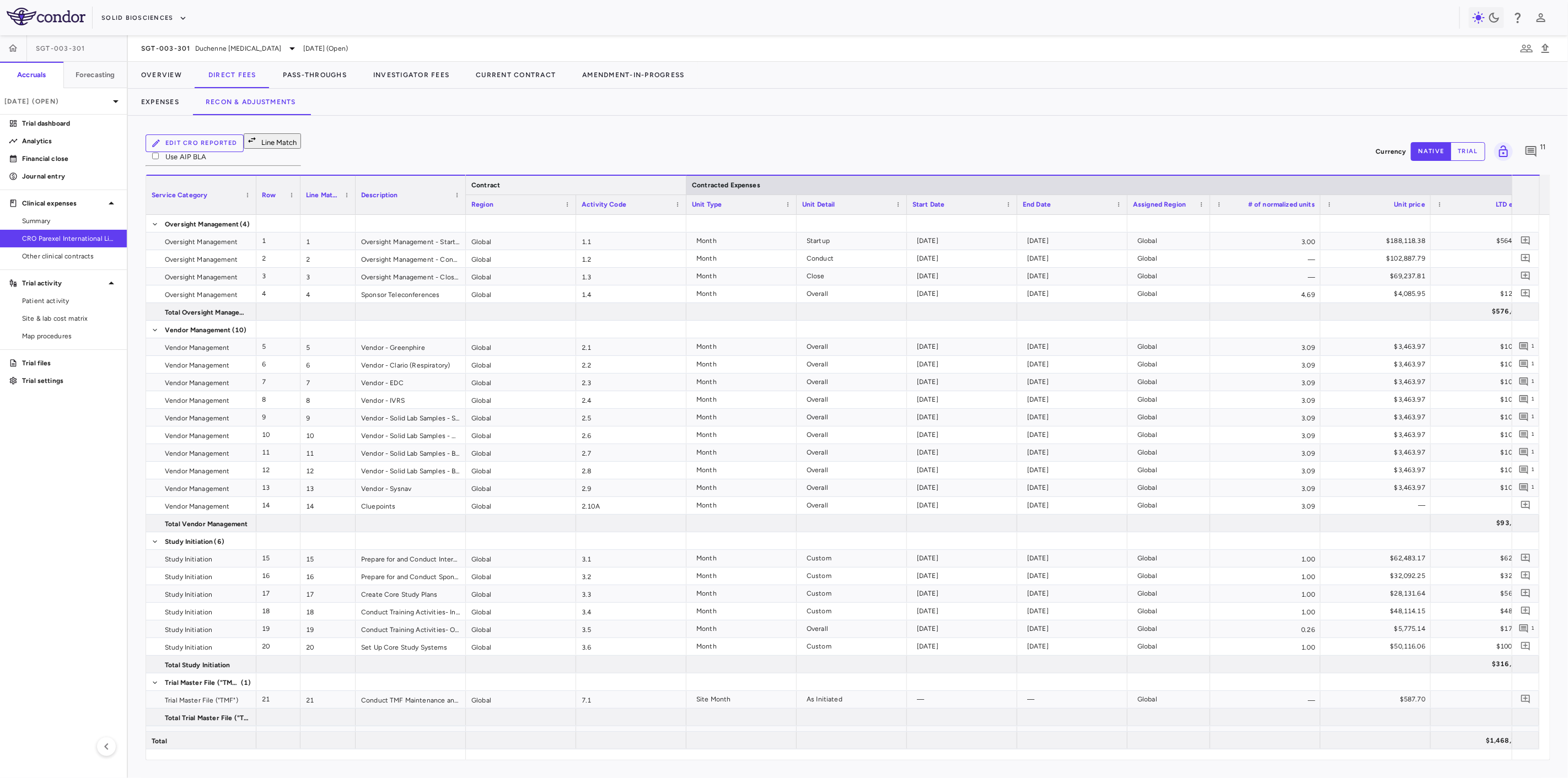
click at [685, 177] on div at bounding box center [686, 185] width 4 height 19
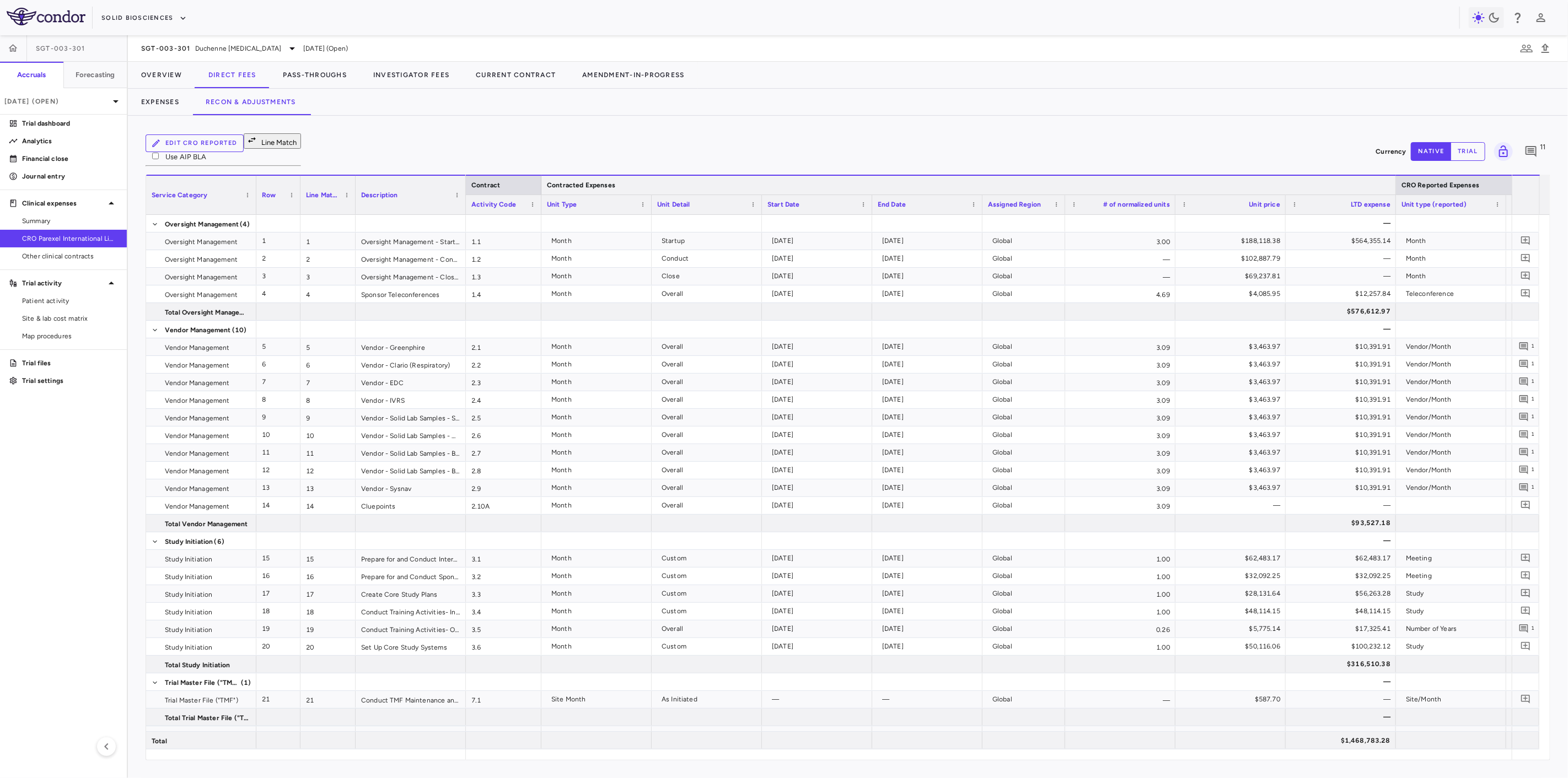
click at [1393, 176] on div at bounding box center [1395, 185] width 4 height 19
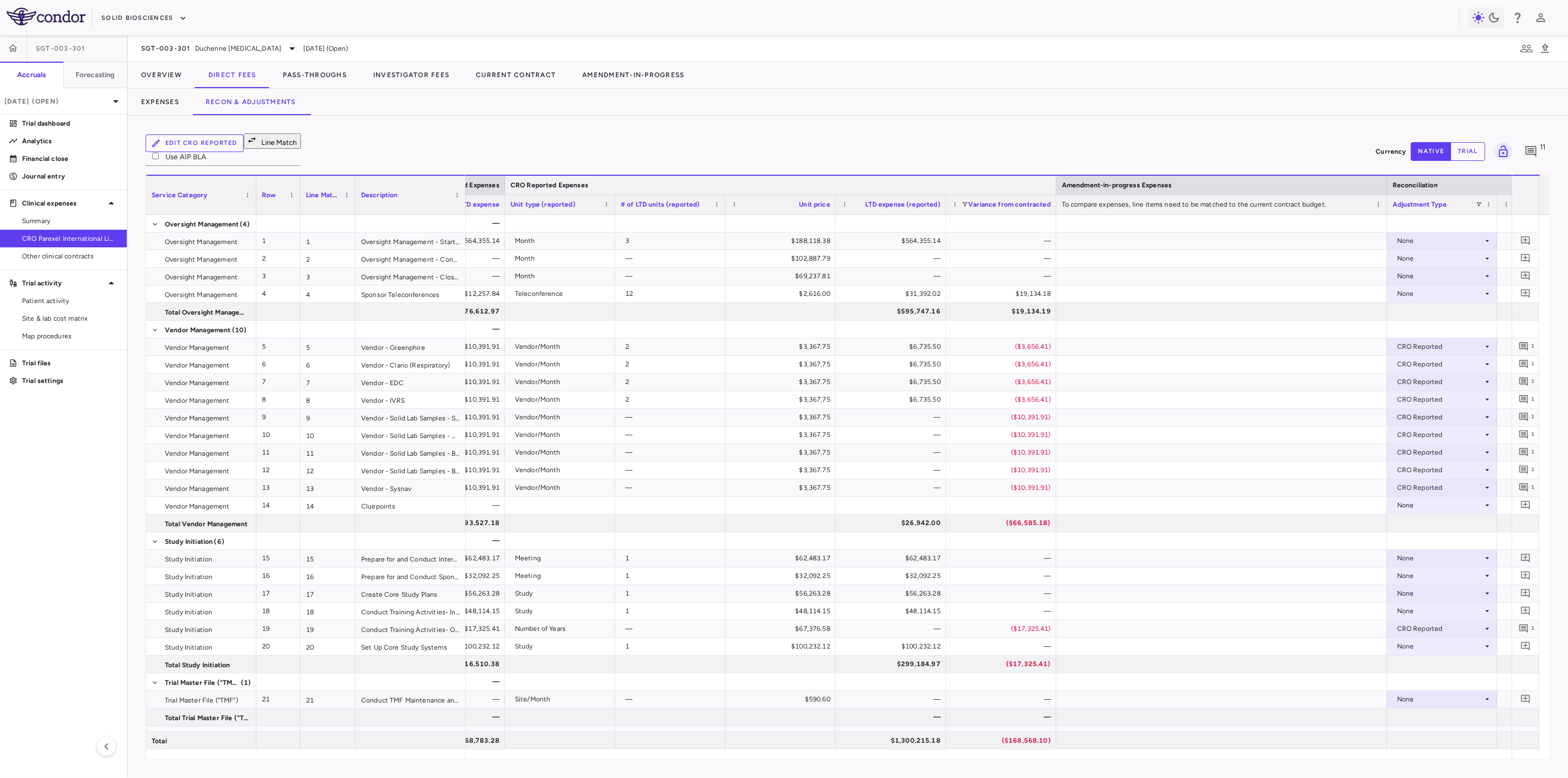
click at [1057, 176] on div at bounding box center [1055, 185] width 4 height 19
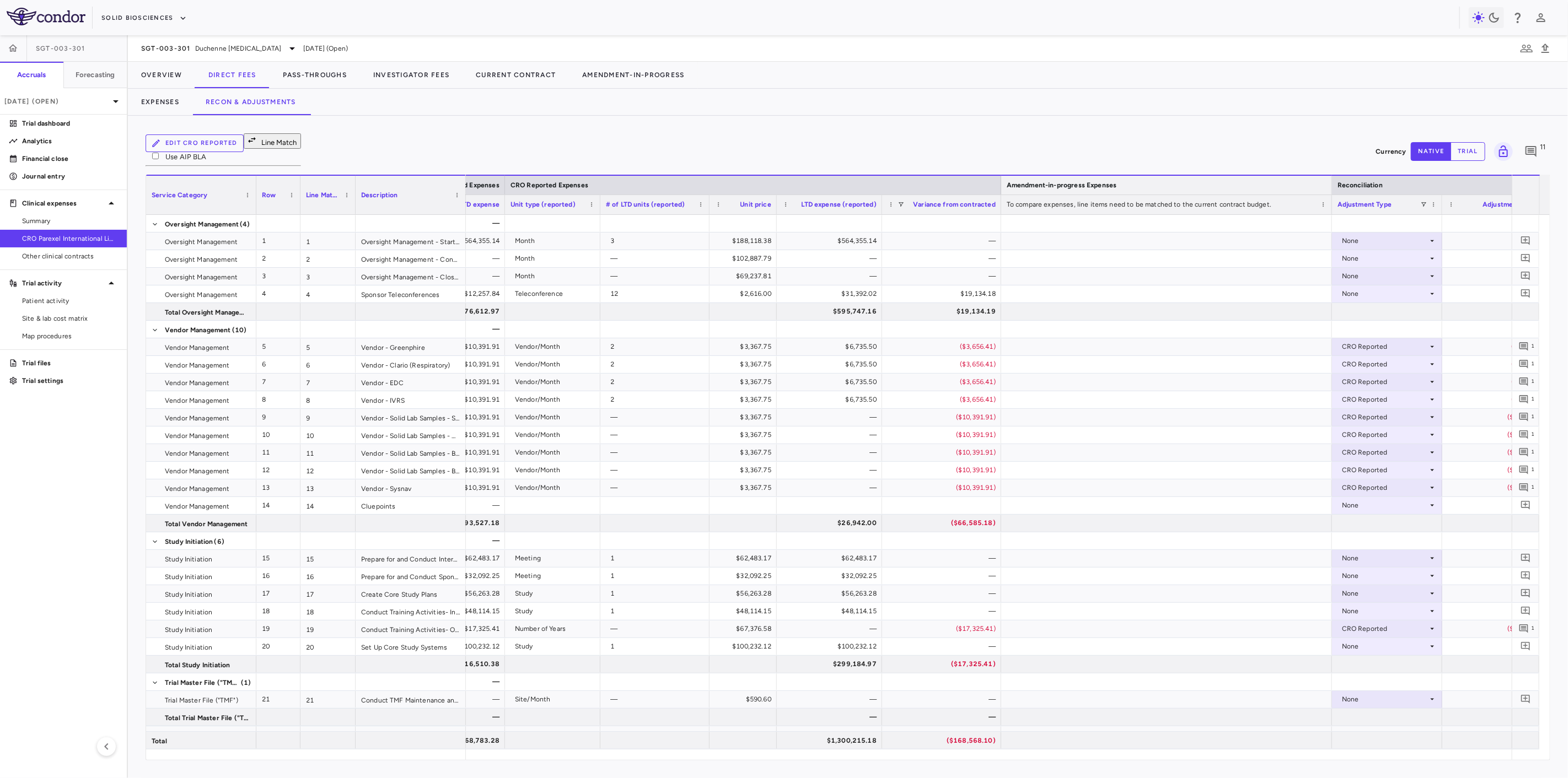
click at [1332, 176] on div at bounding box center [1332, 185] width 4 height 19
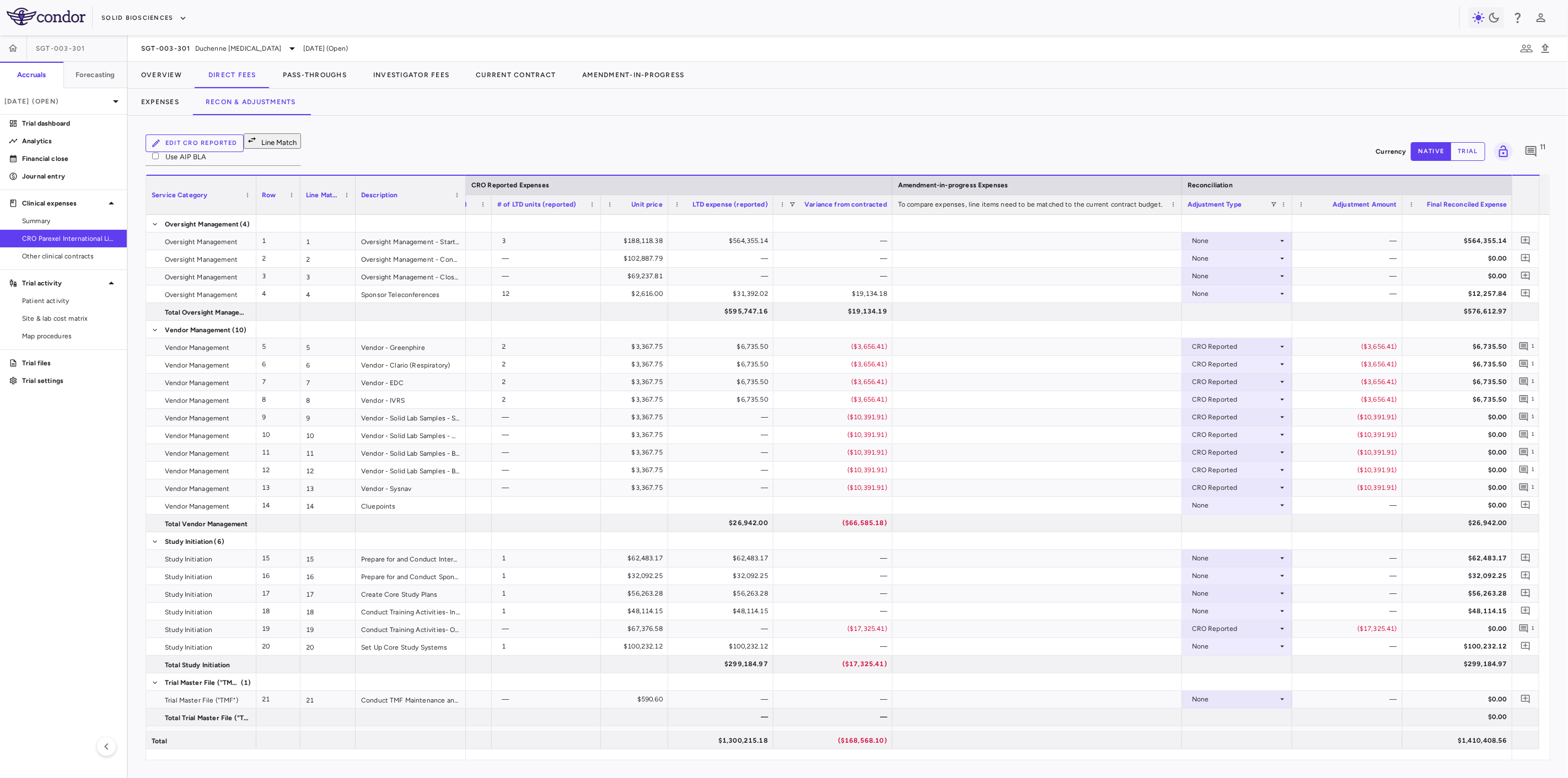
click at [1511, 195] on div at bounding box center [1512, 204] width 4 height 19
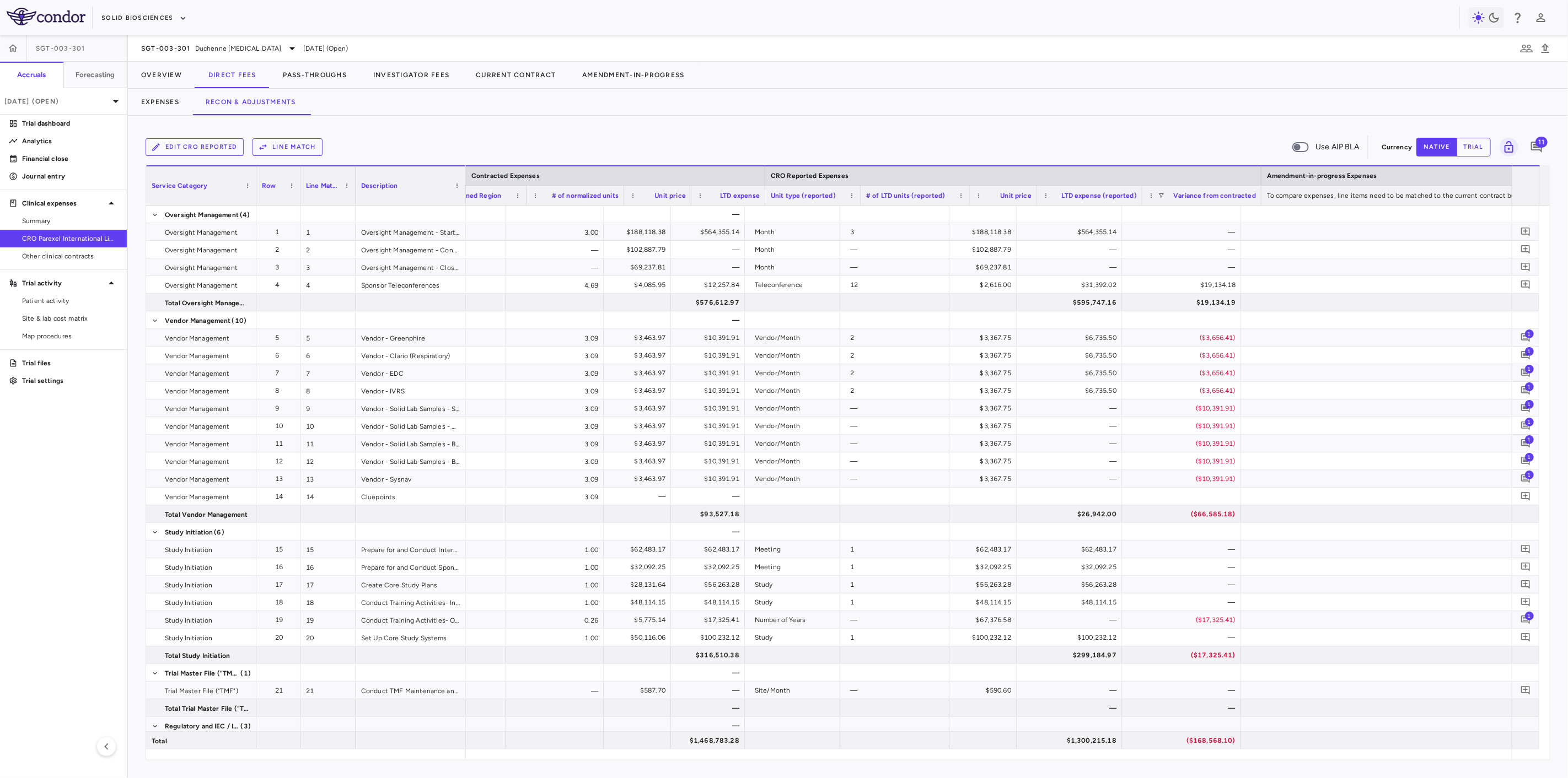
scroll to position [0, 352]
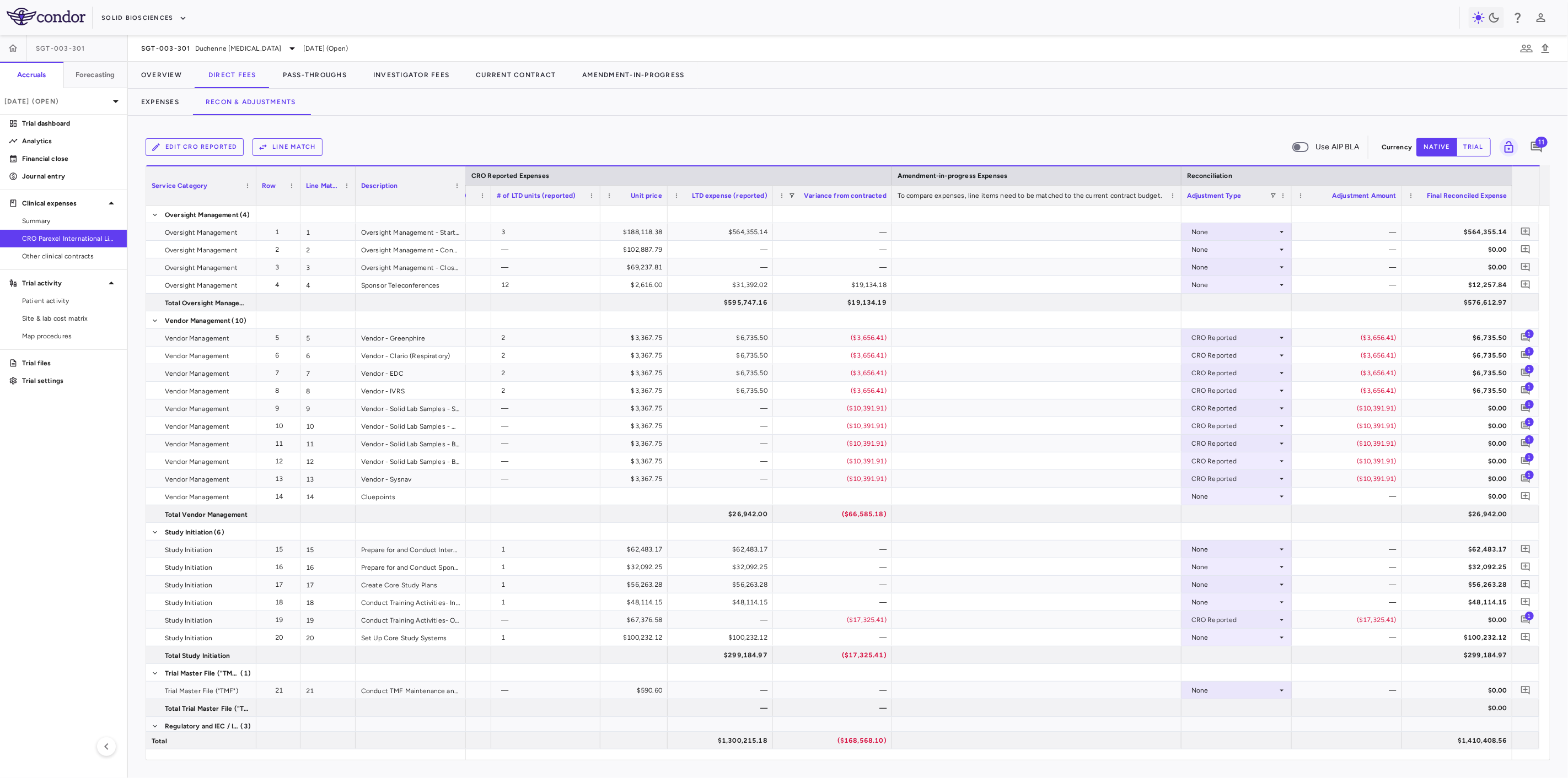
click at [796, 195] on div "Variance from contracted" at bounding box center [841, 196] width 91 height 14
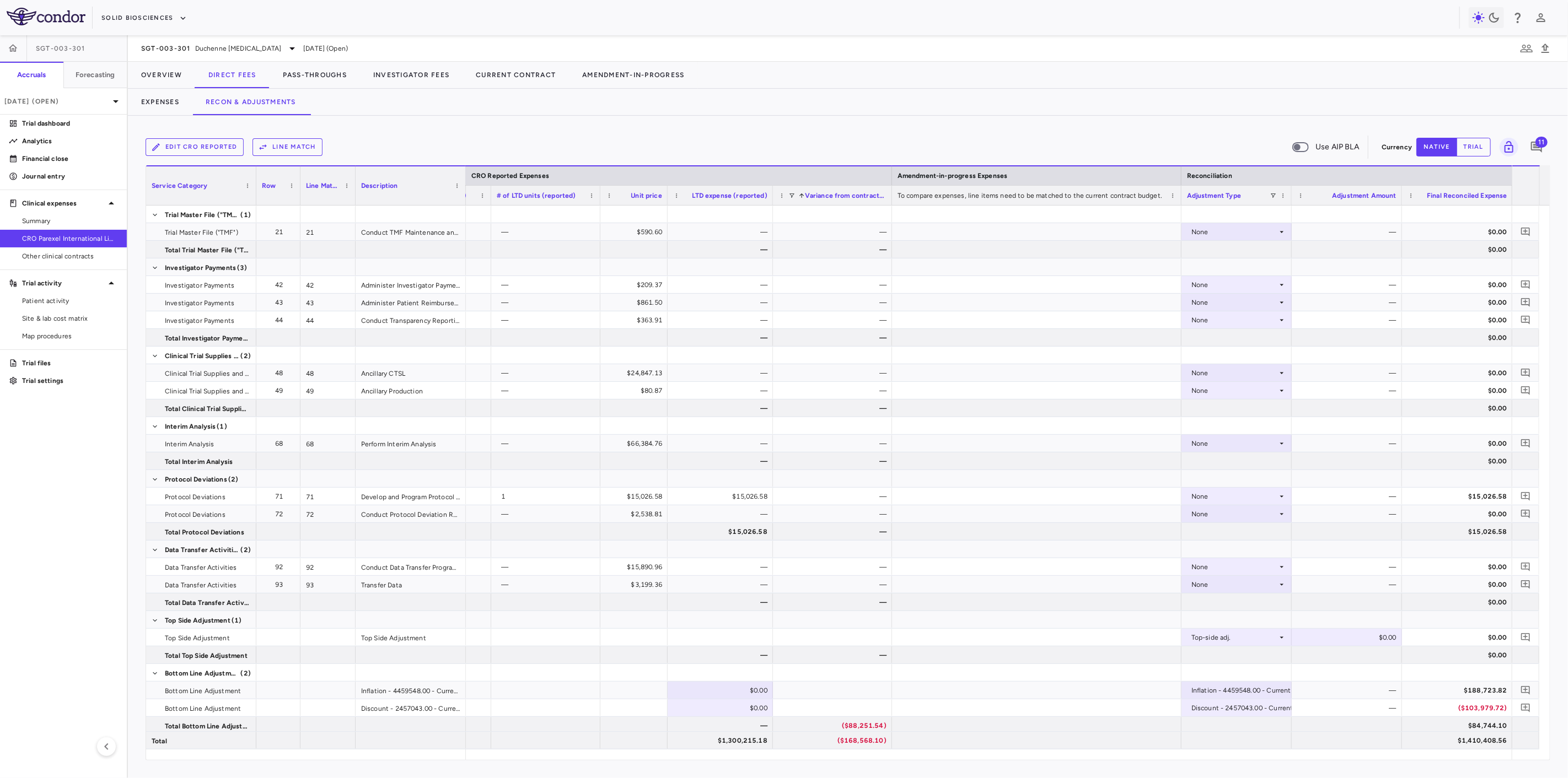
click at [805, 194] on span at bounding box center [801, 196] width 7 height 7
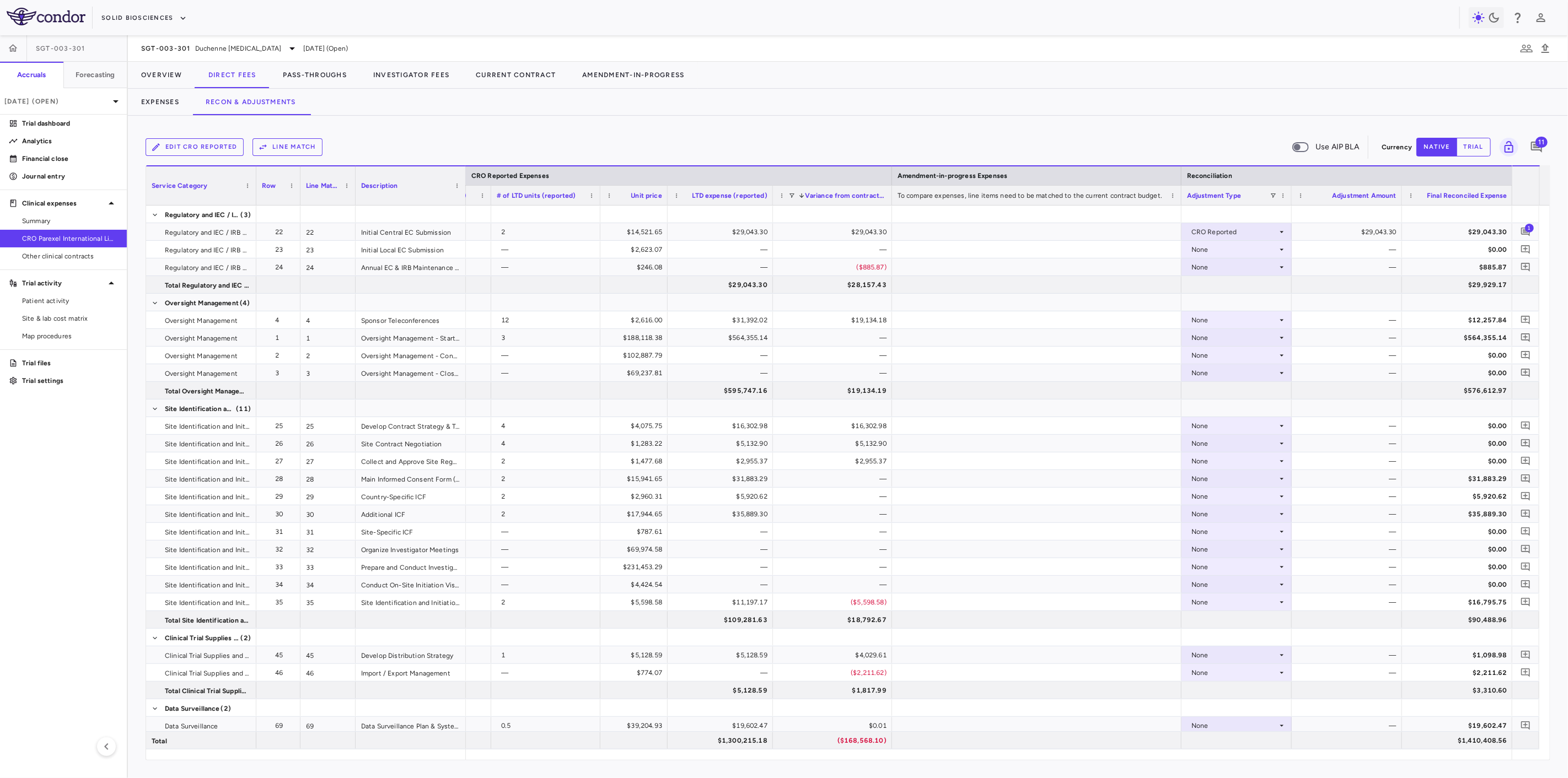
click at [805, 195] on span at bounding box center [801, 196] width 7 height 7
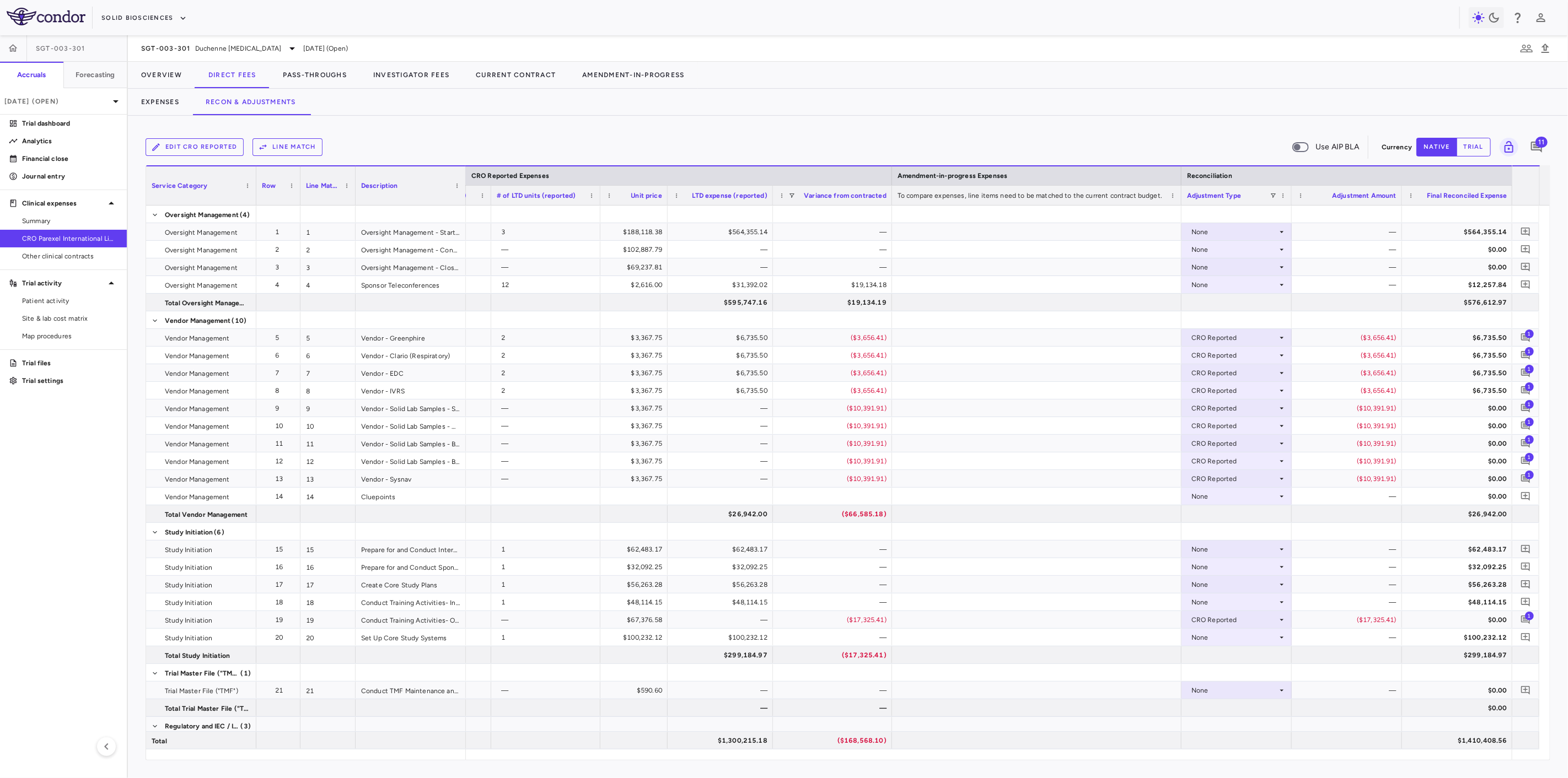
click at [802, 197] on div "Variance from contracted" at bounding box center [841, 196] width 91 height 14
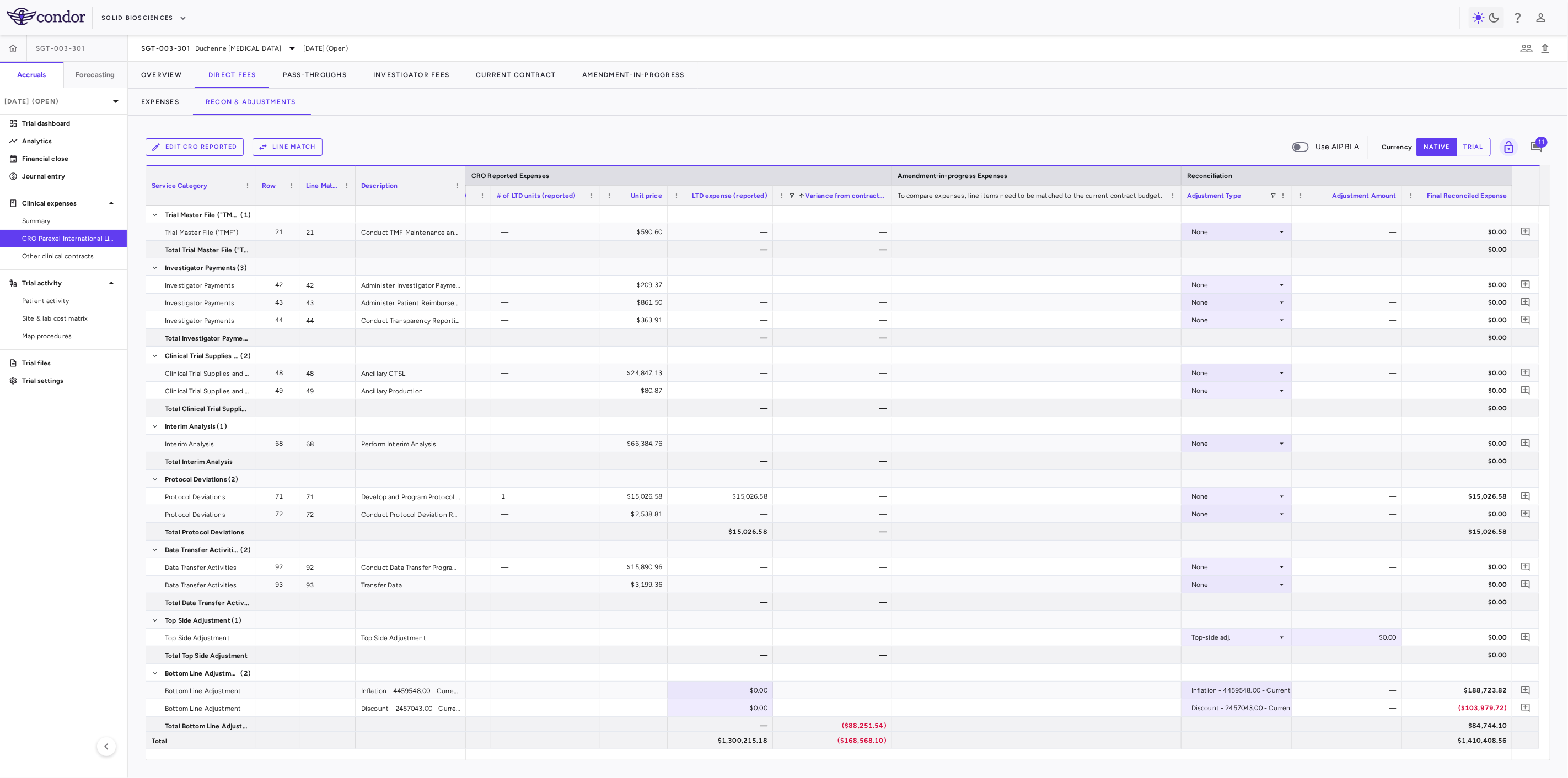
click at [278, 188] on div "Row" at bounding box center [273, 185] width 23 height 33
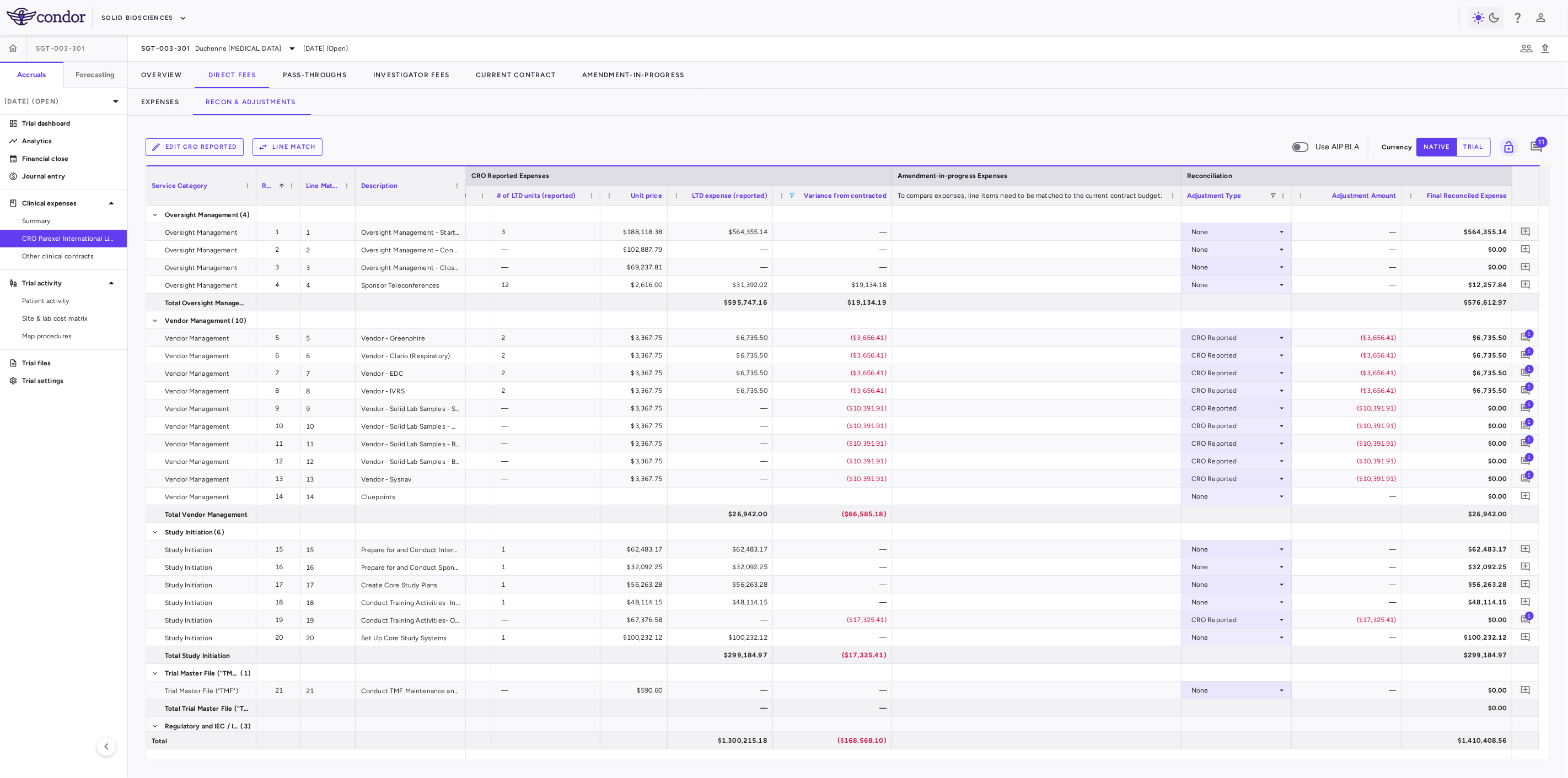
click at [790, 194] on span at bounding box center [791, 196] width 7 height 7
click at [797, 205] on div "Select all" at bounding box center [845, 210] width 103 height 13
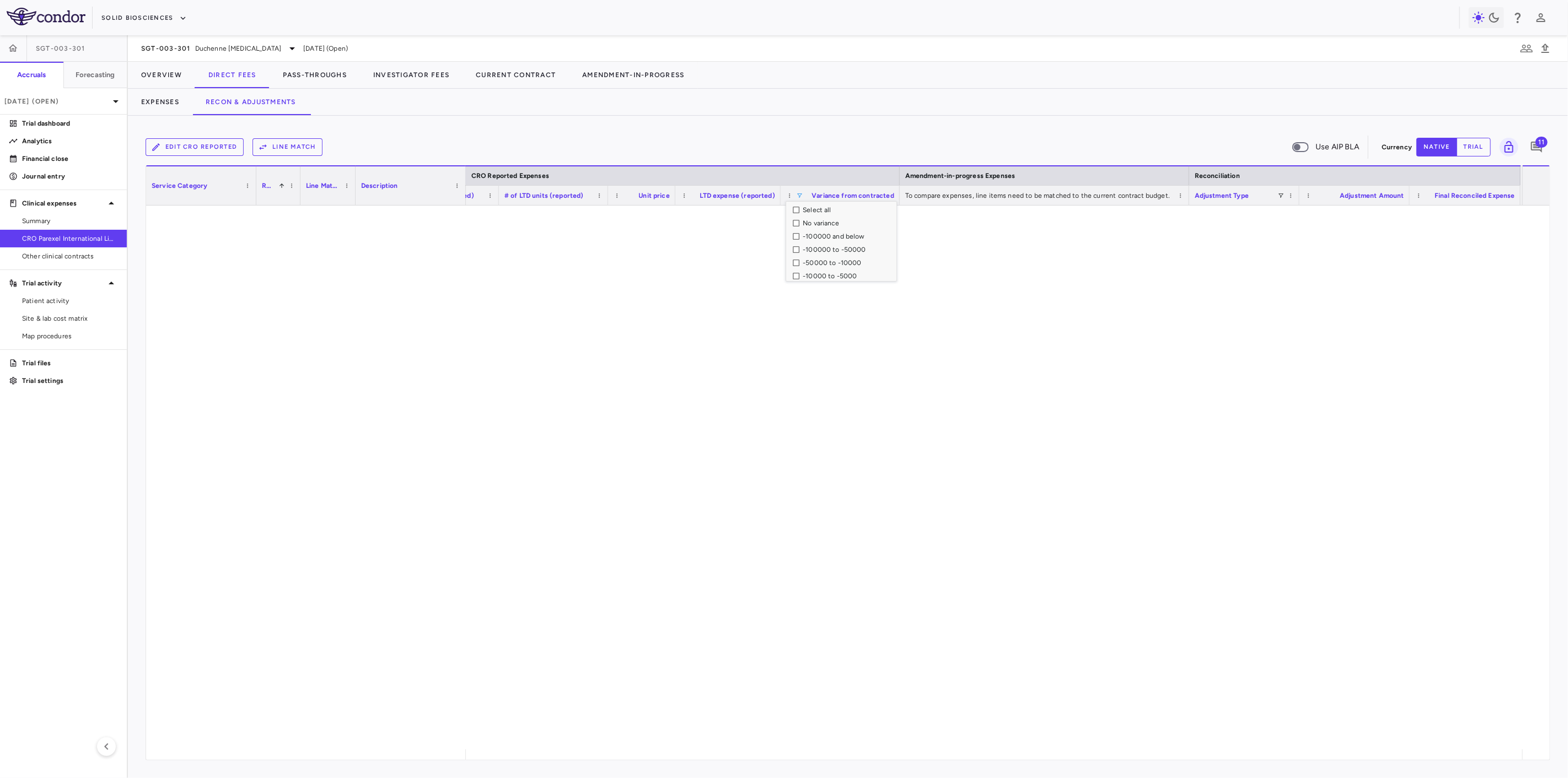
click at [800, 234] on div "-100000 and below" at bounding box center [845, 235] width 103 height 13
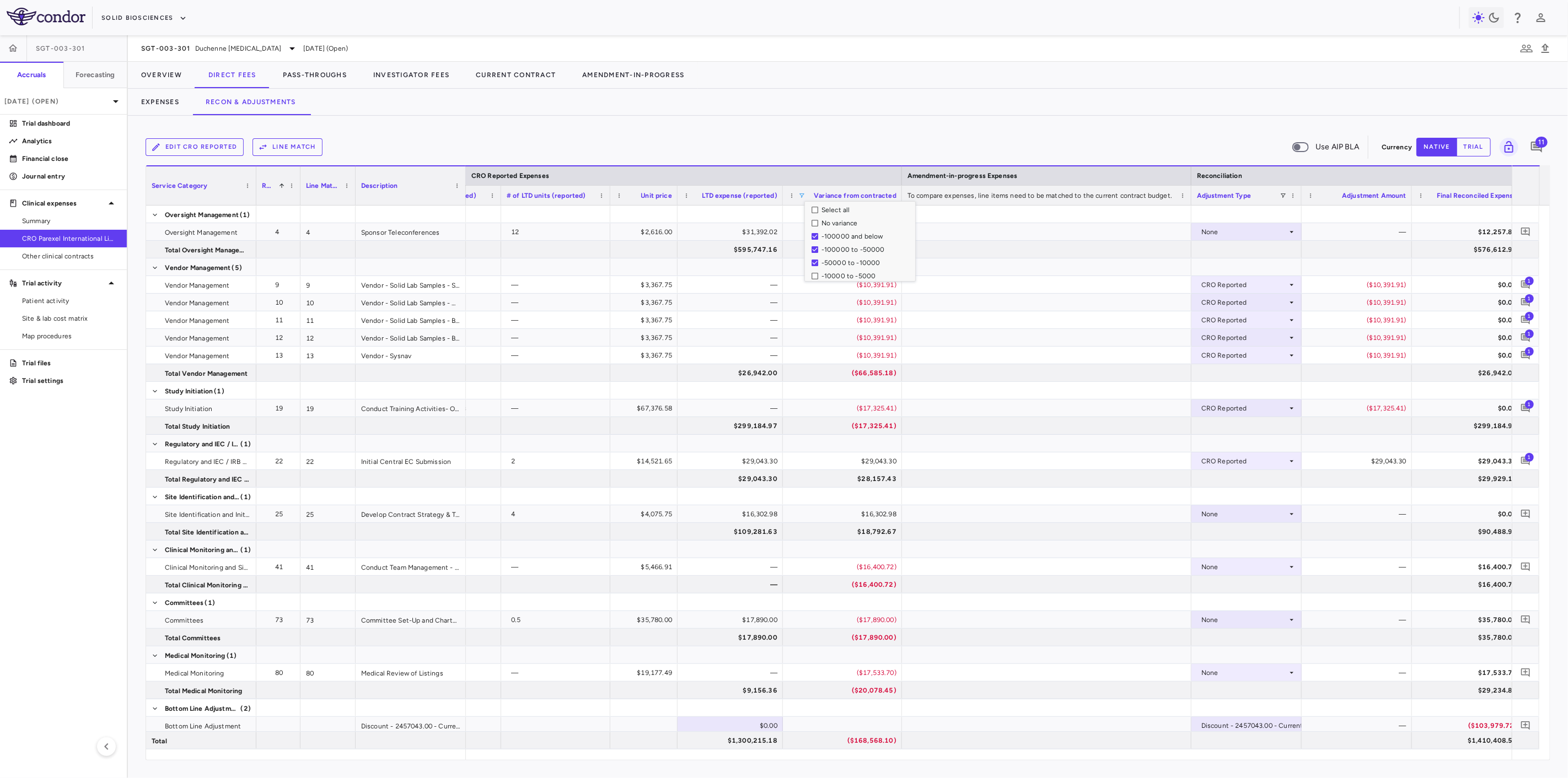
click at [969, 100] on div "Expenses Recon & Adjustments" at bounding box center [848, 101] width 1440 height 27
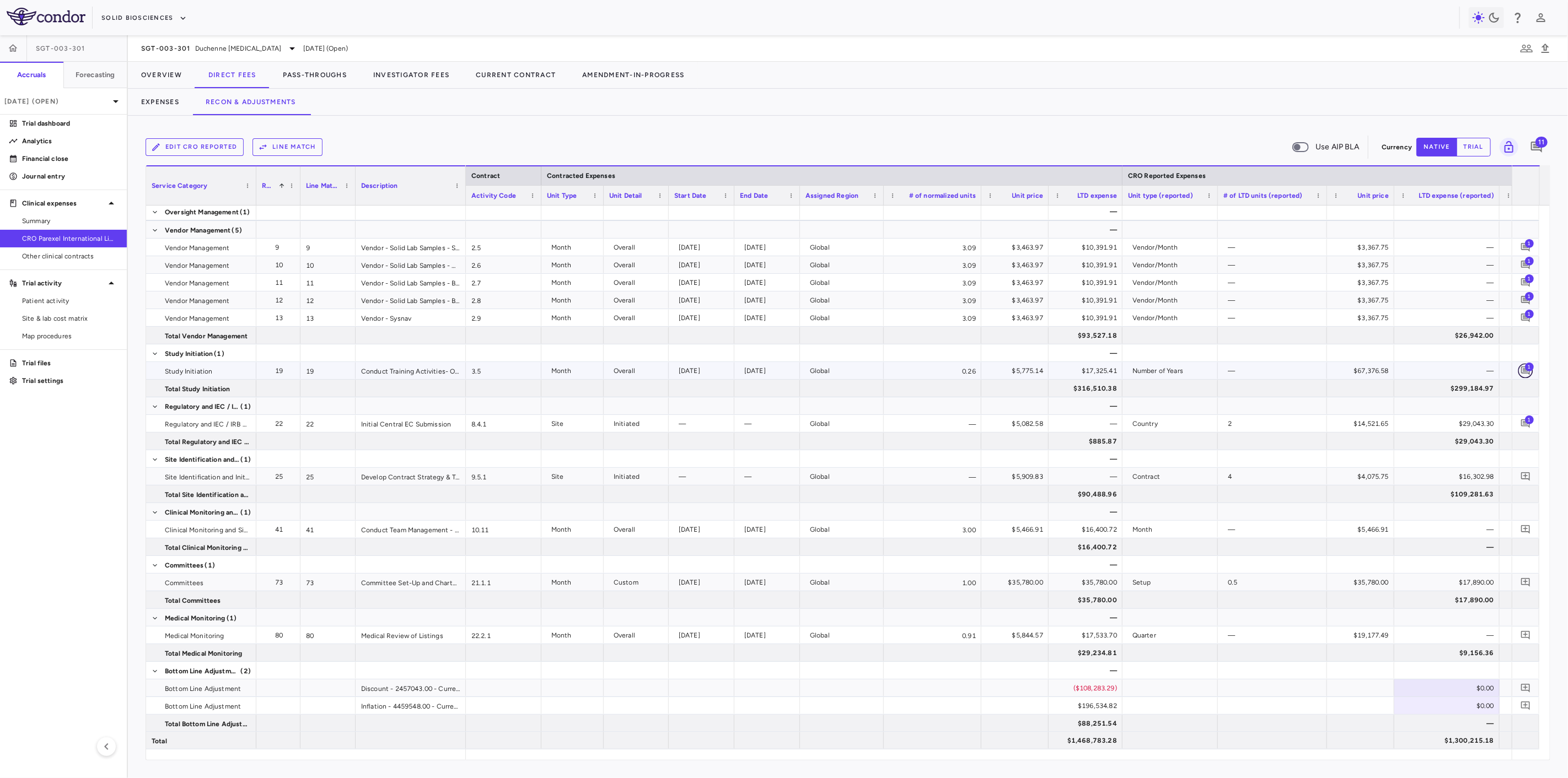
click at [1520, 372] on icon "Add comment" at bounding box center [1525, 371] width 11 height 11
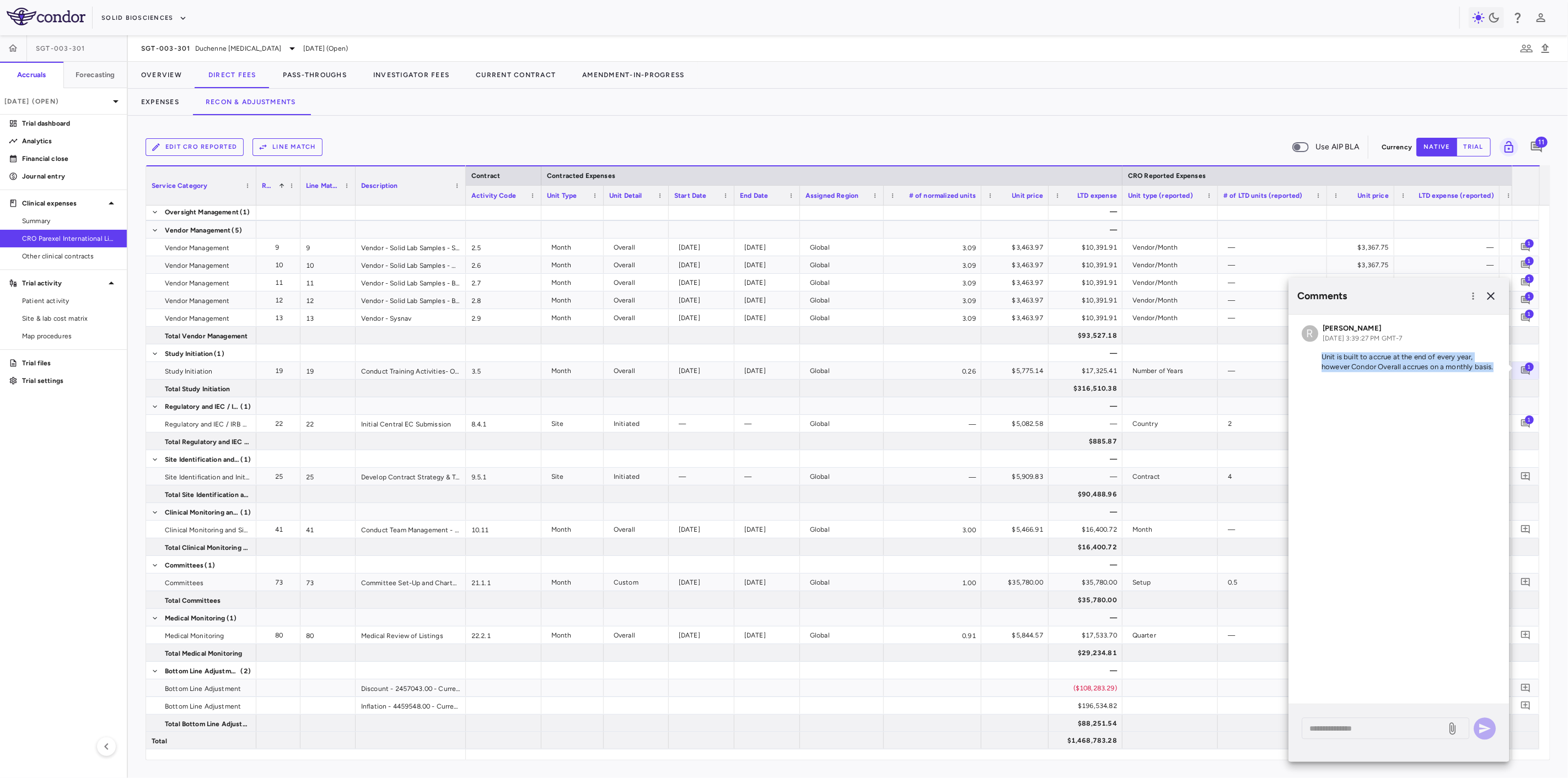
drag, startPoint x: 1324, startPoint y: 358, endPoint x: 1493, endPoint y: 373, distance: 169.7
click at [1493, 373] on div "R [PERSON_NAME] [DATE] 3:39:27 PM GMT-7 Unit is built to accrue at the end of e…" at bounding box center [1399, 350] width 221 height 71
copy p "Unit is built to accrue at the end of every year, however Condor Overall accrue…"
click at [1486, 297] on icon "button" at bounding box center [1490, 295] width 13 height 13
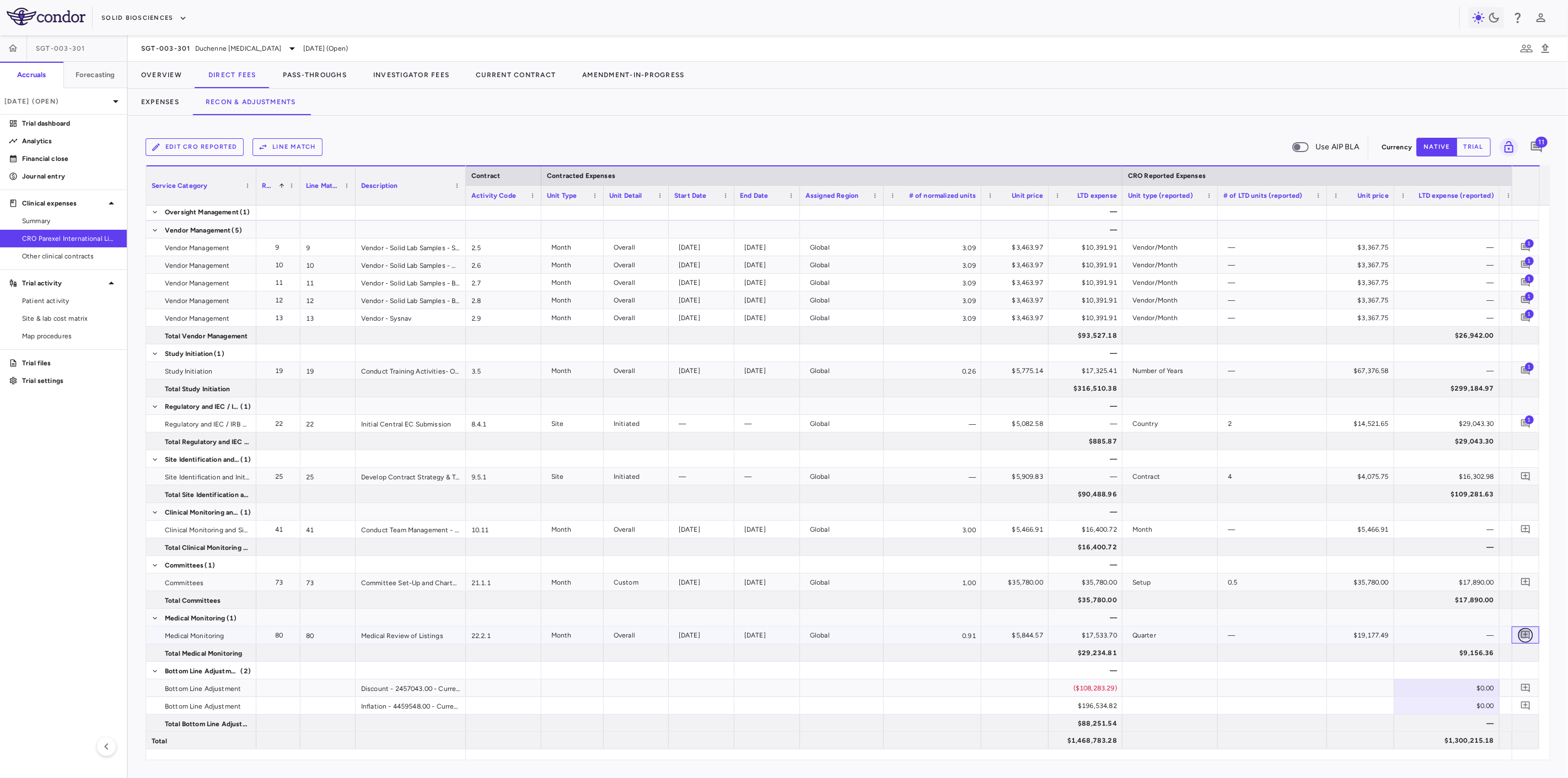
click at [1524, 633] on icon "Add comment" at bounding box center [1525, 635] width 11 height 11
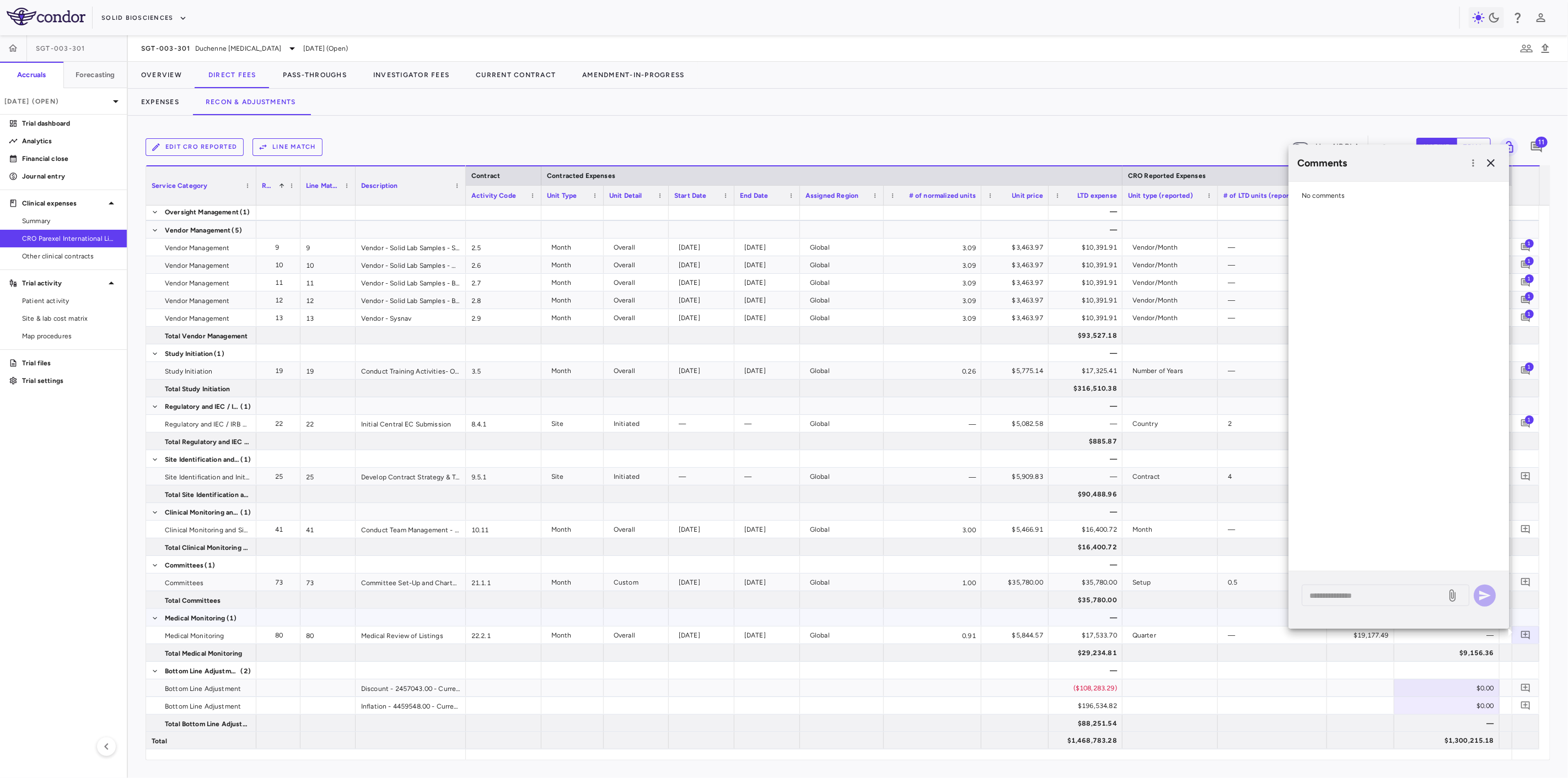
click at [412, 621] on div at bounding box center [410, 617] width 110 height 17
click at [1415, 604] on div "* ​" at bounding box center [1385, 596] width 168 height 22
type textarea "*"
paste textarea "**********"
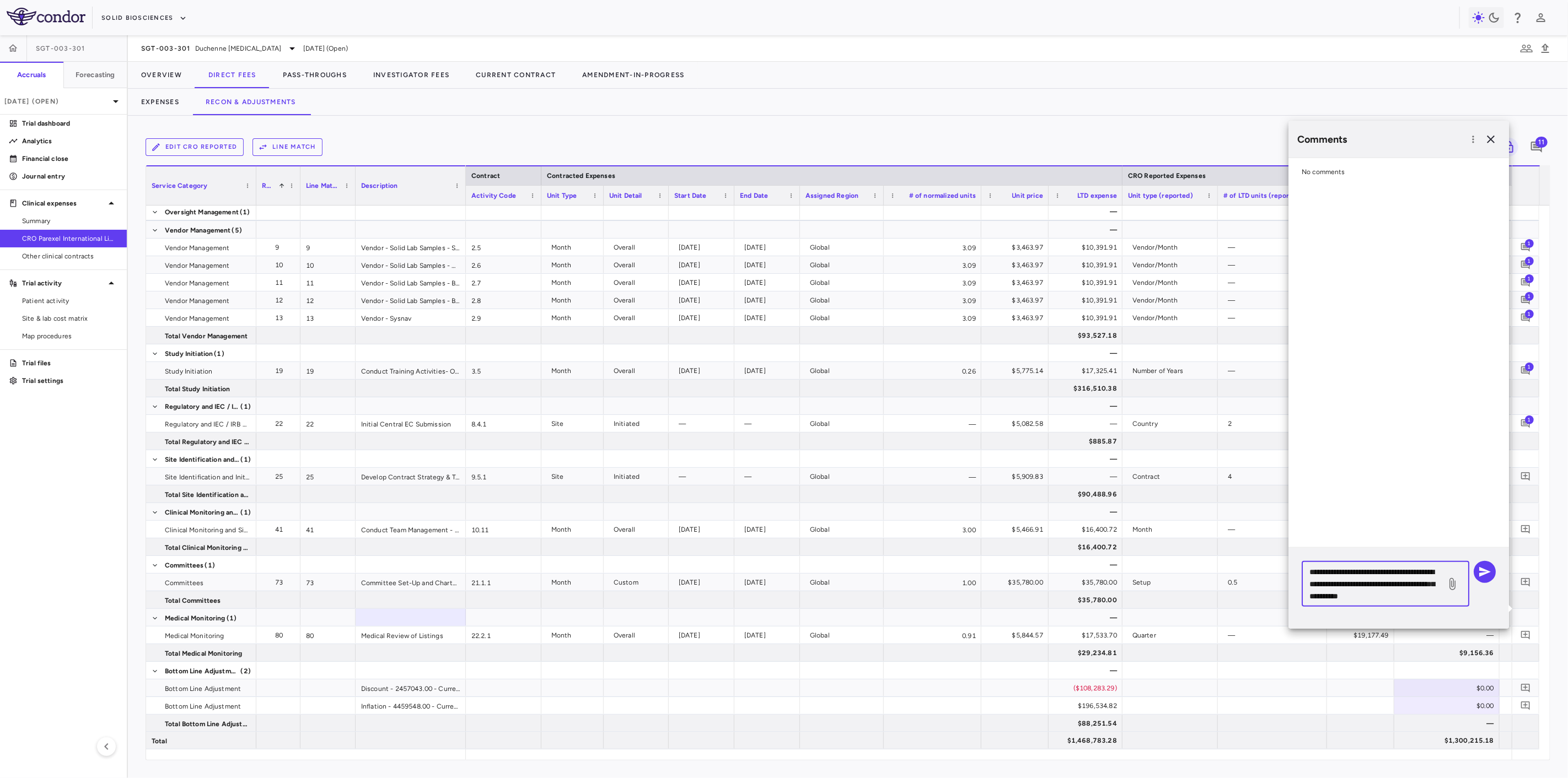
click at [1341, 583] on textarea "**********" at bounding box center [1374, 583] width 129 height 37
type textarea "**********"
click at [1491, 570] on button "button" at bounding box center [1485, 572] width 22 height 22
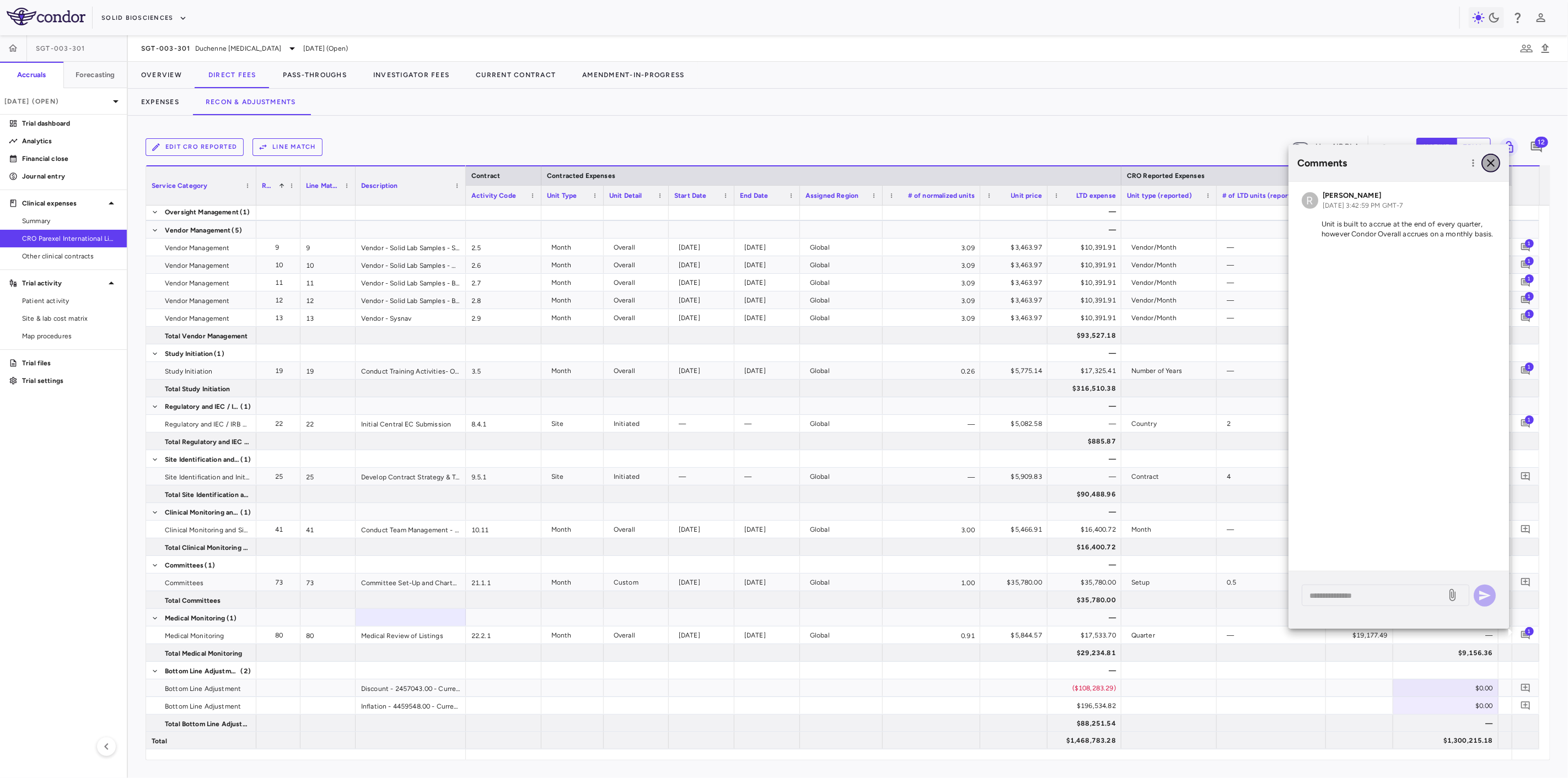
click at [1493, 162] on icon "button" at bounding box center [1490, 163] width 13 height 13
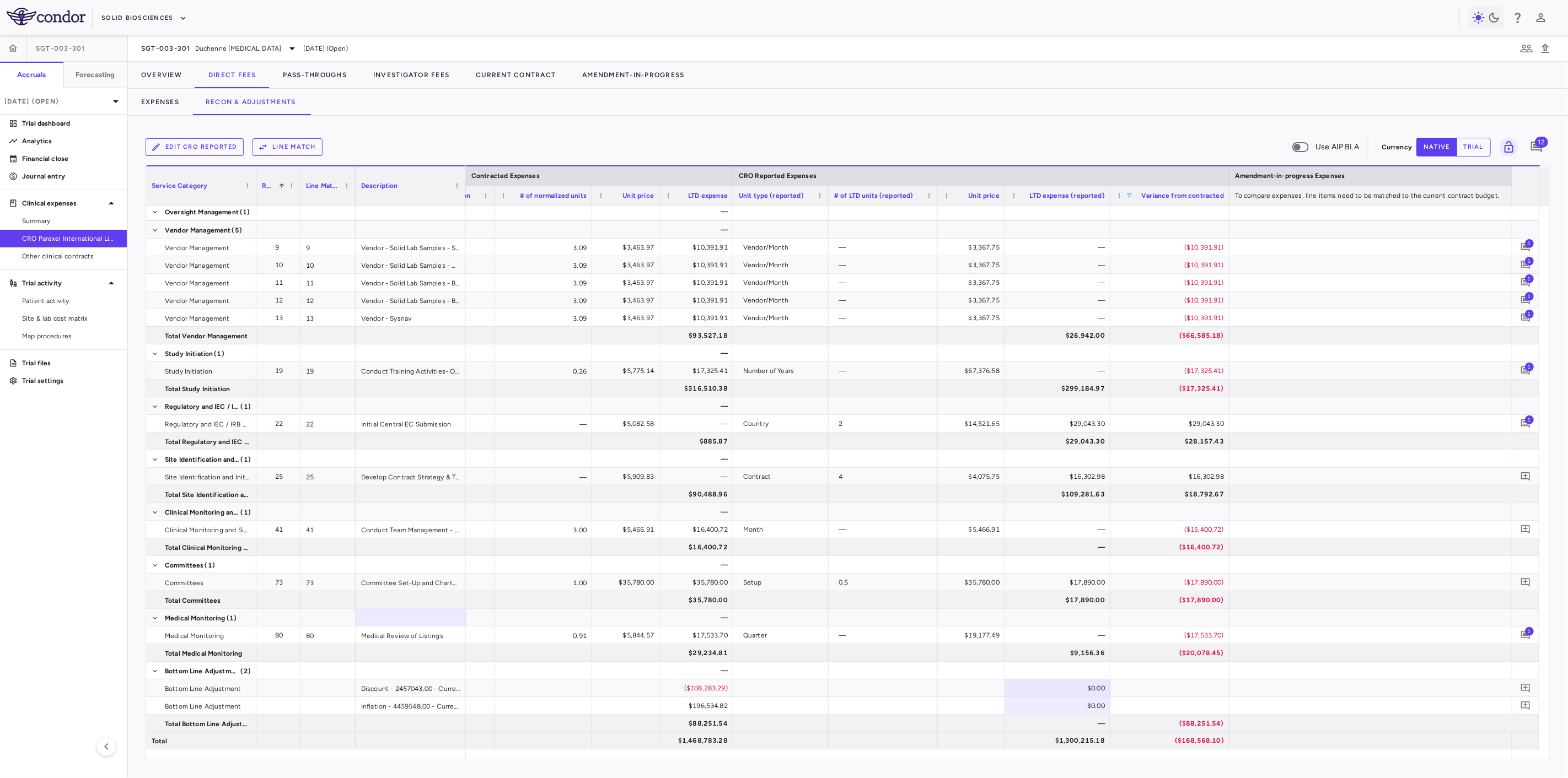
scroll to position [0, 495]
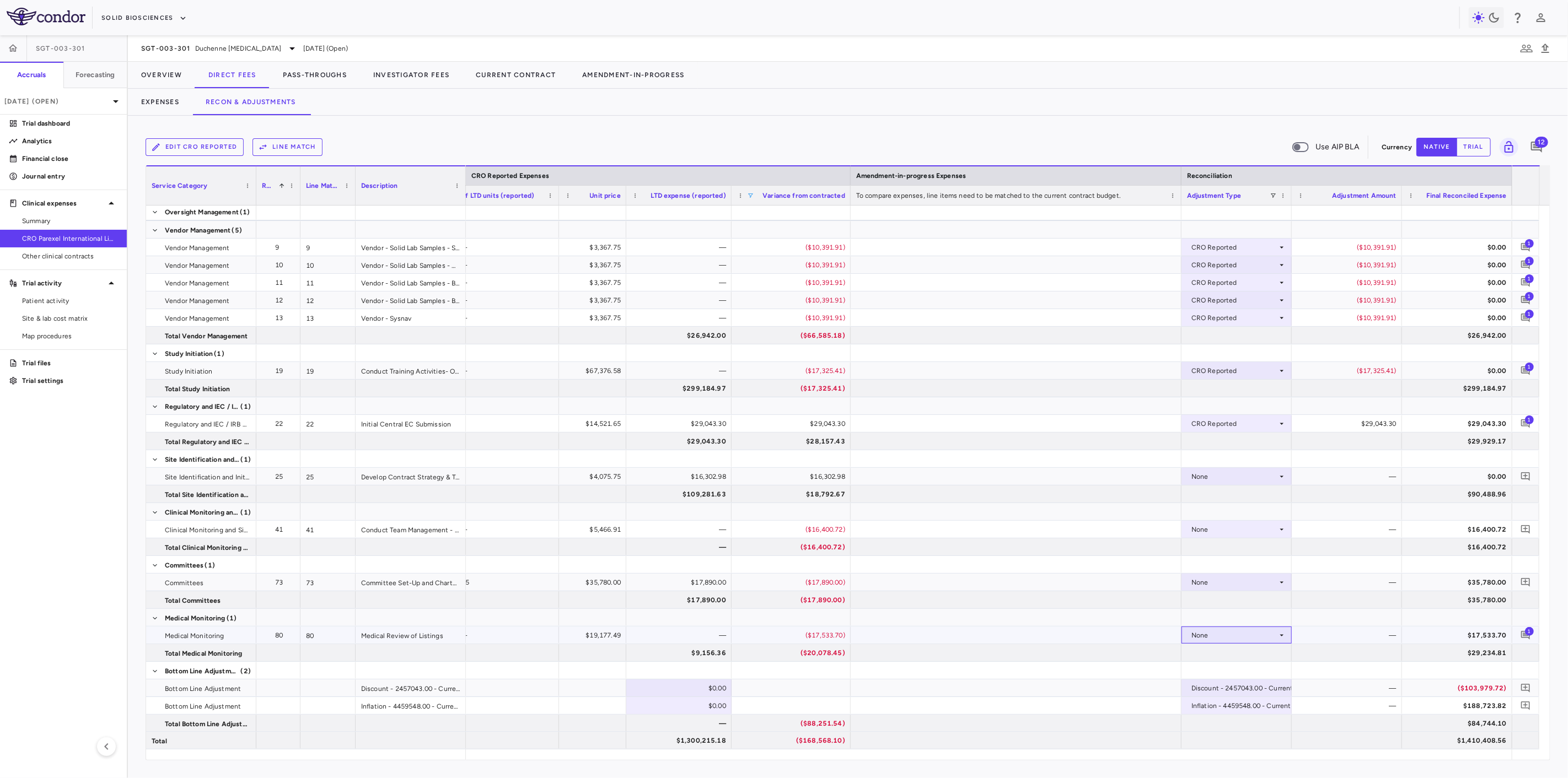
click at [1259, 636] on div "None" at bounding box center [1234, 636] width 86 height 18
click at [1255, 670] on div "CRO Reported" at bounding box center [1230, 673] width 53 height 10
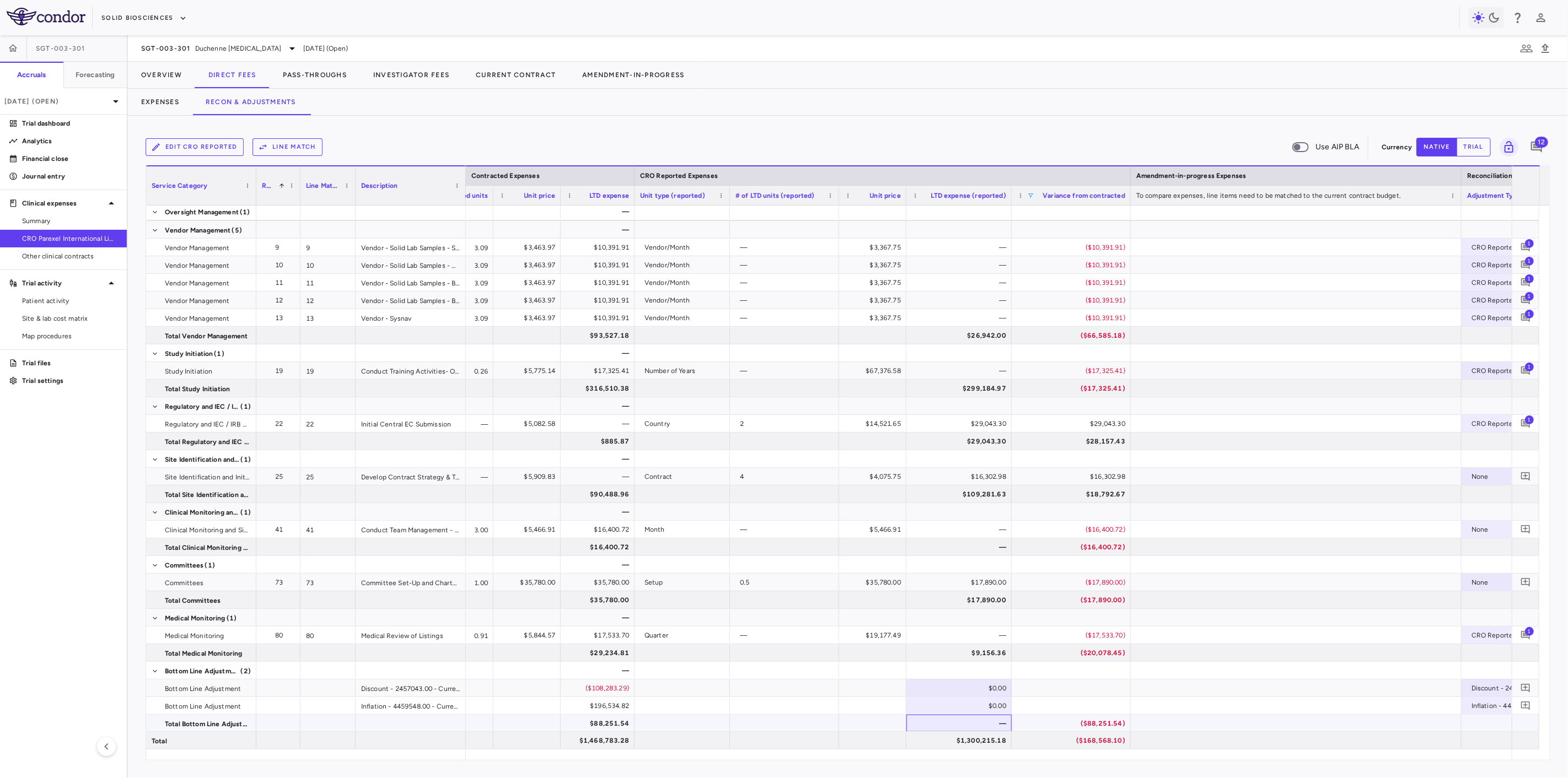
click at [966, 717] on div "—" at bounding box center [961, 724] width 89 height 18
click at [1481, 145] on button "trial" at bounding box center [1474, 147] width 34 height 19
click at [1438, 147] on button "native" at bounding box center [1436, 147] width 41 height 19
click at [942, 715] on div "—" at bounding box center [961, 724] width 89 height 18
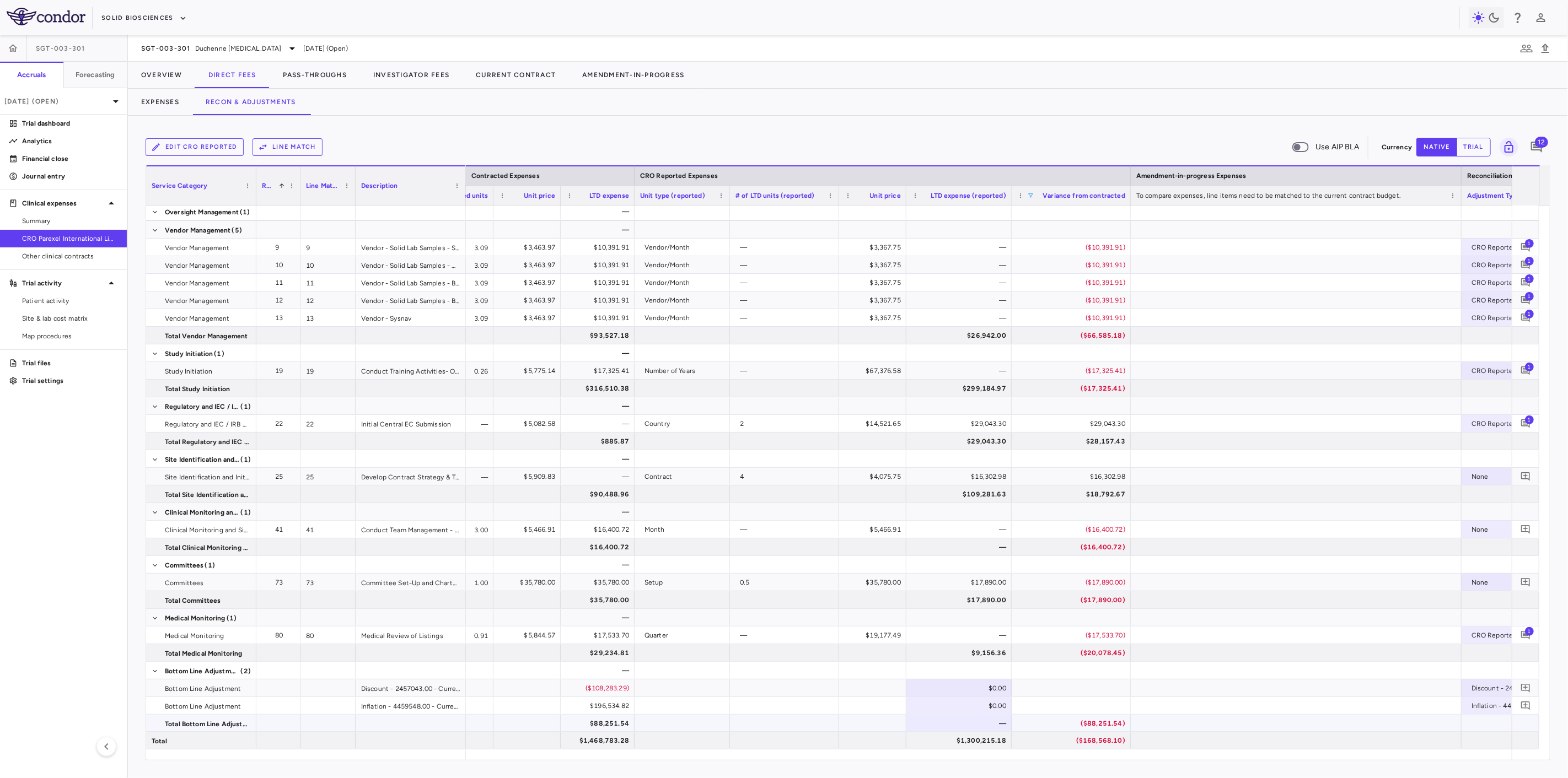
click at [947, 712] on div "$0.00" at bounding box center [961, 706] width 89 height 18
click at [951, 708] on input "number" at bounding box center [967, 706] width 87 height 18
type input "*********"
click at [964, 691] on div "$0.00" at bounding box center [961, 689] width 89 height 18
type input "**********"
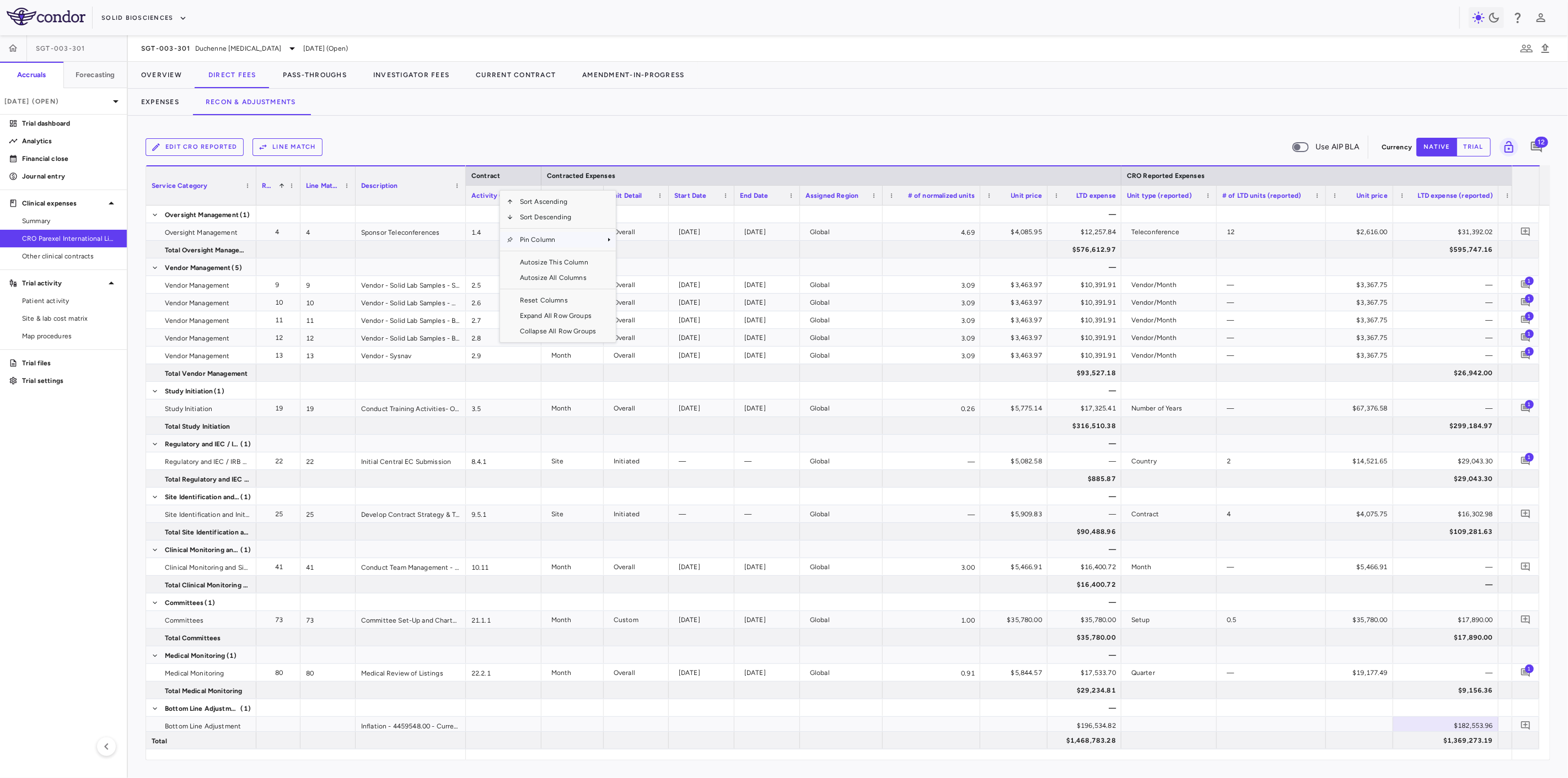
click at [558, 238] on span "Pin Column" at bounding box center [558, 240] width 89 height 16
click at [598, 245] on span "Pin Column" at bounding box center [558, 240] width 89 height 16
click at [633, 256] on span "Pin Left" at bounding box center [648, 259] width 42 height 16
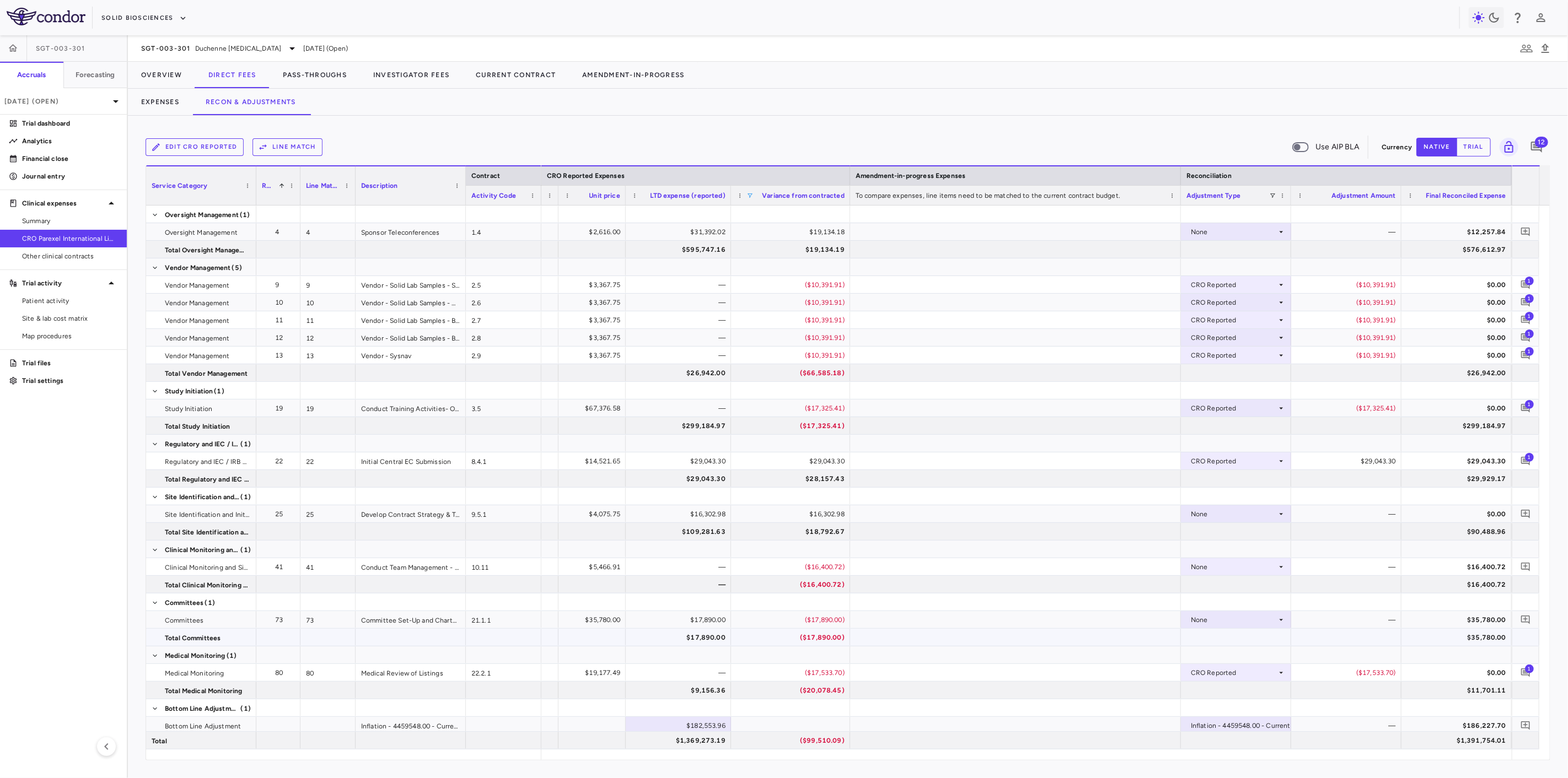
click at [1244, 620] on div "None" at bounding box center [1233, 620] width 86 height 18
click at [1253, 653] on div "CRO Reported" at bounding box center [1229, 658] width 53 height 10
click at [1520, 616] on icon "Add comment" at bounding box center [1525, 620] width 11 height 11
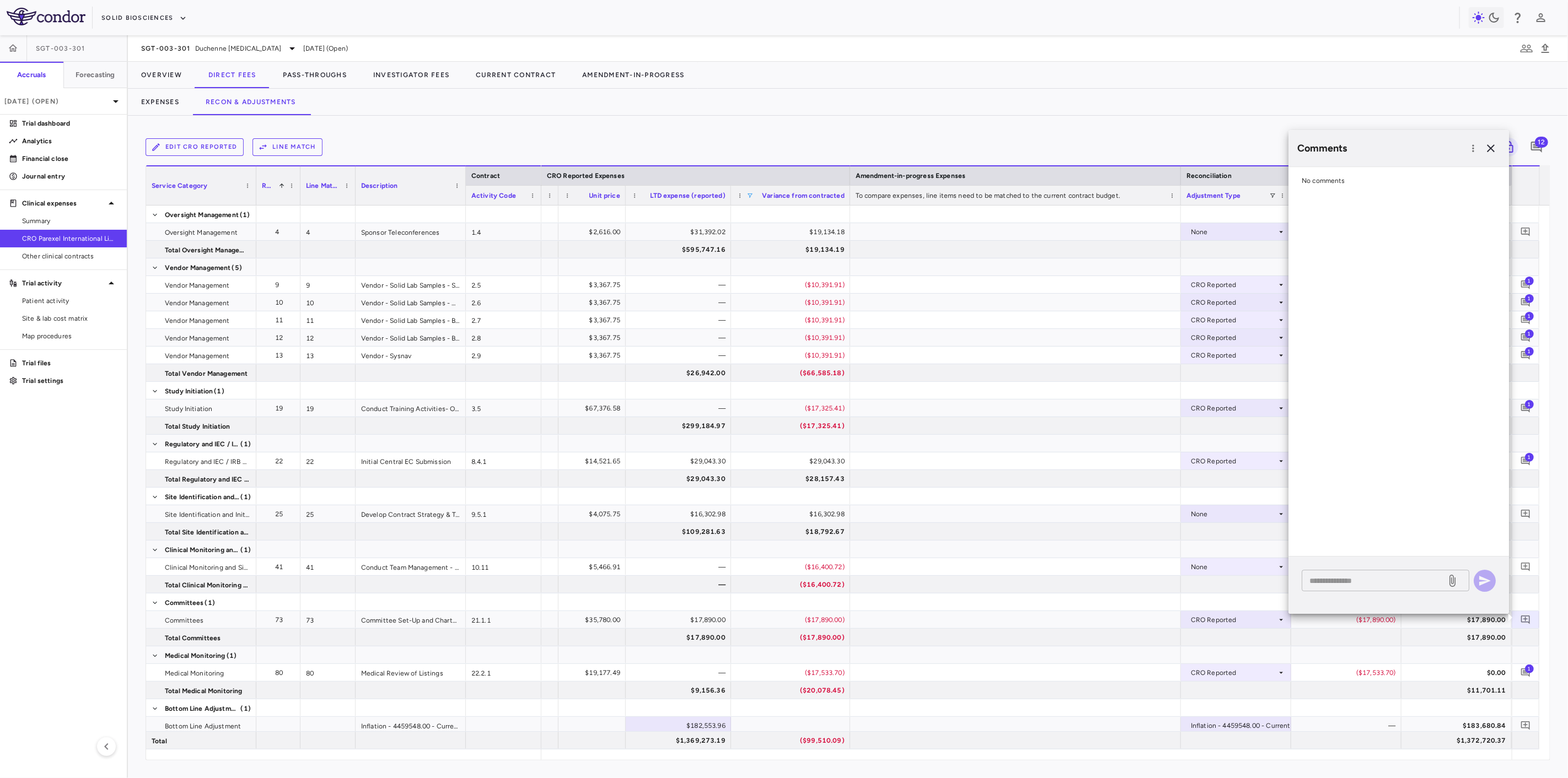
click at [1327, 579] on textarea at bounding box center [1374, 581] width 129 height 12
type textarea "**********"
click at [1486, 579] on icon "button" at bounding box center [1486, 581] width 12 height 10
click at [1491, 150] on icon "button" at bounding box center [1490, 148] width 13 height 13
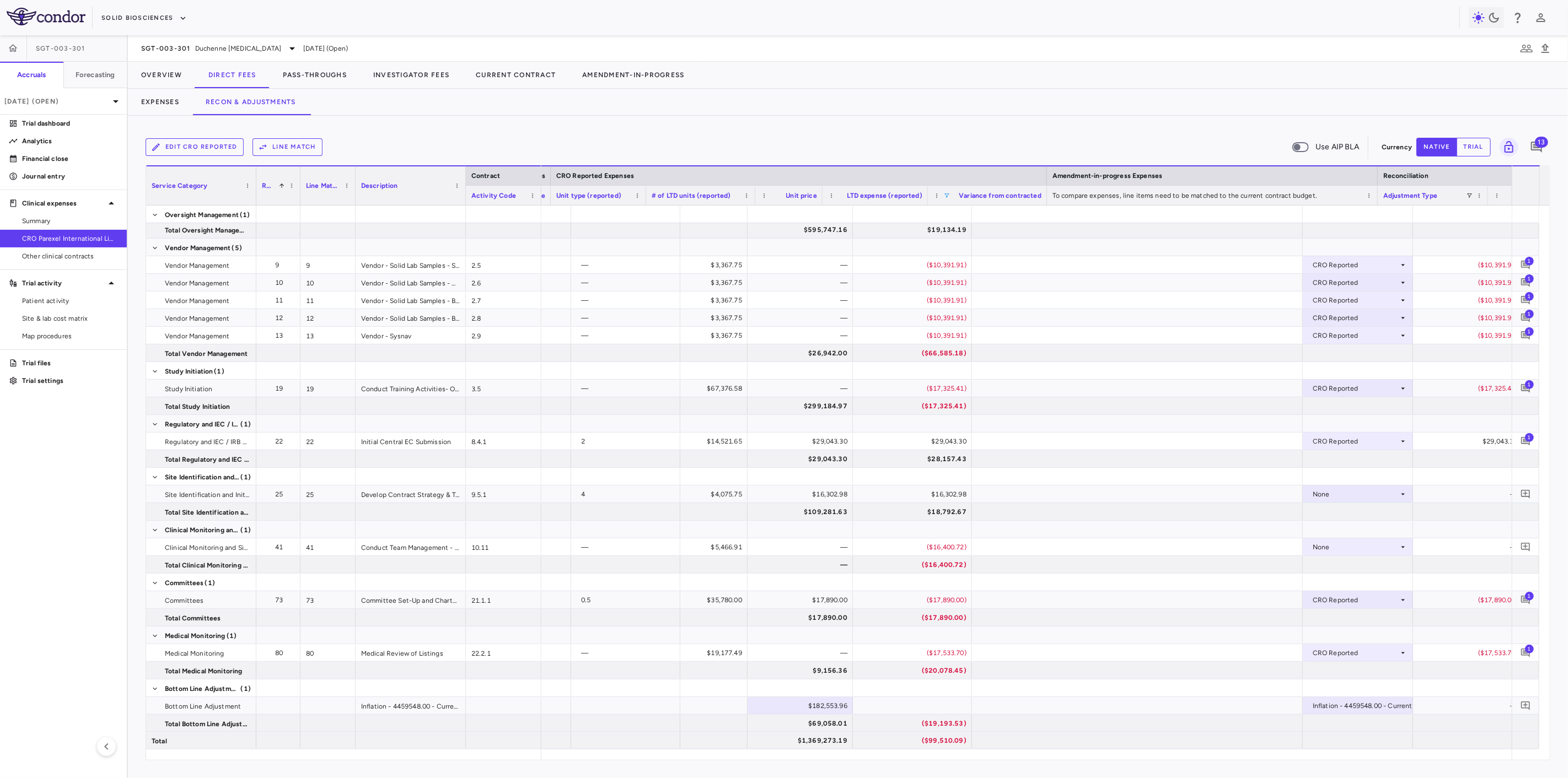
scroll to position [0, 570]
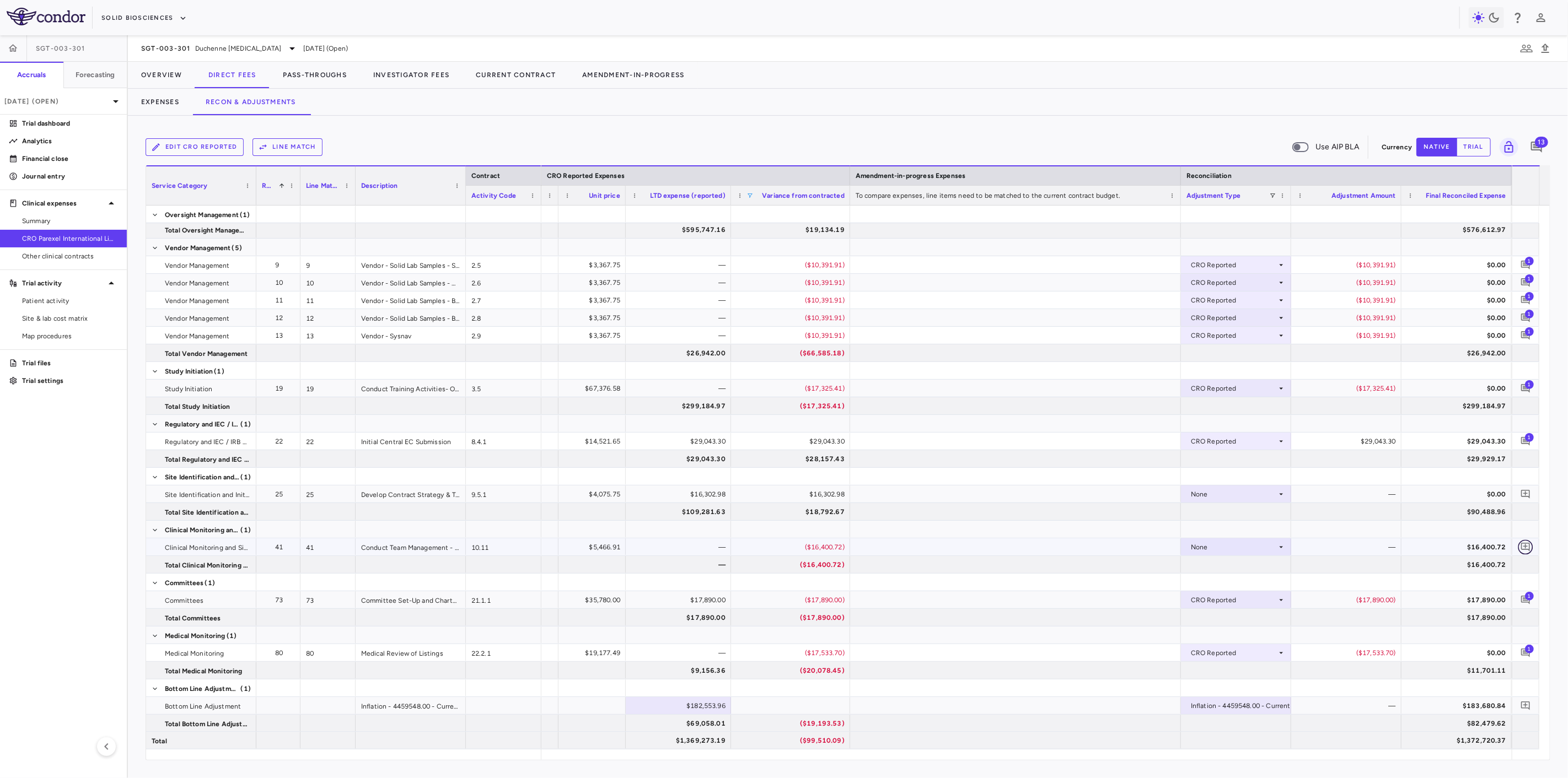
click at [1530, 545] on icon "Add comment" at bounding box center [1525, 546] width 11 height 11
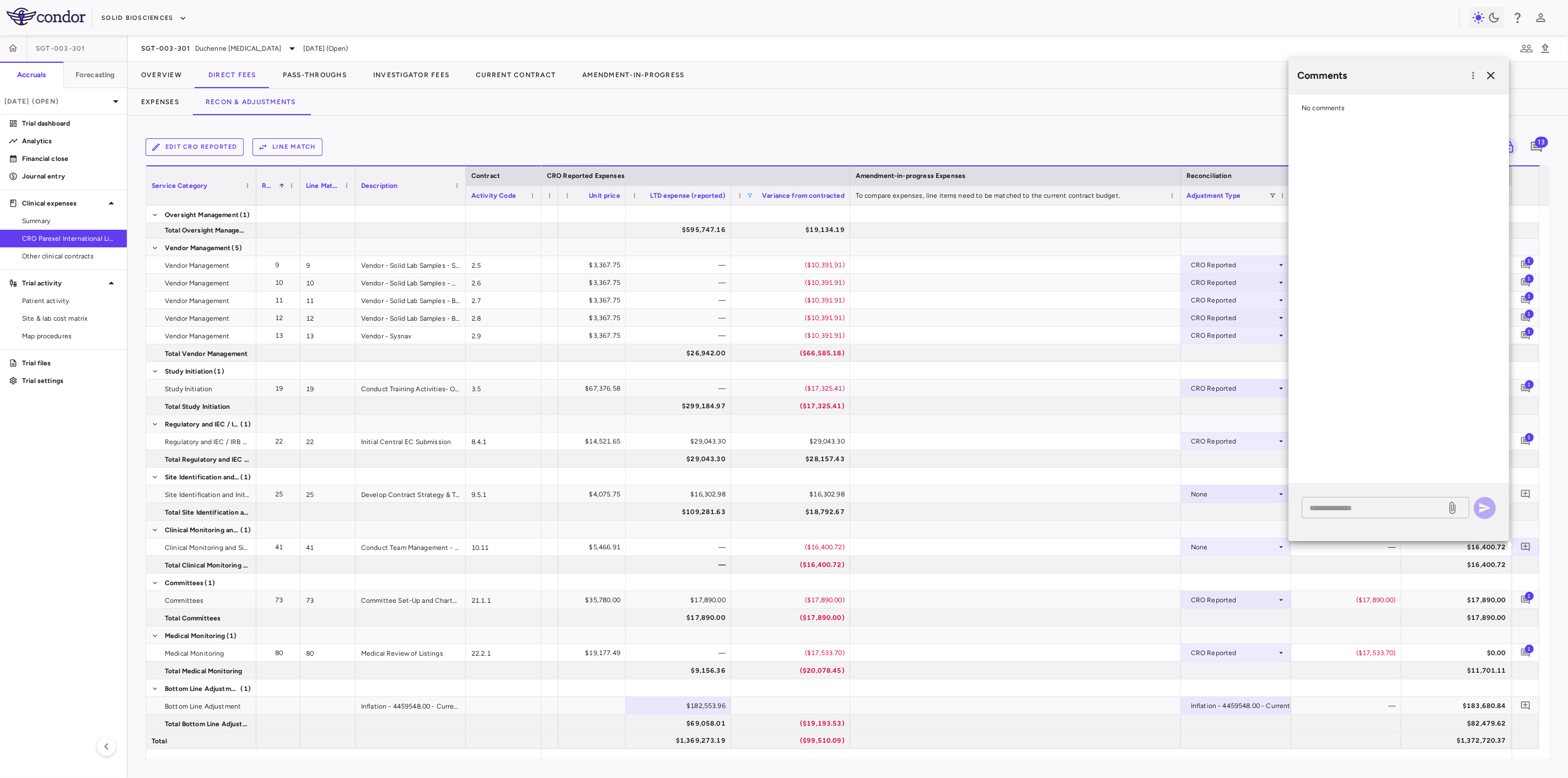
click at [1331, 510] on textarea at bounding box center [1374, 508] width 129 height 12
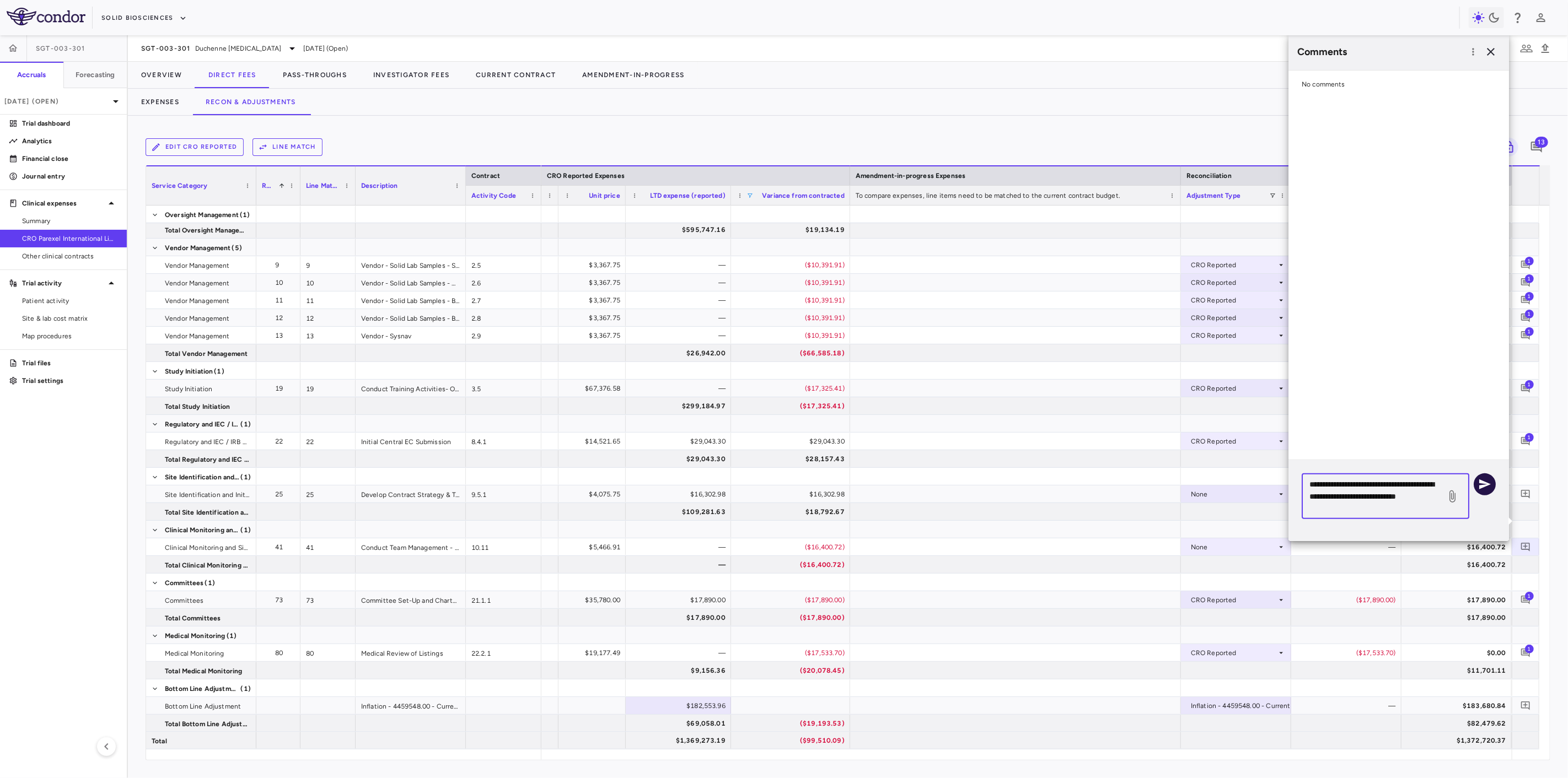
type textarea "**********"
click at [1488, 488] on icon "button" at bounding box center [1485, 484] width 13 height 13
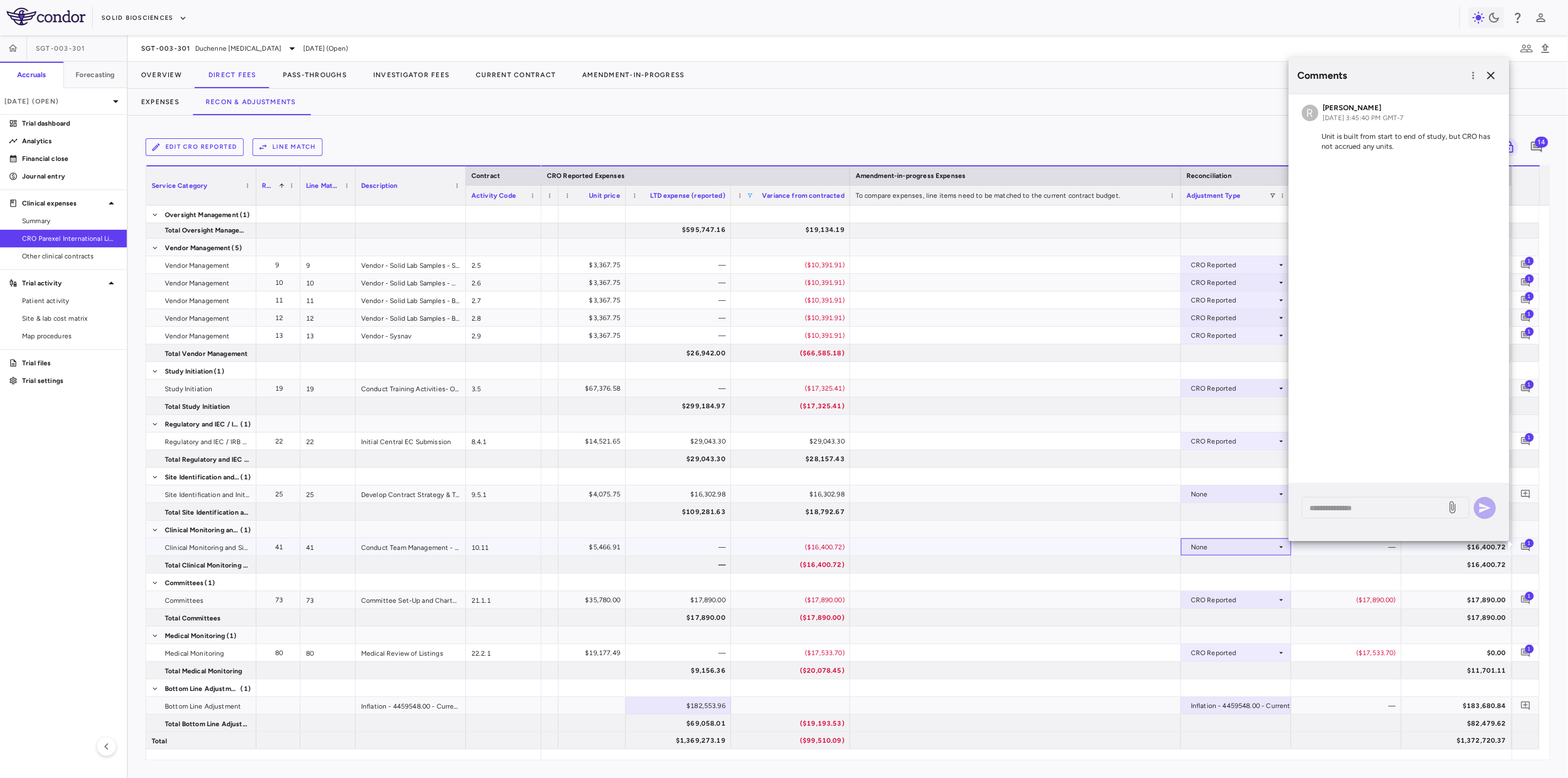
click at [1252, 539] on div "None" at bounding box center [1233, 547] width 86 height 18
click at [1236, 586] on div "CRO Reported" at bounding box center [1229, 585] width 53 height 10
click at [1489, 78] on icon "button" at bounding box center [1490, 76] width 8 height 8
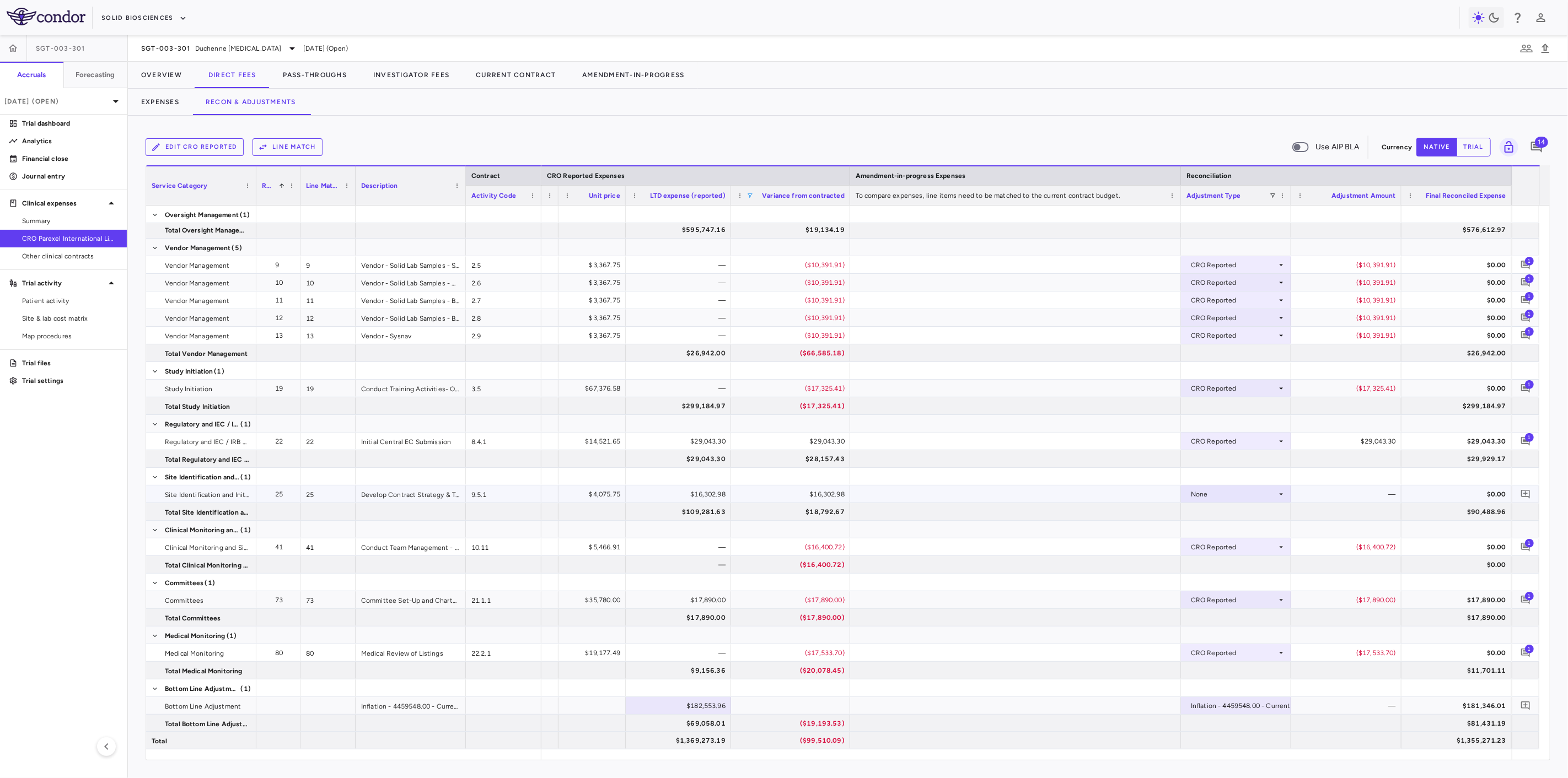
click at [1196, 489] on div "None" at bounding box center [1233, 495] width 86 height 18
click at [1219, 527] on div "CRO Reported" at bounding box center [1229, 532] width 53 height 10
